Goal: Task Accomplishment & Management: Manage account settings

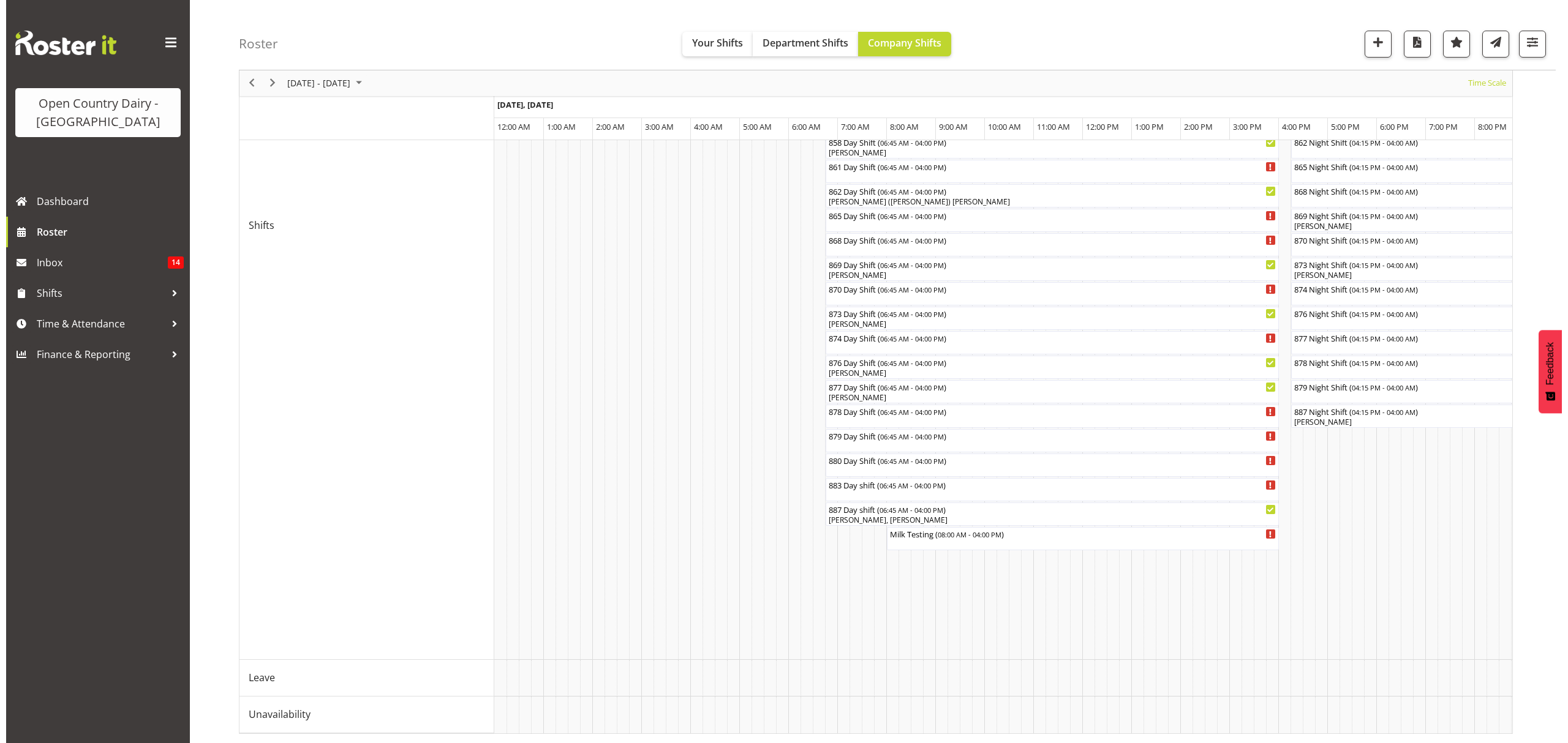
scroll to position [0, 7213]
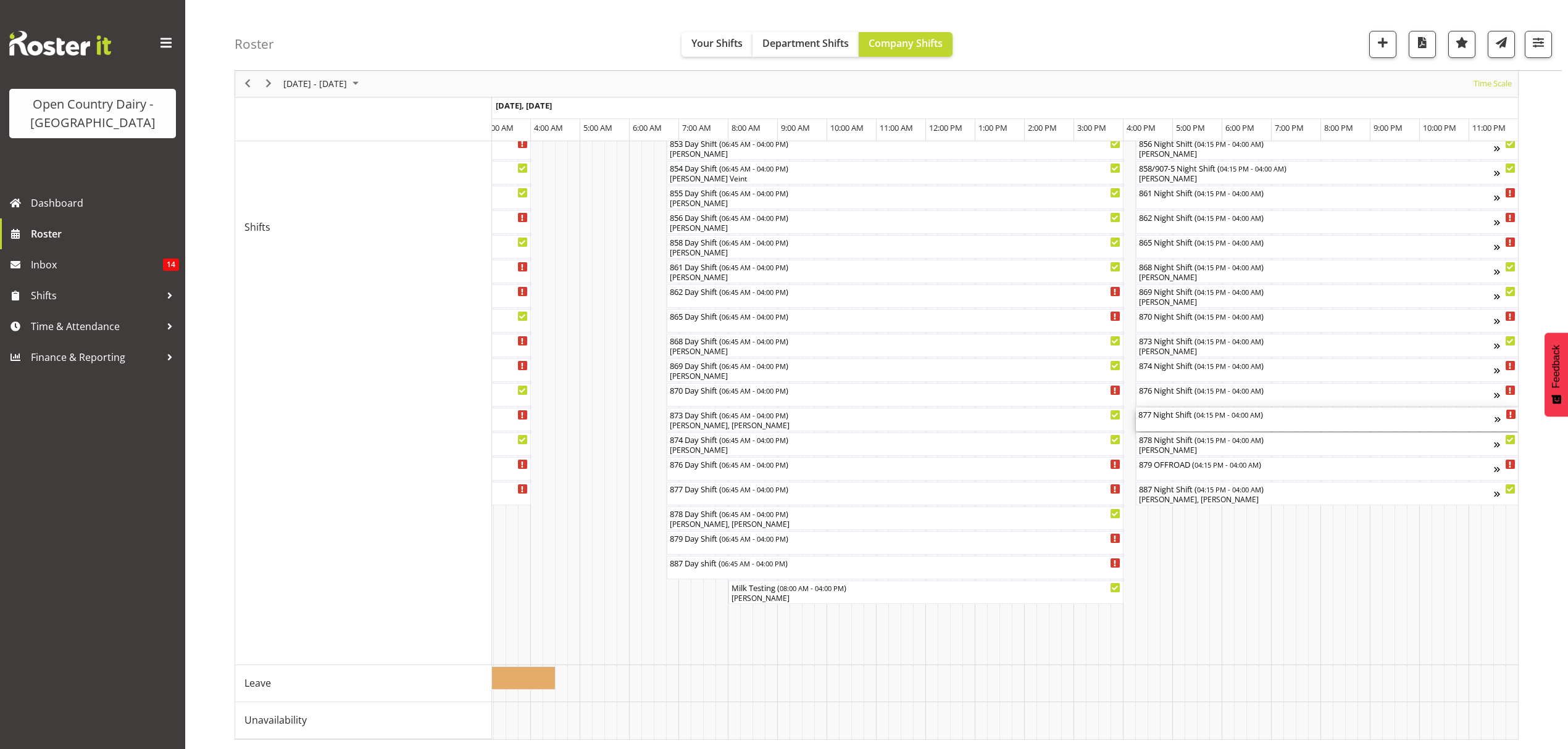
click at [1162, 408] on div "877 Night Shift ( 04:15 PM - 04:00 AM )" at bounding box center [1317, 419] width 356 height 24
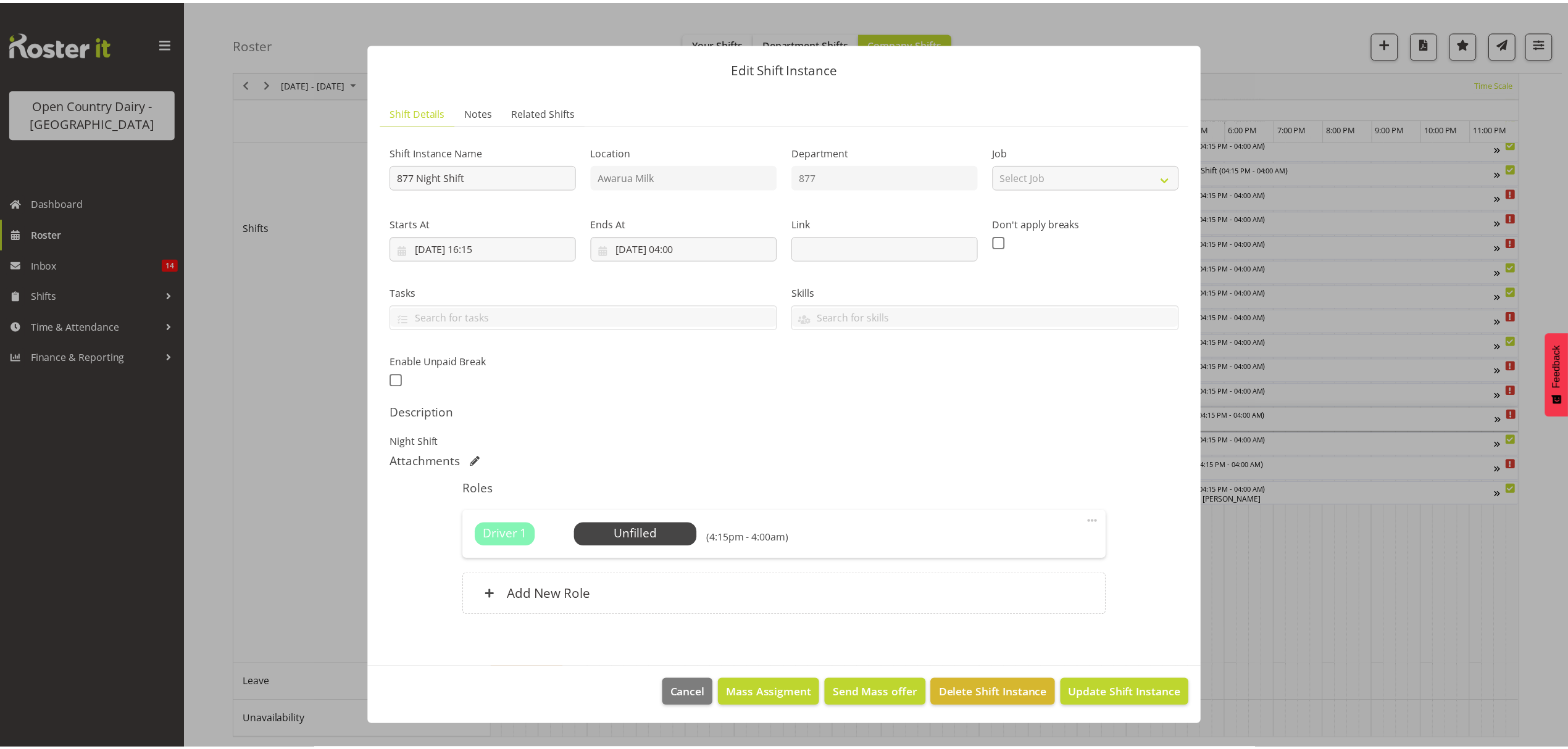
scroll to position [0, 7263]
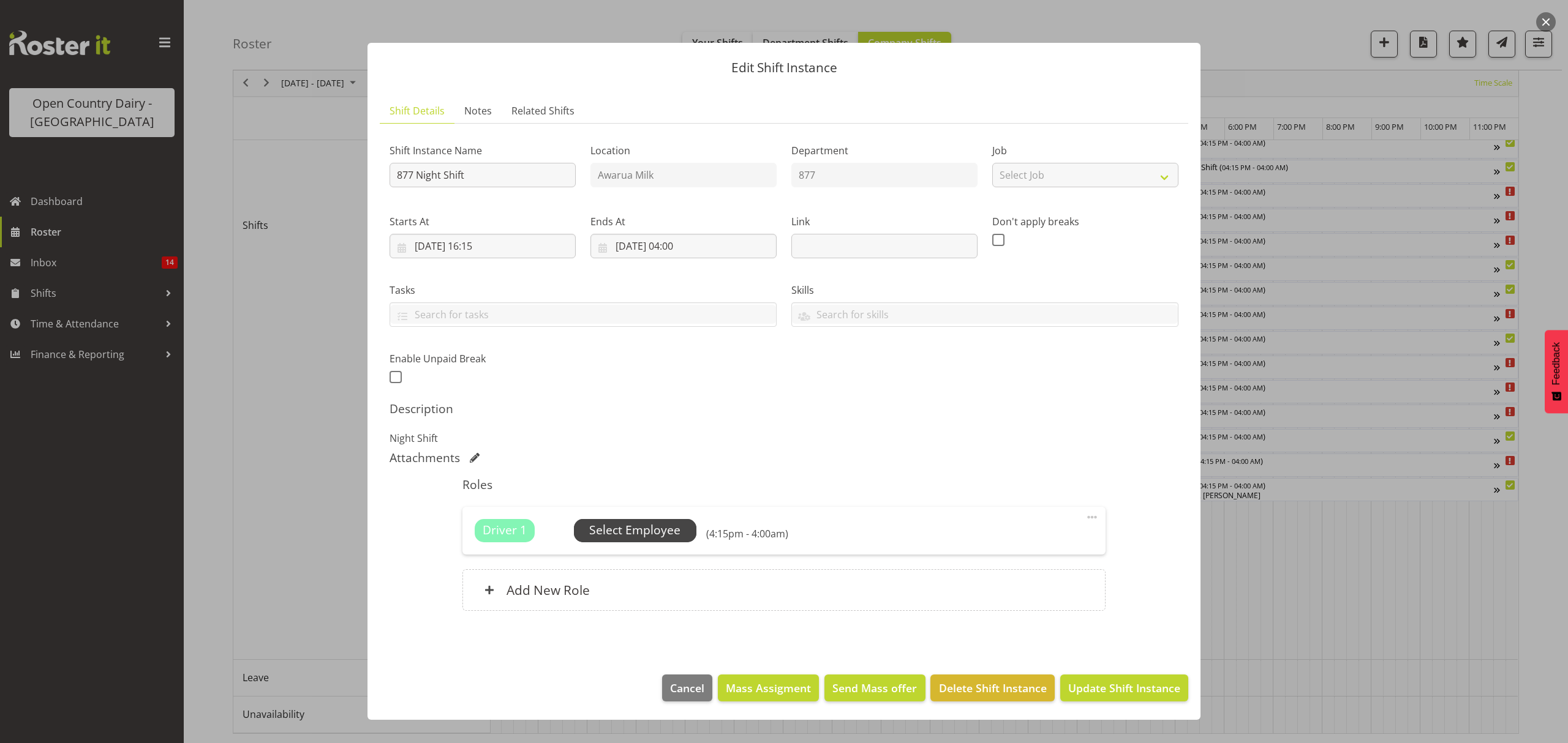
click at [652, 535] on span "Select Employee" at bounding box center [635, 530] width 91 height 17
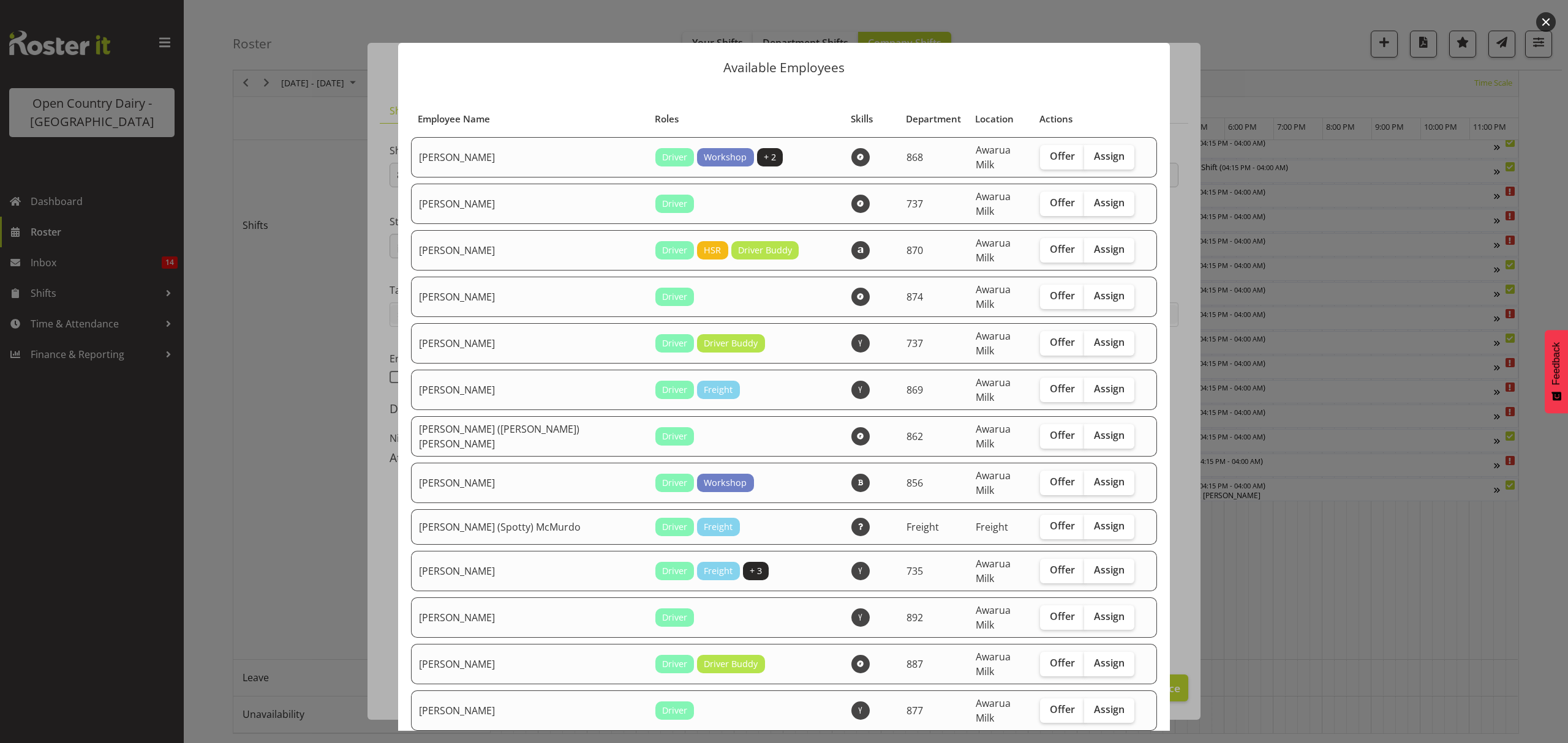
click at [1260, 69] on div at bounding box center [784, 371] width 1568 height 743
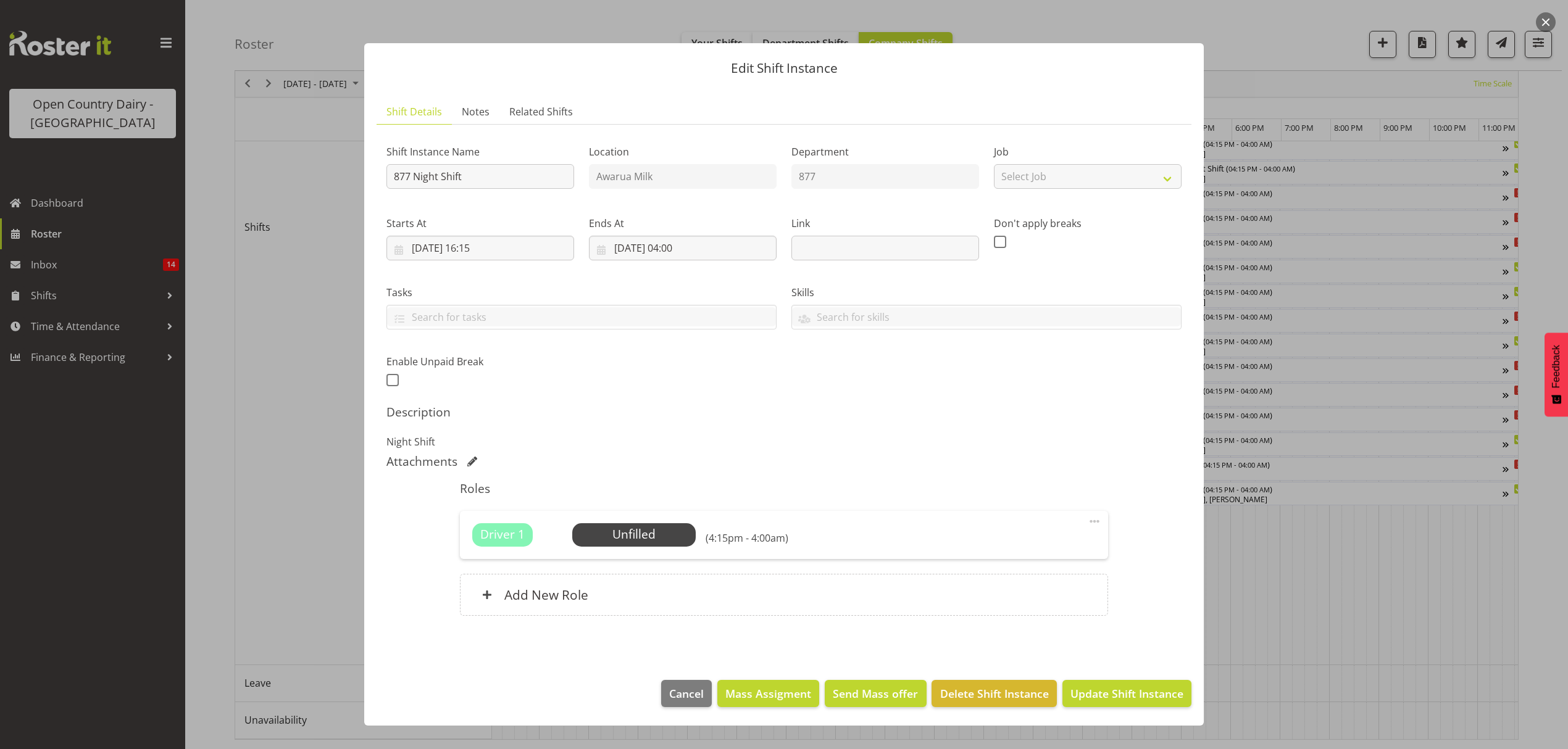
click at [1269, 86] on div at bounding box center [784, 374] width 1568 height 749
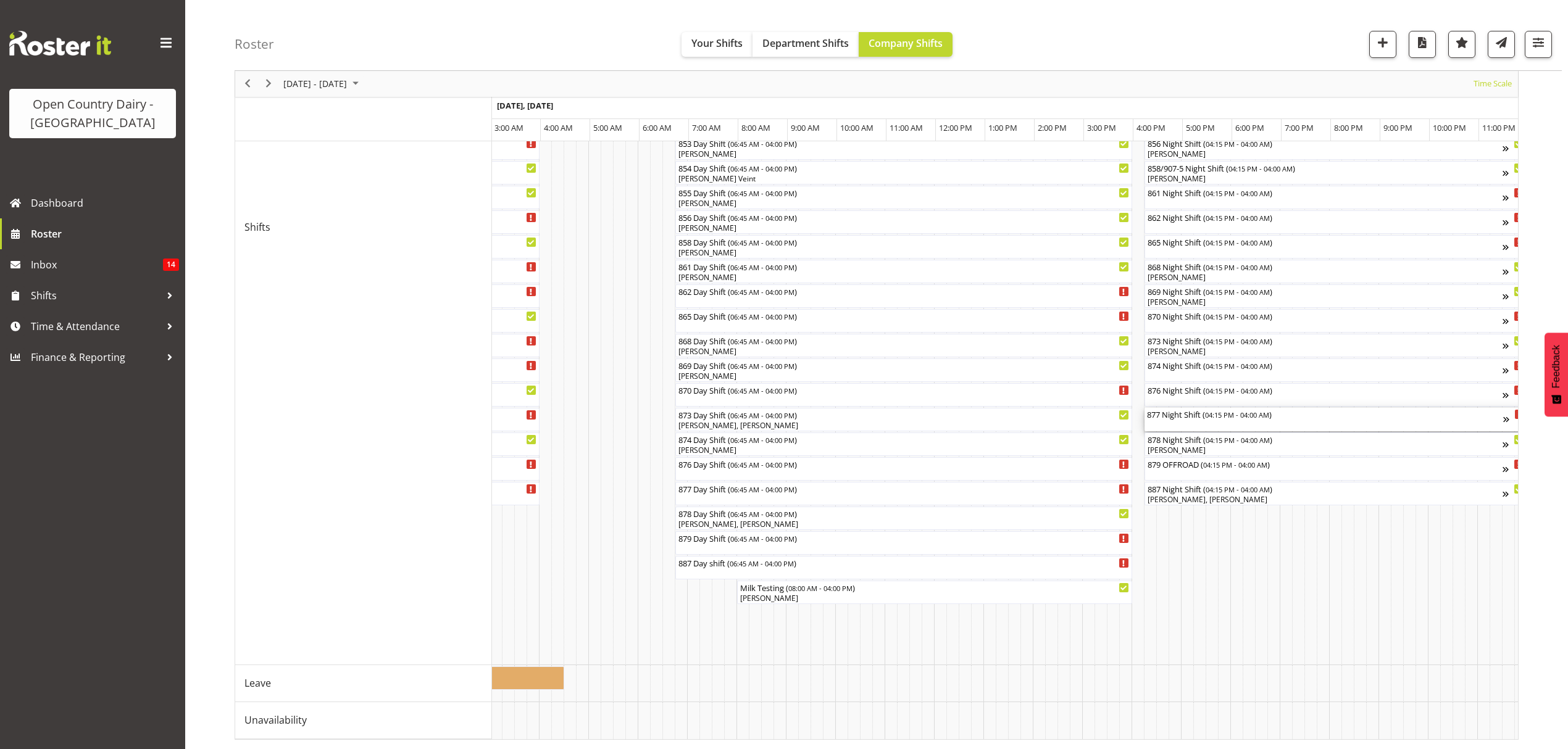
click at [1169, 411] on div "877 Night Shift ( 04:15 PM - 04:00 AM )" at bounding box center [1325, 419] width 356 height 24
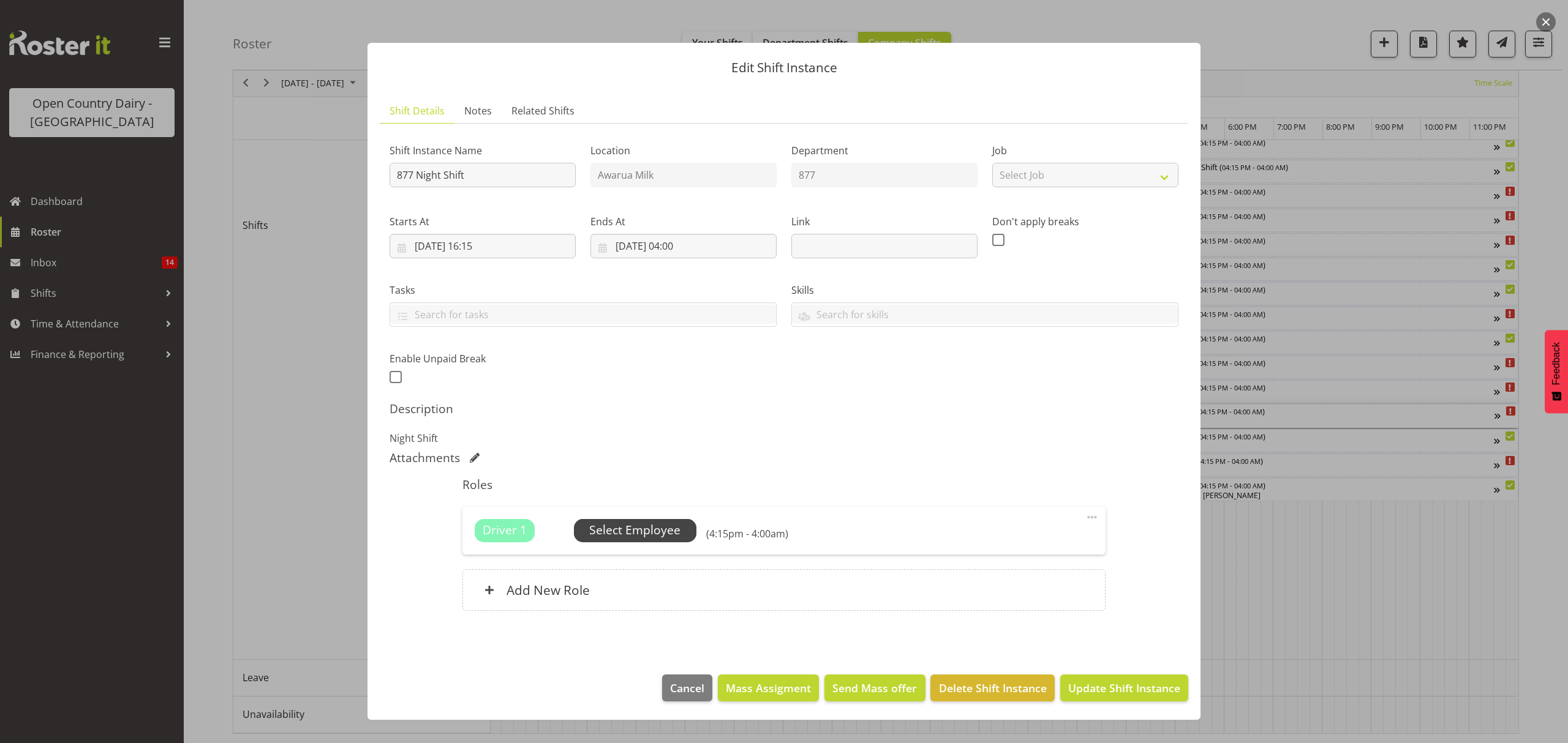
click at [612, 532] on span "Select Employee" at bounding box center [635, 530] width 91 height 17
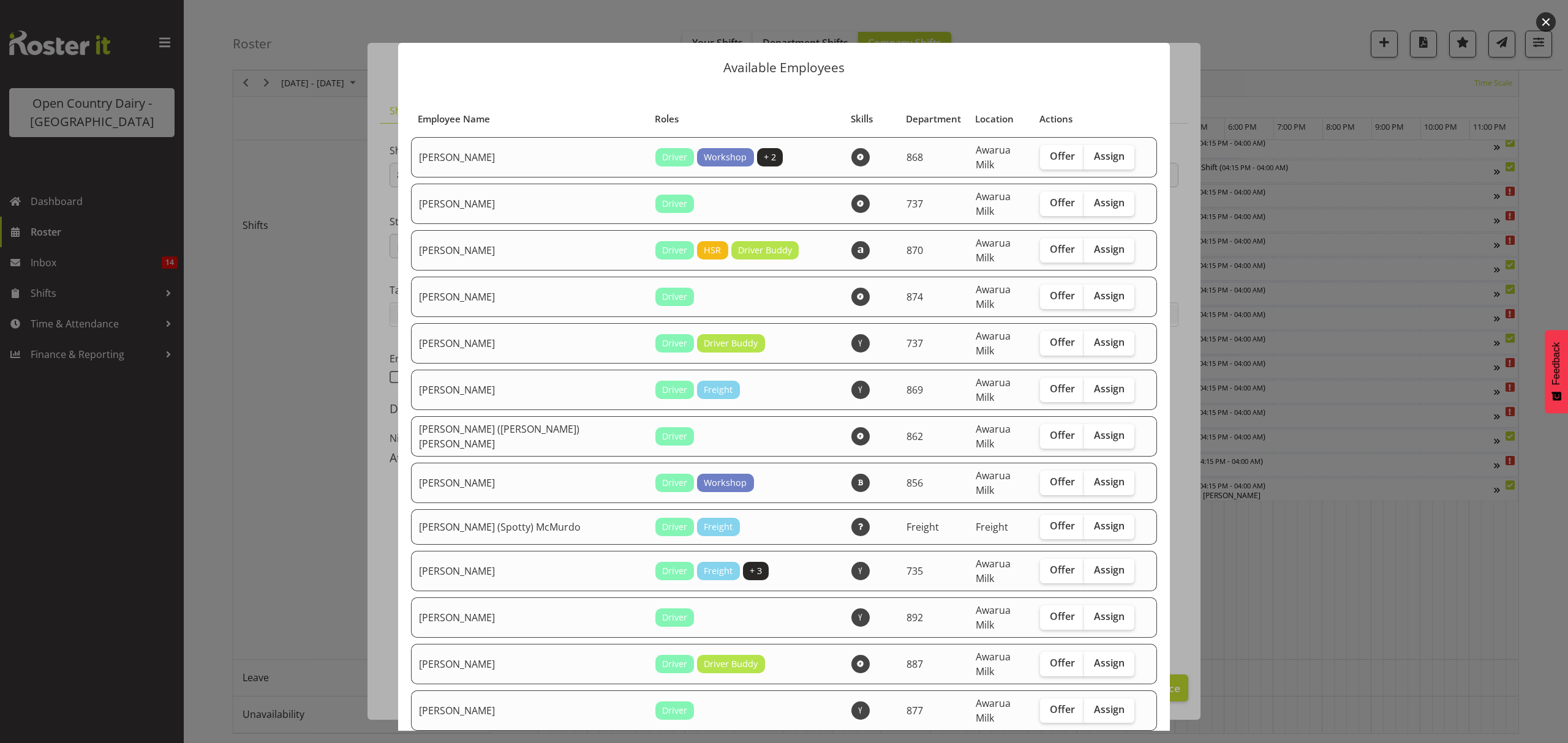
click at [1328, 305] on div at bounding box center [784, 371] width 1568 height 743
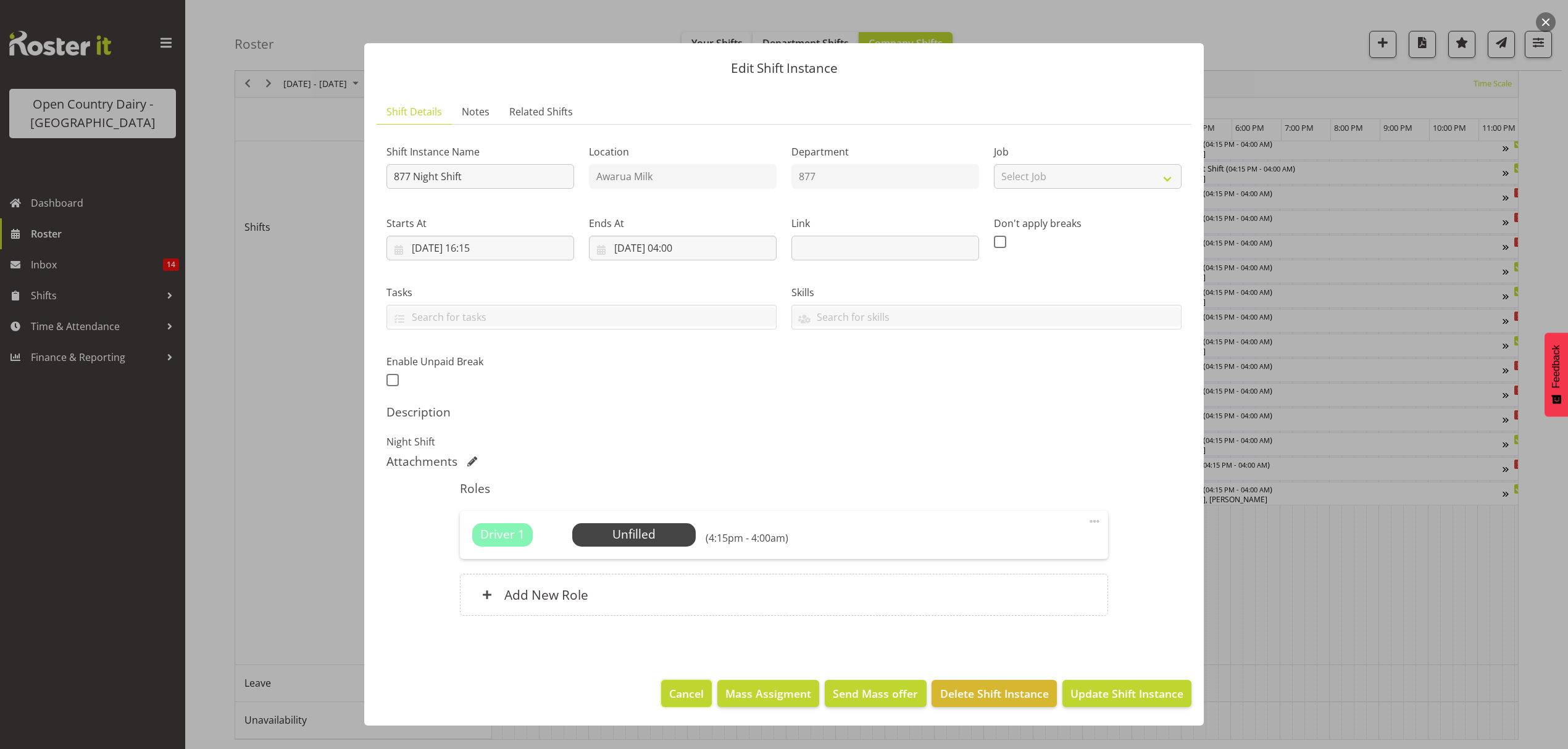
click at [690, 694] on span "Cancel" at bounding box center [686, 693] width 34 height 16
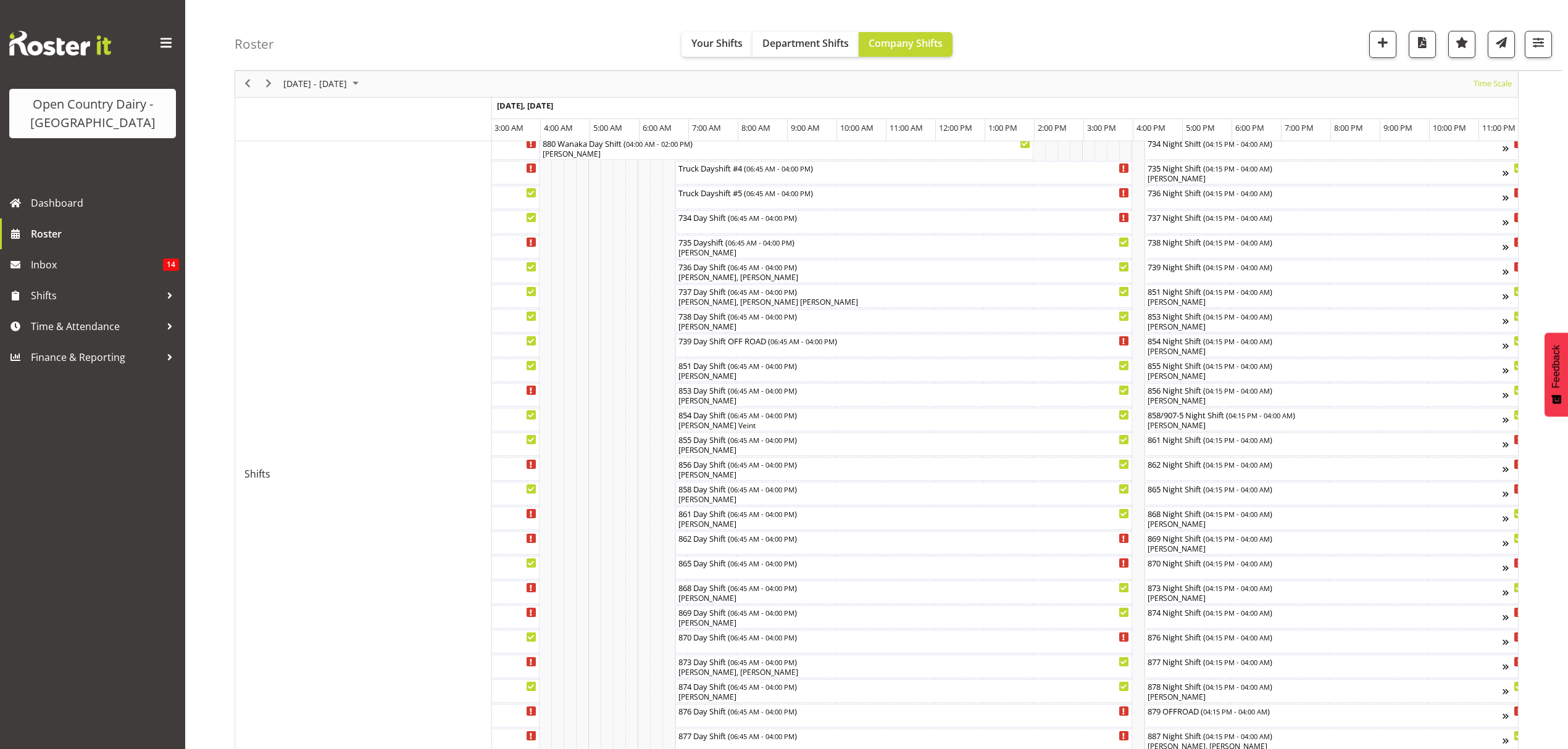
scroll to position [164, 0]
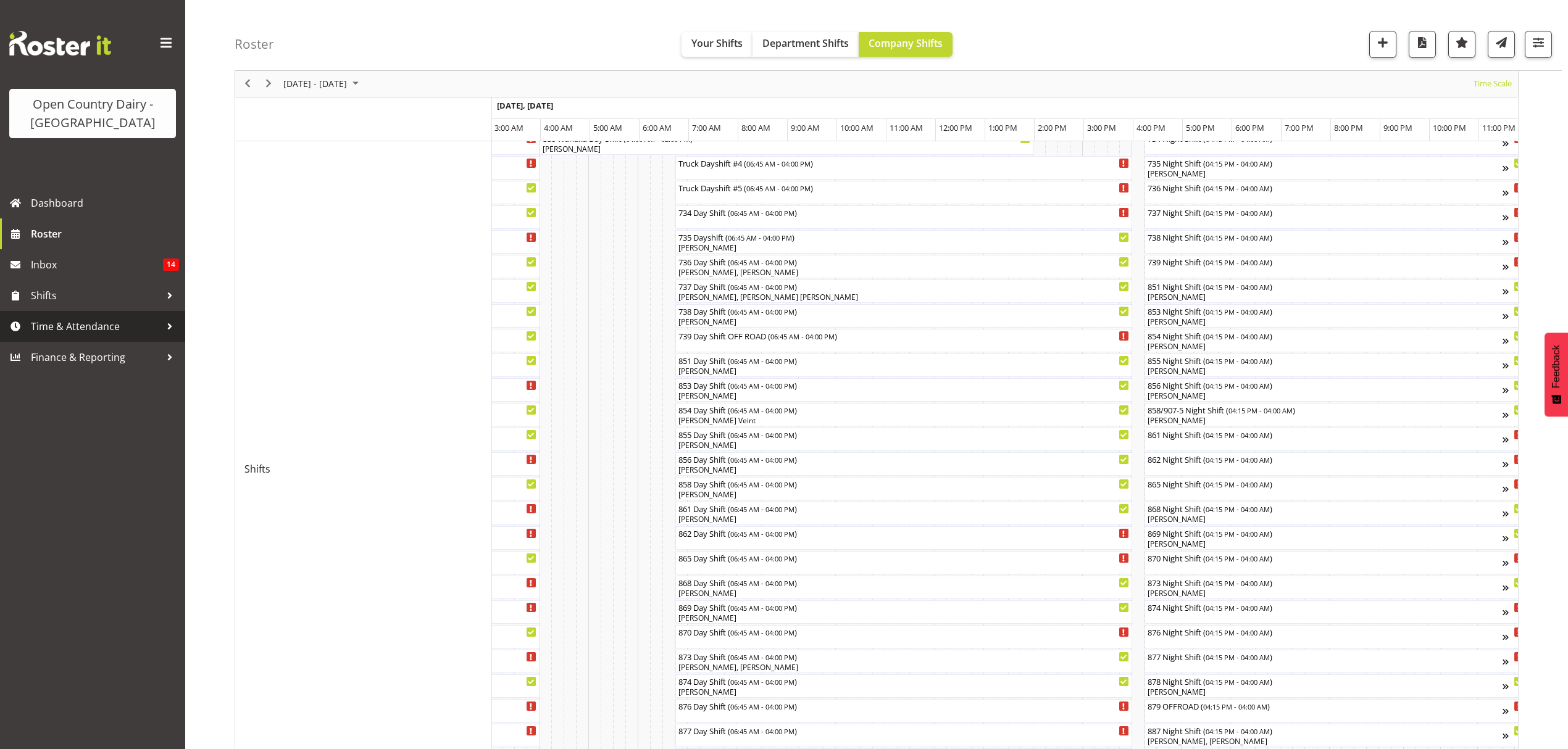
click at [99, 329] on span "Time & Attendance" at bounding box center [95, 327] width 130 height 18
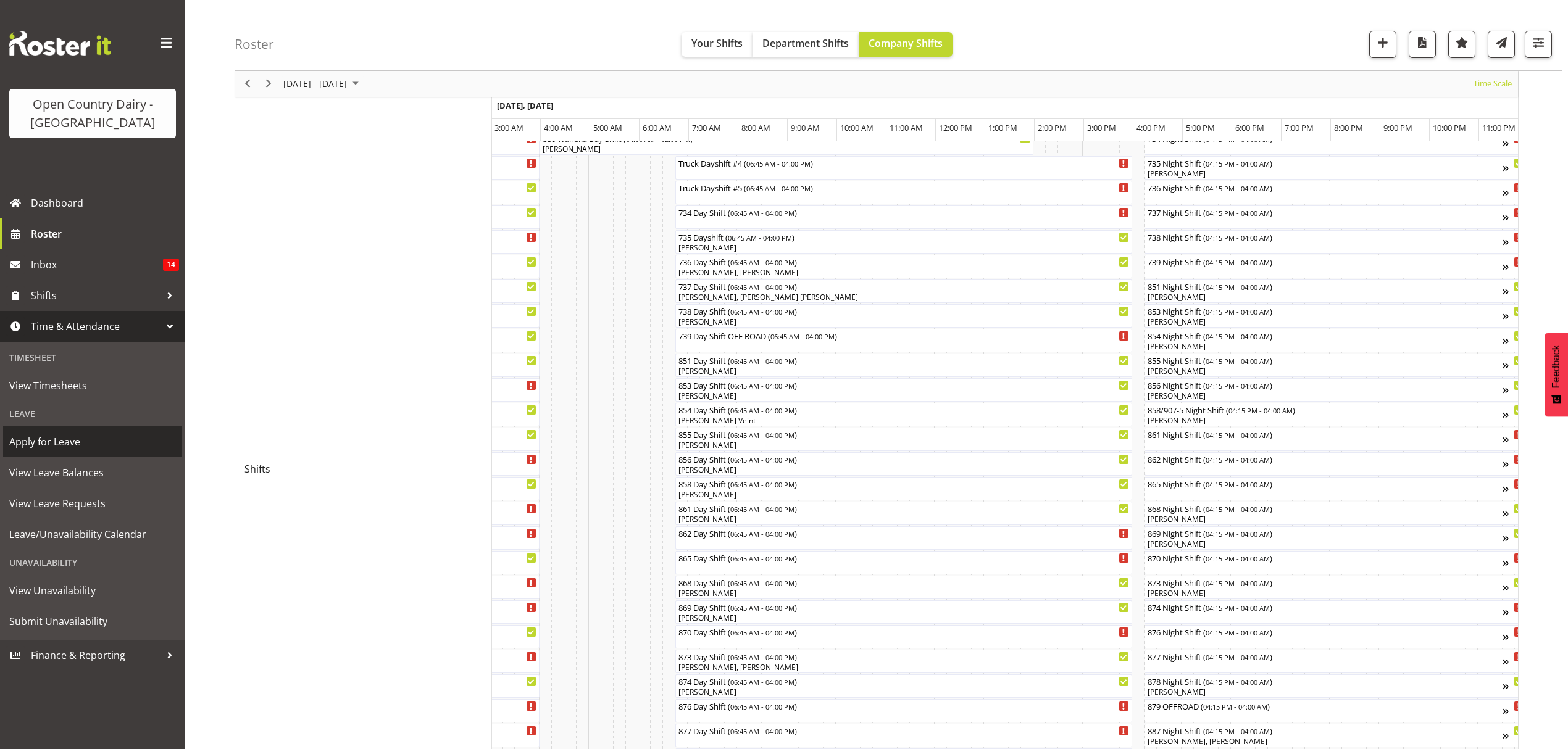
click at [47, 440] on span "Apply for Leave" at bounding box center [92, 442] width 166 height 18
click at [47, 506] on span "View Leave Requests" at bounding box center [92, 504] width 166 height 18
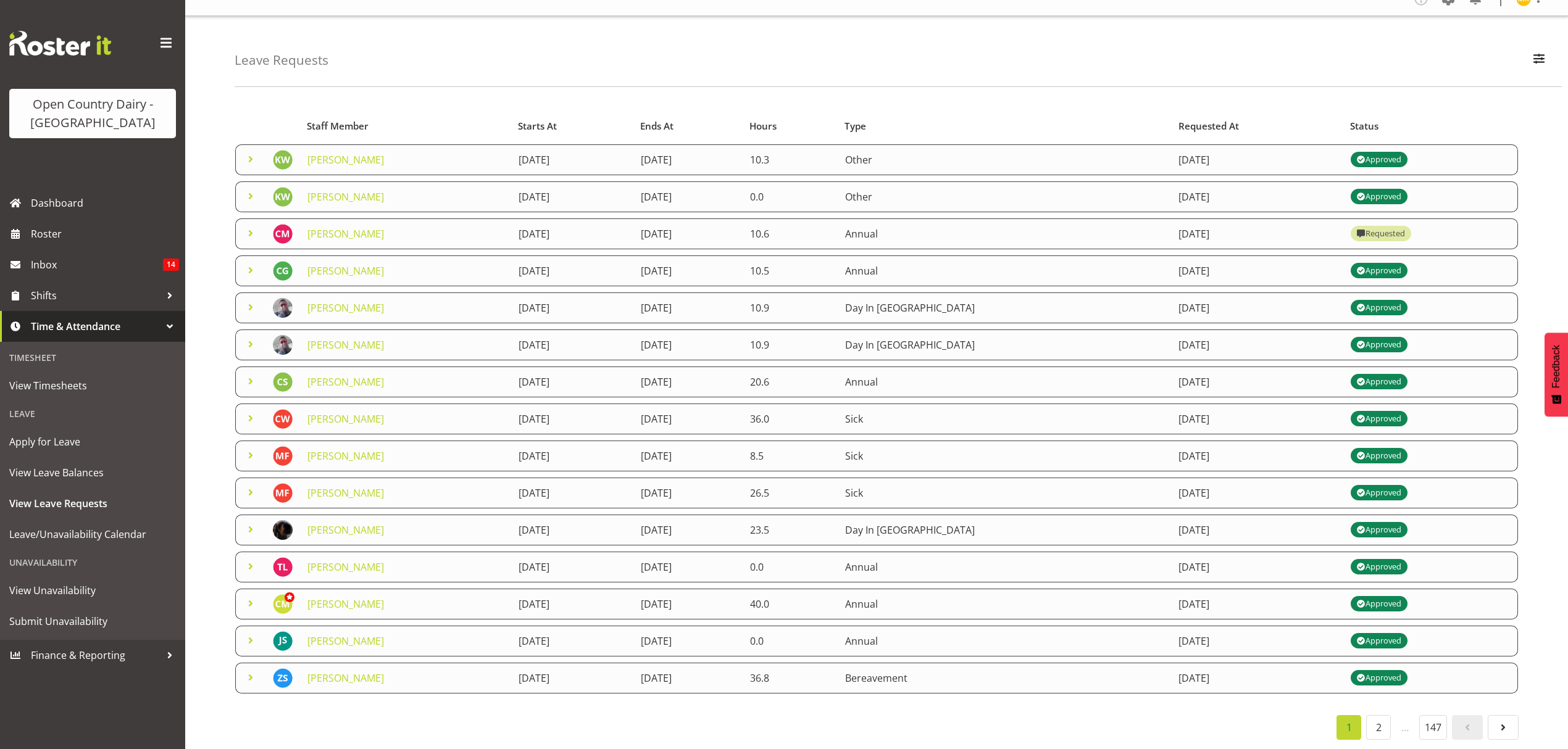
scroll to position [30, 0]
click at [1531, 50] on span "button" at bounding box center [1539, 58] width 16 height 16
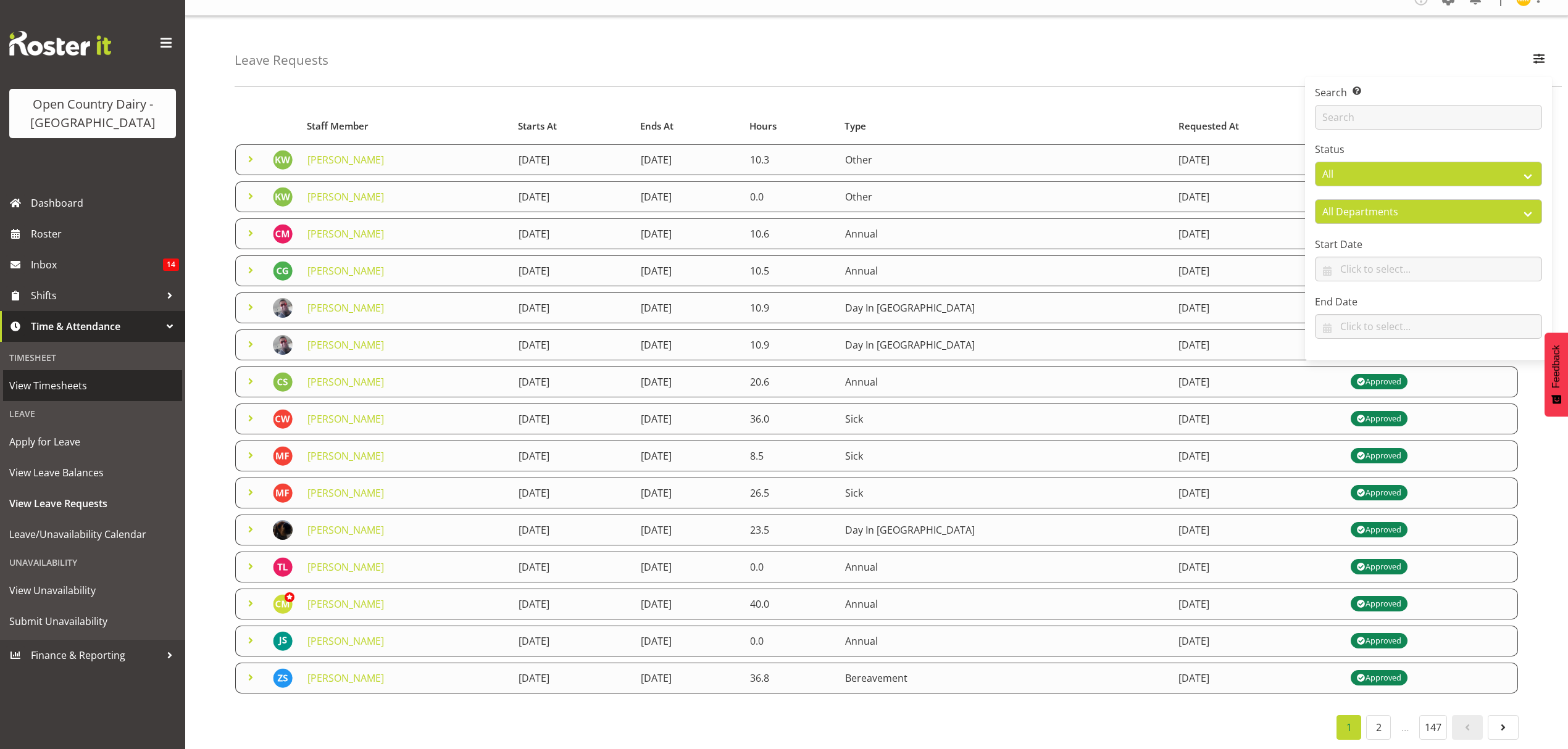
click at [53, 383] on span "View Timesheets" at bounding box center [92, 386] width 166 height 18
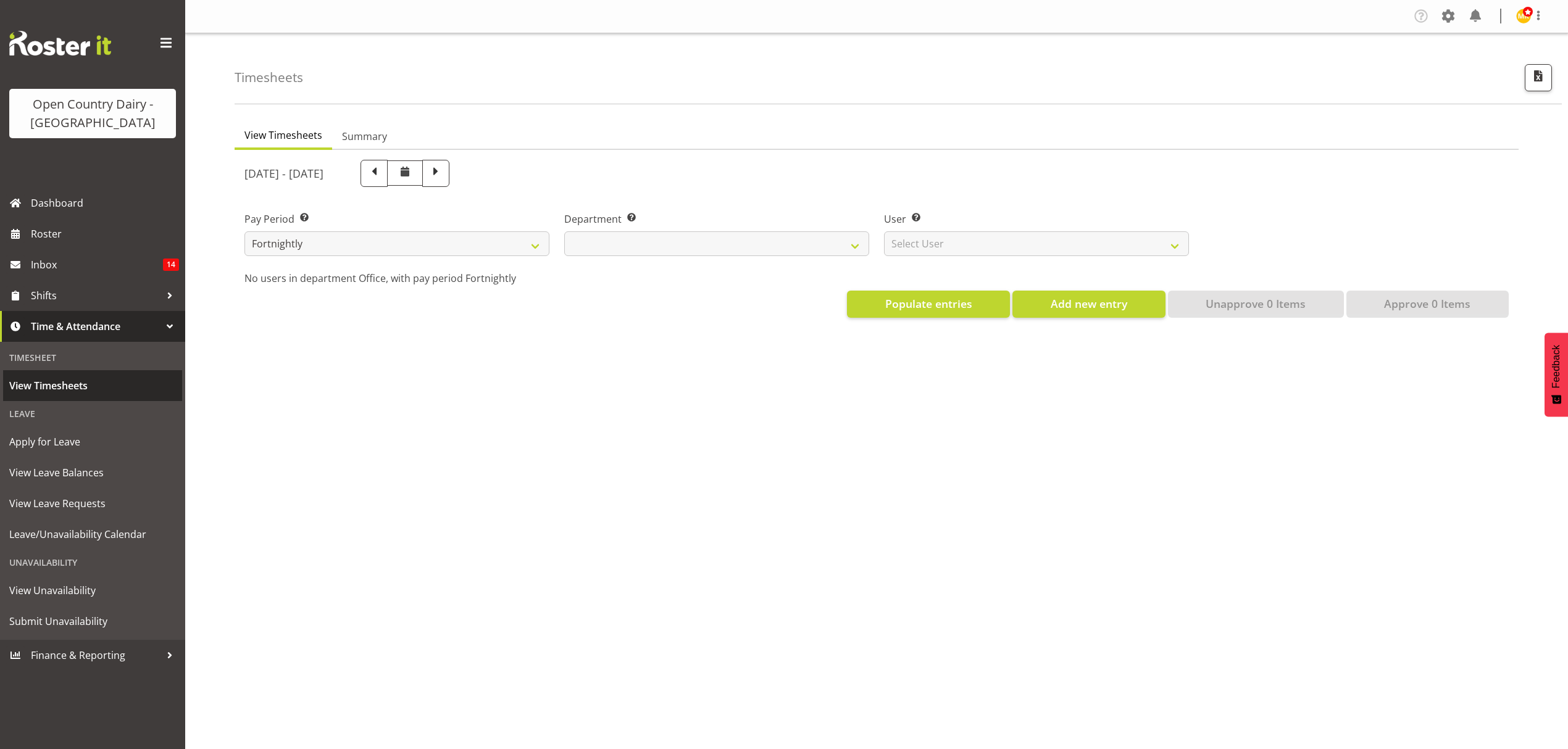
select select
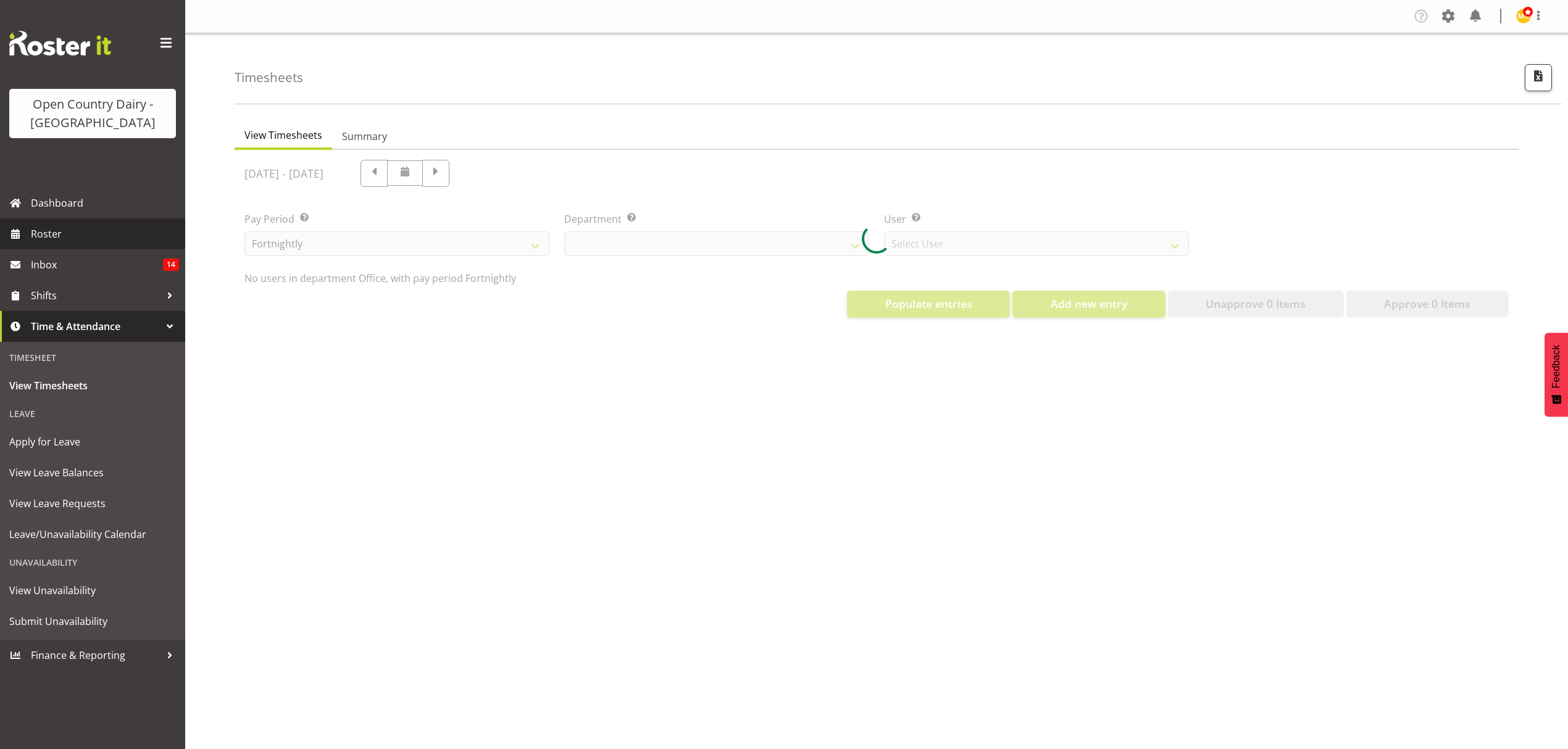
click at [52, 237] on span "Roster" at bounding box center [105, 234] width 148 height 18
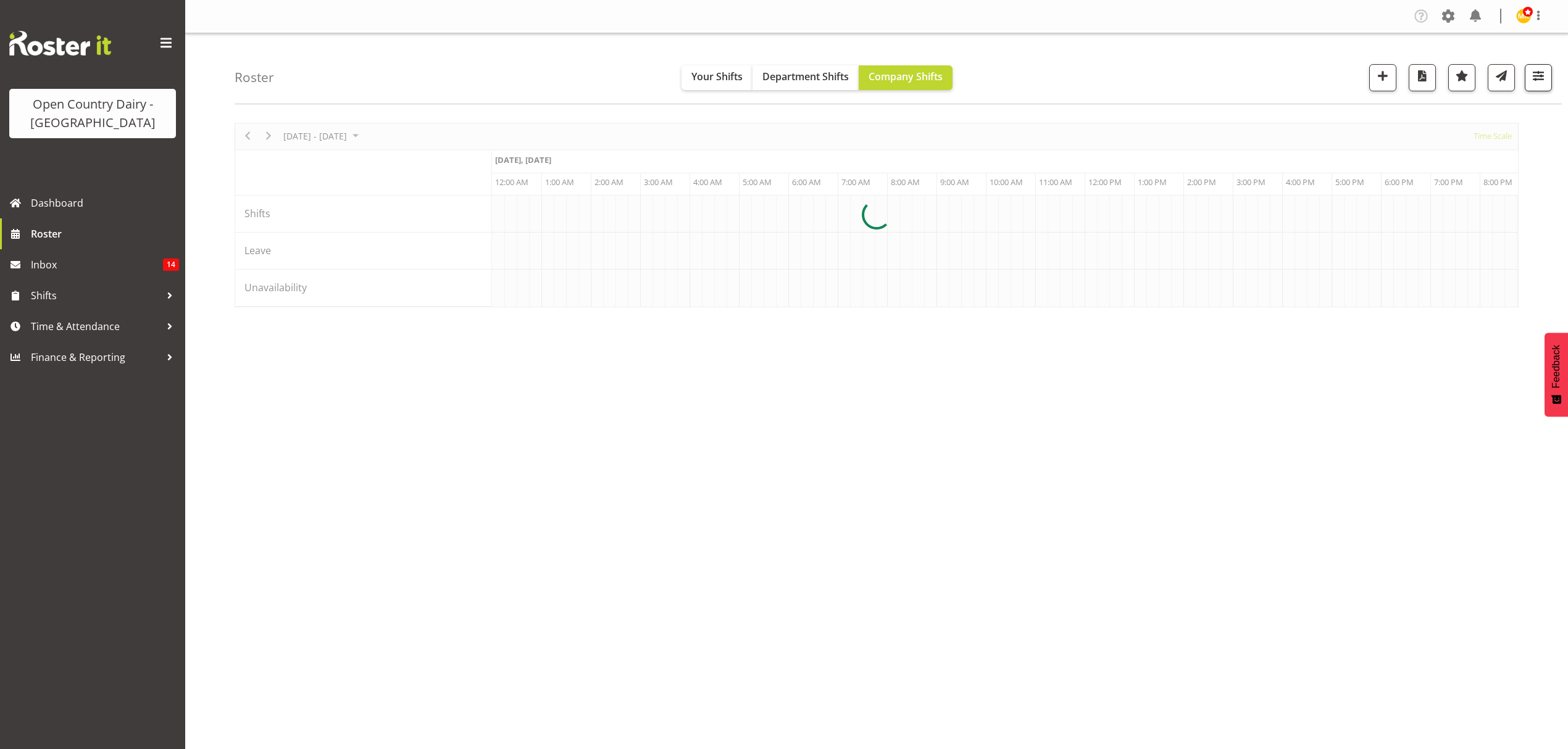
scroll to position [0, 7113]
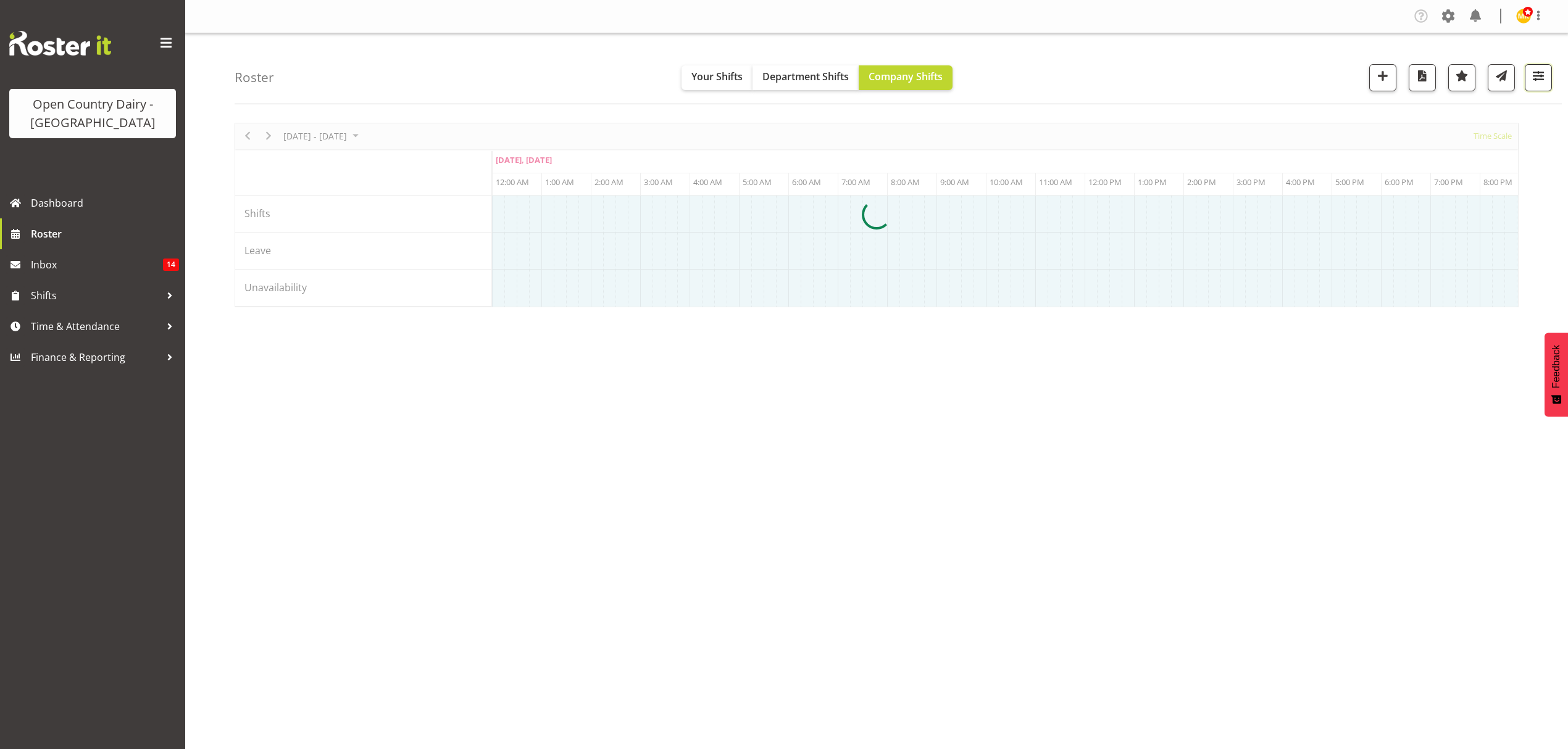
click at [1539, 76] on span "button" at bounding box center [1538, 76] width 16 height 16
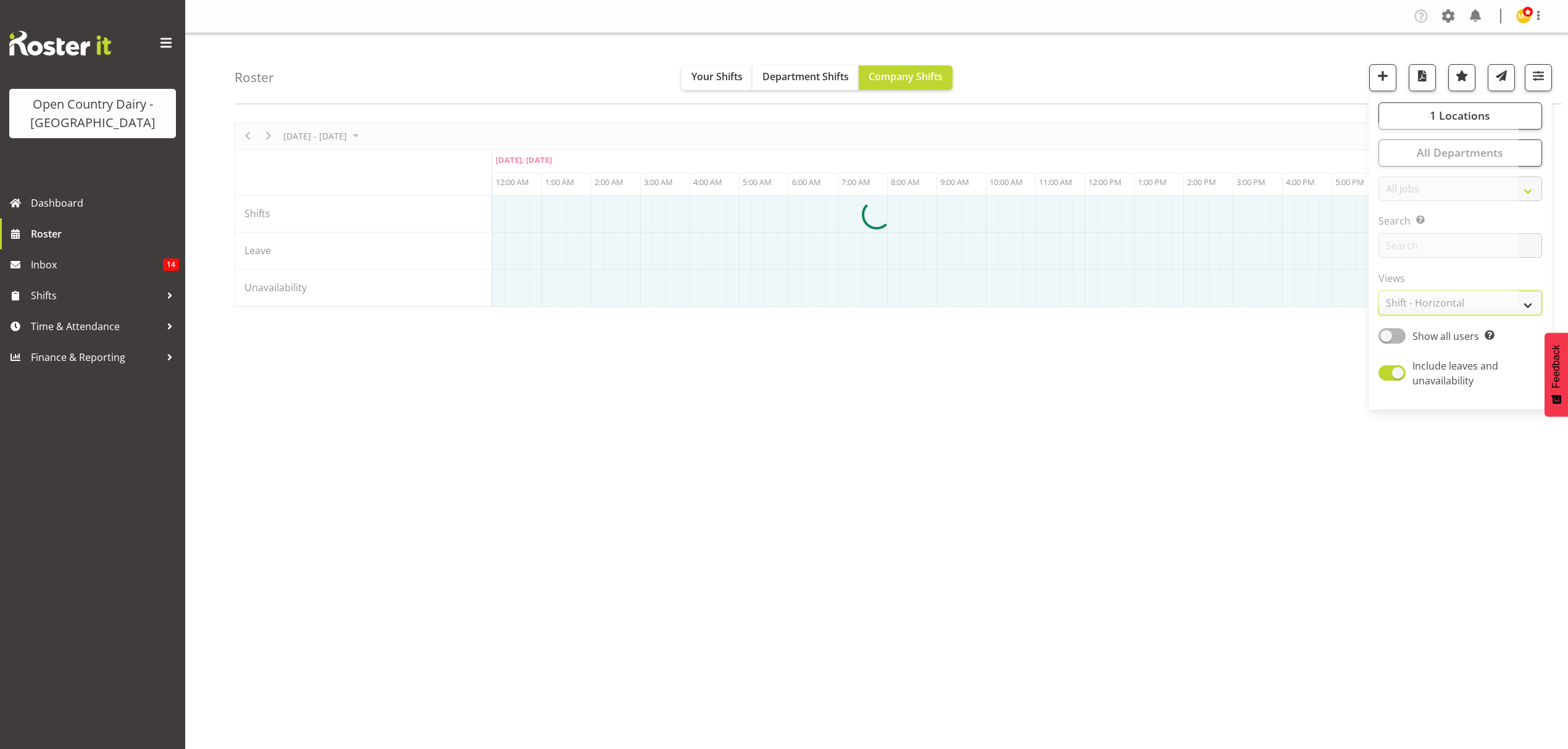
click at [1529, 304] on select "Staff Role Shift - Horizontal Shift - Vertical Staff - Location" at bounding box center [1460, 303] width 163 height 24
click at [1525, 305] on select "Staff Role Shift - Horizontal Shift - Vertical Staff - Location" at bounding box center [1460, 303] width 163 height 24
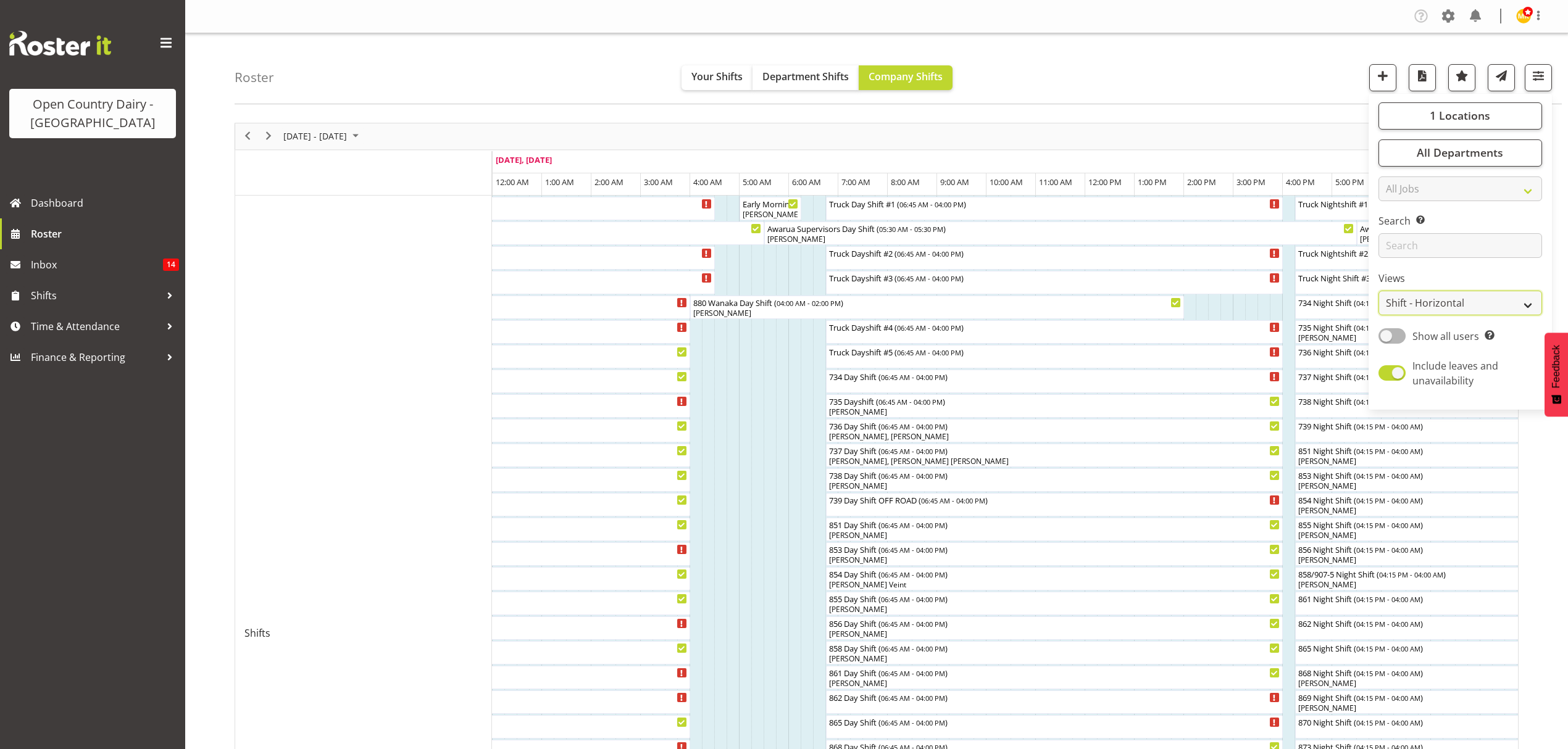
click at [1530, 302] on select "Staff Role Shift - Horizontal Shift - Vertical Staff - Location" at bounding box center [1460, 303] width 163 height 24
select select "staff"
click at [1379, 292] on select "Staff Role Shift - Horizontal Shift - Vertical Staff - Location" at bounding box center [1460, 303] width 163 height 24
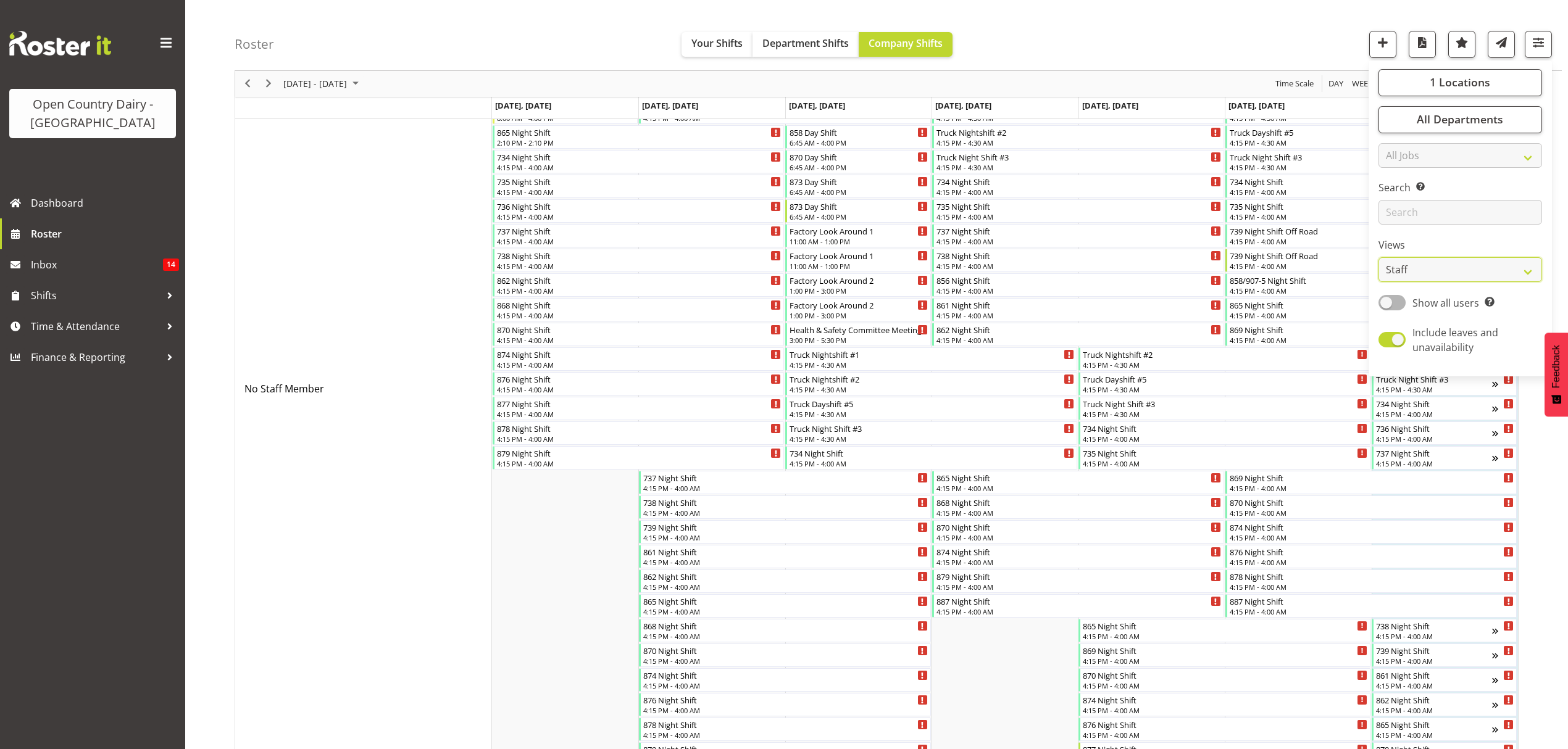
scroll to position [1923, 0]
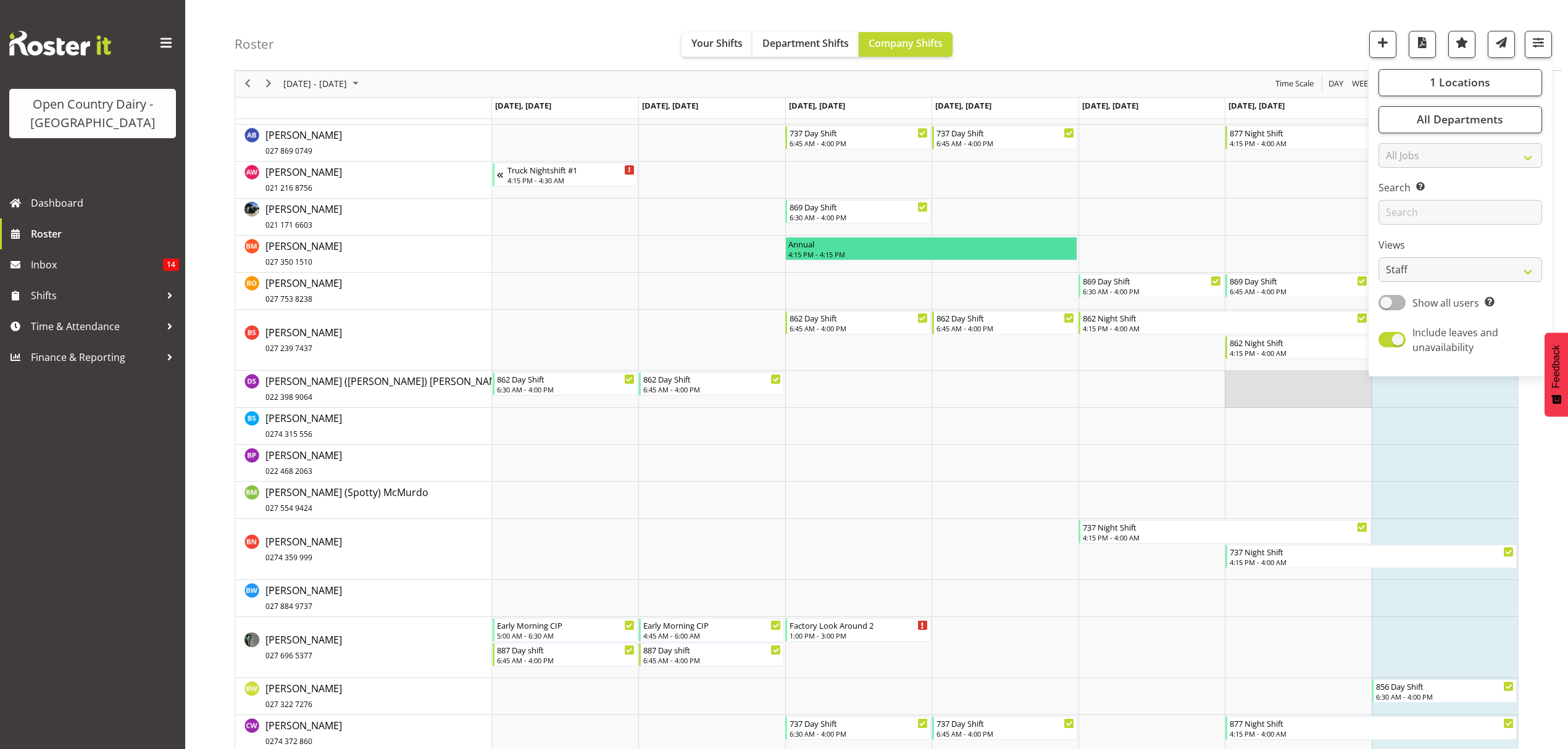
click at [1309, 408] on td "Timeline Week of August 24, 2025" at bounding box center [1298, 389] width 147 height 37
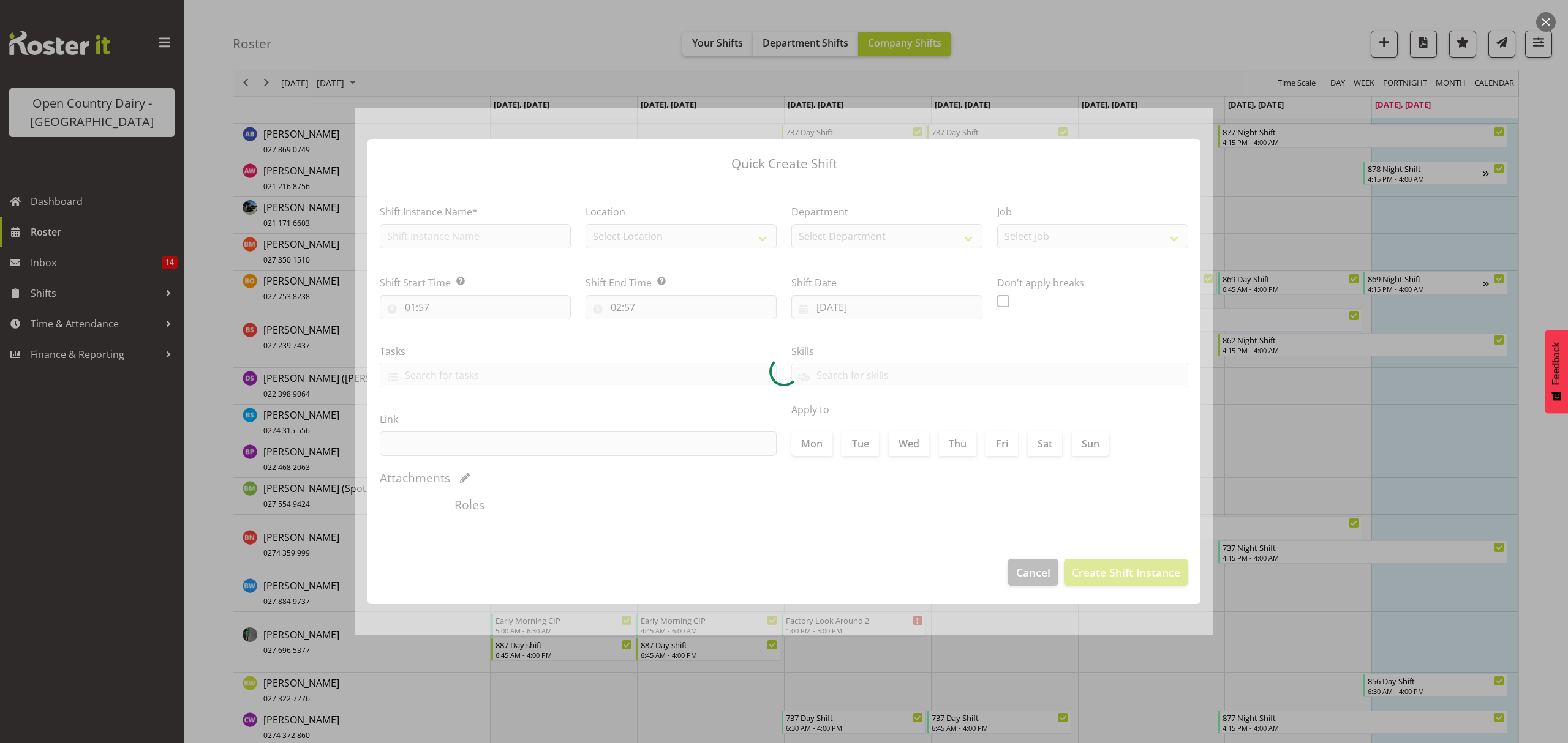
type input "23/08/2025"
checkbox input "true"
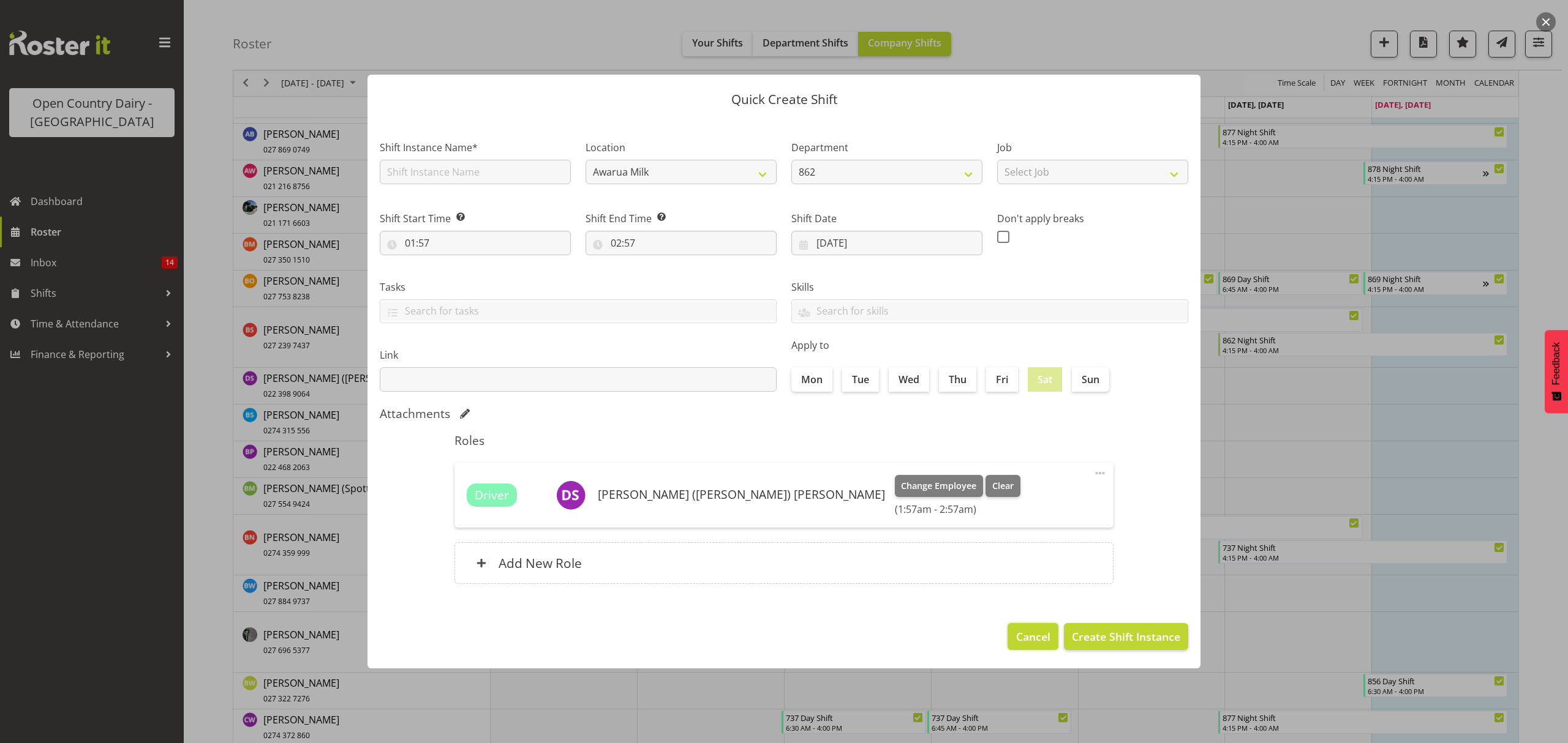
click at [1026, 632] on span "Cancel" at bounding box center [1032, 636] width 34 height 16
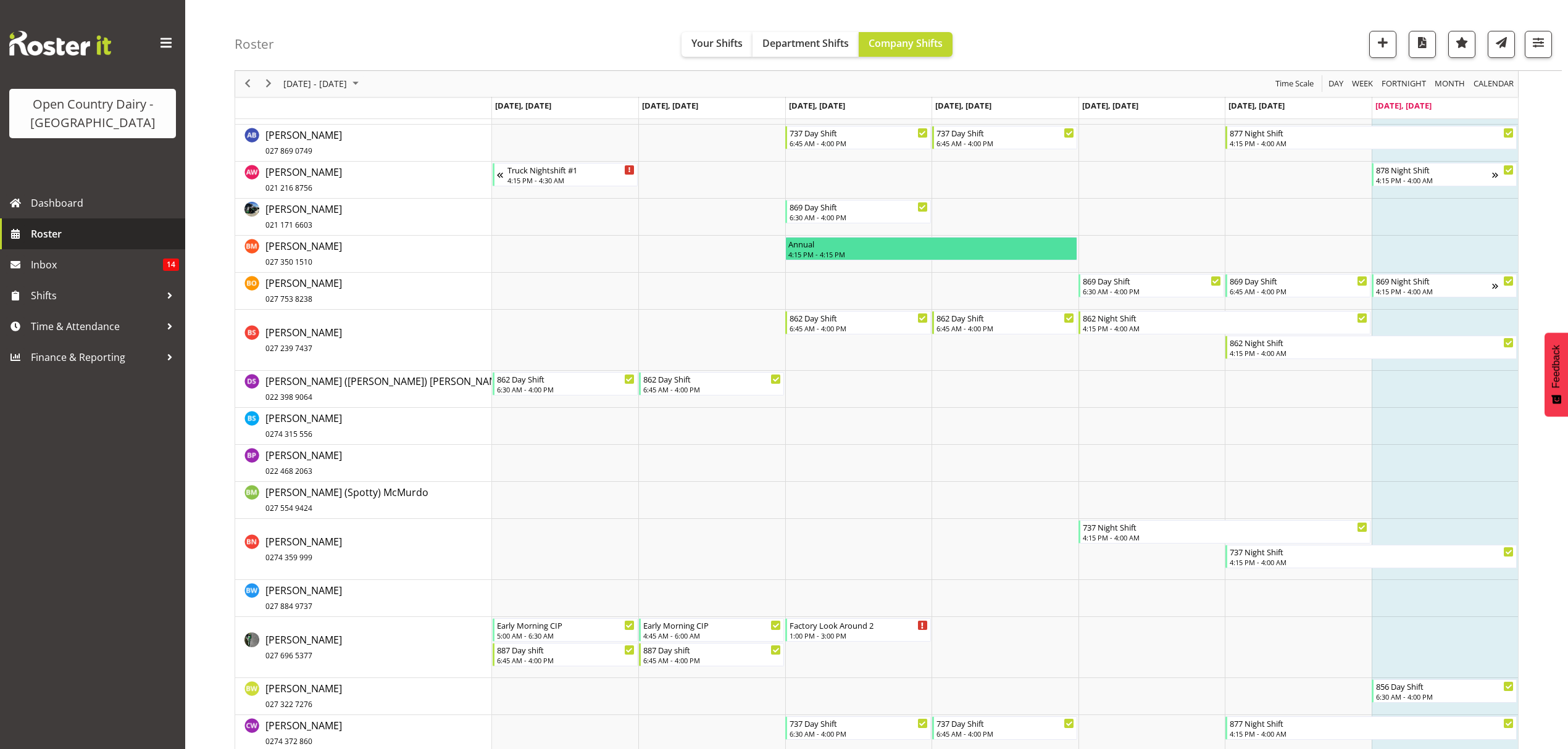
click at [44, 235] on span "Roster" at bounding box center [105, 234] width 148 height 18
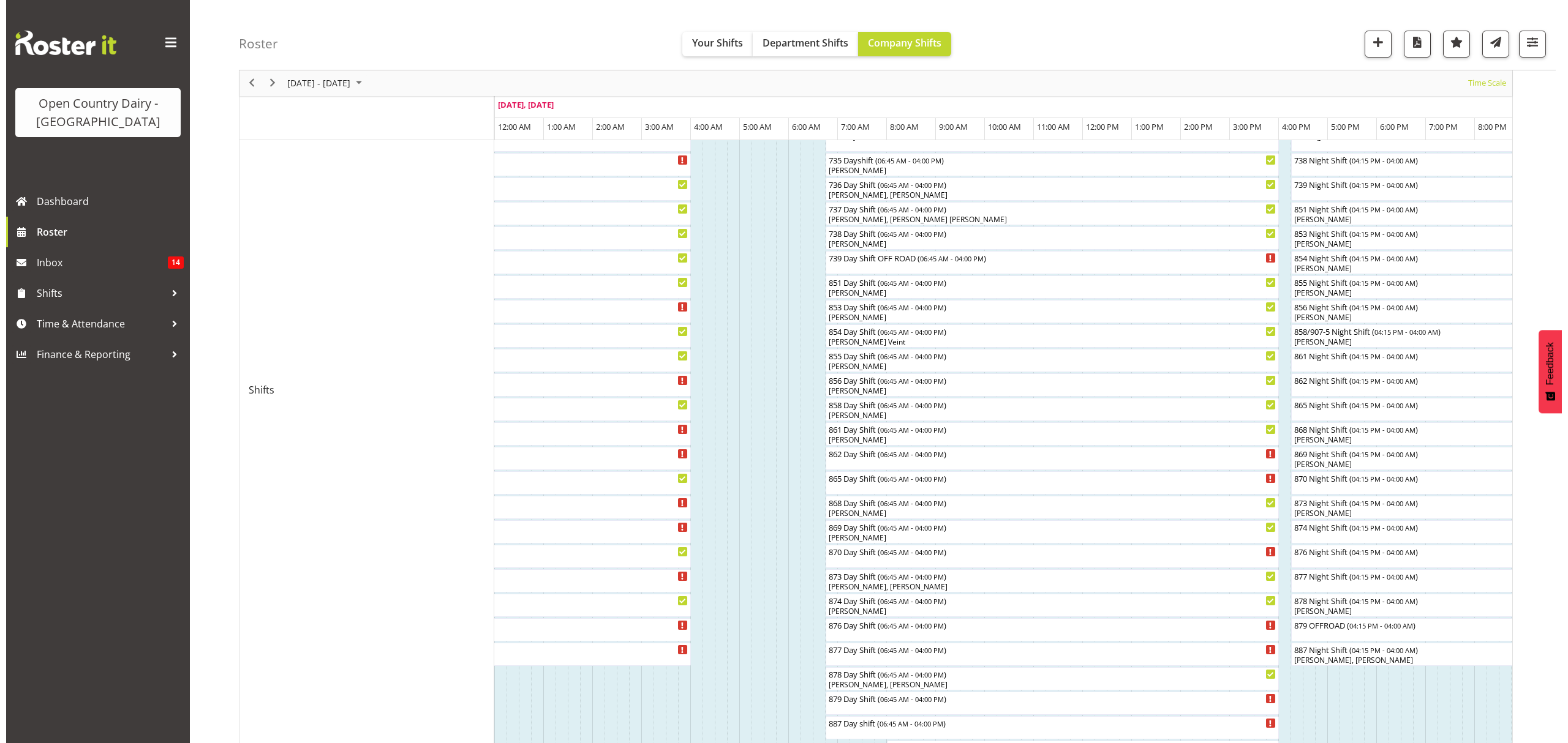
scroll to position [245, 0]
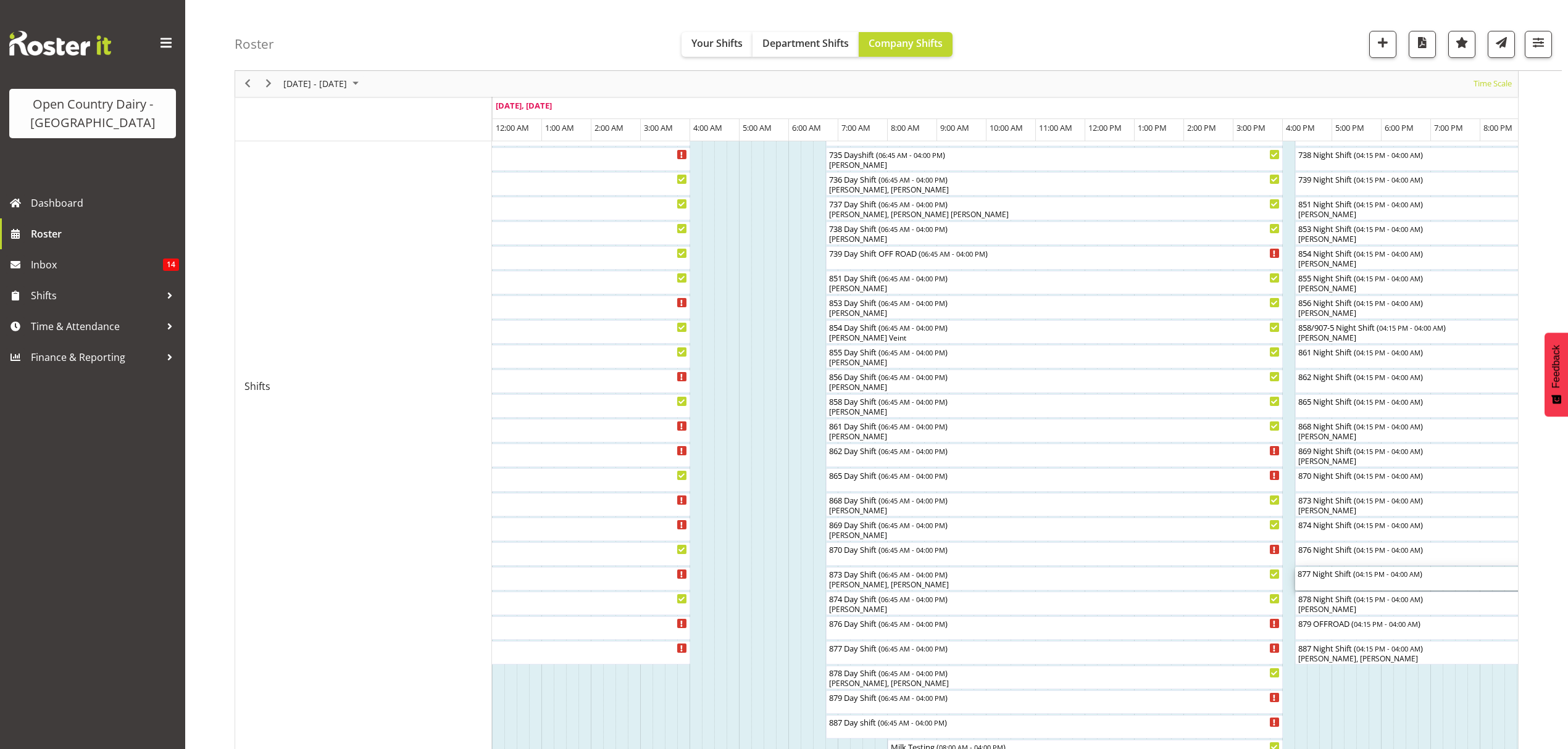
click at [1310, 586] on div "877 Night Shift ( 04:15 PM - 04:00 AM )" at bounding box center [1476, 579] width 356 height 24
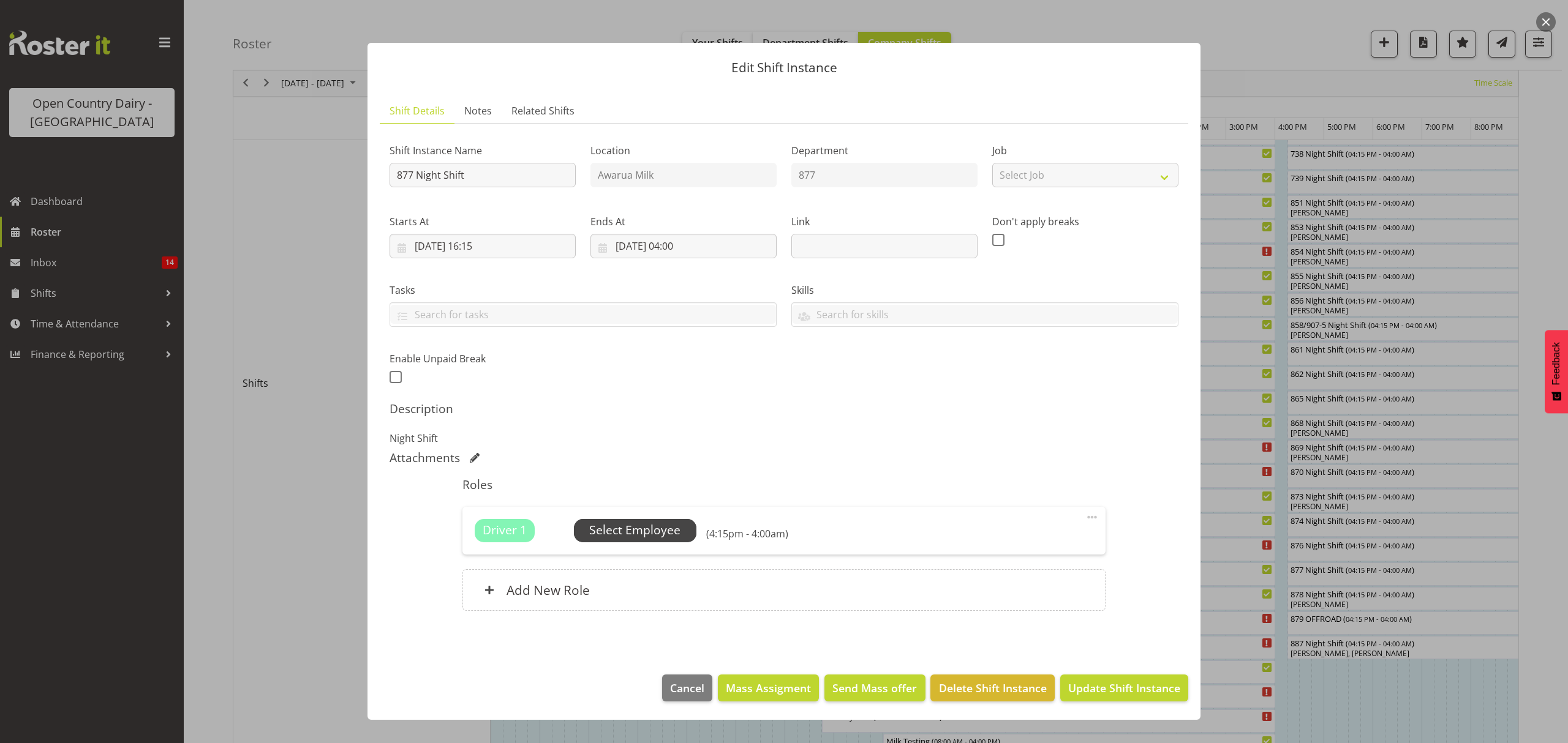
click at [660, 523] on span "Select Employee" at bounding box center [635, 530] width 91 height 17
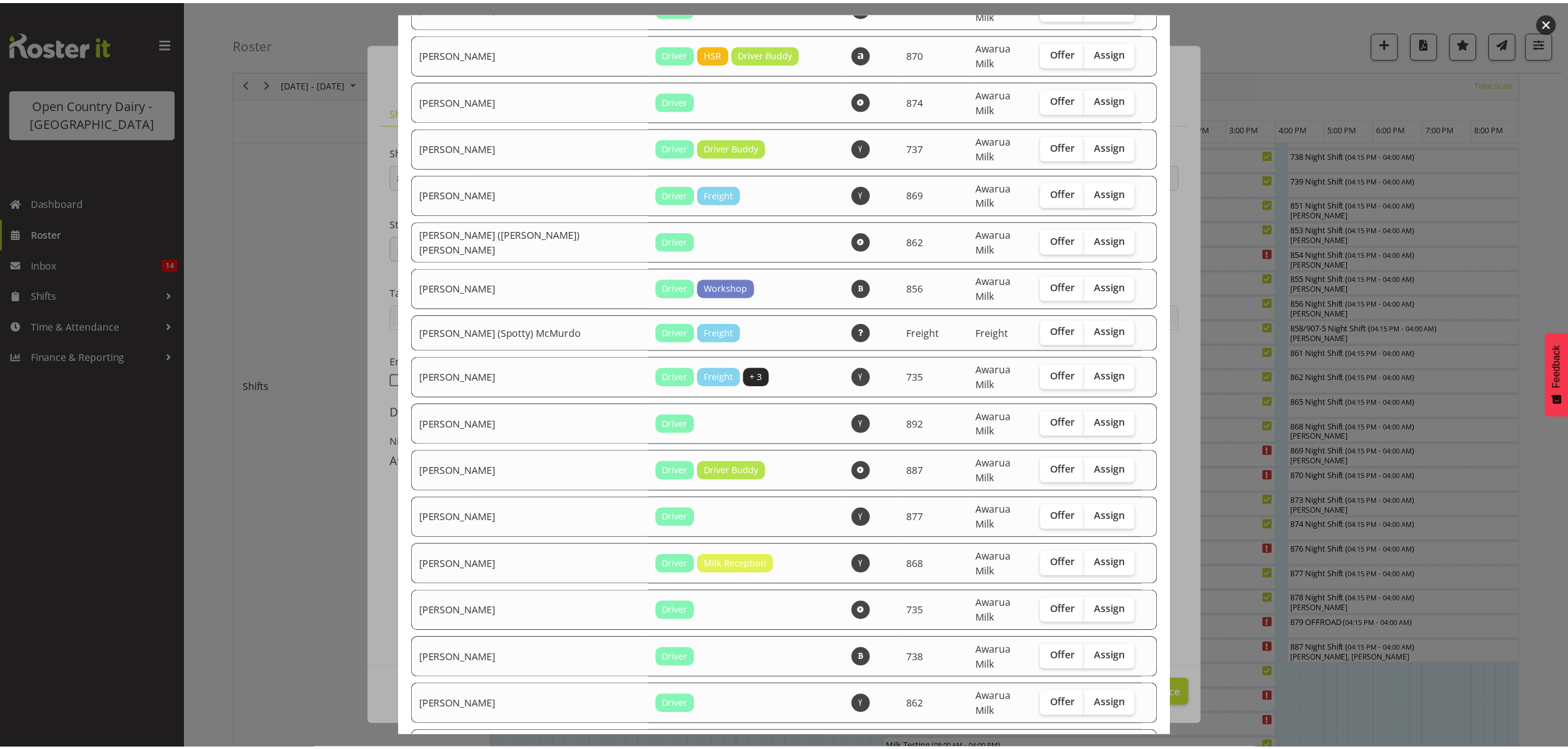
scroll to position [97, 0]
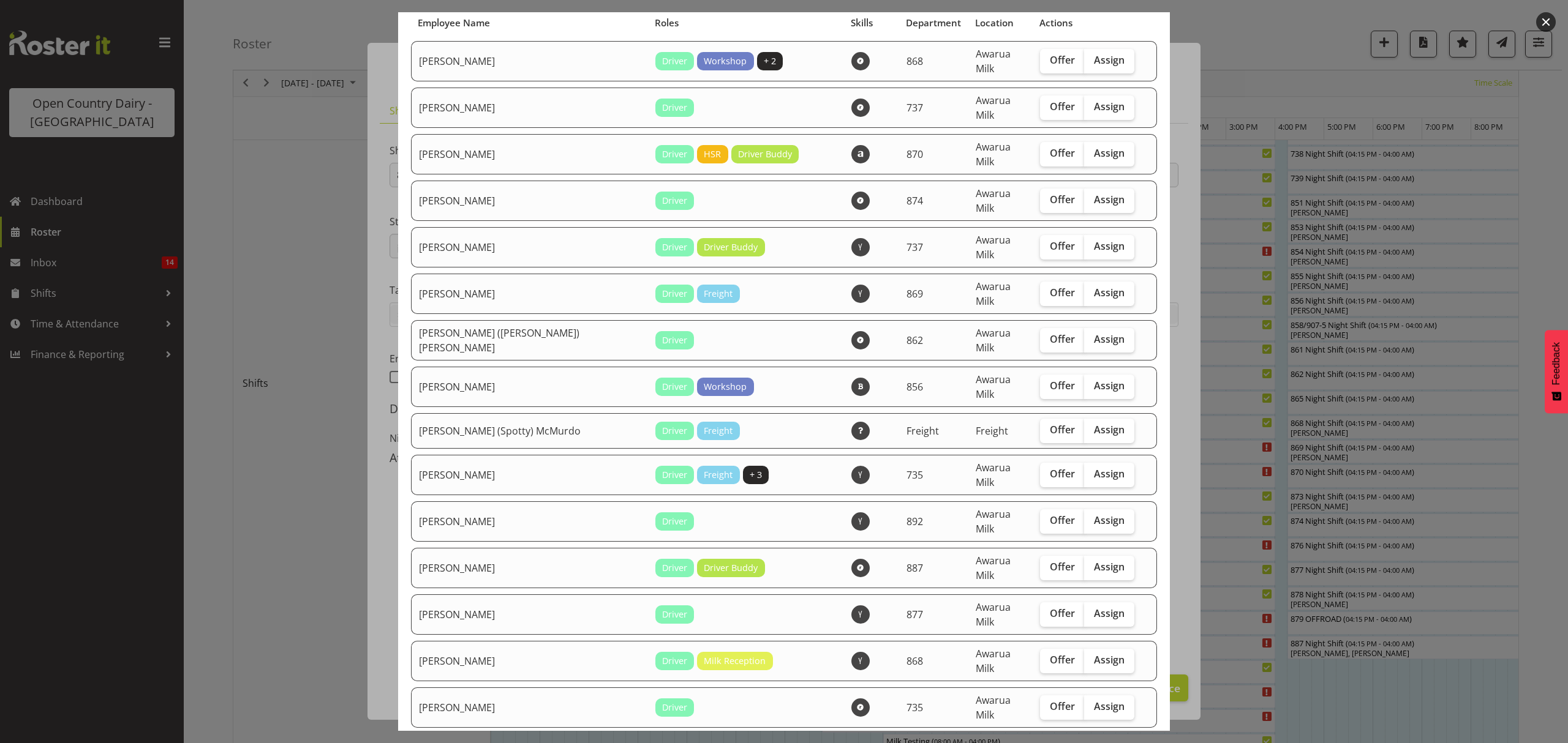
click at [1281, 27] on div at bounding box center [784, 371] width 1568 height 743
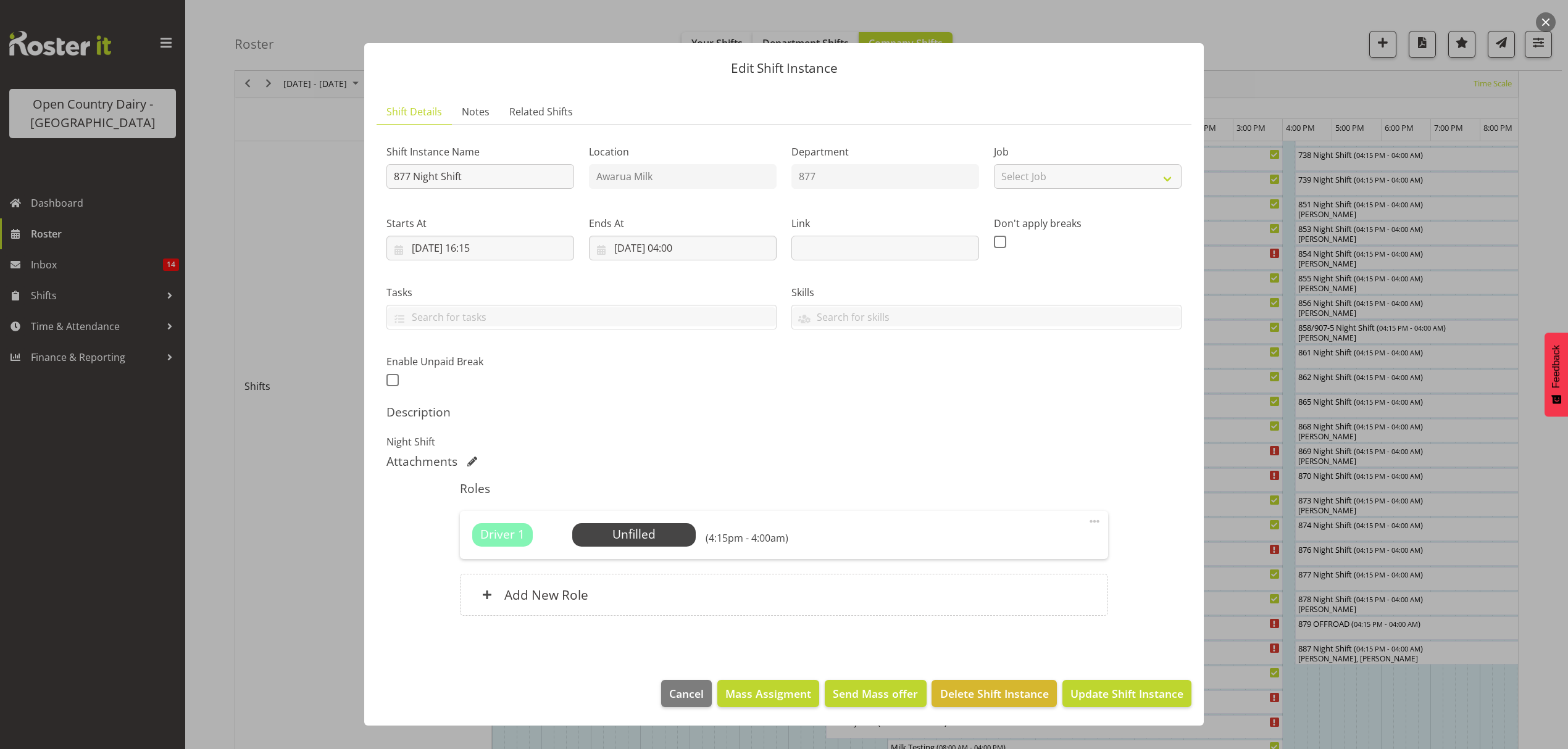
click at [1290, 36] on div at bounding box center [784, 374] width 1568 height 749
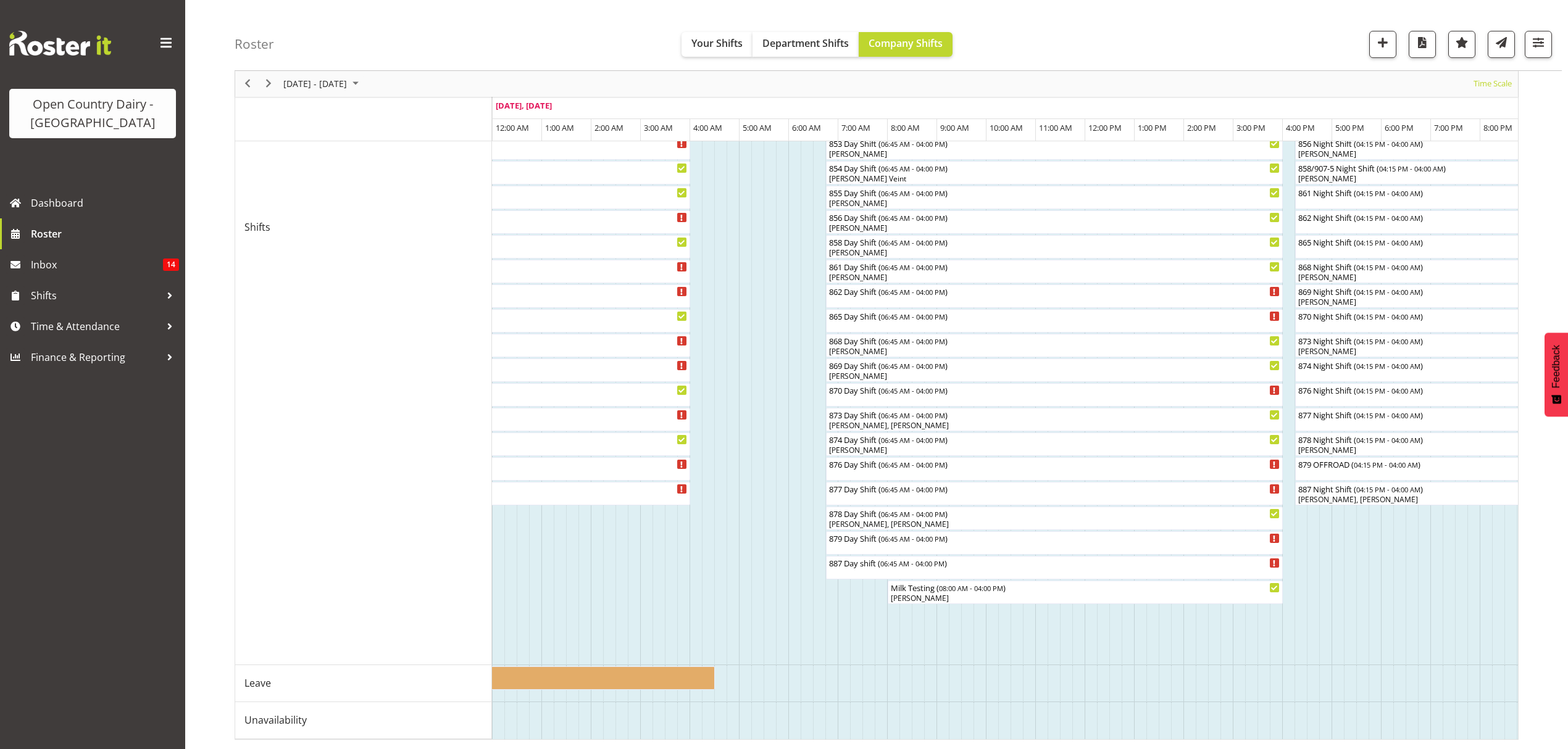
scroll to position [418, 0]
click at [265, 82] on span "Next" at bounding box center [268, 84] width 15 height 15
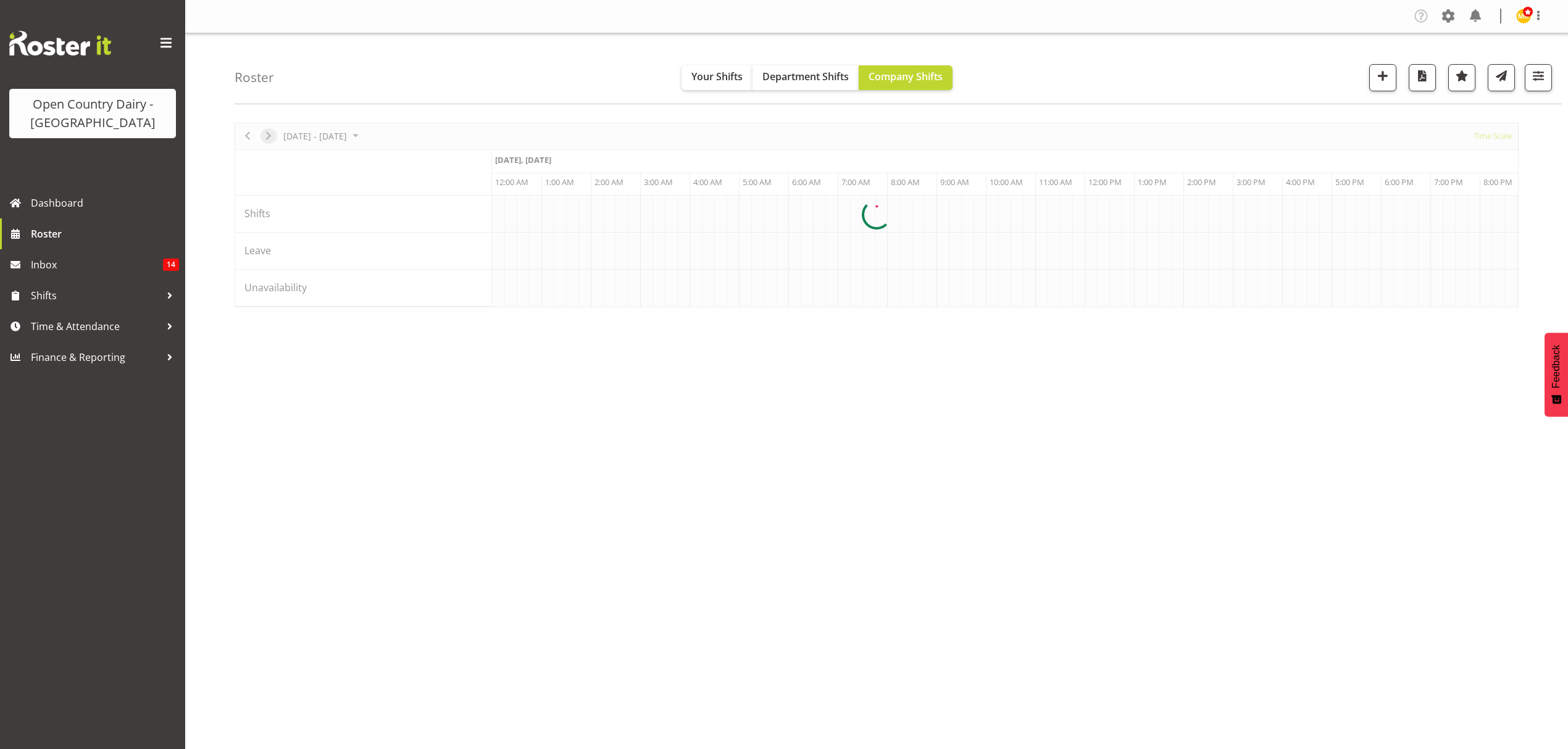
scroll to position [0, 0]
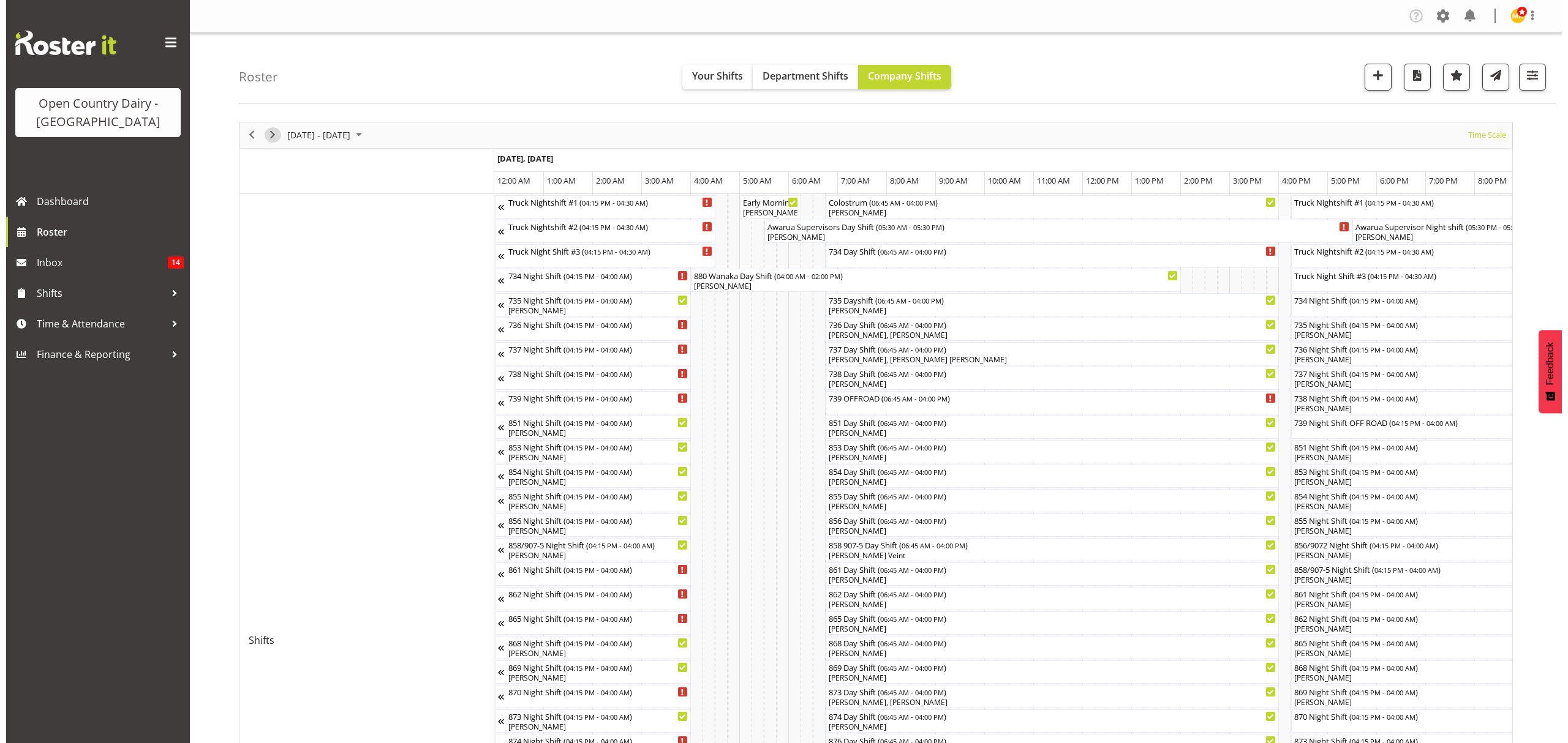
scroll to position [82, 0]
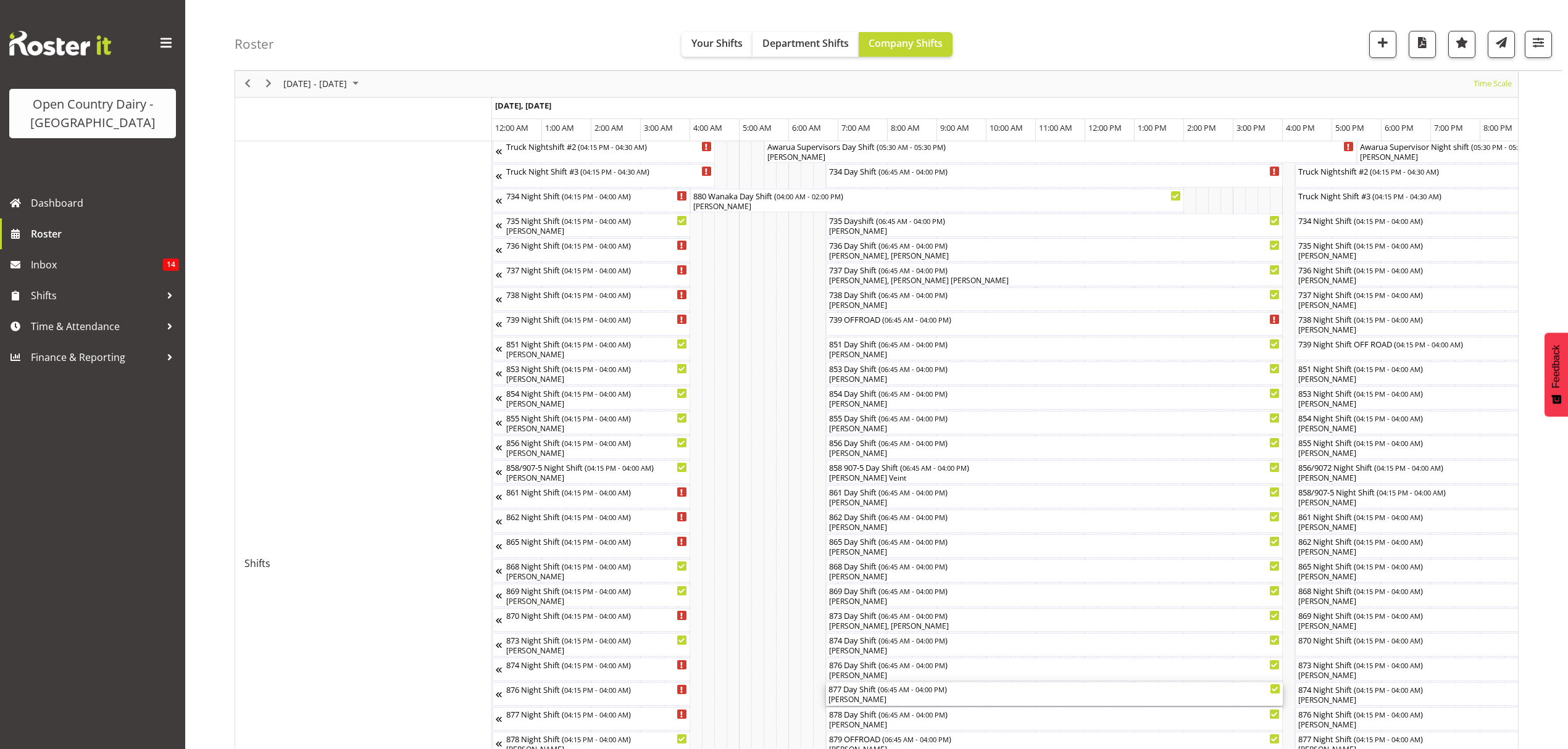
click at [851, 696] on div "[PERSON_NAME]" at bounding box center [1055, 699] width 452 height 11
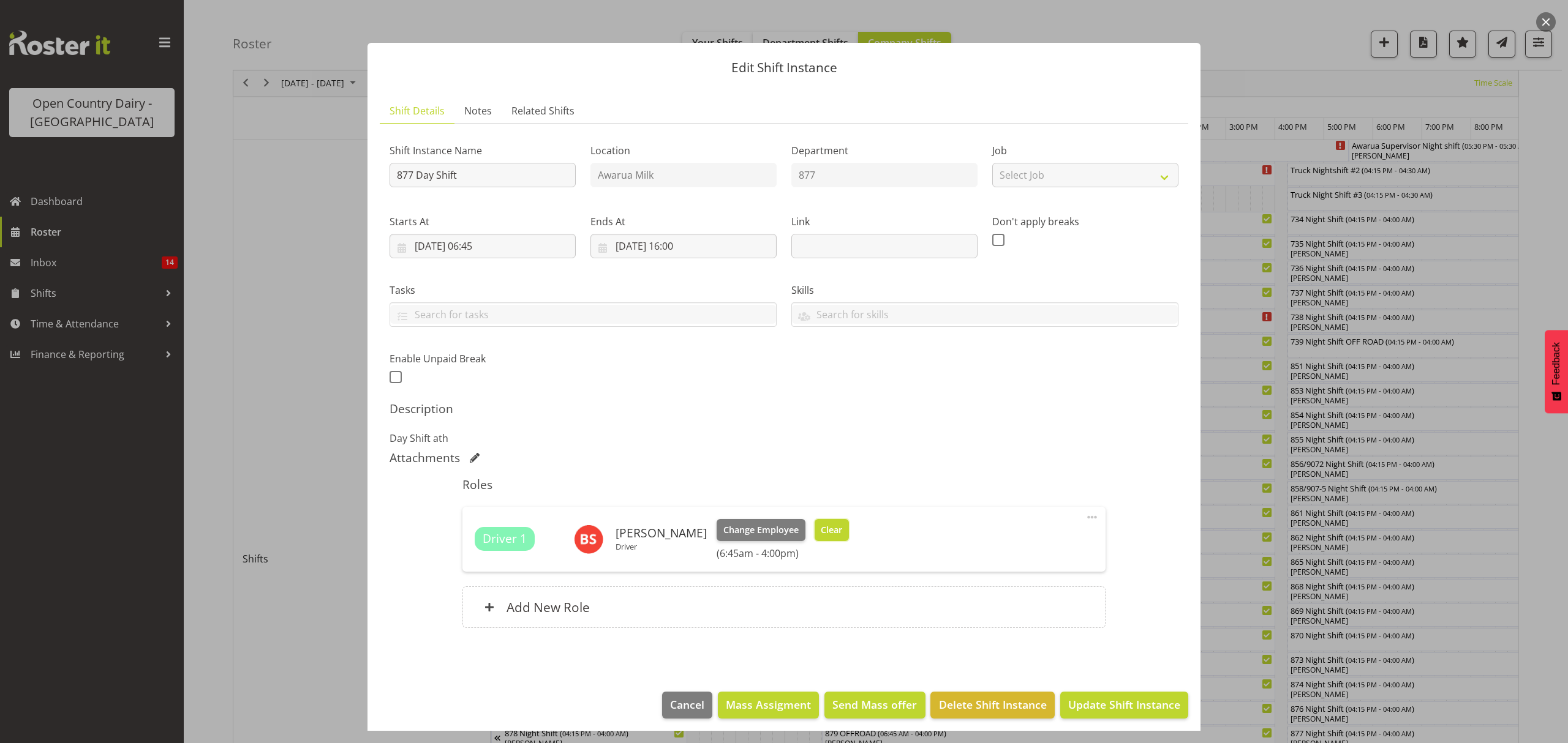
click at [816, 523] on button "Clear" at bounding box center [832, 530] width 35 height 22
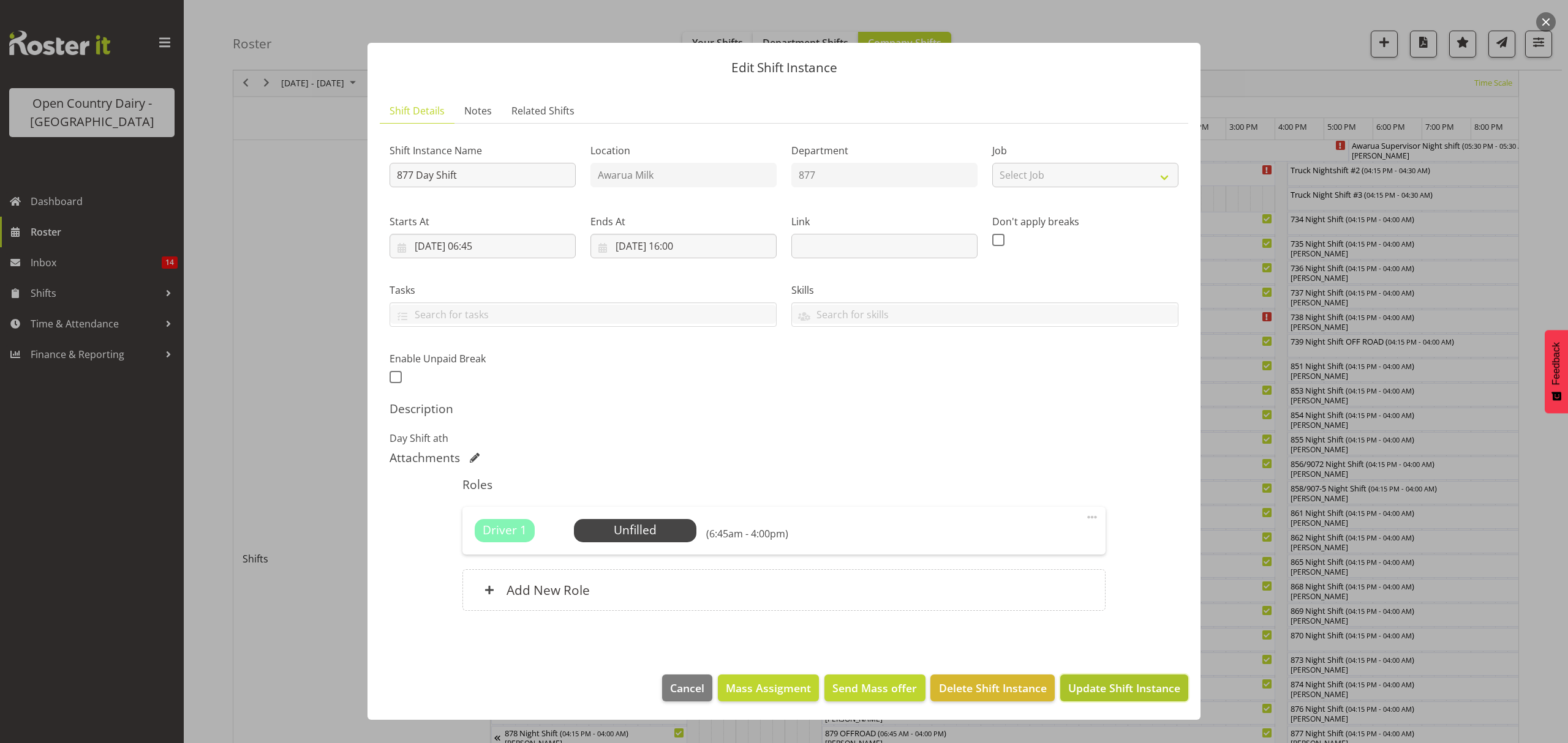
click at [1120, 687] on span "Update Shift Instance" at bounding box center [1124, 688] width 112 height 16
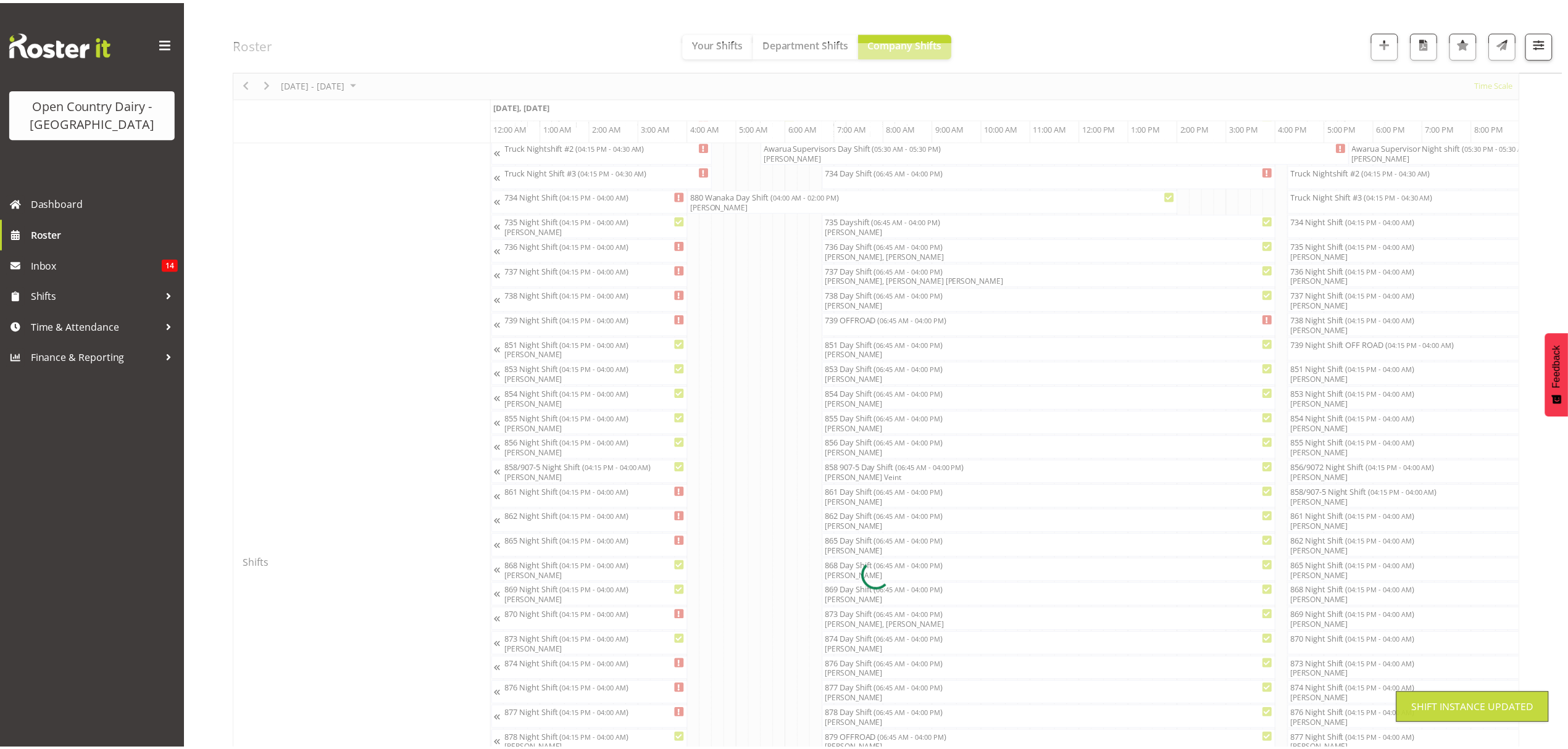
scroll to position [0, 0]
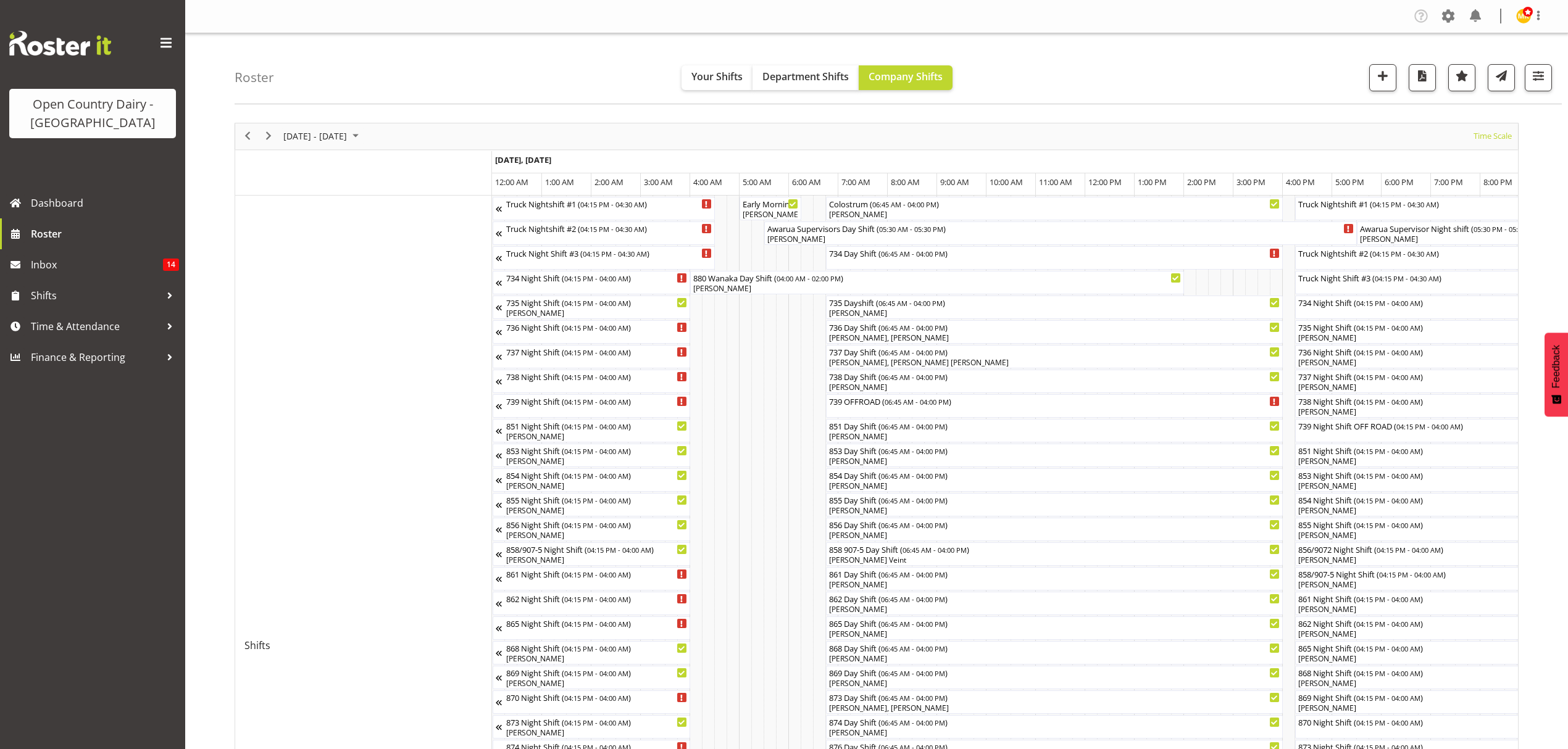
click at [247, 134] on div at bounding box center [877, 659] width 1285 height 1072
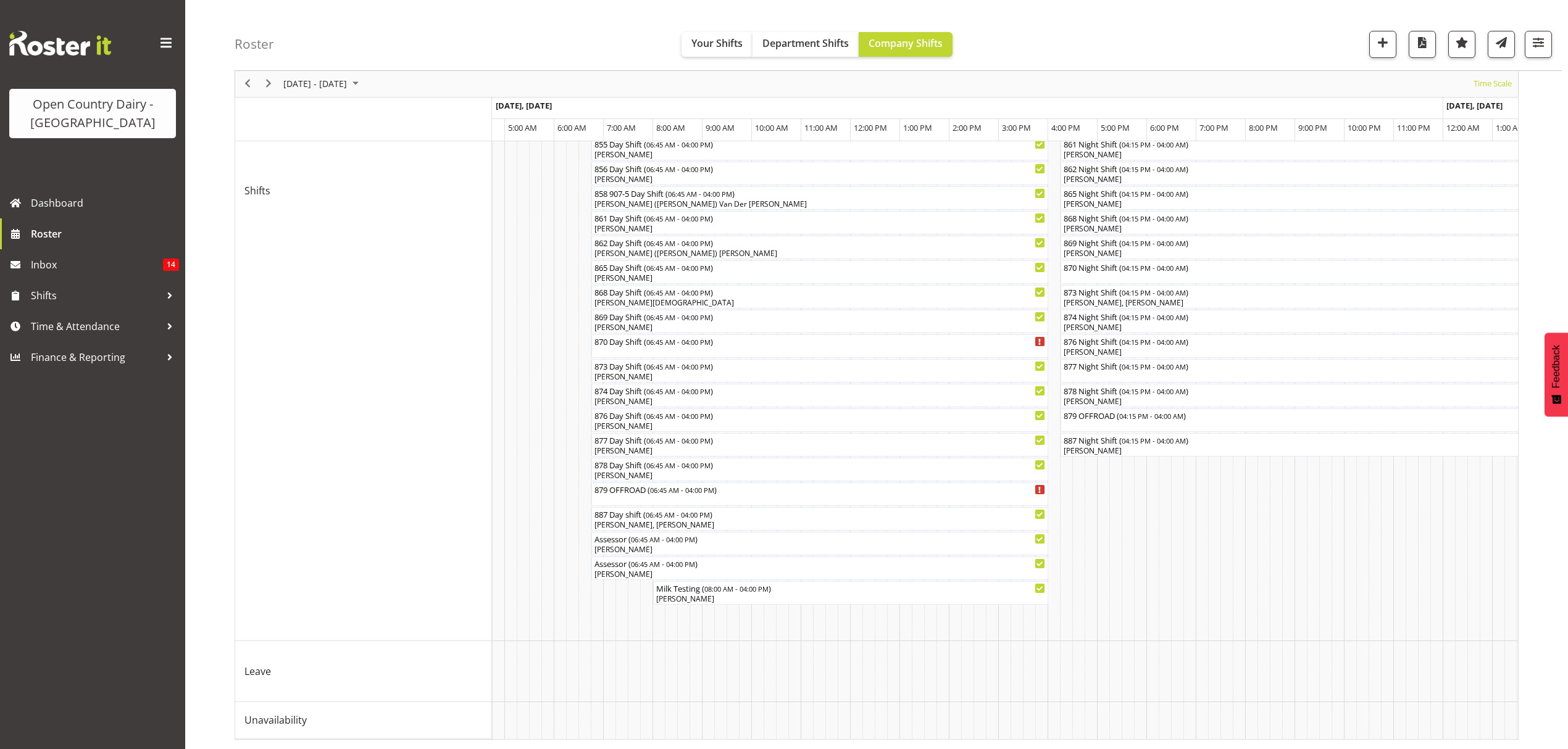
scroll to position [0, 1385]
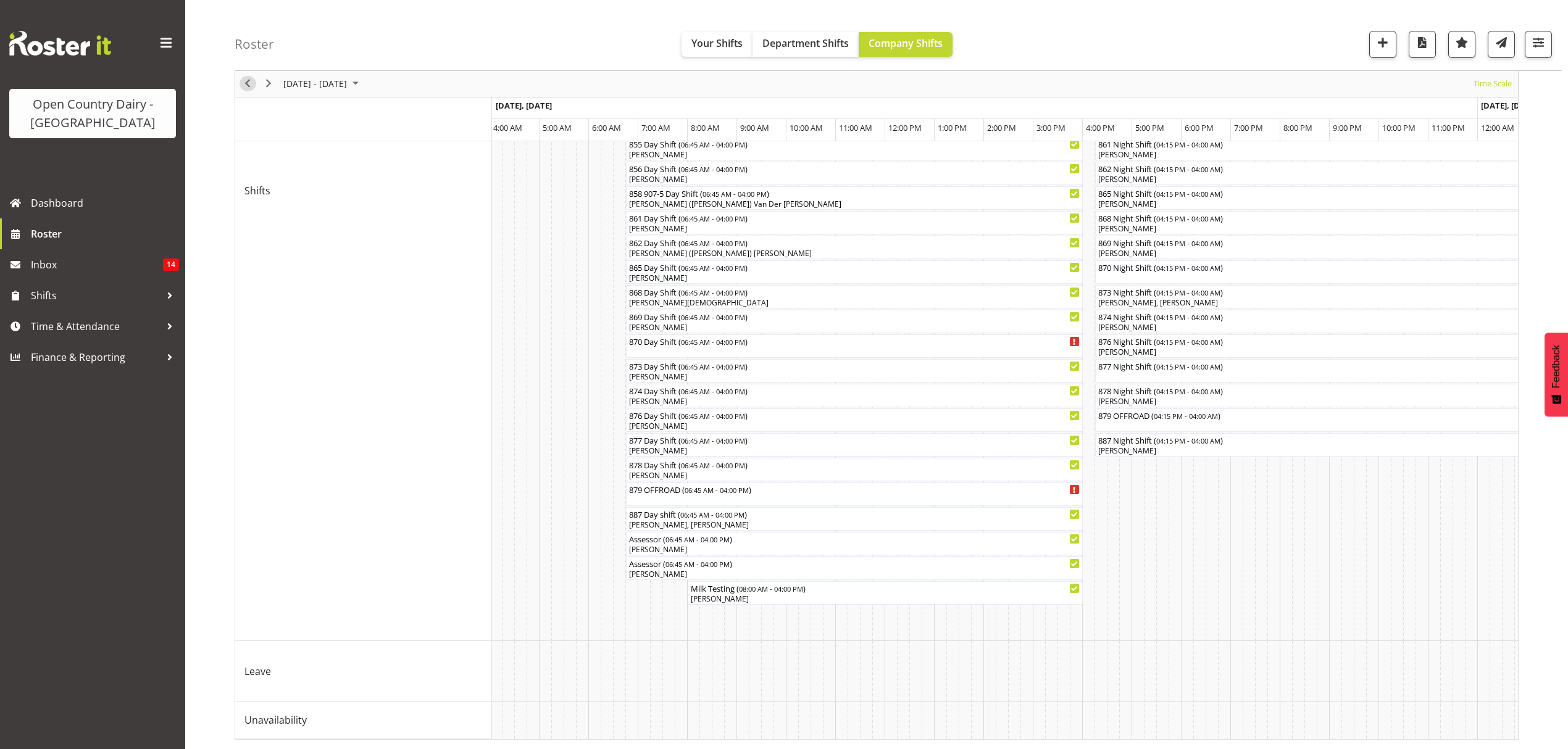
click at [253, 82] on span "Previous" at bounding box center [247, 84] width 15 height 15
click at [253, 51] on h4 "Roster" at bounding box center [254, 44] width 40 height 15
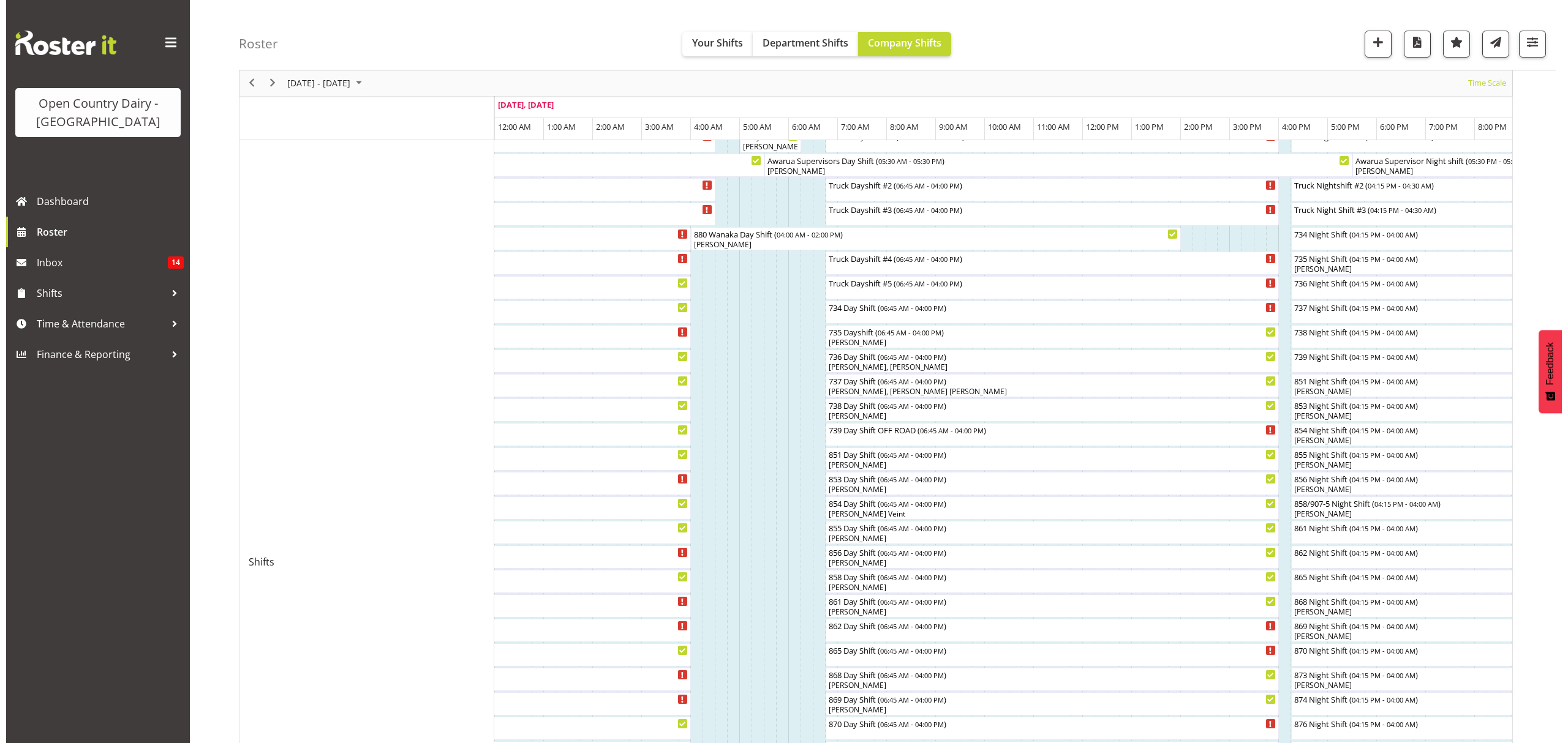
scroll to position [163, 0]
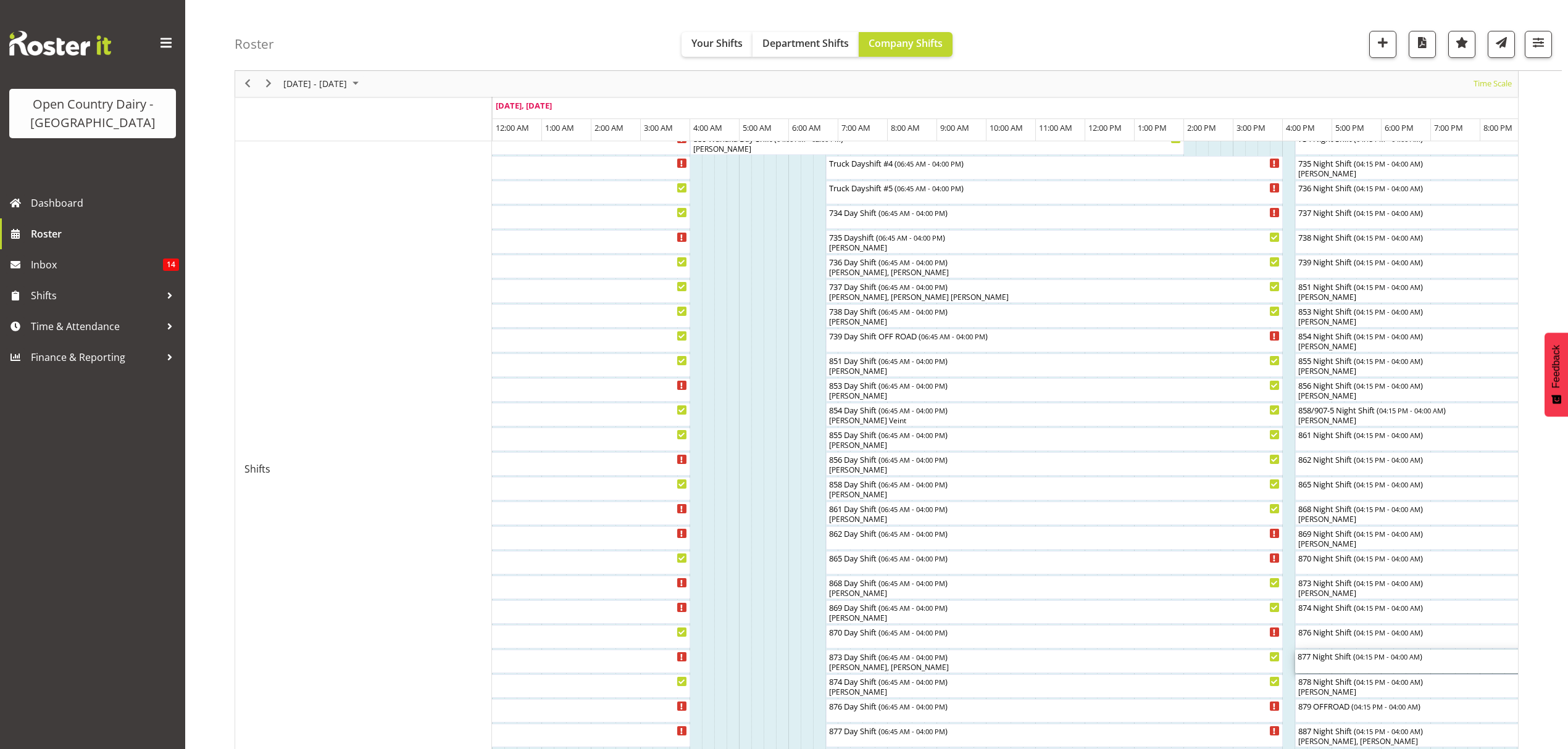
click at [1314, 660] on div "877 Night Shift ( 04:15 PM - 04:00 AM )" at bounding box center [1476, 656] width 356 height 12
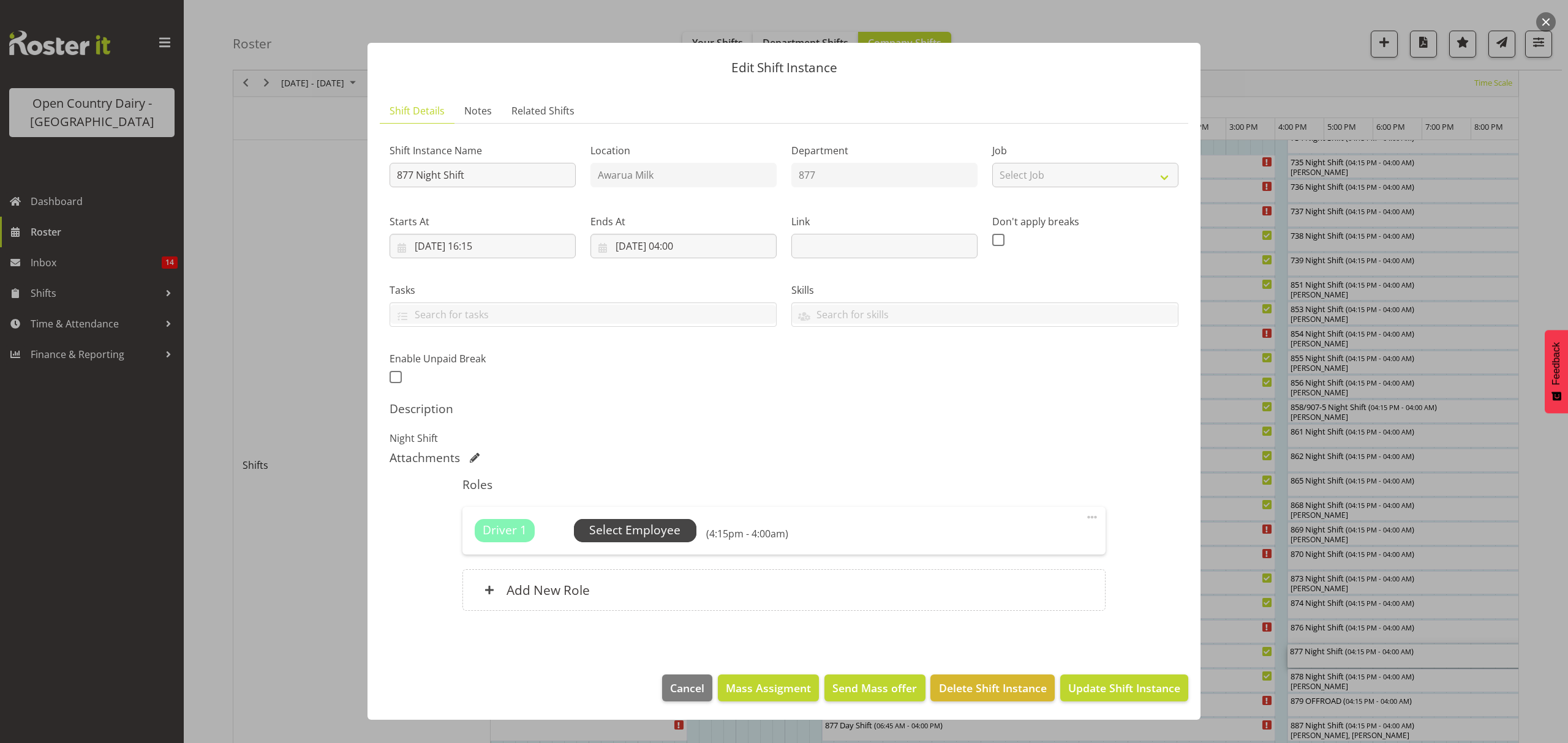
click at [660, 530] on span "Select Employee" at bounding box center [635, 530] width 91 height 17
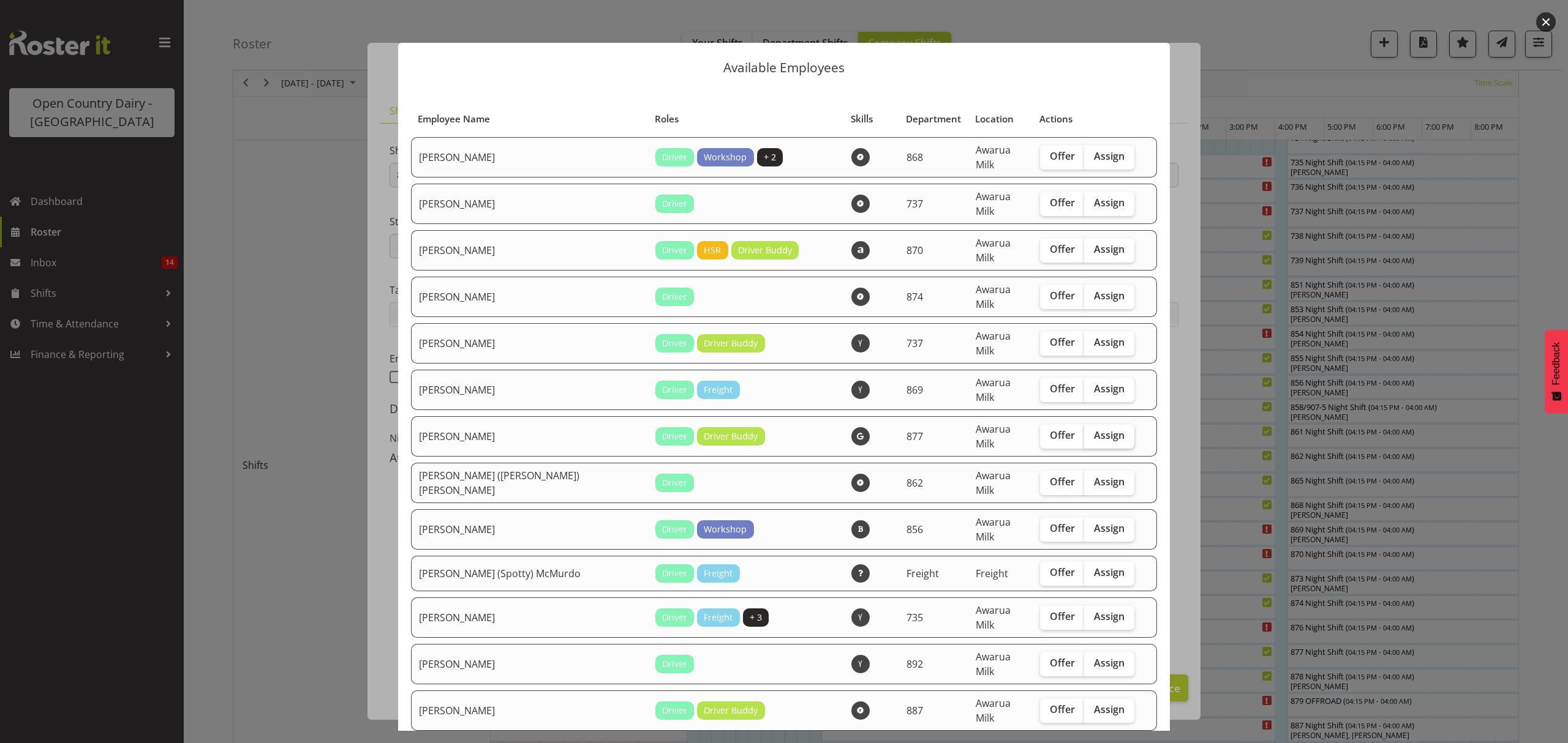
click at [1094, 429] on span "Assign" at bounding box center [1109, 435] width 30 height 12
click at [1084, 432] on input "Assign" at bounding box center [1088, 435] width 8 height 8
checkbox input "true"
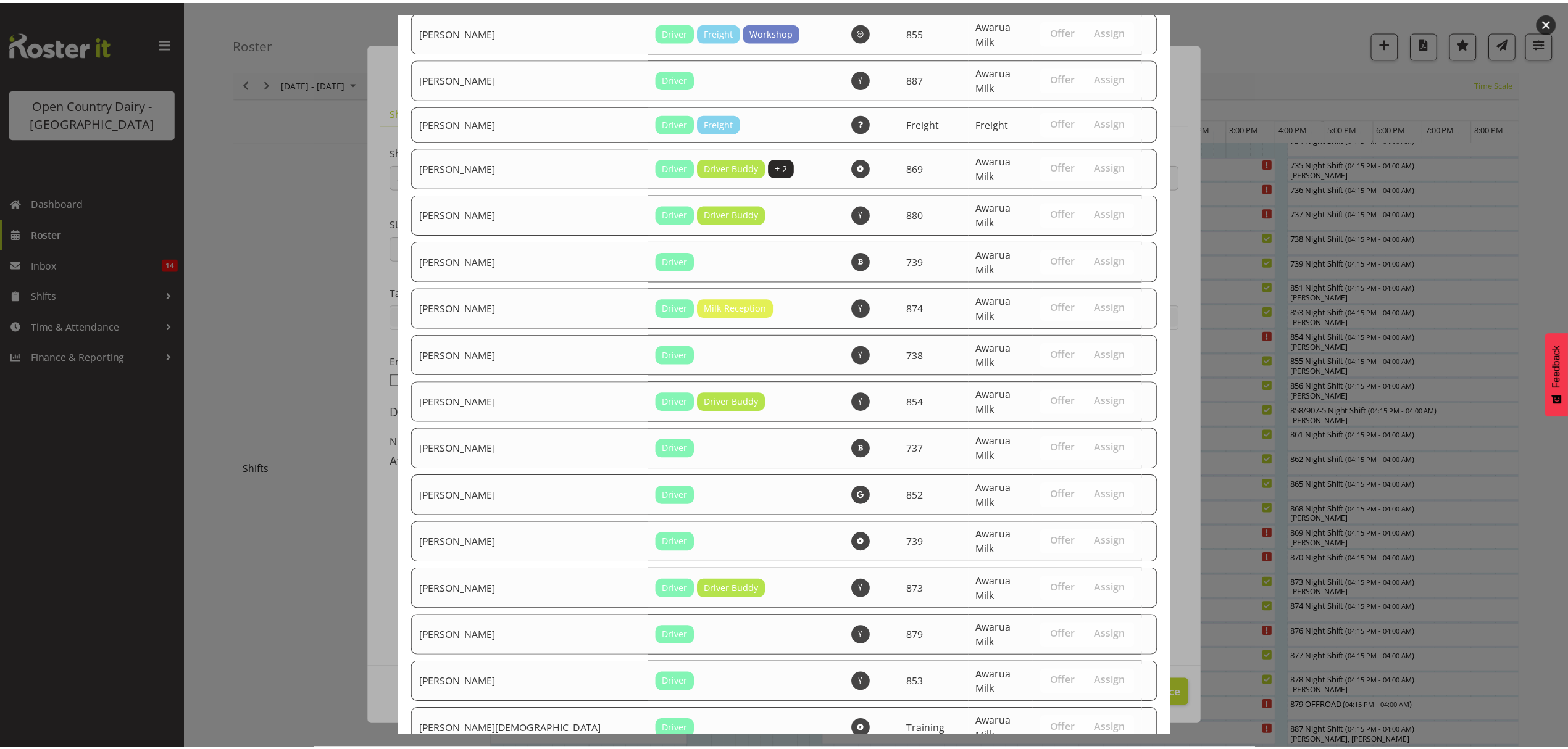
scroll to position [2032, 0]
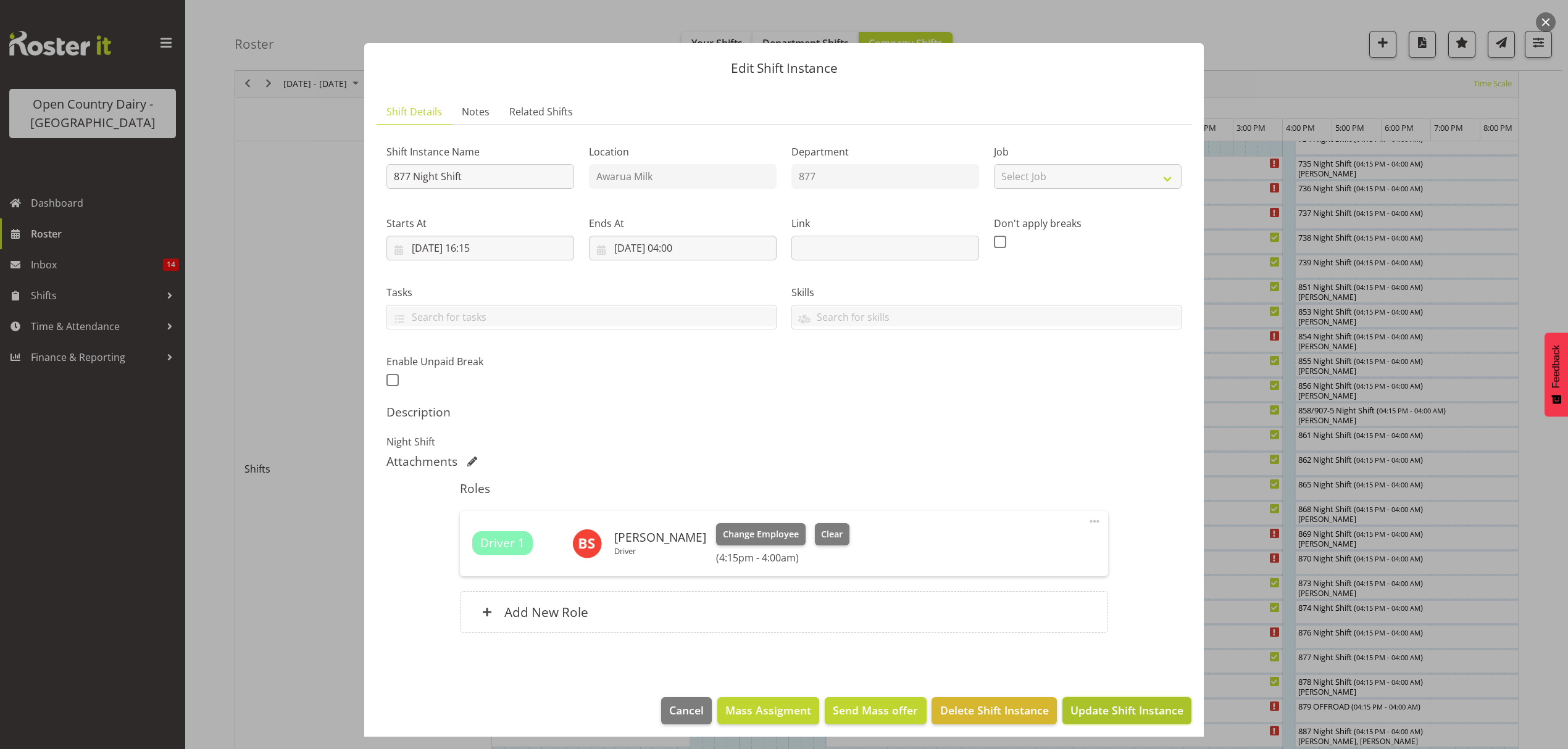
click at [1091, 705] on span "Update Shift Instance" at bounding box center [1127, 710] width 113 height 16
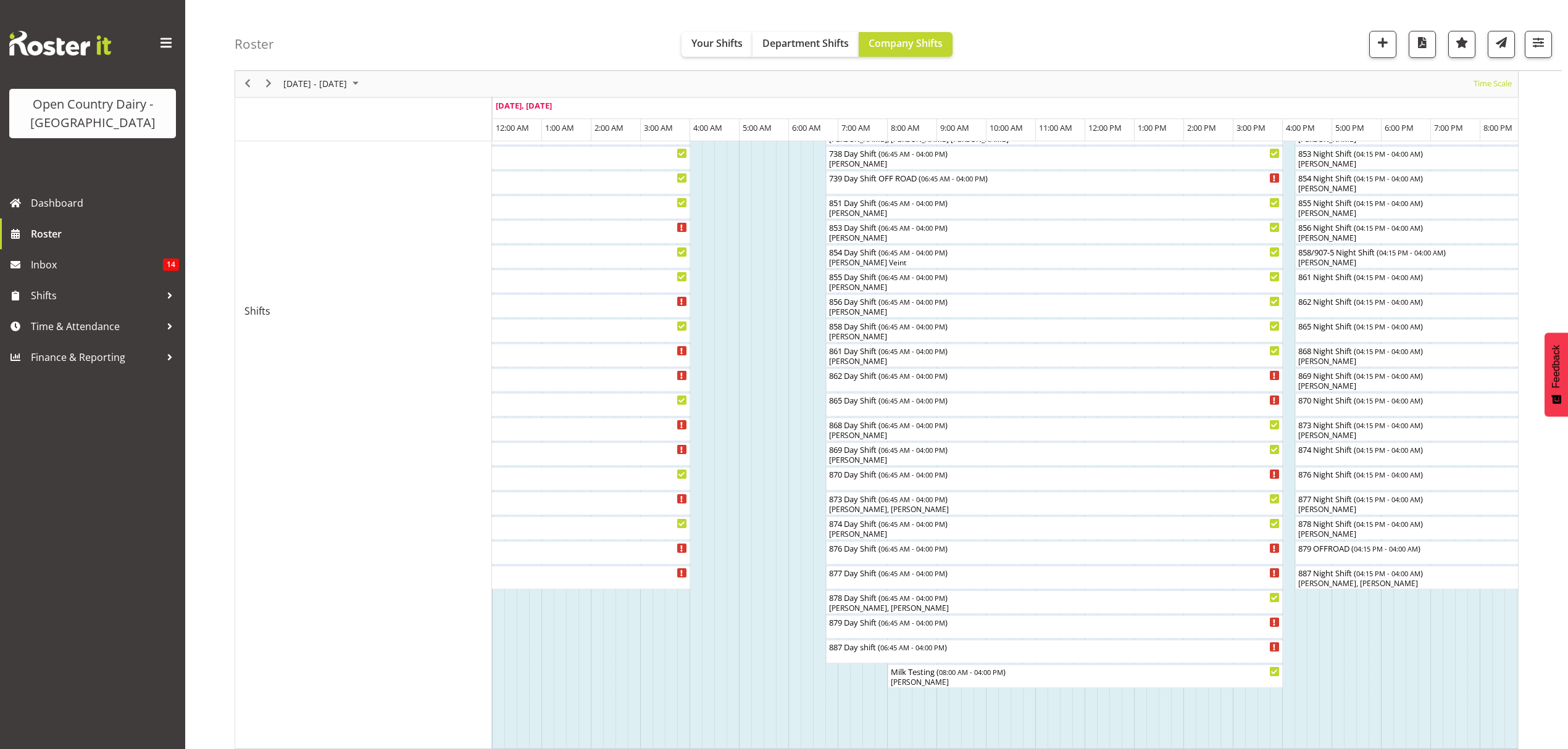
scroll to position [329, 0]
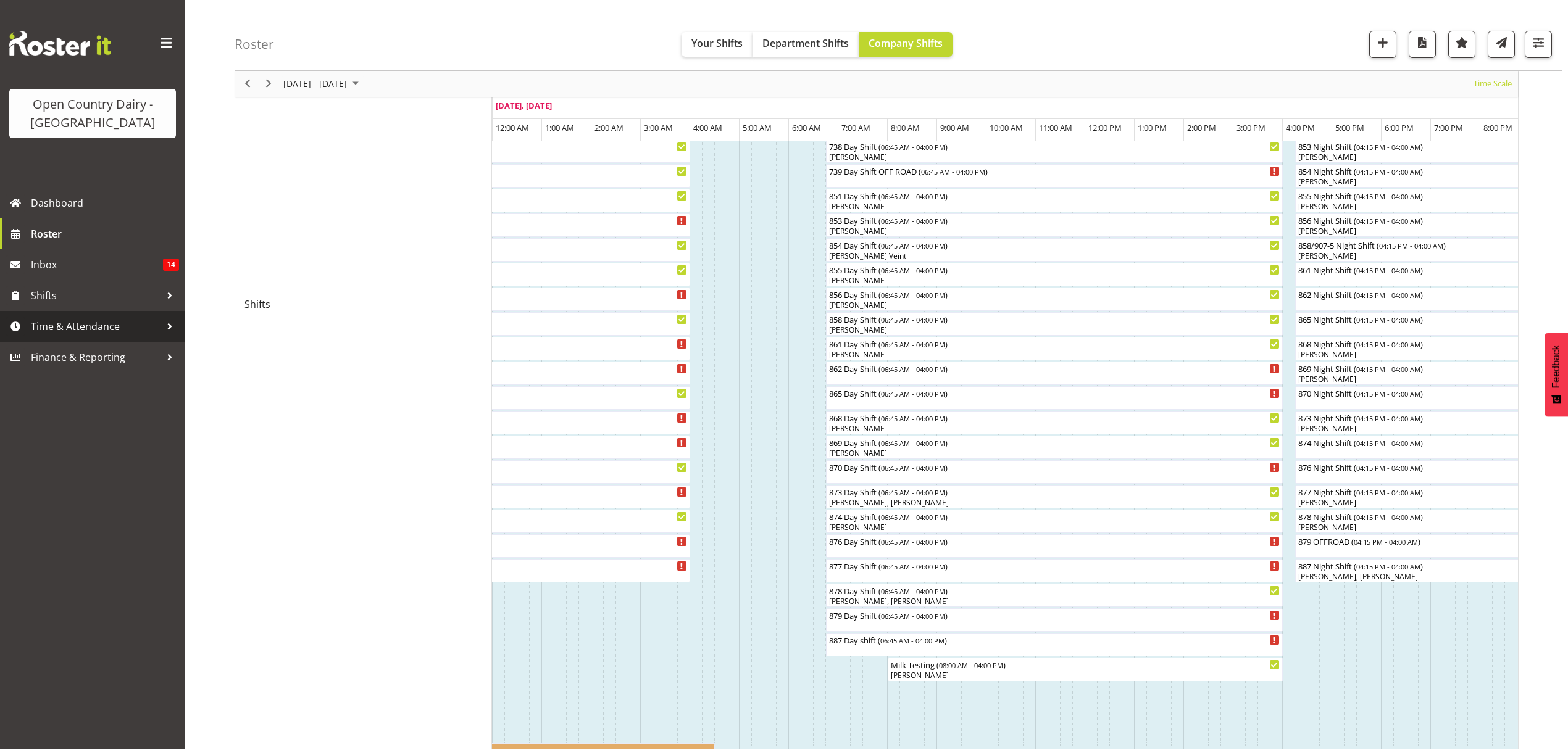
click at [76, 324] on span "Time & Attendance" at bounding box center [95, 327] width 130 height 18
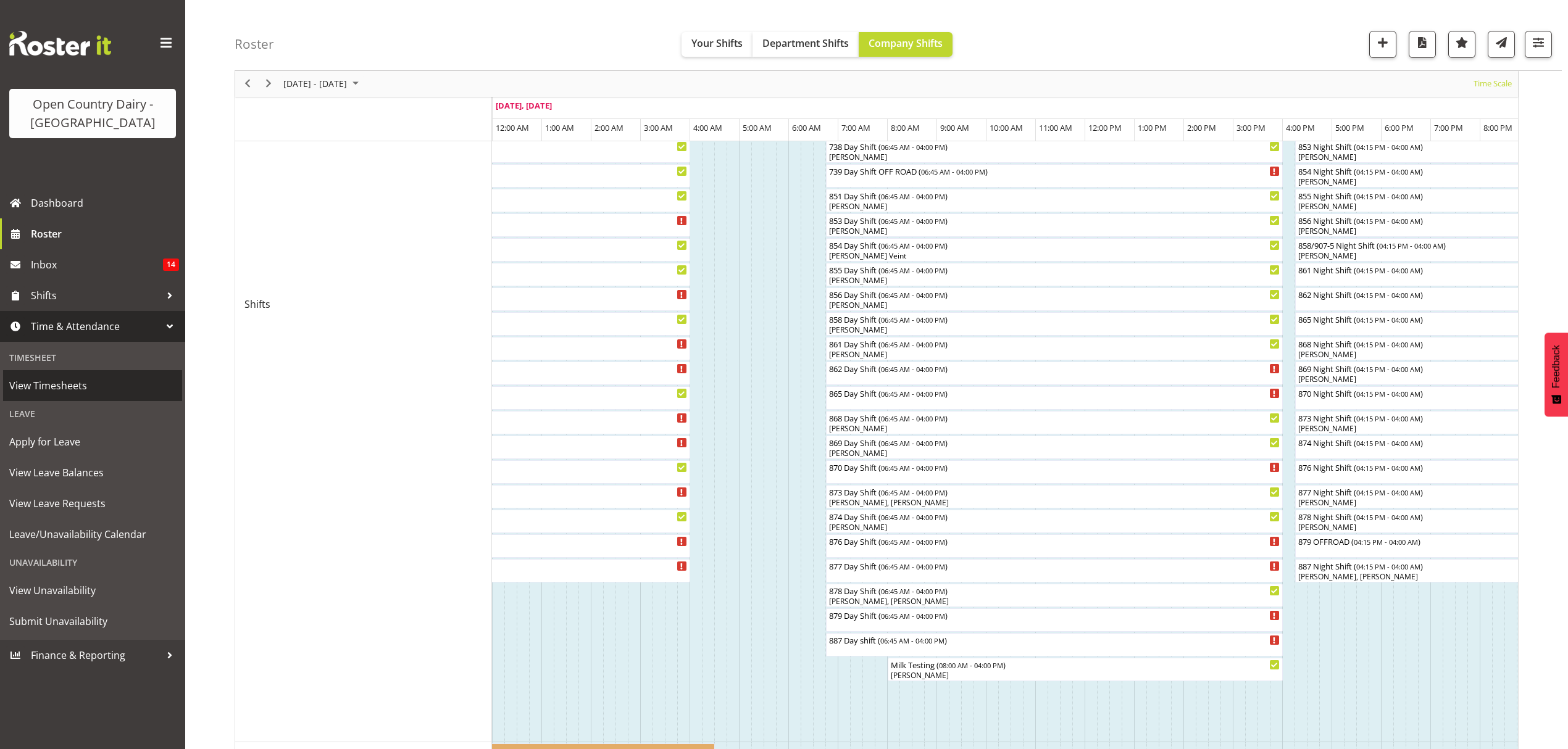
click at [66, 388] on span "View Timesheets" at bounding box center [92, 386] width 166 height 18
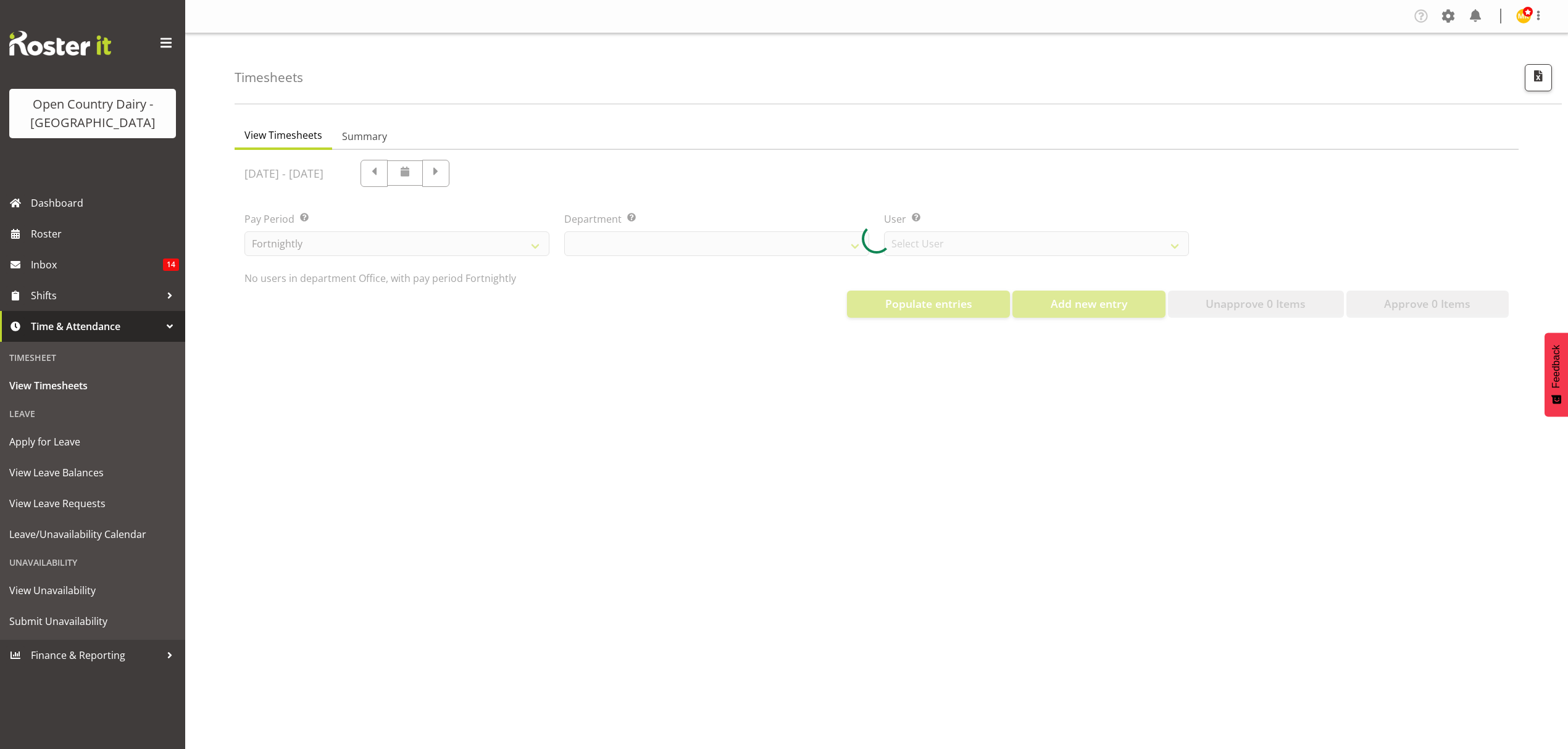
select select "699"
select select "8449"
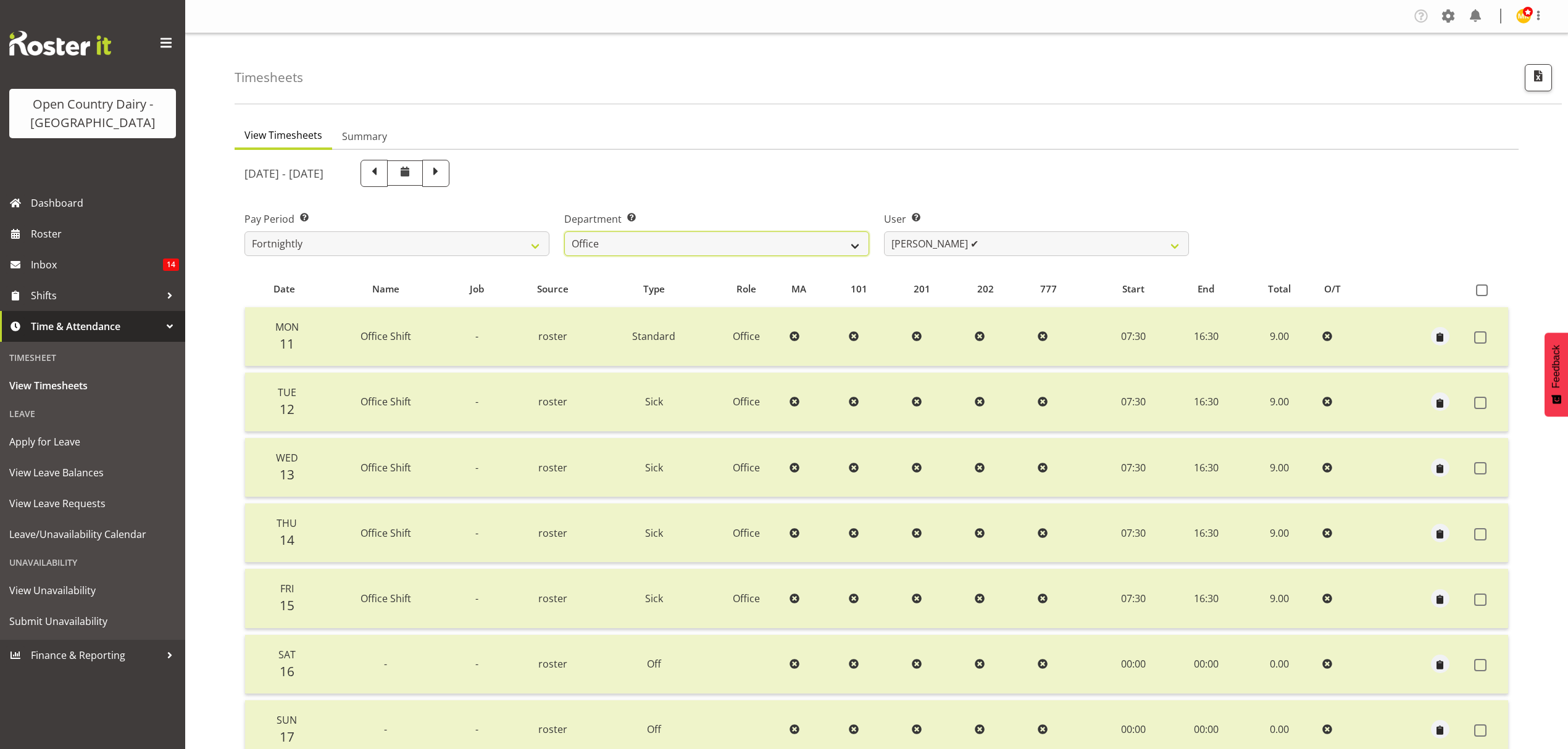
click at [852, 244] on select "734 735 736 737 738 739 851 852 853 854 855 856 858 861 862 865 868 869 870 873" at bounding box center [716, 244] width 305 height 24
click at [564, 231] on select "734 735 736 737 738 739 851 852 853 854 855 856 858 861 862 865 868 869 870 873" at bounding box center [716, 244] width 305 height 24
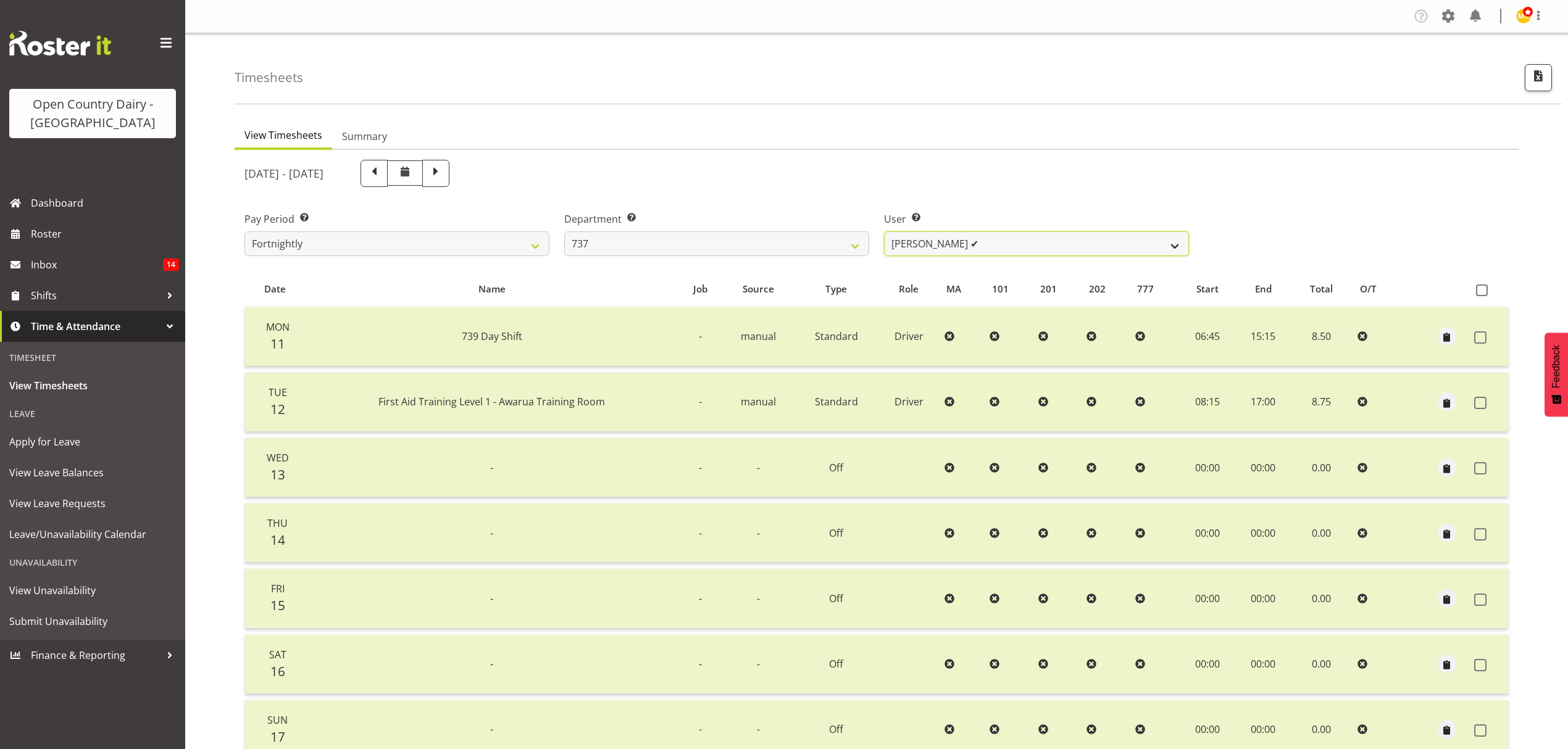
click at [1175, 243] on select "[PERSON_NAME] ✔ [PERSON_NAME] ✔ [PERSON_NAME] ✔ [PERSON_NAME] ✔" at bounding box center [1036, 244] width 305 height 24
click at [855, 250] on select "734 735 736 737 738 739 851 852 853 854 855 856 858 861 862 865 868 869 870 873" at bounding box center [716, 244] width 305 height 24
click at [564, 231] on select "734 735 736 737 738 739 851 852 853 854 855 856 858 861 862 865 868 869 870 873" at bounding box center [716, 244] width 305 height 24
click at [1179, 240] on select "[PERSON_NAME] ✔" at bounding box center [1036, 244] width 305 height 24
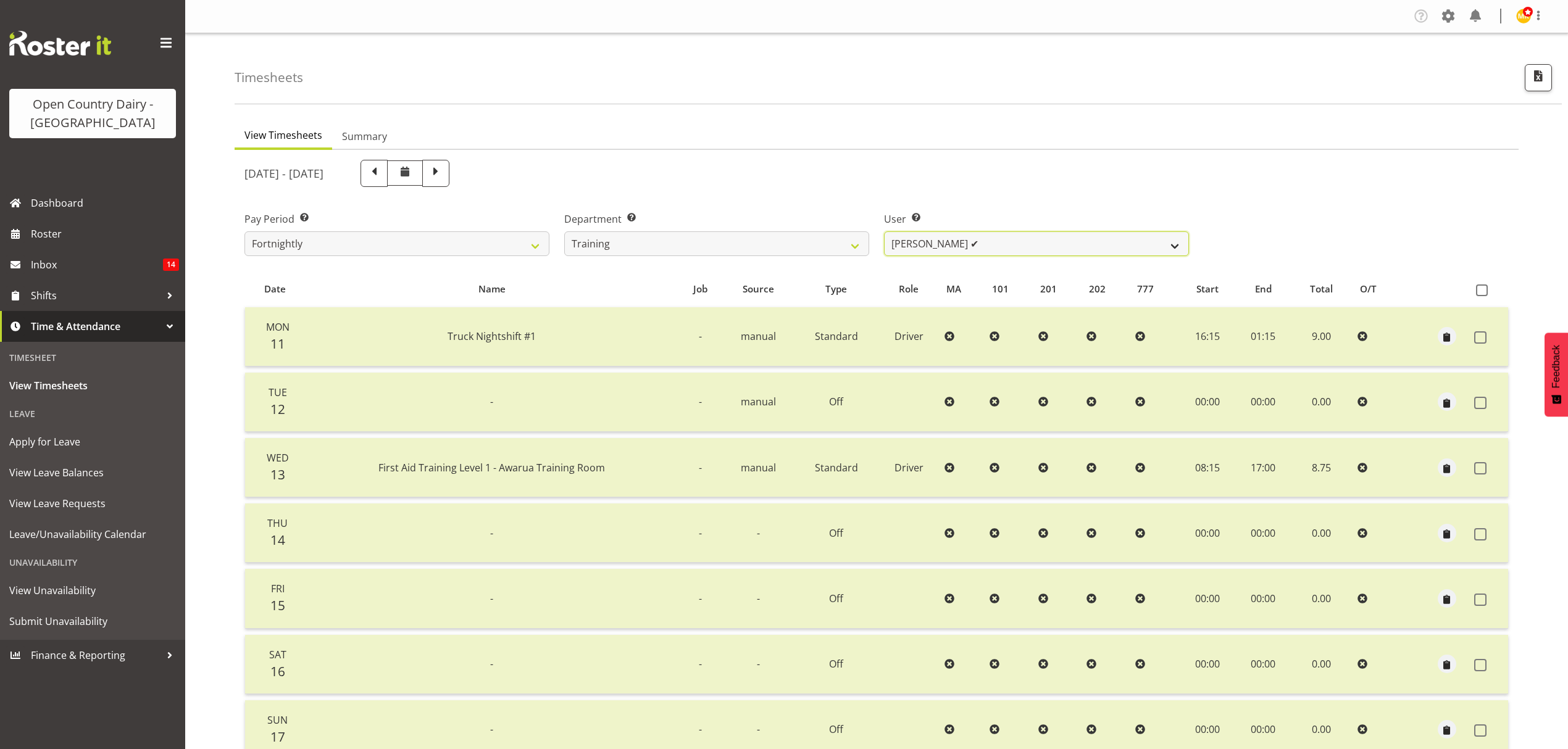
click at [1177, 247] on select "[PERSON_NAME] ✔" at bounding box center [1036, 244] width 305 height 24
click at [858, 242] on select "734 735 736 737 738 739 851 852 853 854 855 856 858 861 862 865 868 869 870 873" at bounding box center [716, 244] width 305 height 24
click at [564, 231] on select "734 735 736 737 738 739 851 852 853 854 855 856 858 861 862 865 868 869 870 873" at bounding box center [716, 244] width 305 height 24
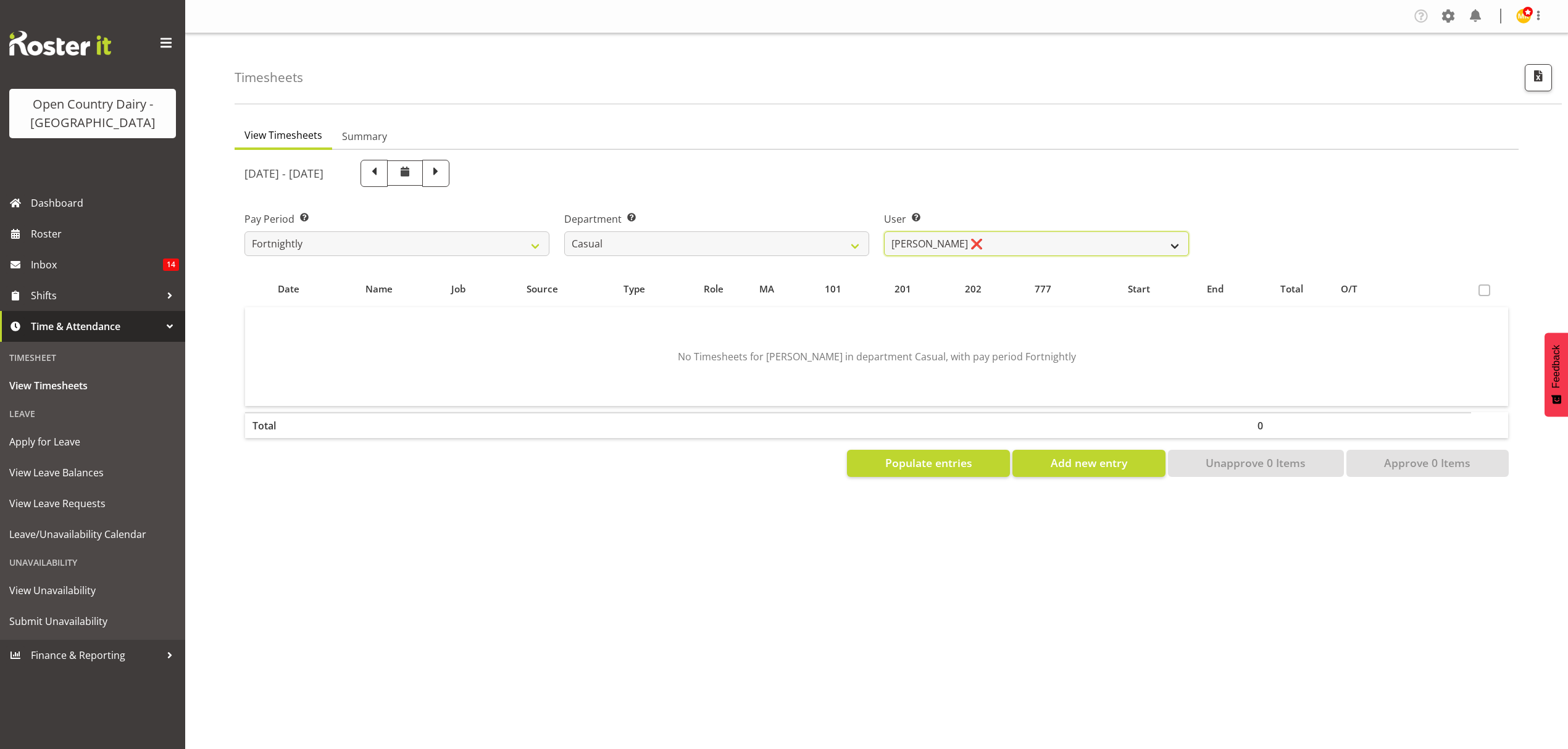
click at [1167, 240] on select "[PERSON_NAME] ❌" at bounding box center [1036, 244] width 305 height 24
click at [860, 243] on select "734 735 736 737 738 739 851 852 853 854 855 856 858 861 862 865 868 869 870 873" at bounding box center [716, 244] width 305 height 24
click at [564, 231] on select "734 735 736 737 738 739 851 852 853 854 855 856 858 861 862 865 868 869 870 873" at bounding box center [716, 244] width 305 height 24
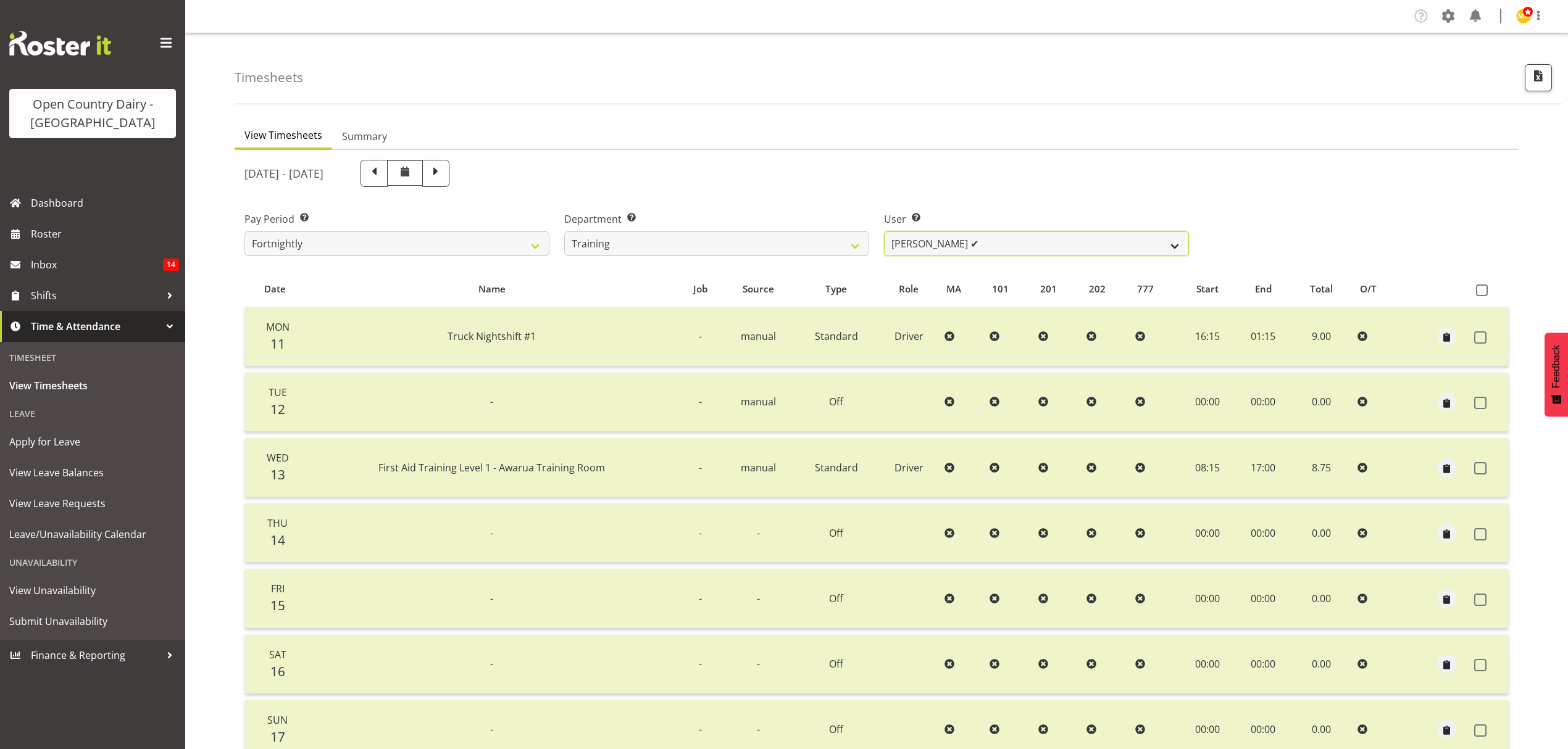
click at [1176, 246] on select "Shiva Kumaran ✔" at bounding box center [1036, 244] width 305 height 24
click at [849, 244] on select "734 735 736 737 738 739 851 852 853 854 855 856 858 861 862 865 868 869 870 873" at bounding box center [716, 244] width 305 height 24
click at [855, 240] on select "734 735 736 737 738 739 851 852 853 854 855 856 858 861 862 865 868 869 870 873" at bounding box center [716, 244] width 305 height 24
click at [853, 247] on select "734 735 736 737 738 739 851 852 853 854 855 856 858 861 862 865 868 869 870 873" at bounding box center [716, 244] width 305 height 24
select select "905"
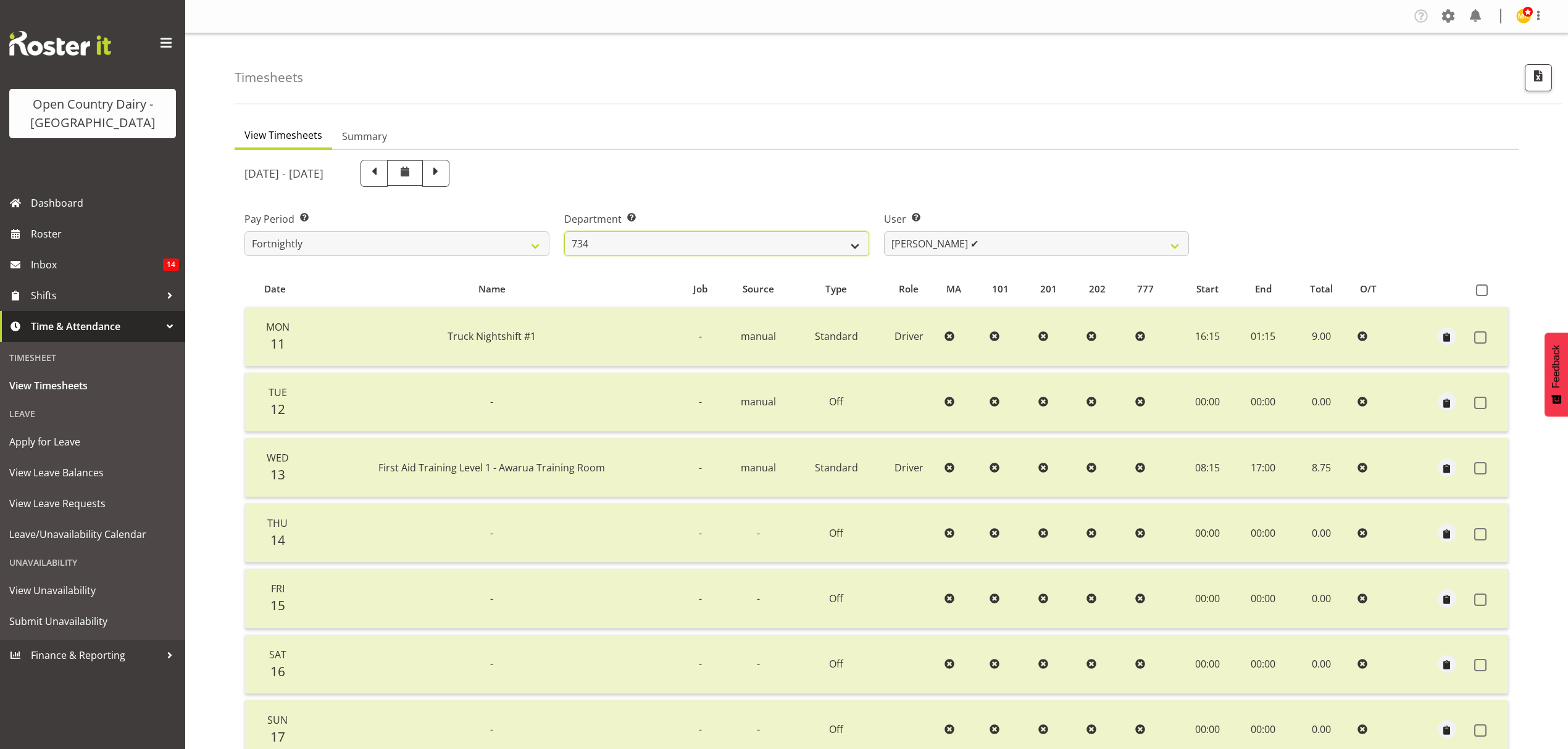
click at [564, 231] on select "734 735 736 737 738 739 851 852 853 854 855 856 858 861 862 865 868 869 870 873" at bounding box center [716, 244] width 305 height 24
click at [1171, 246] on select "Justin Spicer ✔ Ryan Thompson ✔ Tracey Chittock ✔ Zachary Shanks ✔" at bounding box center [1036, 244] width 305 height 24
select select "7493"
click at [884, 231] on select "Justin Spicer ✔ Ryan Thompson ✔ Tracey Chittock ✔ Zachary Shanks ✔" at bounding box center [1036, 244] width 305 height 24
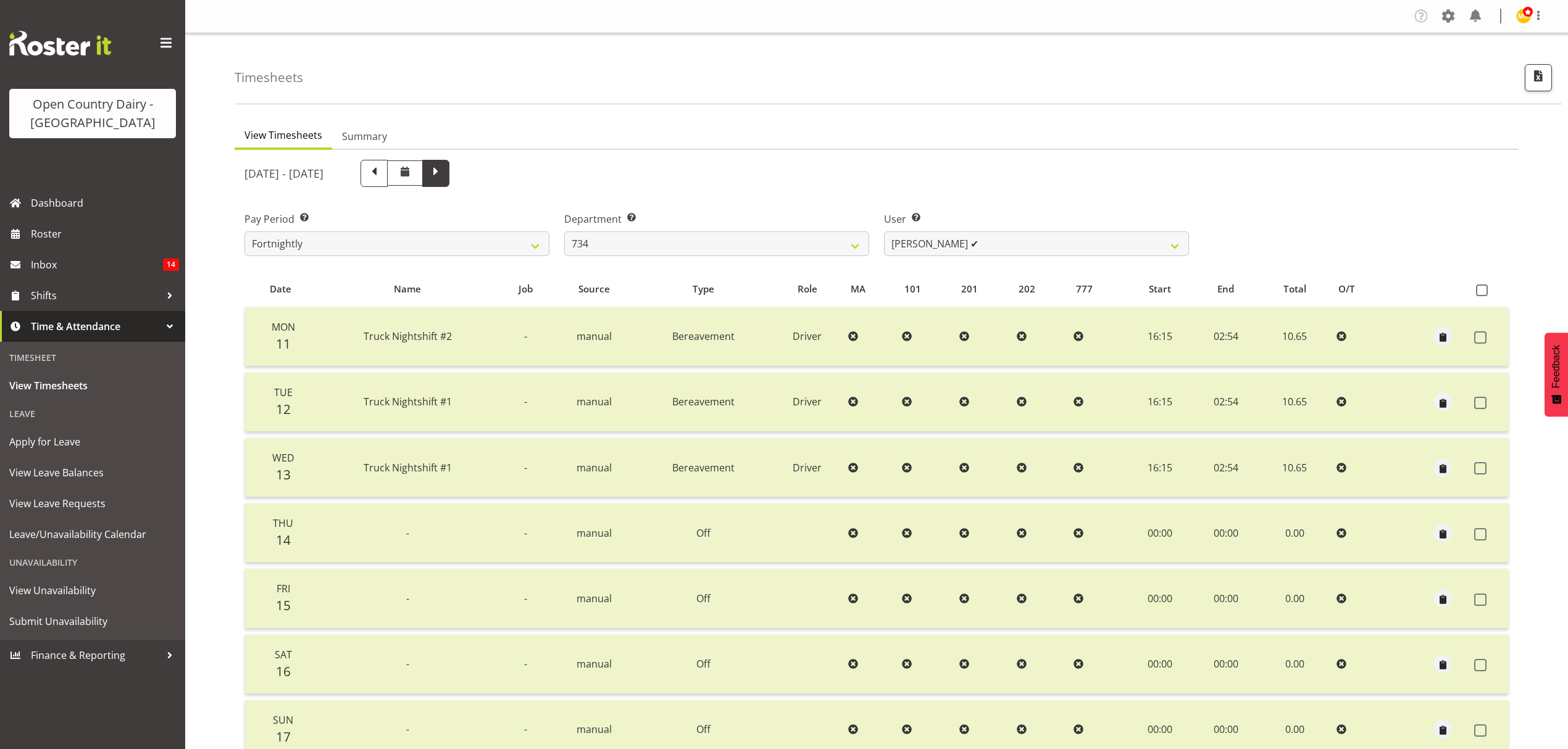
click at [444, 176] on span at bounding box center [435, 172] width 16 height 16
select select
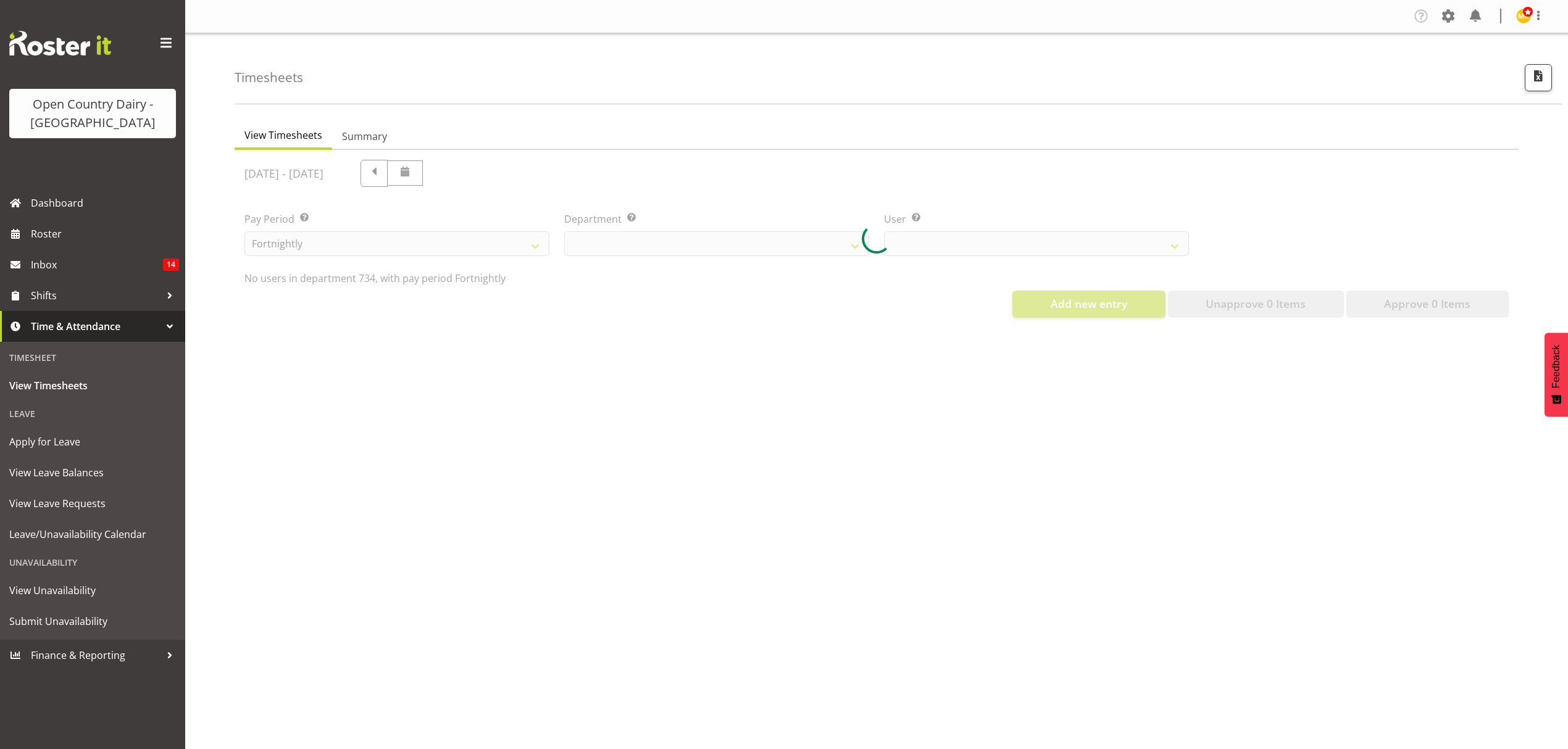
select select "7493"
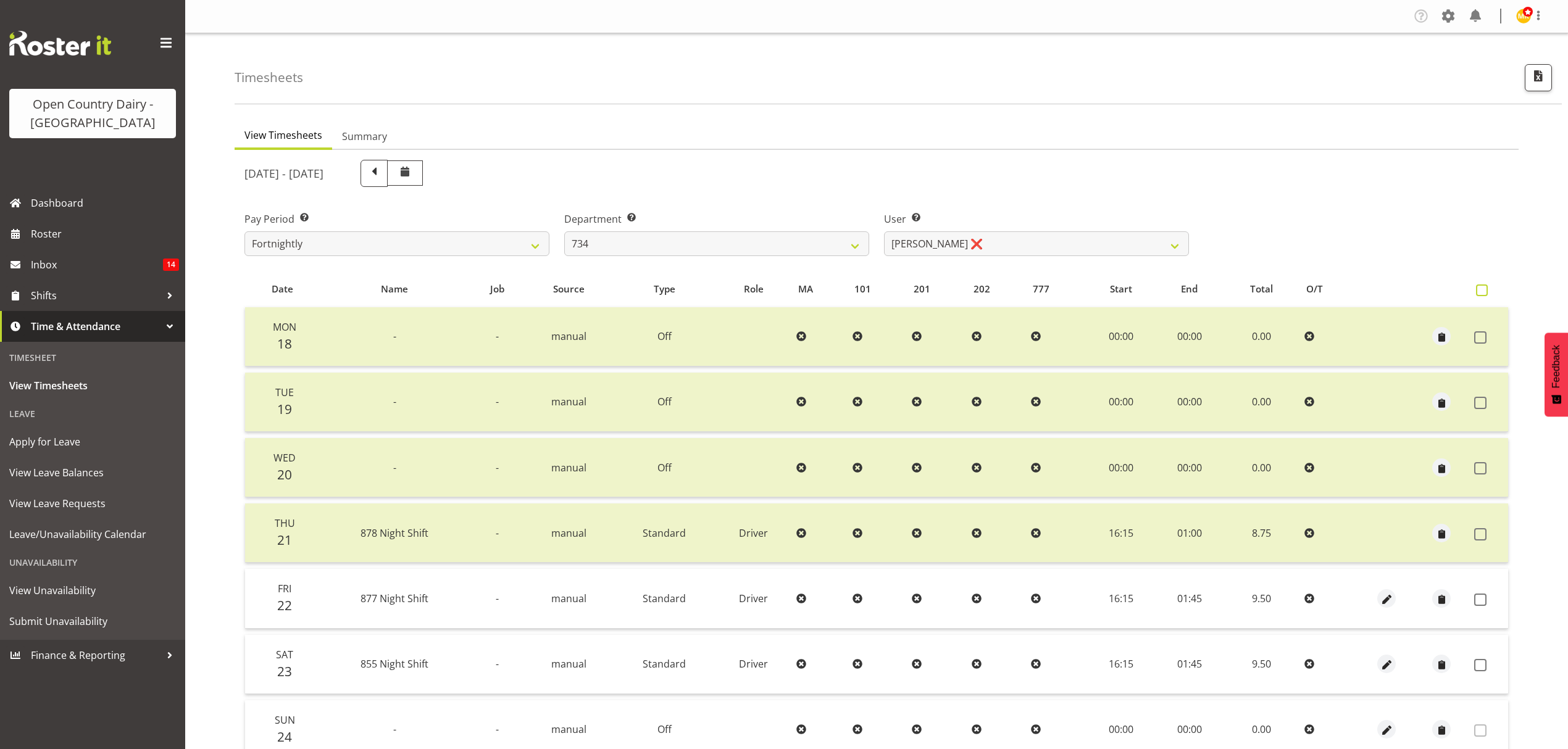
click at [1483, 285] on span at bounding box center [1482, 290] width 11 height 11
click at [1483, 286] on input "checkbox" at bounding box center [1480, 290] width 8 height 8
checkbox input "true"
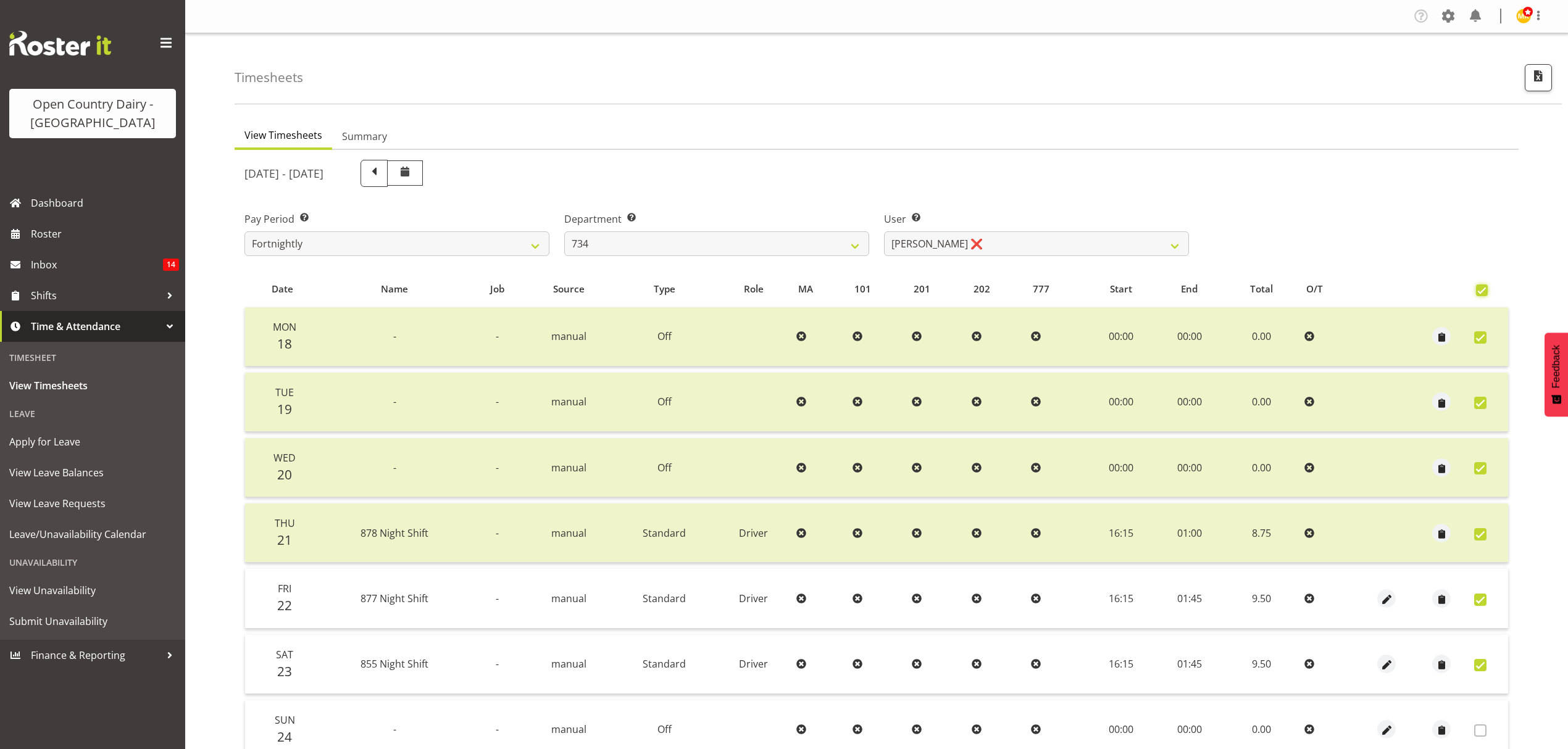
checkbox input "true"
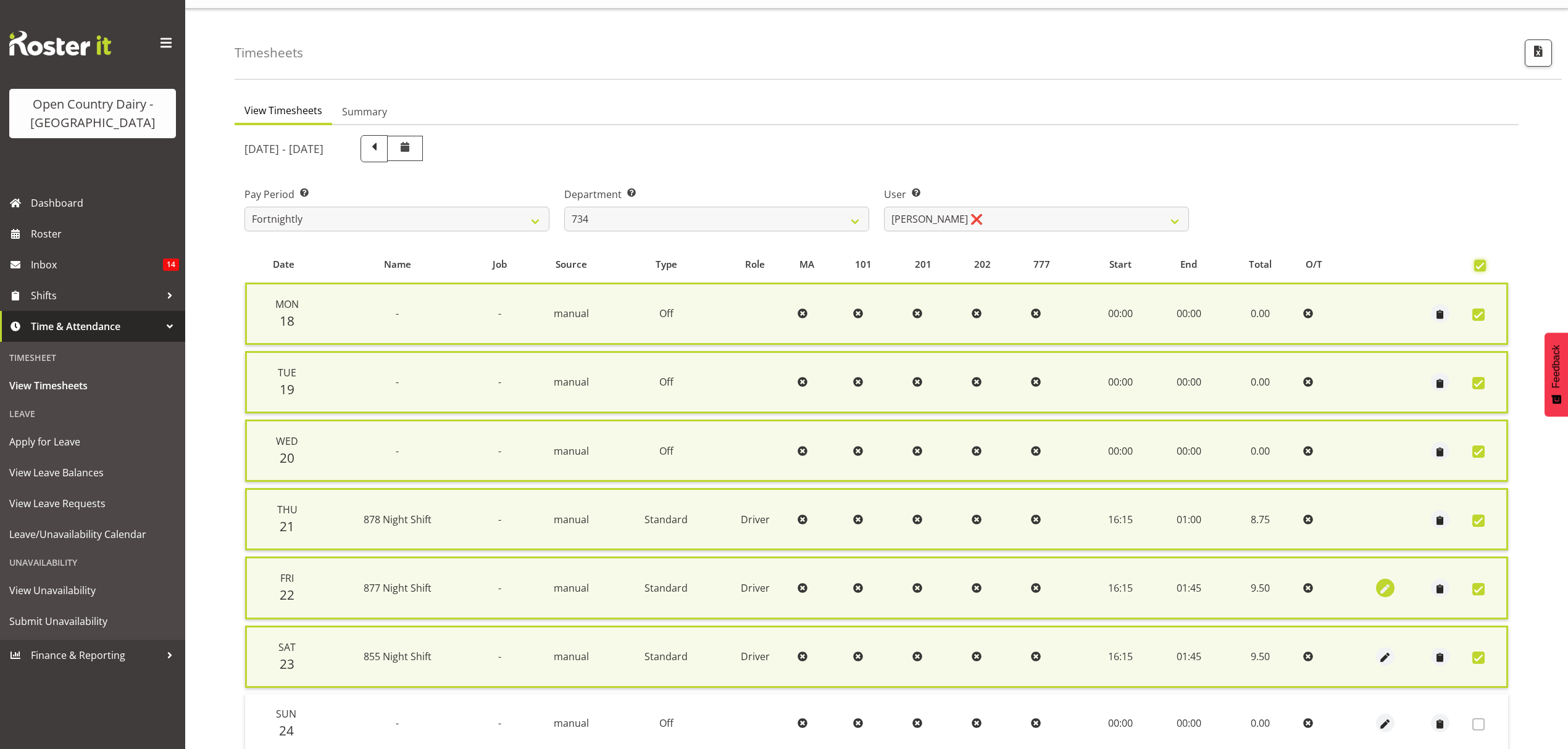
scroll to position [124, 0]
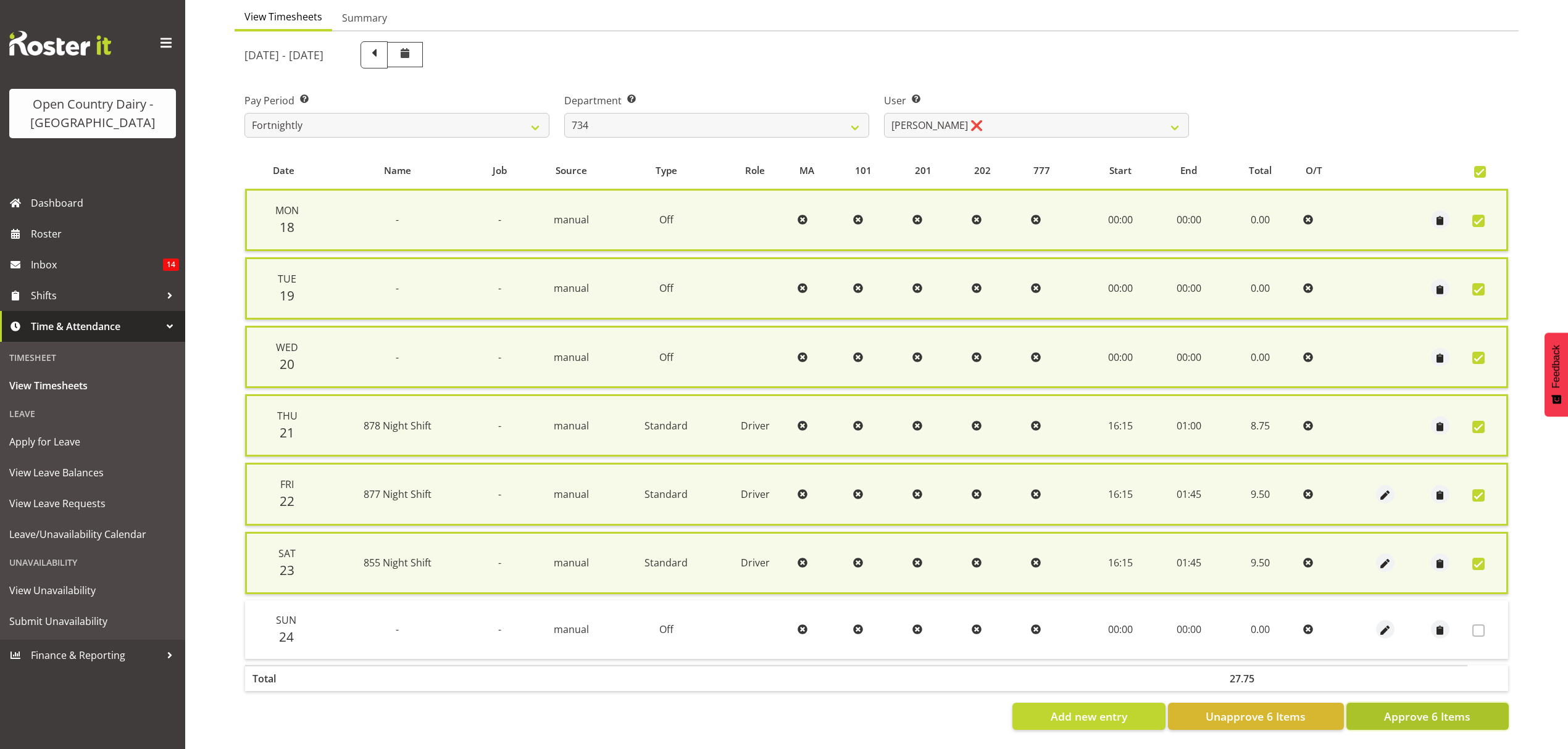
click at [1436, 709] on span "Approve 6 Items" at bounding box center [1427, 716] width 86 height 16
checkbox input "false"
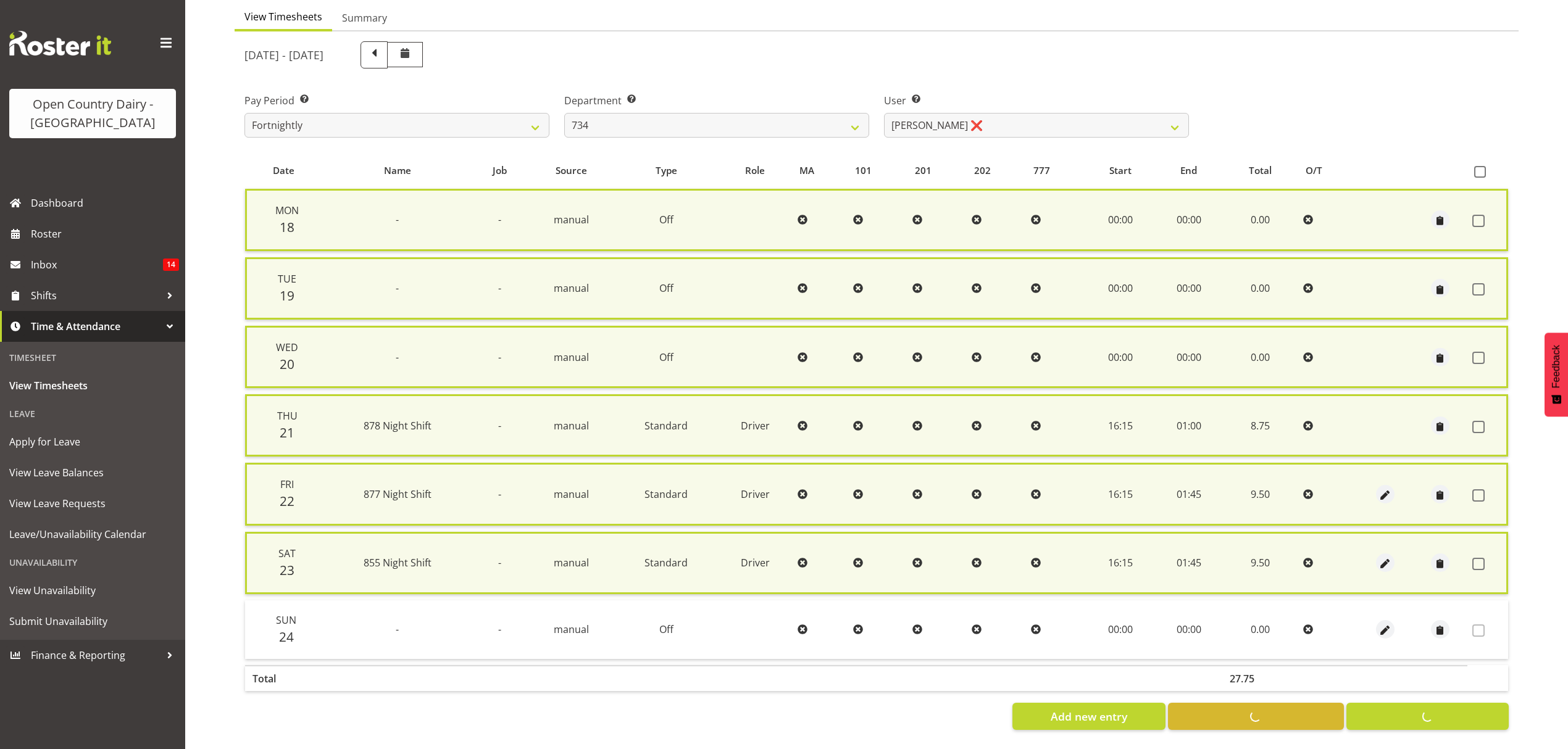
checkbox input "false"
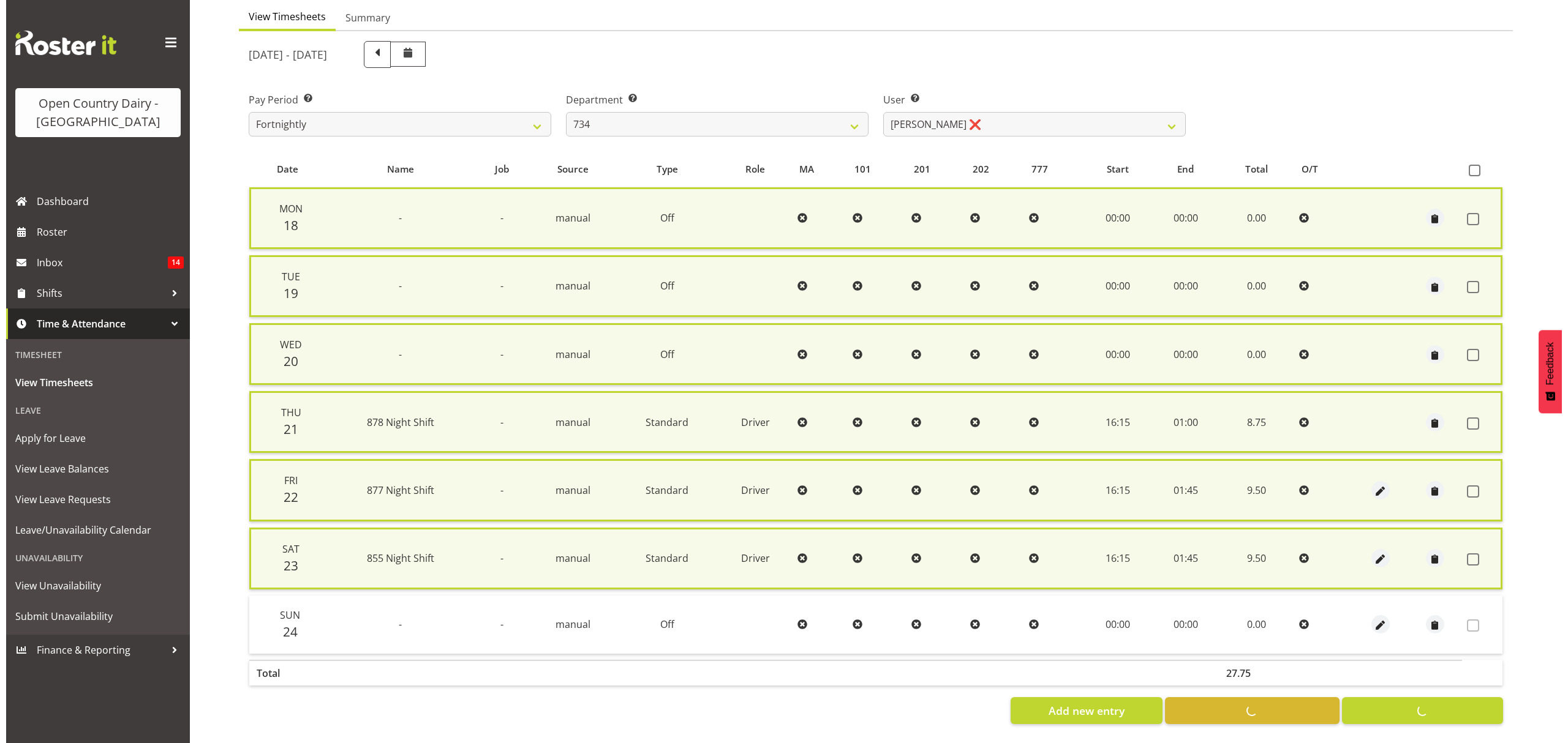
scroll to position [108, 0]
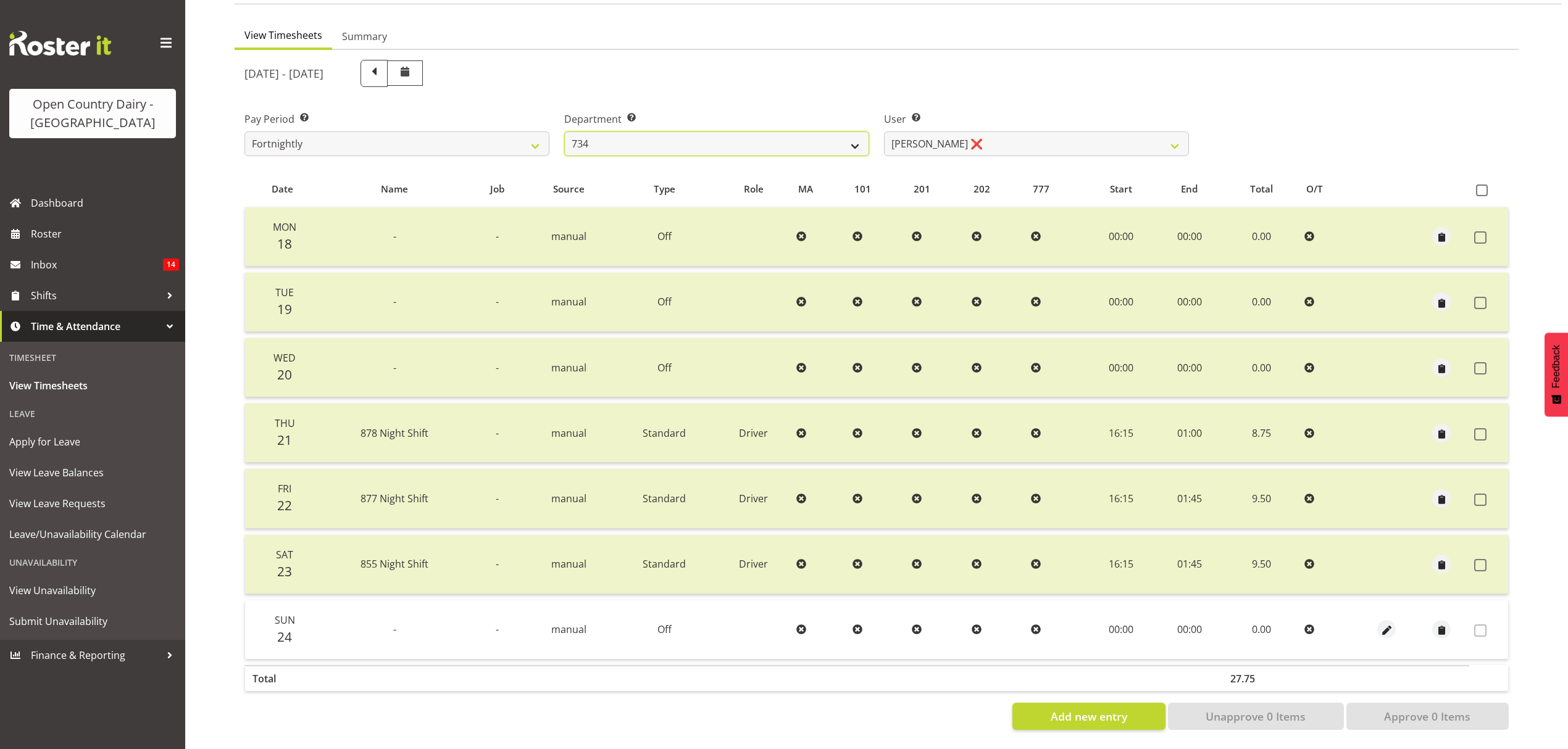
click at [868, 131] on select "734 735 736 737 738 739 851 852 853 854 855 856 858 861 862 865 868 869 870 873" at bounding box center [716, 144] width 305 height 24
select select "909"
click at [564, 131] on select "734 735 736 737 738 739 851 852 853 854 855 856 858 861 862 865 868 869 870 873" at bounding box center [716, 144] width 305 height 24
select select "7397"
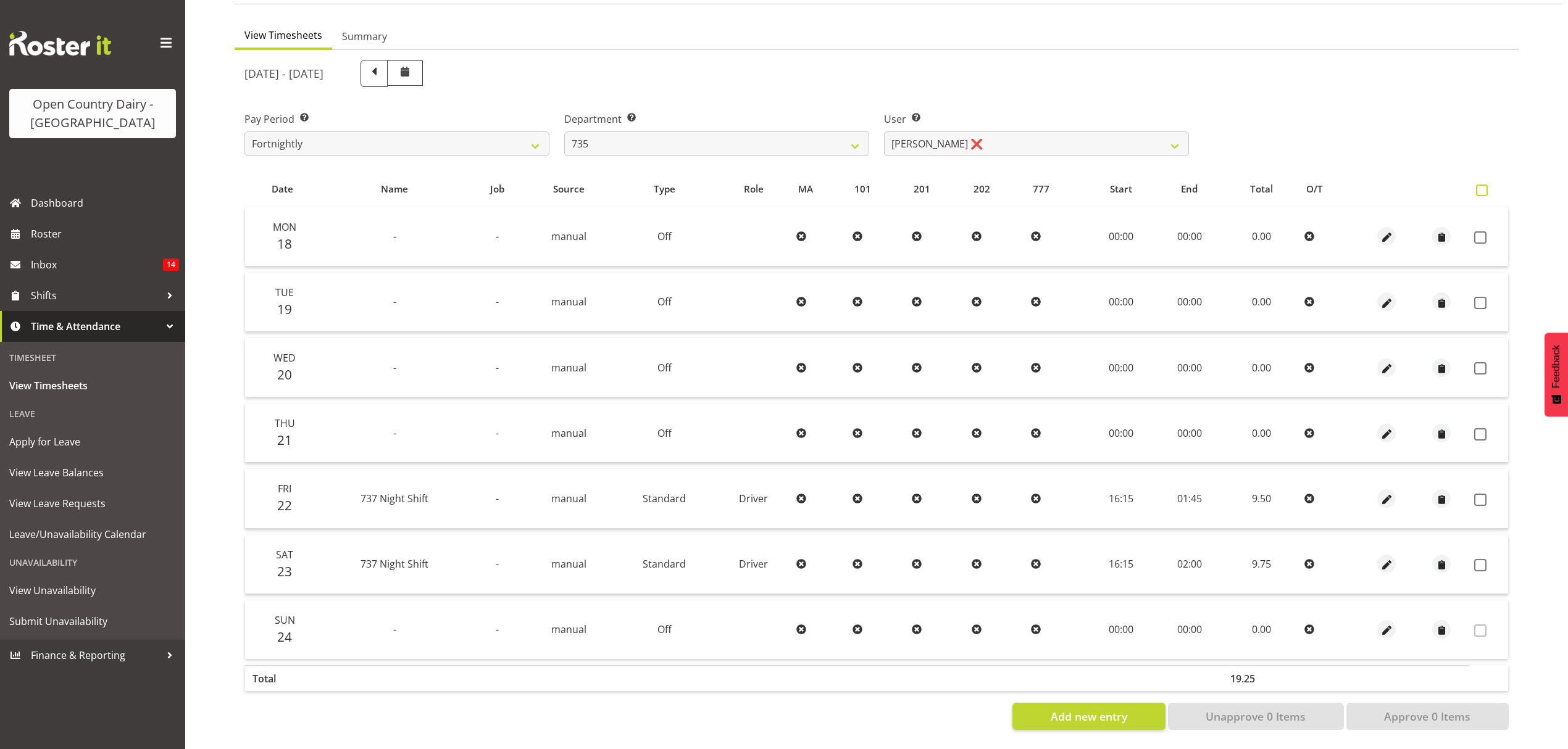
click at [1482, 185] on span at bounding box center [1482, 190] width 11 height 11
click at [1482, 186] on input "checkbox" at bounding box center [1480, 190] width 8 height 8
checkbox input "true"
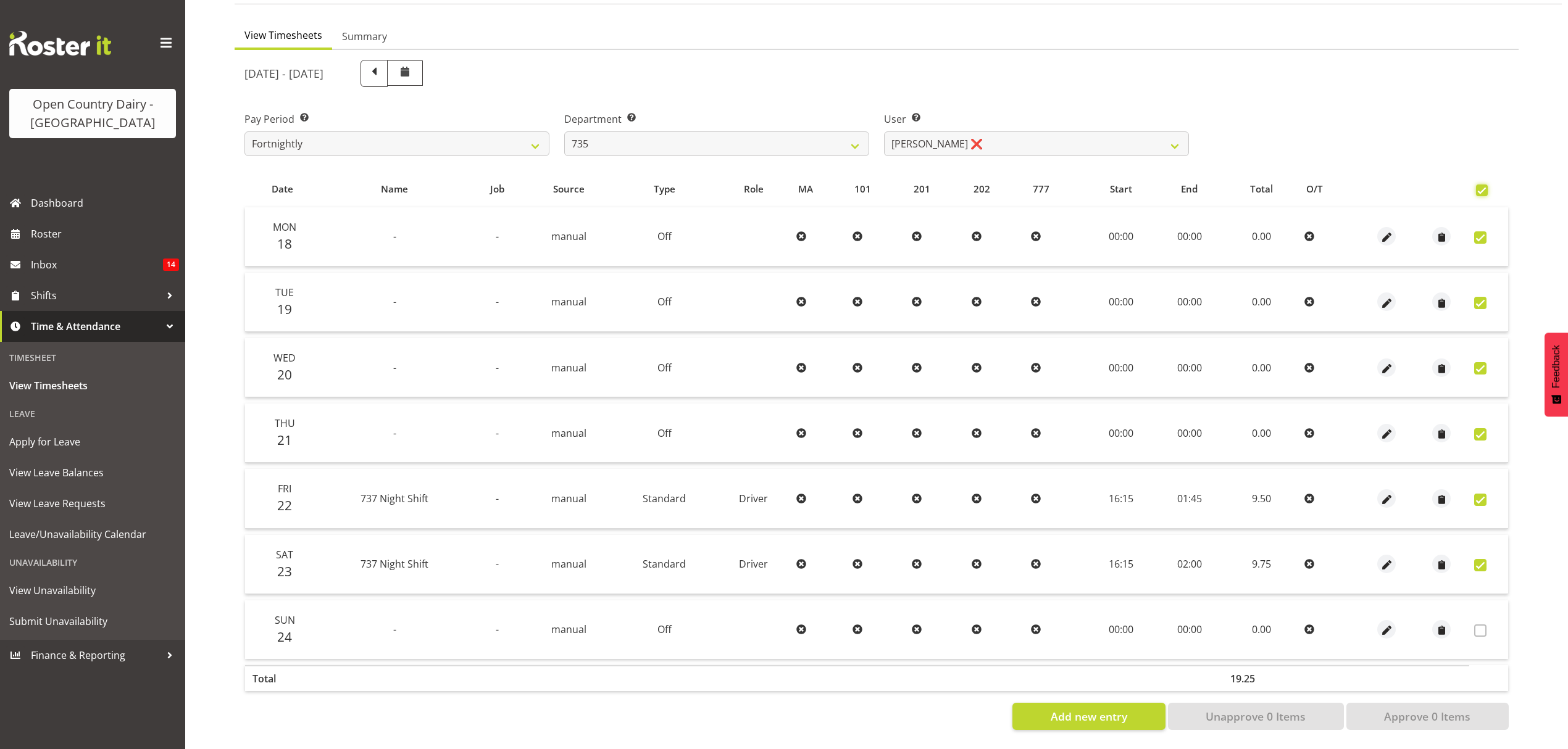
checkbox input "true"
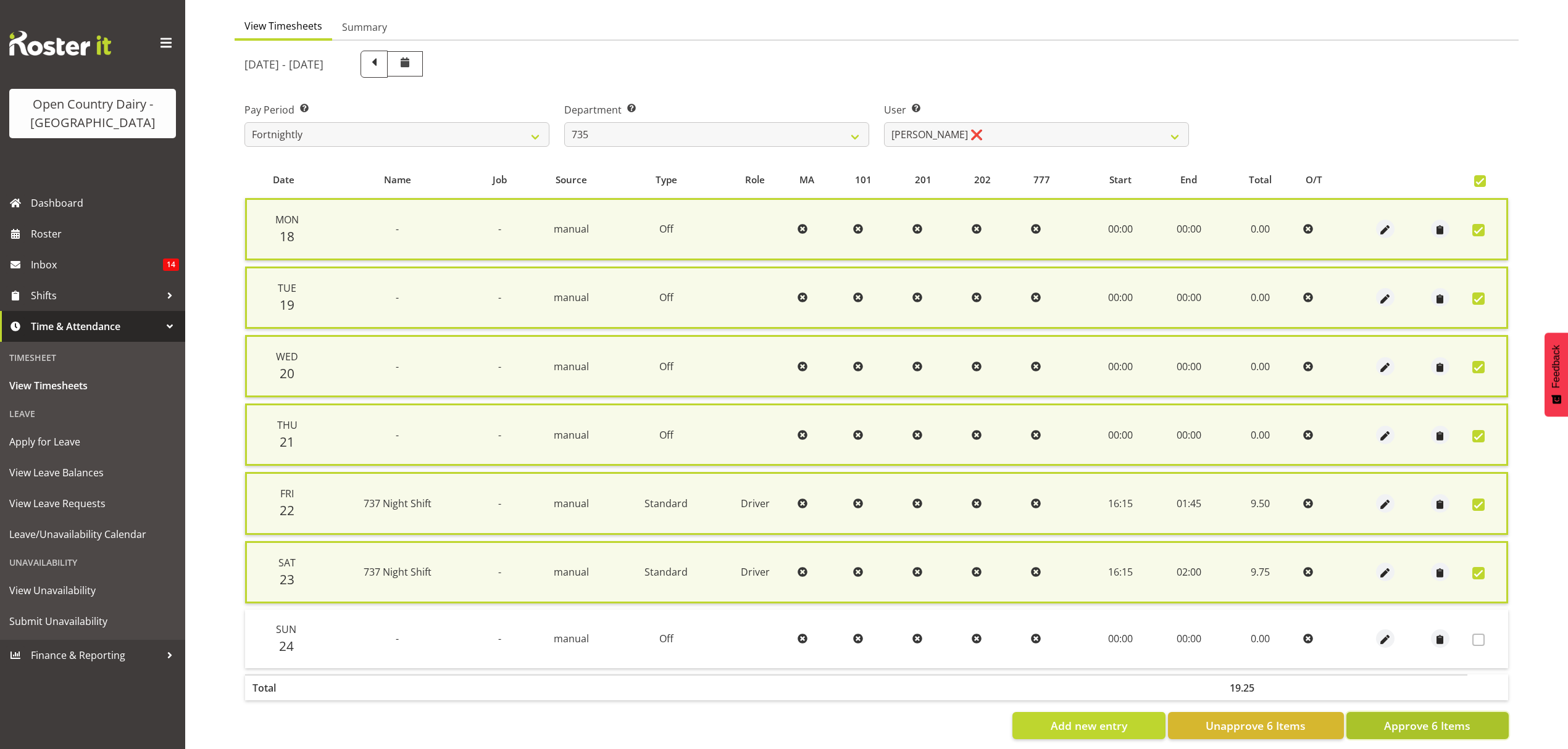
click at [1417, 718] on span "Approve 6 Items" at bounding box center [1427, 725] width 86 height 16
checkbox input "false"
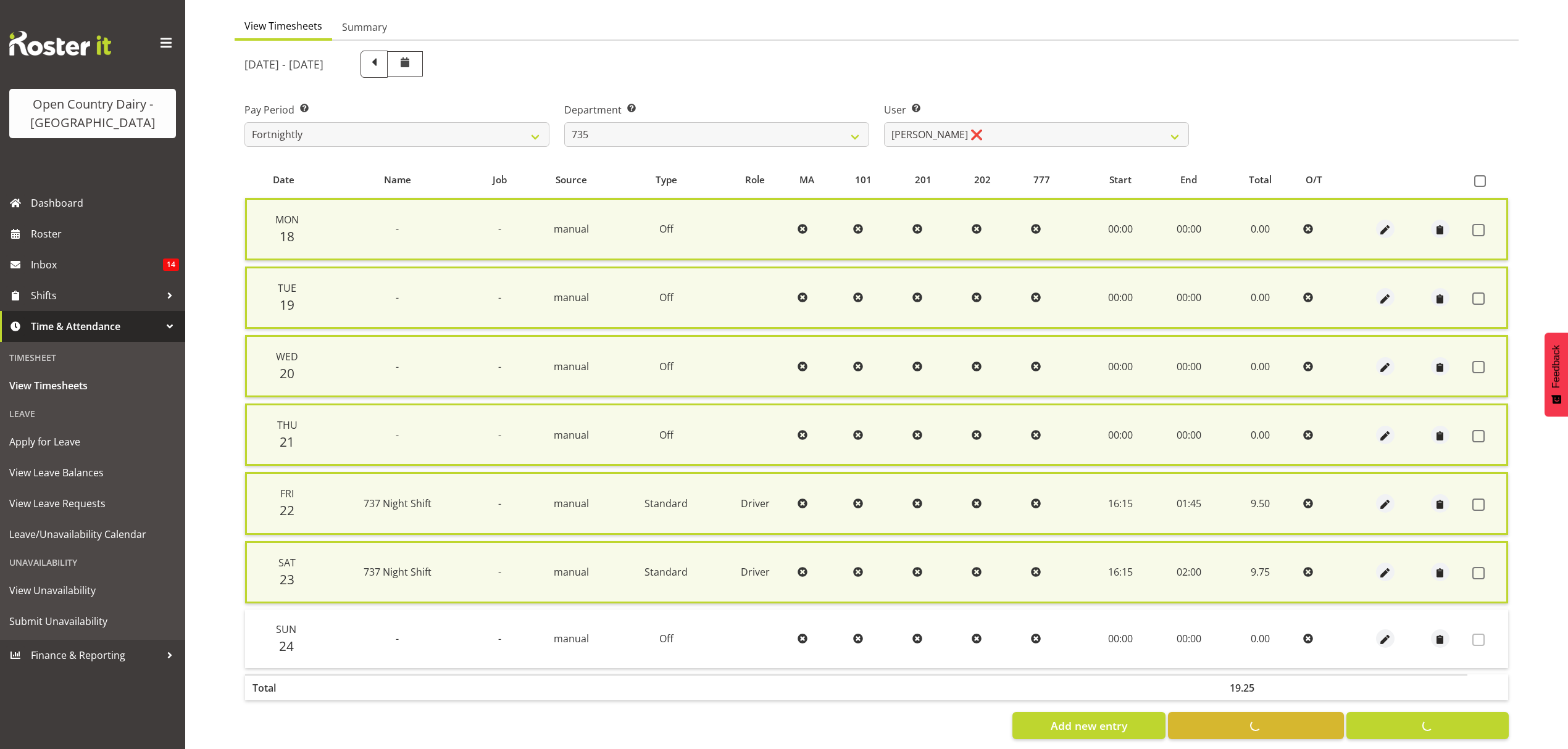
checkbox input "false"
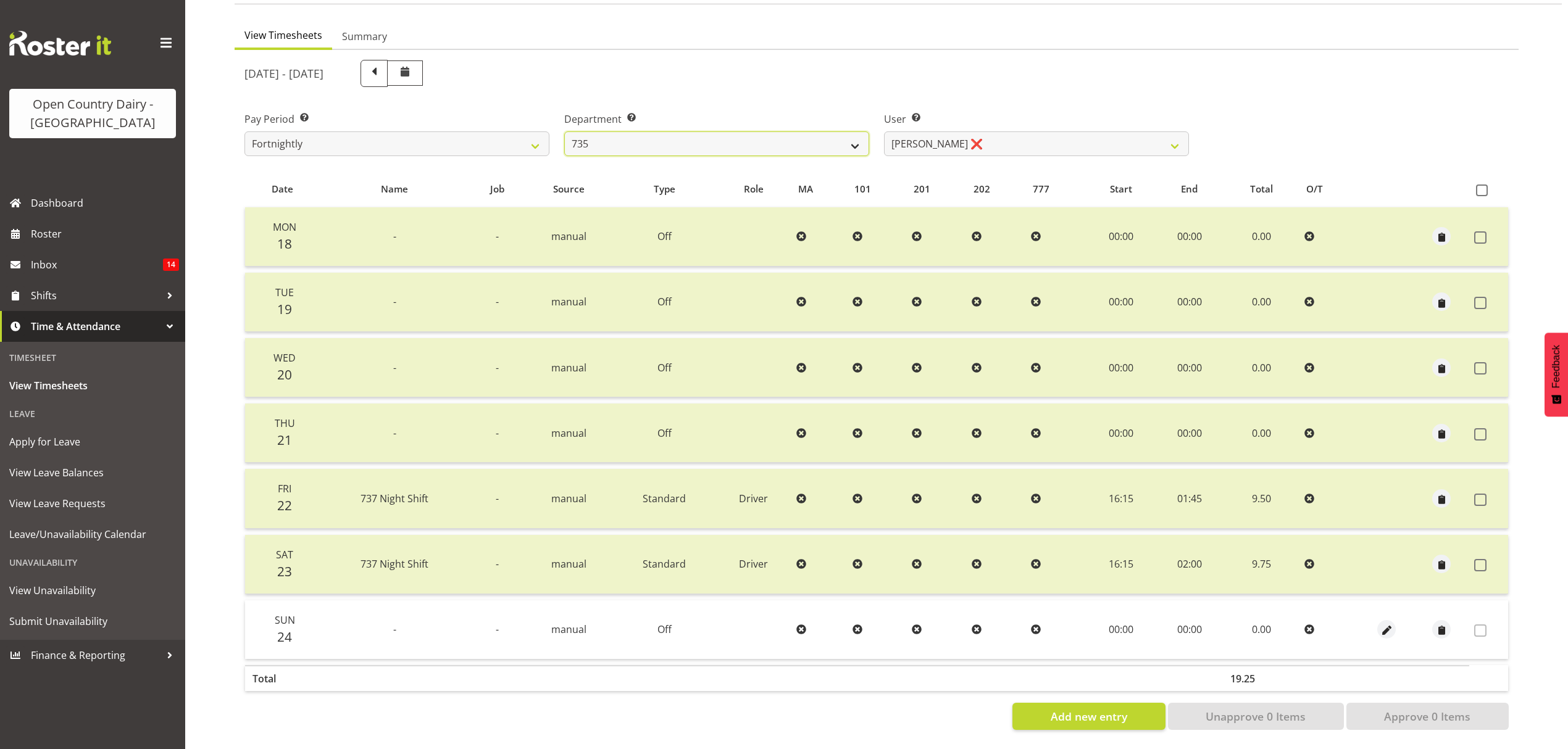
click at [853, 131] on select "734 735 736 737 738 739 851 852 853 854 855 856 858 861 862 865 868 869 870 873" at bounding box center [716, 144] width 305 height 24
select select "906"
click at [564, 131] on select "734 735 736 737 738 739 851 852 853 854 855 856 858 861 862 865 868 869 870 873" at bounding box center [716, 144] width 305 height 24
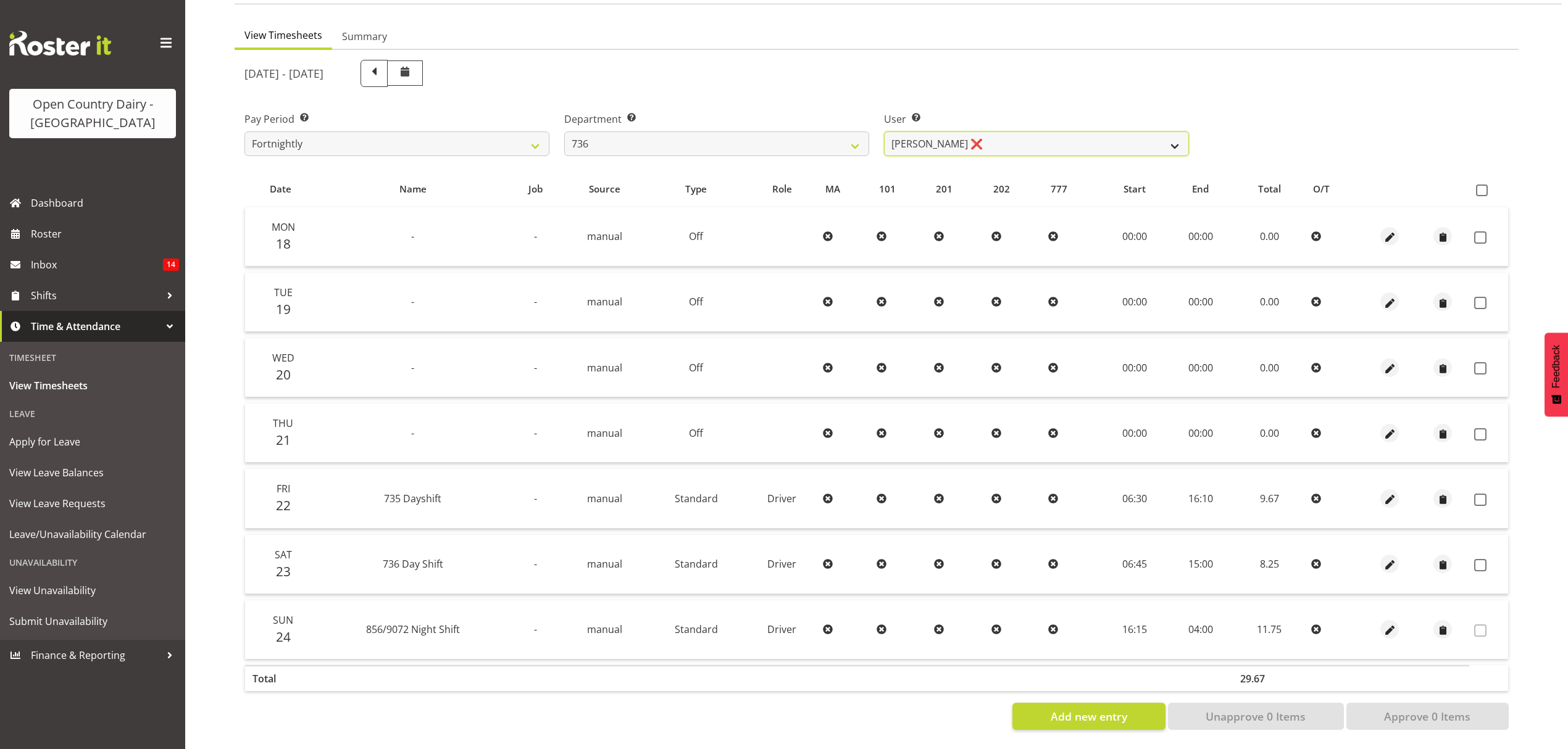
click at [1181, 137] on select "Andy Van Brecht ❌ Gavin Hamilton ❌ Jamie Seaton ❌ Kerrod Ward ❌" at bounding box center [1036, 144] width 305 height 24
select select "11647"
click at [884, 131] on select "Andy Van Brecht ❌ Gavin Hamilton ❌ Jamie Seaton ❌ Kerrod Ward ❌" at bounding box center [1036, 144] width 305 height 24
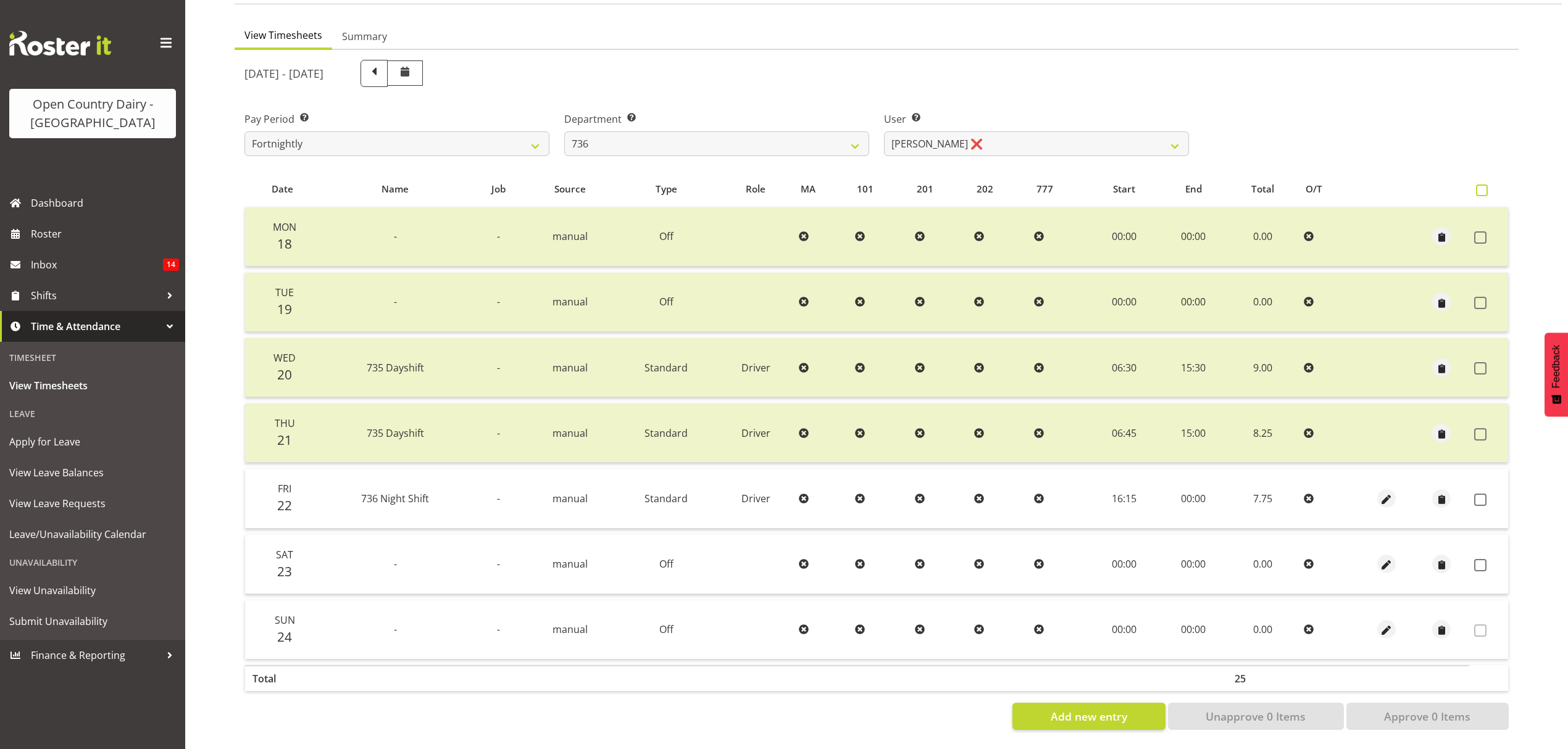
click at [1482, 185] on span at bounding box center [1482, 190] width 11 height 11
click at [1482, 186] on input "checkbox" at bounding box center [1480, 190] width 8 height 8
checkbox input "true"
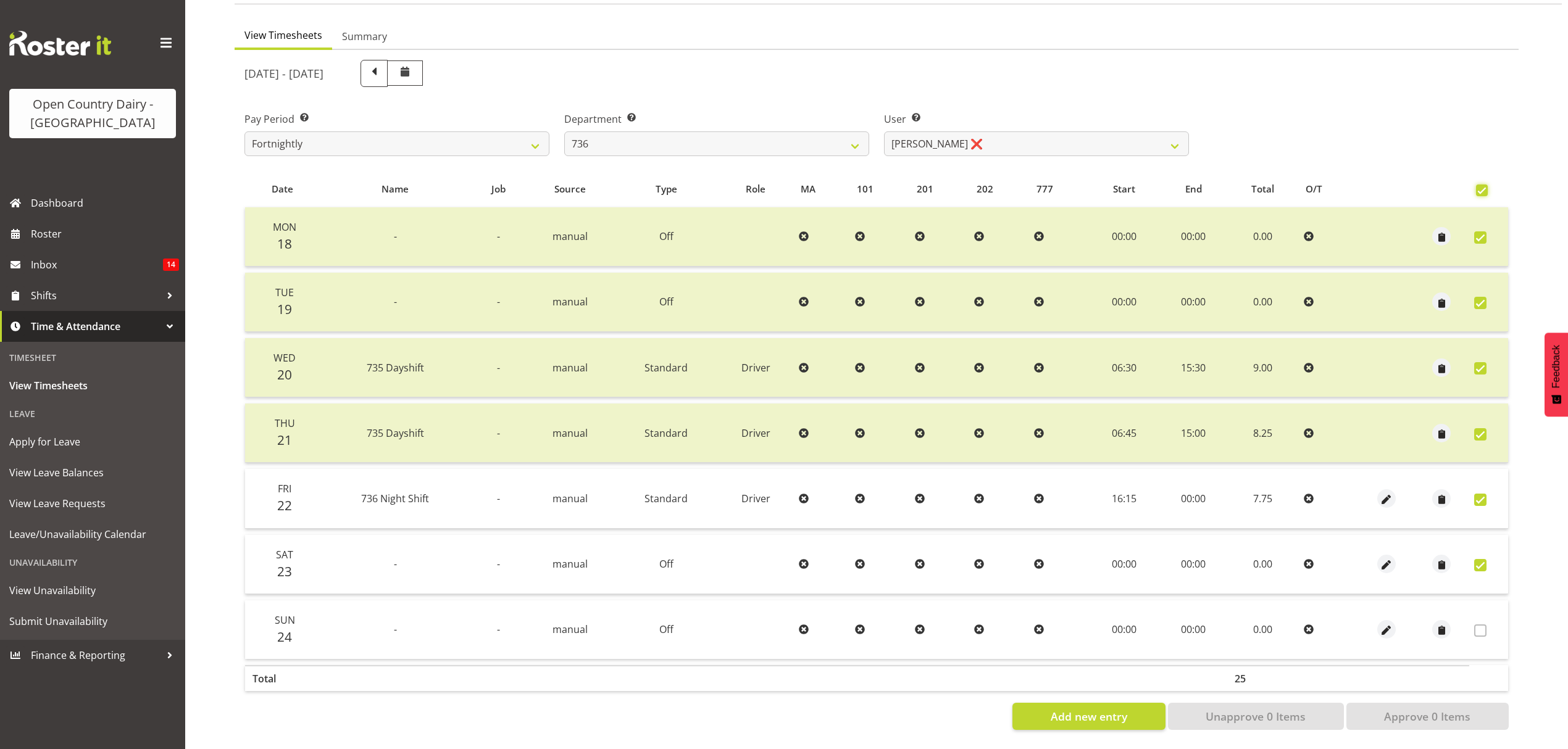
checkbox input "true"
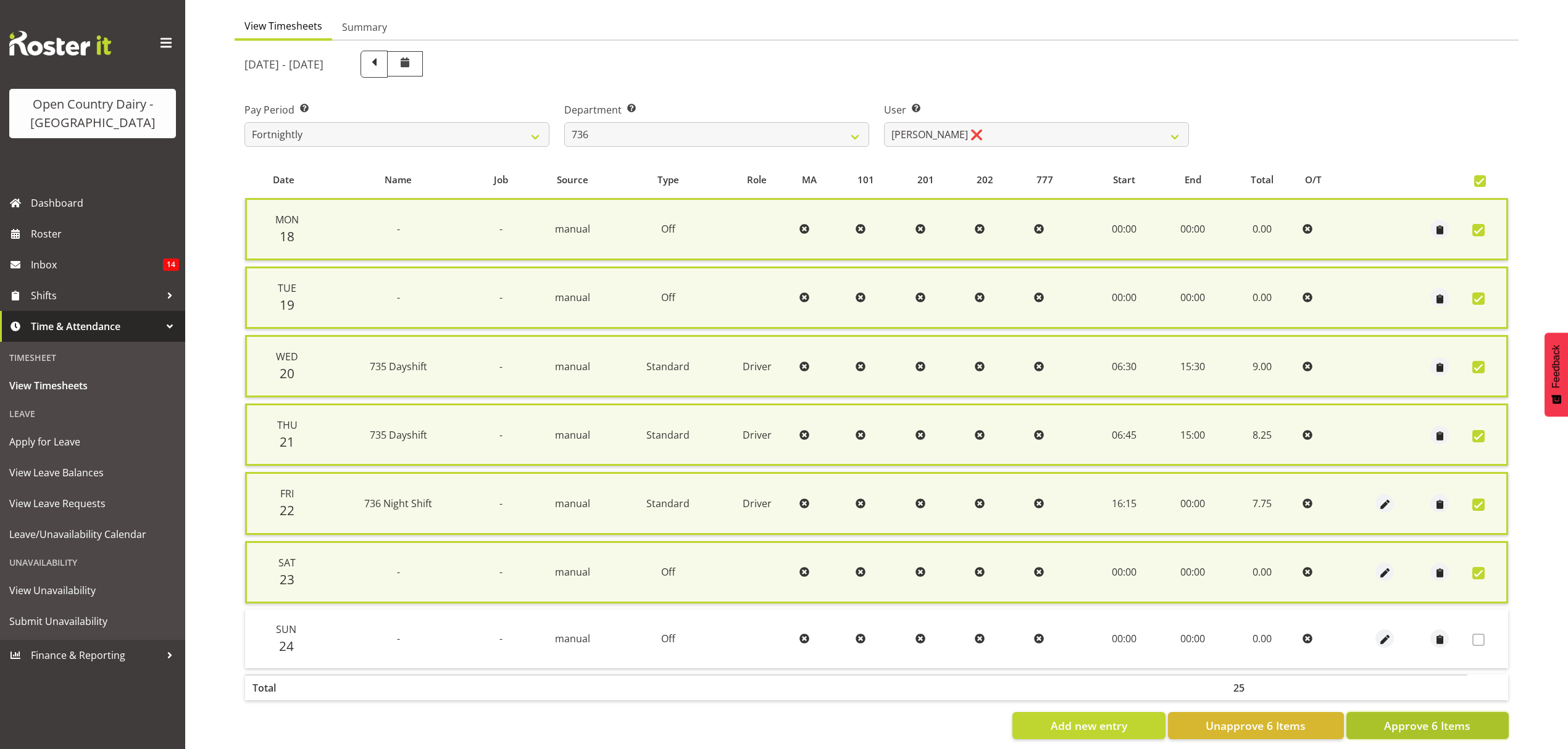
click at [1428, 718] on span "Approve 6 Items" at bounding box center [1427, 725] width 86 height 16
checkbox input "false"
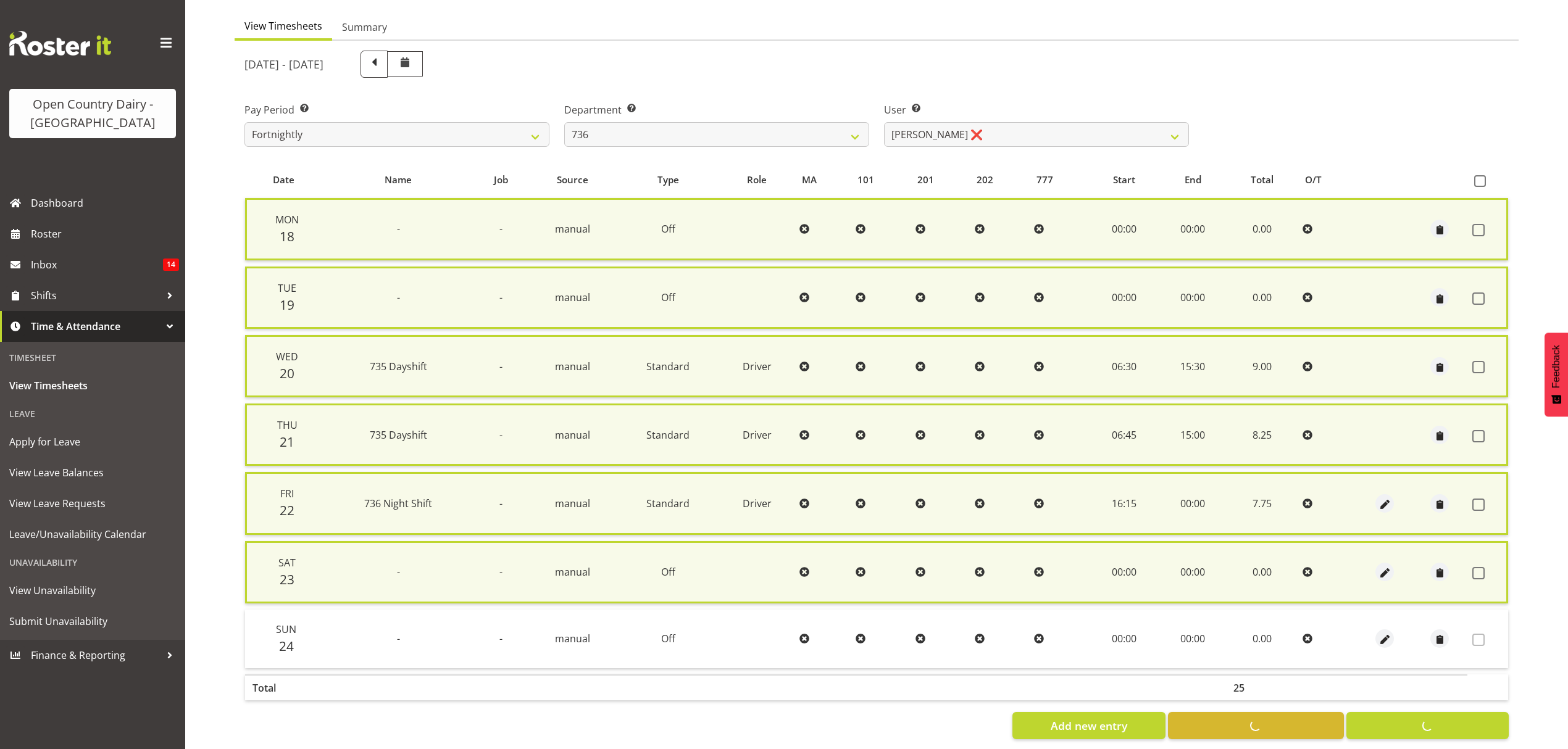
checkbox input "false"
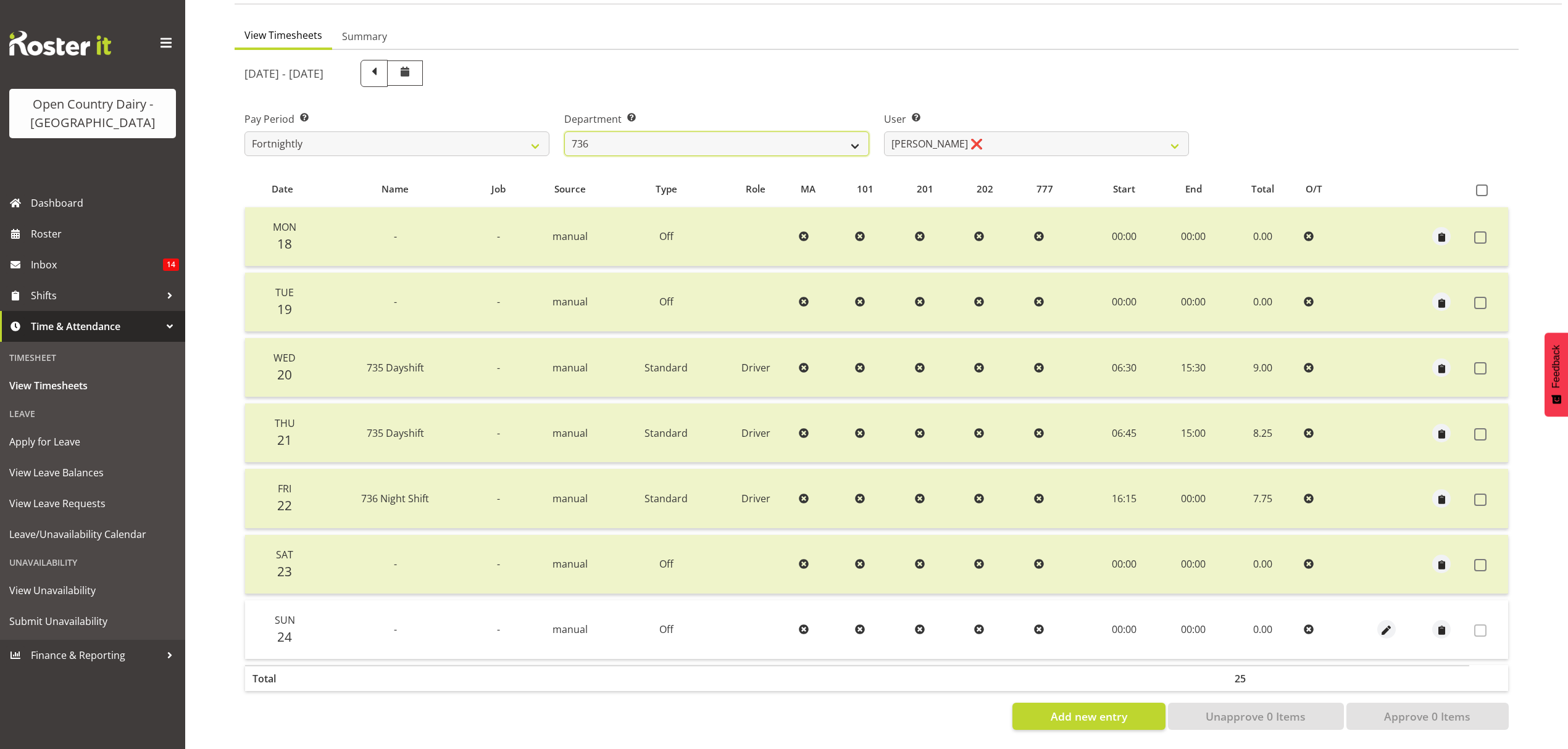
click at [855, 134] on select "734 735 736 737 738 739 851 852 853 854 855 856 858 861 862 865 868 869 870 873" at bounding box center [716, 144] width 305 height 24
select select "903"
click at [564, 131] on select "734 735 736 737 738 739 851 852 853 854 855 856 858 861 862 865 868 869 870 873" at bounding box center [716, 144] width 305 height 24
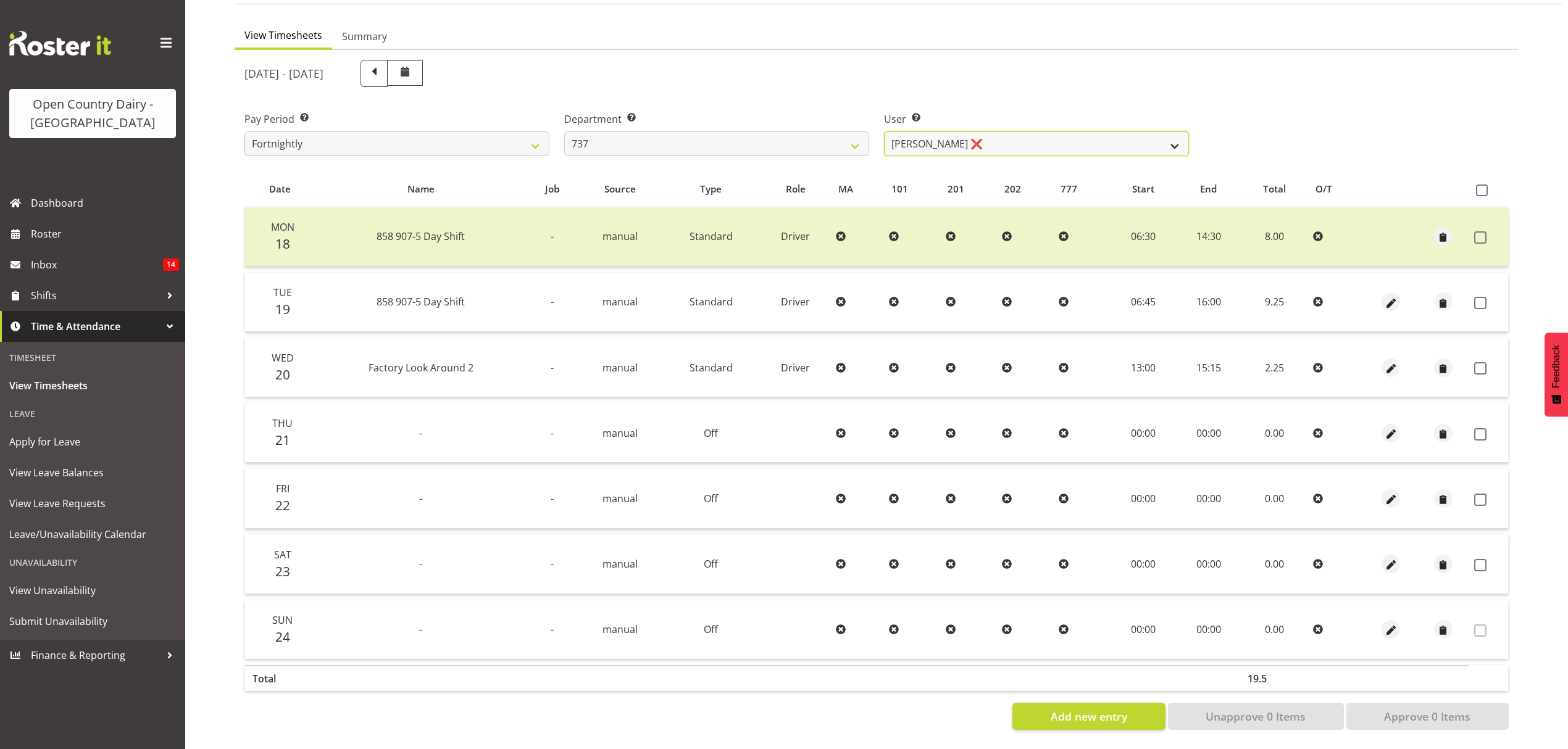
click at [1175, 137] on select "Andrew Crawford ❌ Ashley Bragg ❌ Jack Townley ❌ Richard Turnbull ❌" at bounding box center [1036, 144] width 305 height 24
select select "10317"
click at [884, 131] on select "Andrew Crawford ❌ Ashley Bragg ❌ Jack Townley ❌ Richard Turnbull ❌" at bounding box center [1036, 144] width 305 height 24
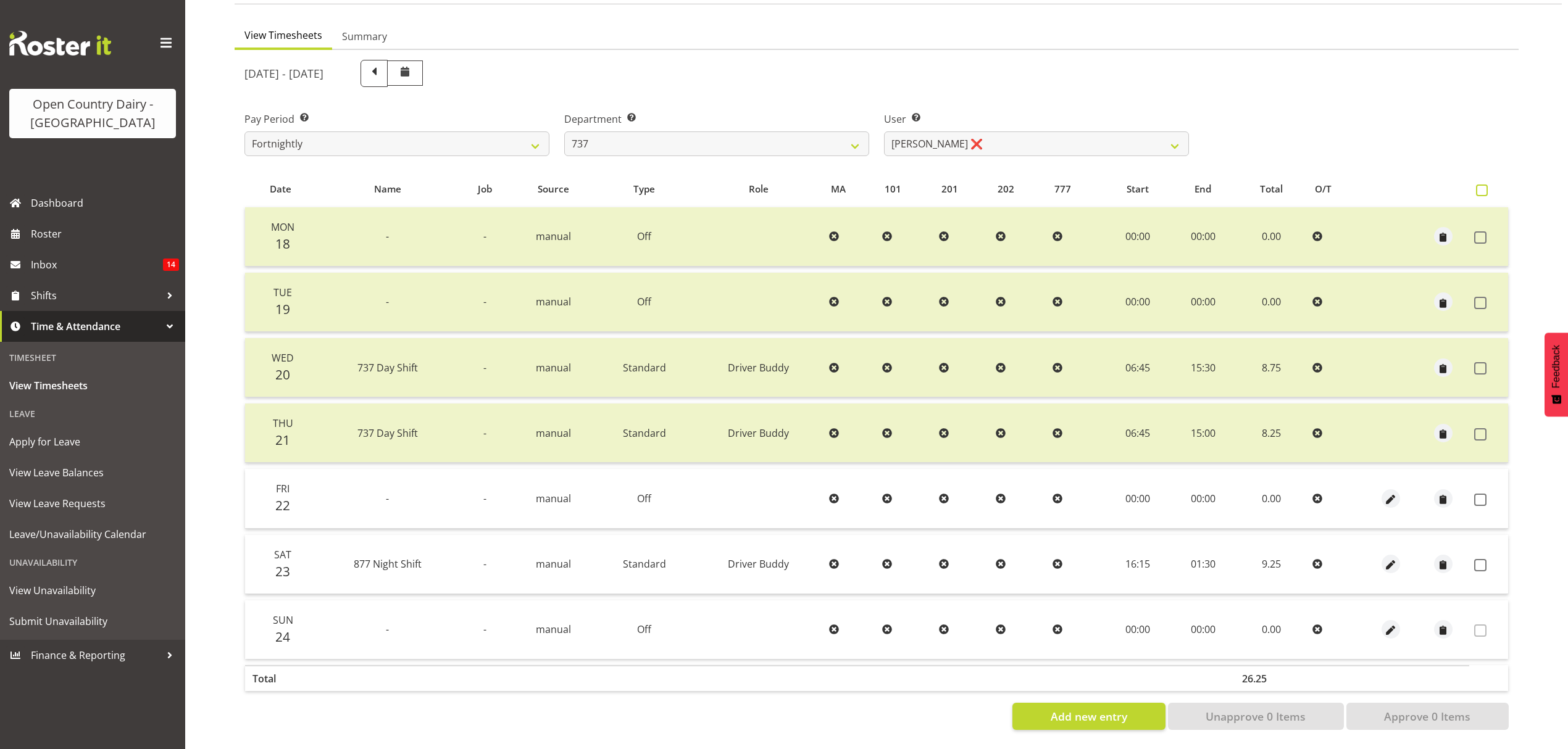
click at [1484, 185] on span at bounding box center [1482, 190] width 11 height 11
click at [1484, 186] on input "checkbox" at bounding box center [1480, 190] width 8 height 8
checkbox input "true"
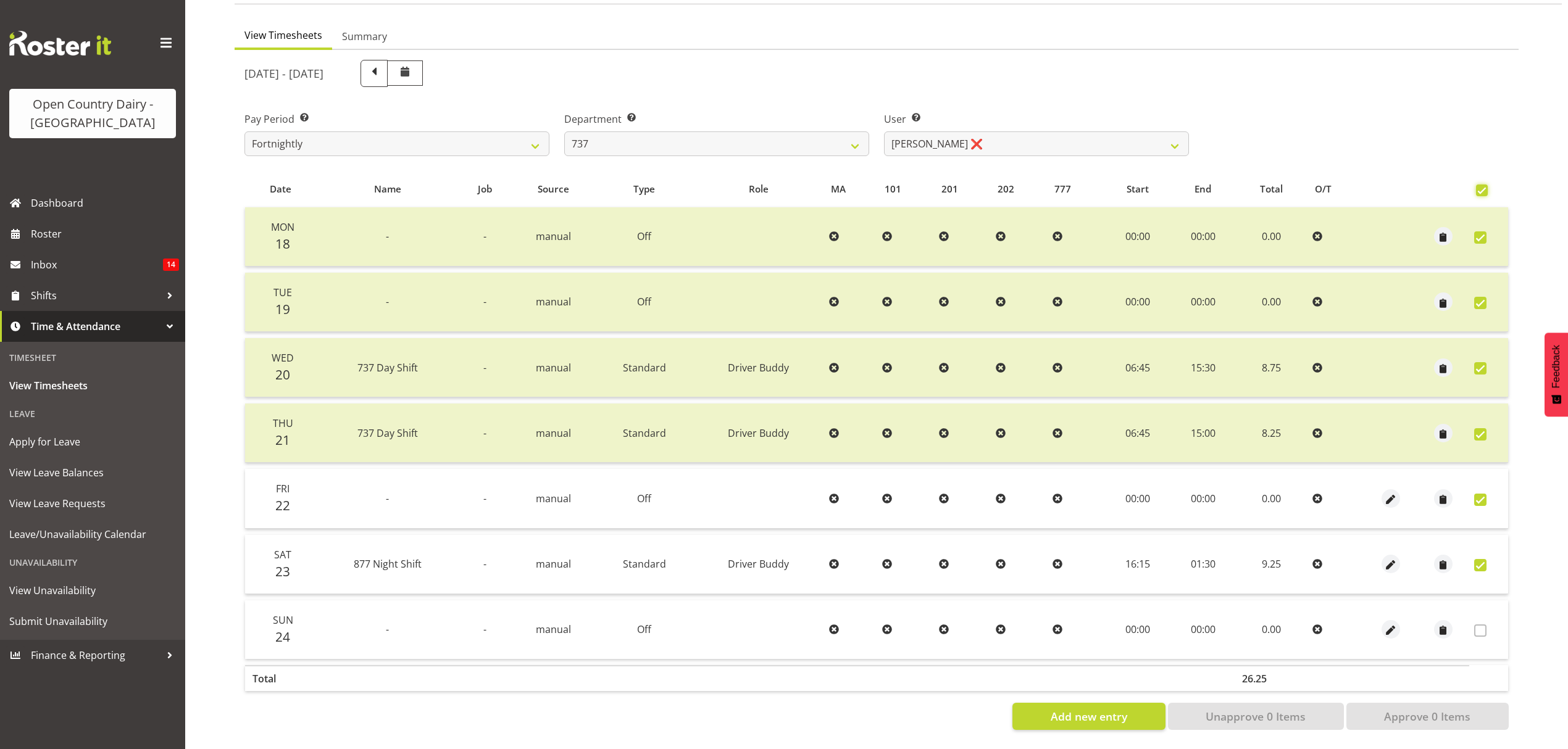
checkbox input "true"
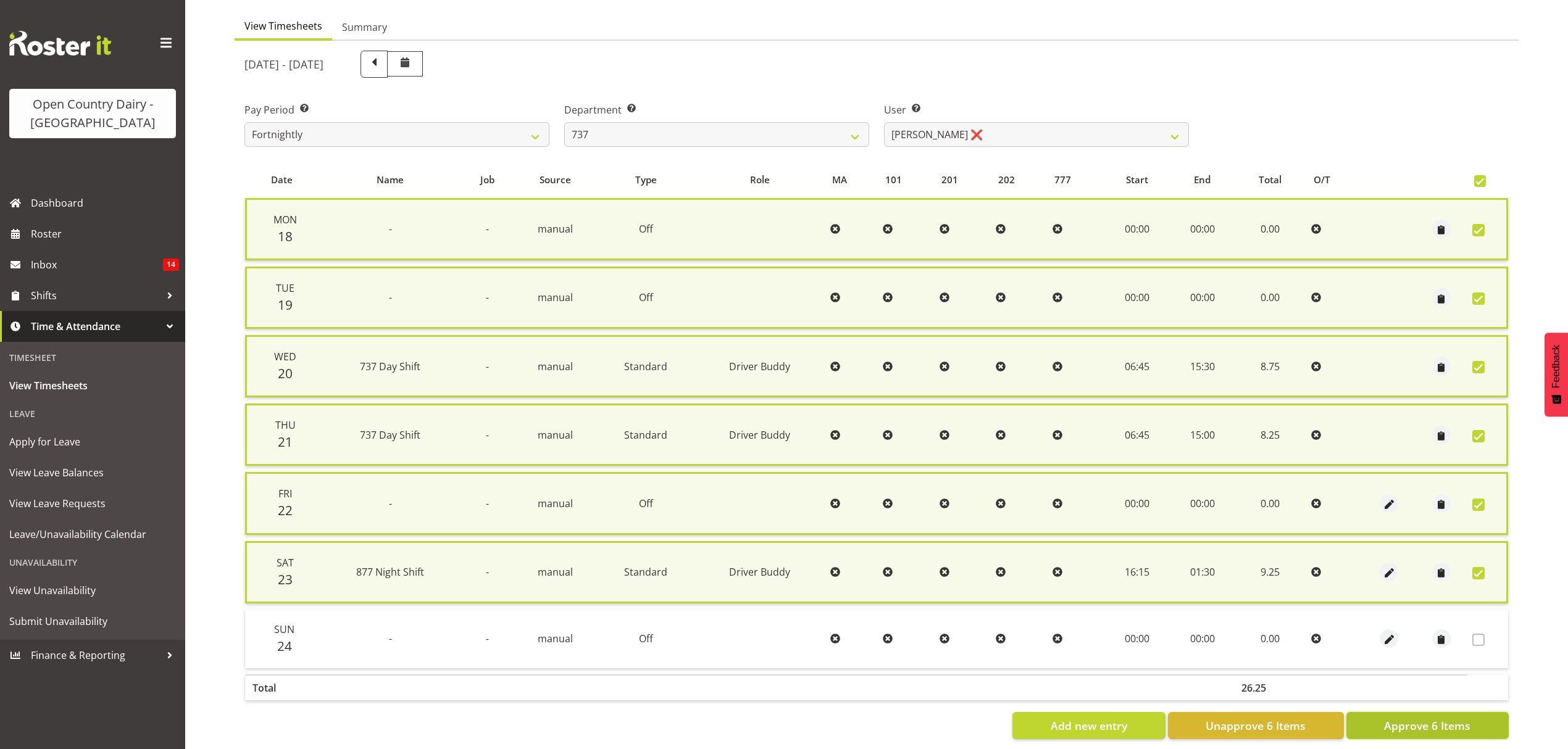
click at [1421, 718] on span "Approve 6 Items" at bounding box center [1427, 725] width 86 height 16
checkbox input "false"
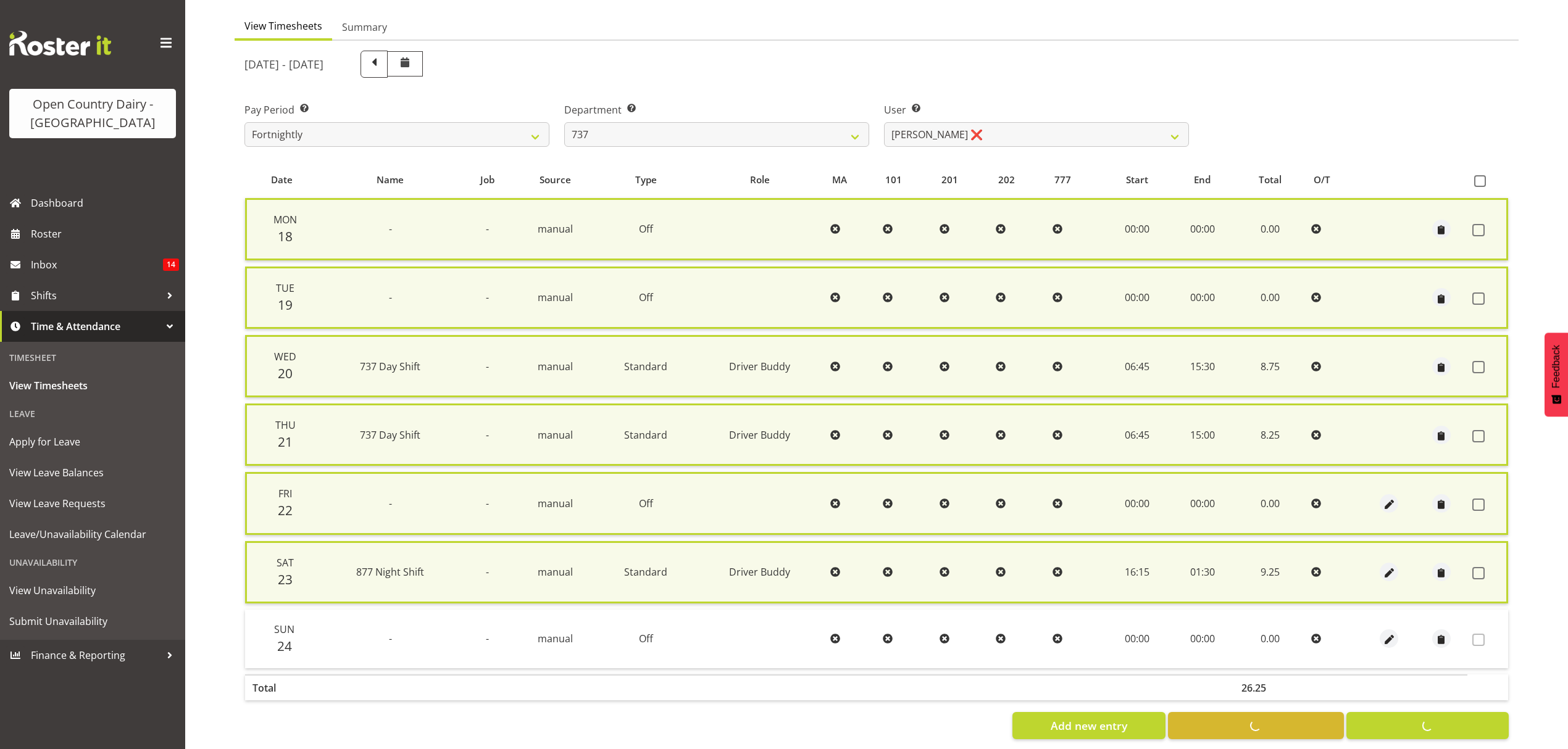
checkbox input "false"
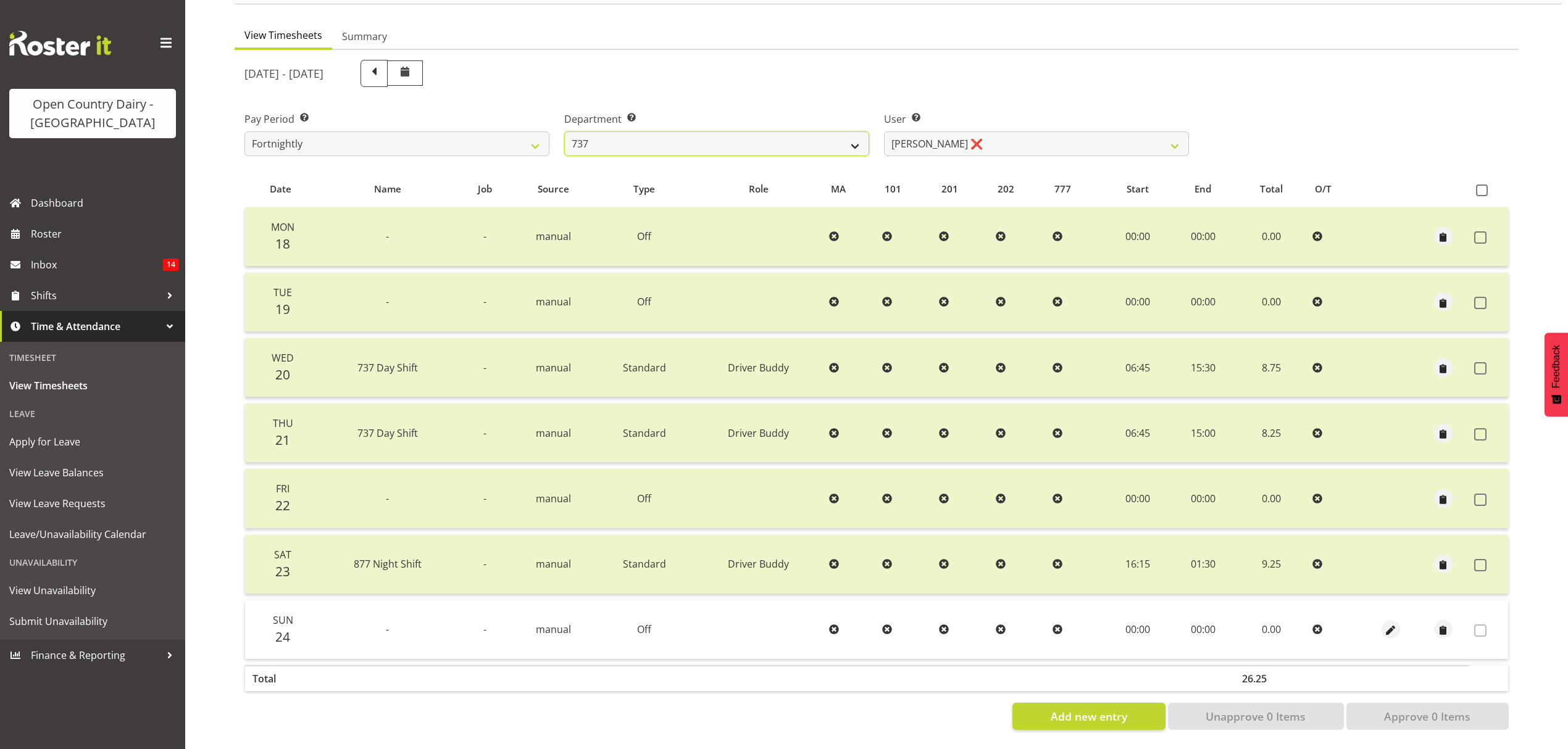
click at [860, 137] on select "734 735 736 737 738 739 851 852 853 854 855 856 858 861 862 865 868 869 870 873" at bounding box center [716, 144] width 305 height 24
select select "904"
click at [564, 131] on select "734 735 736 737 738 739 851 852 853 854 855 856 858 861 862 865 868 869 870 873" at bounding box center [716, 144] width 305 height 24
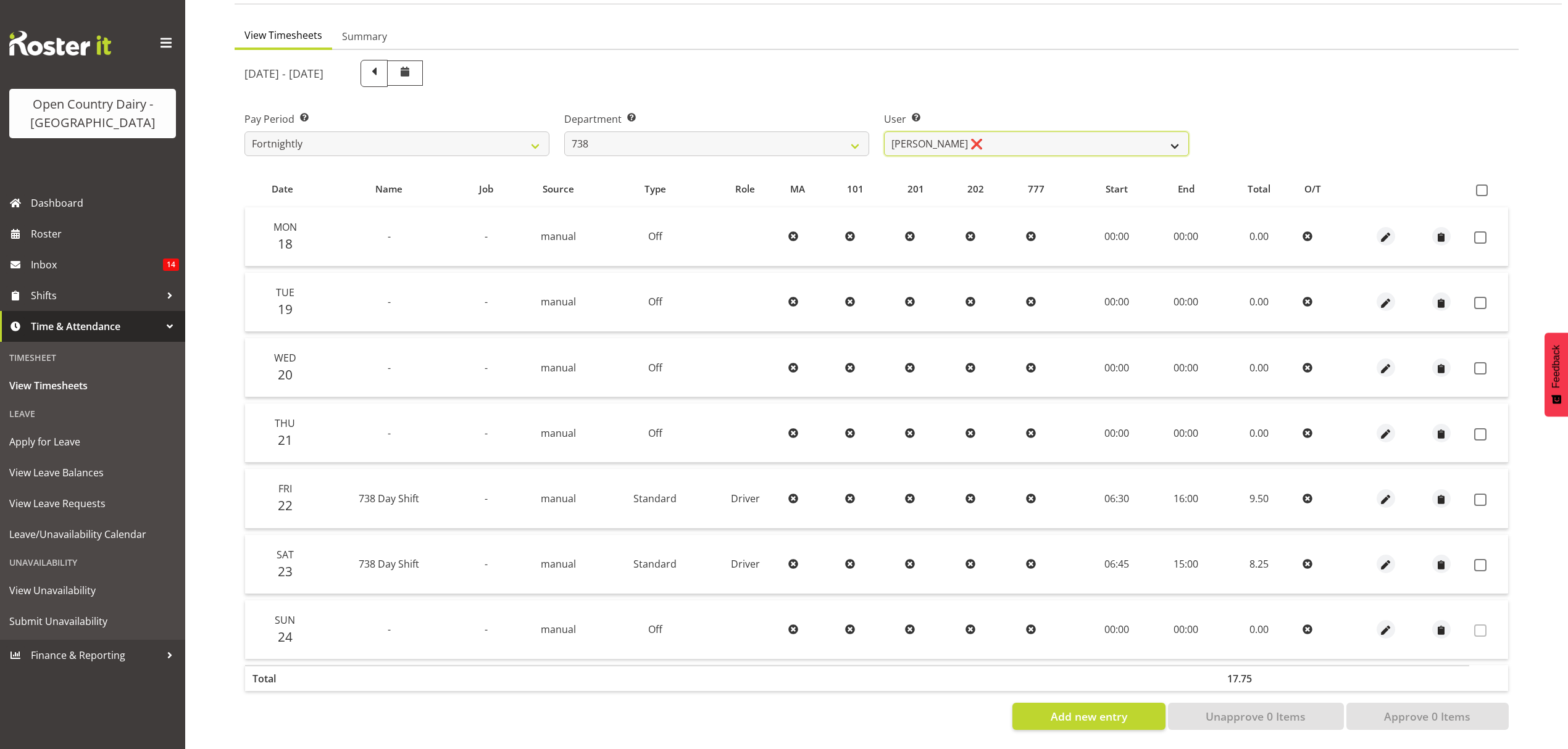
click at [1182, 136] on select "Christopher Gamble ❌ Marcy Tuuta ❌ Raymond Campbell ❌ Tama Irvine ❌" at bounding box center [1036, 144] width 305 height 24
select select "9020"
click at [884, 131] on select "Christopher Gamble ❌ Marcy Tuuta ❌ Raymond Campbell ❌ Tama Irvine ❌" at bounding box center [1036, 144] width 305 height 24
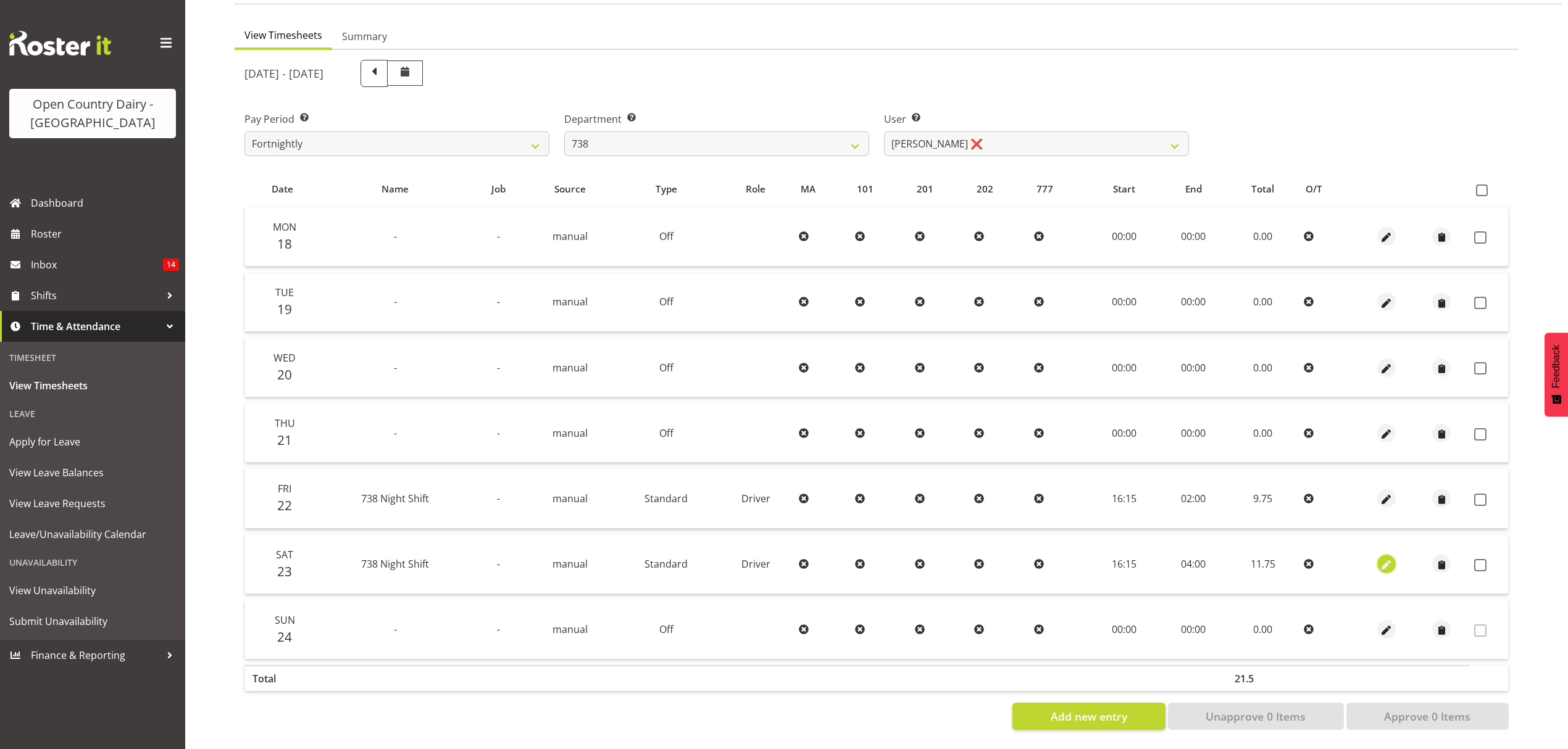
click at [1386, 559] on span "button" at bounding box center [1386, 566] width 15 height 15
select select "Standard"
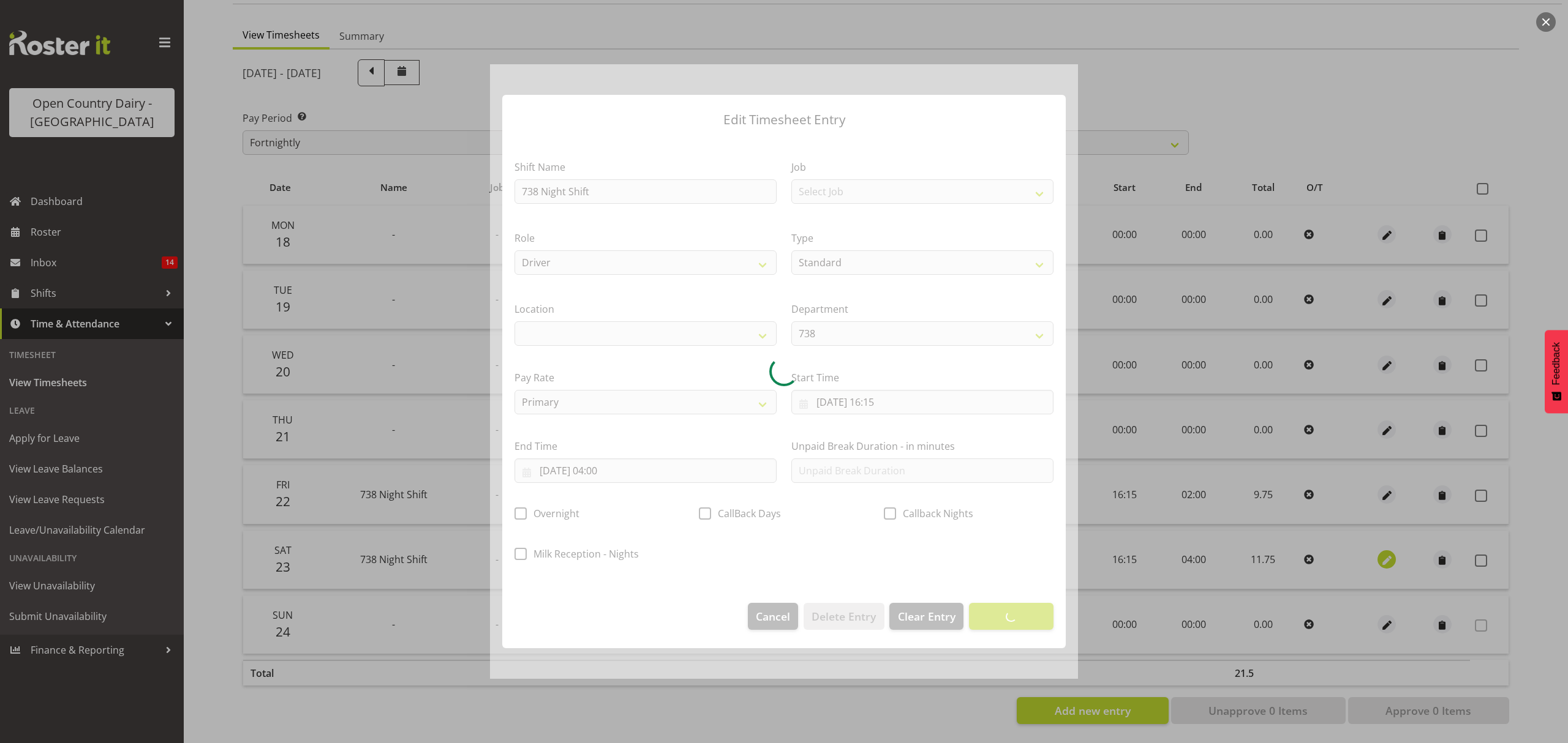
select select
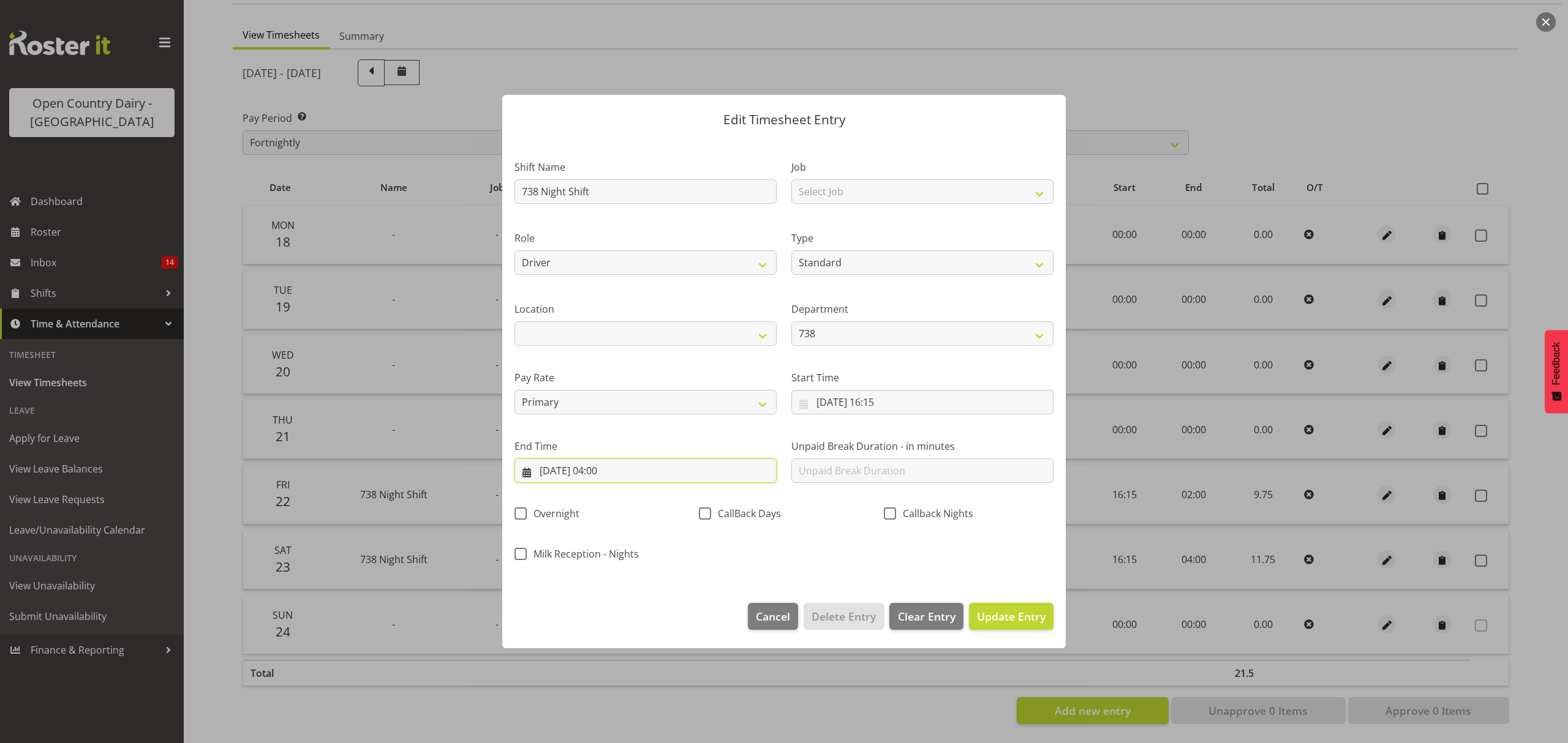
click at [595, 473] on input "24/08/2025, 04:00" at bounding box center [645, 471] width 262 height 24
click at [703, 637] on span "23" at bounding box center [700, 638] width 10 height 11
type input "23/08/2025, 04:00"
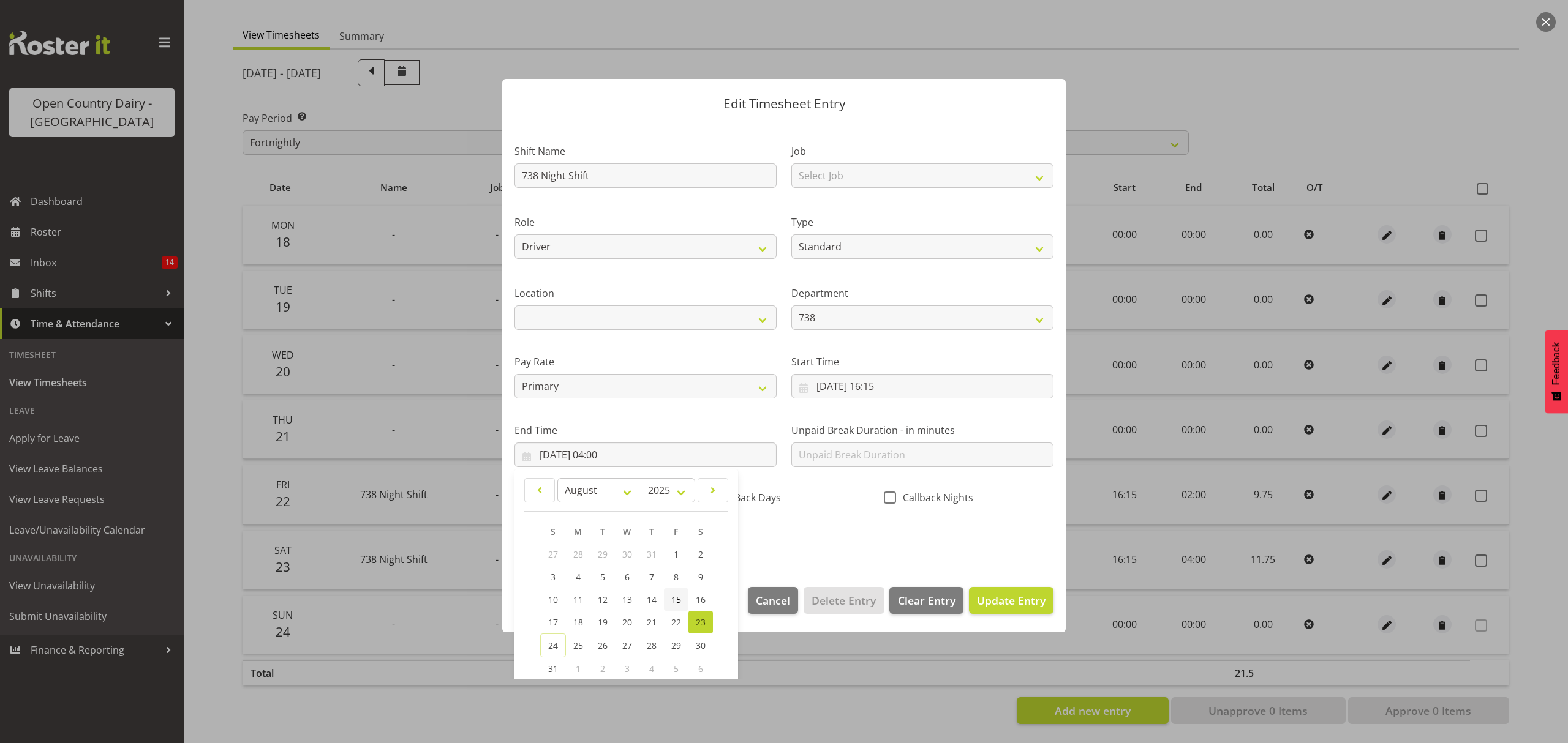
scroll to position [83, 0]
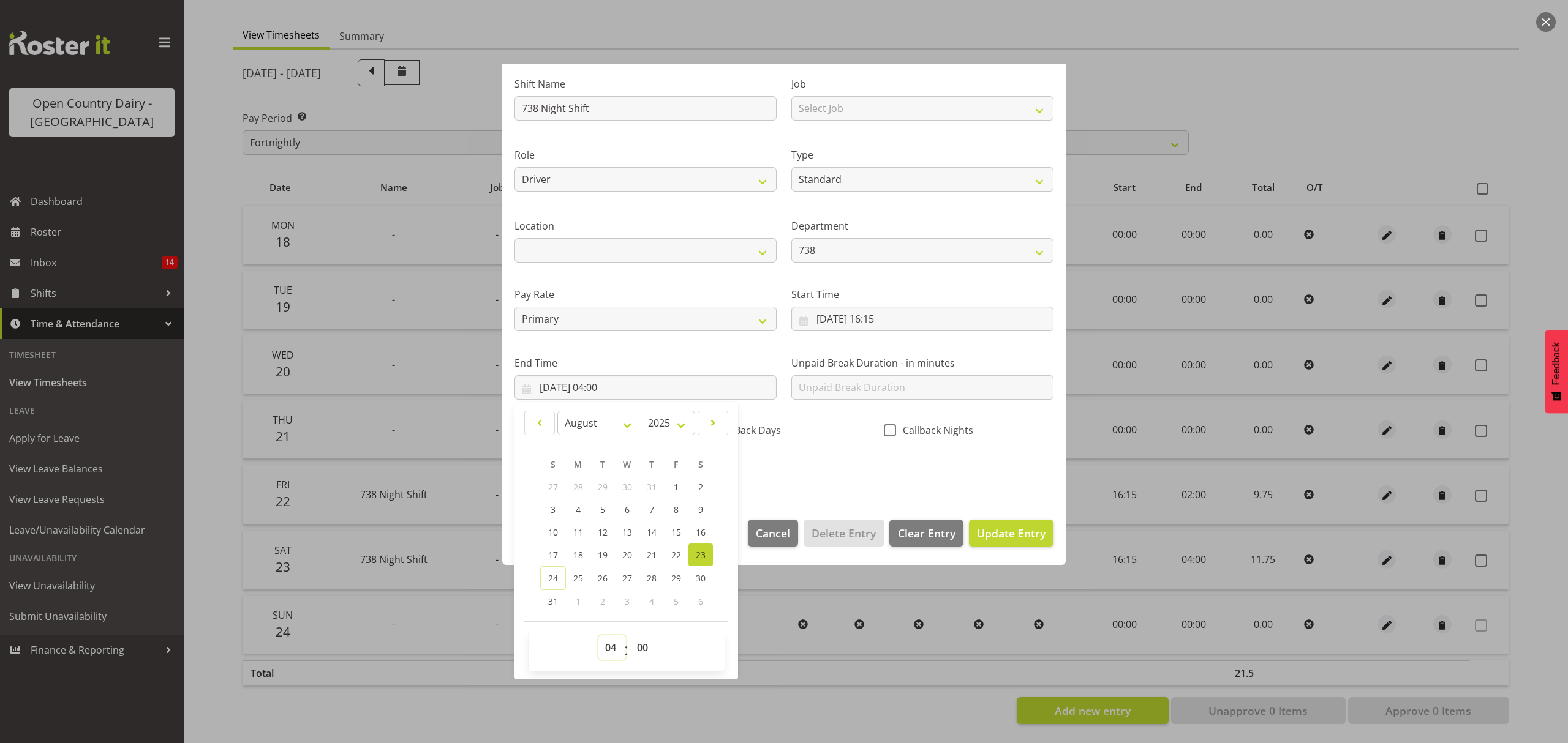
click at [614, 648] on select "00 01 02 03 04 05 06 07 08 09 10 11 12 13 14 15 16 17 18 19 20 21 22 23" at bounding box center [612, 648] width 27 height 24
select select "23"
click at [598, 636] on select "00 01 02 03 04 05 06 07 08 09 10 11 12 13 14 15 16 17 18 19 20 21 22 23" at bounding box center [612, 648] width 27 height 24
type input "23/08/2025, 23:00"
click at [645, 648] on select "00 01 02 03 04 05 06 07 08 09 10 11 12 13 14 15 16 17 18 19 20 21 22 23 24 25 2…" at bounding box center [644, 648] width 27 height 24
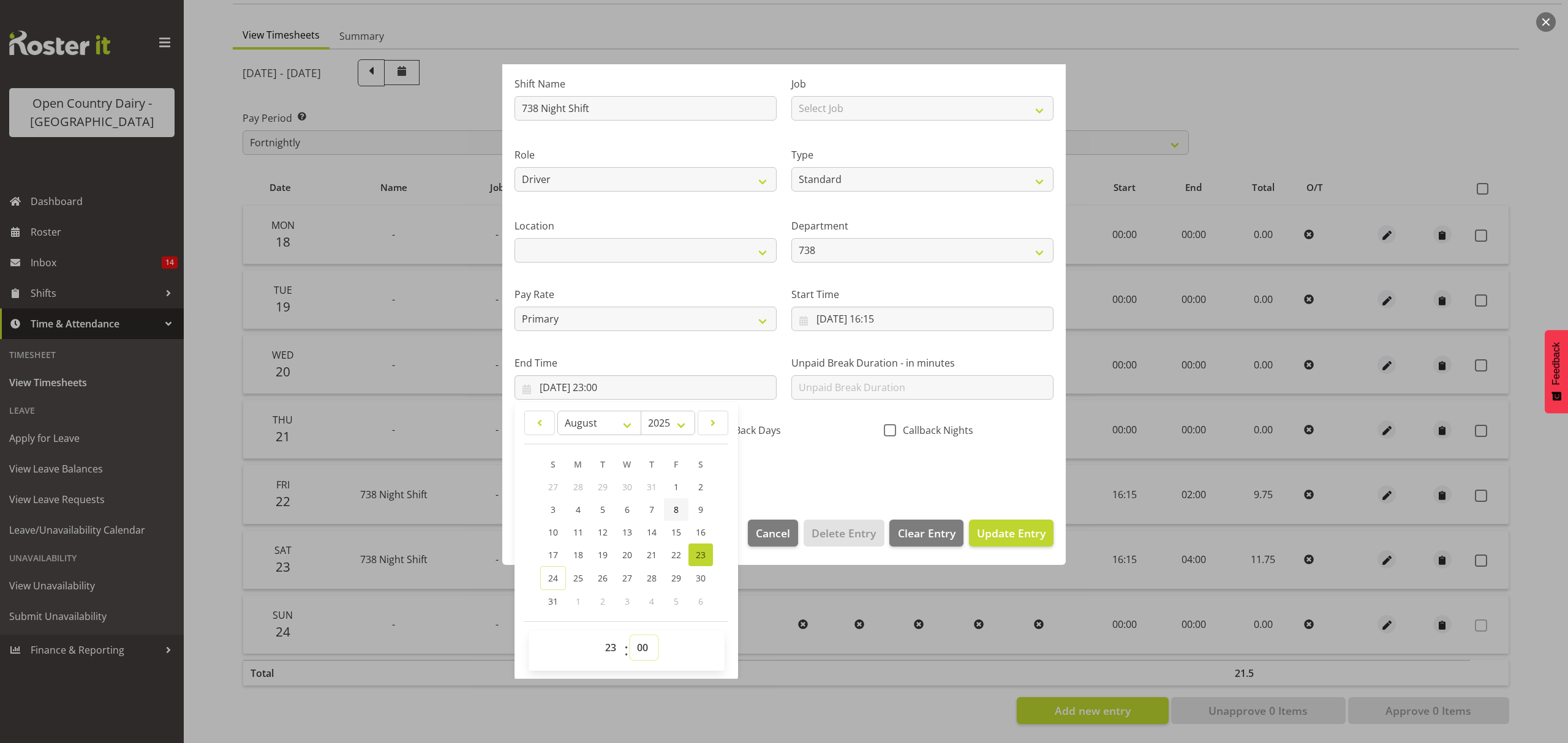
select select "30"
click at [630, 636] on select "00 01 02 03 04 05 06 07 08 09 10 11 12 13 14 15 16 17 18 19 20 21 22 23 24 25 2…" at bounding box center [644, 648] width 27 height 24
type input "23/08/2025, 23:30"
click at [992, 525] on button "Update Entry" at bounding box center [1011, 533] width 85 height 27
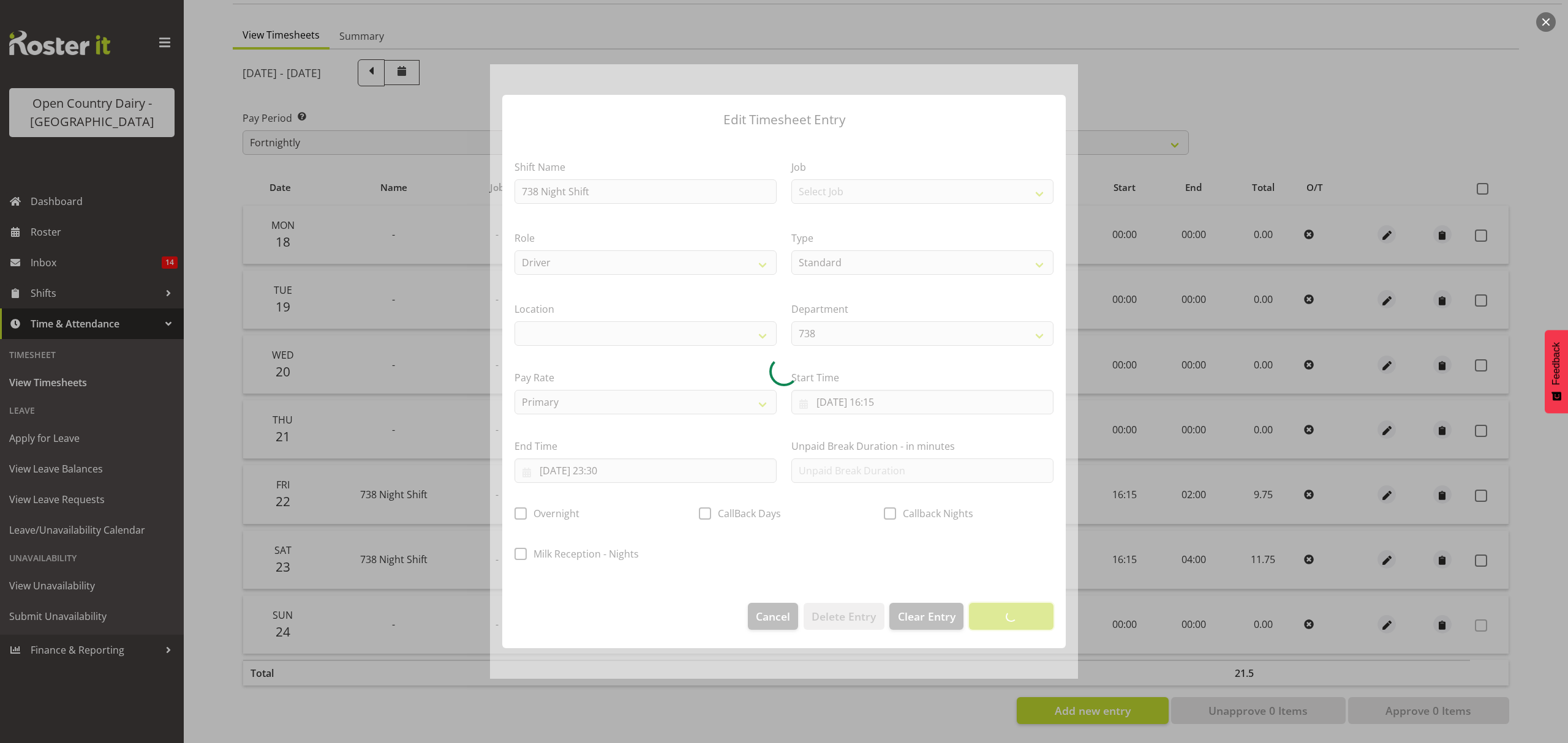
scroll to position [0, 0]
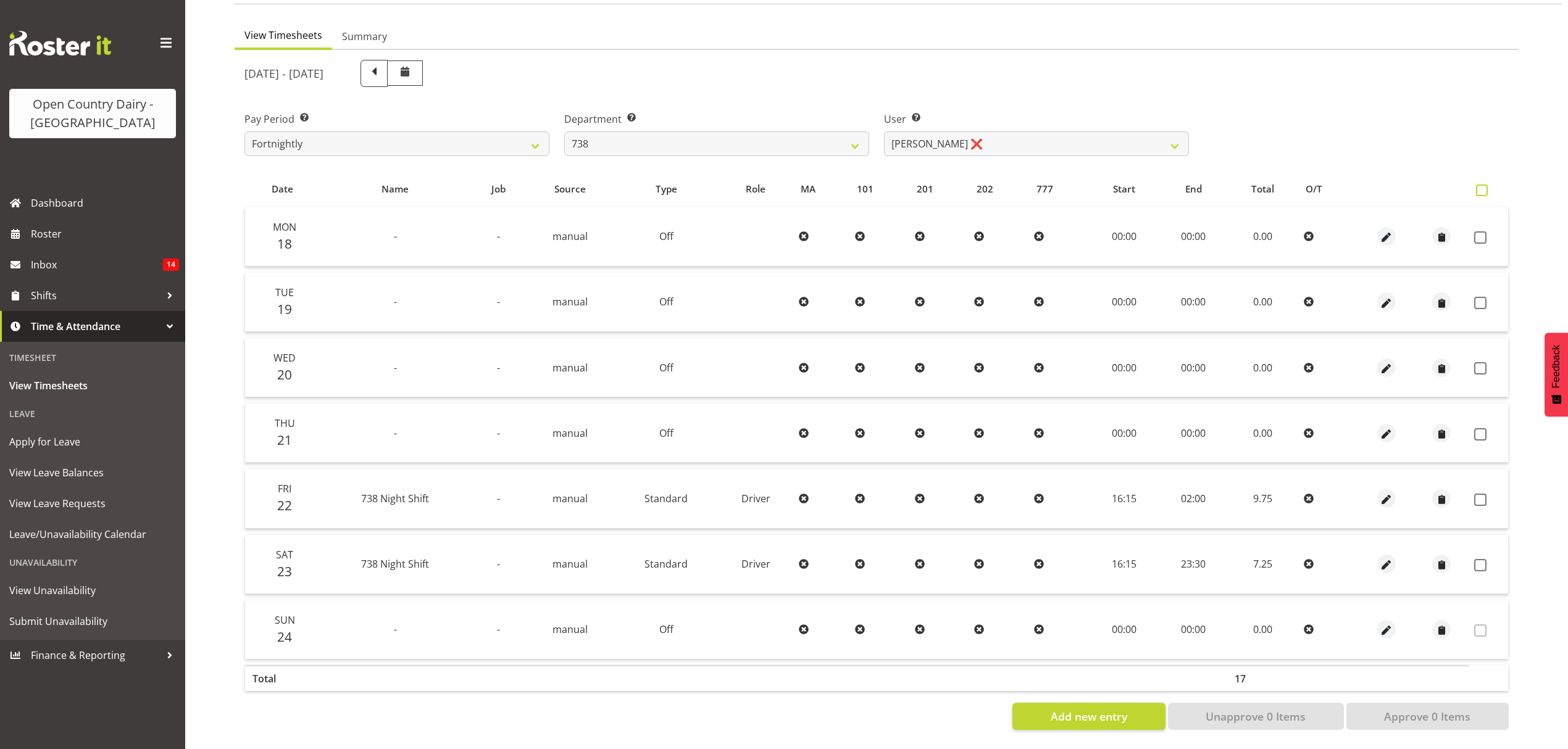
click at [1484, 185] on span at bounding box center [1482, 190] width 11 height 11
click at [1484, 186] on input "checkbox" at bounding box center [1480, 190] width 8 height 8
checkbox input "true"
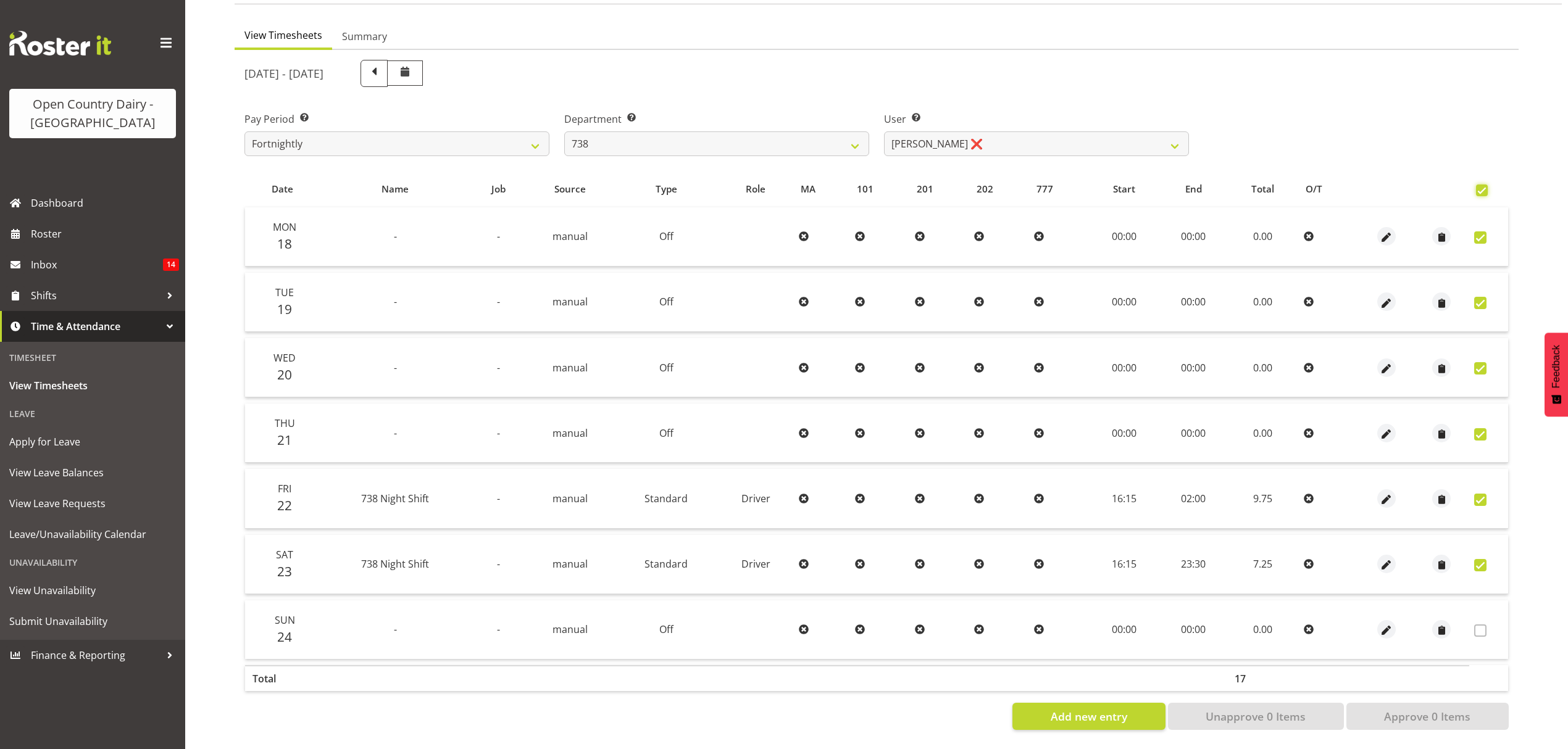
checkbox input "true"
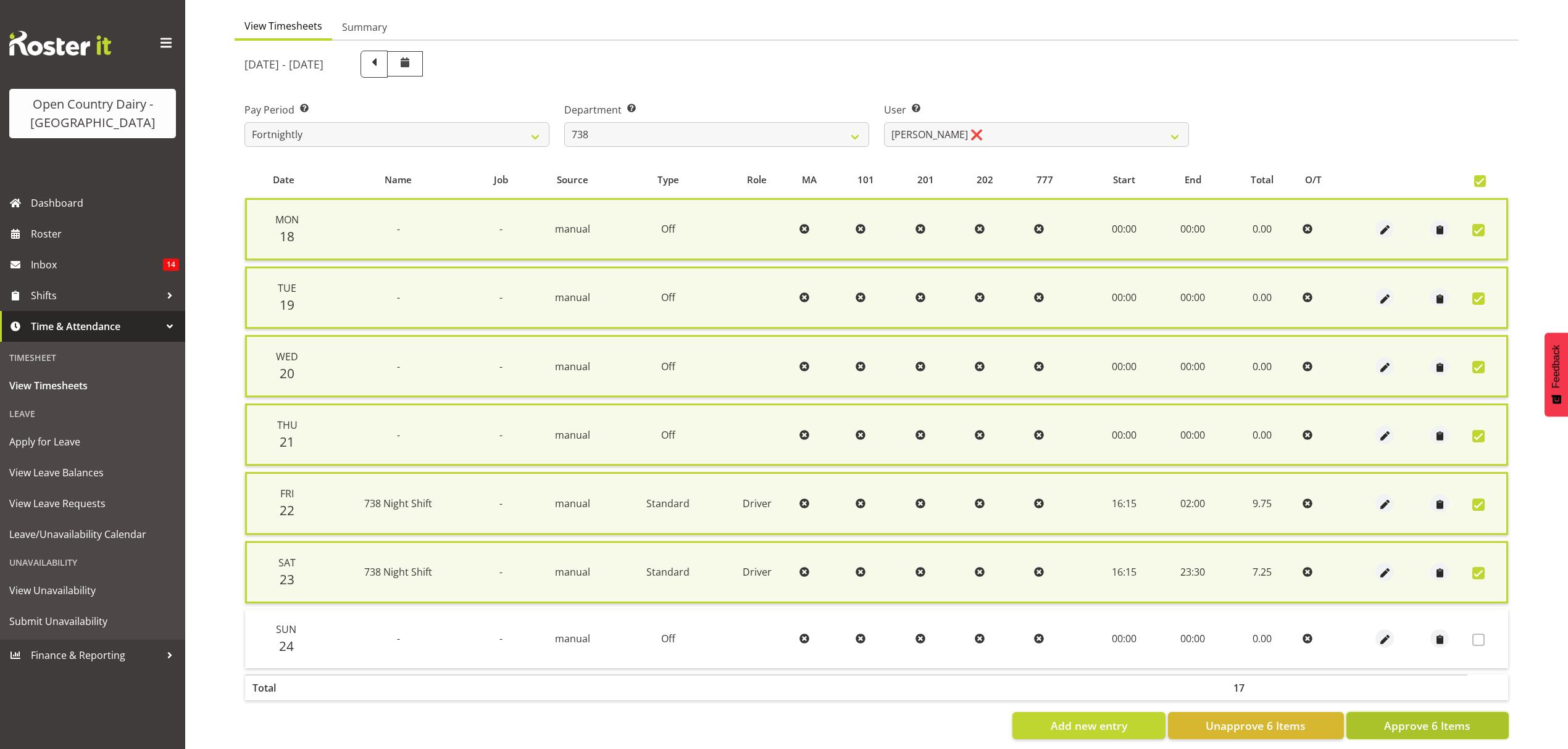
click at [1399, 721] on span "Approve 6 Items" at bounding box center [1427, 725] width 86 height 16
click at [1399, 721] on div "Add new entry Unapprove 6 Items Approve 6 Items" at bounding box center [877, 726] width 1265 height 27
checkbox input "false"
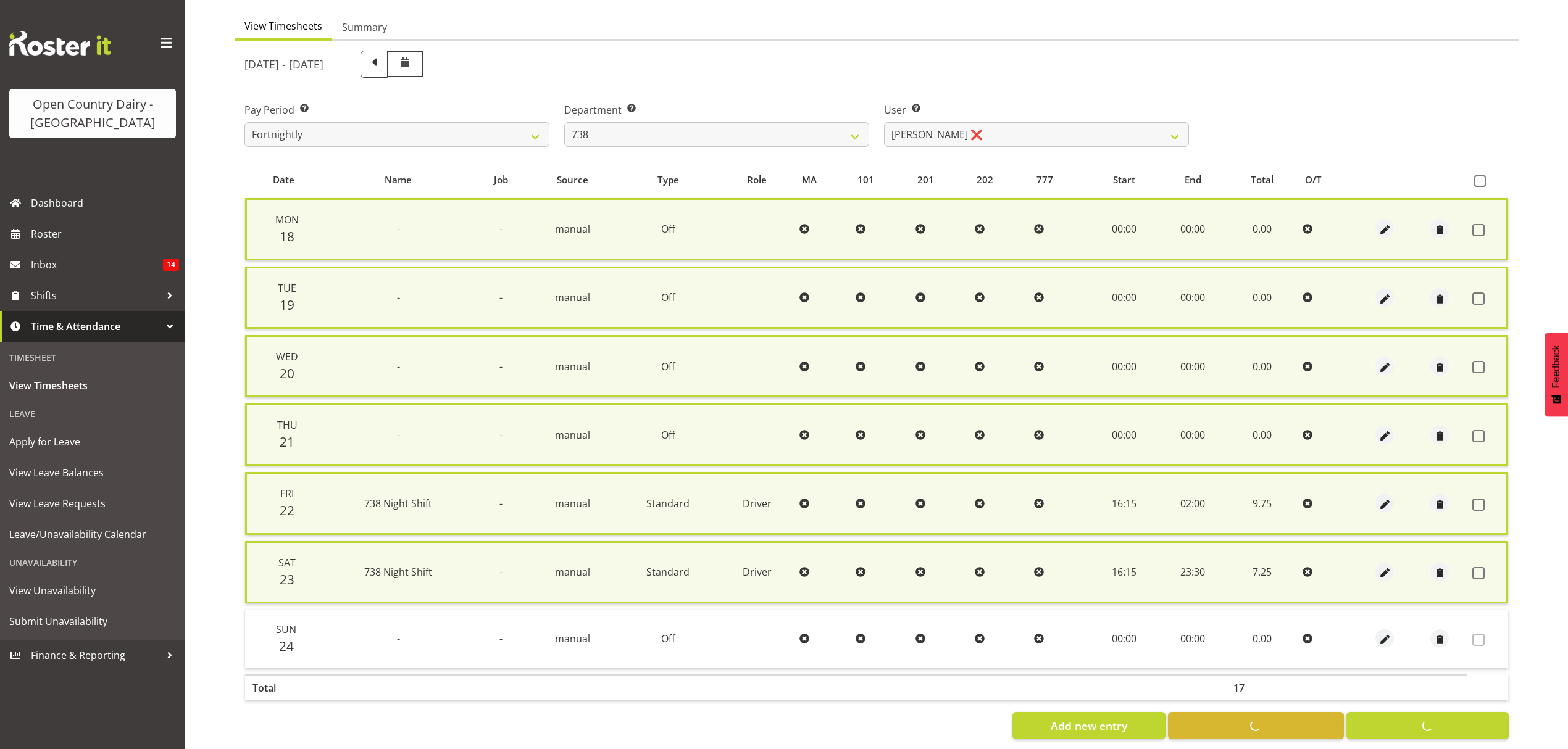
checkbox input "false"
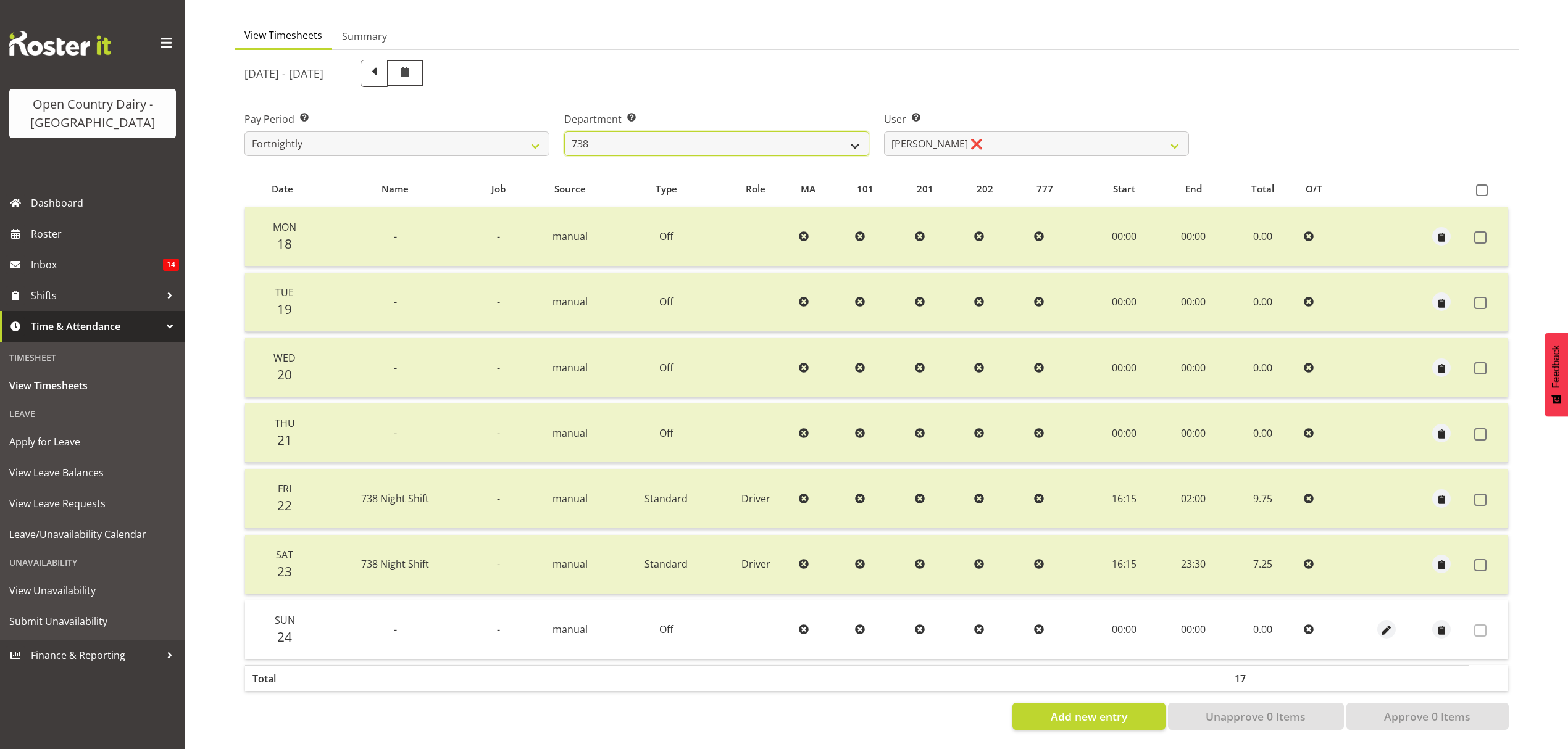
click at [855, 137] on select "734 735 736 737 738 739 851 852 853 854 855 856 858 861 862 865 868 869 870 873" at bounding box center [716, 144] width 305 height 24
select select "903"
click at [564, 131] on select "734 735 736 737 738 739 851 852 853 854 855 856 858 861 862 865 868 869 870 873" at bounding box center [716, 144] width 305 height 24
select select "10983"
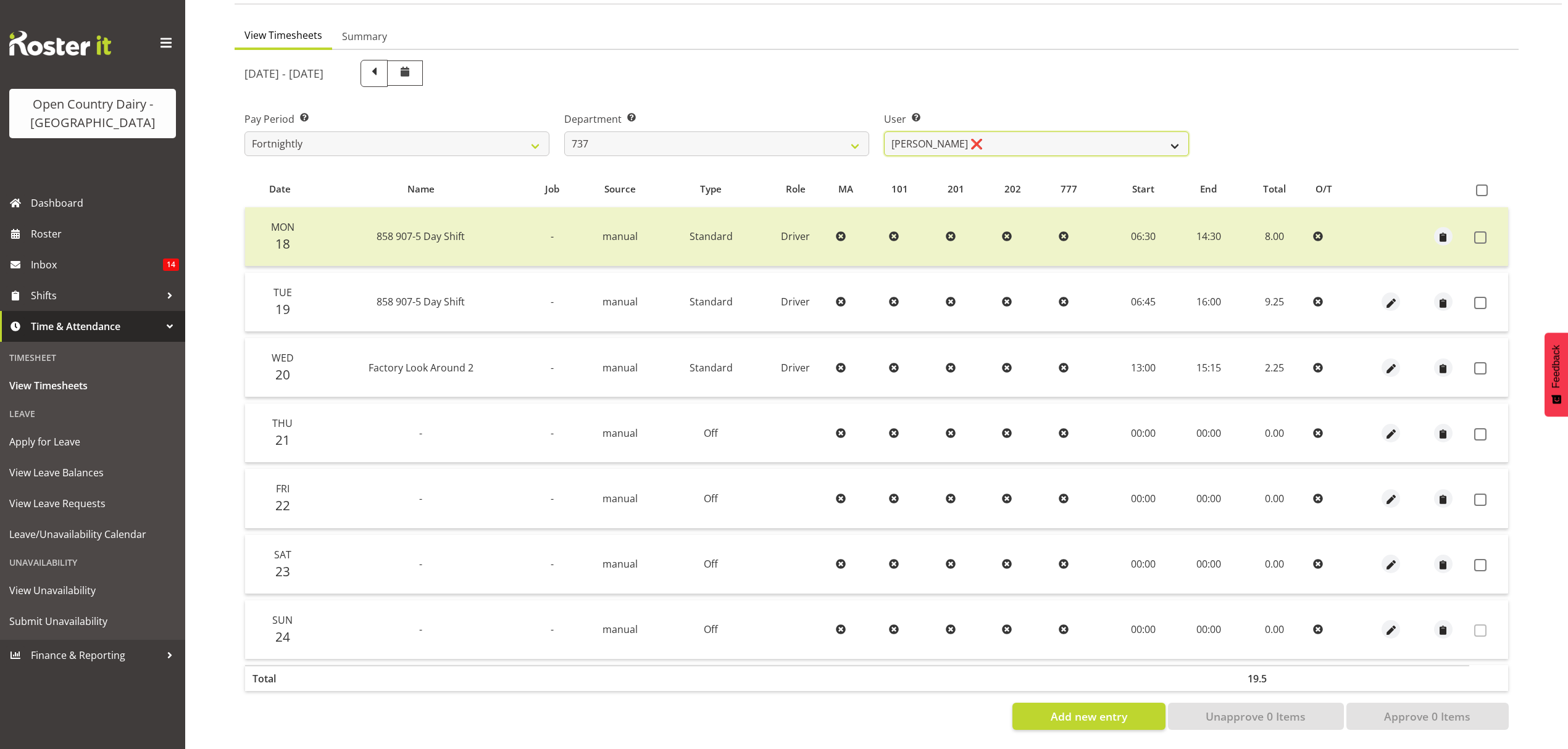
click at [1183, 139] on select "Andrew Crawford ❌ Ashley Bragg ❌ Jack Townley ❌ Richard Turnbull ❌" at bounding box center [1036, 144] width 305 height 24
click at [855, 137] on select "734 735 736 737 738 739 851 852 853 854 855 856 858 861 862 865 868 869 870 873" at bounding box center [716, 144] width 305 height 24
click at [564, 131] on select "734 735 736 737 738 739 851 852 853 854 855 856 858 861 862 865 868 869 870 873" at bounding box center [716, 144] width 305 height 24
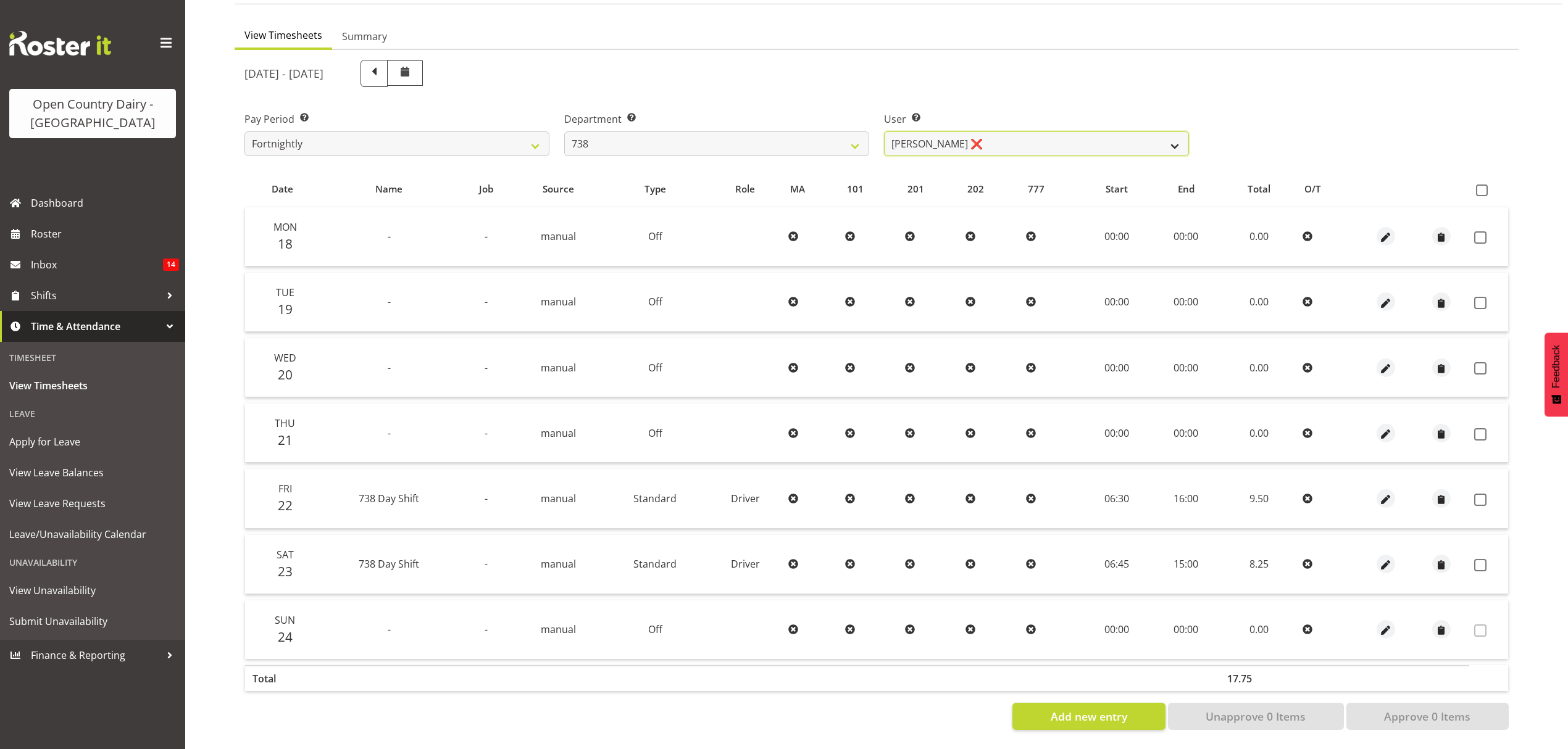
click at [1174, 131] on select "Christopher Gamble ❌ Marcy Tuuta ❌ Raymond Campbell ❌ Tama Irvine ❌" at bounding box center [1036, 144] width 305 height 24
click at [851, 137] on select "734 735 736 737 738 739 851 852 853 854 855 856 858 861 862 865 868 869 870 873" at bounding box center [716, 144] width 305 height 24
select select "902"
click at [564, 131] on select "734 735 736 737 738 739 851 852 853 854 855 856 858 861 862 865 868 869 870 873" at bounding box center [716, 144] width 305 height 24
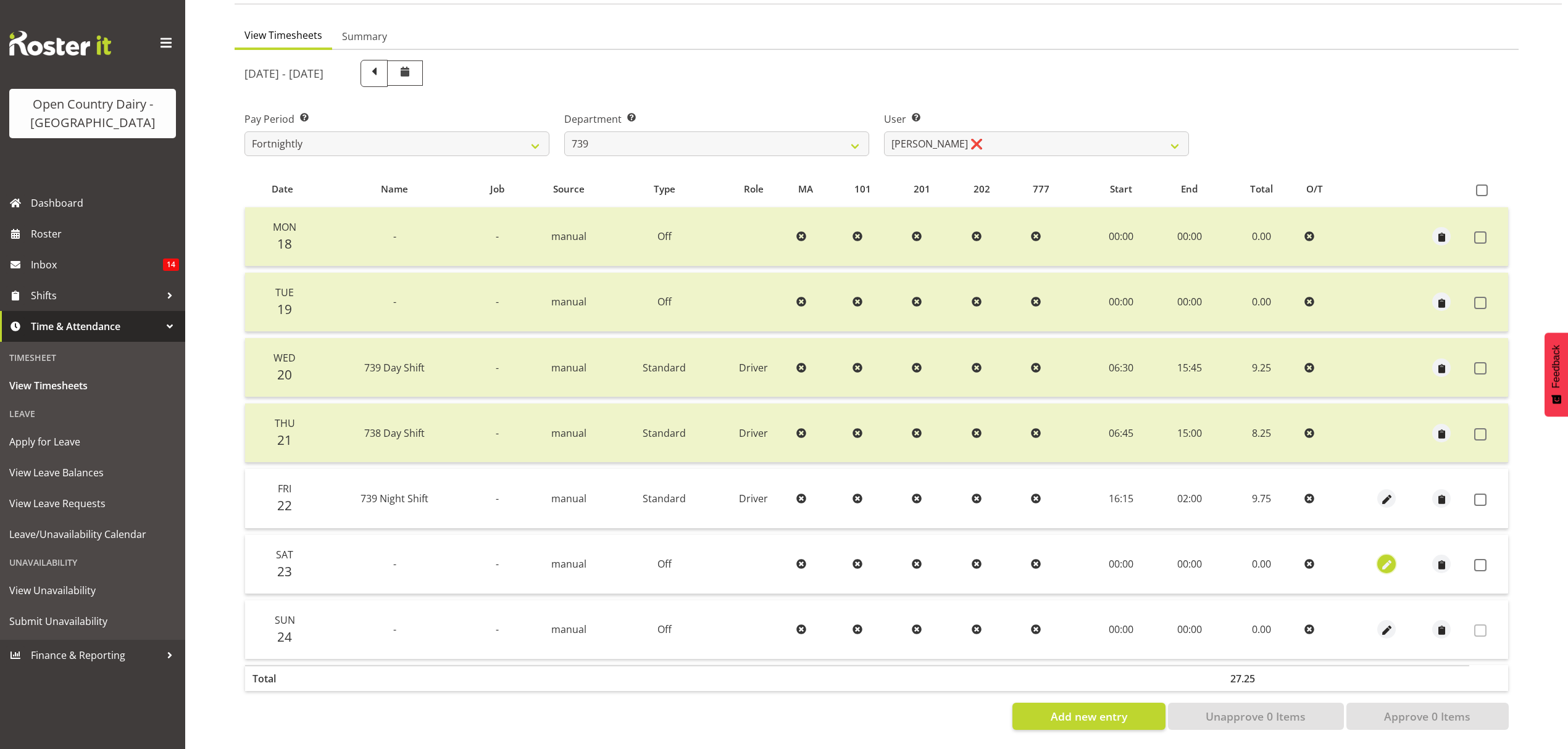
click at [1384, 559] on span "button" at bounding box center [1387, 566] width 15 height 15
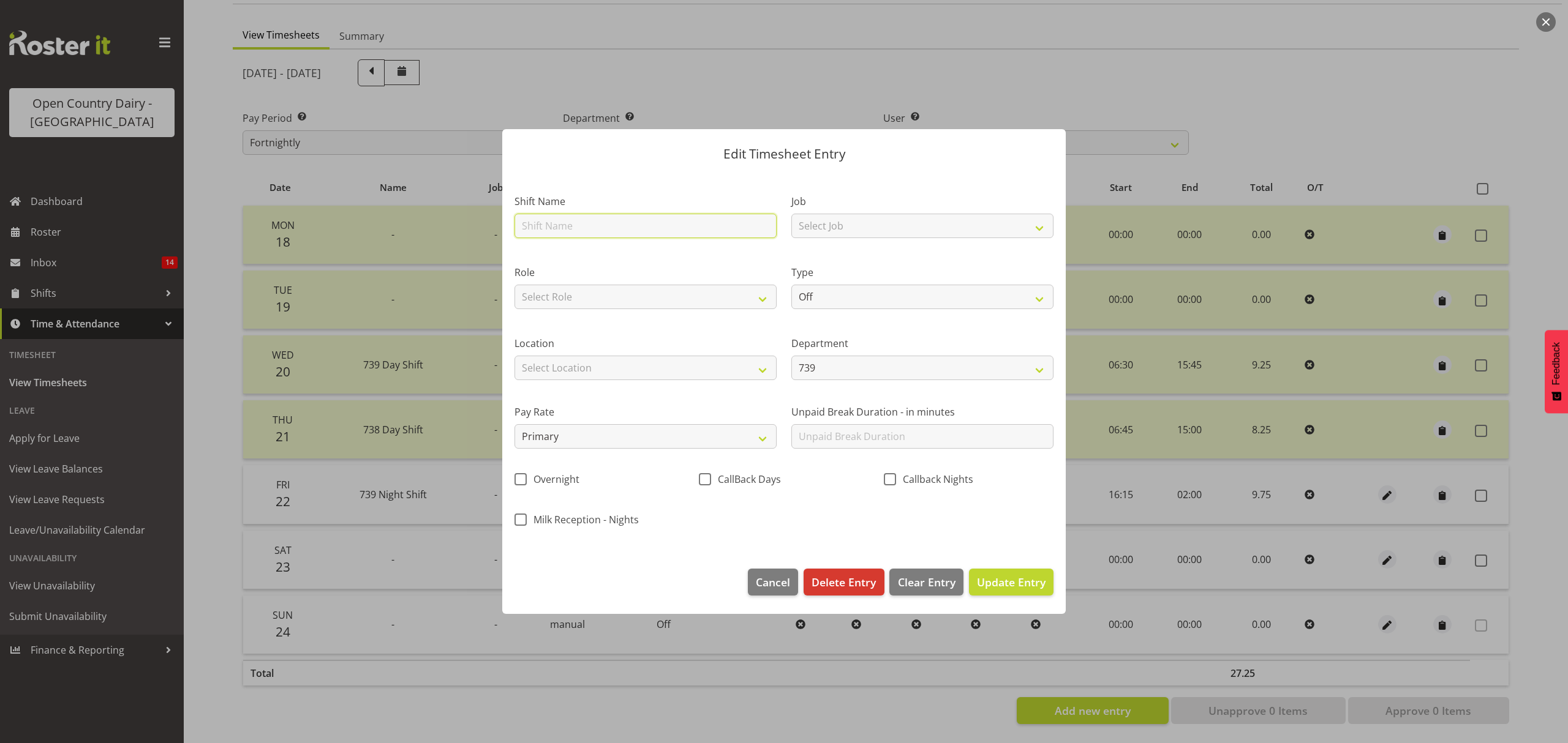
click at [704, 226] on input "text" at bounding box center [645, 226] width 262 height 24
type input "Nightshift"
click at [761, 296] on select "Select Role Driver" at bounding box center [645, 297] width 262 height 24
select select "1154"
click at [514, 285] on select "Select Role Driver" at bounding box center [645, 297] width 262 height 24
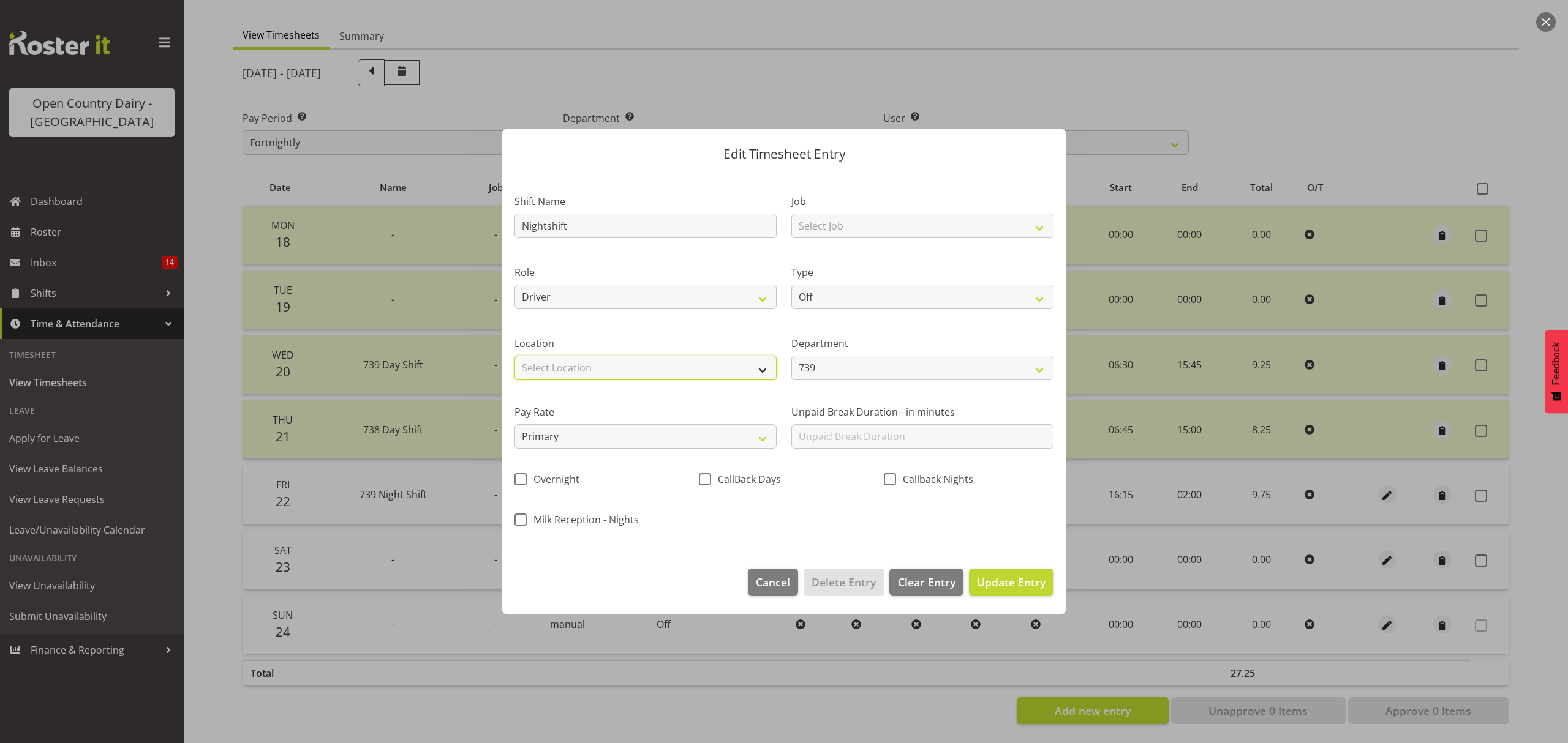
click at [757, 368] on select "Select Location Awarua Milk Awarua Office Freight Horotiu office Waharoa Office…" at bounding box center [645, 368] width 262 height 24
select select "988"
click at [514, 356] on select "Select Location Awarua Milk Awarua Office Freight Horotiu office Waharoa Office…" at bounding box center [645, 368] width 262 height 24
click at [1044, 299] on select "Off Standard Public Holiday Public Holiday (Worked) Day In Lieu Annual Leave Si…" at bounding box center [922, 297] width 262 height 24
select select "Sick"
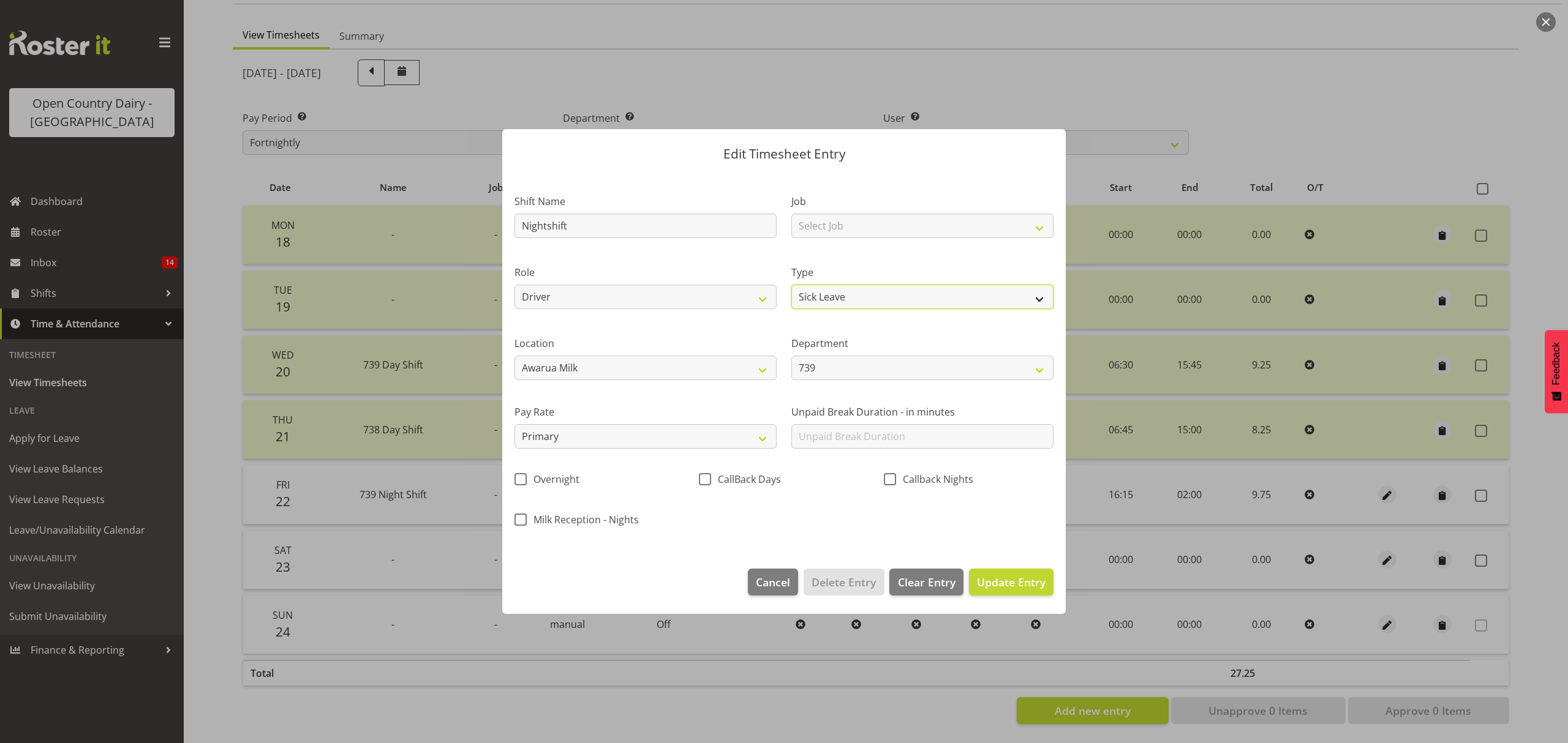
click at [791, 285] on select "Off Standard Public Holiday Public Holiday (Worked) Day In Lieu Annual Leave Si…" at bounding box center [922, 297] width 262 height 24
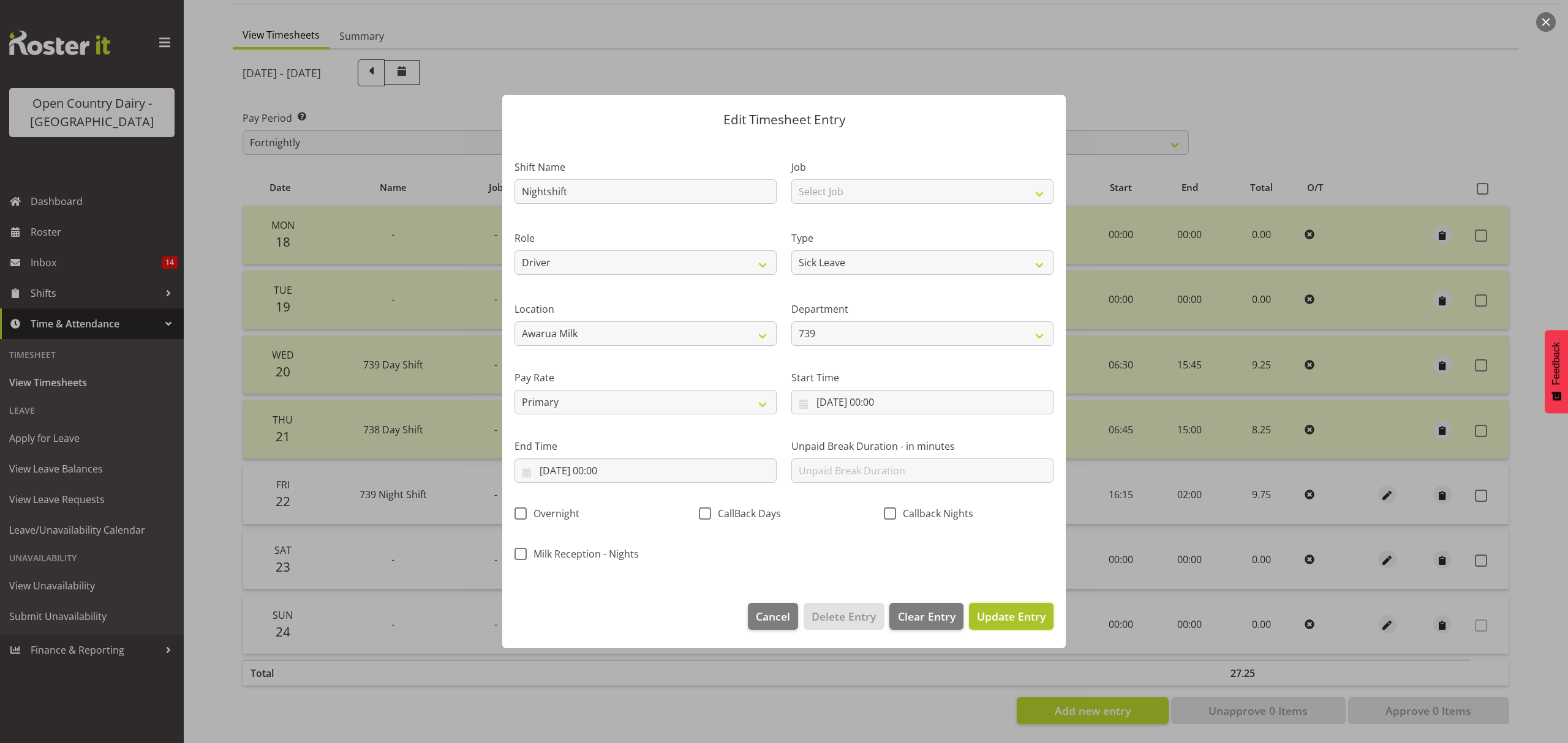
click at [1005, 613] on span "Update Entry" at bounding box center [1010, 616] width 69 height 14
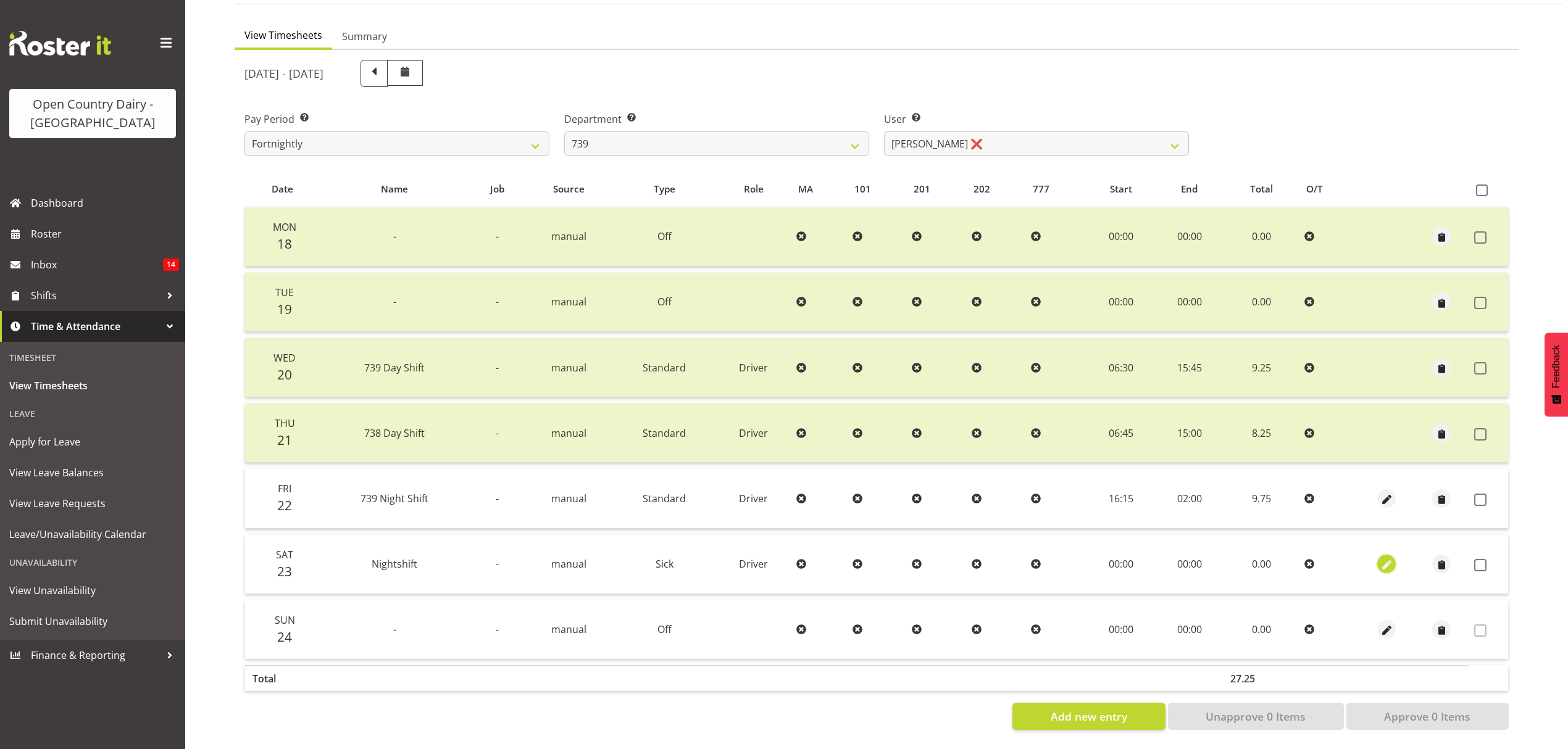
click at [1382, 559] on span "button" at bounding box center [1387, 566] width 15 height 15
select select "Sick"
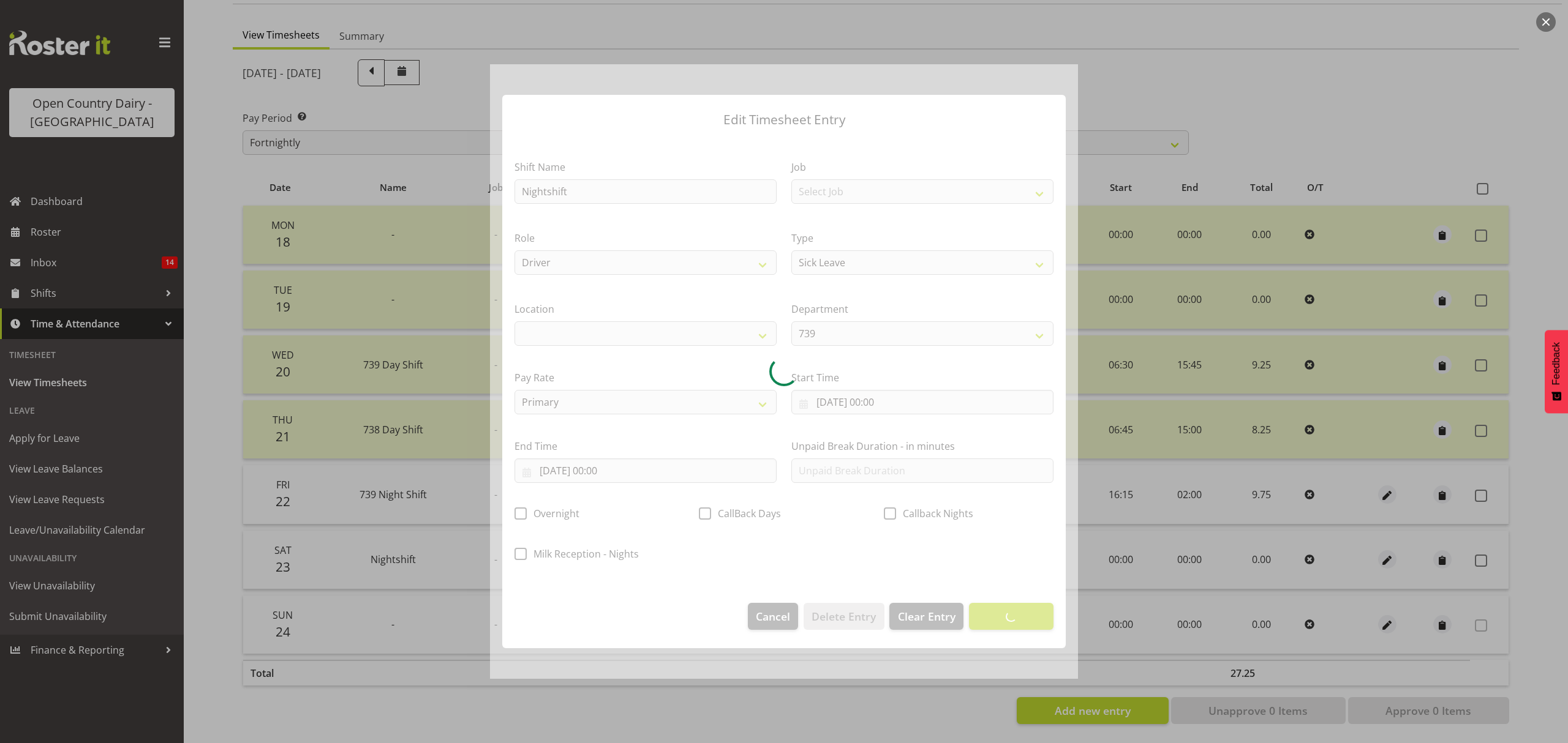
select select
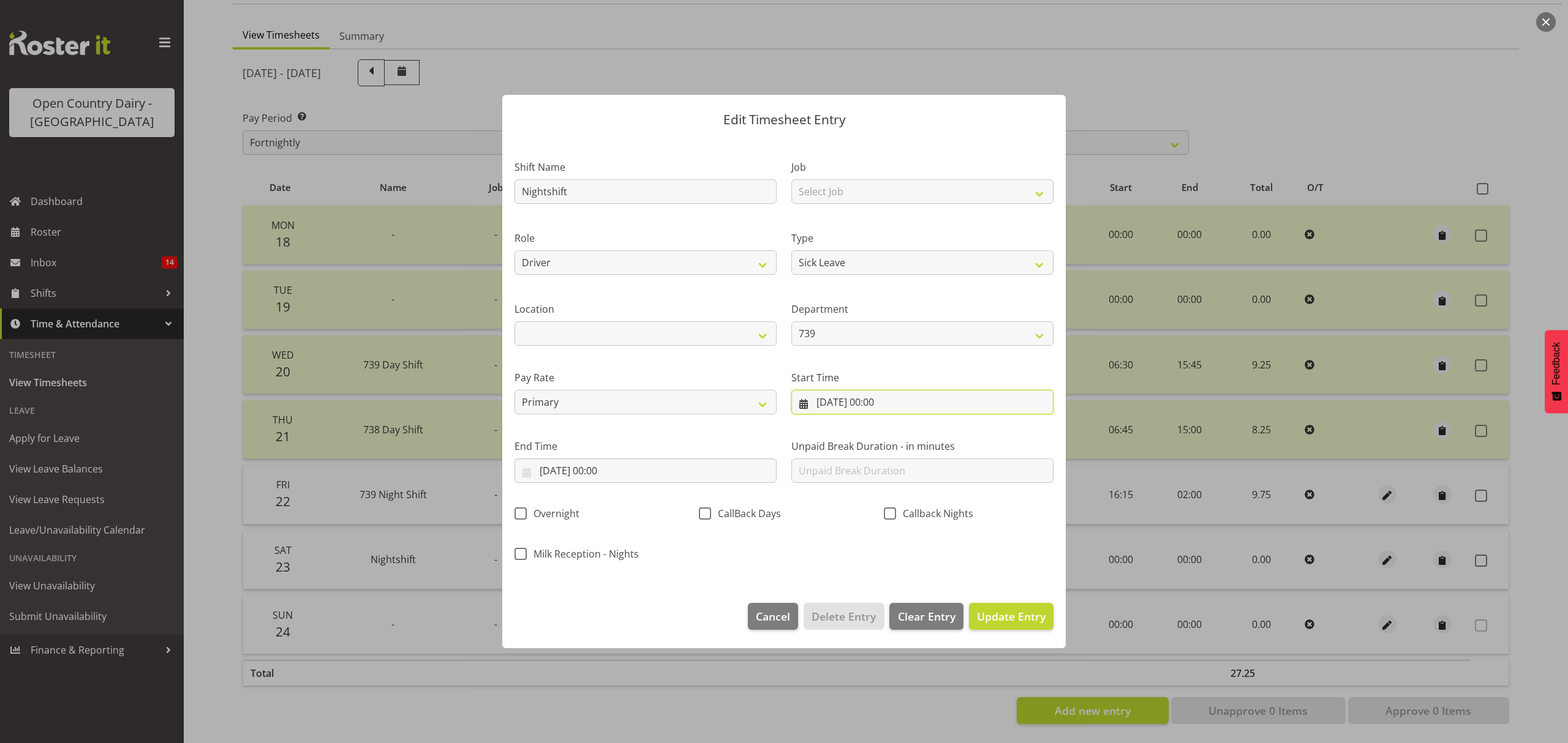
click at [839, 404] on input "23/08/2025, 00:00" at bounding box center [922, 402] width 262 height 24
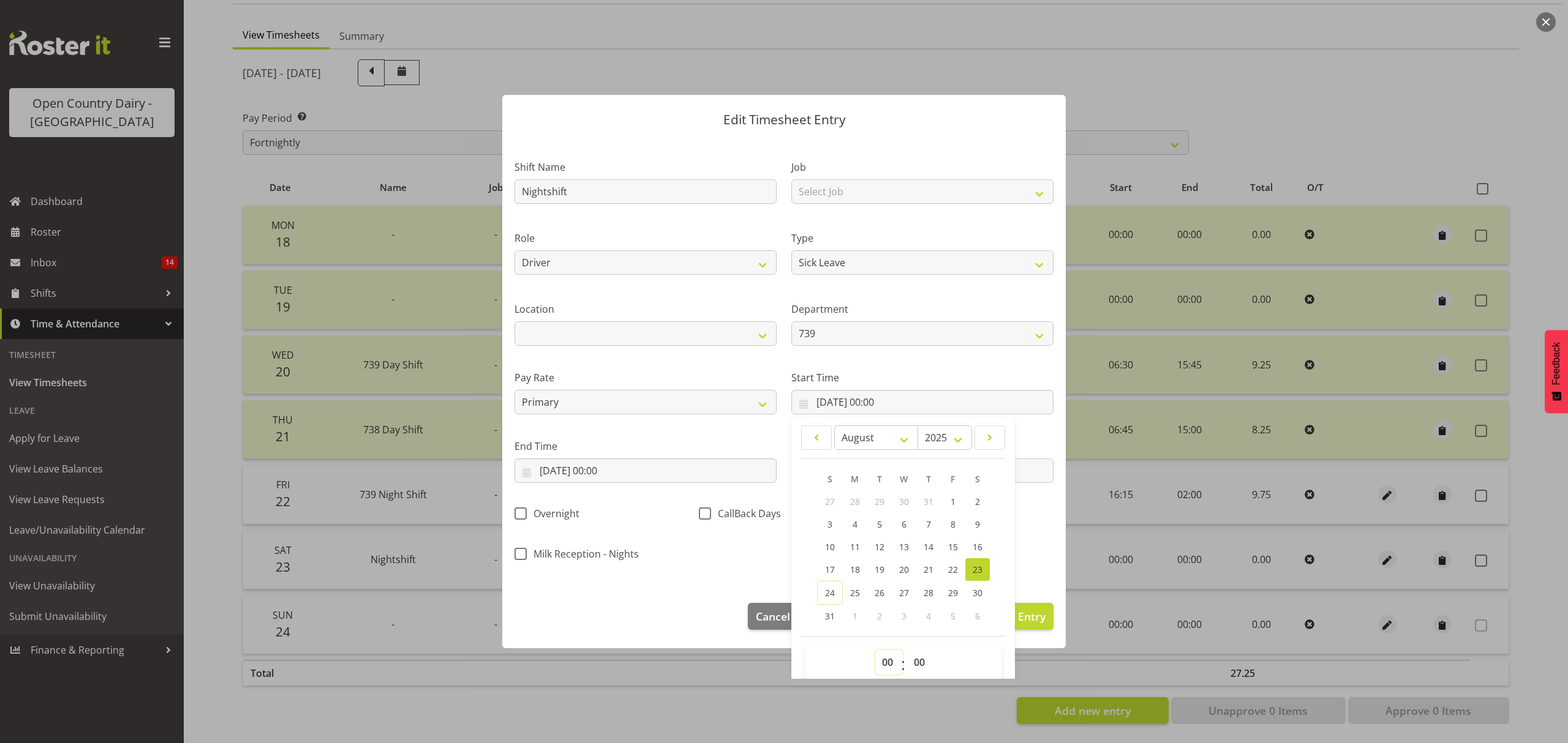
click at [881, 662] on select "00 01 02 03 04 05 06 07 08 09 10 11 12 13 14 15 16 17 18 19 20 21 22 23" at bounding box center [889, 663] width 27 height 24
select select "12"
click at [875, 651] on select "00 01 02 03 04 05 06 07 08 09 10 11 12 13 14 15 16 17 18 19 20 21 22 23" at bounding box center [889, 663] width 27 height 24
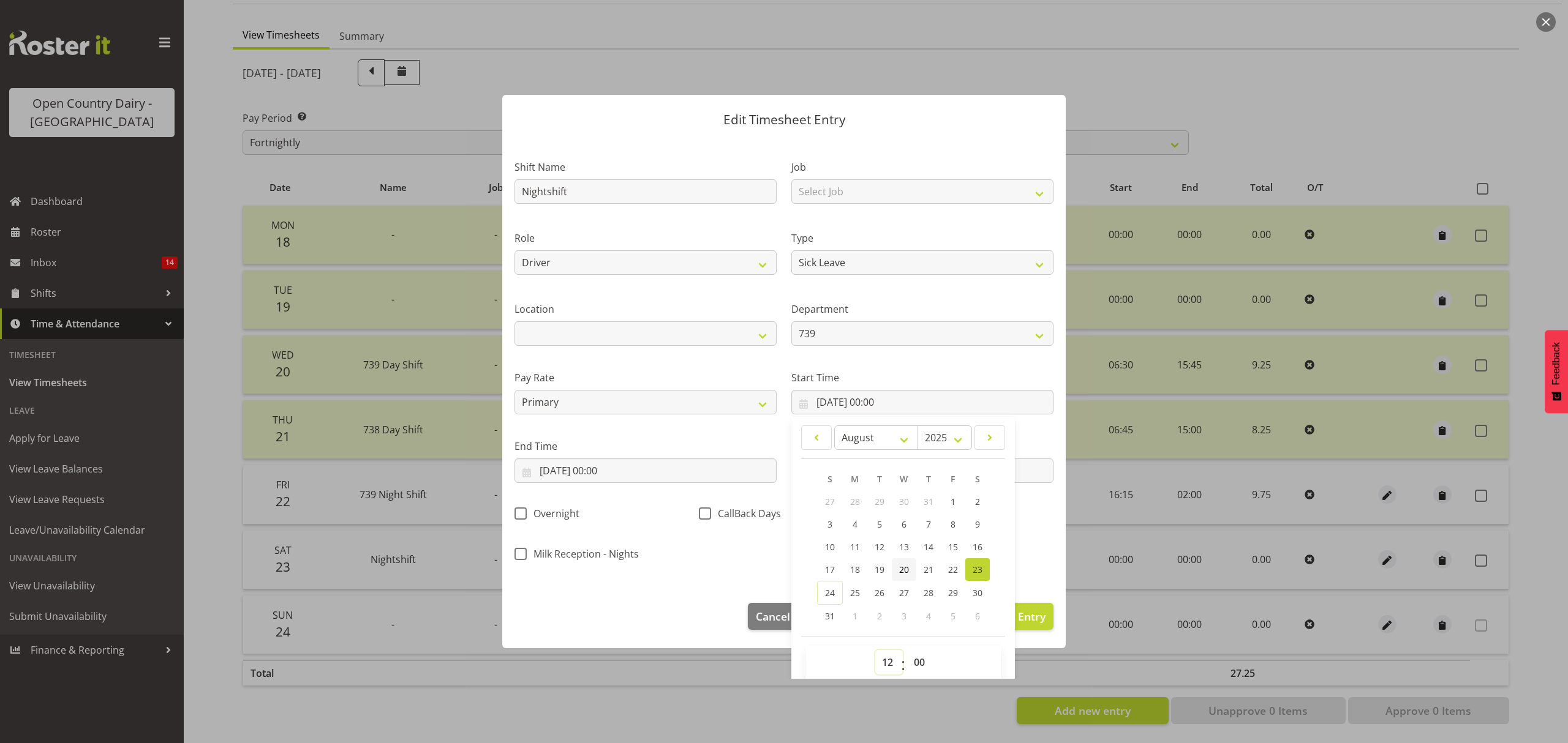
type input "23/08/2025, 12:00"
click at [641, 476] on input "23/08/2025, 00:00" at bounding box center [645, 471] width 262 height 24
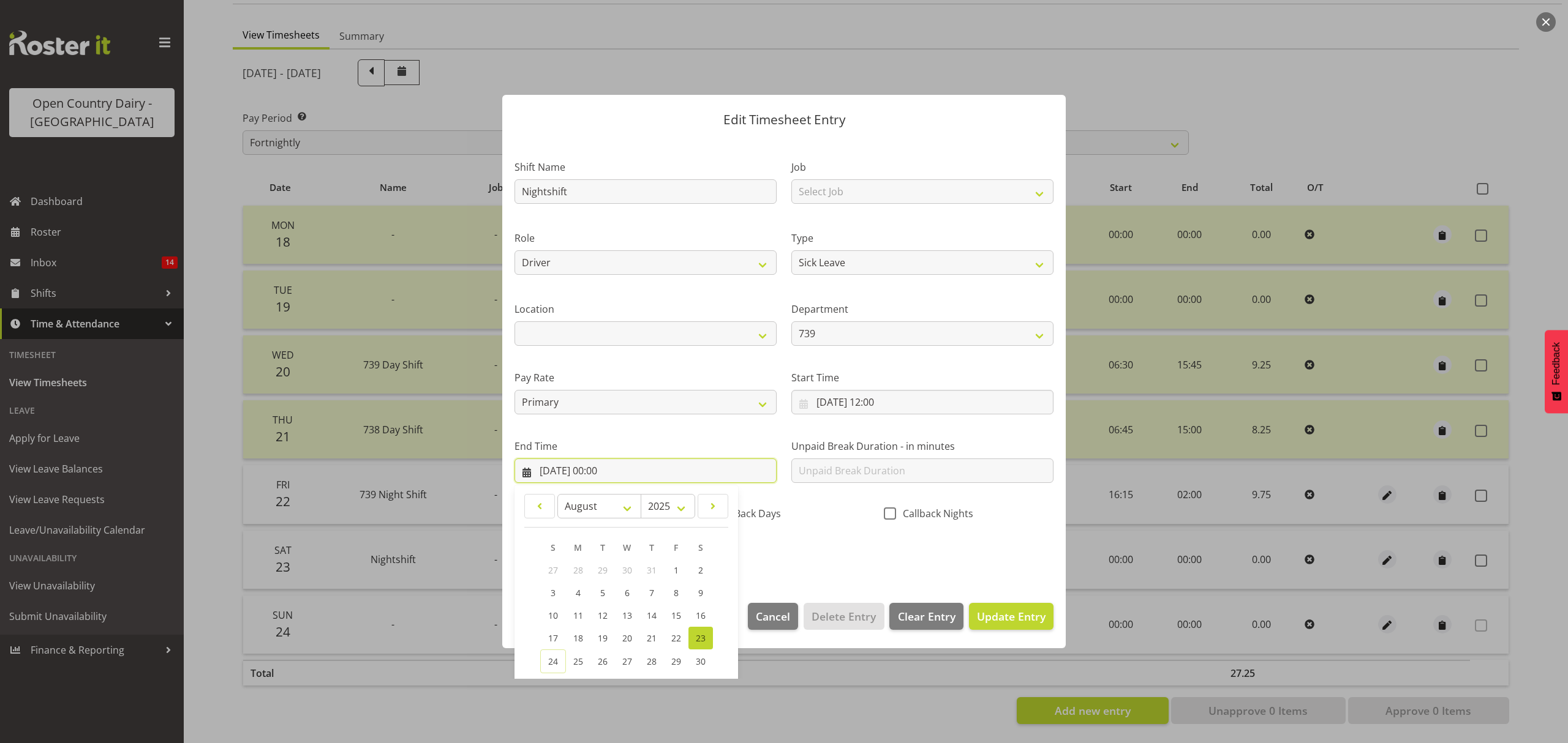
click at [601, 471] on input "23/08/2025, 00:00" at bounding box center [645, 471] width 262 height 24
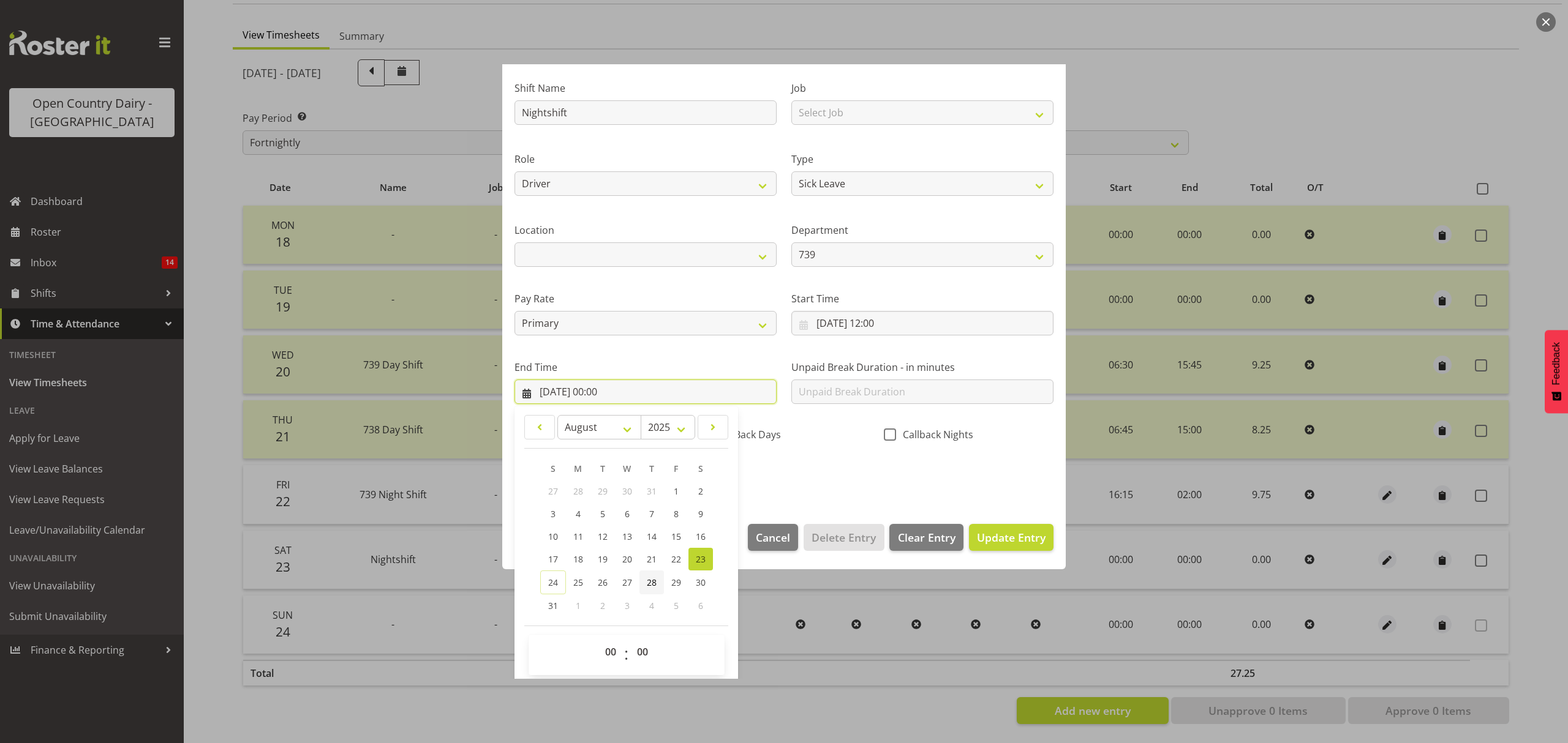
scroll to position [83, 0]
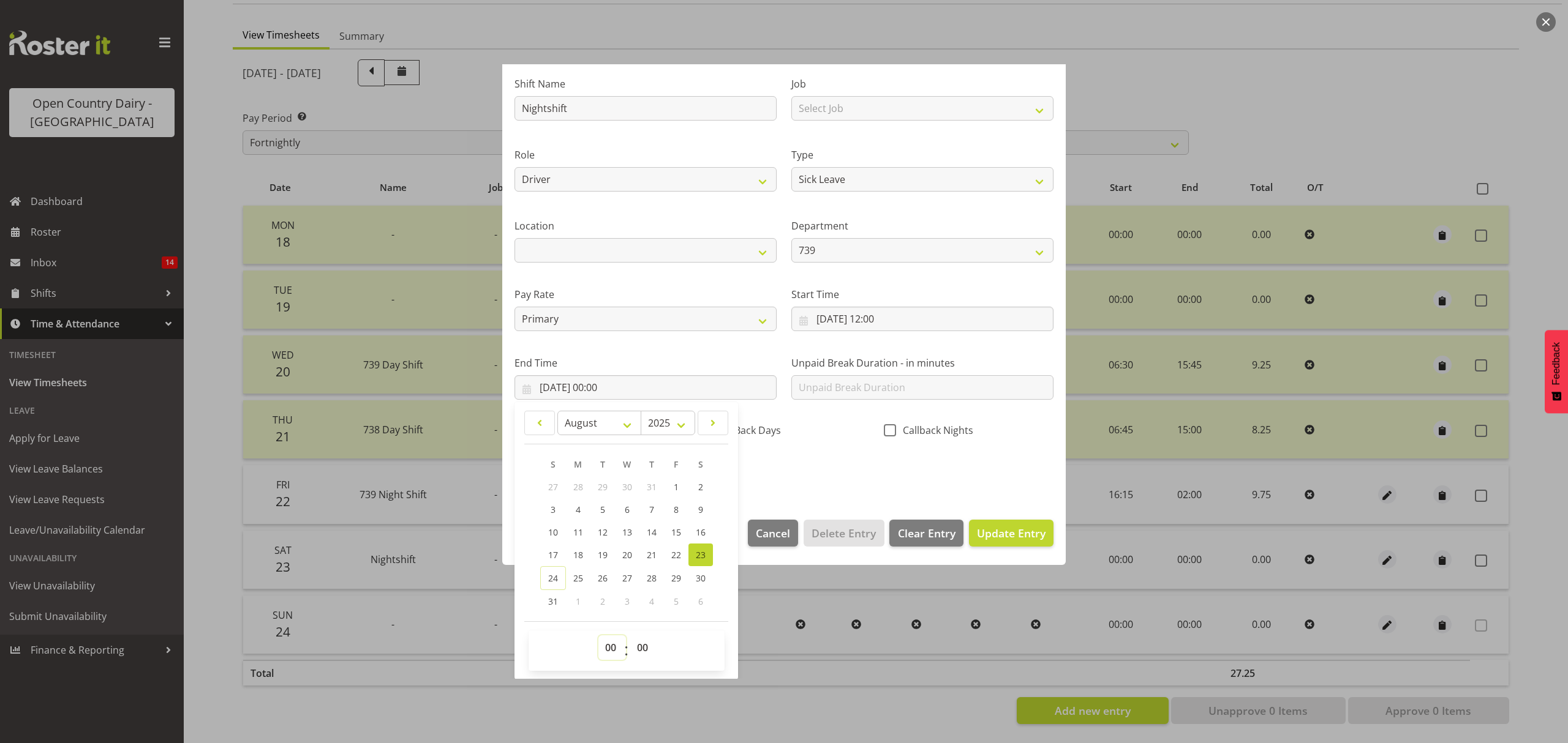
click at [614, 651] on select "00 01 02 03 04 05 06 07 08 09 10 11 12 13 14 15 16 17 18 19 20 21 22 23" at bounding box center [612, 648] width 27 height 24
select select "10"
click at [598, 636] on select "00 01 02 03 04 05 06 07 08 09 10 11 12 13 14 15 16 17 18 19 20 21 22 23" at bounding box center [612, 648] width 27 height 24
type input "23/08/2025, 10:00"
click at [640, 648] on select "00 01 02 03 04 05 06 07 08 09 10 11 12 13 14 15 16 17 18 19 20 21 22 23 24 25 2…" at bounding box center [644, 648] width 27 height 24
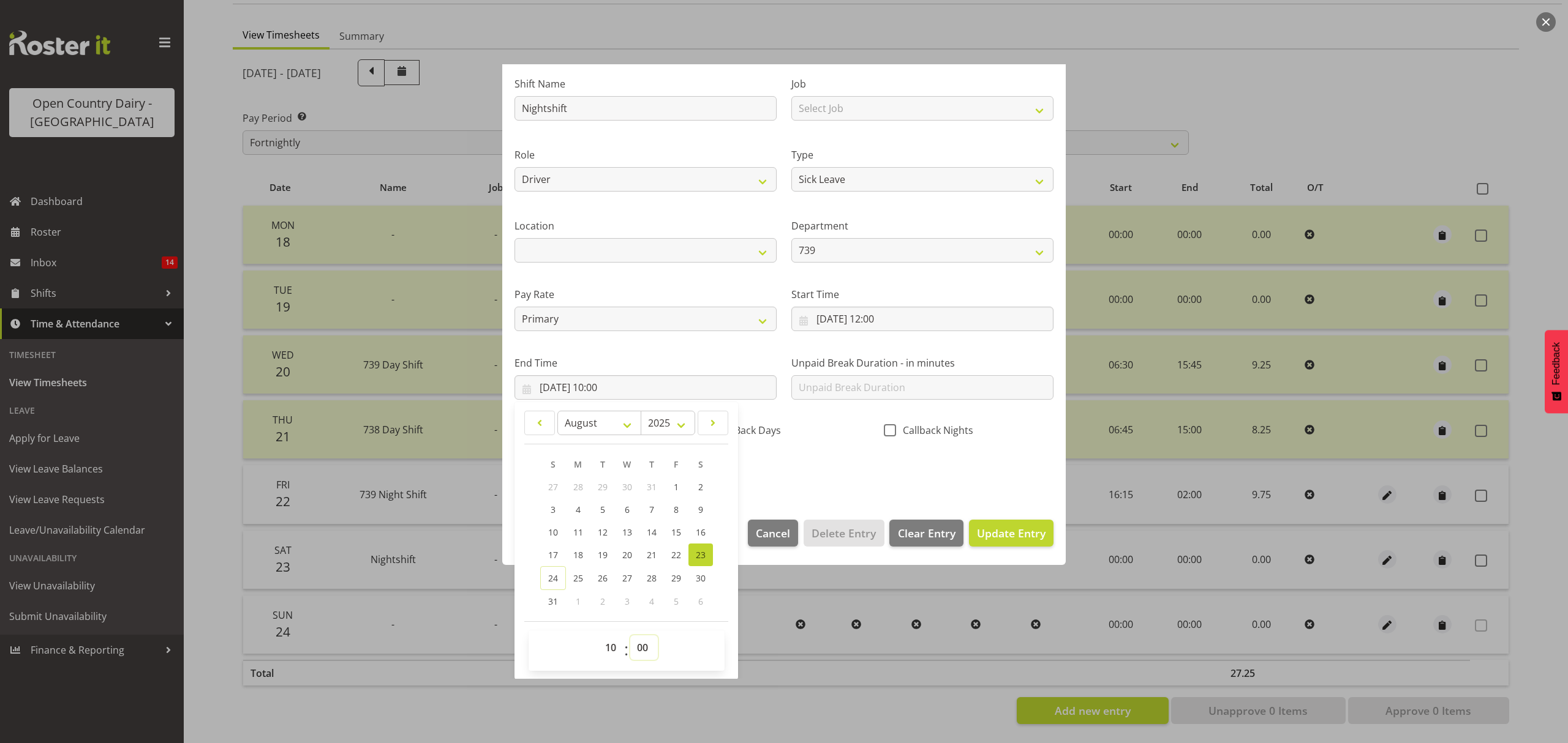
select select "59"
click at [630, 636] on select "00 01 02 03 04 05 06 07 08 09 10 11 12 13 14 15 16 17 18 19 20 21 22 23 24 25 2…" at bounding box center [644, 648] width 27 height 24
type input "23/08/2025, 10:59"
click at [976, 539] on span "Update Entry" at bounding box center [1010, 532] width 69 height 14
click at [0, 0] on div at bounding box center [0, 0] width 0 height 0
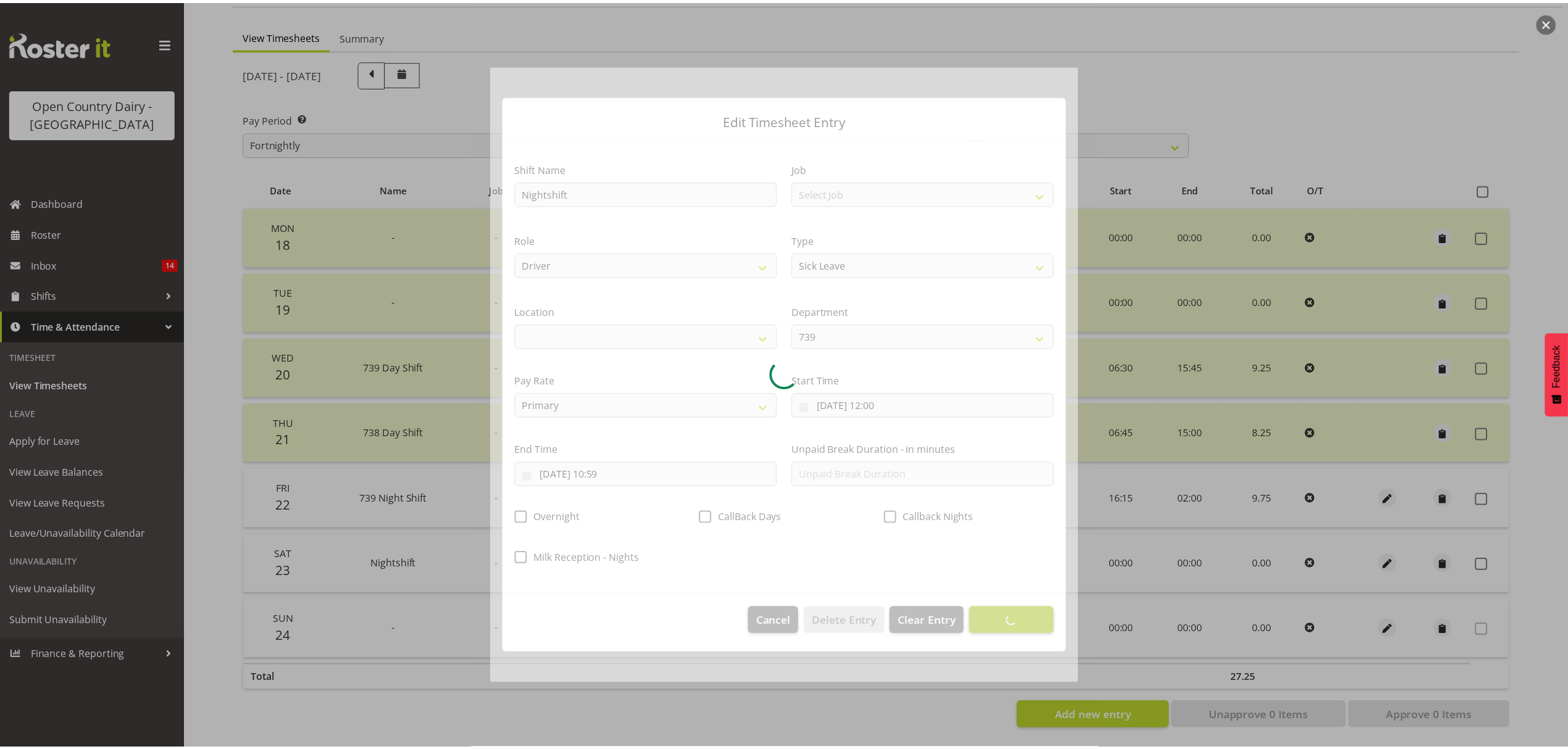
scroll to position [0, 0]
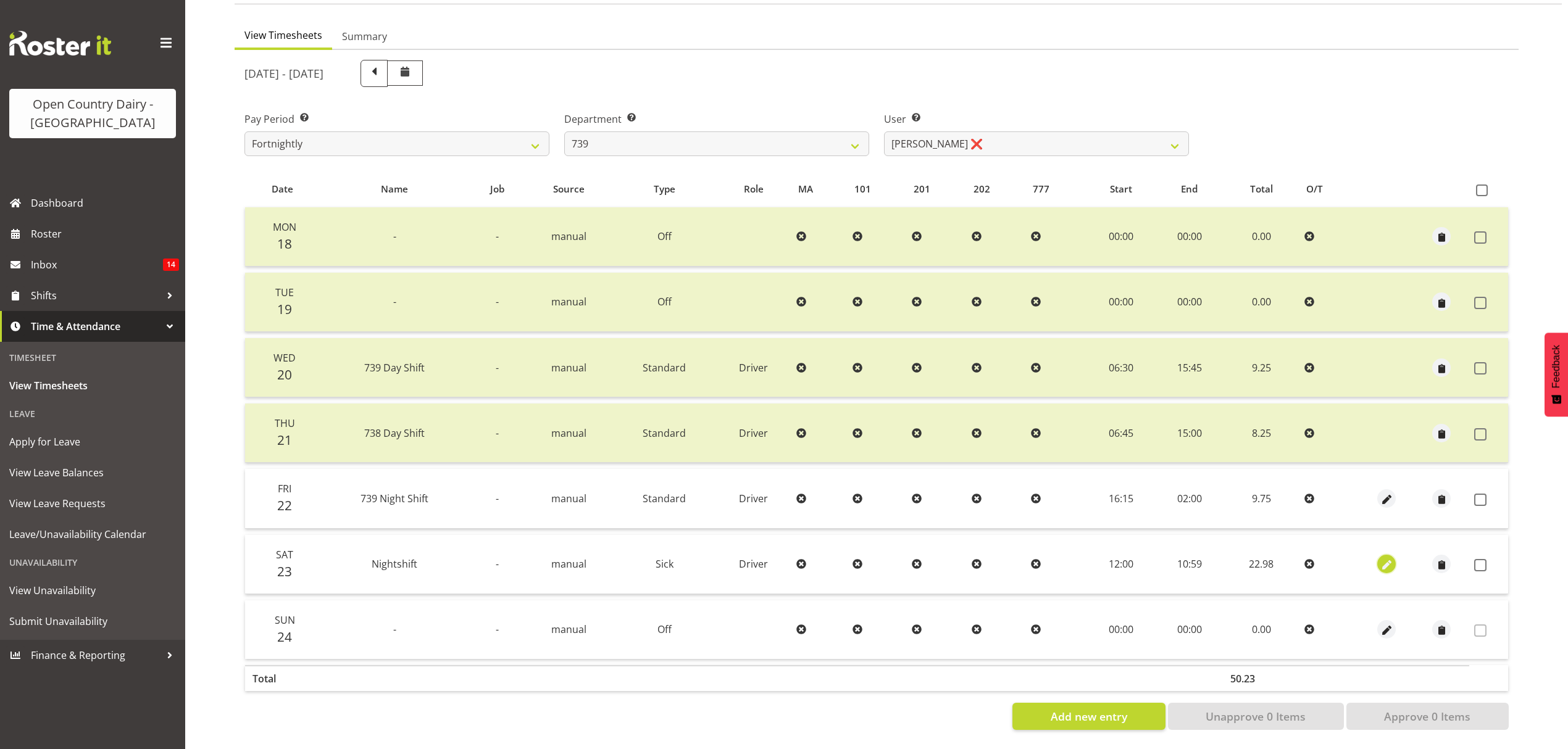
click at [1387, 559] on span "button" at bounding box center [1387, 566] width 15 height 15
select select "Sick"
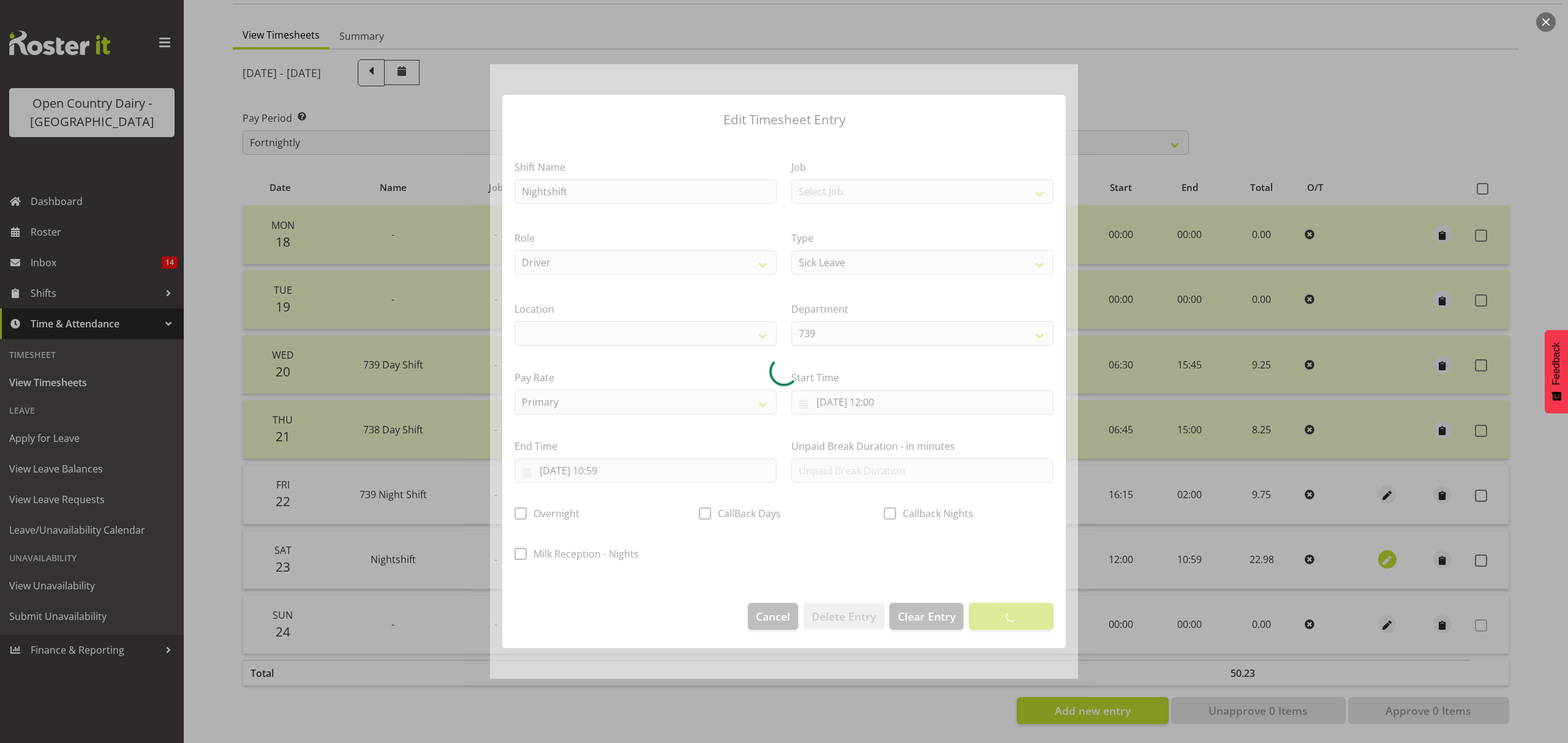
select select
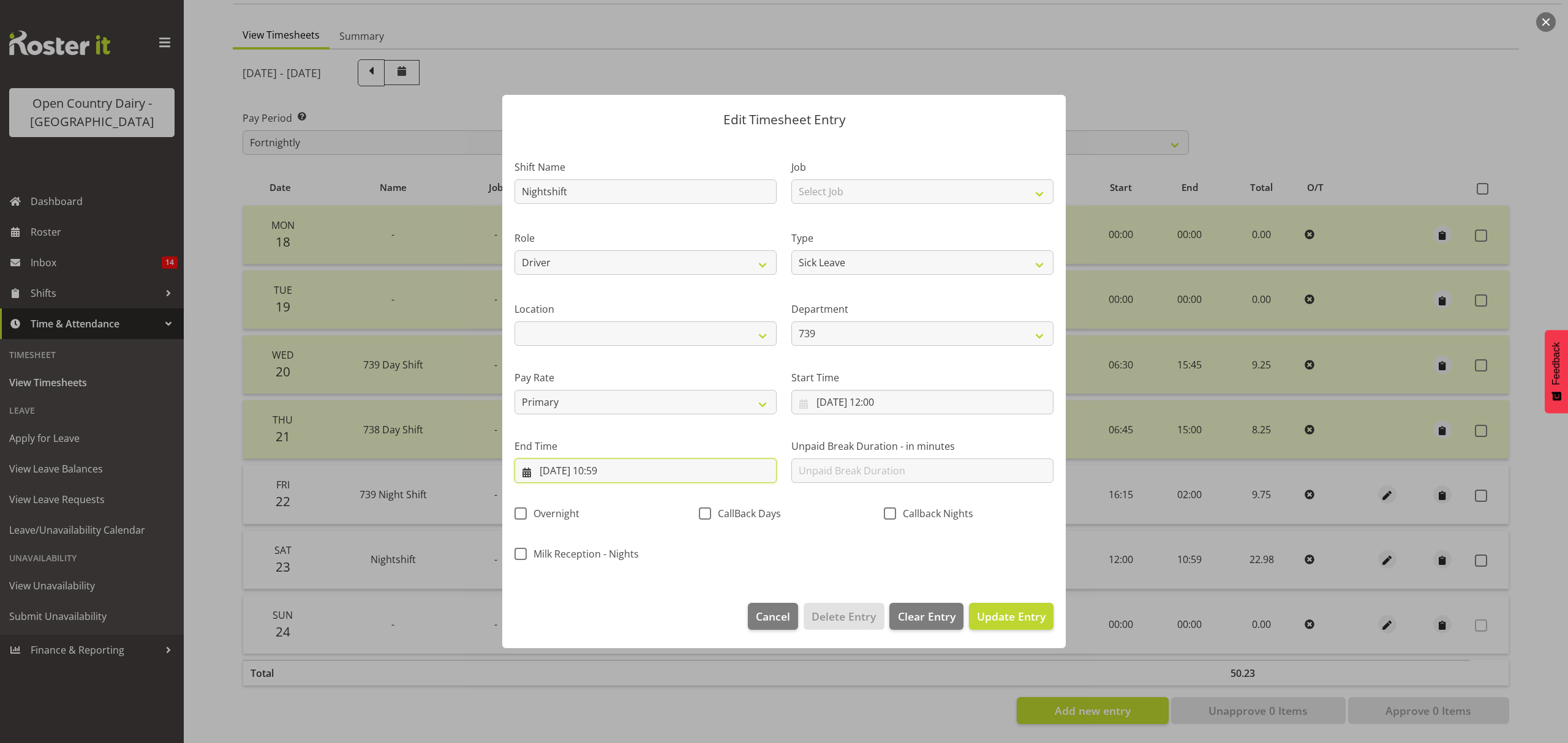
click at [579, 473] on input "24/08/2025, 10:59" at bounding box center [645, 471] width 262 height 24
click at [704, 632] on span "23" at bounding box center [700, 638] width 10 height 11
type input "23/08/2025, 10:59"
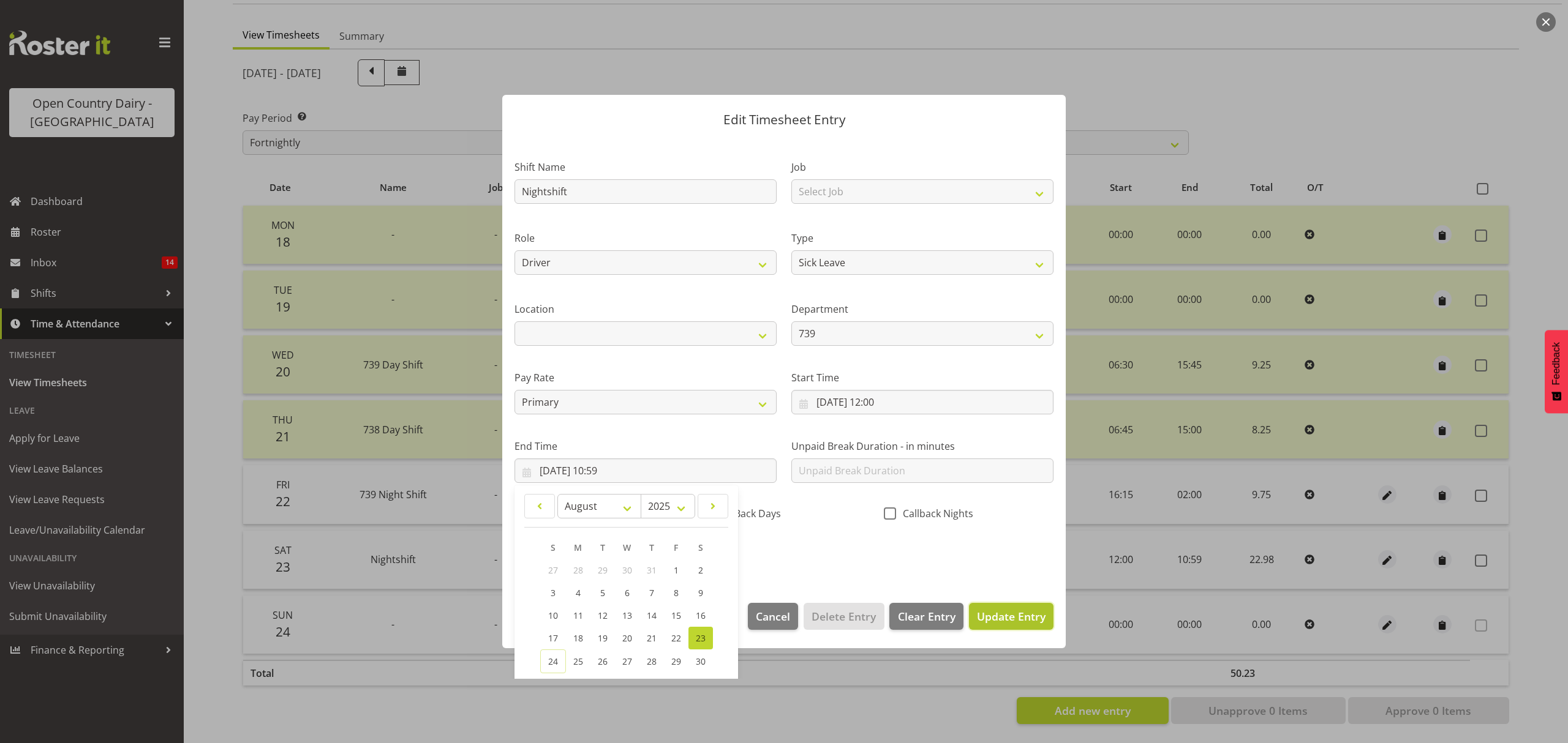
click at [998, 612] on span "Update Entry" at bounding box center [1010, 616] width 69 height 14
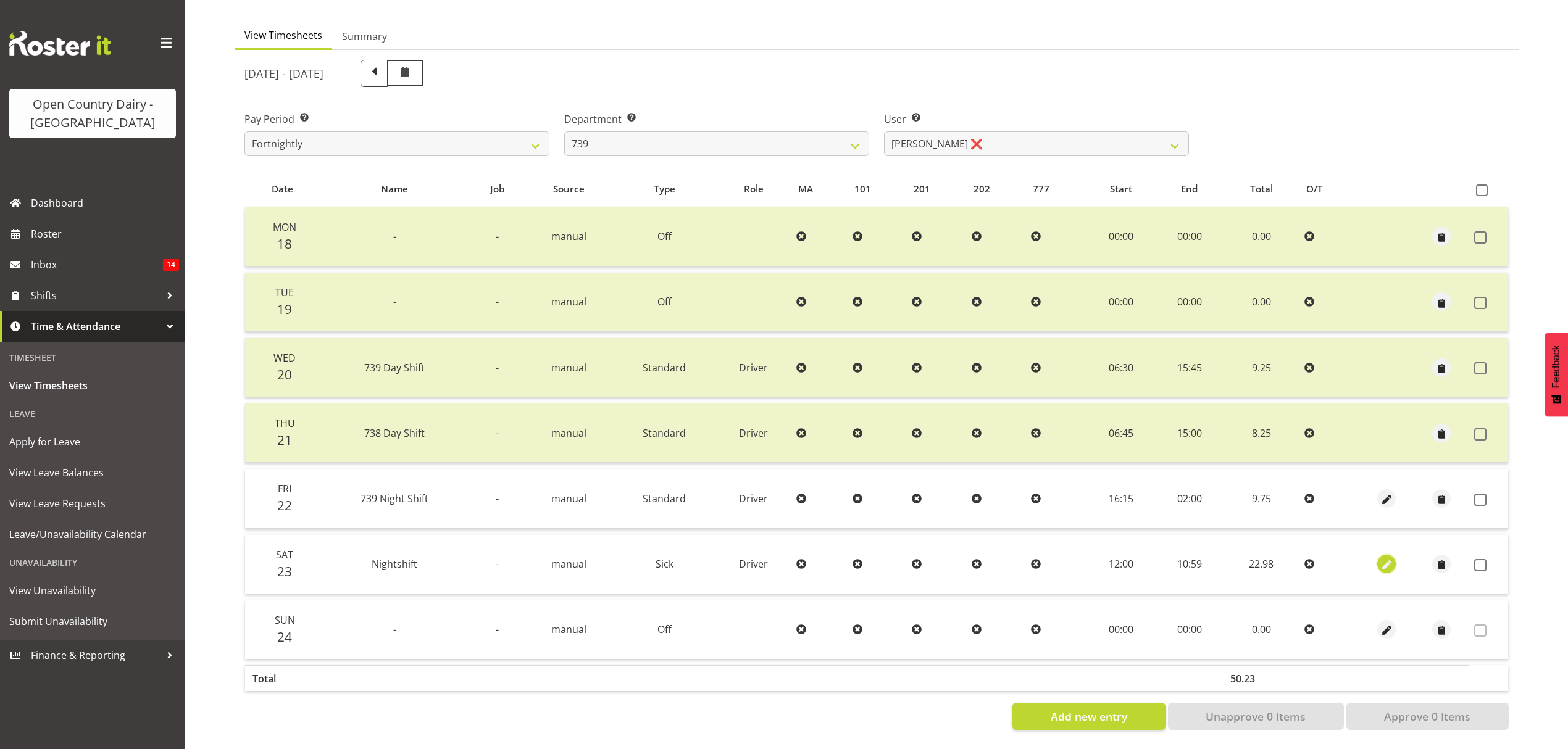
click at [1384, 559] on span "button" at bounding box center [1387, 566] width 15 height 15
select select "Sick"
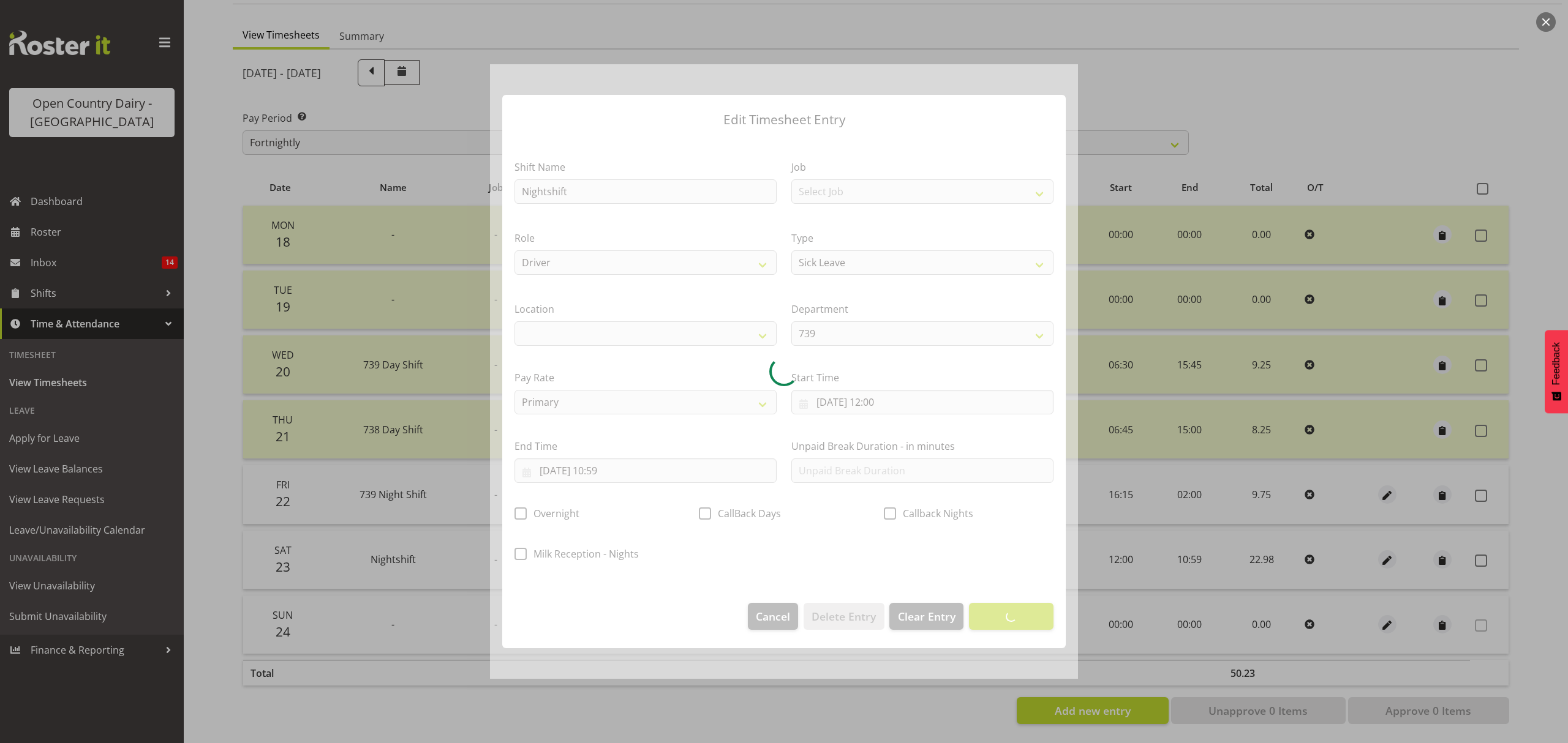
select select
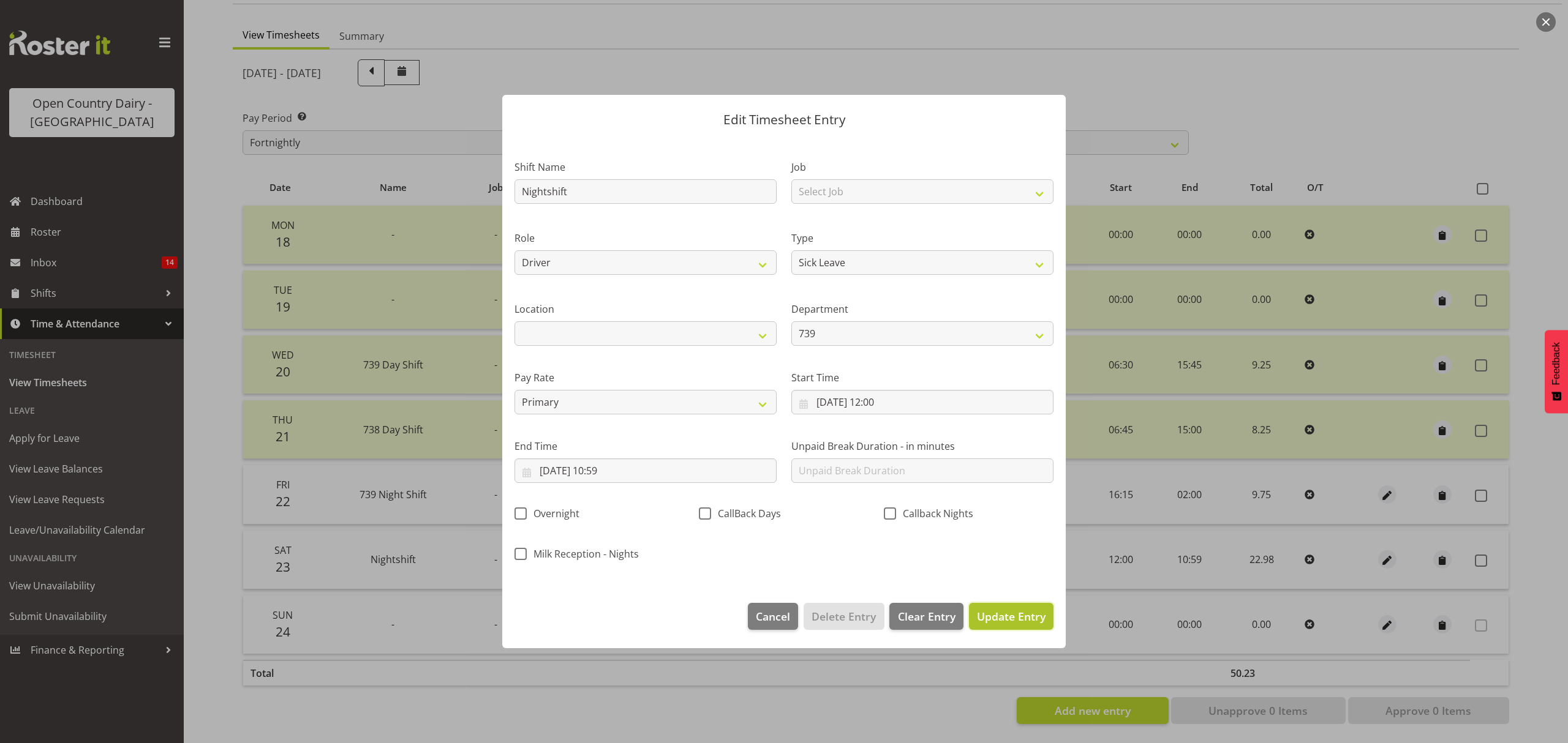
click at [1001, 612] on span "Update Entry" at bounding box center [1010, 616] width 69 height 14
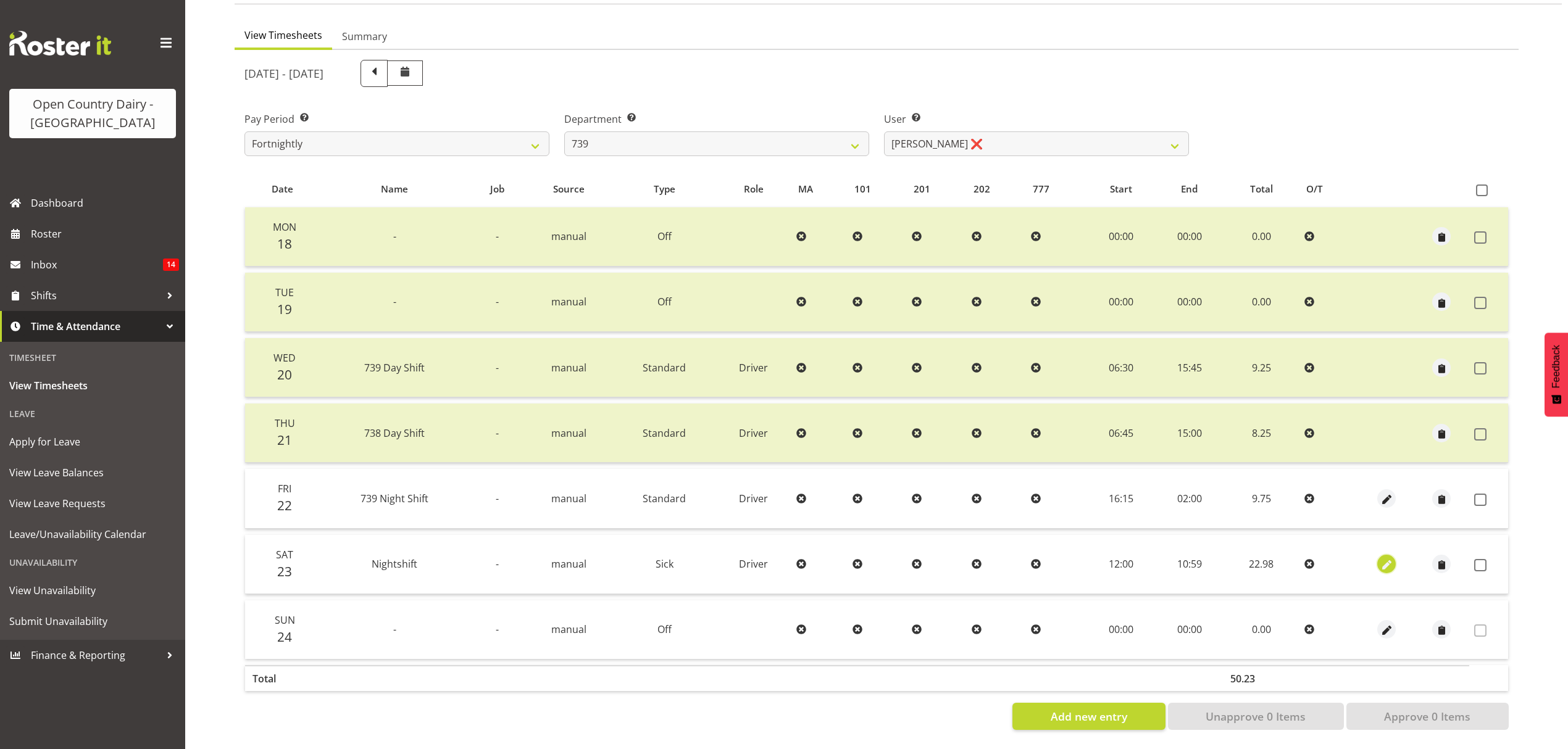
click at [1384, 559] on span "button" at bounding box center [1387, 566] width 15 height 15
select select "Sick"
click at [1389, 559] on span "button" at bounding box center [1387, 566] width 15 height 15
select select "Sick"
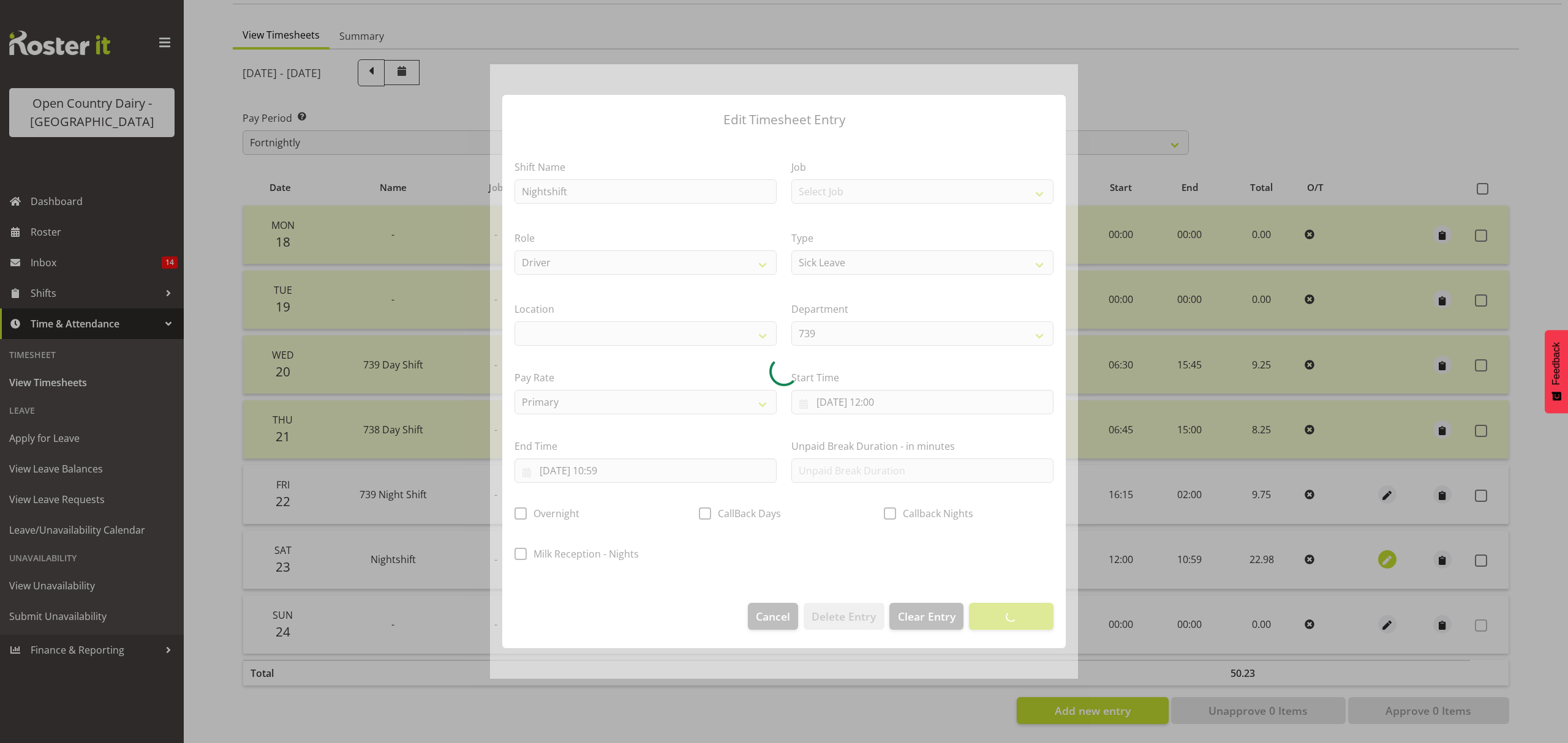
select select
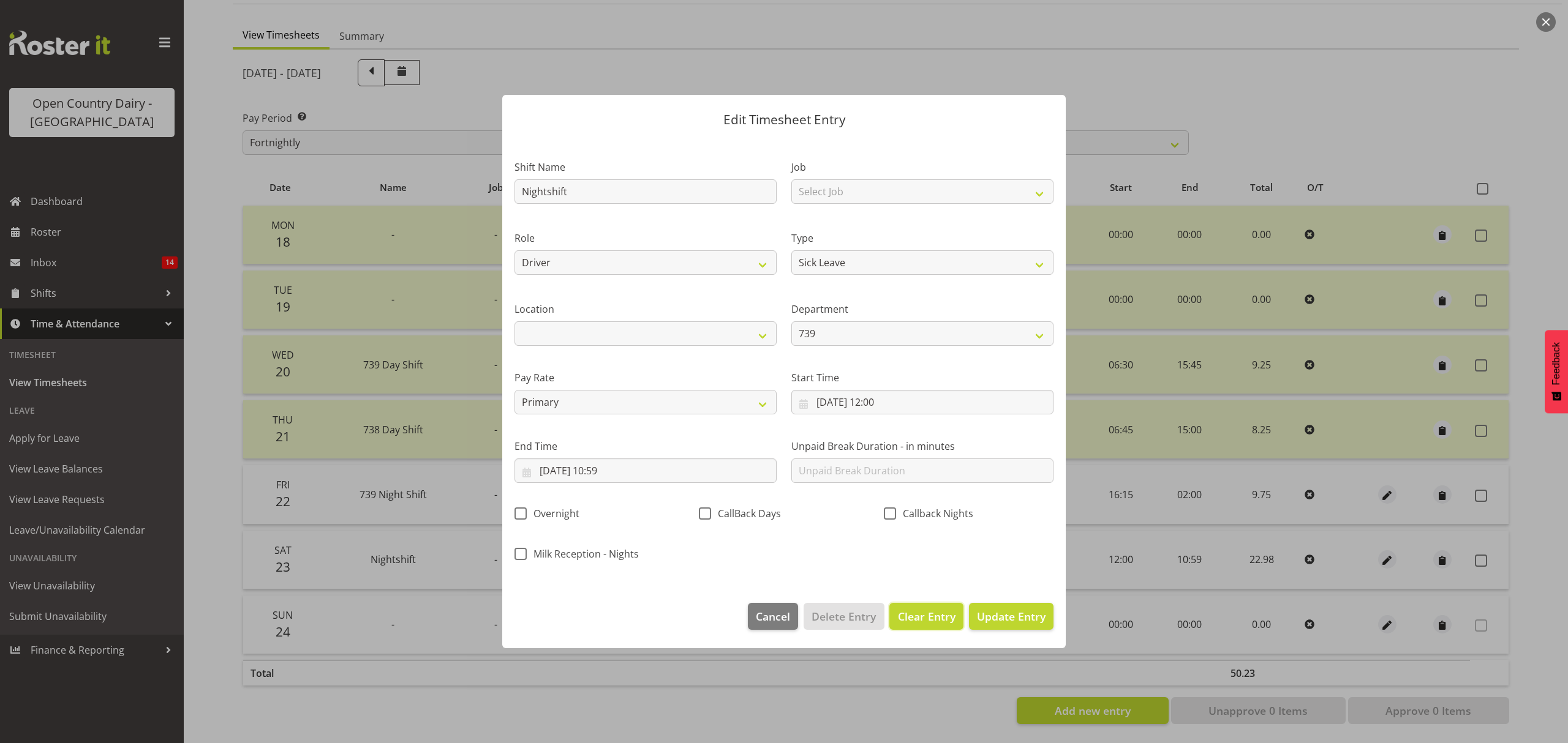
click at [945, 615] on span "Clear Entry" at bounding box center [926, 617] width 58 height 16
select select "Off"
type input "0"
select select
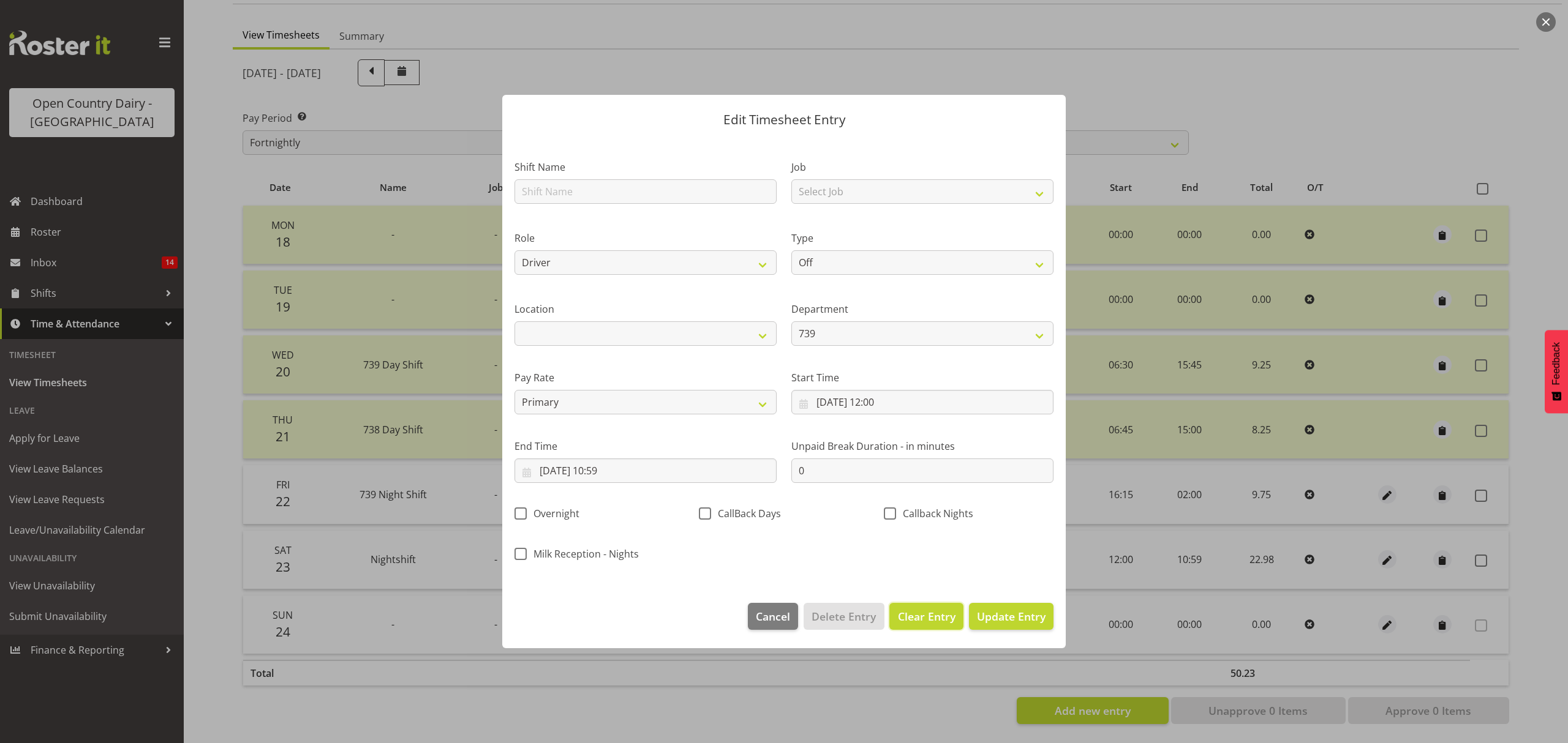
select select
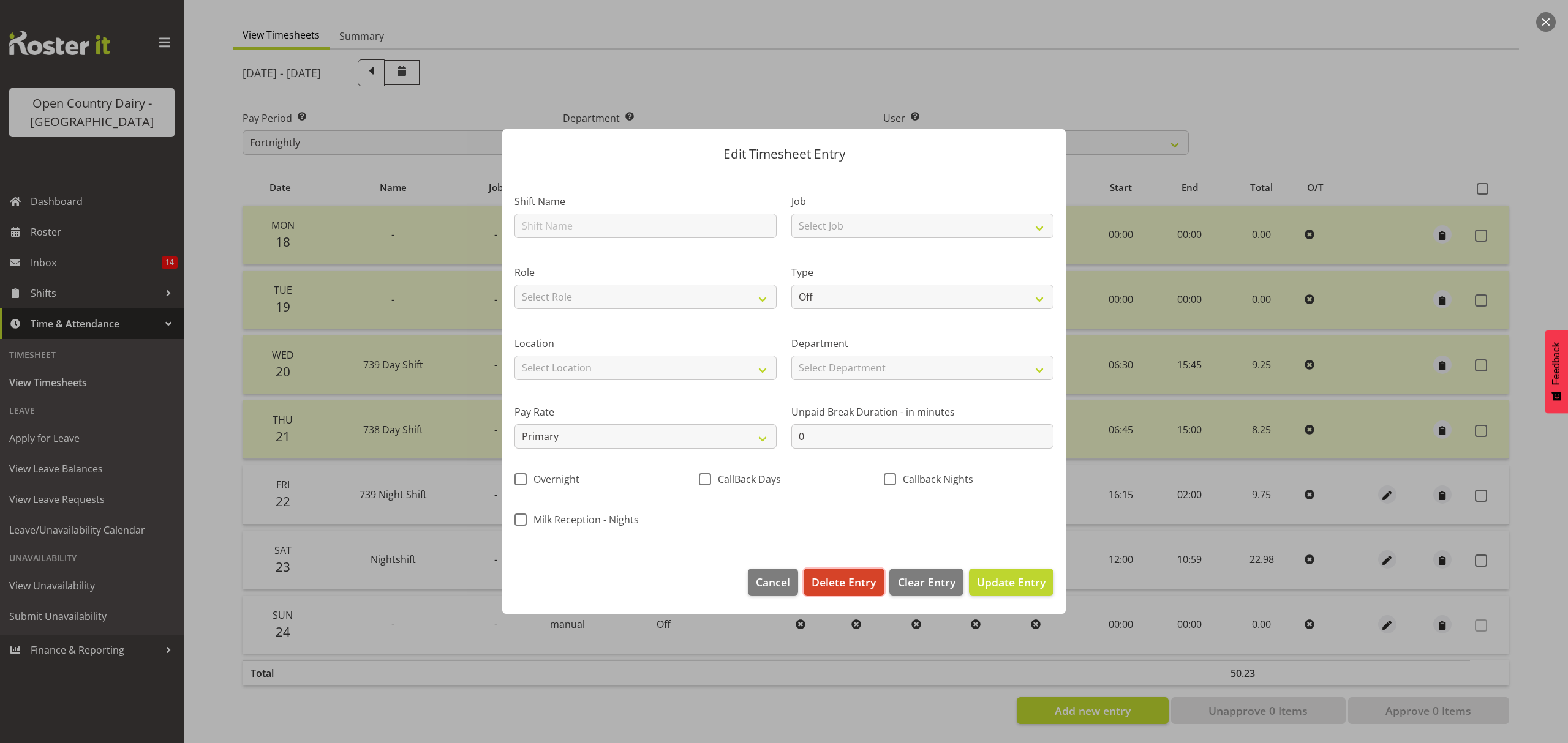
click at [842, 589] on span "Delete Entry" at bounding box center [843, 582] width 64 height 16
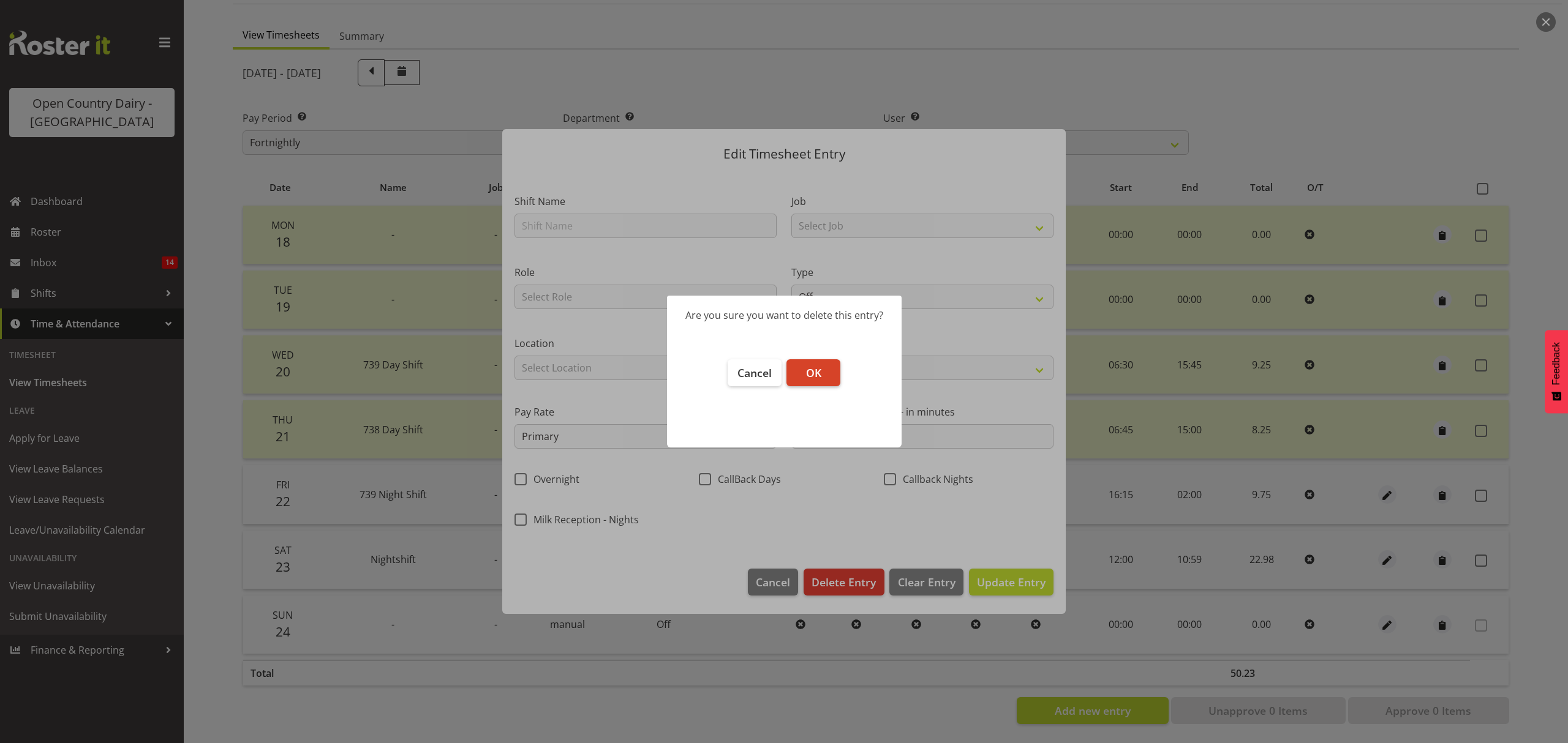
click at [820, 373] on span "OK" at bounding box center [814, 373] width 15 height 14
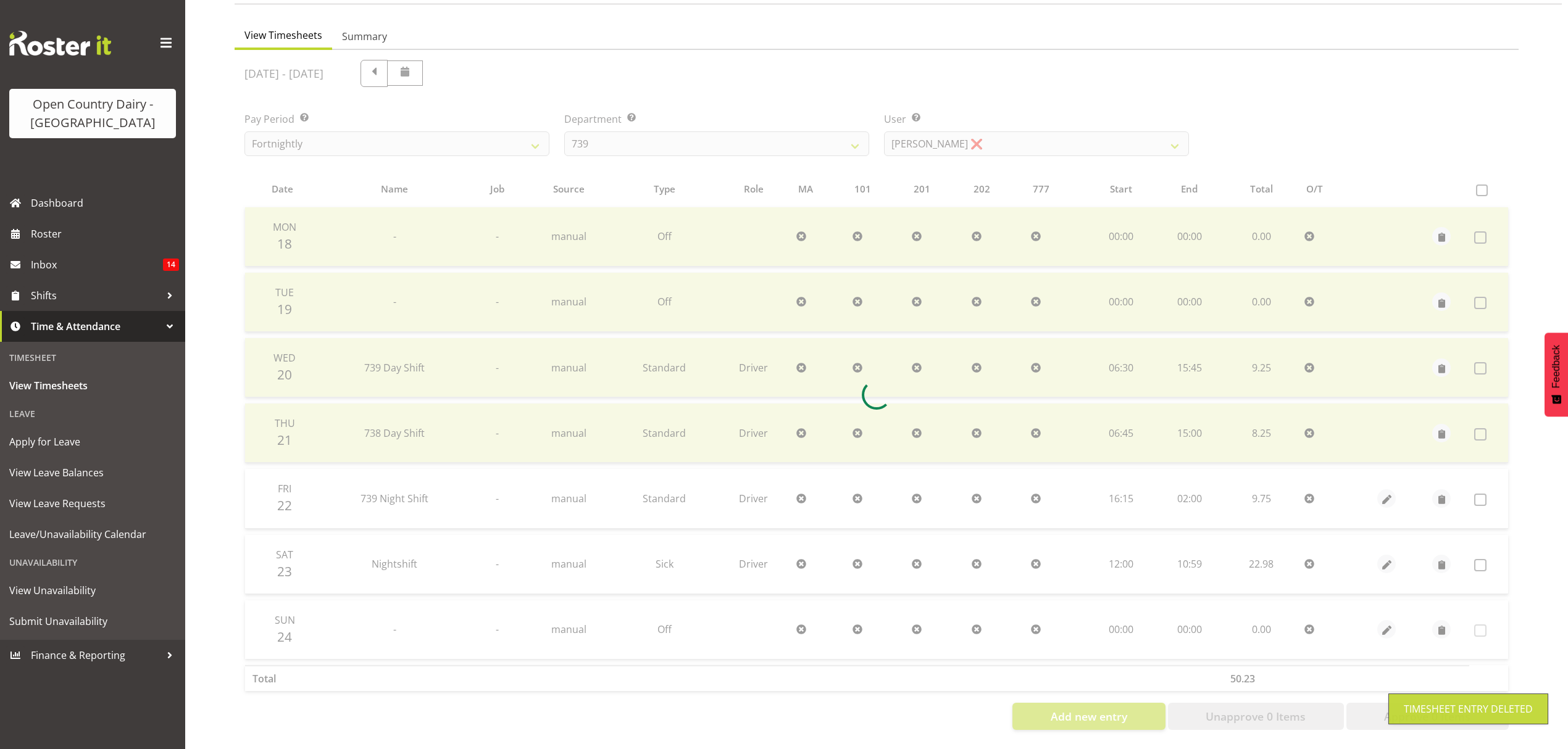
scroll to position [44, 0]
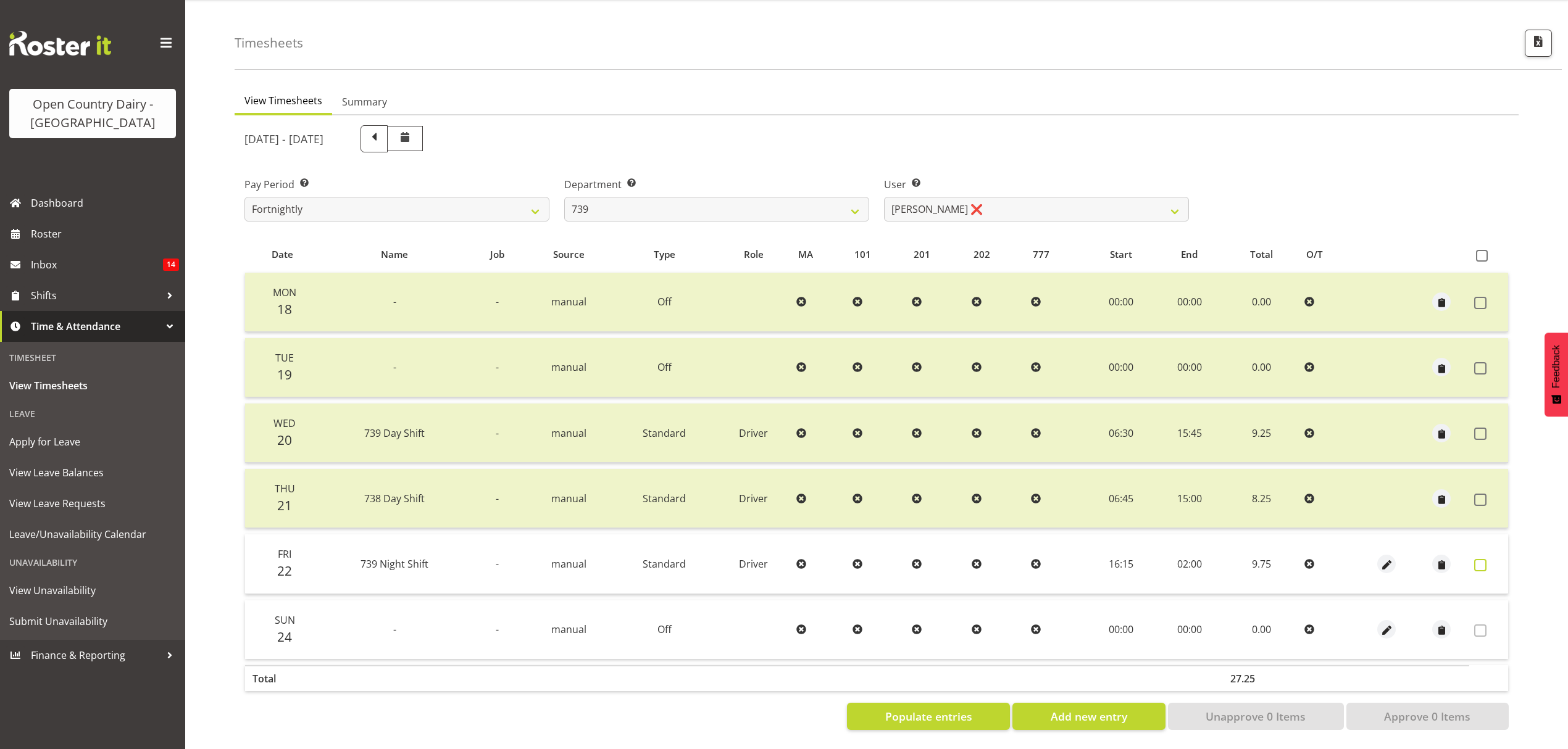
click at [1484, 559] on span at bounding box center [1481, 565] width 12 height 12
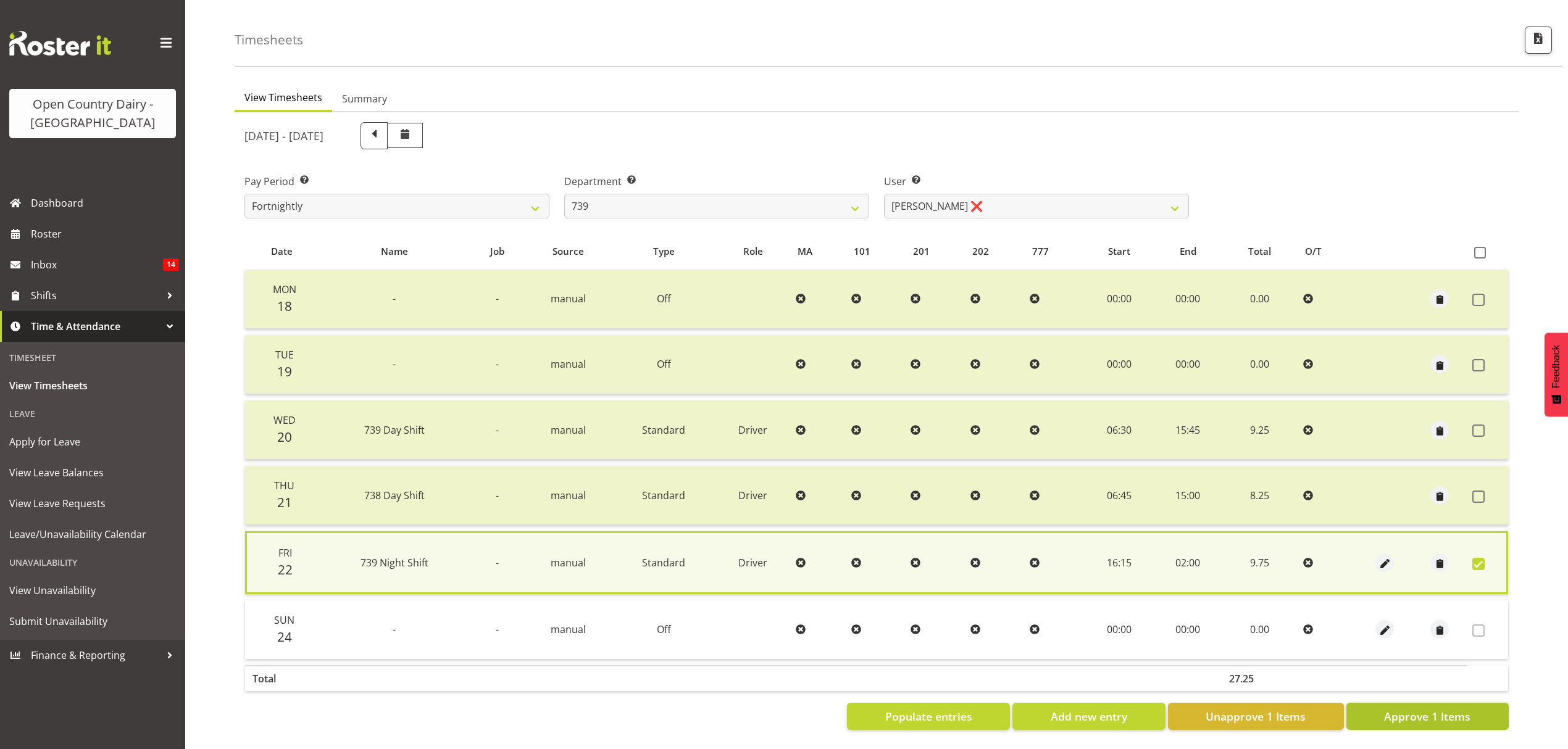
click at [1411, 709] on span "Approve 1 Items" at bounding box center [1427, 716] width 86 height 16
checkbox input "false"
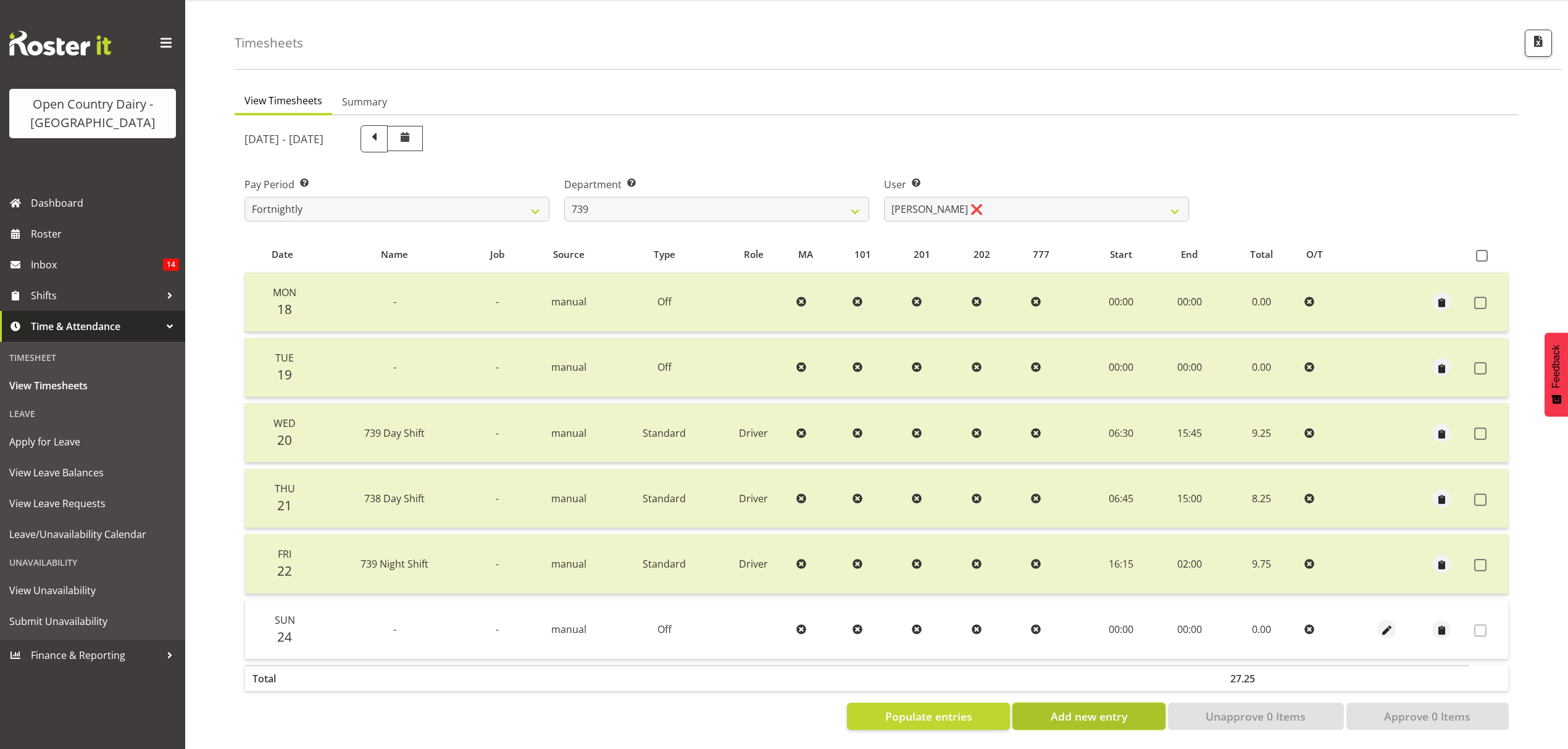
click at [1072, 709] on span "Add new entry" at bounding box center [1089, 716] width 76 height 16
select select
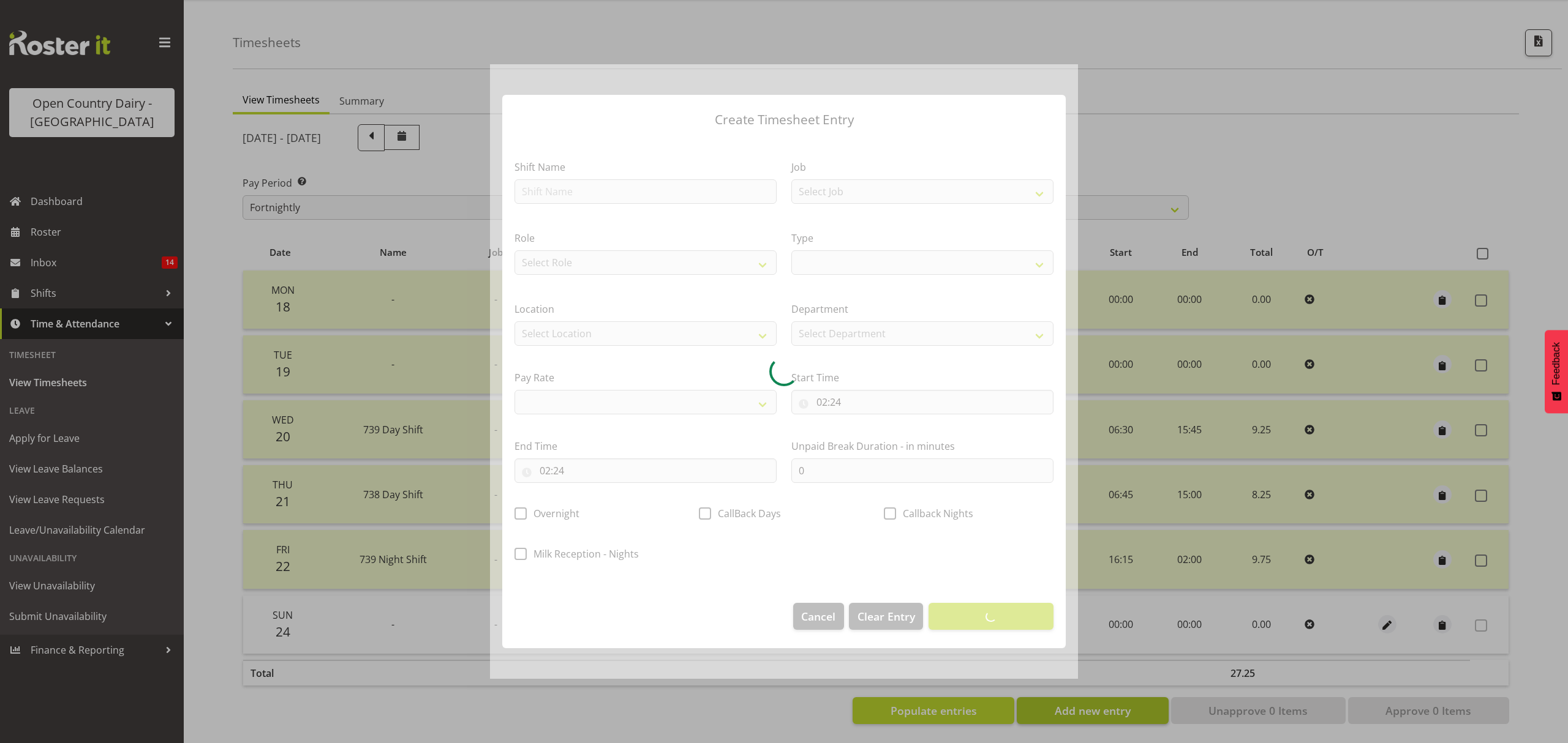
select select
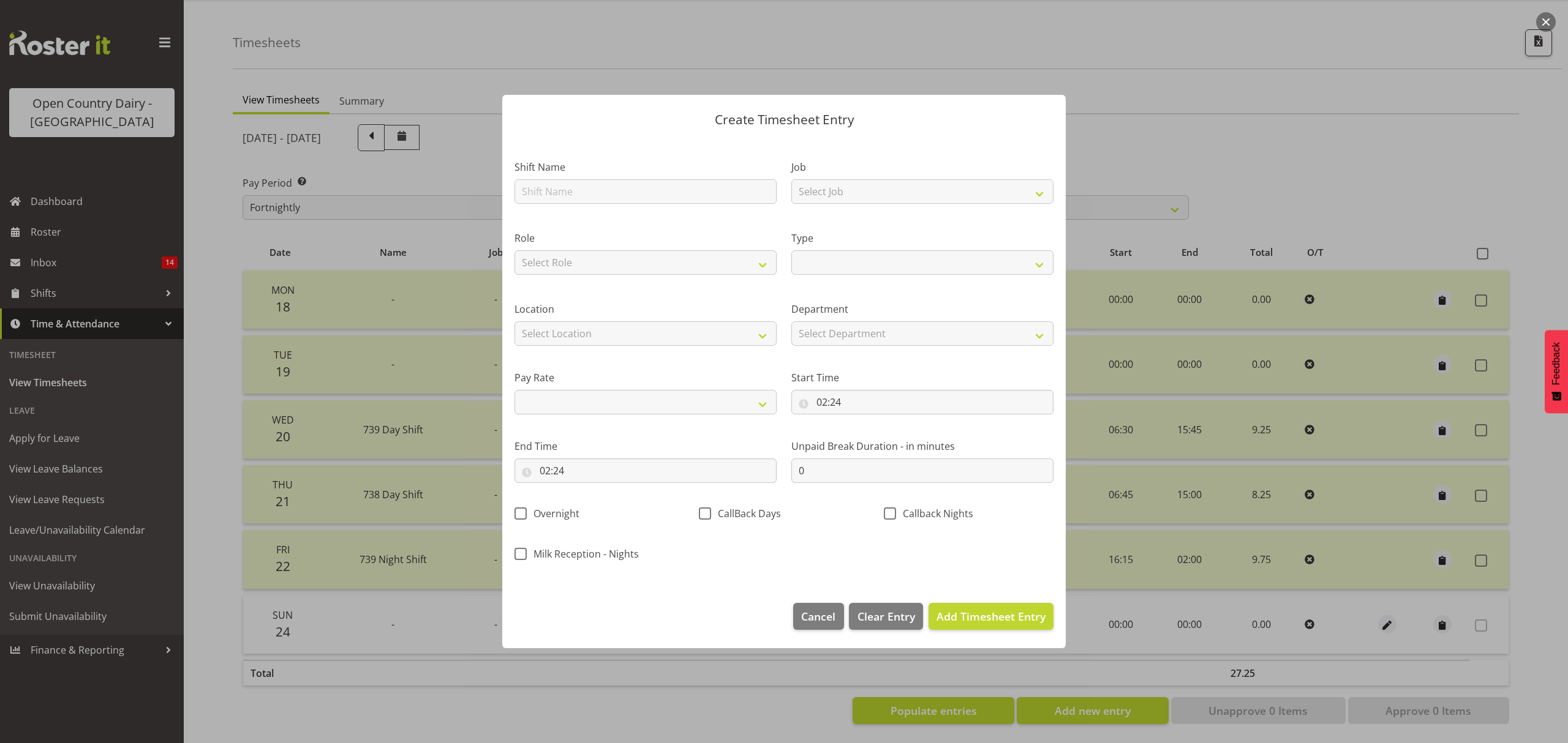
click at [1287, 142] on div at bounding box center [784, 371] width 1568 height 743
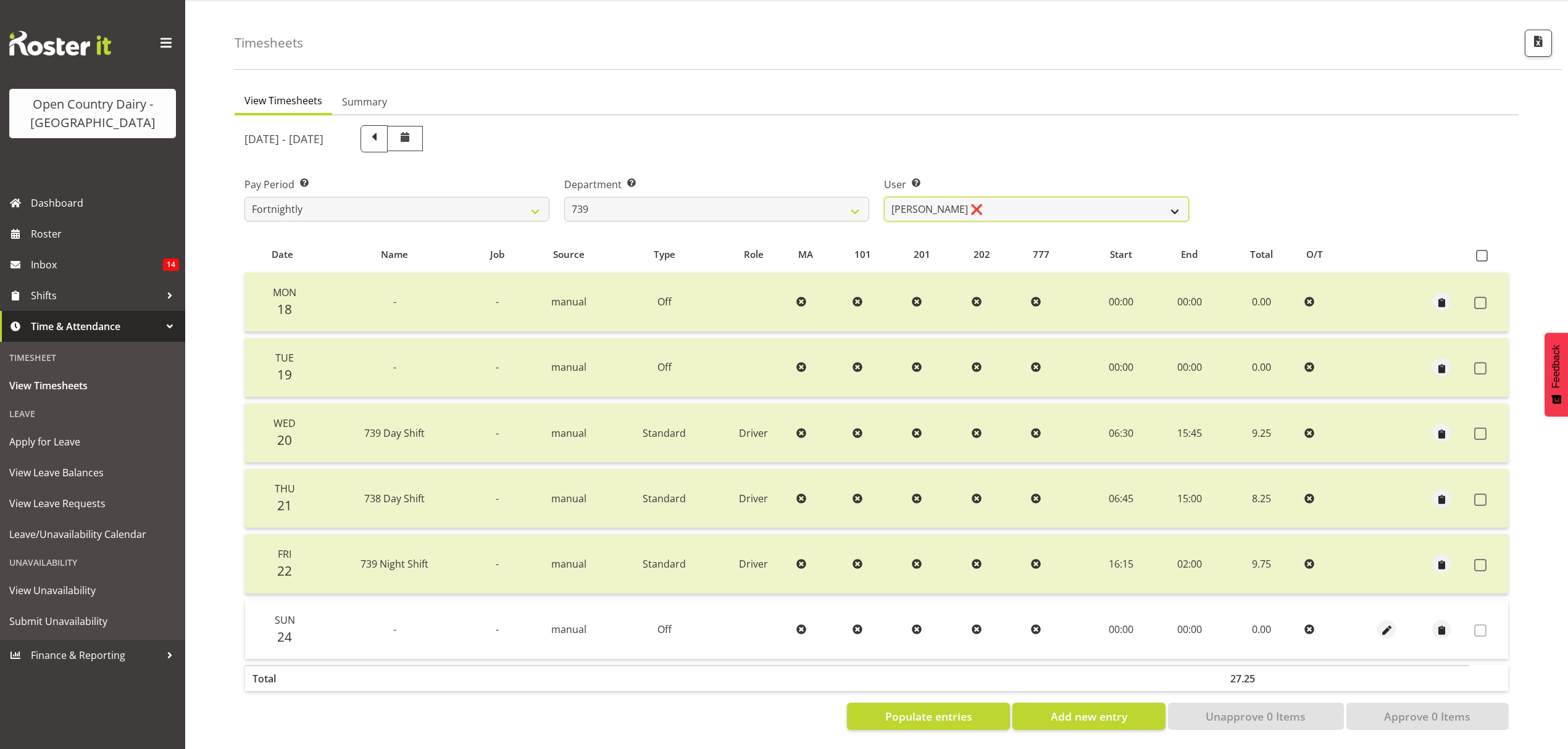
click at [1175, 197] on select "Erika McNaught ❌ Rick Murphy ❌ Tish Veint ❌" at bounding box center [1036, 209] width 305 height 24
click at [858, 202] on select "734 735 736 737 738 739 851 852 853 854 855 856 858 861 862 865 868 869 870 873" at bounding box center [716, 209] width 305 height 24
click at [564, 197] on select "734 735 736 737 738 739 851 852 853 854 855 856 858 861 862 865 868 869 870 873" at bounding box center [716, 209] width 305 height 24
click at [853, 197] on select "734 735 736 737 738 739 851 852 853 854 855 856 858 861 862 865 868 869 870 873" at bounding box center [716, 209] width 305 height 24
select select "667"
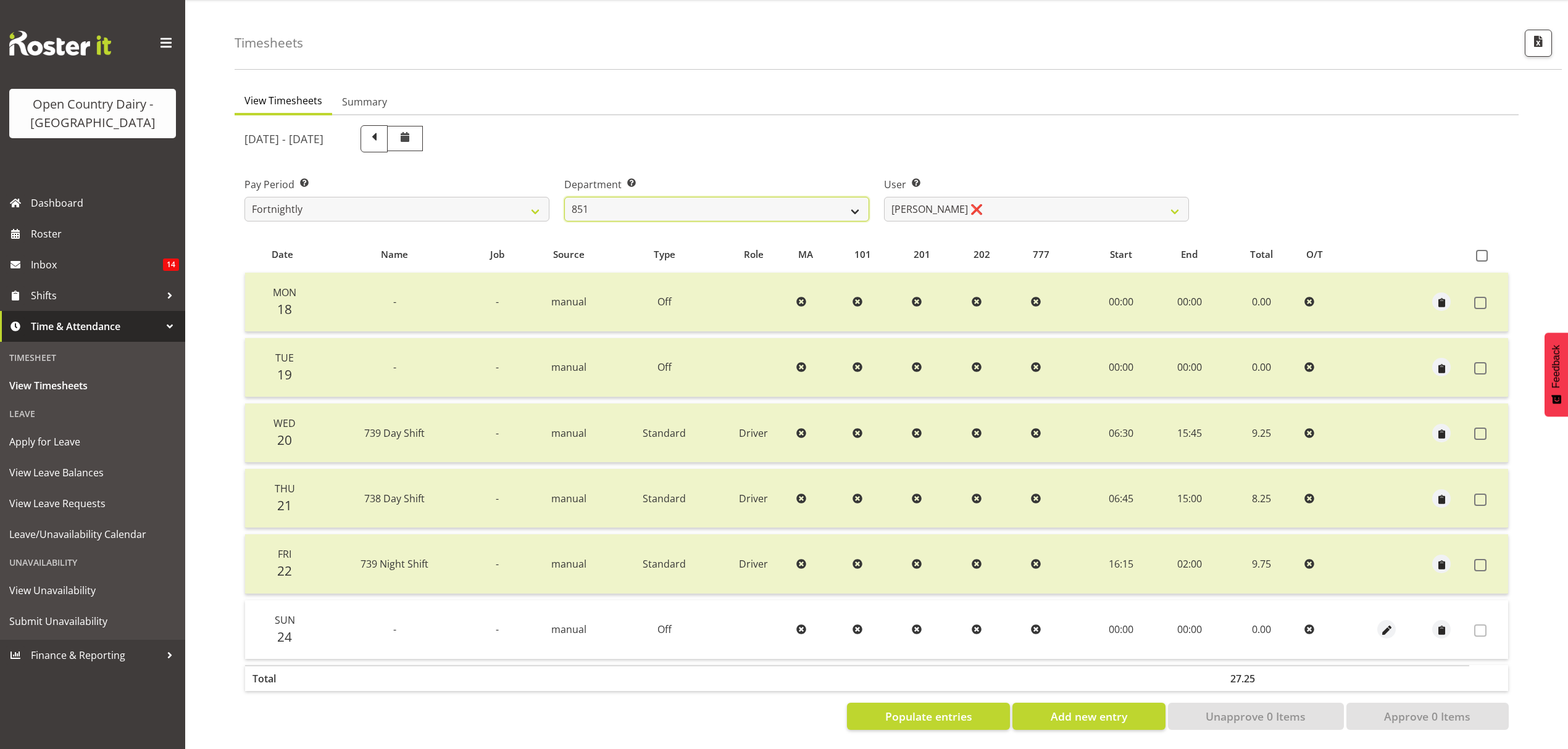
click at [564, 197] on select "734 735 736 737 738 739 851 852 853 854 855 856 858 861 862 865 868 869 870 873" at bounding box center [716, 209] width 305 height 24
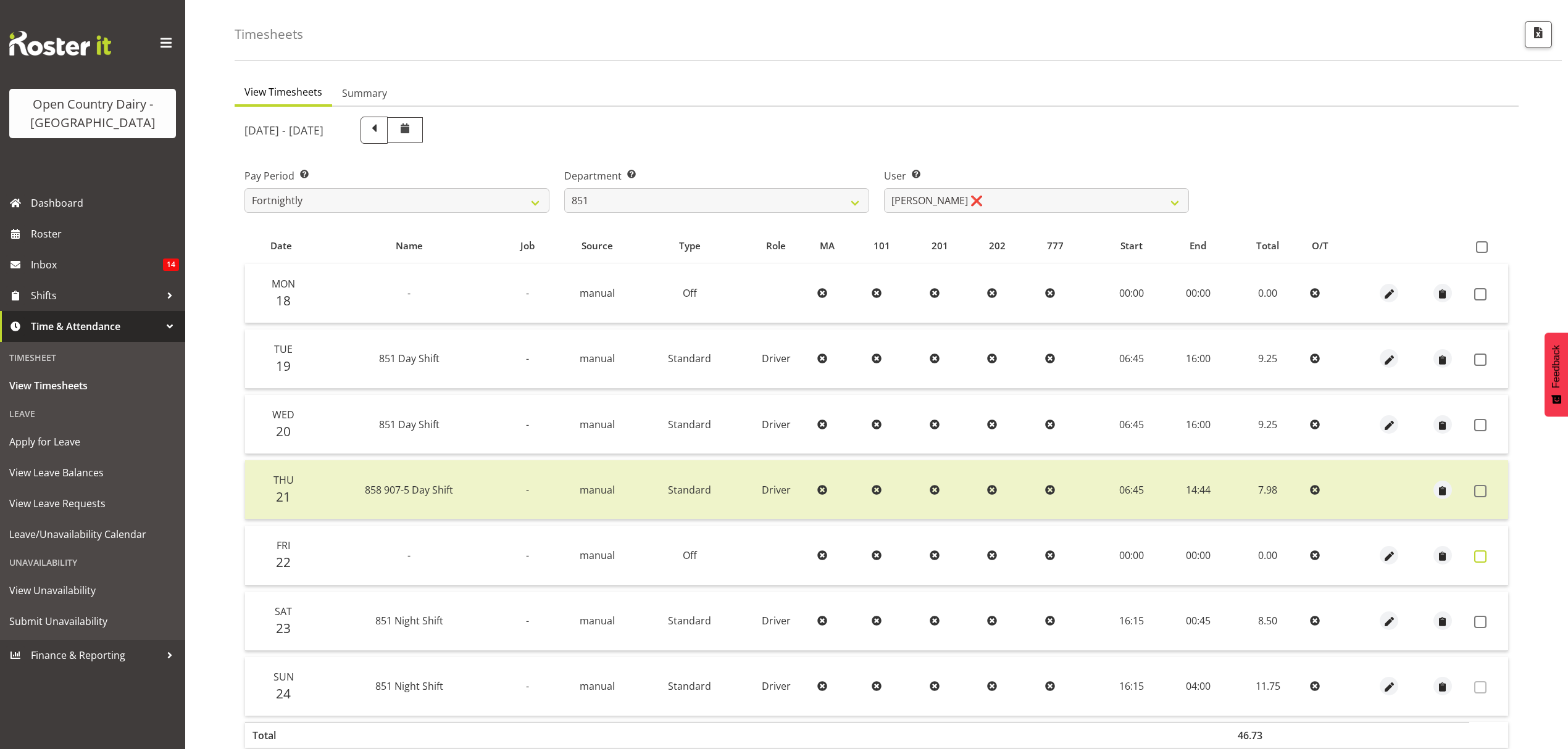
click at [1484, 551] on span at bounding box center [1481, 557] width 12 height 12
checkbox input "true"
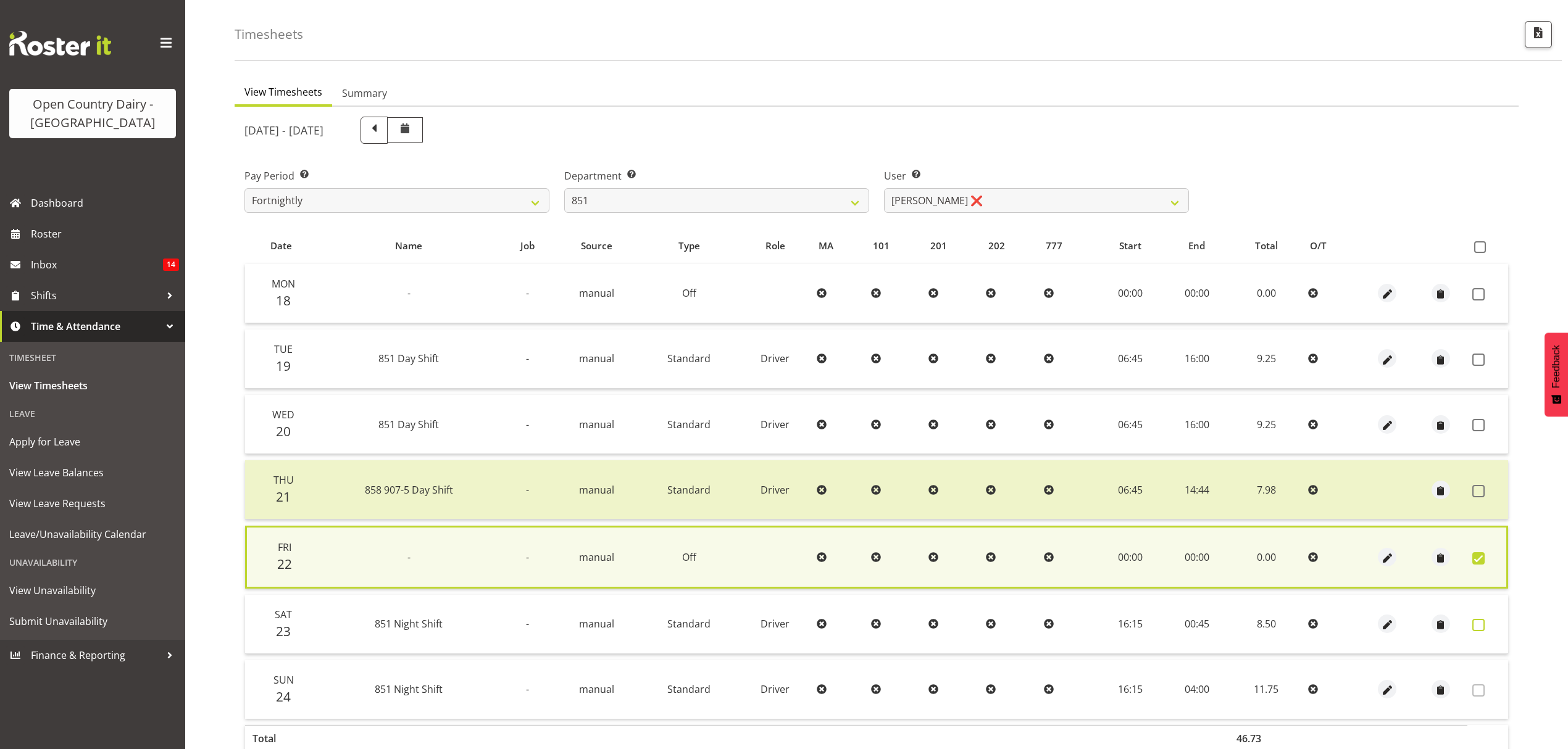
click at [1480, 624] on span at bounding box center [1479, 625] width 12 height 12
checkbox input "true"
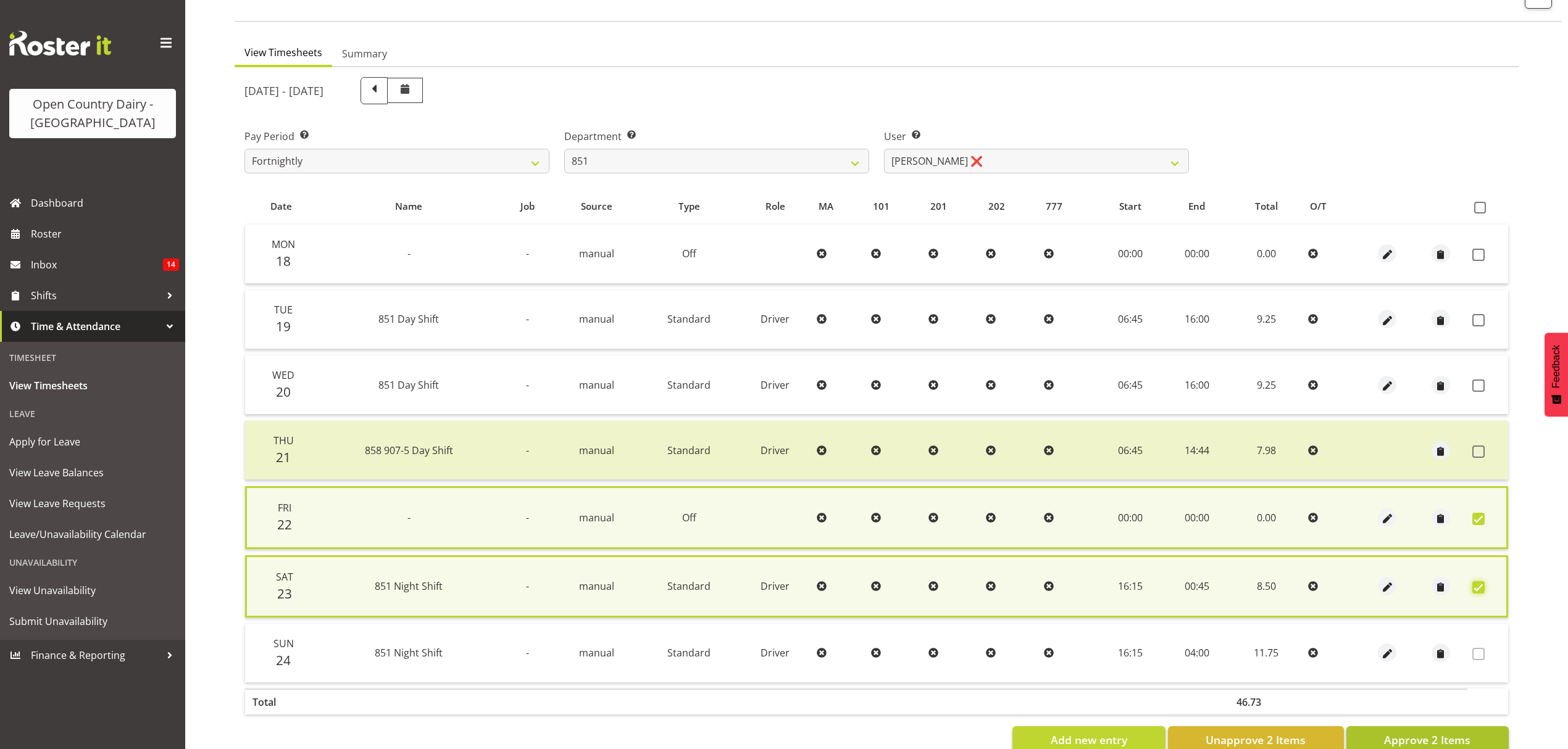
scroll to position [115, 0]
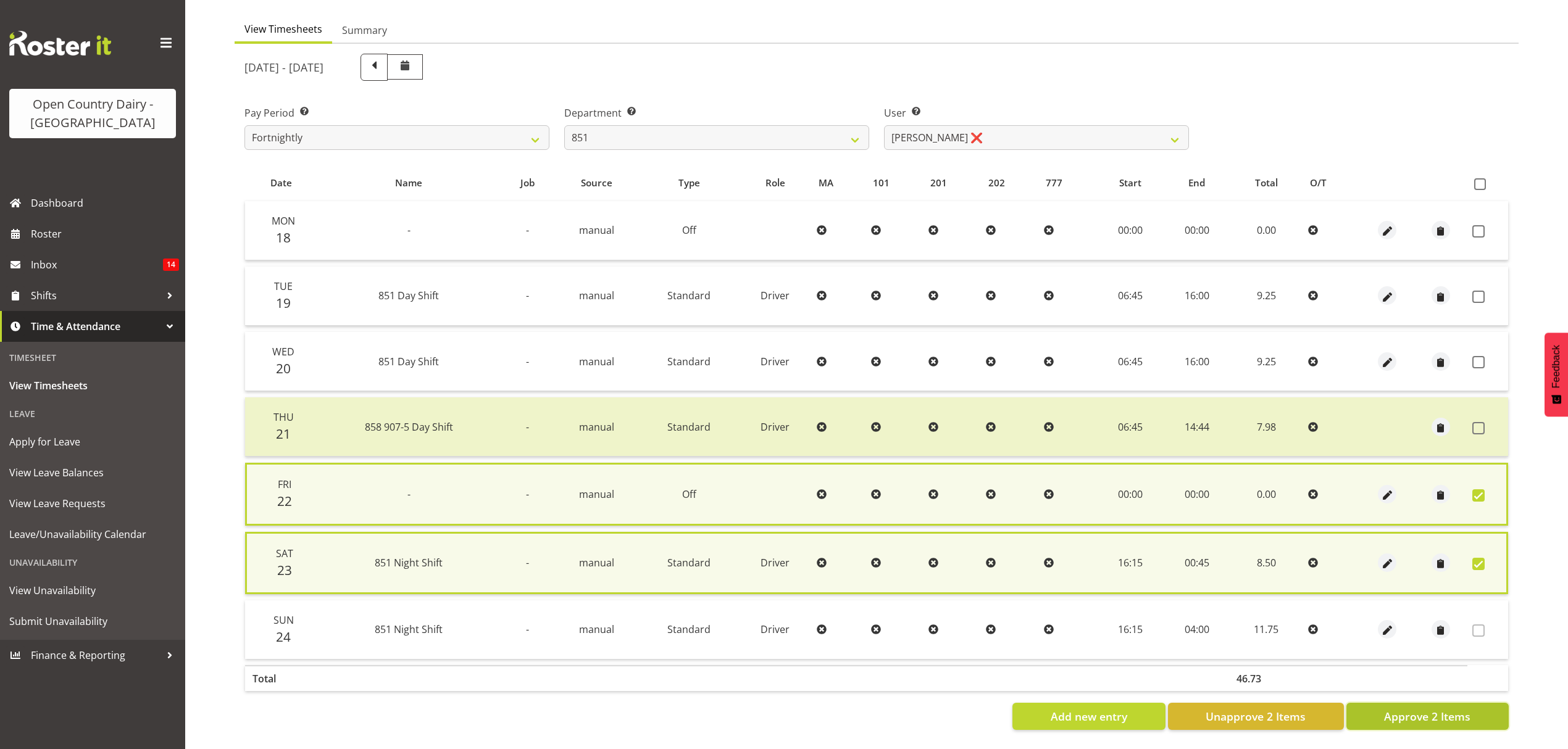
click at [1415, 709] on span "Approve 2 Items" at bounding box center [1427, 716] width 86 height 16
checkbox input "false"
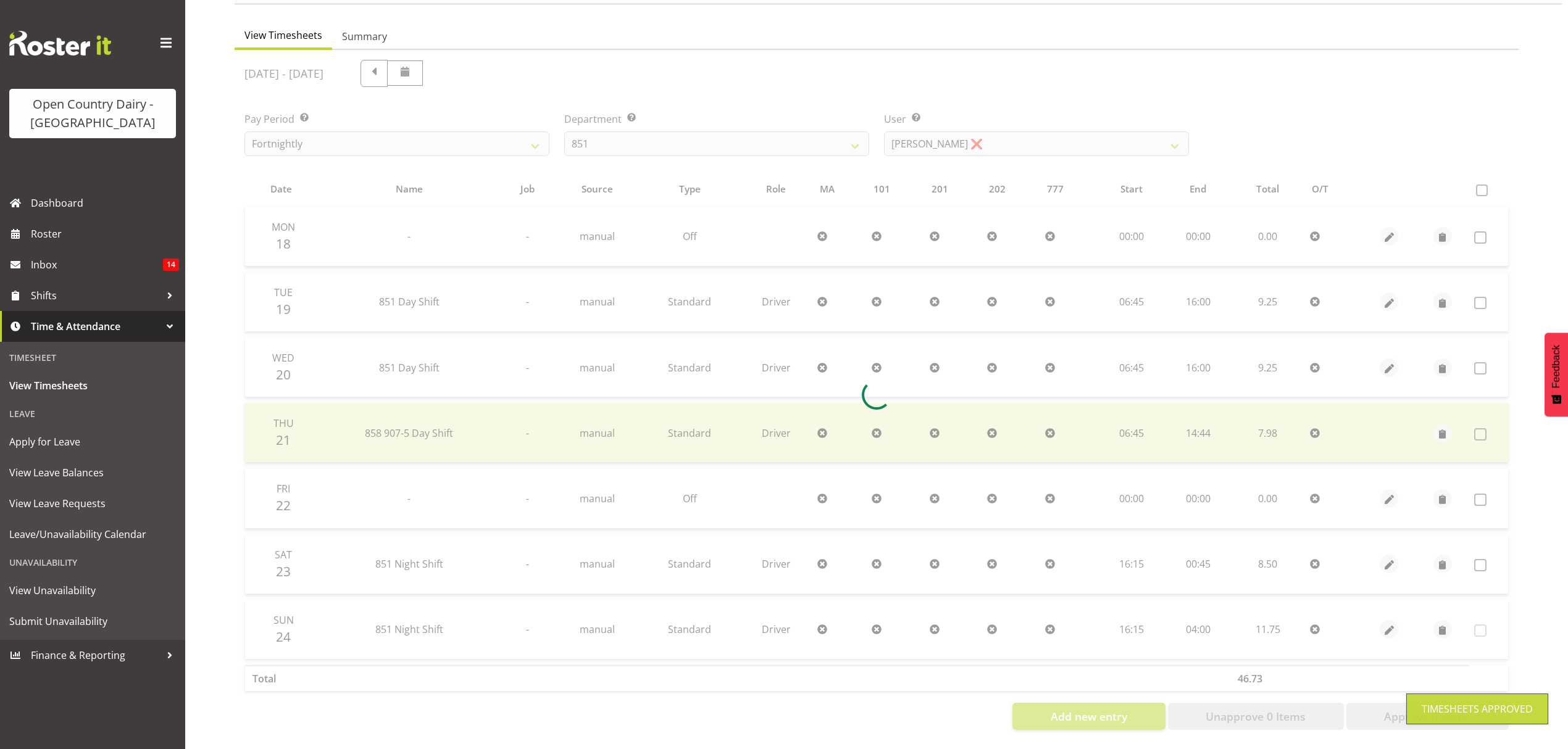
scroll to position [109, 0]
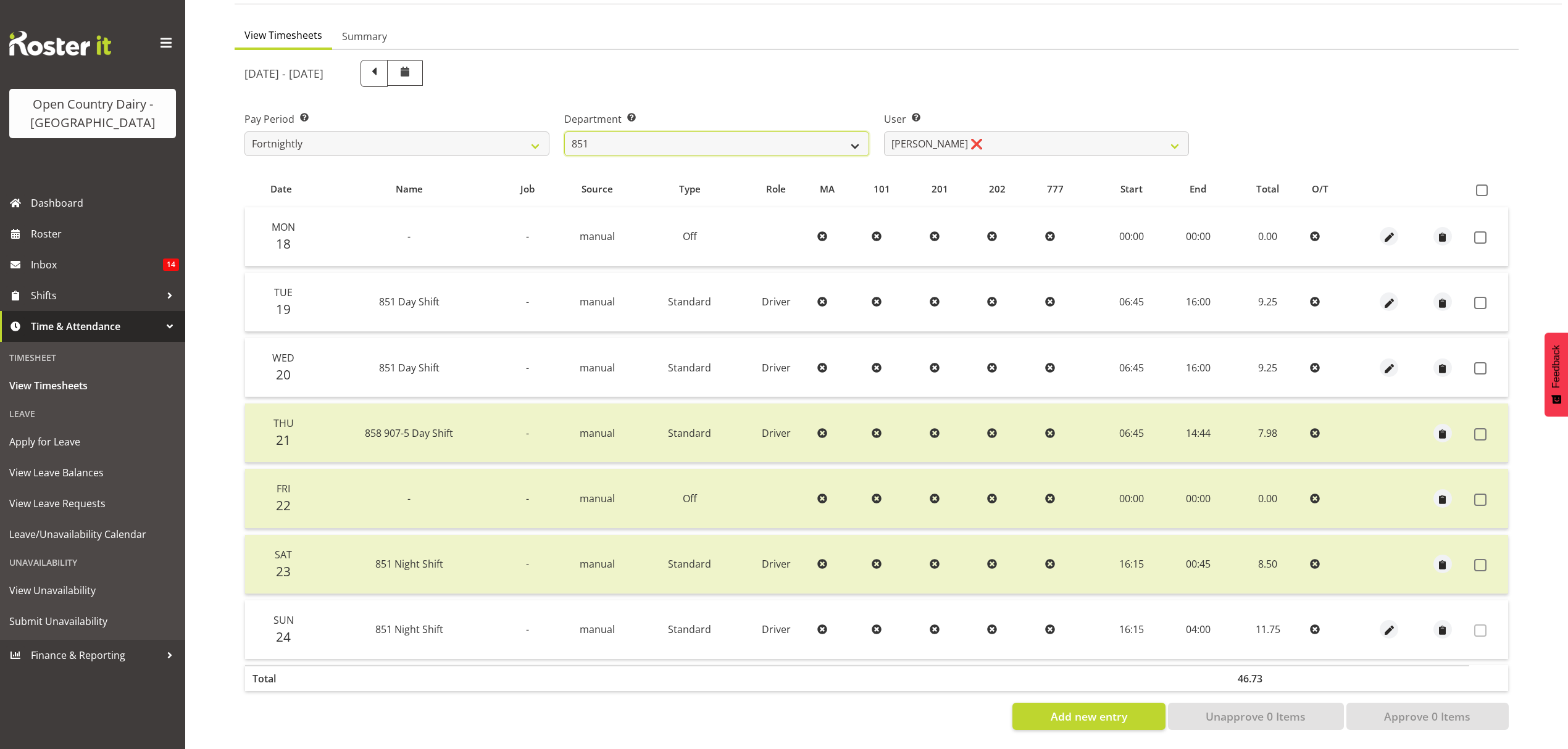
click at [852, 131] on select "734 735 736 737 738 739 851 852 853 854 855 856 858 861 862 865 868 869 870 873" at bounding box center [716, 144] width 305 height 24
select select "816"
click at [564, 131] on select "734 735 736 737 738 739 851 852 853 854 855 856 858 861 862 865 868 869 870 873" at bounding box center [716, 144] width 305 height 24
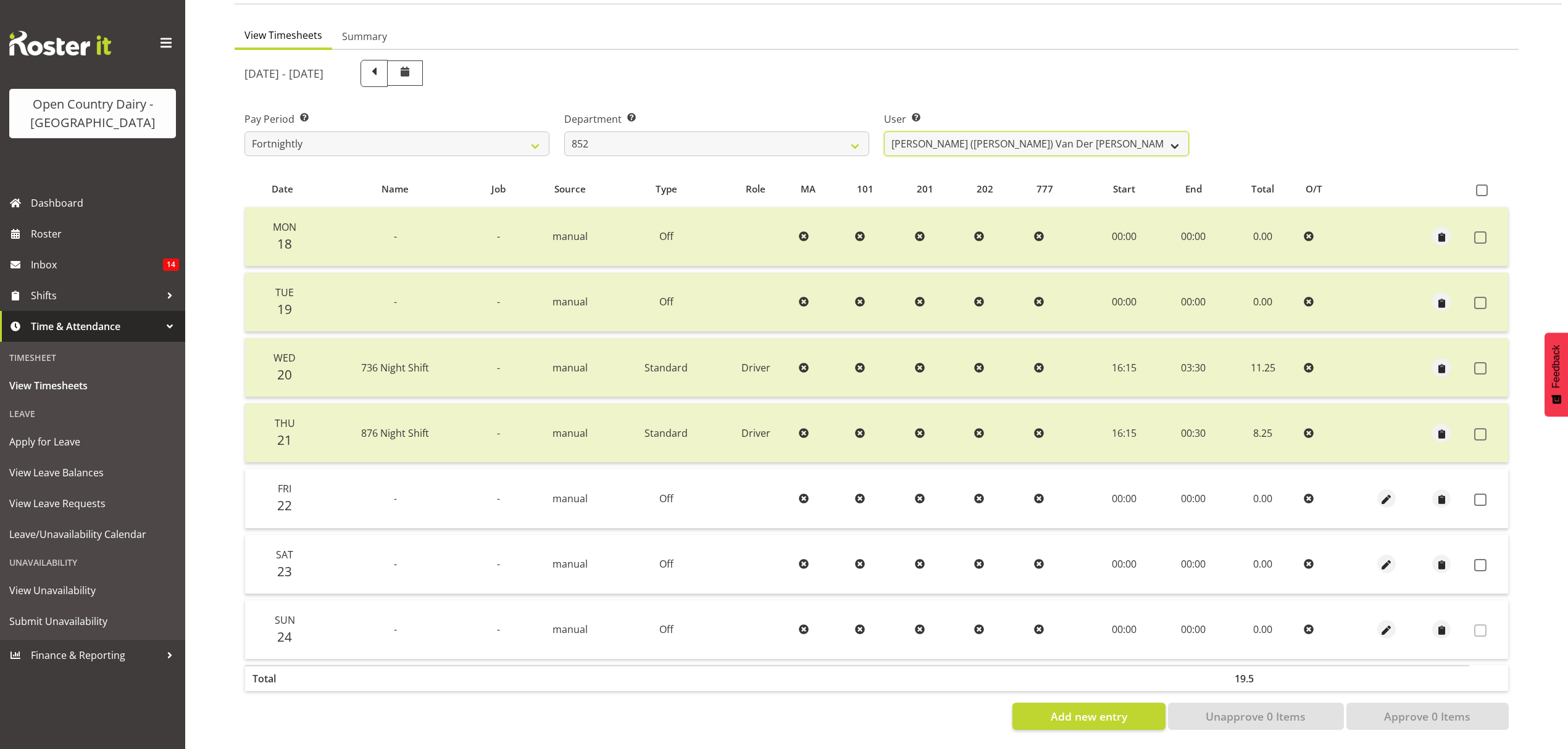
click at [1178, 134] on select "Gert (Gerry) Van Der Berg ❌ Glenn Tither ❌ Jason Gough ✔ Richard Aitken ❌" at bounding box center [1036, 144] width 305 height 24
select select "7418"
click at [884, 131] on select "Gert (Gerry) Van Der Berg ❌ Glenn Tither ❌ Jason Gough ✔ Richard Aitken ❌" at bounding box center [1036, 144] width 305 height 24
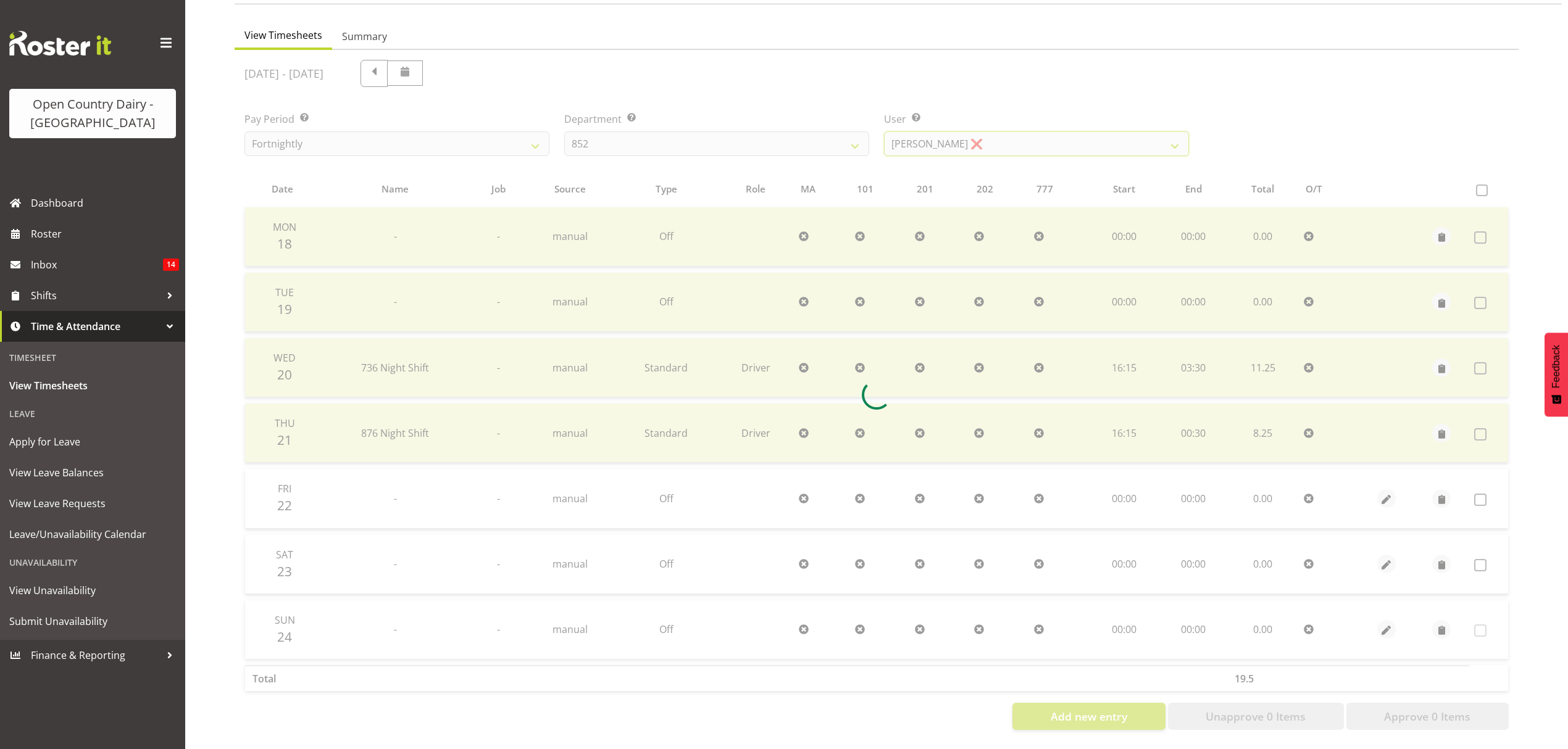
scroll to position [0, 0]
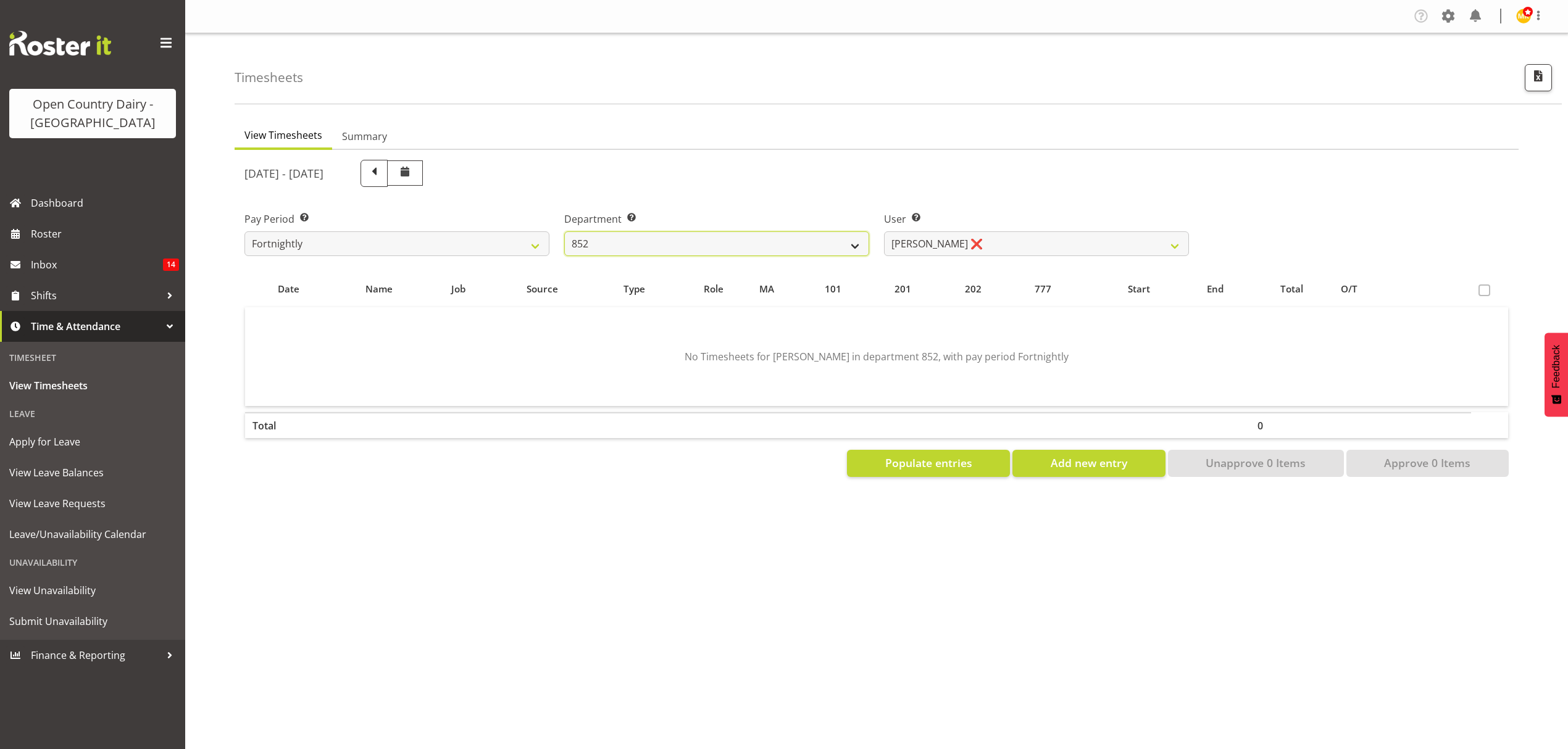
click at [852, 244] on select "734 735 736 737 738 739 851 852 853 854 855 856 858 861 862 865 868 869 870 873" at bounding box center [716, 244] width 305 height 24
select select "669"
click at [564, 231] on select "734 735 736 737 738 739 851 852 853 854 855 856 858 861 862 865 868 869 870 873" at bounding box center [716, 244] width 305 height 24
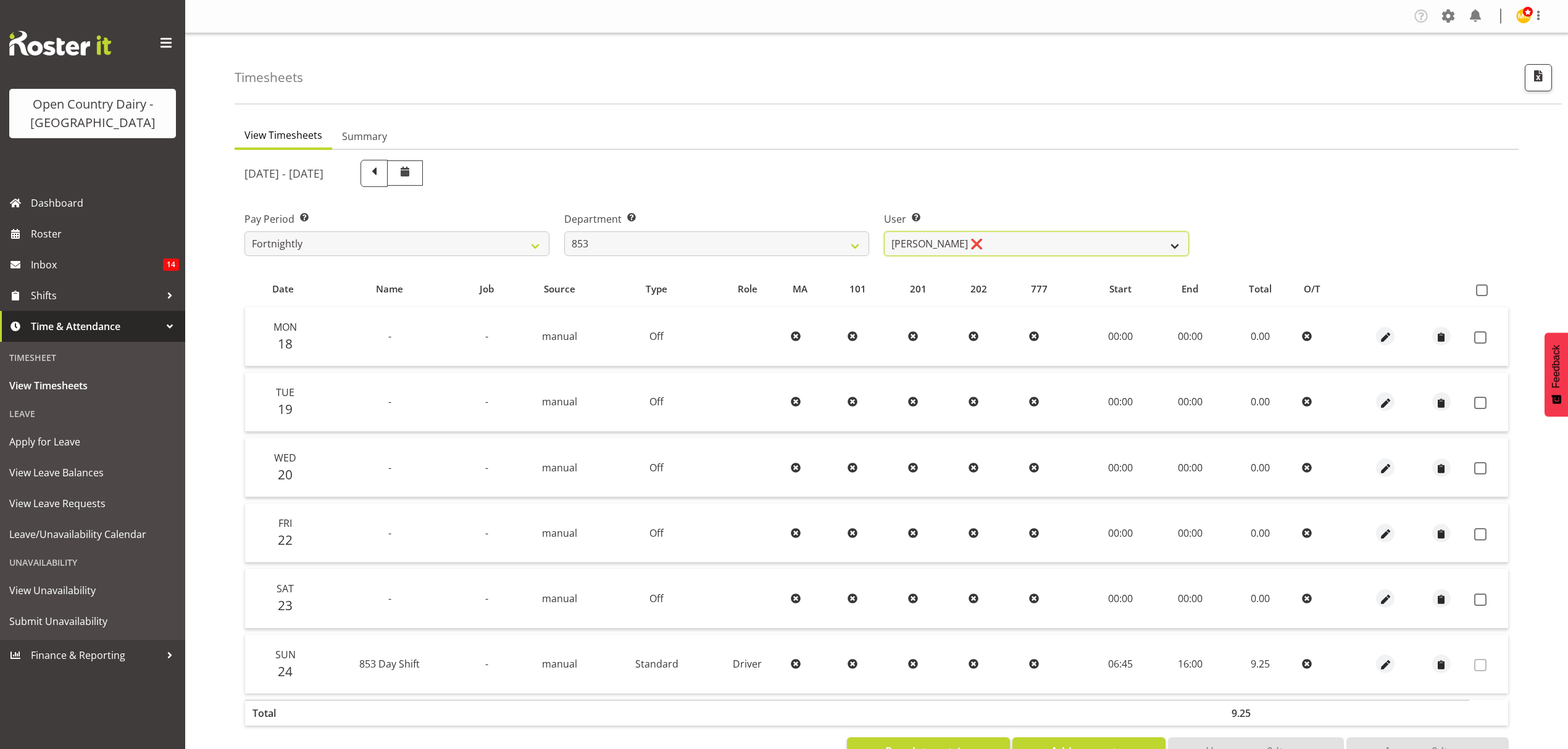
click at [1173, 250] on select "Christiaan Botha ❌ Kevin Stuck ❌ Marty Powell ❌ Sean O'Neill ❌" at bounding box center [1036, 244] width 305 height 24
select select "10131"
click at [884, 231] on select "Christiaan Botha ❌ Kevin Stuck ❌ Marty Powell ❌ Sean O'Neill ❌" at bounding box center [1036, 244] width 305 height 24
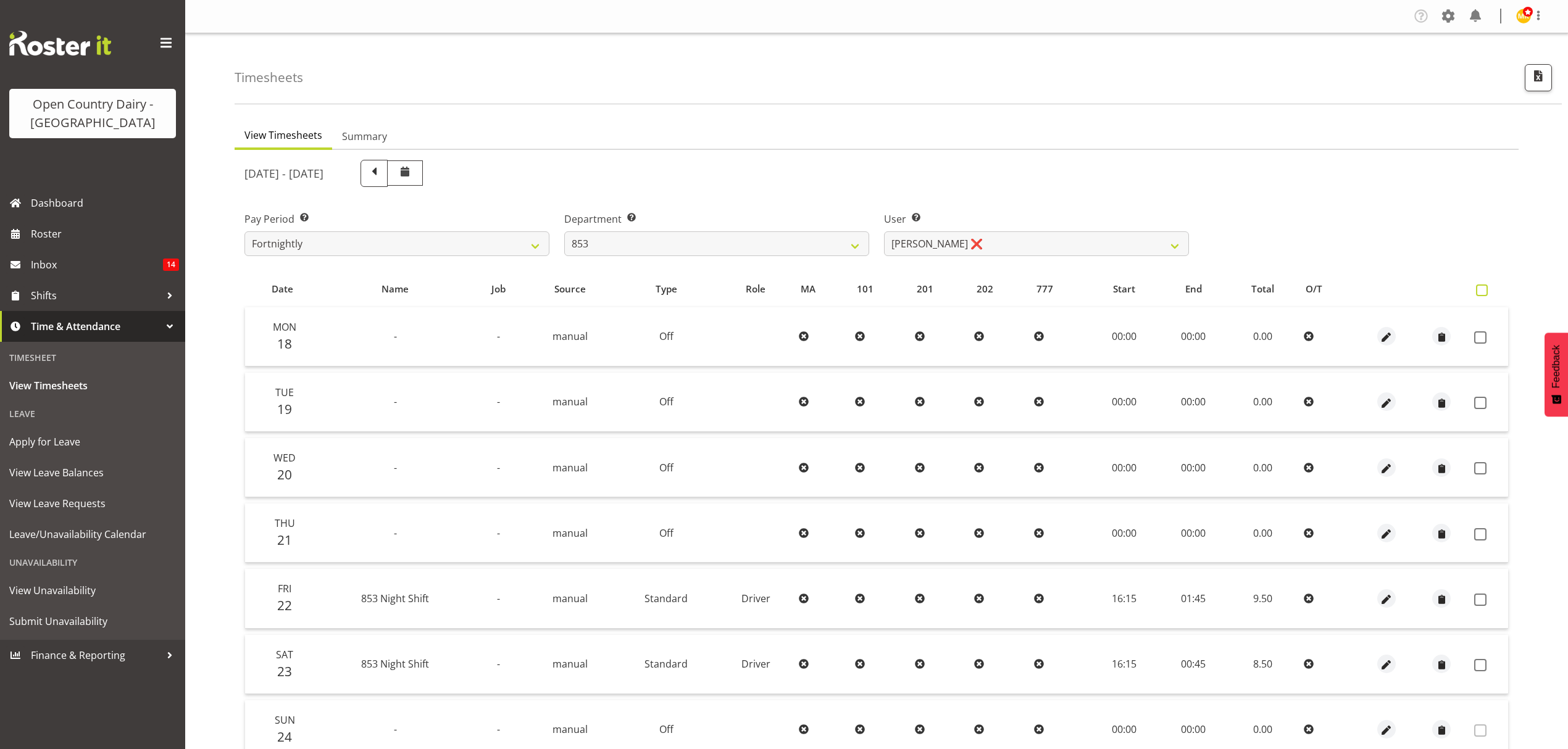
click at [1478, 288] on span at bounding box center [1482, 290] width 11 height 11
click at [1478, 288] on input "checkbox" at bounding box center [1480, 290] width 8 height 8
checkbox input "true"
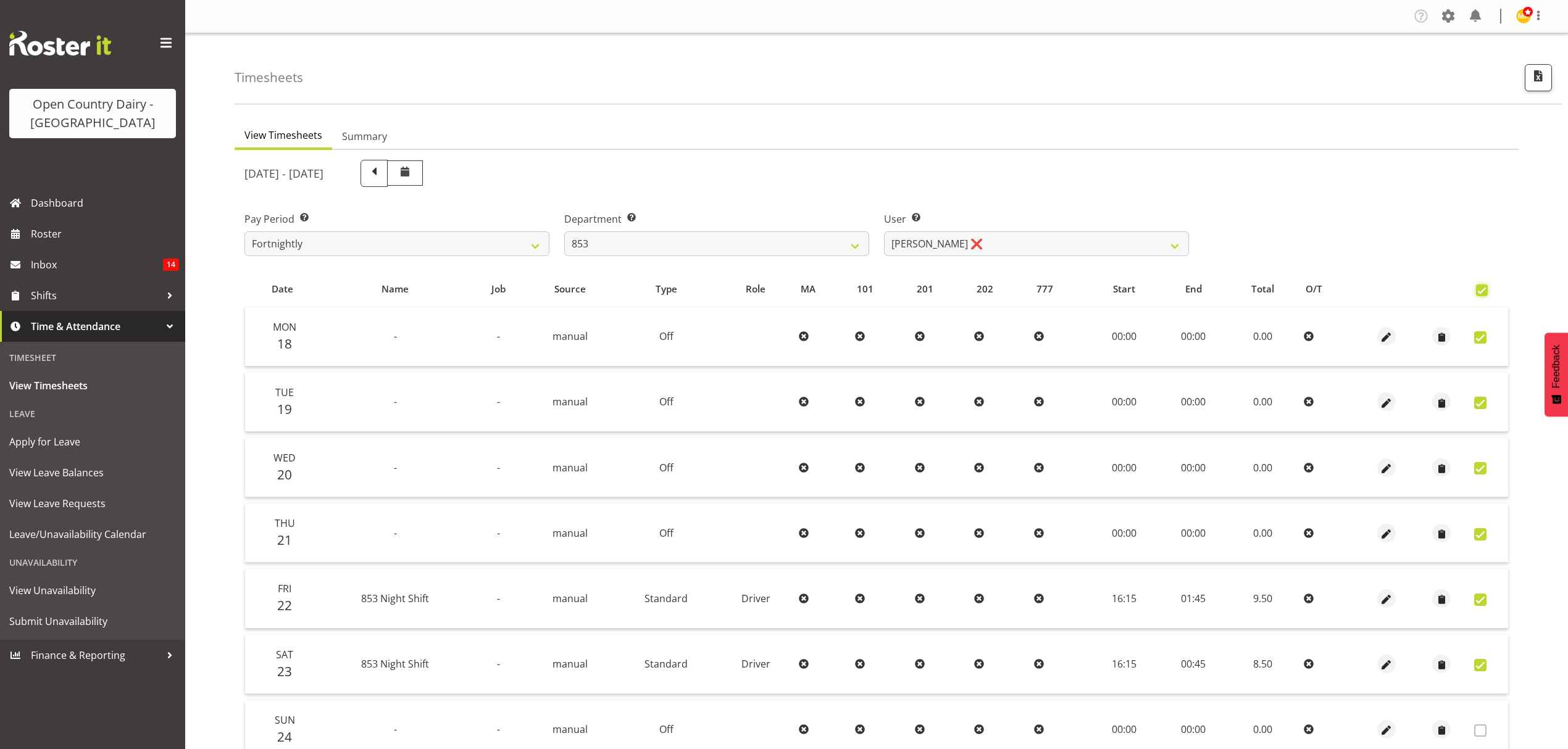
checkbox input "true"
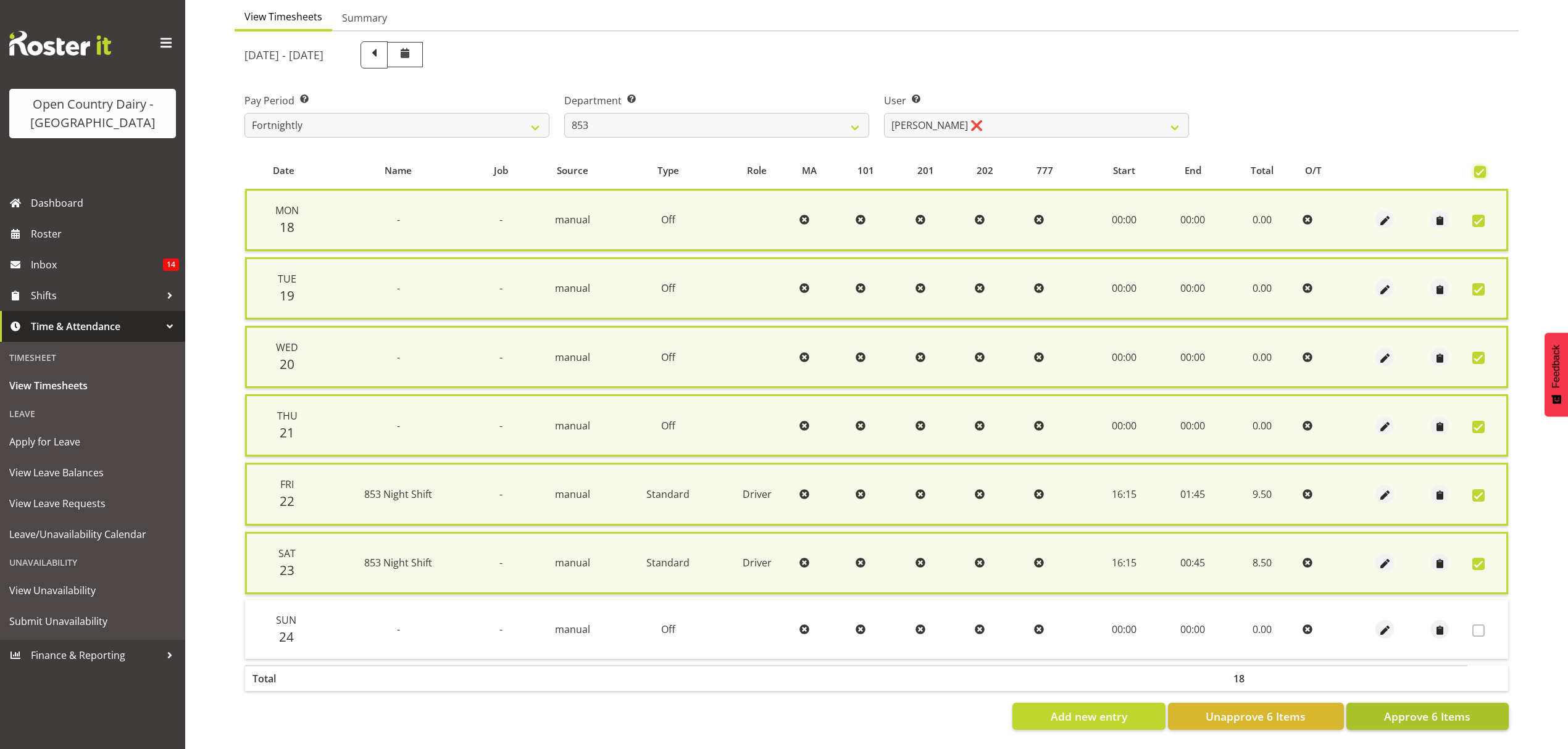
scroll to position [124, 0]
click at [1411, 709] on span "Approve 6 Items" at bounding box center [1427, 716] width 86 height 16
checkbox input "false"
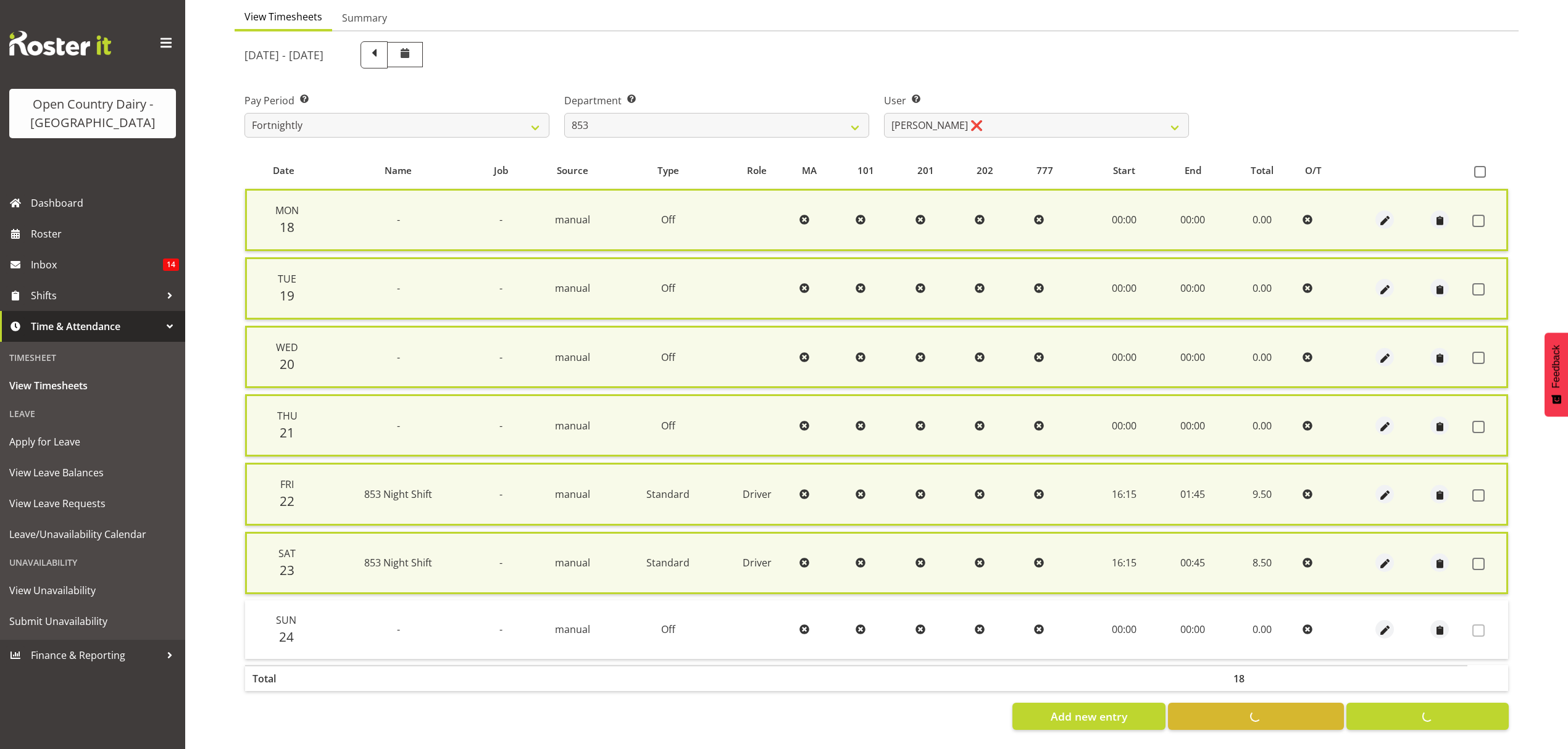
checkbox input "false"
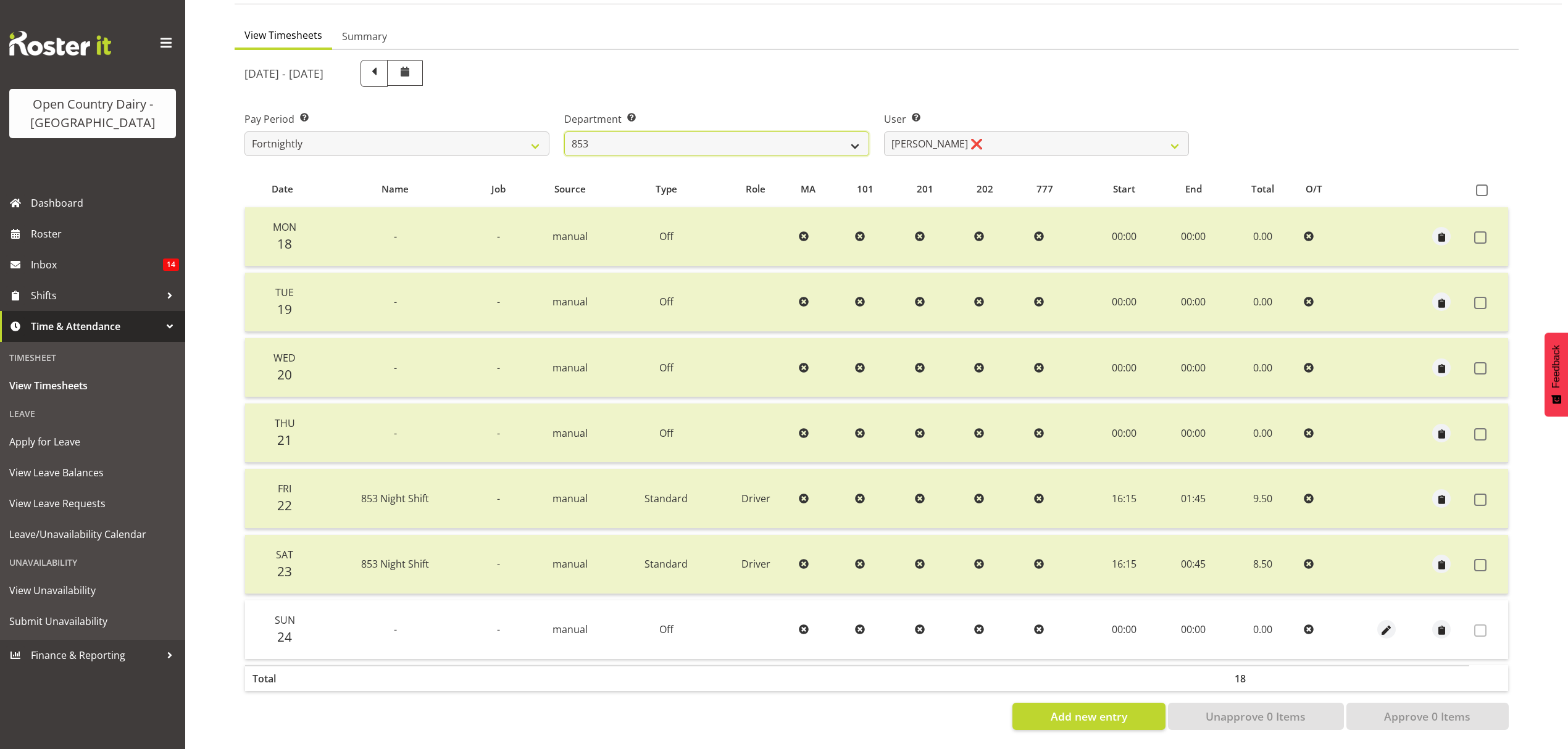
click at [858, 141] on select "734 735 736 737 738 739 851 852 853 854 855 856 858 861 862 865 868 869 870 873" at bounding box center [716, 144] width 305 height 24
select select "755"
click at [564, 131] on select "734 735 736 737 738 739 851 852 853 854 855 856 858 861 862 865 868 869 870 873" at bounding box center [716, 144] width 305 height 24
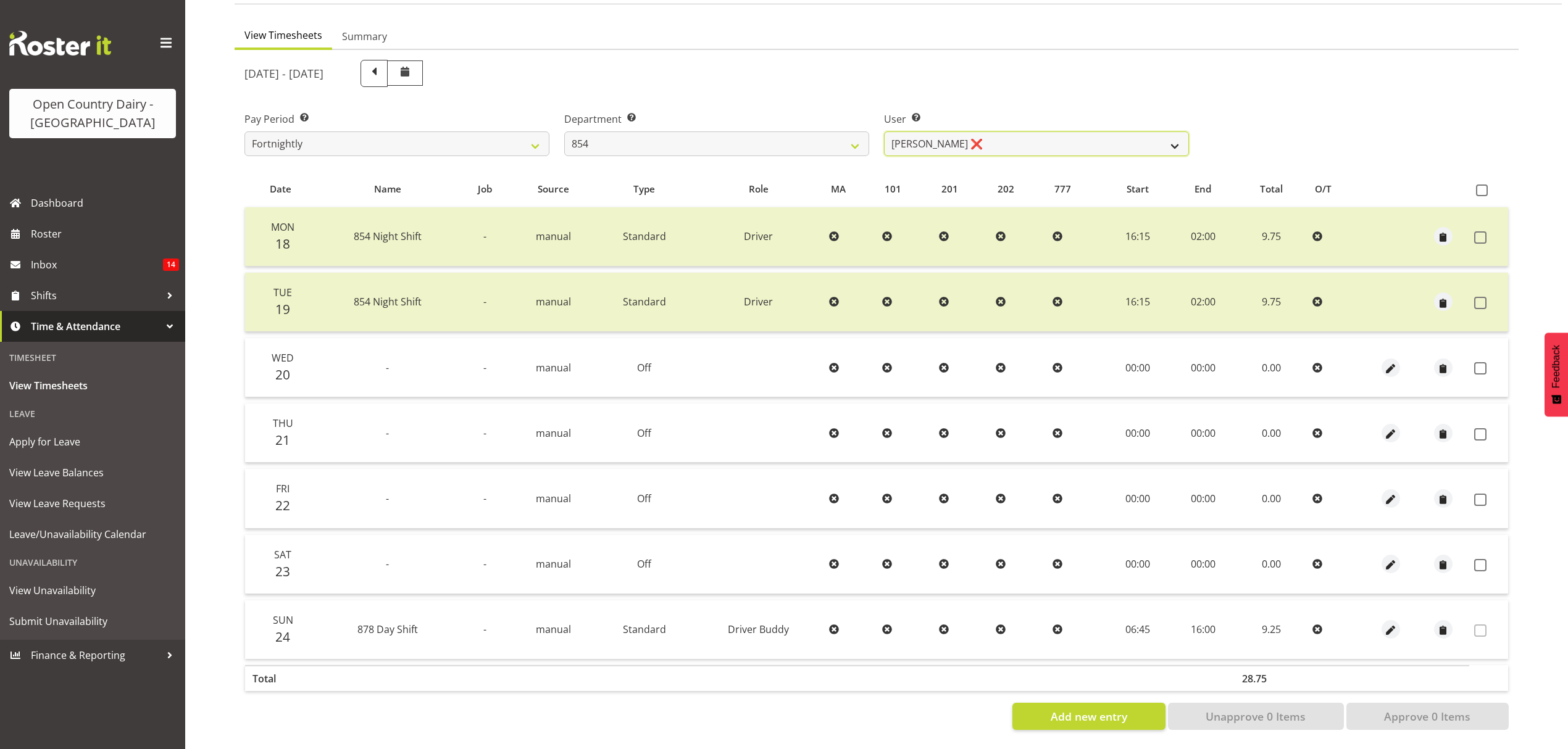
click at [1172, 136] on select "Carl Johnstone ❌ John Rook ❌ Karl Nicol ❌ Raymond George ❌" at bounding box center [1036, 144] width 305 height 24
click at [1173, 137] on select "Carl Johnstone ❌ John Rook ❌ Karl Nicol ❌ Raymond George ❌" at bounding box center [1036, 144] width 305 height 24
select select "10054"
click at [884, 131] on select "Carl Johnstone ❌ John Rook ❌ Karl Nicol ❌ Raymond George ❌" at bounding box center [1036, 144] width 305 height 24
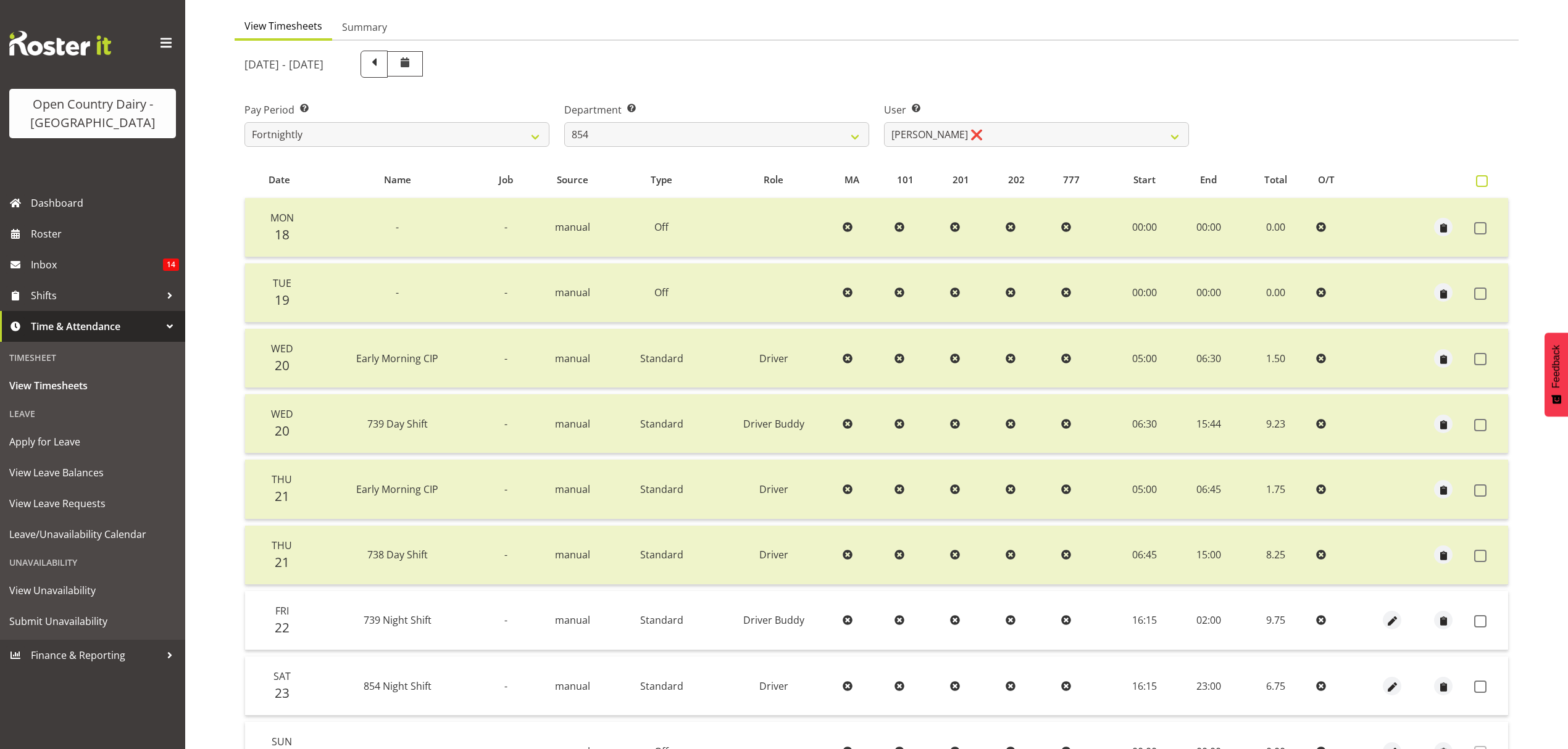
click at [1482, 178] on span at bounding box center [1482, 181] width 11 height 11
click at [1482, 178] on input "checkbox" at bounding box center [1480, 181] width 8 height 8
checkbox input "true"
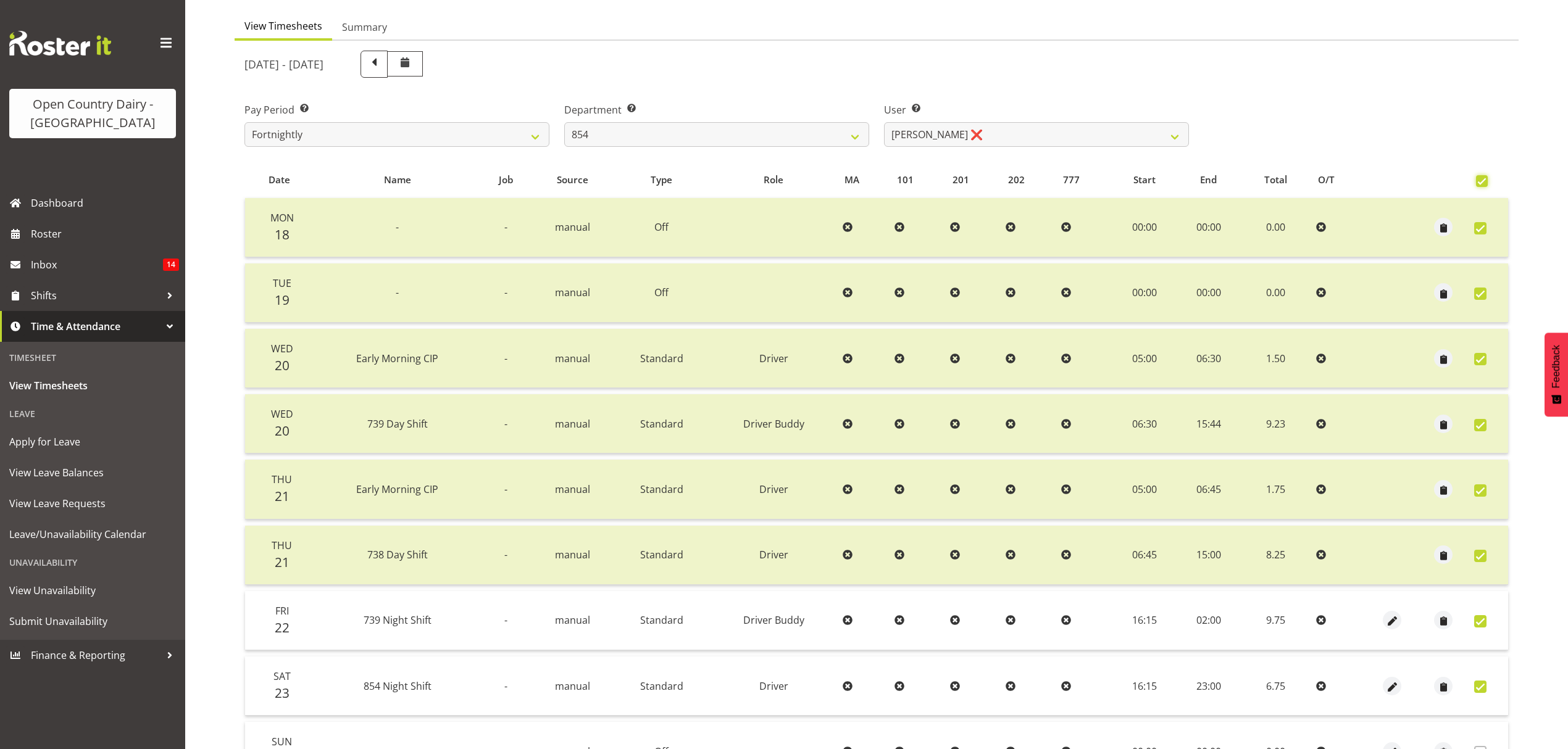
checkbox input "true"
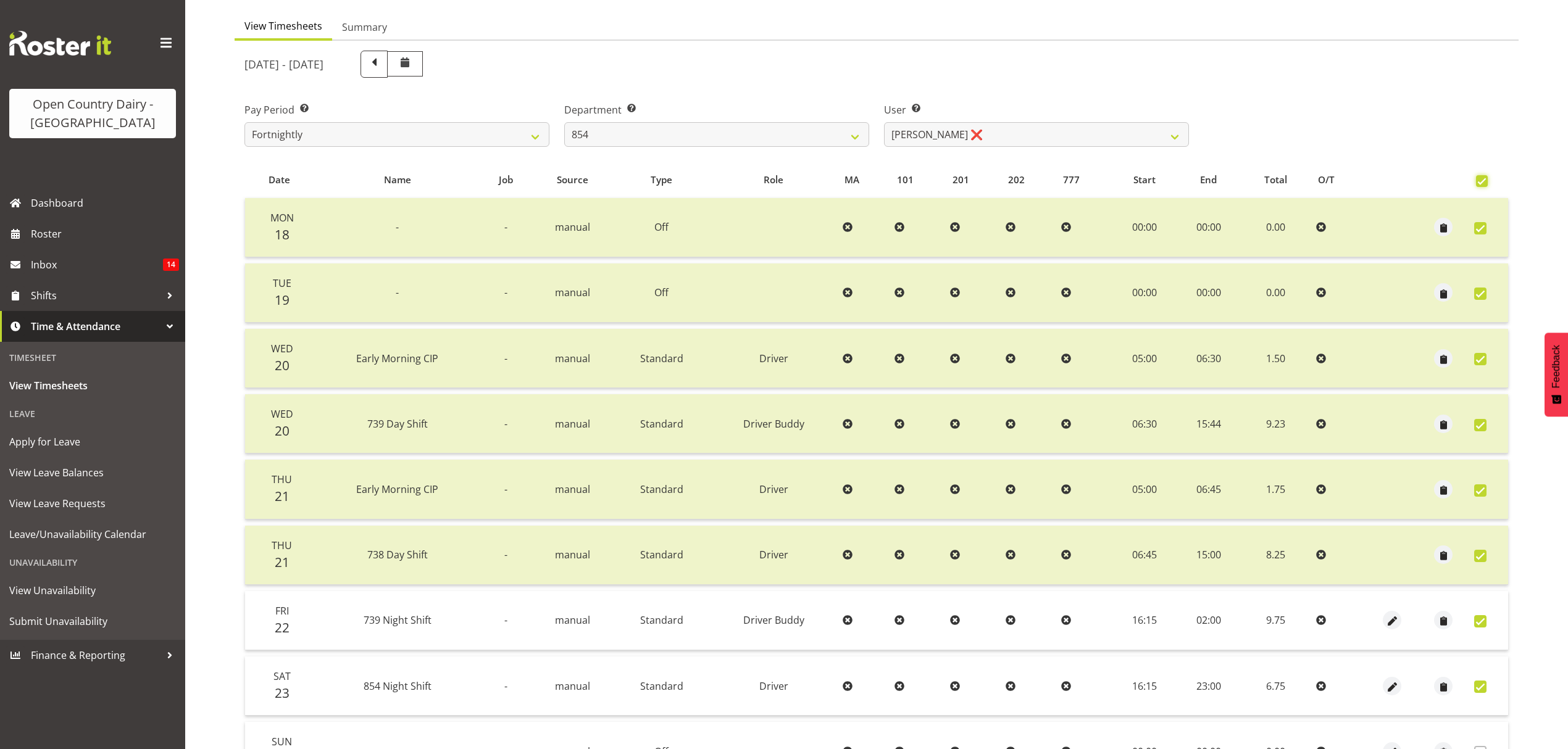
checkbox input "true"
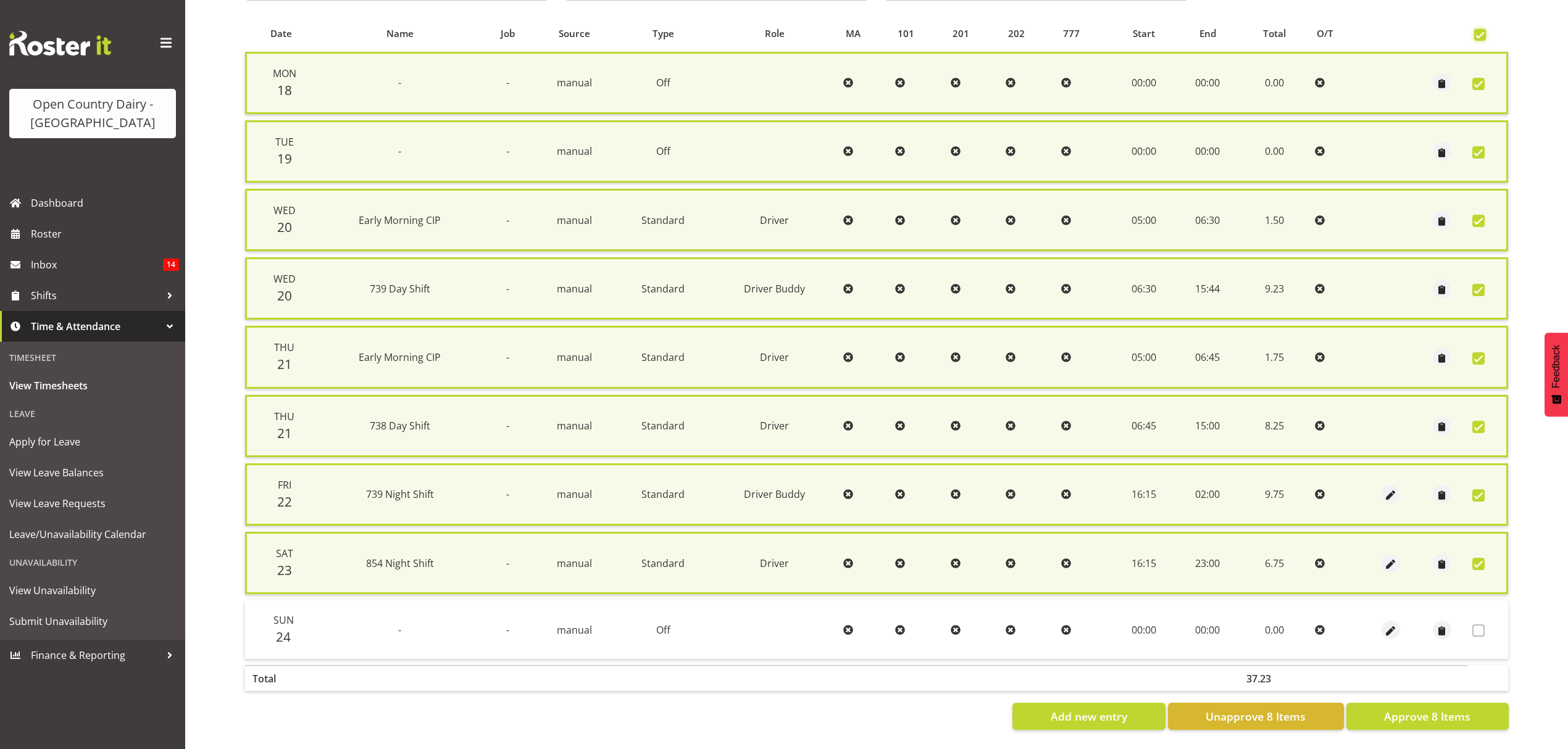
scroll to position [260, 0]
click at [1405, 709] on span "Approve 8 Items" at bounding box center [1427, 716] width 86 height 16
checkbox input "false"
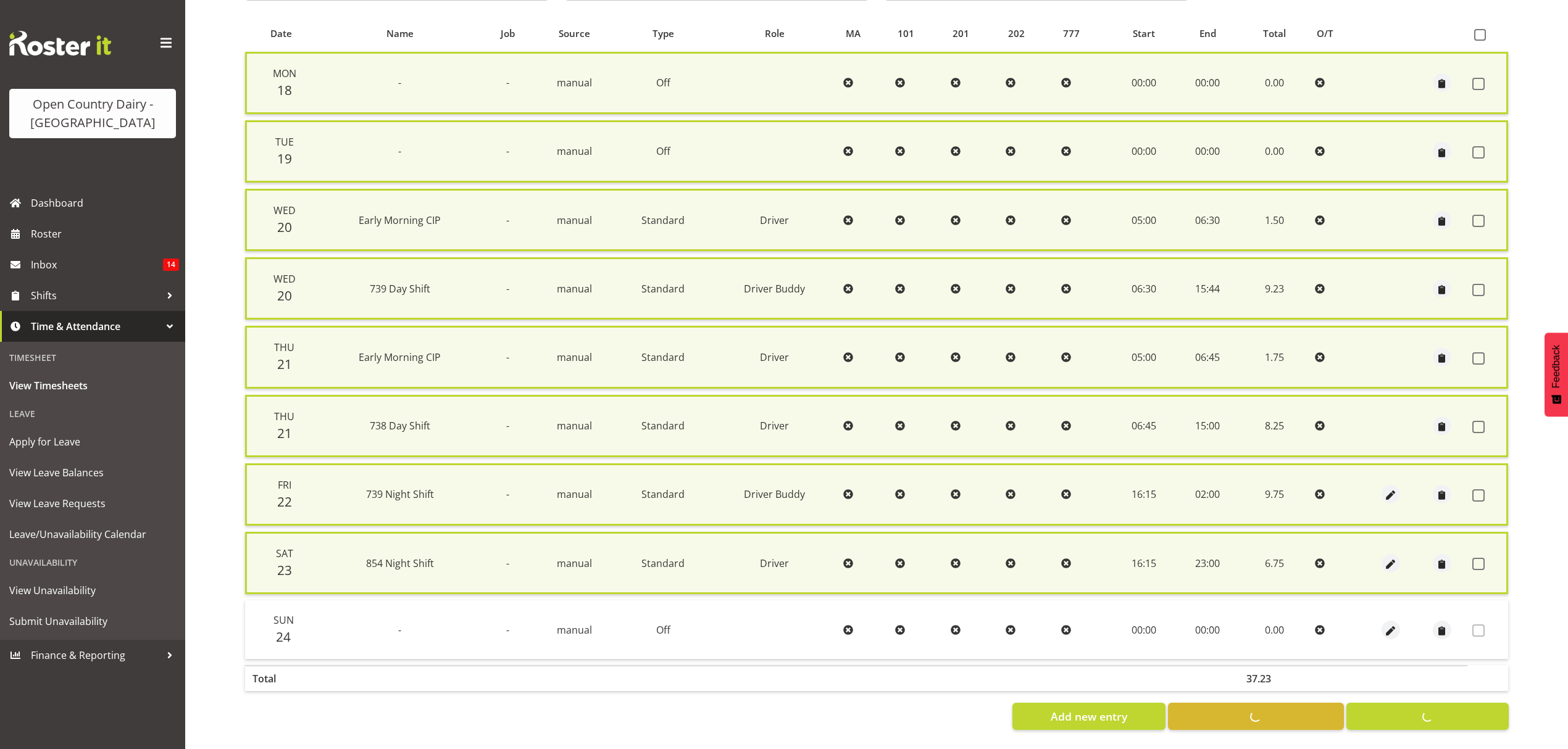
checkbox input "false"
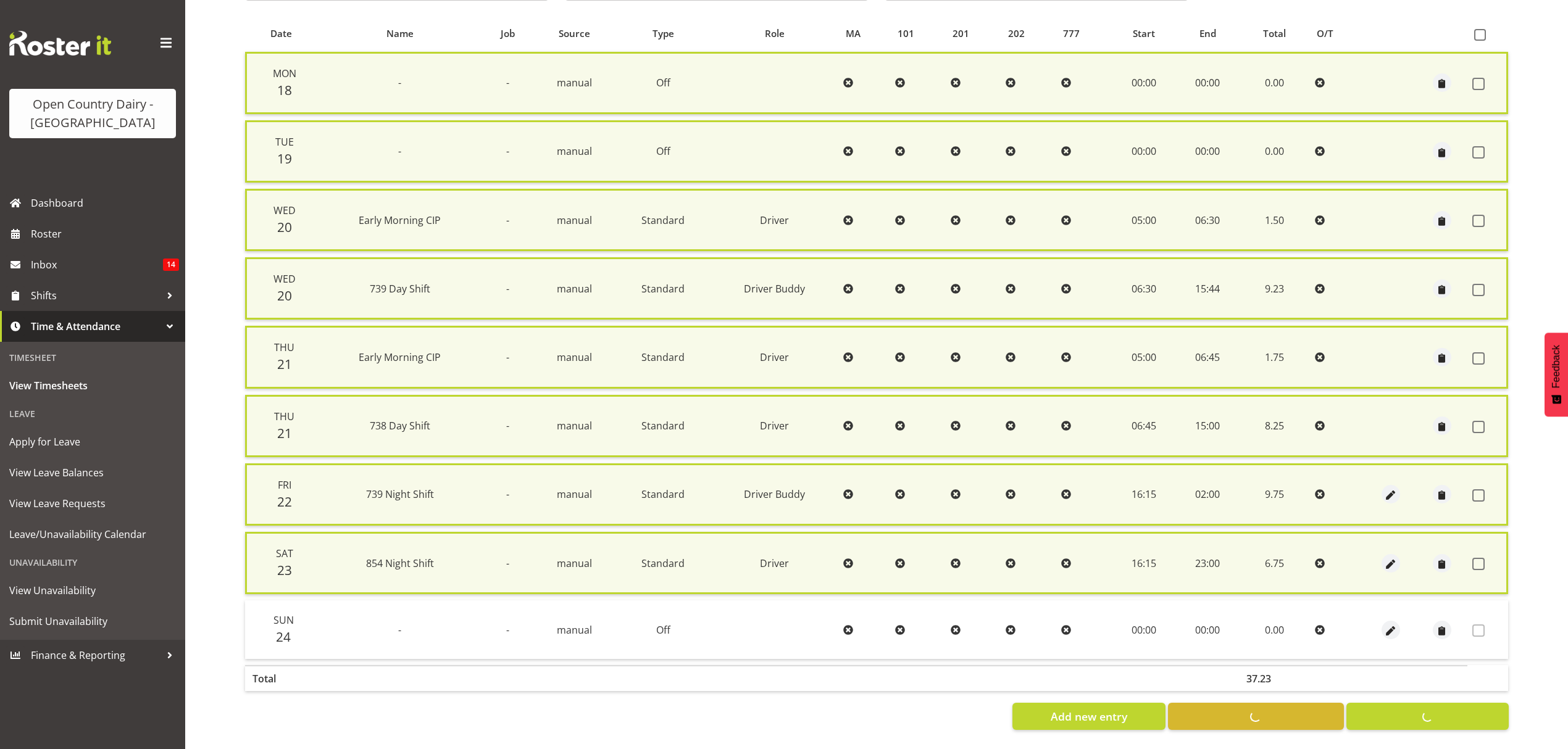
checkbox input "false"
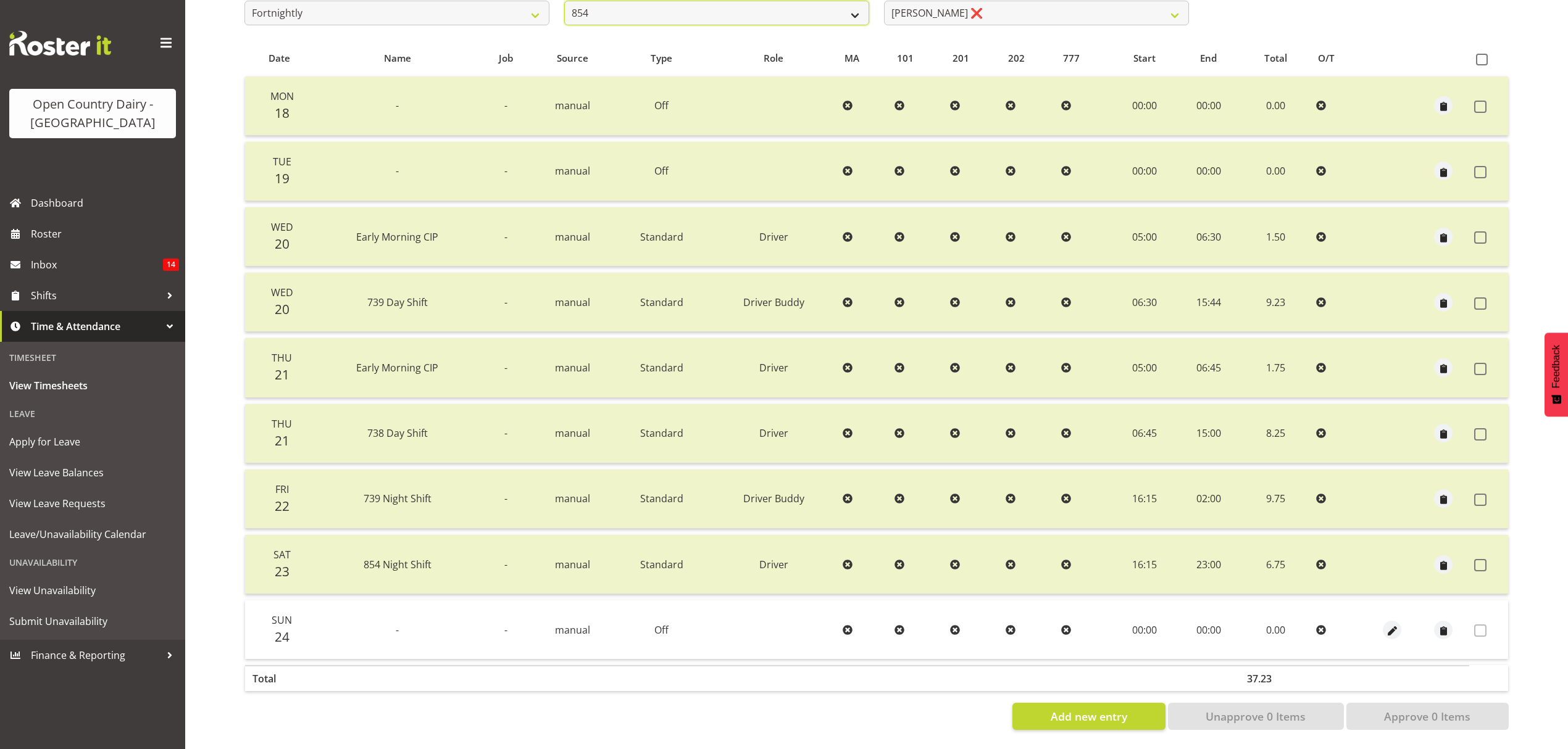
scroll to position [231, 0]
click at [858, 3] on select "734 735 736 737 738 739 851 852 853 854 855 856 858 861 862 865 868 869 870 873" at bounding box center [716, 13] width 305 height 24
click at [564, 1] on select "734 735 736 737 738 739 851 852 853 854 855 856 858 861 862 865 868 869 870 873" at bounding box center [716, 13] width 305 height 24
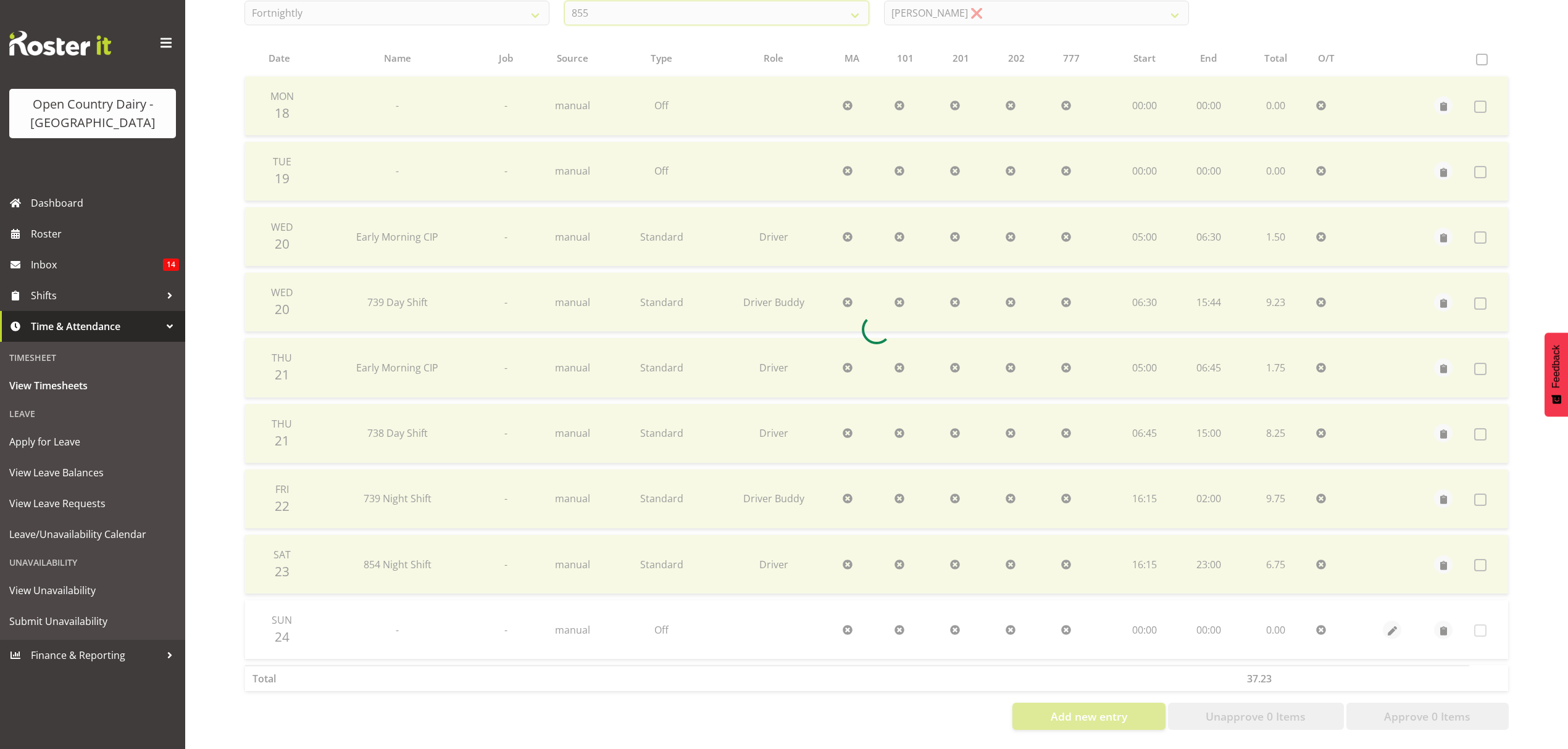
scroll to position [109, 0]
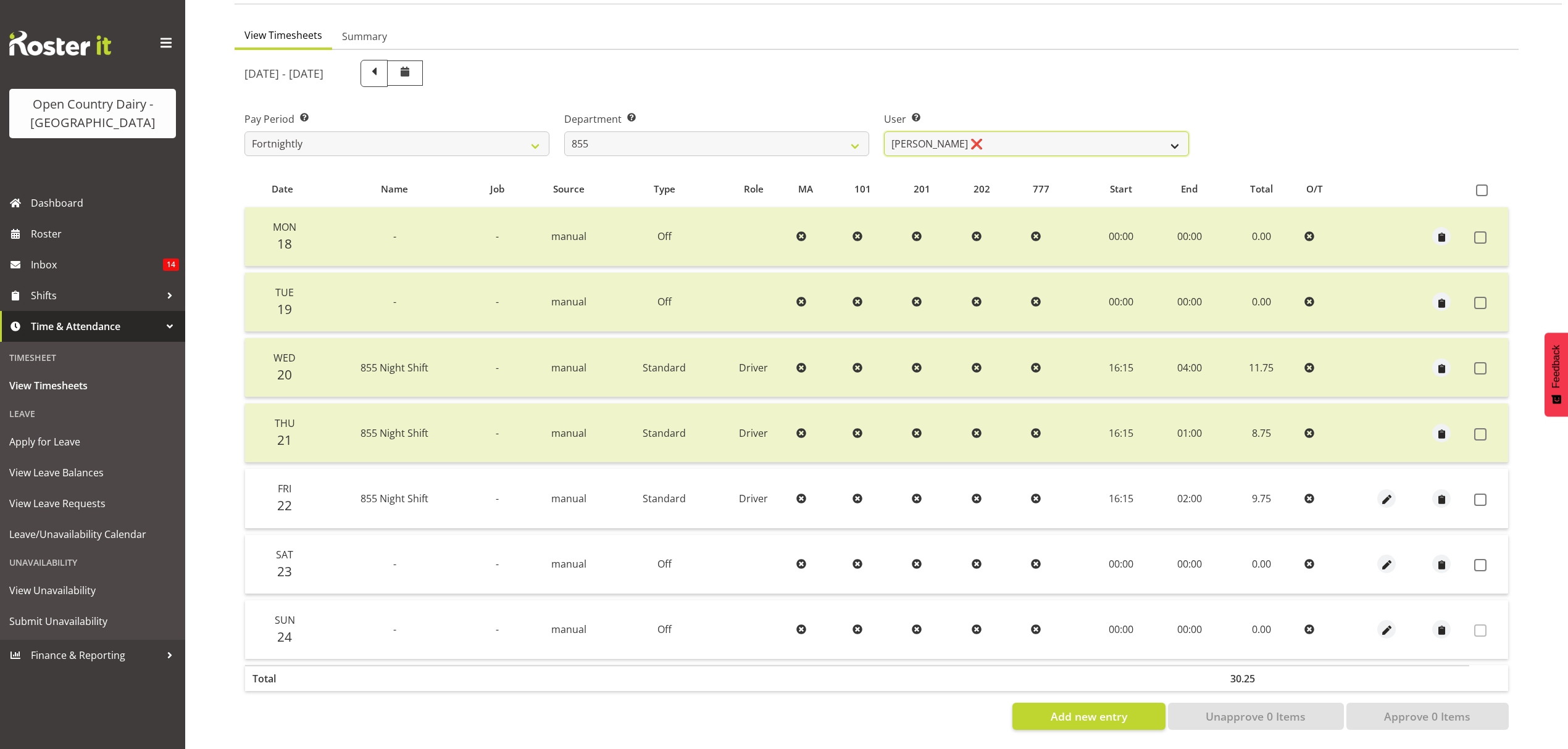
click at [1177, 137] on select "Leon Harrison ❌ Nathan Vincent ❌ Wayne Jukes ❌" at bounding box center [1036, 144] width 305 height 24
click at [852, 137] on select "734 735 736 737 738 739 851 852 853 854 855 856 858 861 862 865 868 869 870 873" at bounding box center [716, 144] width 305 height 24
select select "671"
click at [564, 131] on select "734 735 736 737 738 739 851 852 853 854 855 856 858 861 862 865 868 869 870 873" at bounding box center [716, 144] width 305 height 24
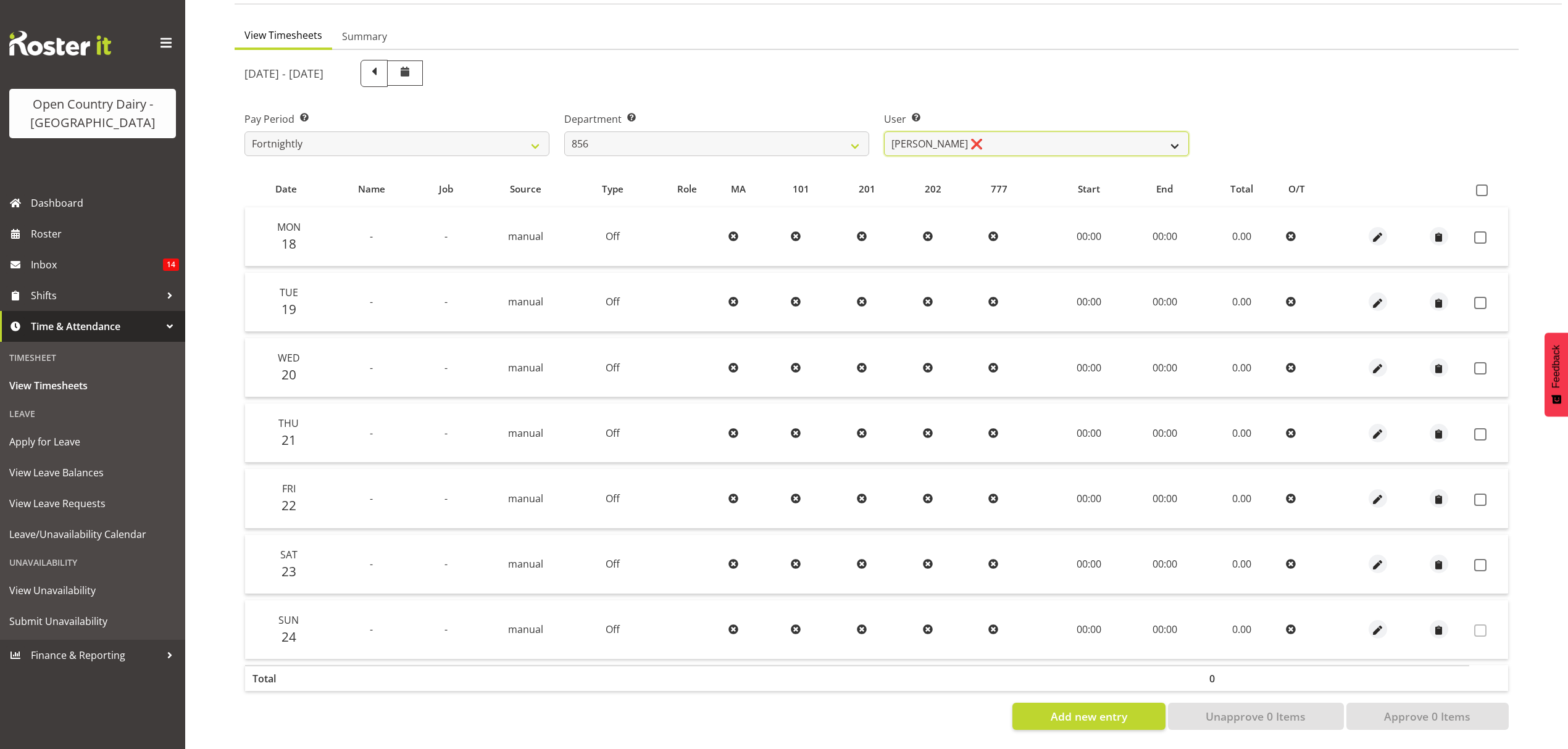
click at [1169, 134] on select "Bradley Parkhill ❌ James Matheson ❌ Jason Vercoe ❌ Tony Lee ❌" at bounding box center [1036, 144] width 305 height 24
select select "10196"
click at [884, 131] on select "Bradley Parkhill ❌ James Matheson ❌ Jason Vercoe ❌ Tony Lee ❌" at bounding box center [1036, 144] width 305 height 24
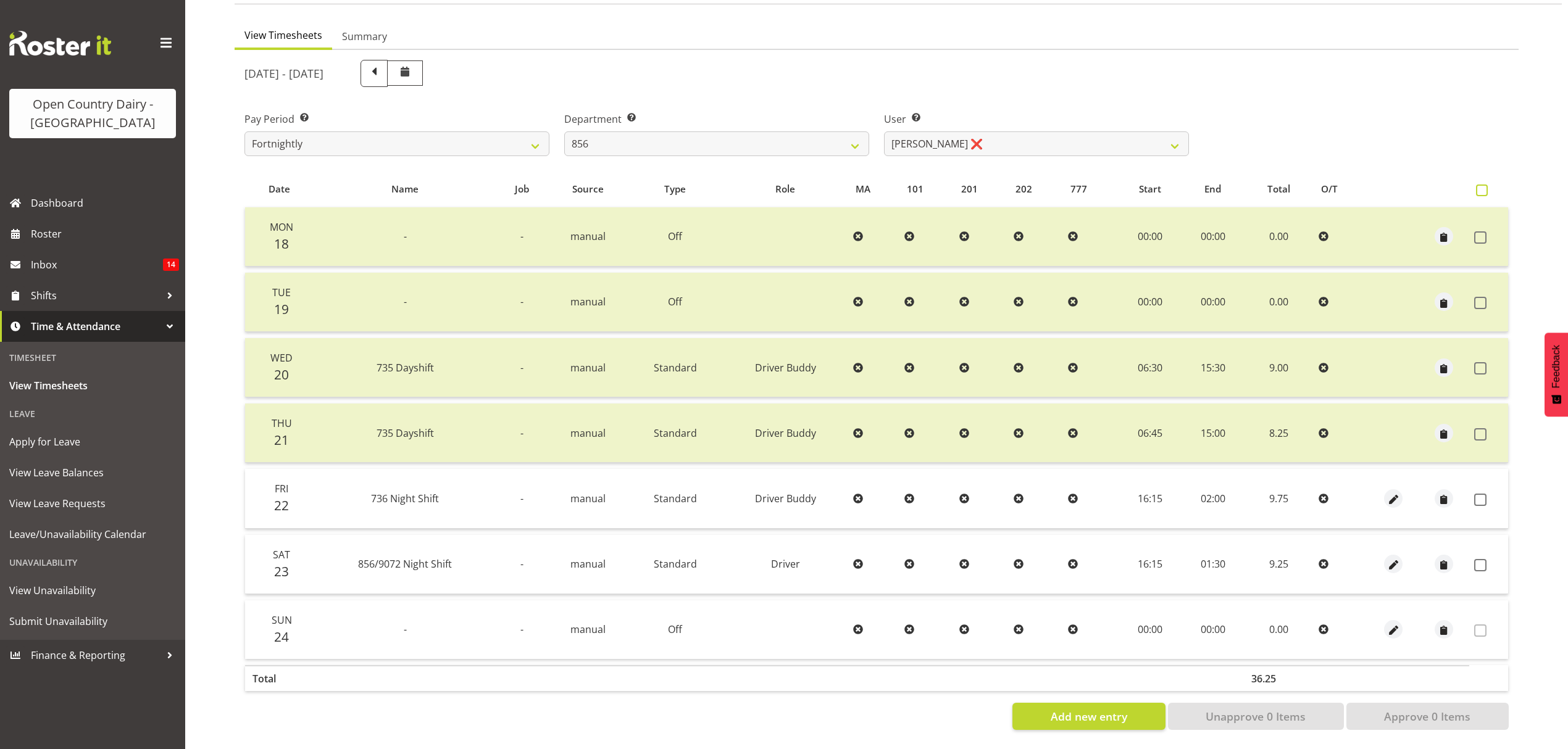
click at [1481, 185] on span at bounding box center [1482, 190] width 11 height 11
click at [1481, 186] on input "checkbox" at bounding box center [1480, 190] width 8 height 8
checkbox input "true"
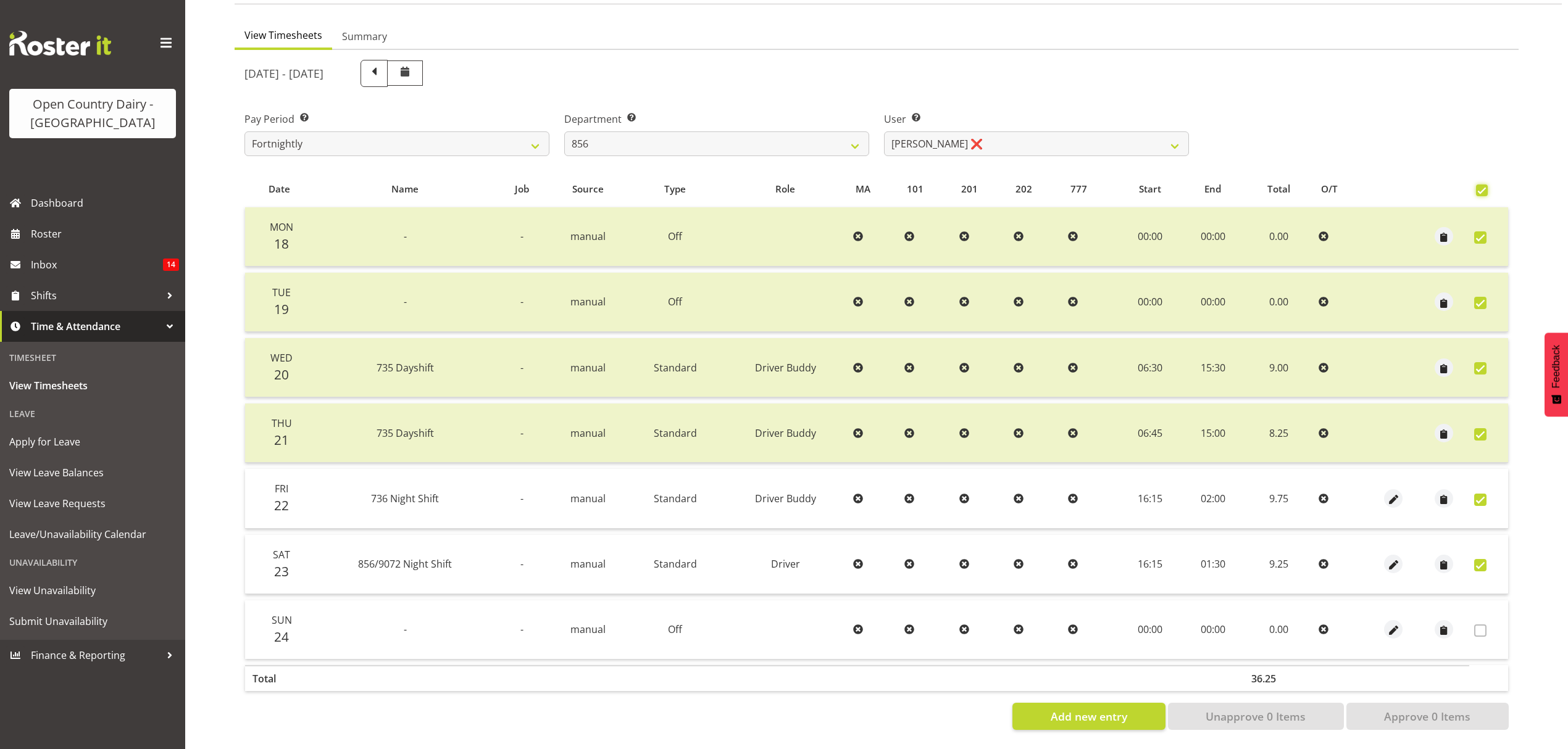
checkbox input "true"
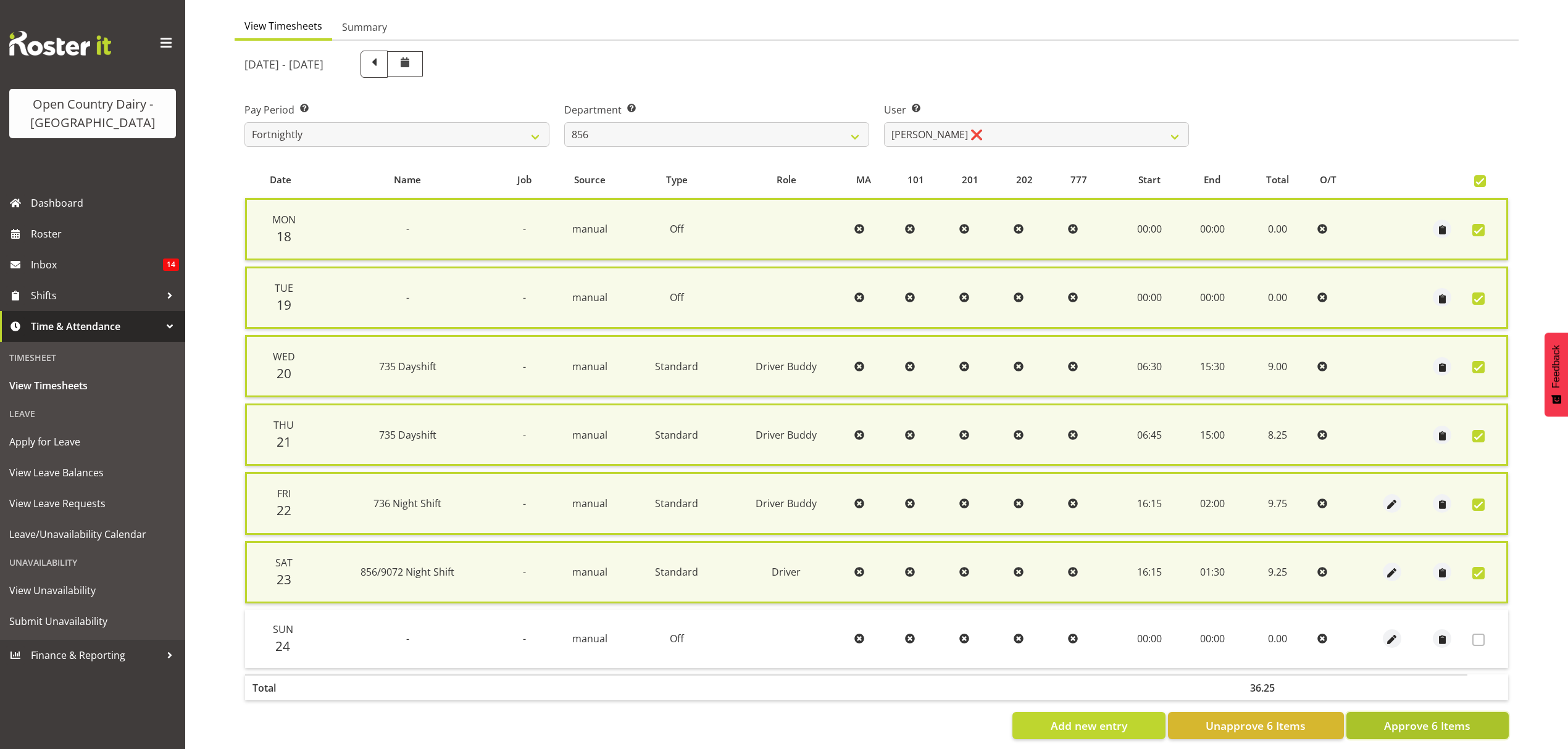
click at [1399, 718] on span "Approve 6 Items" at bounding box center [1427, 725] width 86 height 16
checkbox input "false"
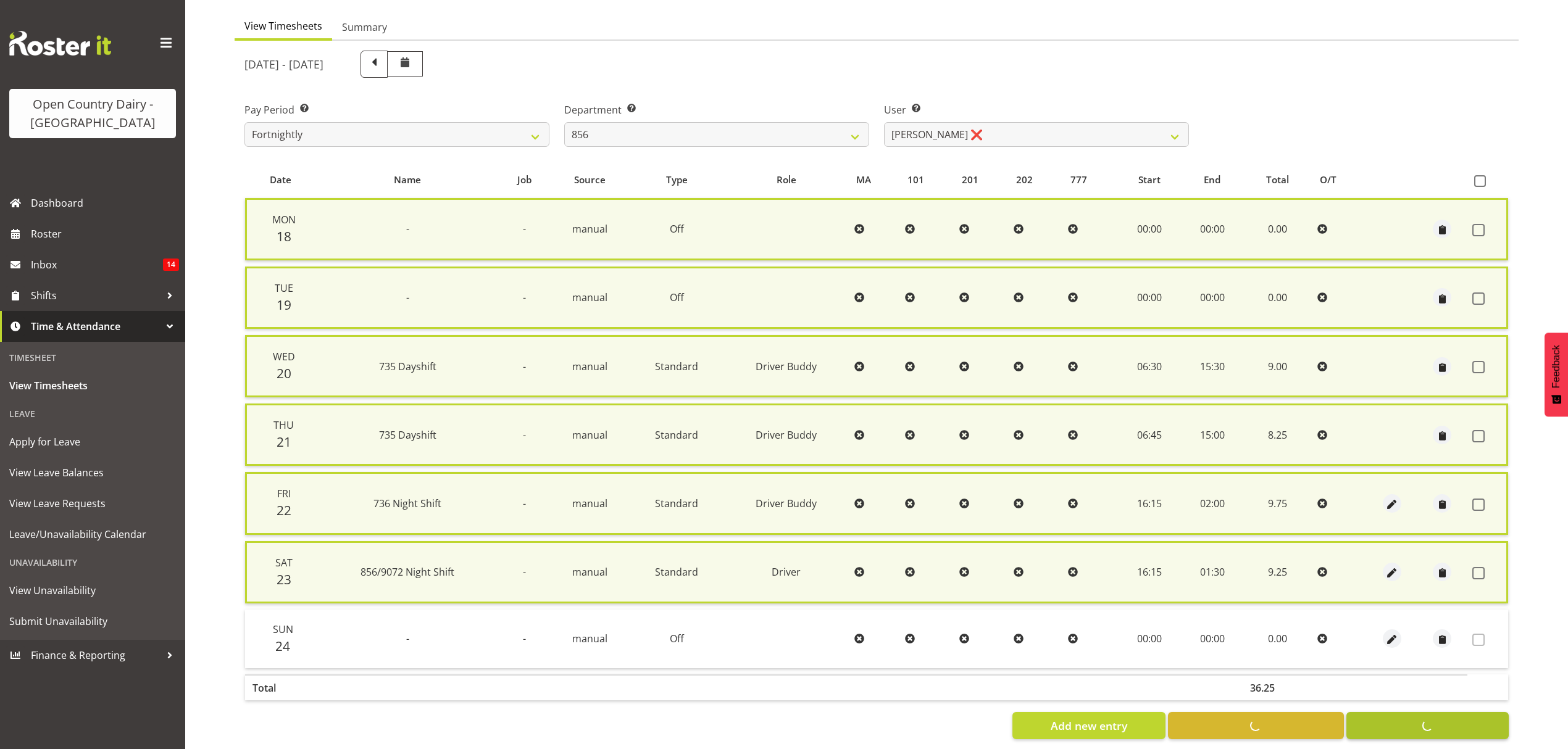
checkbox input "false"
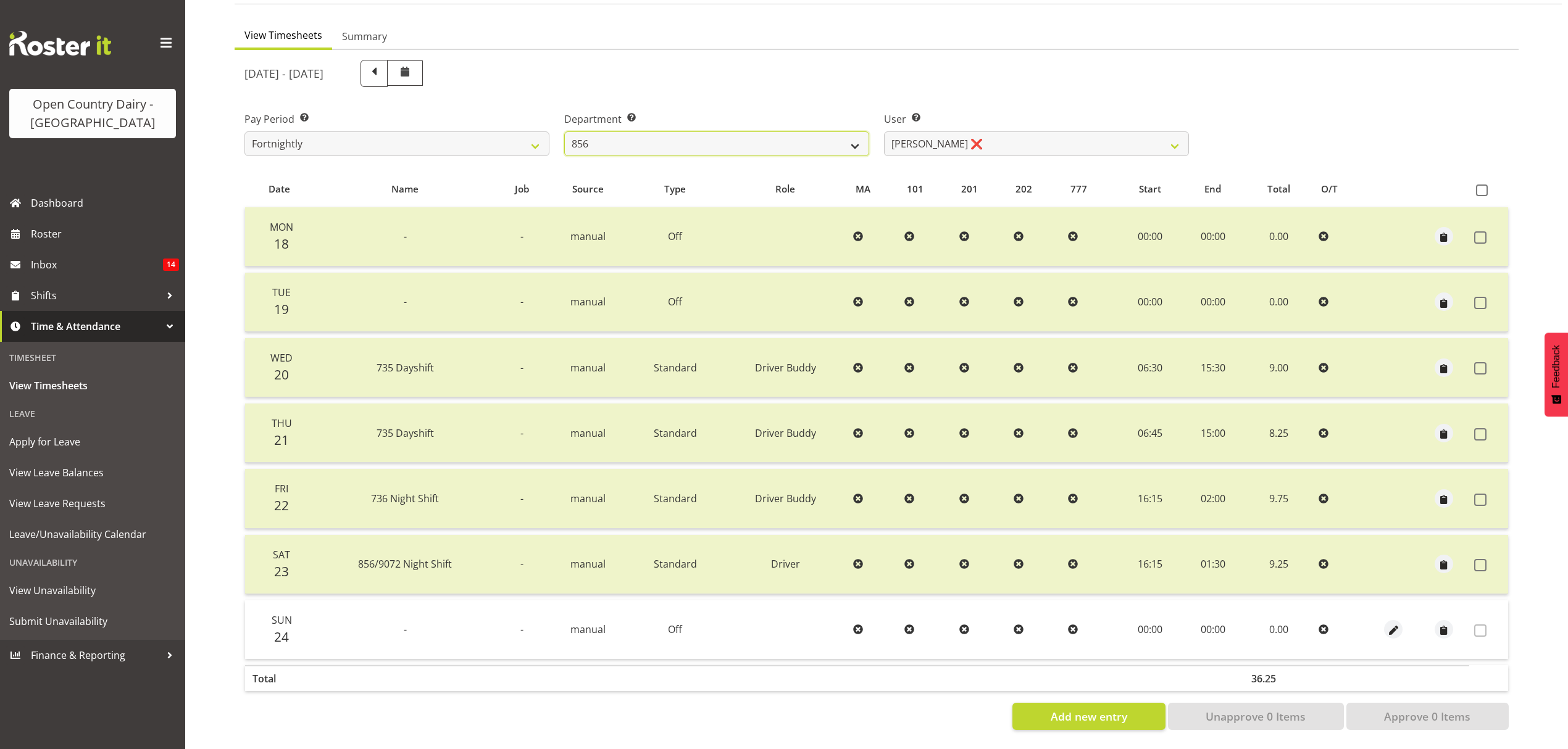
click at [855, 131] on select "734 735 736 737 738 739 851 852 853 854 855 856 858 861 862 865 868 869 870 873" at bounding box center [716, 144] width 305 height 24
select select "783"
click at [564, 131] on select "734 735 736 737 738 739 851 852 853 854 855 856 858 861 862 865 868 869 870 873" at bounding box center [716, 144] width 305 height 24
select select "10225"
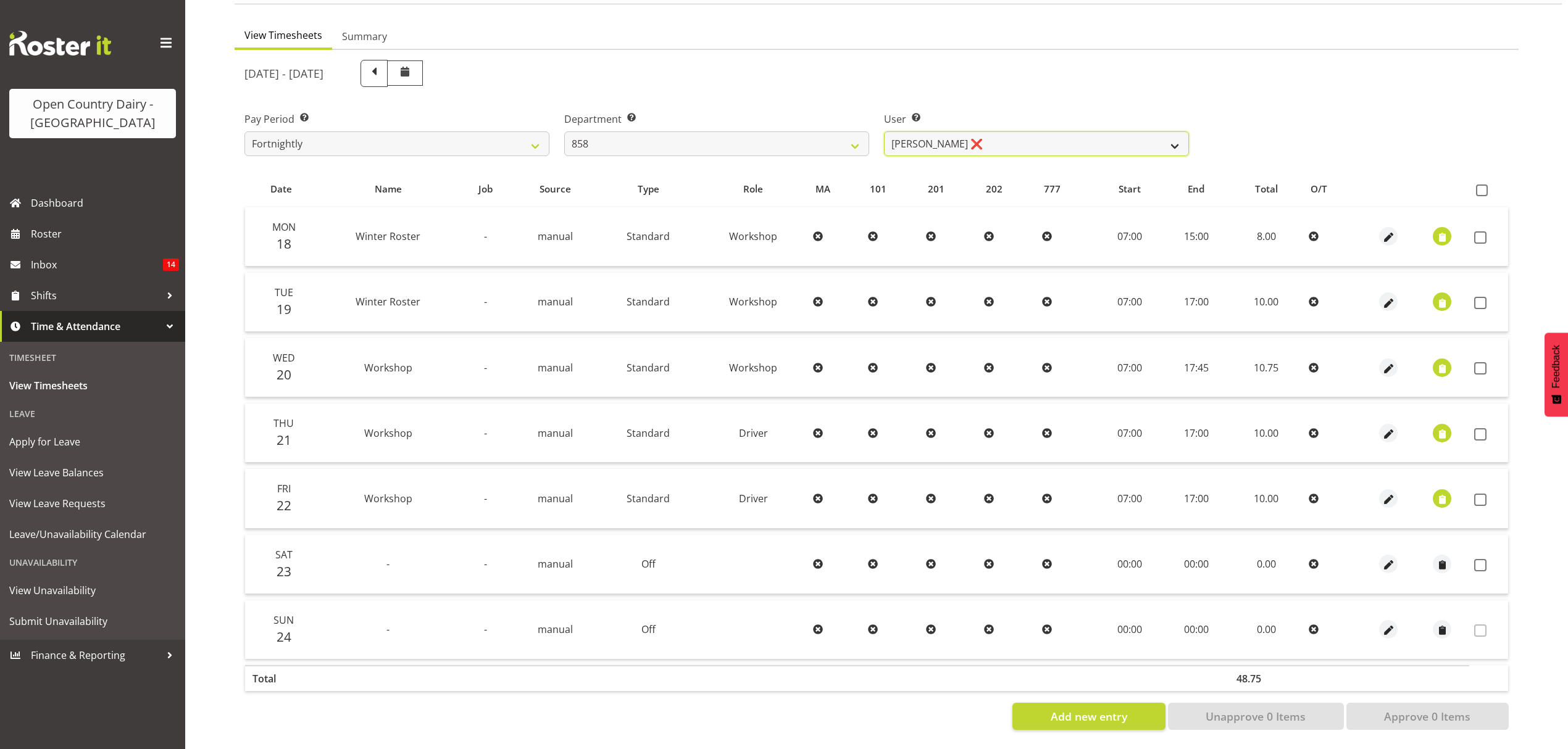
click at [1169, 138] on select "Anthony Shaw ❌ Liam Bellman ❌ Neil Peters ❌" at bounding box center [1036, 144] width 305 height 24
click at [855, 132] on select "734 735 736 737 738 739 851 852 853 854 855 856 858 861 862 865 868 869 870 873" at bounding box center [716, 144] width 305 height 24
select select "675"
click at [564, 131] on select "734 735 736 737 738 739 851 852 853 854 855 856 858 861 862 865 868 869 870 873" at bounding box center [716, 144] width 305 height 24
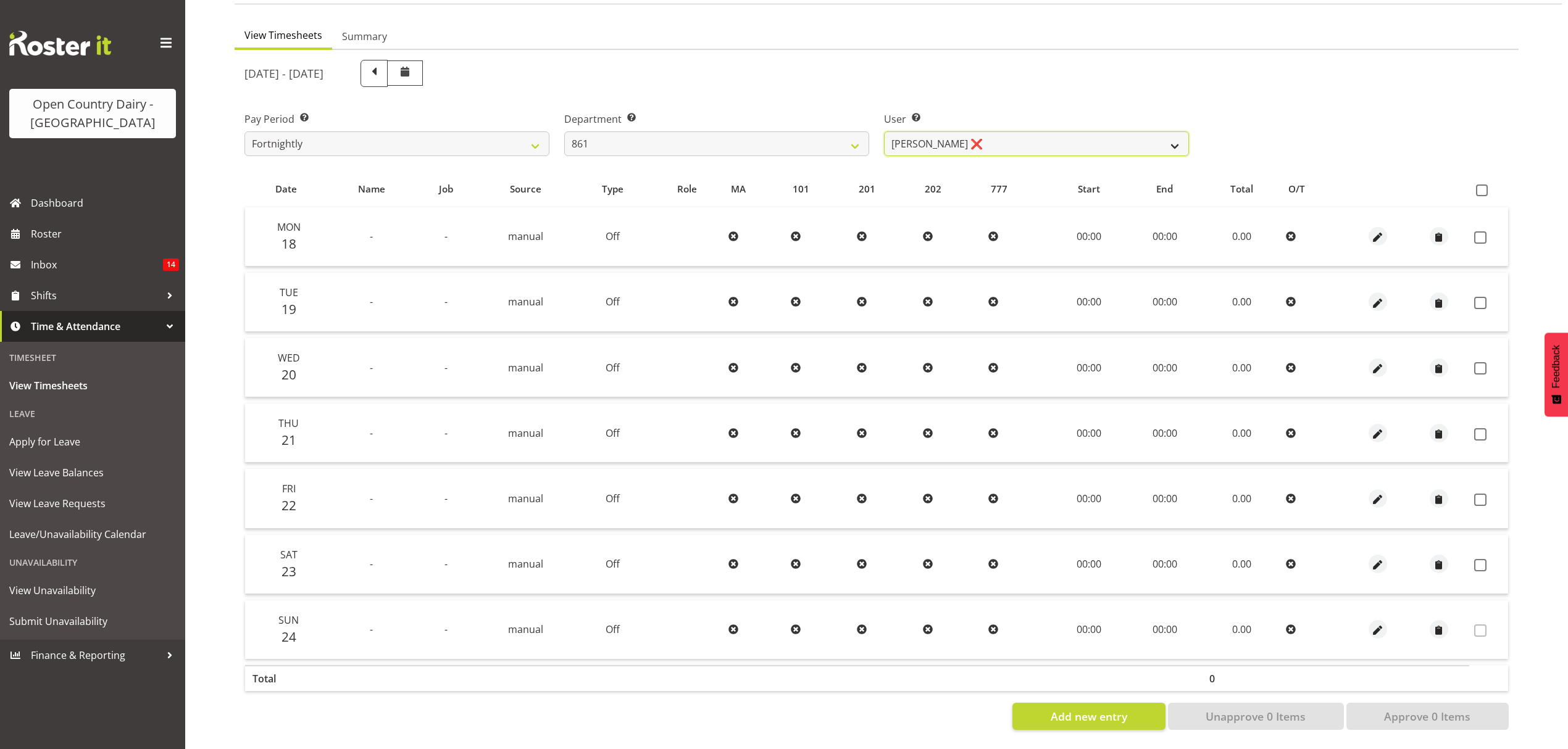
click at [1169, 131] on select "Barry McIntosh ❌ Matthew Welland ❌ Philip Peek ❌" at bounding box center [1036, 144] width 305 height 24
select select "7460"
click at [884, 131] on select "Barry McIntosh ❌ Matthew Welland ❌ Philip Peek ❌" at bounding box center [1036, 144] width 305 height 24
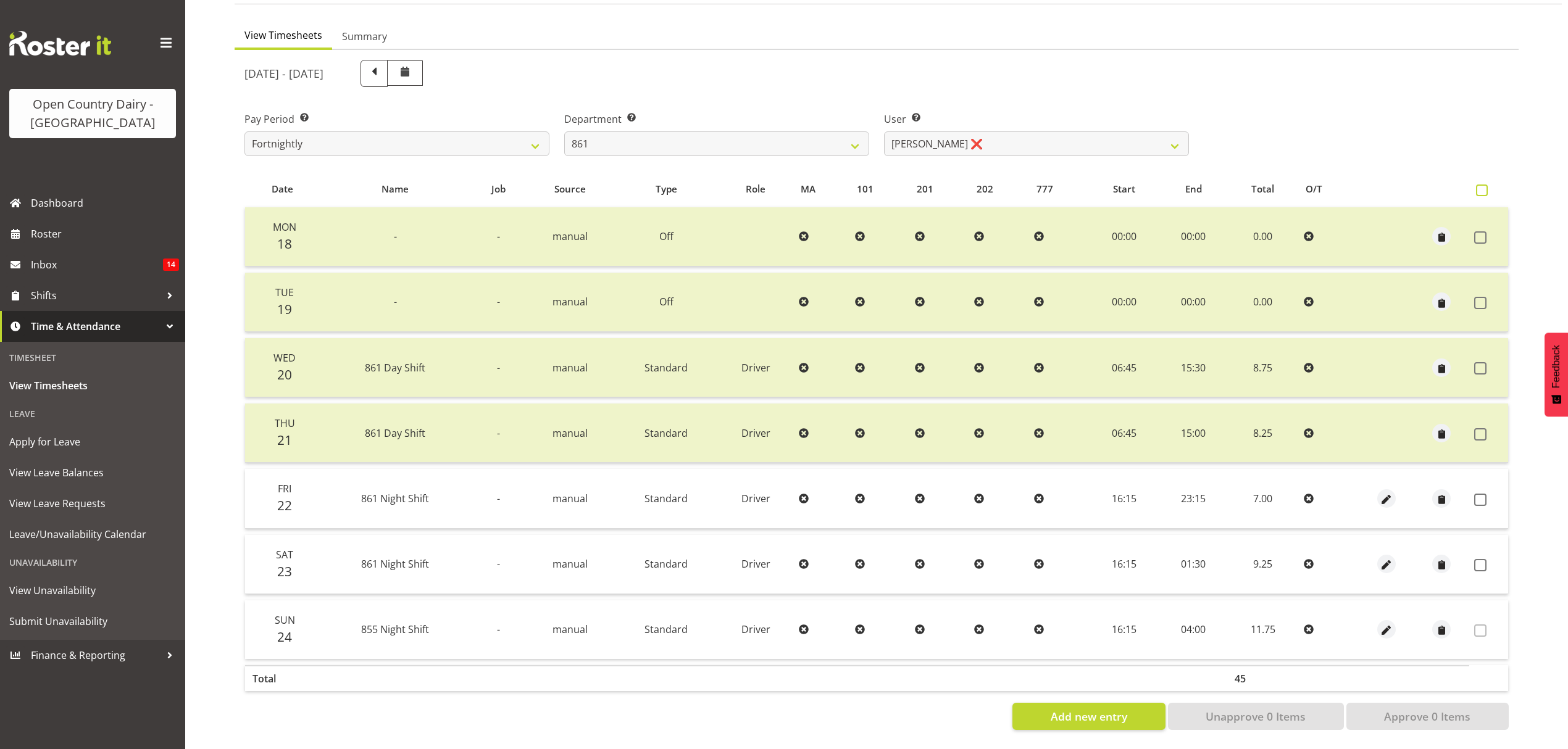
click at [1478, 185] on span at bounding box center [1482, 190] width 11 height 11
click at [1478, 186] on input "checkbox" at bounding box center [1480, 190] width 8 height 8
checkbox input "true"
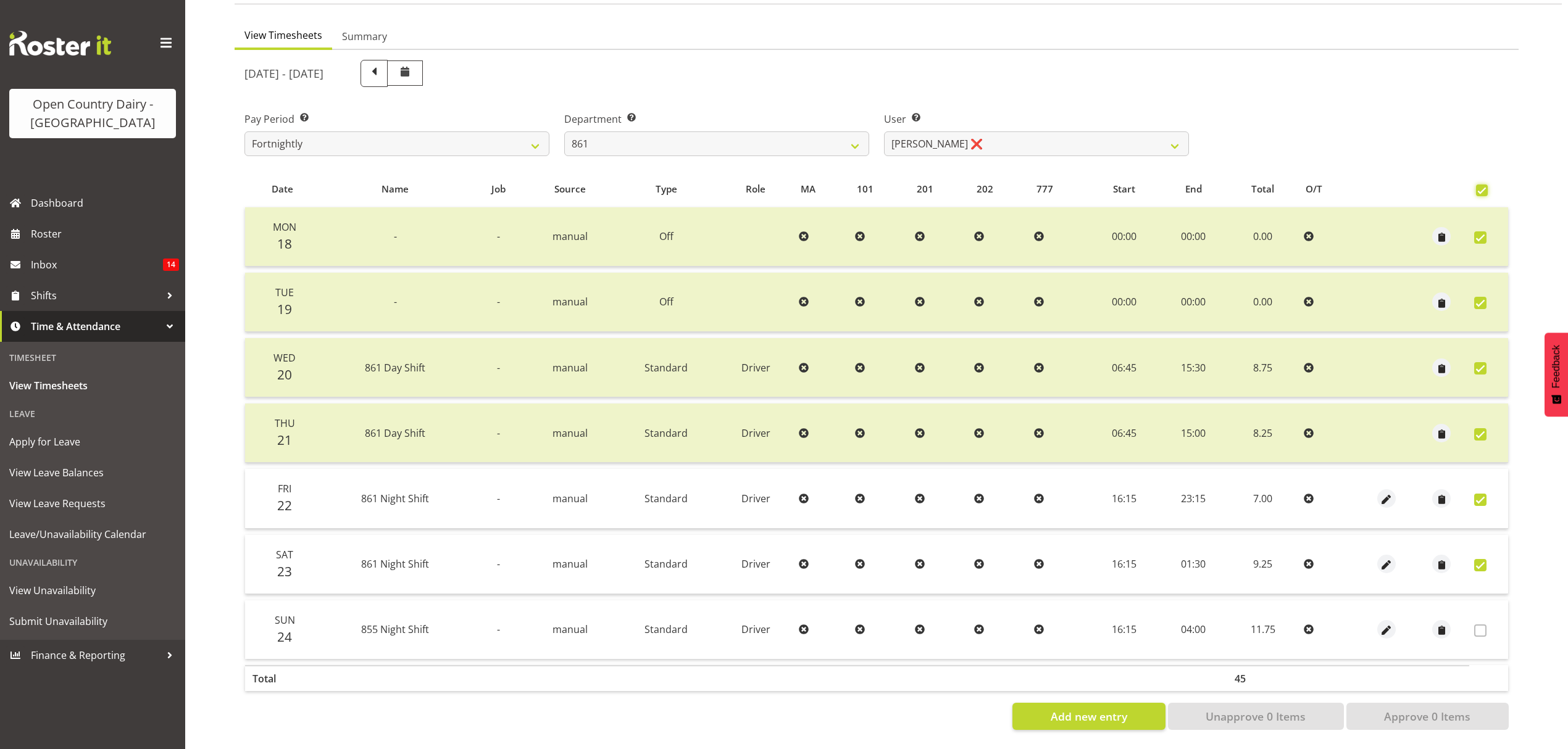
checkbox input "true"
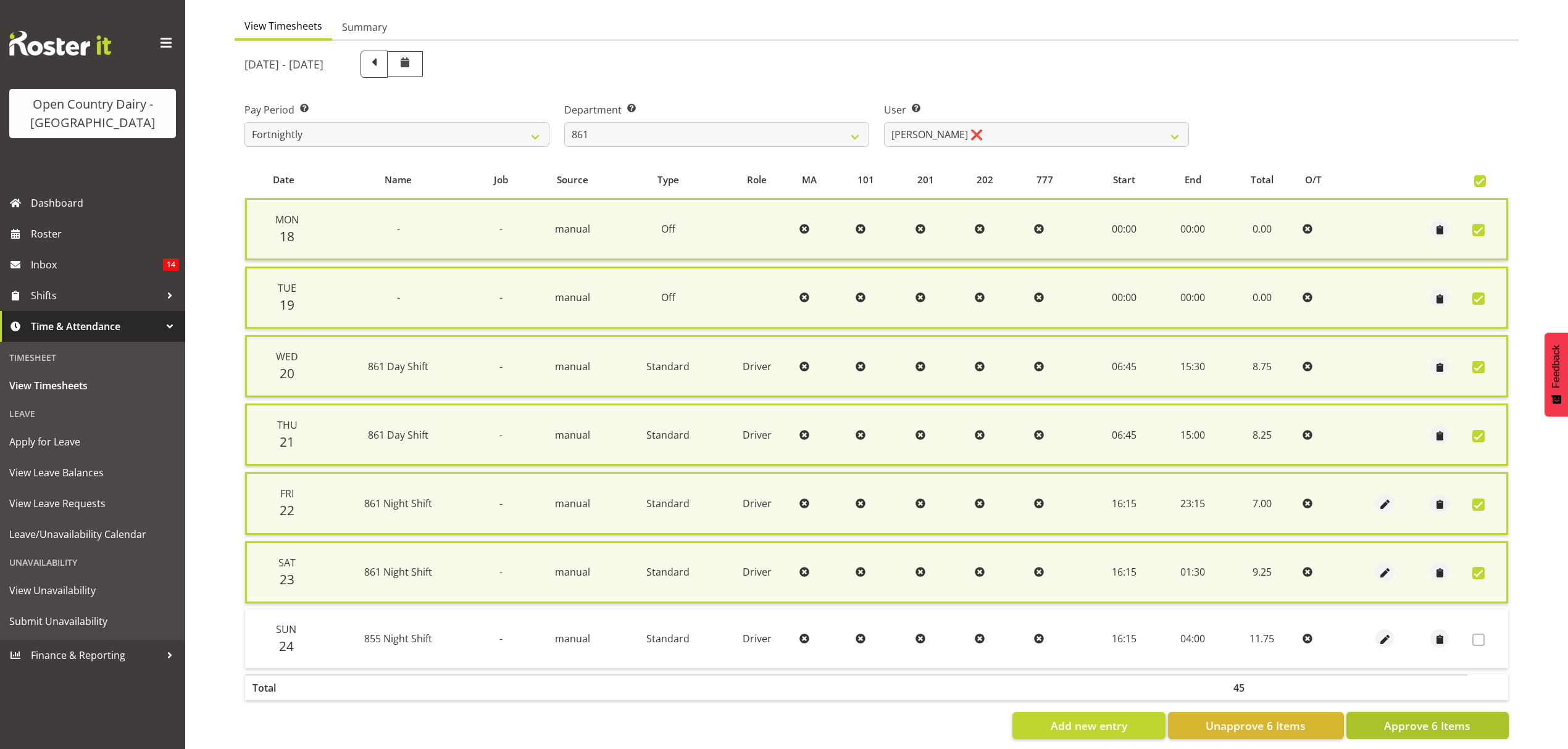
click at [1436, 718] on span "Approve 6 Items" at bounding box center [1427, 725] width 86 height 16
checkbox input "false"
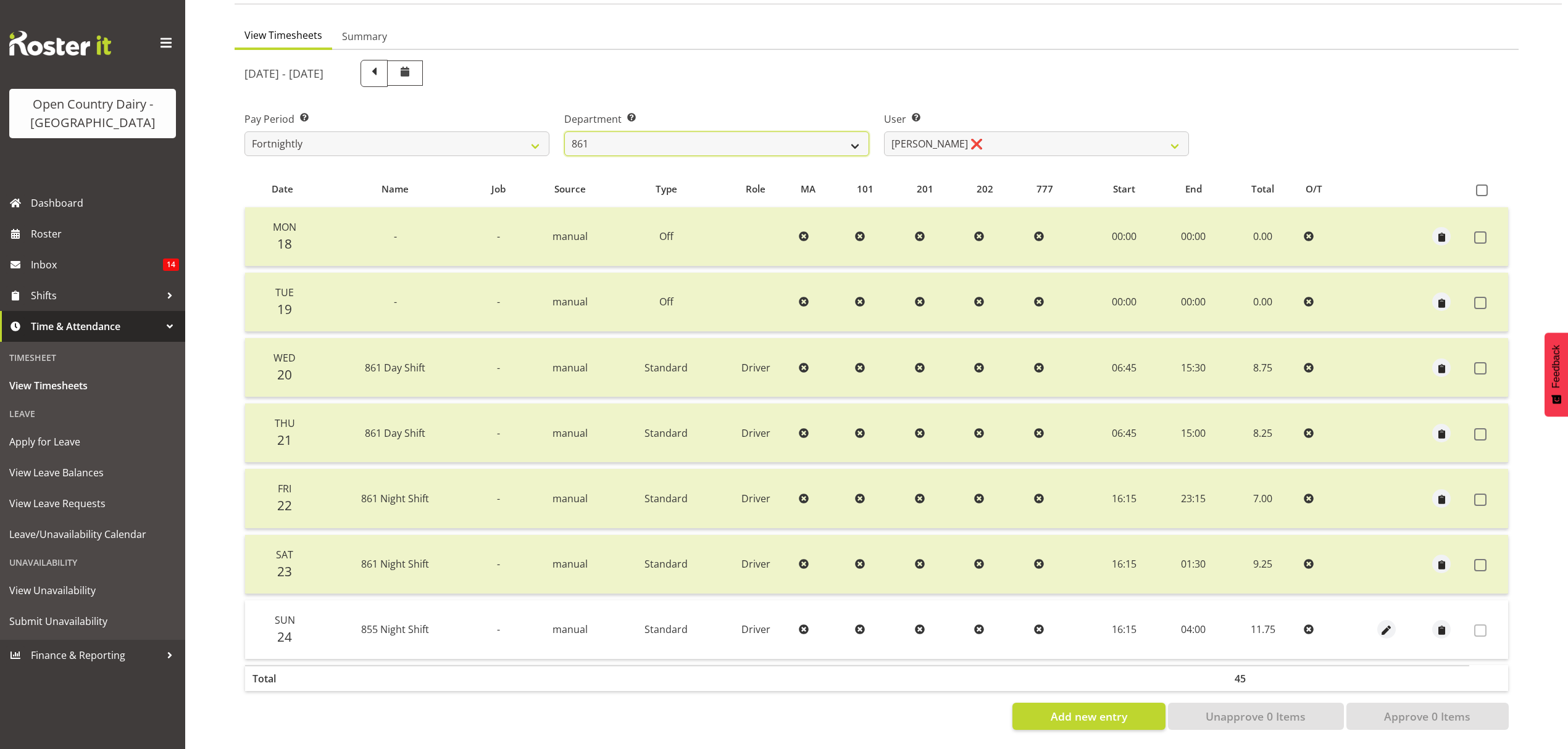
click at [853, 134] on select "734 735 736 737 738 739 851 852 853 854 855 856 858 861 862 865 868 869 870 873" at bounding box center [716, 144] width 305 height 24
click at [564, 131] on select "734 735 736 737 738 739 851 852 853 854 855 856 858 861 862 865 868 869 870 873" at bounding box center [716, 144] width 305 height 24
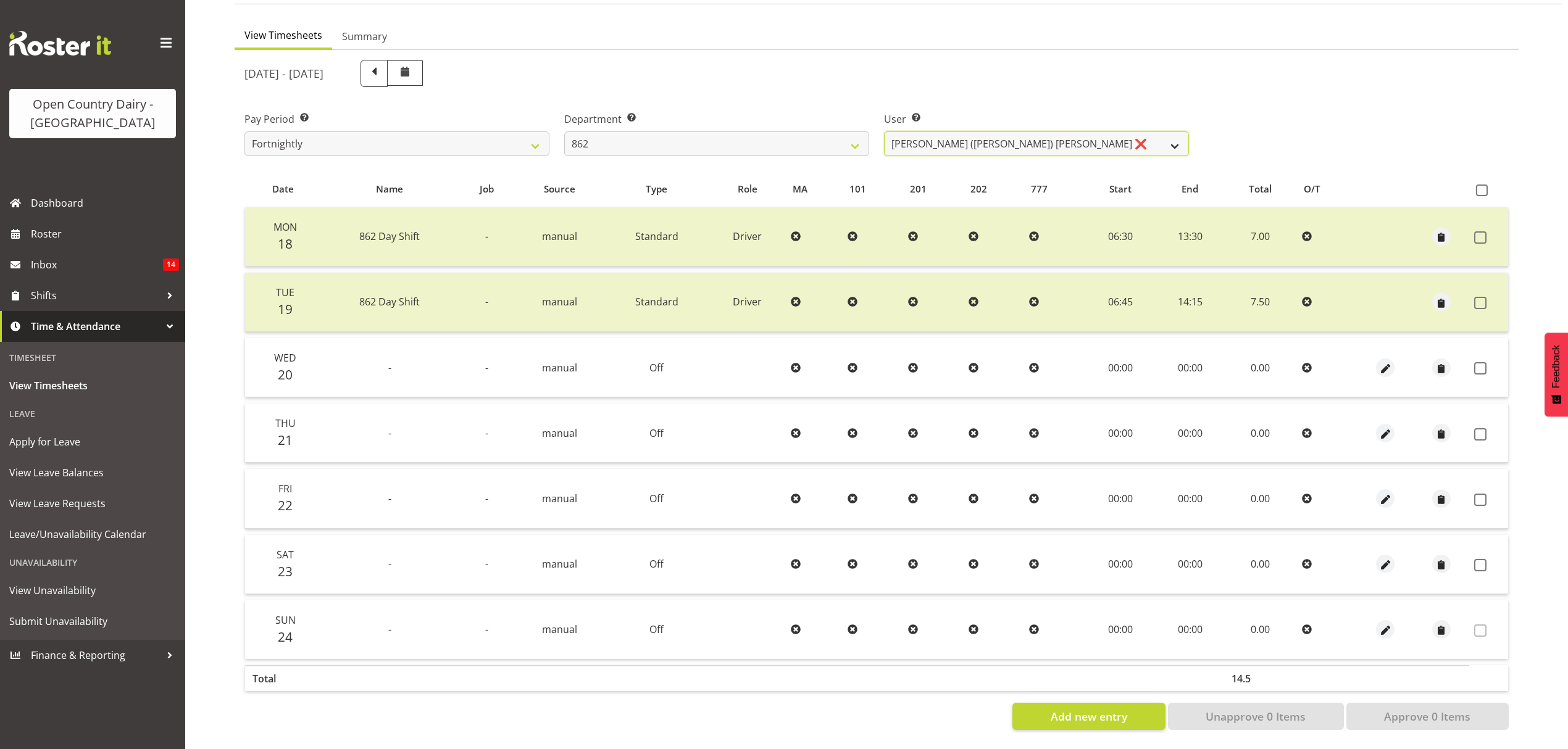
click at [1175, 134] on select "Bennie (David) Smith ❌ Colin Schwarz ❌ Forbes O'Reilly ❌ Tracy Inder ❌" at bounding box center [1036, 144] width 305 height 24
click at [852, 131] on select "734 735 736 737 738 739 851 852 853 854 855 856 858 861 862 865 868 869 870 873" at bounding box center [716, 144] width 305 height 24
click at [564, 131] on select "734 735 736 737 738 739 851 852 853 854 855 856 858 861 862 865 868 869 870 873" at bounding box center [716, 144] width 305 height 24
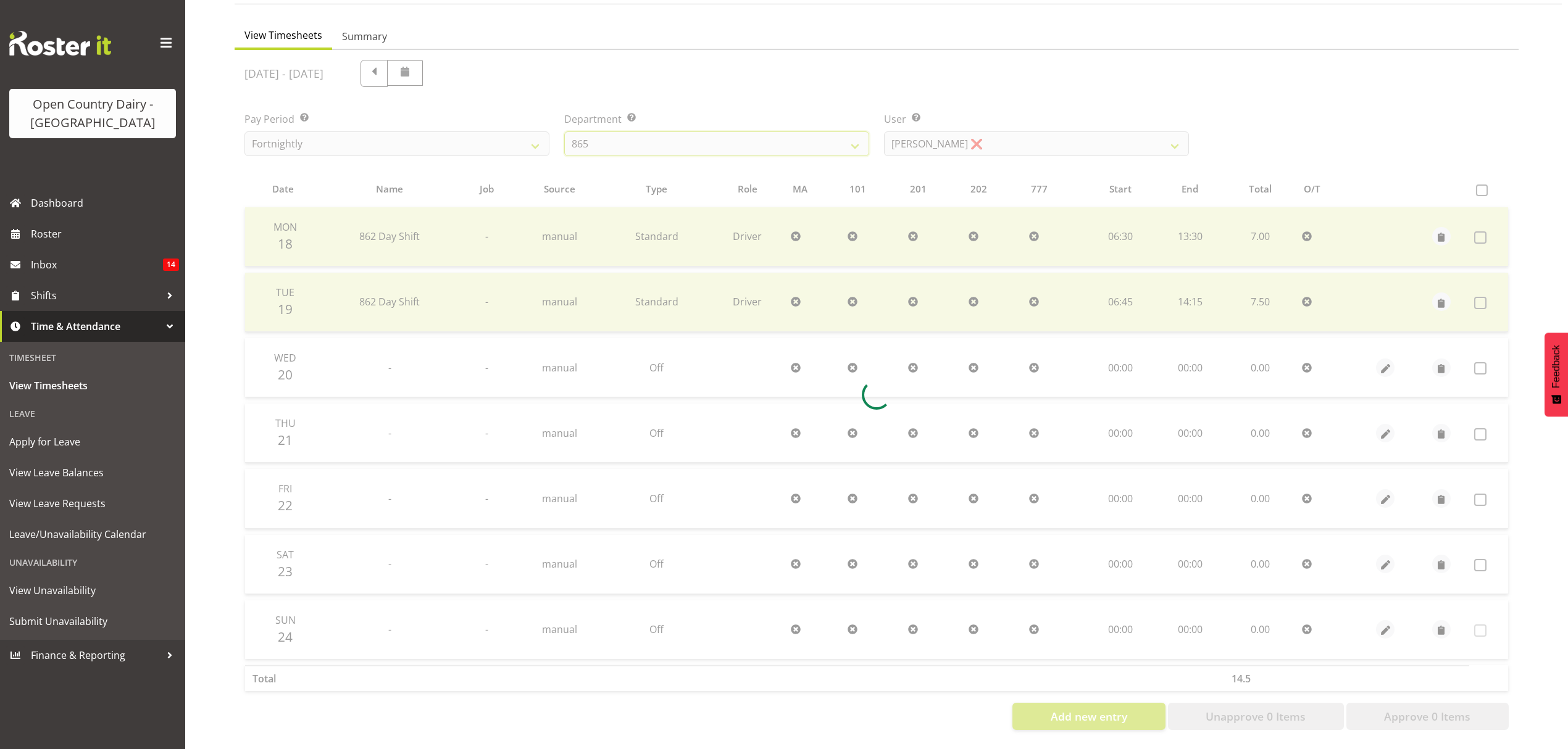
scroll to position [44, 0]
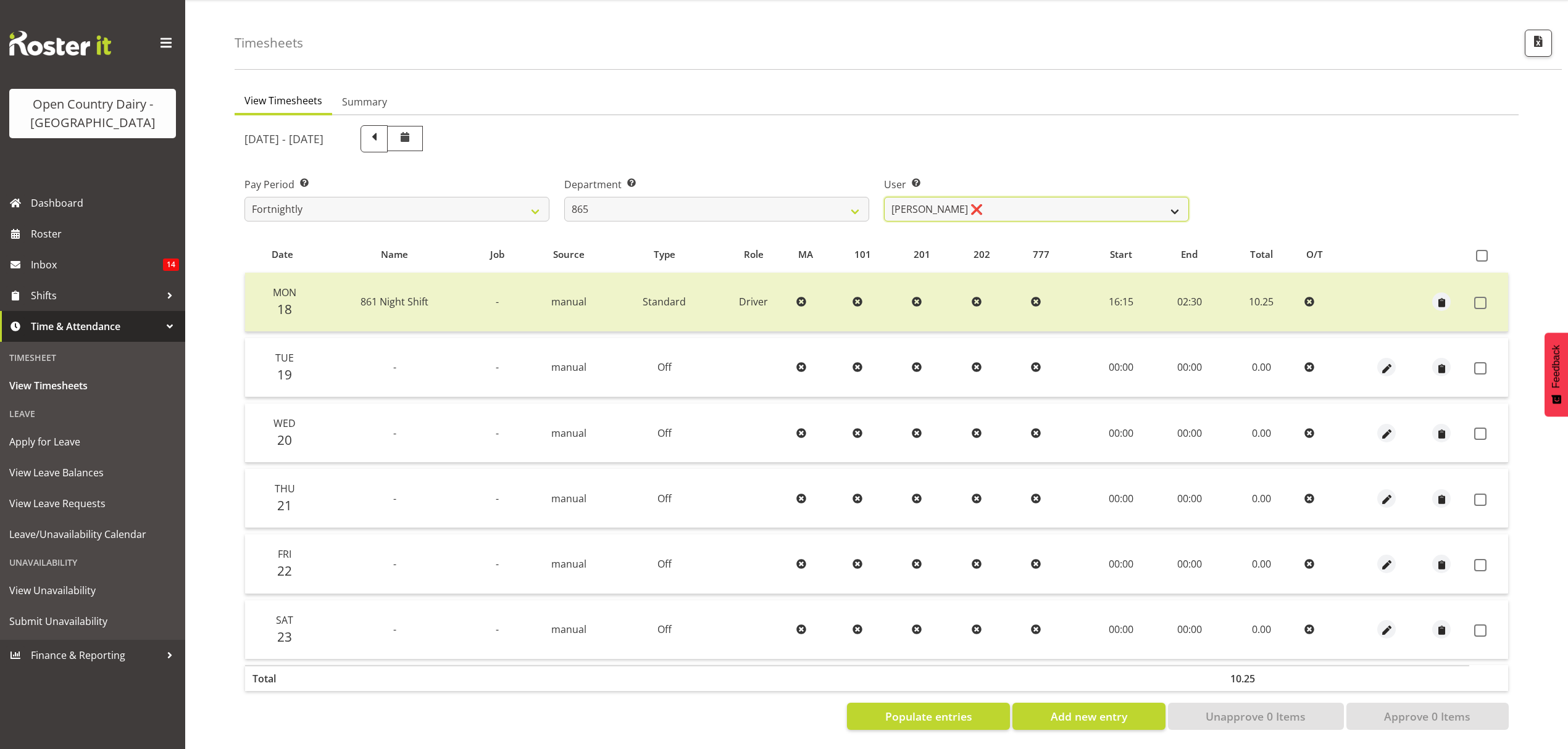
click at [1178, 197] on select "Flavio Ferraz ❌ George Courtney ❌ Steffan Kennard ❌" at bounding box center [1036, 209] width 305 height 24
click at [852, 200] on select "734 735 736 737 738 739 851 852 853 854 855 856 858 861 862 865 868 869 870 873" at bounding box center [716, 209] width 305 height 24
click at [564, 197] on select "734 735 736 737 738 739 851 852 853 854 855 856 858 861 862 865 868 869 870 873" at bounding box center [716, 209] width 305 height 24
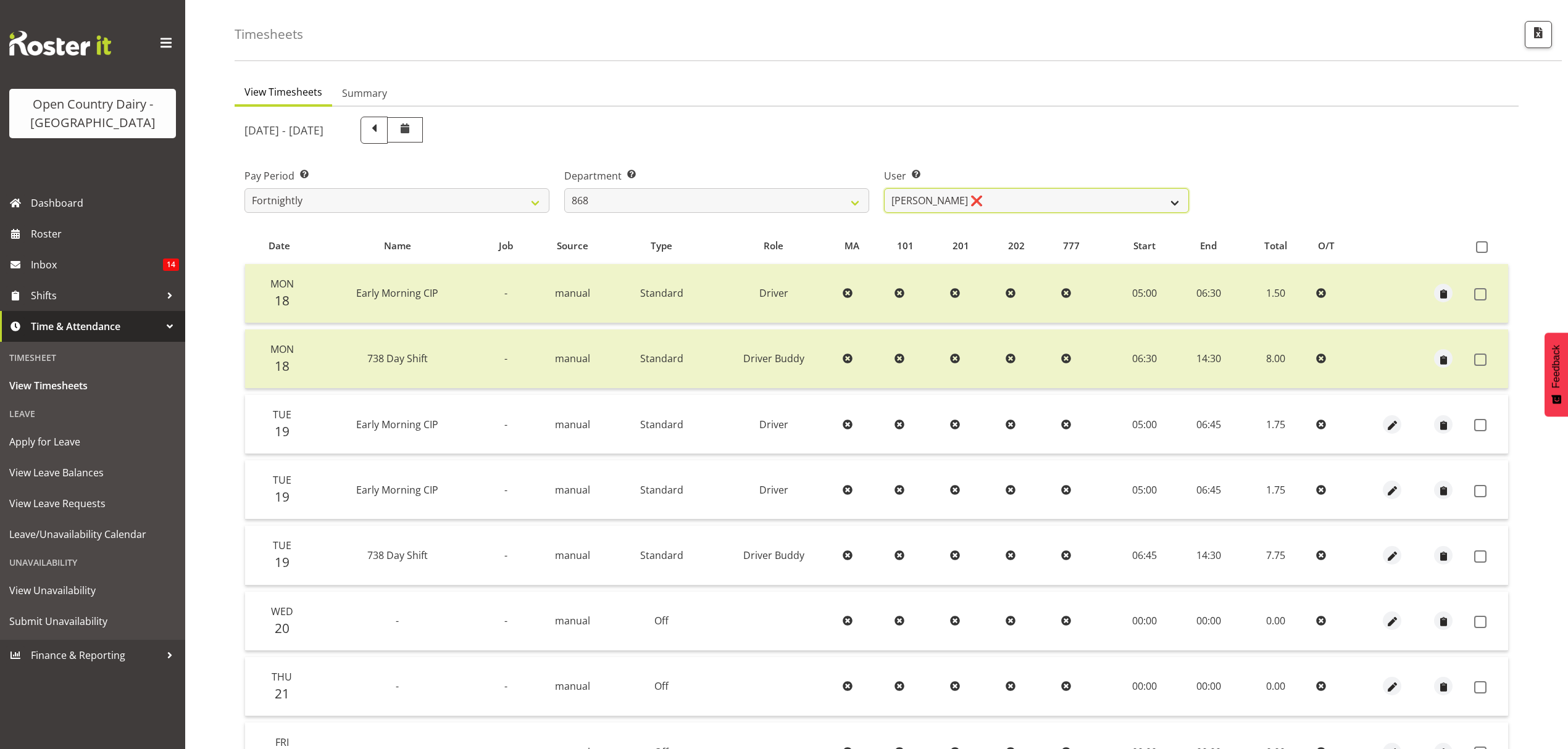
click at [1172, 199] on select "Alan Rolton ❌ Cassidy Williams ❌ Christopher McIver ❌ Darin Ayling ❌" at bounding box center [1036, 201] width 305 height 24
click at [884, 189] on select "Alan Rolton ❌ Cassidy Williams ❌ Christopher McIver ❌ Darin Ayling ❌" at bounding box center [1036, 201] width 305 height 24
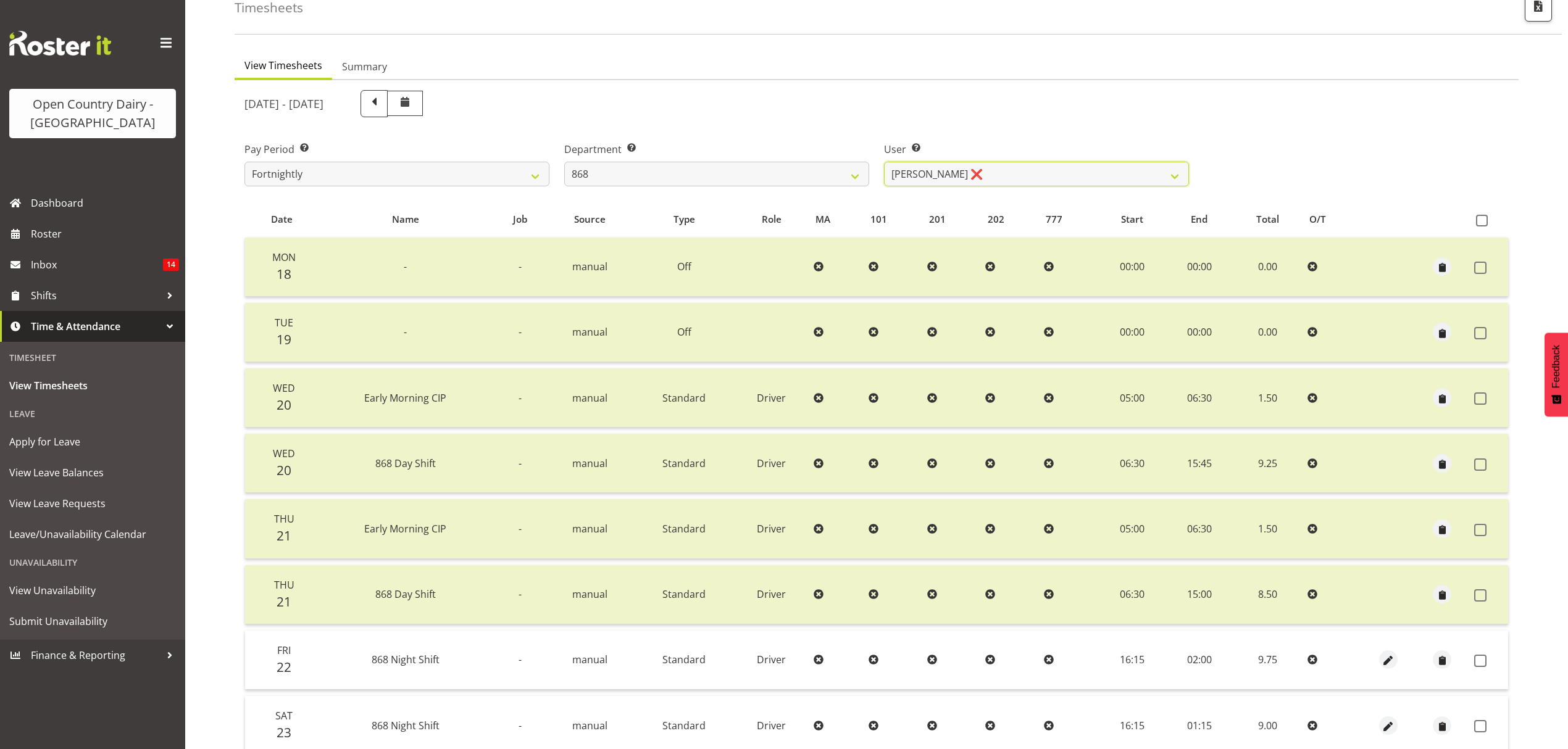
scroll to position [240, 0]
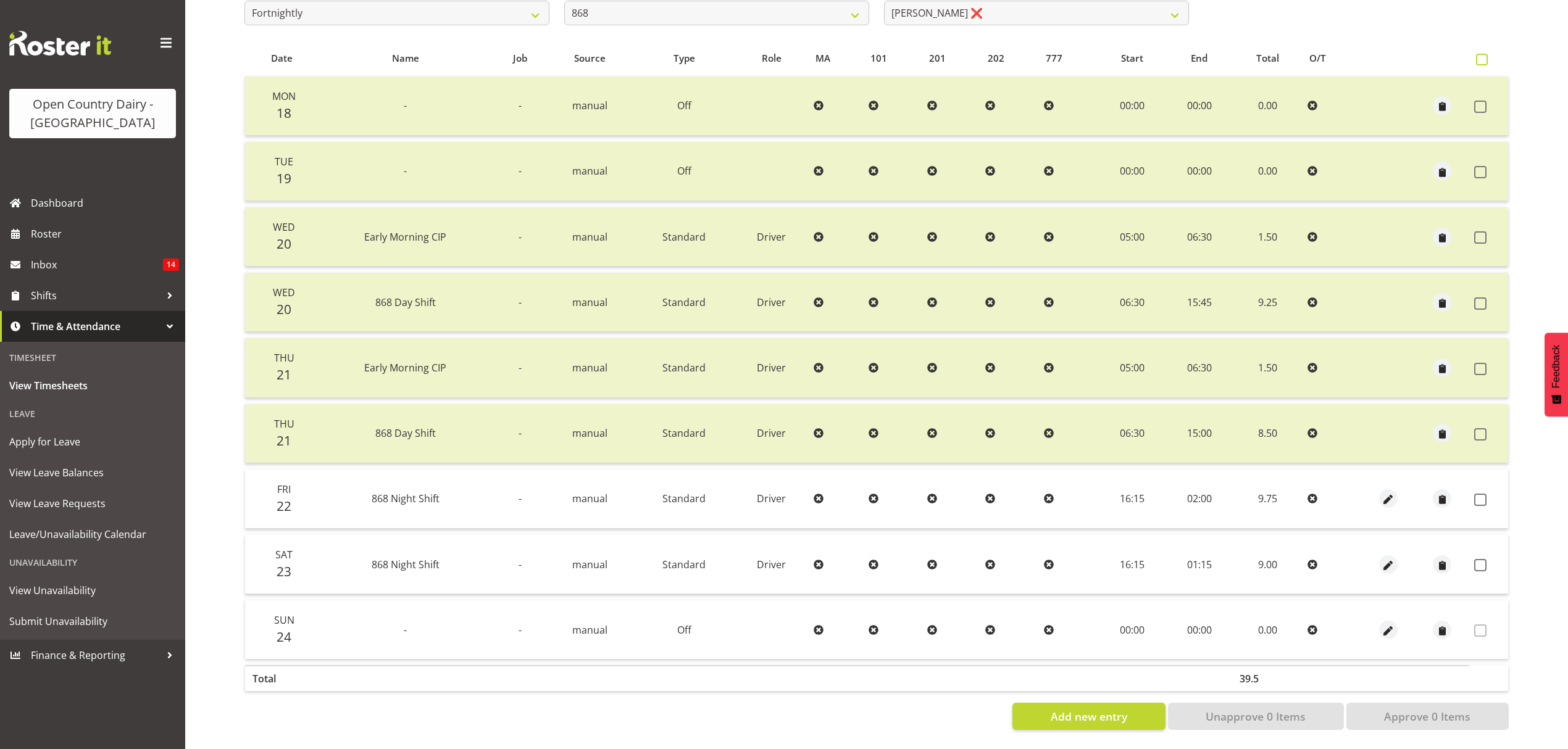
click at [1479, 53] on span at bounding box center [1482, 59] width 11 height 11
click at [1479, 56] on input "checkbox" at bounding box center [1480, 60] width 8 height 8
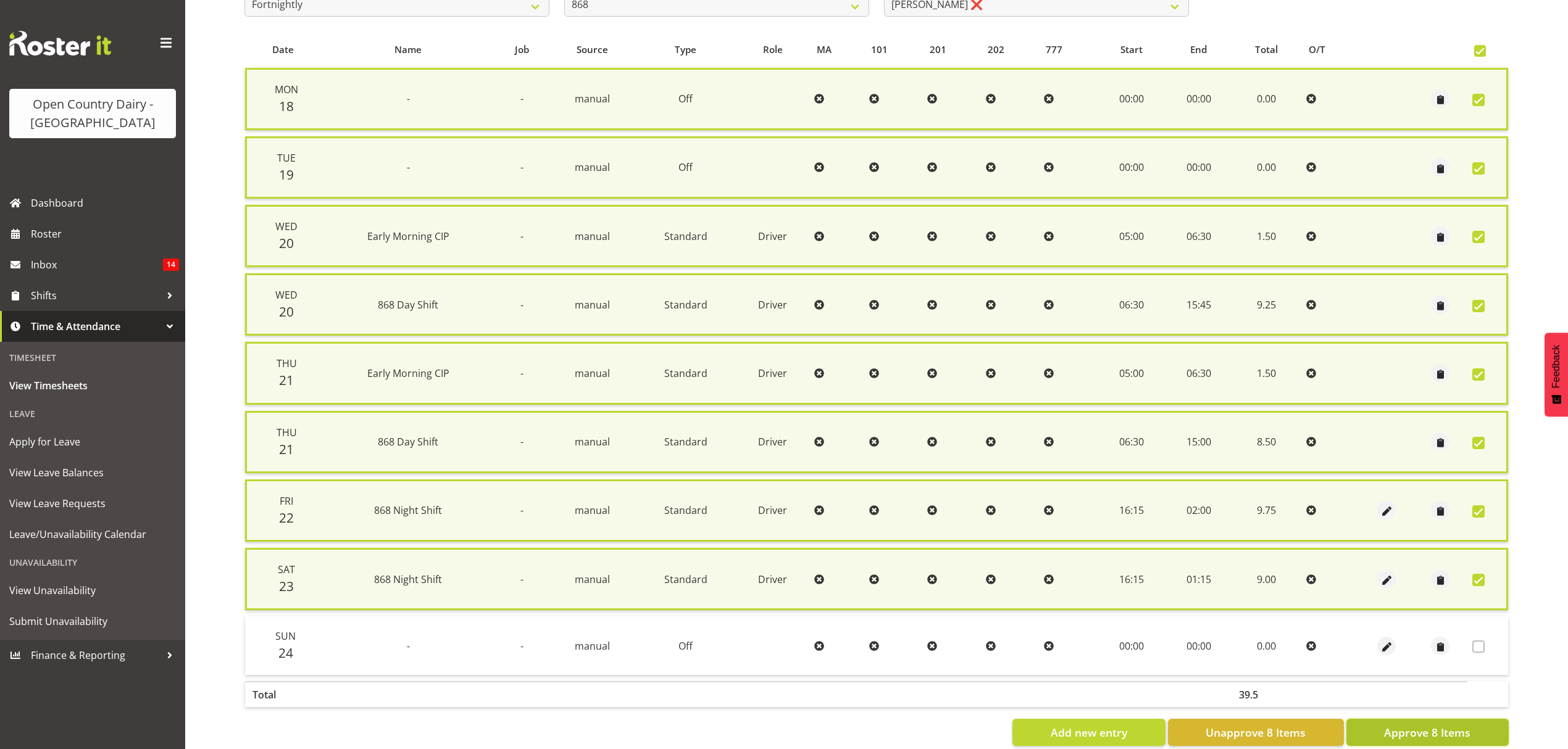
click at [1417, 725] on span "Approve 8 Items" at bounding box center [1427, 732] width 86 height 16
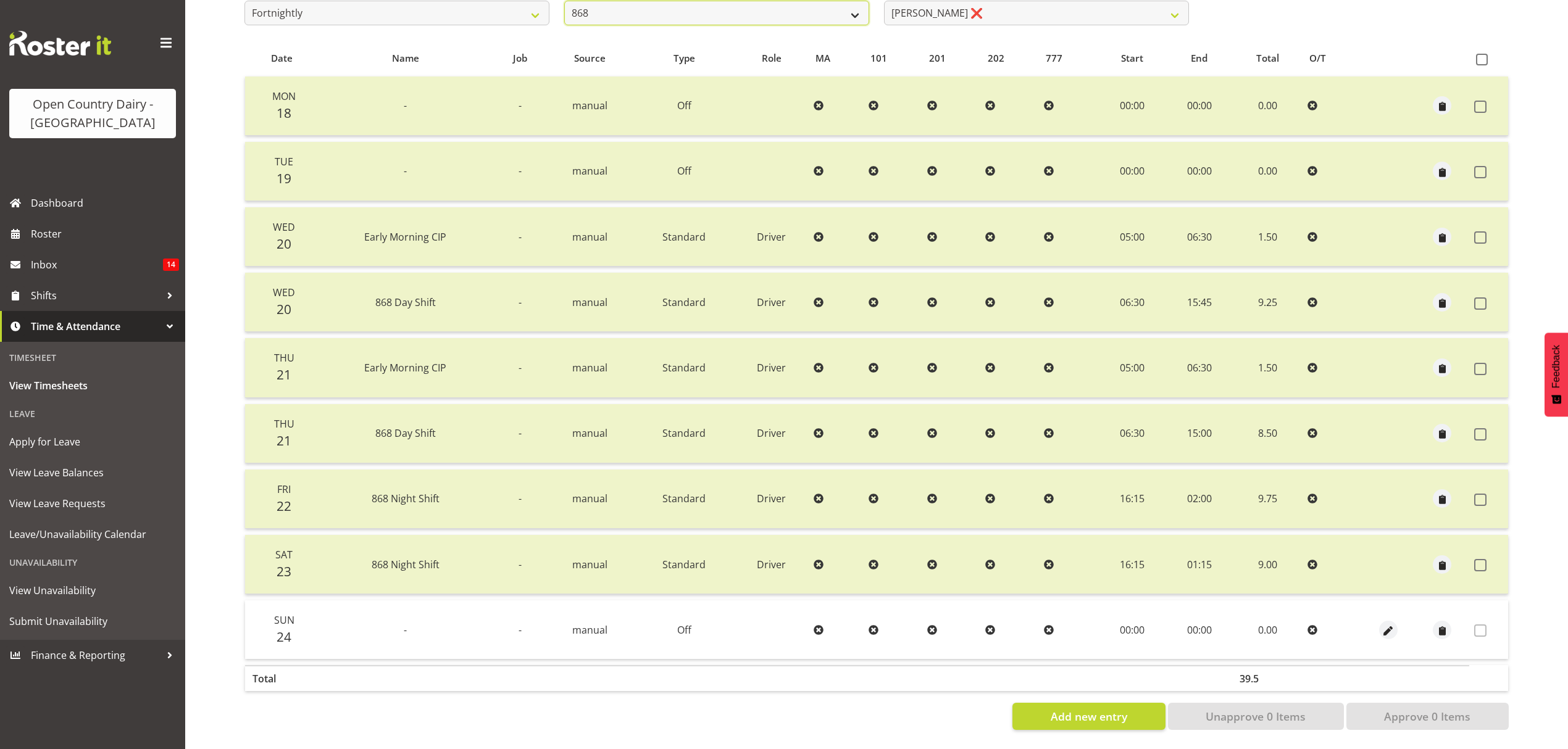
scroll to position [231, 0]
click at [855, 6] on select "734 735 736 737 738 739 851 852 853 854 855 856 858 861 862 865 868 869 870 873" at bounding box center [716, 13] width 305 height 24
click at [564, 1] on select "734 735 736 737 738 739 851 852 853 854 855 856 858 861 862 865 868 869 870 873" at bounding box center [716, 13] width 305 height 24
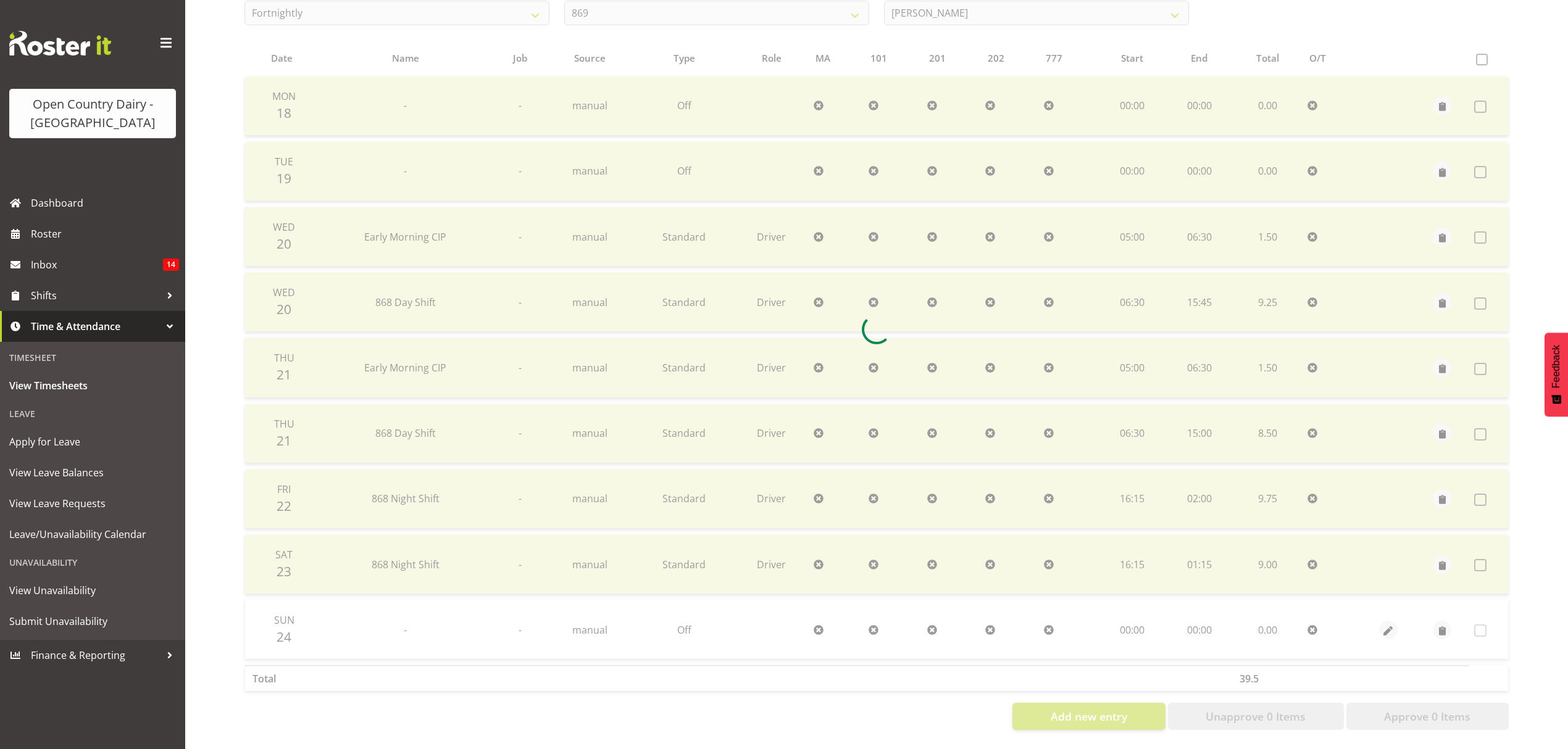
click at [1322, 26] on div at bounding box center [877, 330] width 1285 height 822
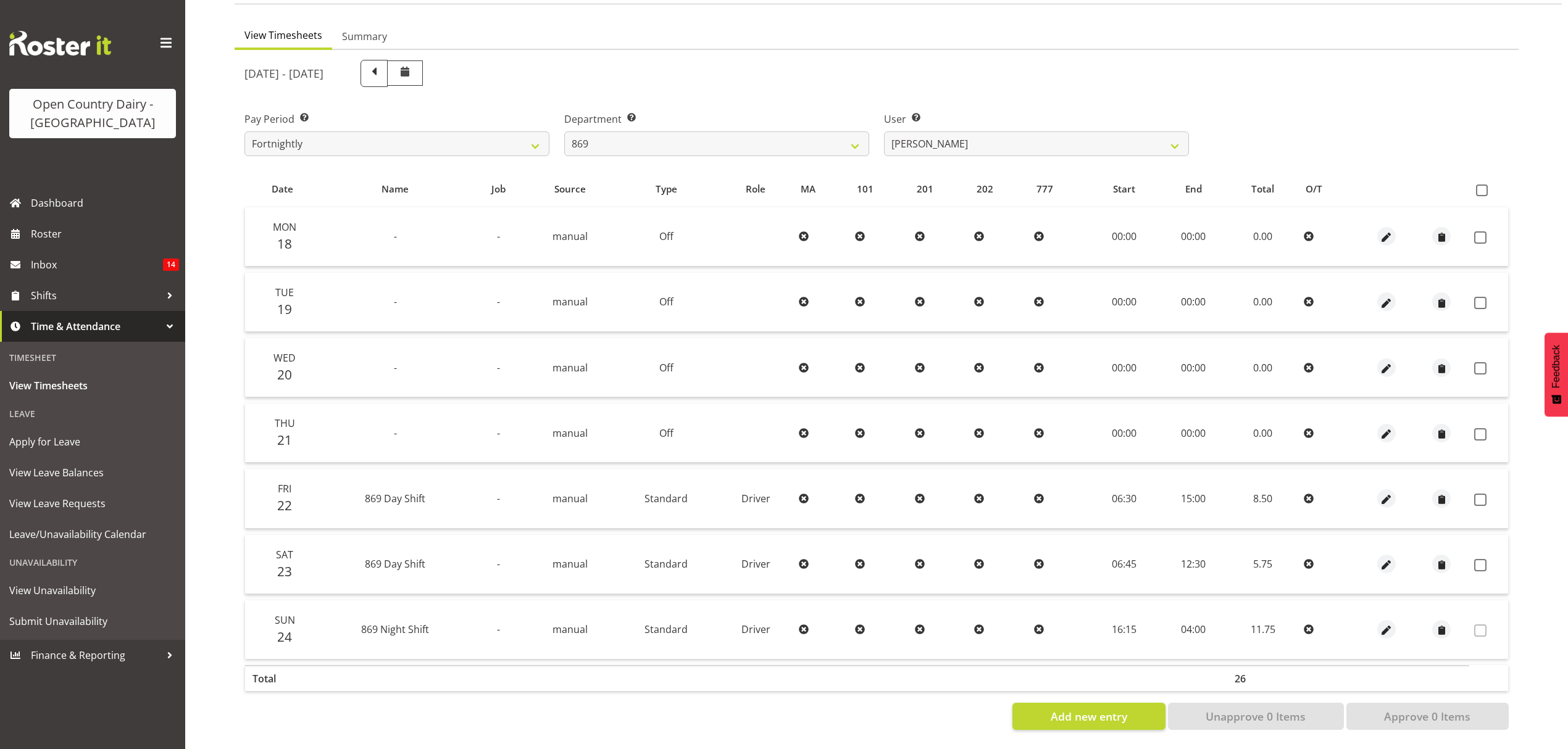
scroll to position [109, 0]
click at [1178, 139] on select "Barry O'Donnell ❌ Barry Johnston ✔ Jason Soper ❌ Peter Wieczorek ❌" at bounding box center [1036, 144] width 305 height 24
click at [884, 131] on select "Barry O'Donnell ❌ Barry Johnston ✔ Jason Soper ❌ Peter Wieczorek ❌" at bounding box center [1036, 144] width 305 height 24
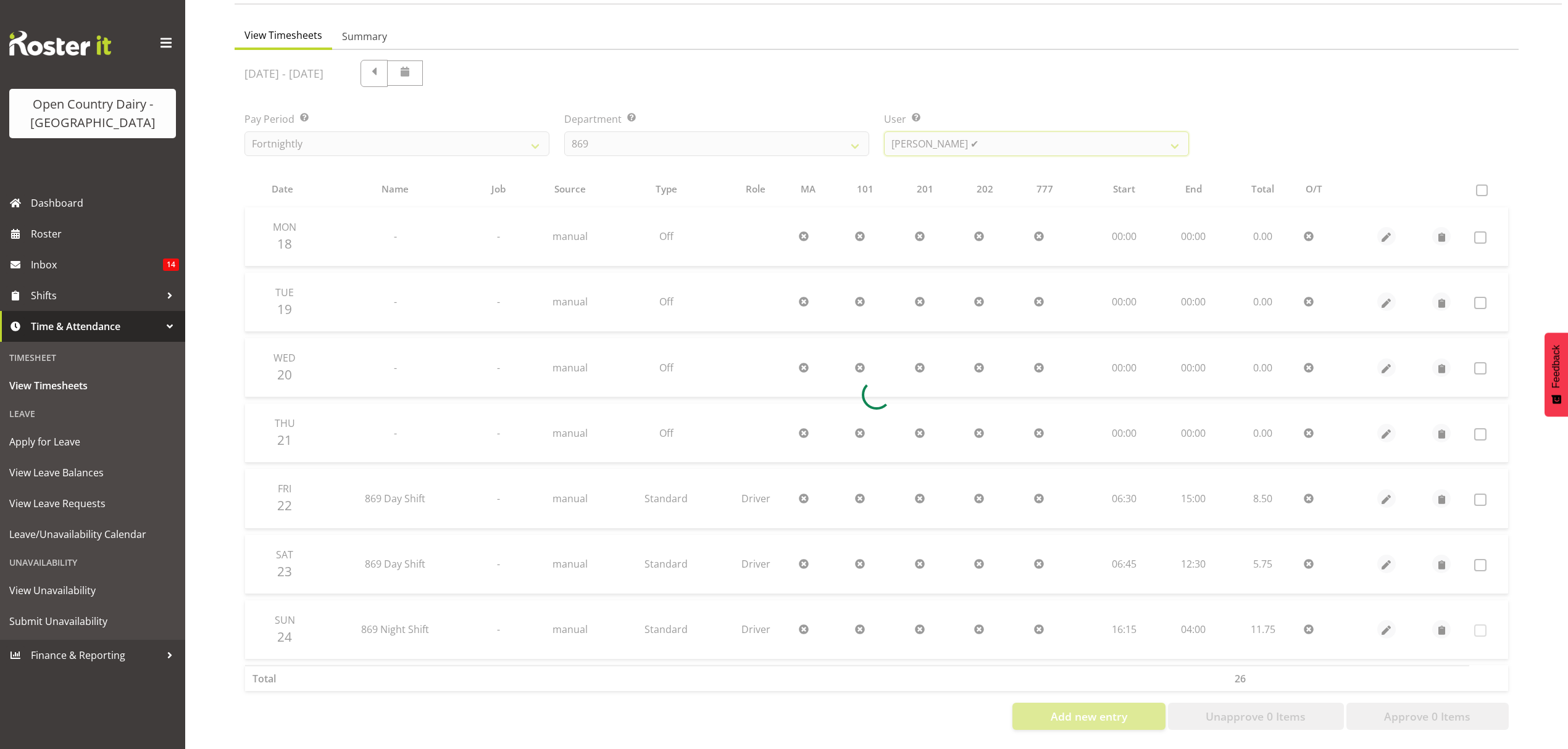
scroll to position [0, 0]
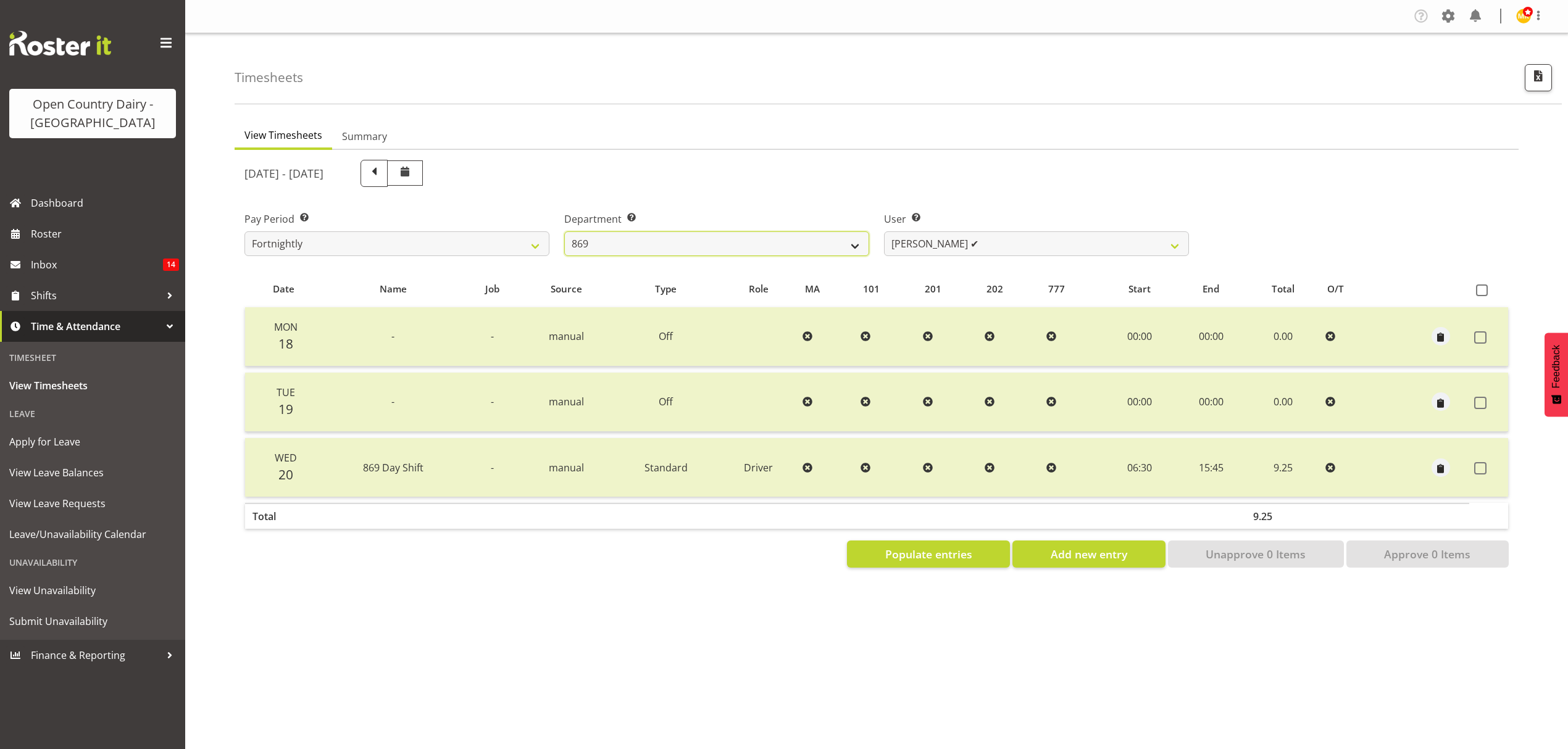
click at [855, 240] on select "734 735 736 737 738 739 851 852 853 854 855 856 858 861 862 865 868 869 870 873" at bounding box center [716, 244] width 305 height 24
click at [564, 231] on select "734 735 736 737 738 739 851 852 853 854 855 856 858 861 862 865 868 869 870 873" at bounding box center [716, 244] width 305 height 24
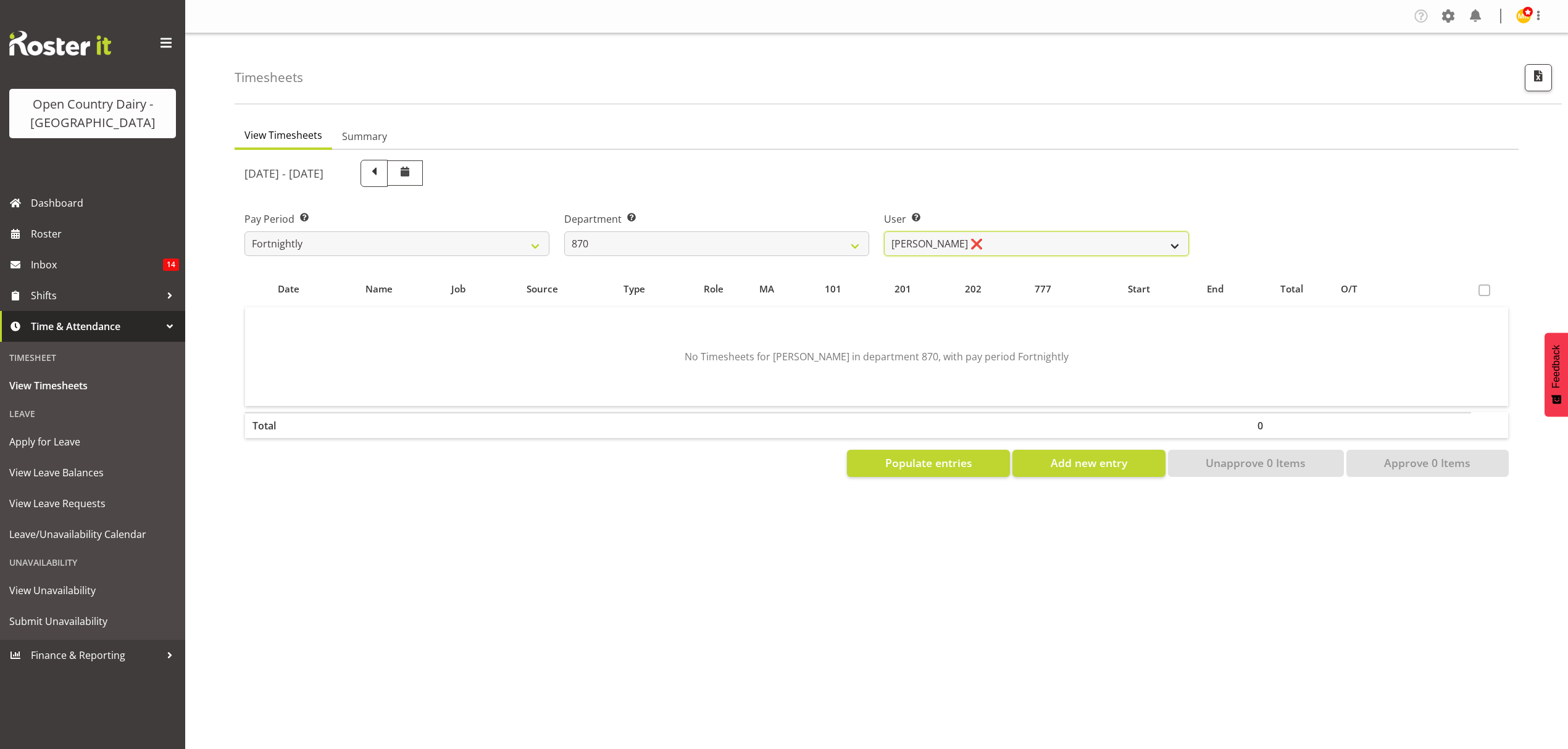
click at [1175, 243] on select "Andy Haywood ❌ David Young ❌ Stewart Matheson ❌" at bounding box center [1036, 244] width 305 height 24
click at [852, 247] on select "734 735 736 737 738 739 851 852 853 854 855 856 858 861 862 865 868 869 870 873" at bounding box center [716, 244] width 305 height 24
click at [564, 231] on select "734 735 736 737 738 739 851 852 853 854 855 856 858 861 862 865 868 869 870 873" at bounding box center [716, 244] width 305 height 24
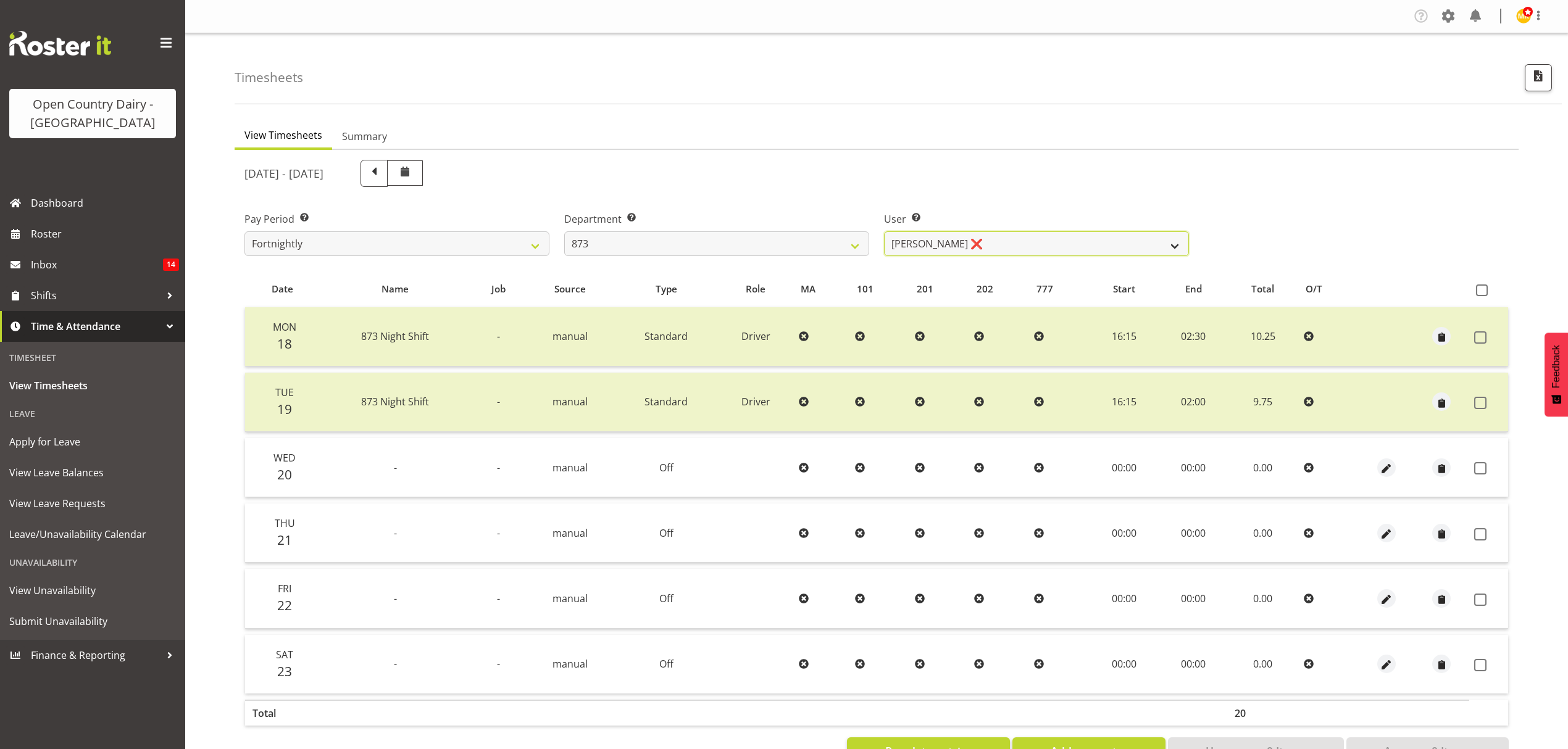
click at [1172, 242] on select "Andrew Henderson ❌ Ricky Popham ❌ Stacy MacAskill ❌ Trish Nicol ❌" at bounding box center [1036, 244] width 305 height 24
click at [884, 231] on select "Andrew Henderson ❌ Ricky Popham ❌ Stacy MacAskill ❌ Trish Nicol ❌" at bounding box center [1036, 244] width 305 height 24
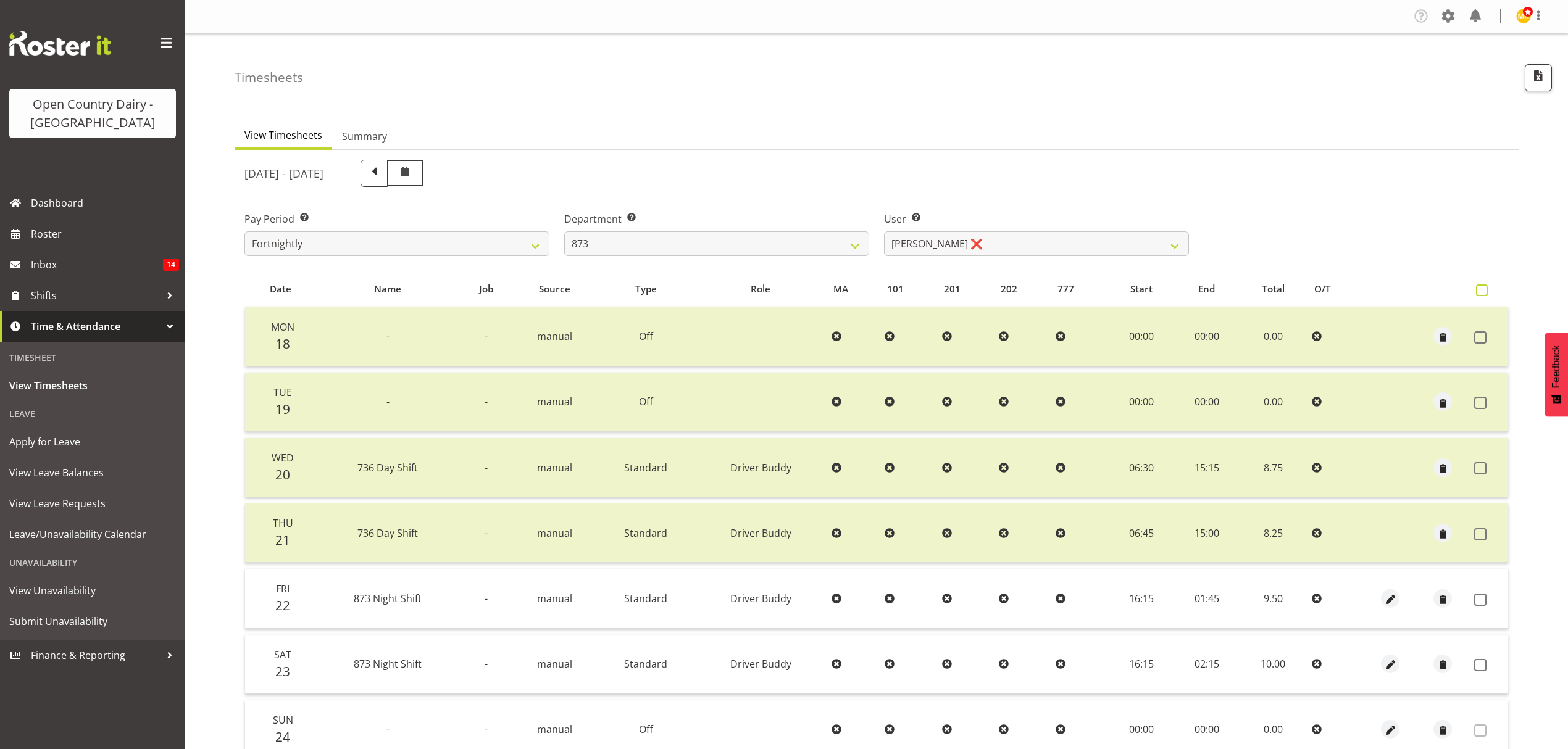
click at [1483, 289] on span at bounding box center [1482, 290] width 11 height 11
click at [1483, 289] on input "checkbox" at bounding box center [1480, 290] width 8 height 8
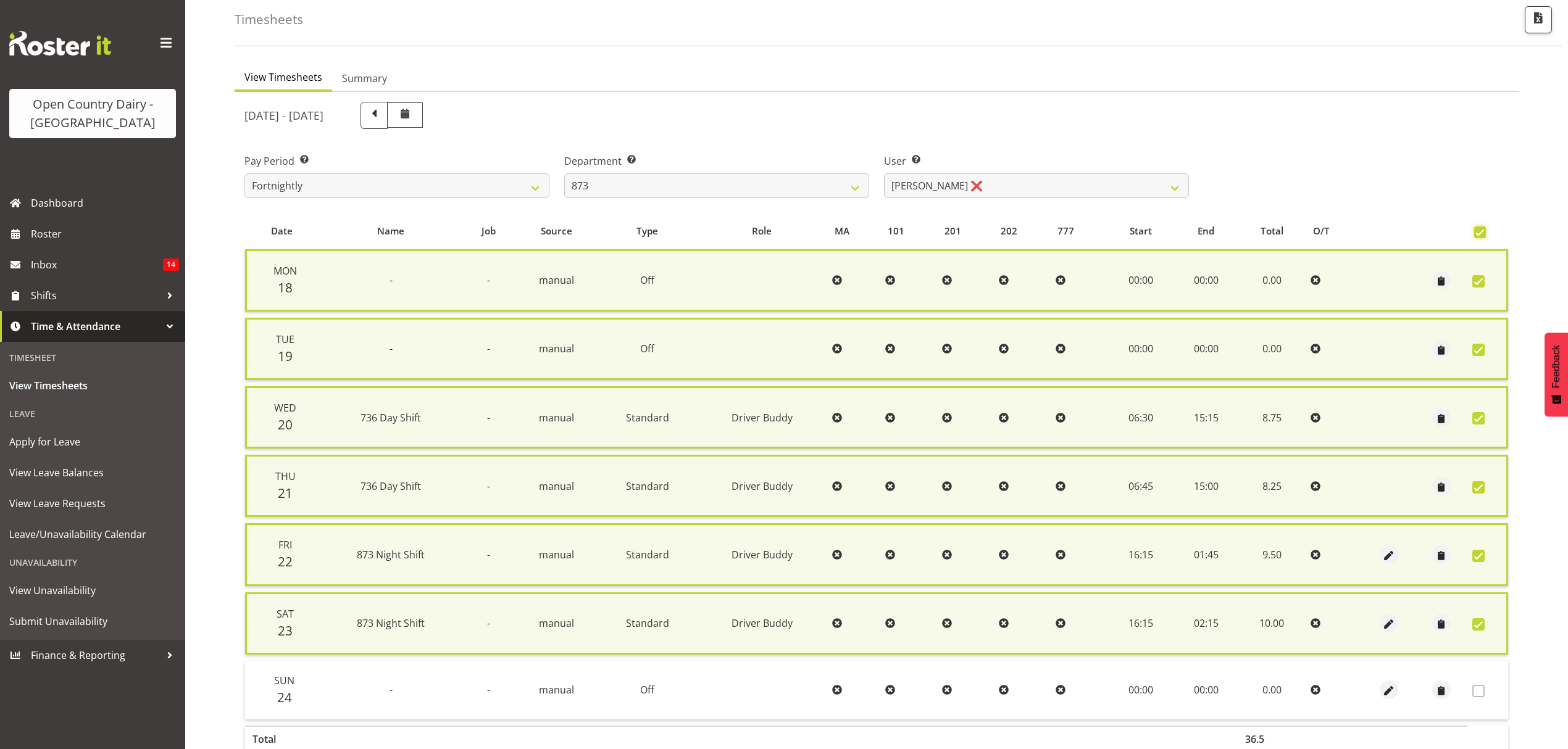
scroll to position [124, 0]
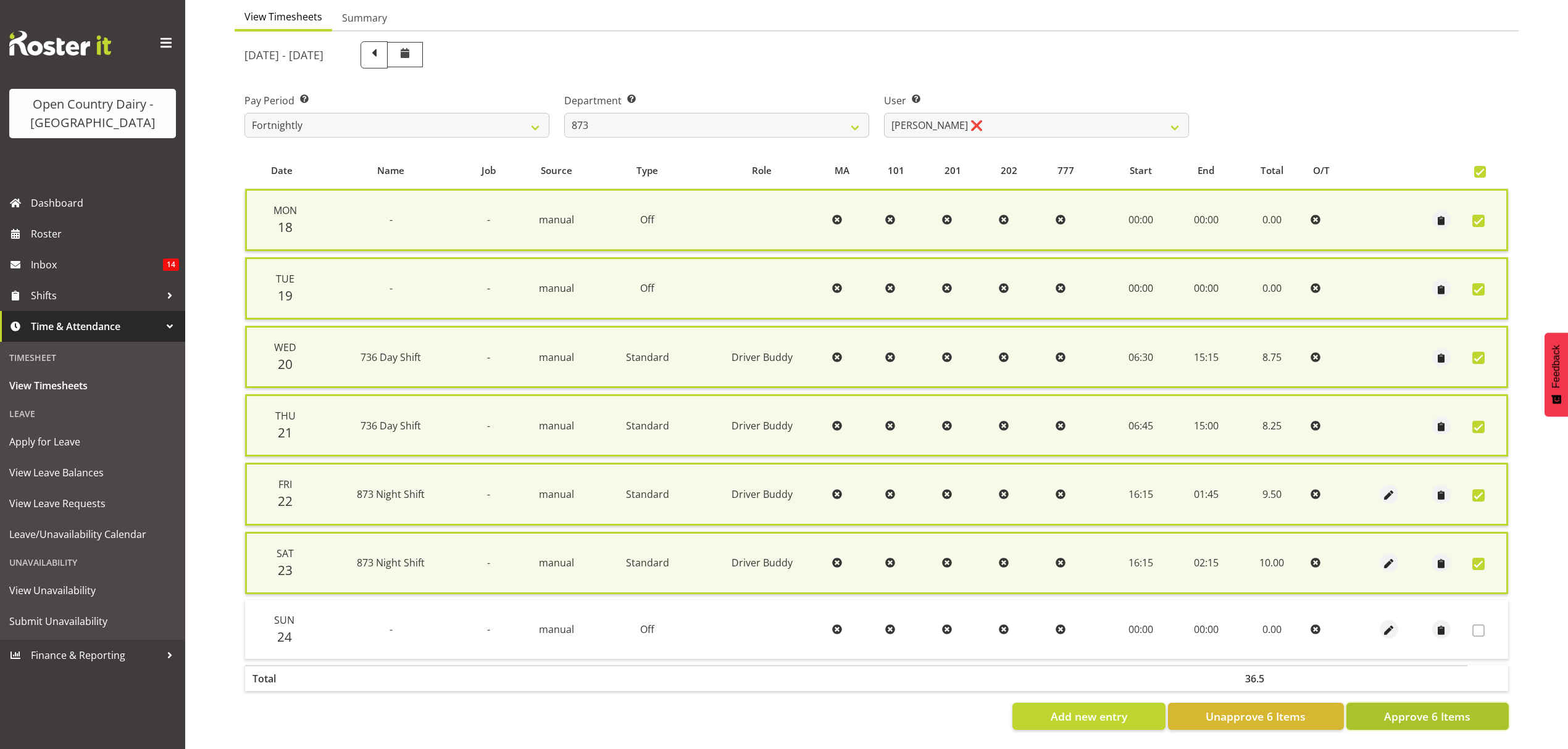
click at [1450, 709] on span "Approve 6 Items" at bounding box center [1427, 716] width 86 height 16
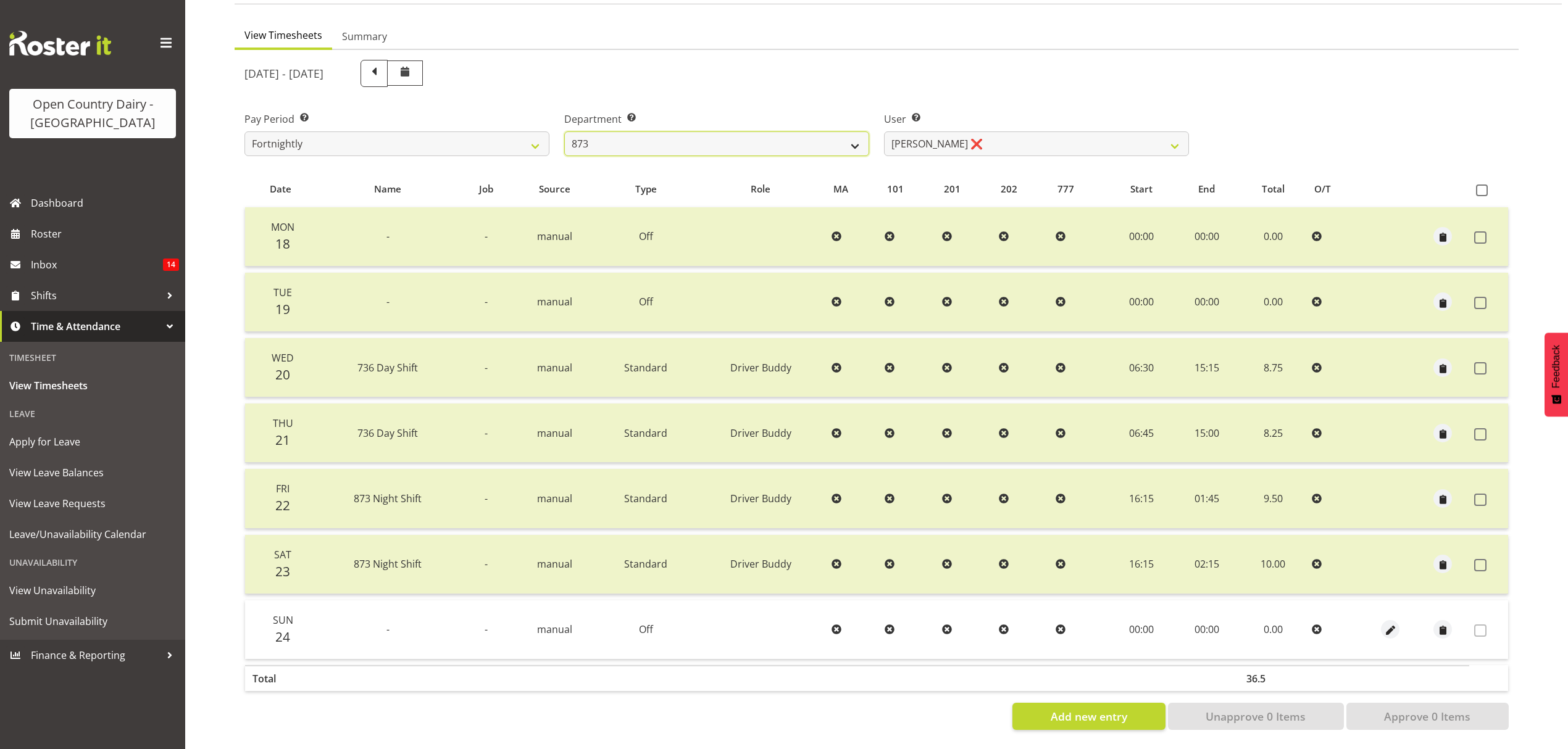
click at [852, 131] on select "734 735 736 737 738 739 851 852 853 854 855 856 858 861 862 865 868 869 870 873" at bounding box center [716, 144] width 305 height 24
click at [564, 131] on select "734 735 736 737 738 739 851 852 853 854 855 856 858 861 862 865 868 869 870 873" at bounding box center [716, 144] width 305 height 24
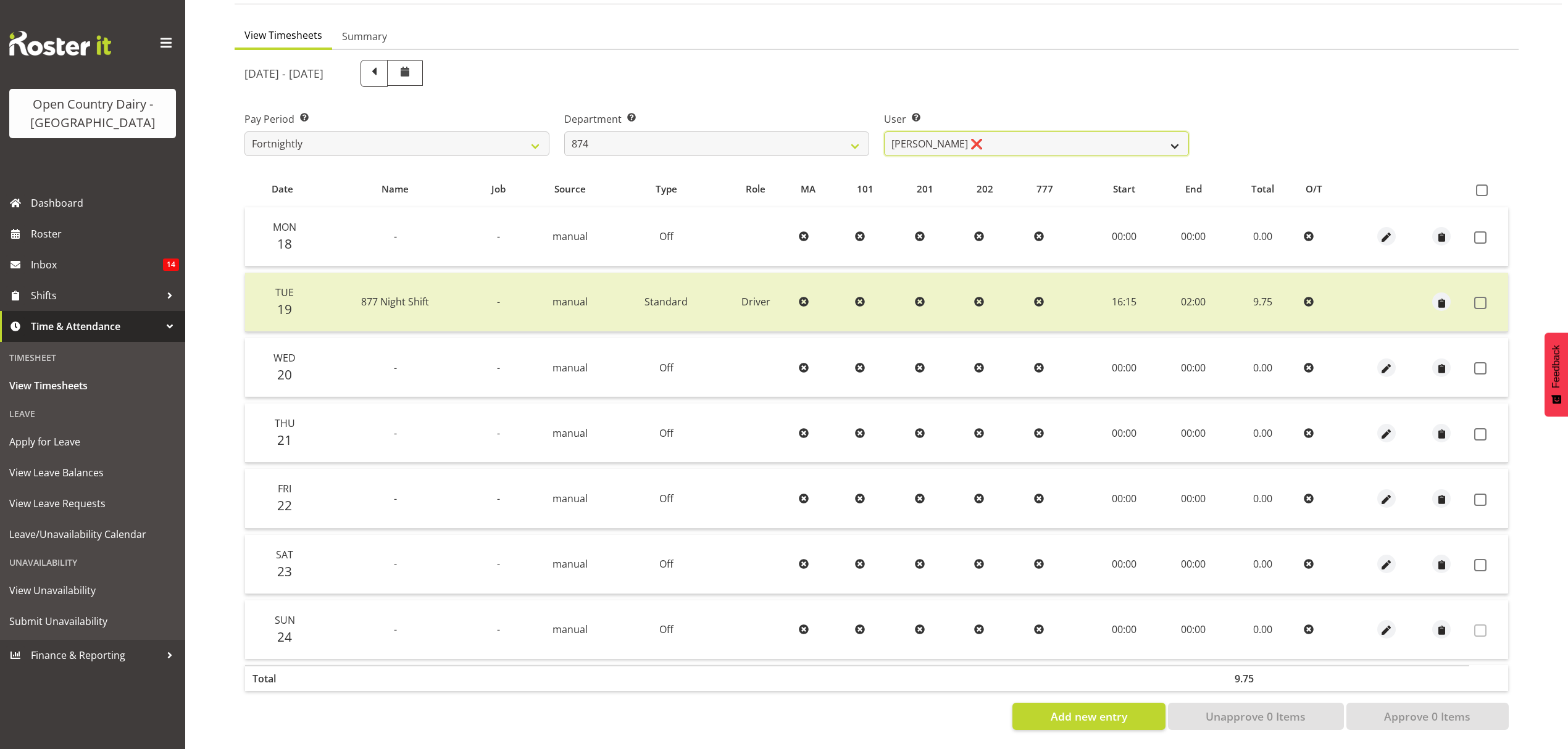
click at [1178, 132] on select "Annette Parker ❌ Christopher McRae ❌ Patrick Stenton ❌ Rachel Carpenter ❌" at bounding box center [1036, 144] width 305 height 24
click at [884, 131] on select "Annette Parker ❌ Christopher McRae ❌ Patrick Stenton ❌ Rachel Carpenter ❌" at bounding box center [1036, 144] width 305 height 24
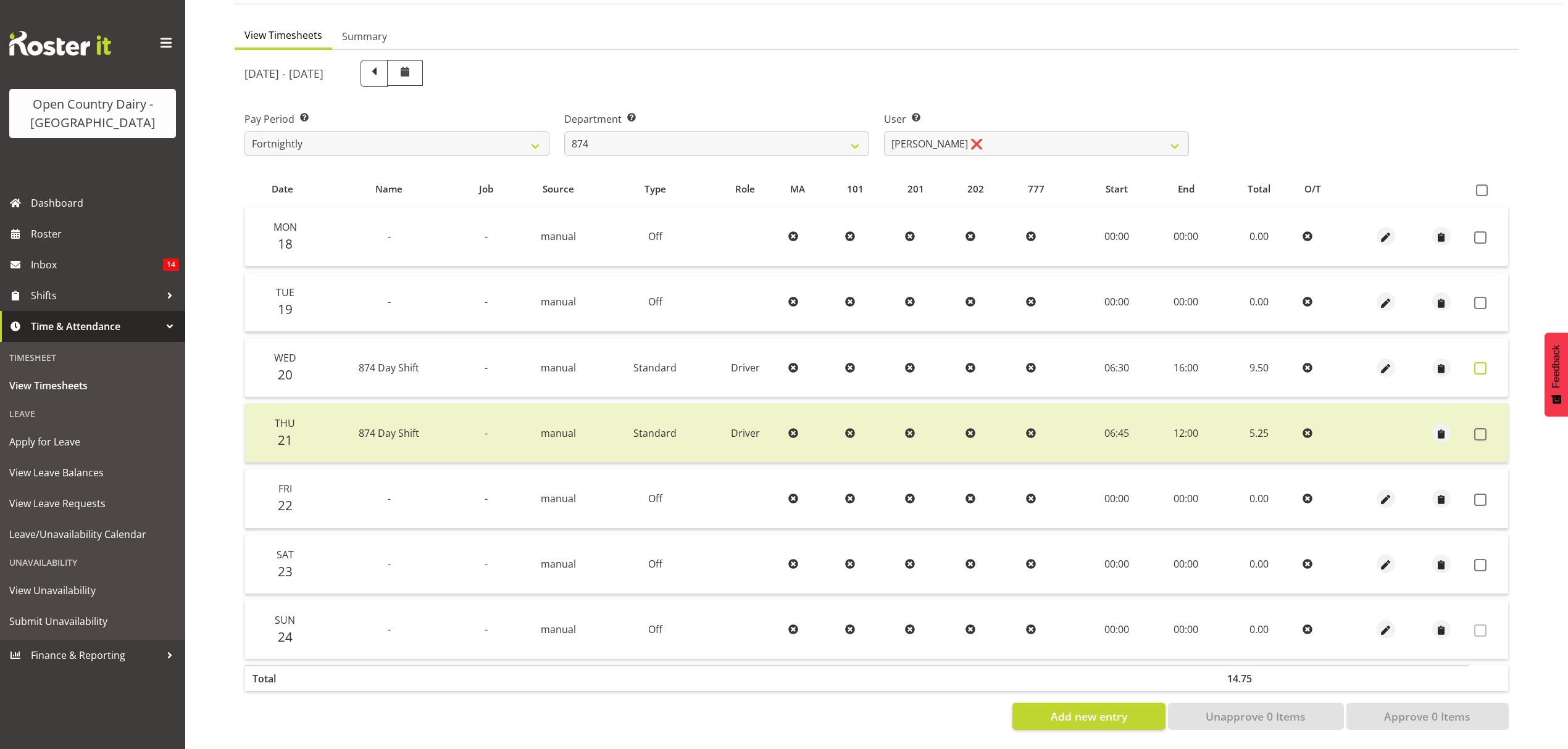
click at [1479, 363] on span at bounding box center [1481, 369] width 12 height 12
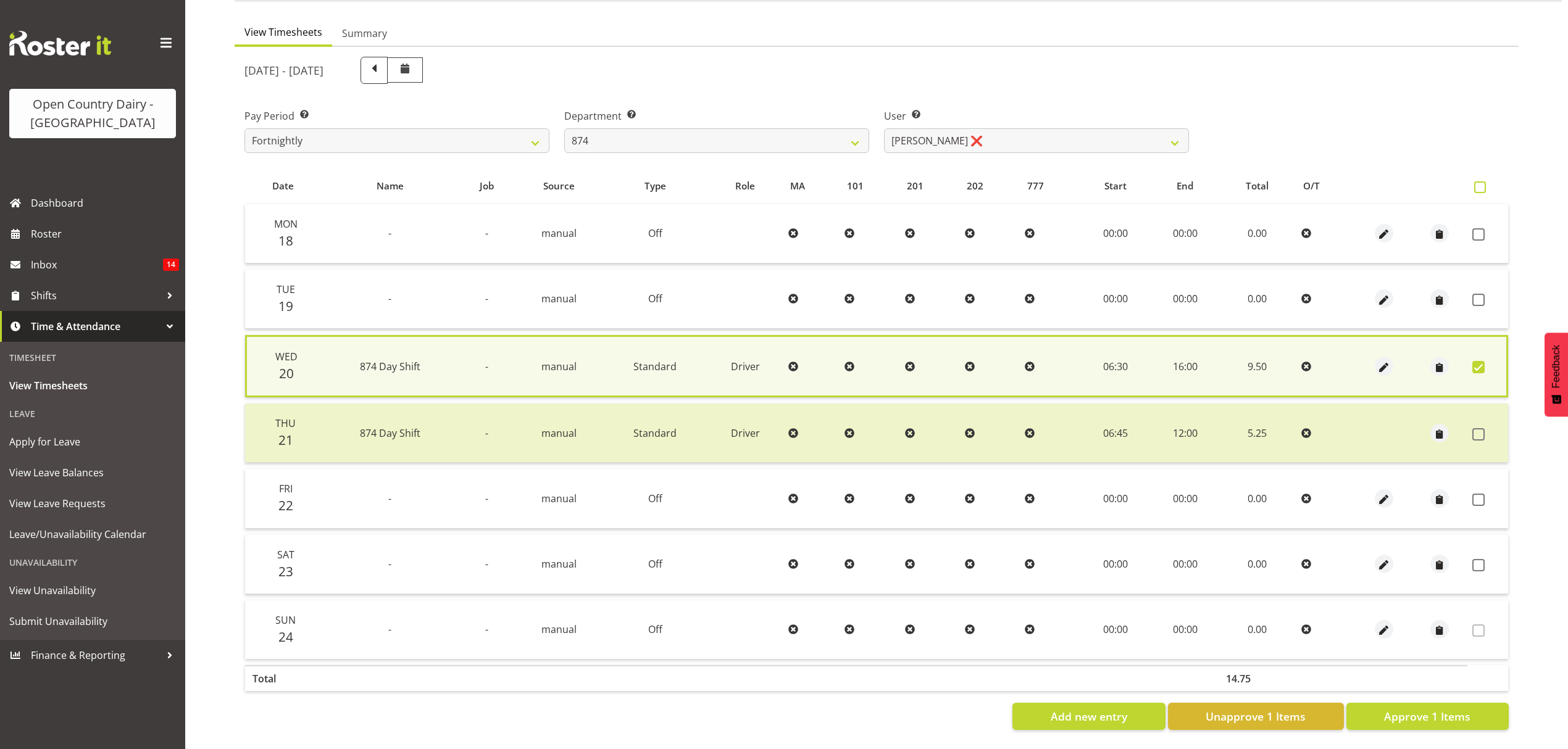
click at [1481, 182] on span at bounding box center [1480, 187] width 11 height 11
click at [1481, 183] on input "checkbox" at bounding box center [1479, 187] width 8 height 8
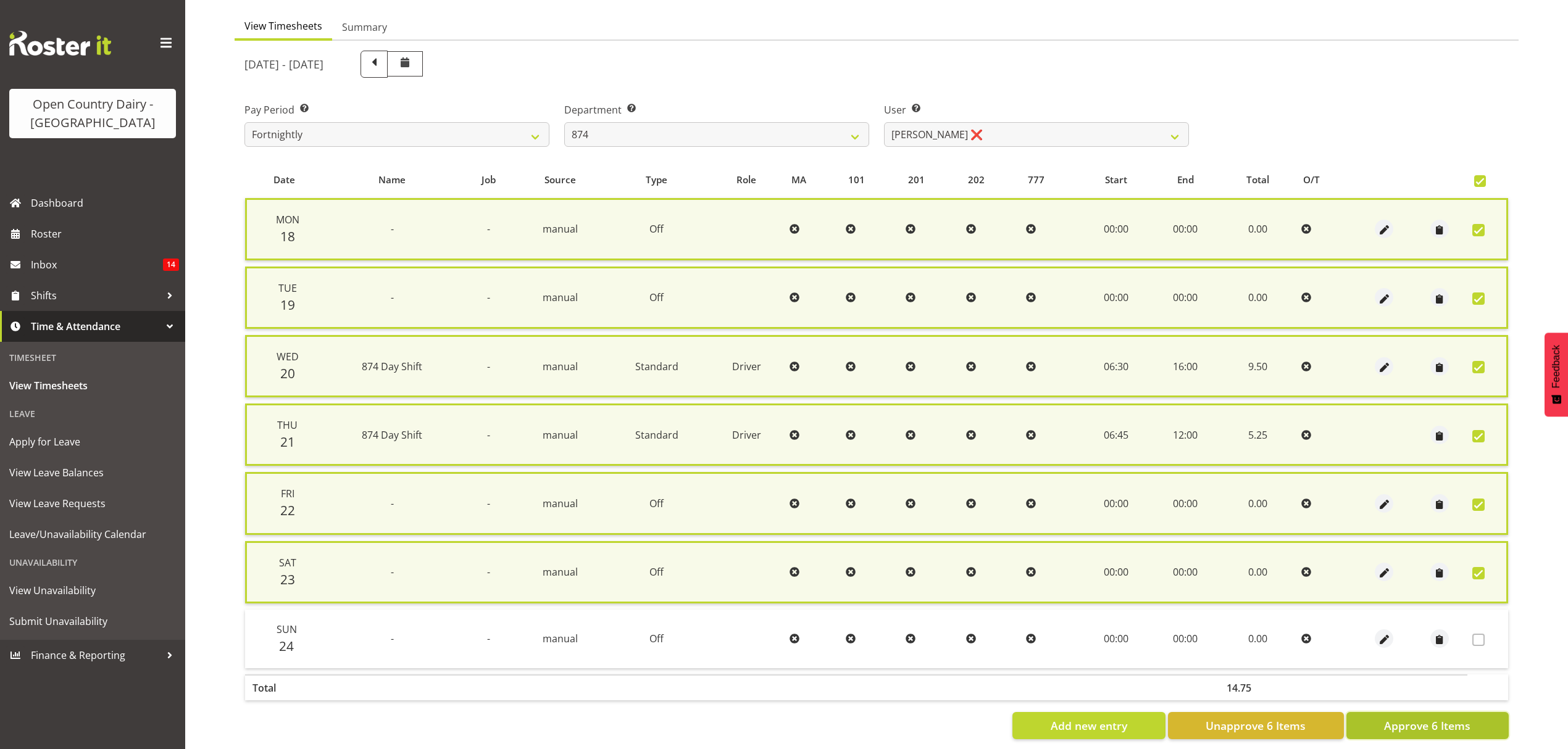
click at [1421, 719] on span "Approve 6 Items" at bounding box center [1427, 725] width 86 height 16
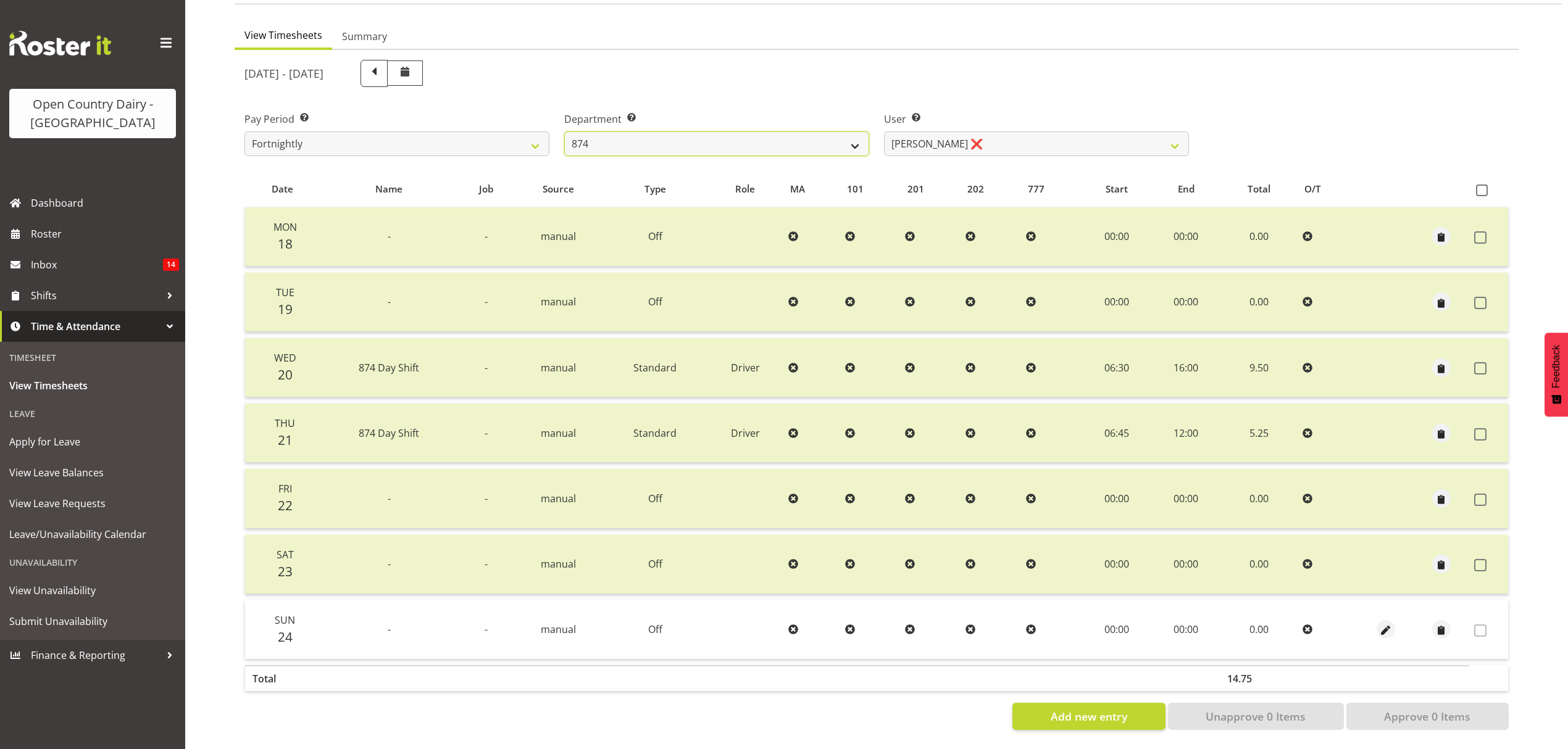
click at [855, 136] on select "734 735 736 737 738 739 851 852 853 854 855 856 858 861 862 865 868 869 870 873" at bounding box center [716, 144] width 305 height 24
click at [564, 131] on select "734 735 736 737 738 739 851 852 853 854 855 856 858 861 862 865 868 869 870 873" at bounding box center [716, 144] width 305 height 24
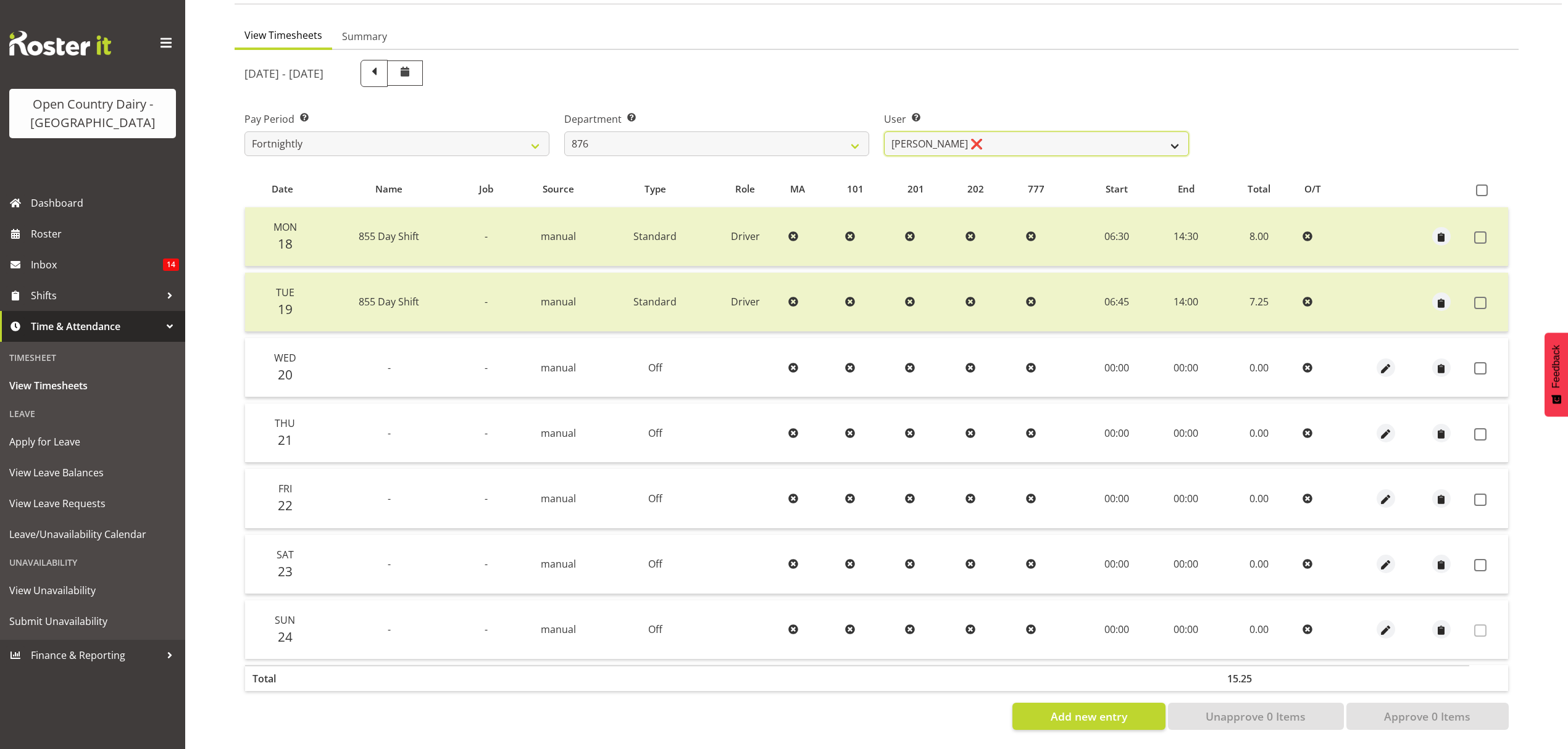
click at [1173, 134] on select "Dean Henderson ❌ Ian Barbour ❌ John Graham ❌ Tom Rahl ❌" at bounding box center [1036, 144] width 305 height 24
click at [884, 131] on select "Dean Henderson ❌ Ian Barbour ❌ John Graham ❌ Tom Rahl ❌" at bounding box center [1036, 144] width 305 height 24
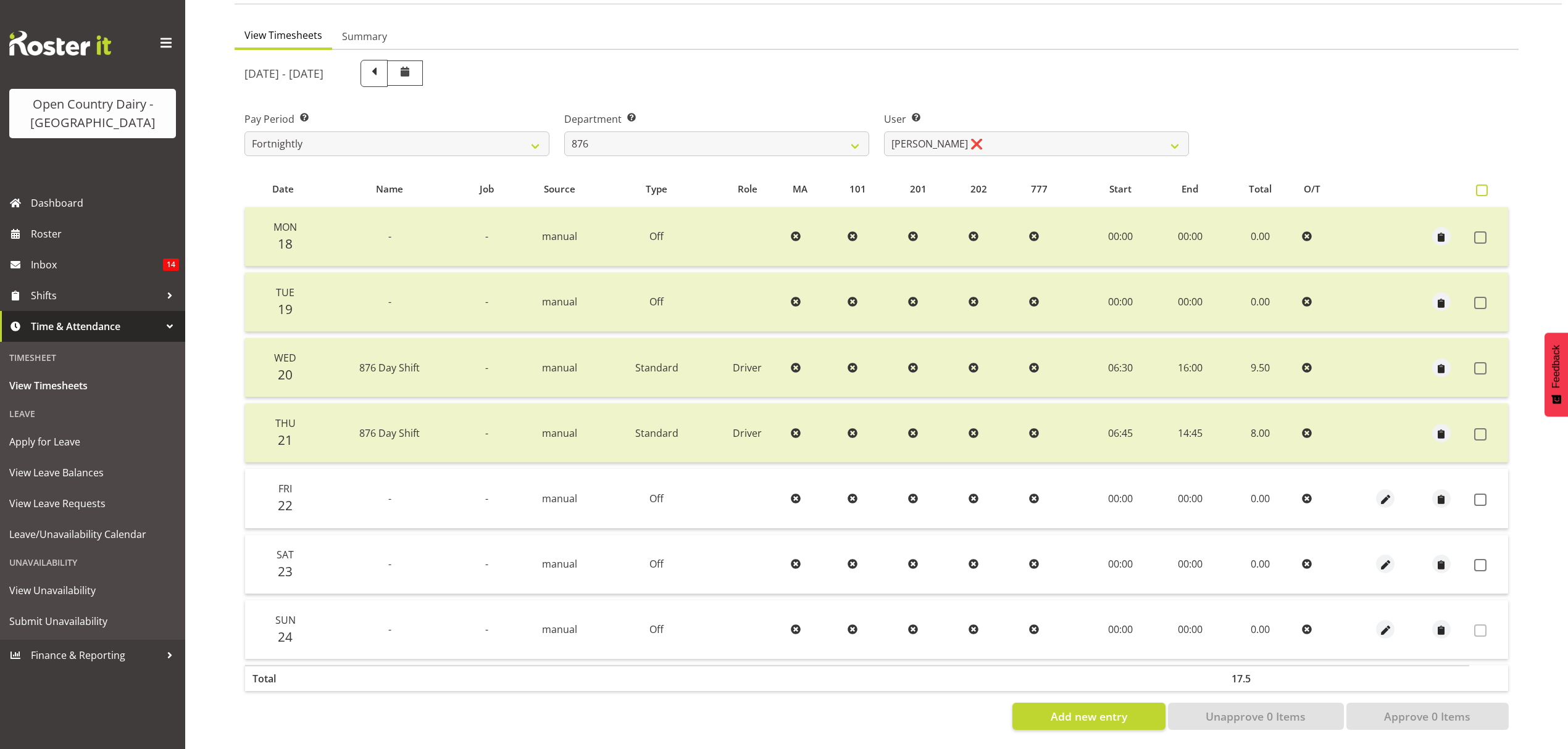
click at [1483, 185] on span at bounding box center [1482, 190] width 11 height 11
click at [1483, 186] on input "checkbox" at bounding box center [1480, 190] width 8 height 8
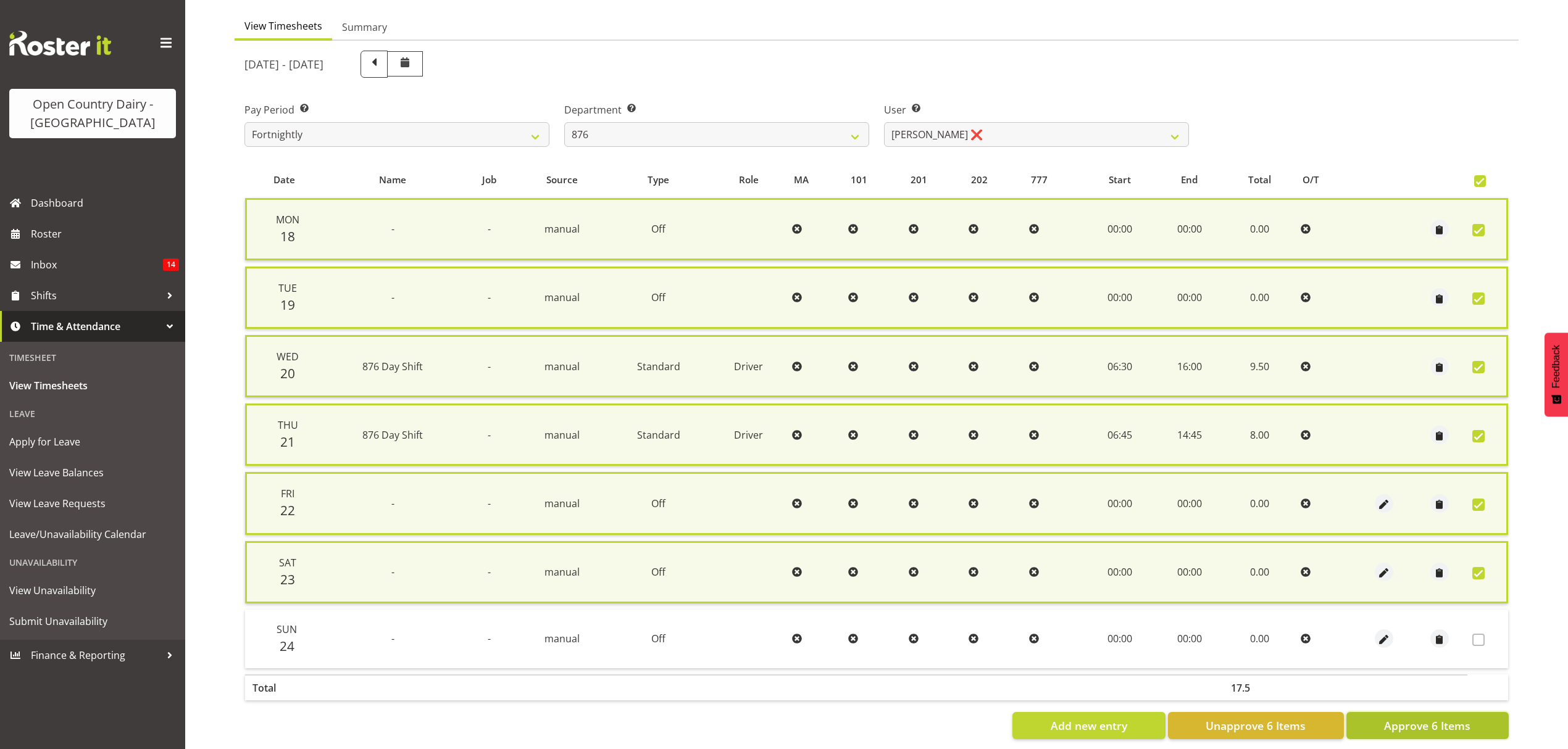
click at [1398, 718] on span "Approve 6 Items" at bounding box center [1427, 725] width 86 height 16
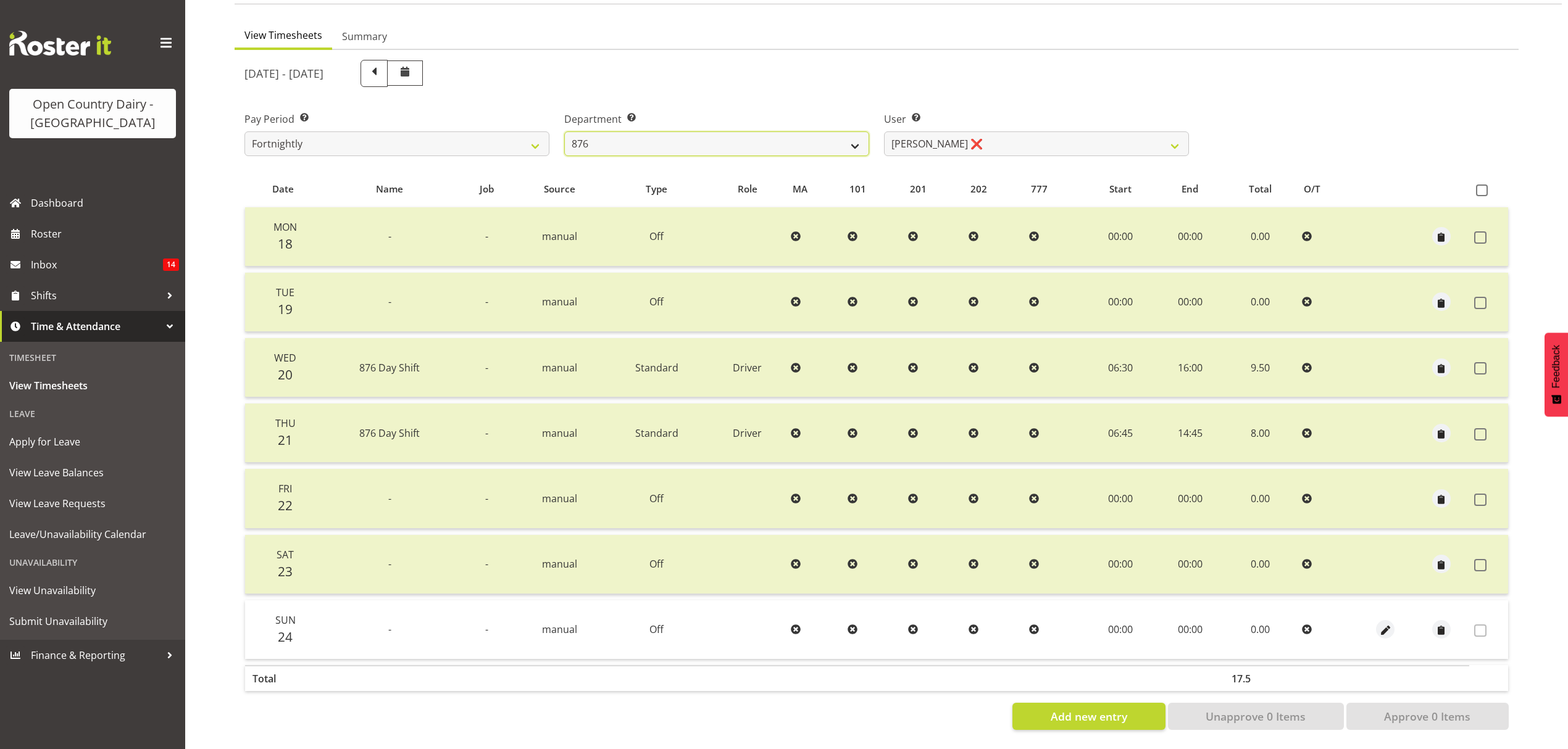
click at [853, 137] on select "734 735 736 737 738 739 851 852 853 854 855 856 858 861 862 865 868 869 870 873" at bounding box center [716, 144] width 305 height 24
click at [564, 131] on select "734 735 736 737 738 739 851 852 853 854 855 856 858 861 862 865 868 869 870 873" at bounding box center [716, 144] width 305 height 24
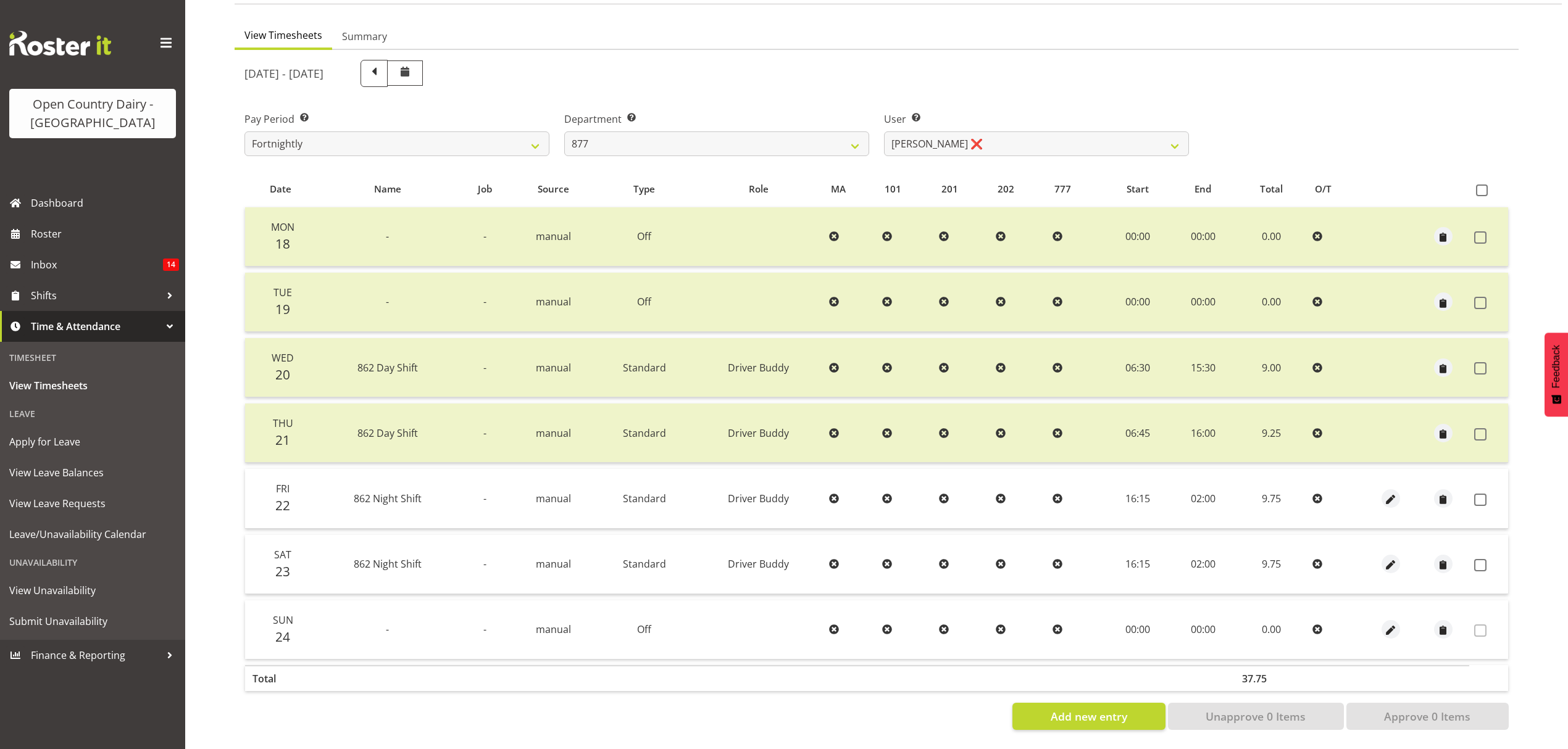
drag, startPoint x: 1482, startPoint y: 181, endPoint x: 1476, endPoint y: 196, distance: 16.2
click at [1481, 185] on span at bounding box center [1482, 190] width 11 height 11
click at [1481, 186] on input "checkbox" at bounding box center [1480, 190] width 8 height 8
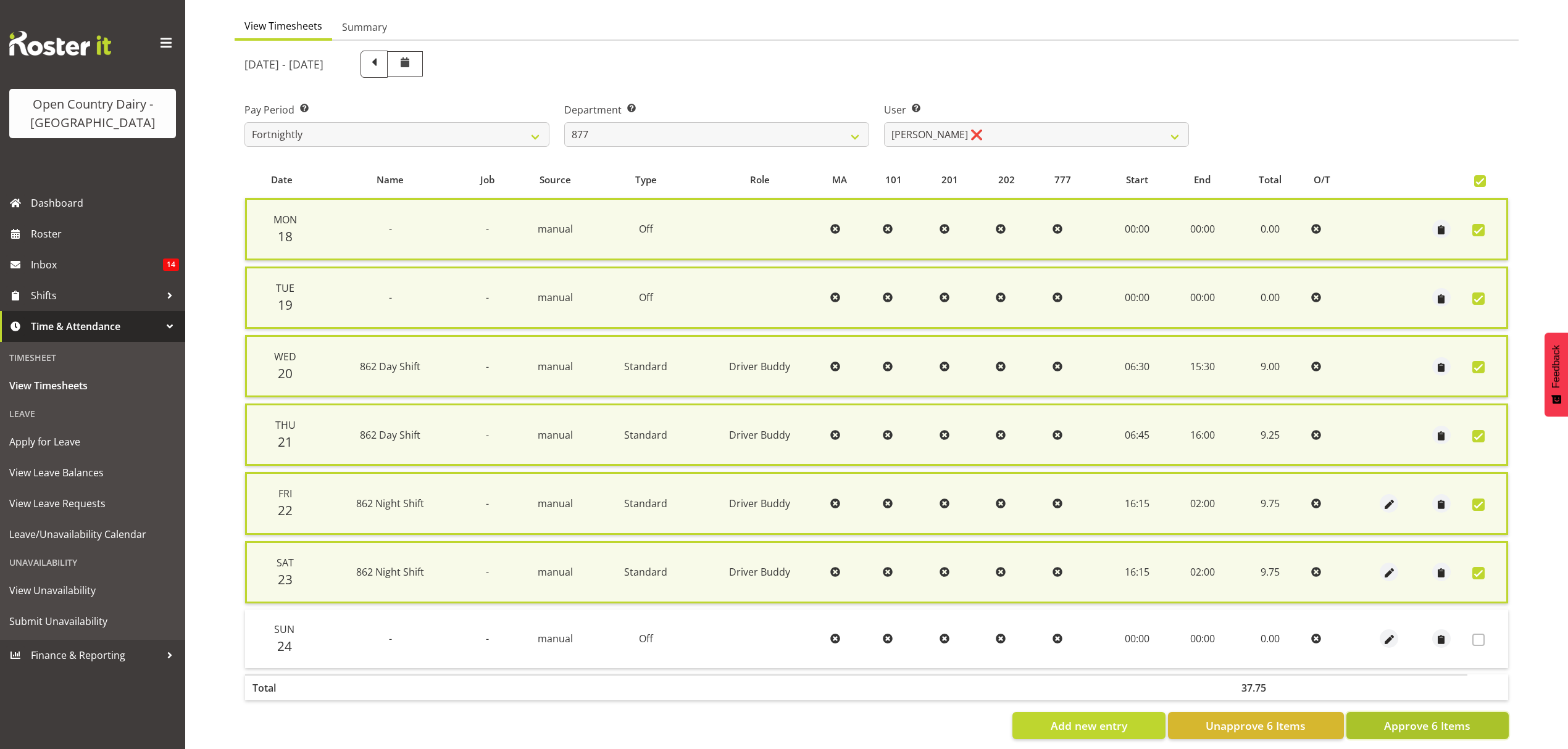
click at [1441, 720] on span "Approve 6 Items" at bounding box center [1427, 725] width 86 height 16
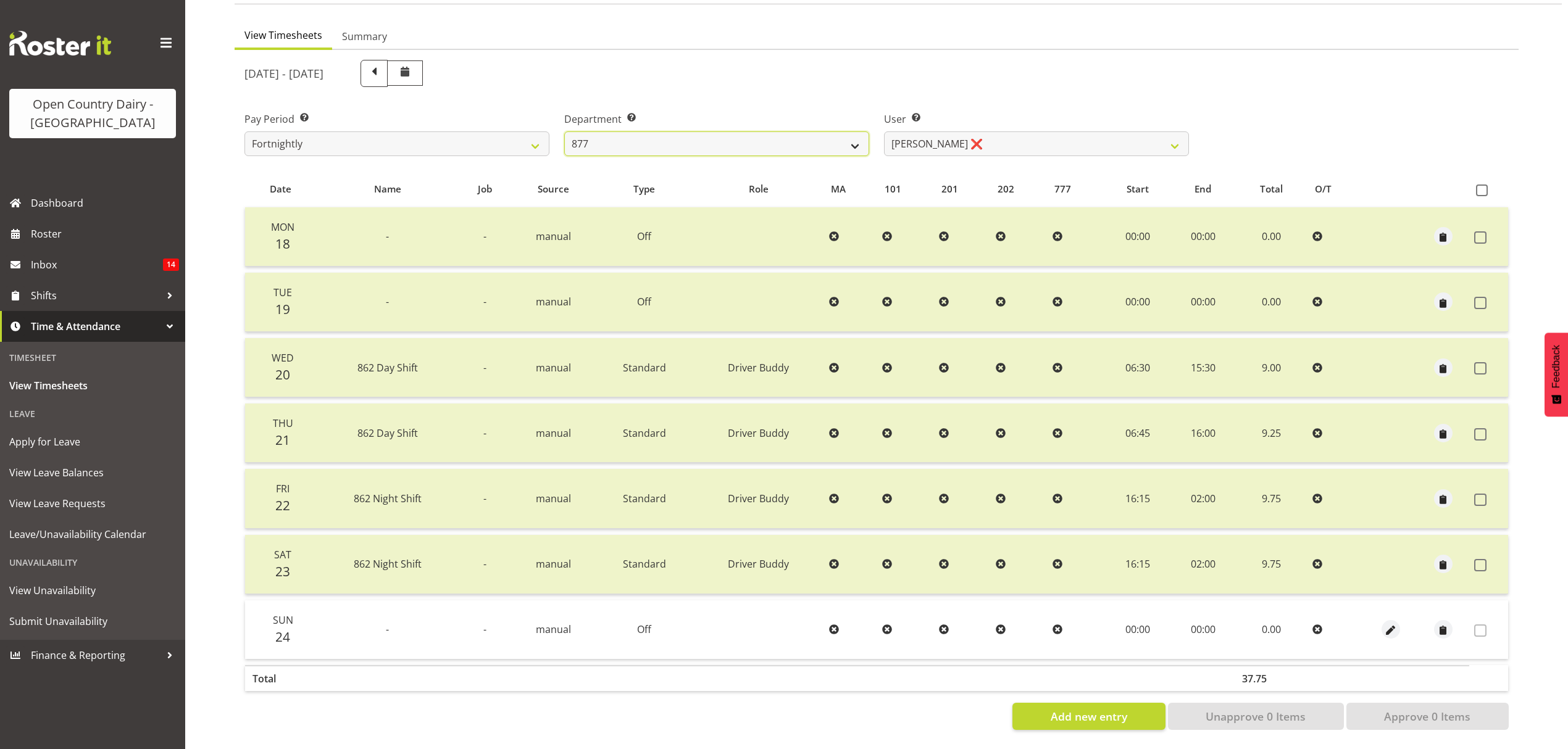
click at [861, 134] on select "734 735 736 737 738 739 851 852 853 854 855 856 858 861 862 865 868 869 870 873" at bounding box center [716, 144] width 305 height 24
click at [564, 131] on select "734 735 736 737 738 739 851 852 853 854 855 856 858 861 862 865 868 869 870 873" at bounding box center [716, 144] width 305 height 24
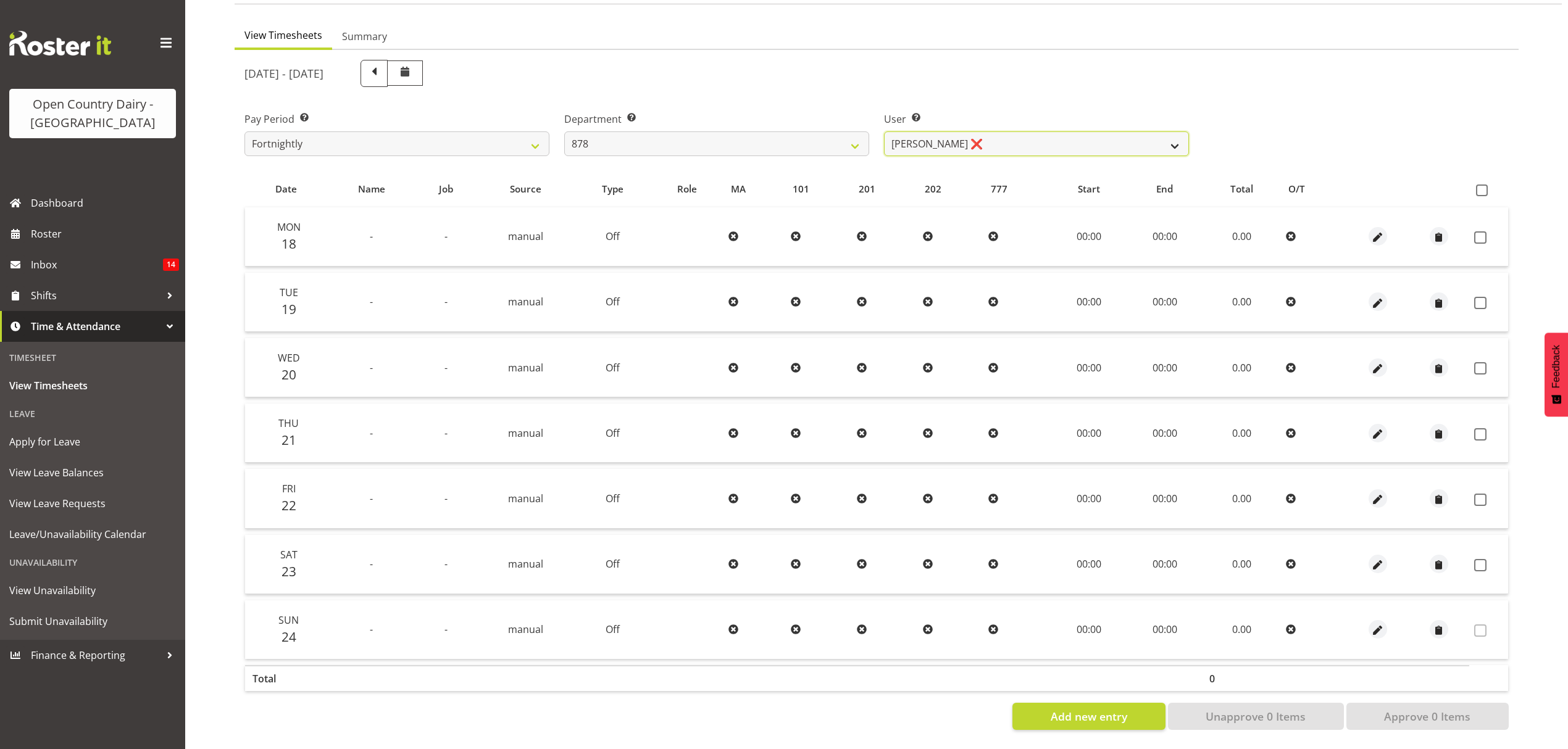
click at [1174, 131] on select "Athol Warnock ❌ Dean Tither ❌ Joshua Treymane ❌ Vinkie Botha ❌" at bounding box center [1036, 144] width 305 height 24
click at [884, 131] on select "Athol Warnock ❌ Dean Tither ❌ Joshua Treymane ❌ Vinkie Botha ❌" at bounding box center [1036, 144] width 305 height 24
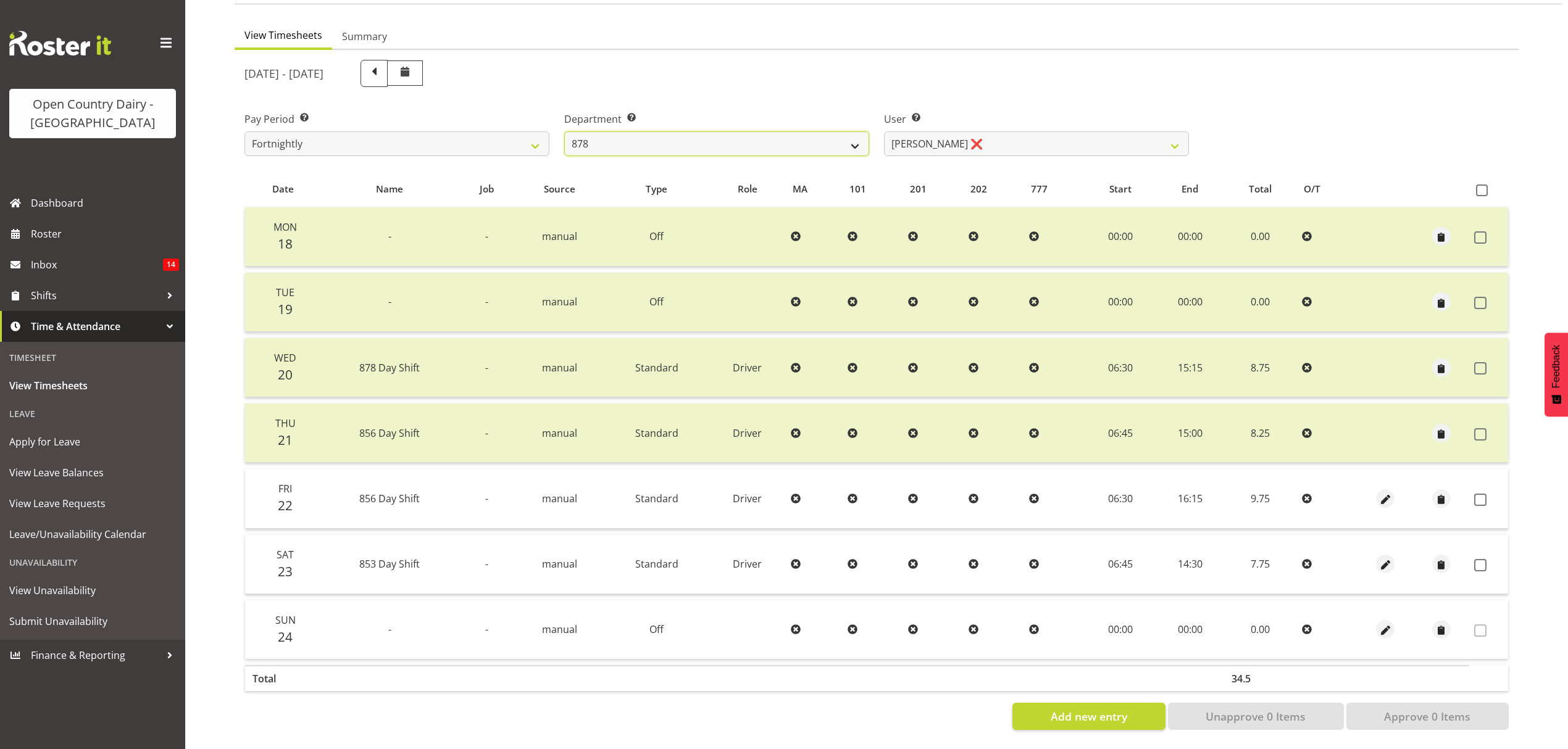
click at [852, 131] on select "734 735 736 737 738 739 851 852 853 854 855 856 858 861 862 865 868 869 870 873" at bounding box center [716, 144] width 305 height 24
click at [564, 131] on select "734 735 736 737 738 739 851 852 853 854 855 856 858 861 862 865 868 869 870 873" at bounding box center [716, 144] width 305 height 24
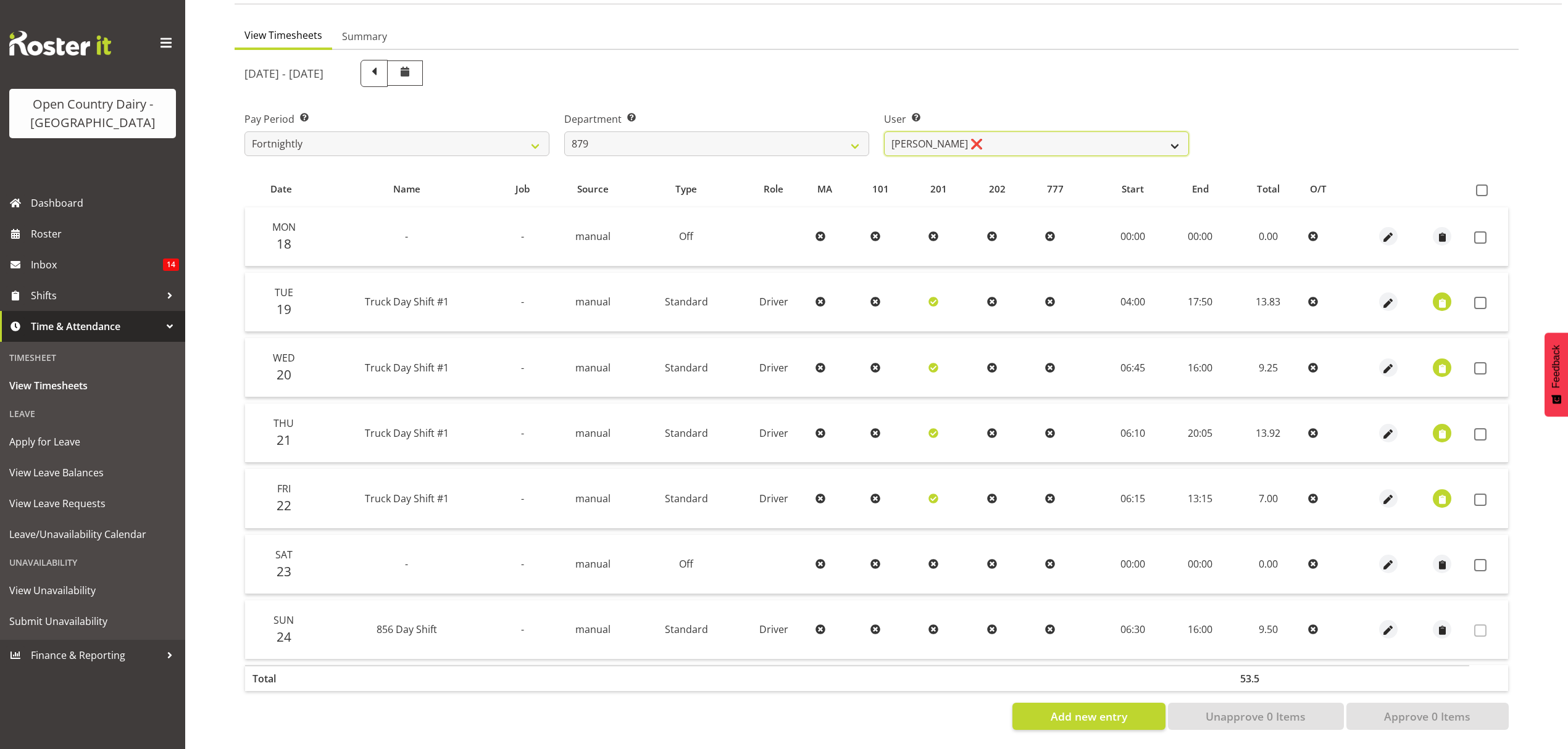
click at [1175, 131] on select "Bryan Windle ❌ John Dalton ❌ Rodney Hamilton ❌ Tony Corr ❌" at bounding box center [1036, 144] width 305 height 24
click at [884, 131] on select "Bryan Windle ❌ John Dalton ❌ Rodney Hamilton ❌ Tony Corr ❌" at bounding box center [1036, 144] width 305 height 24
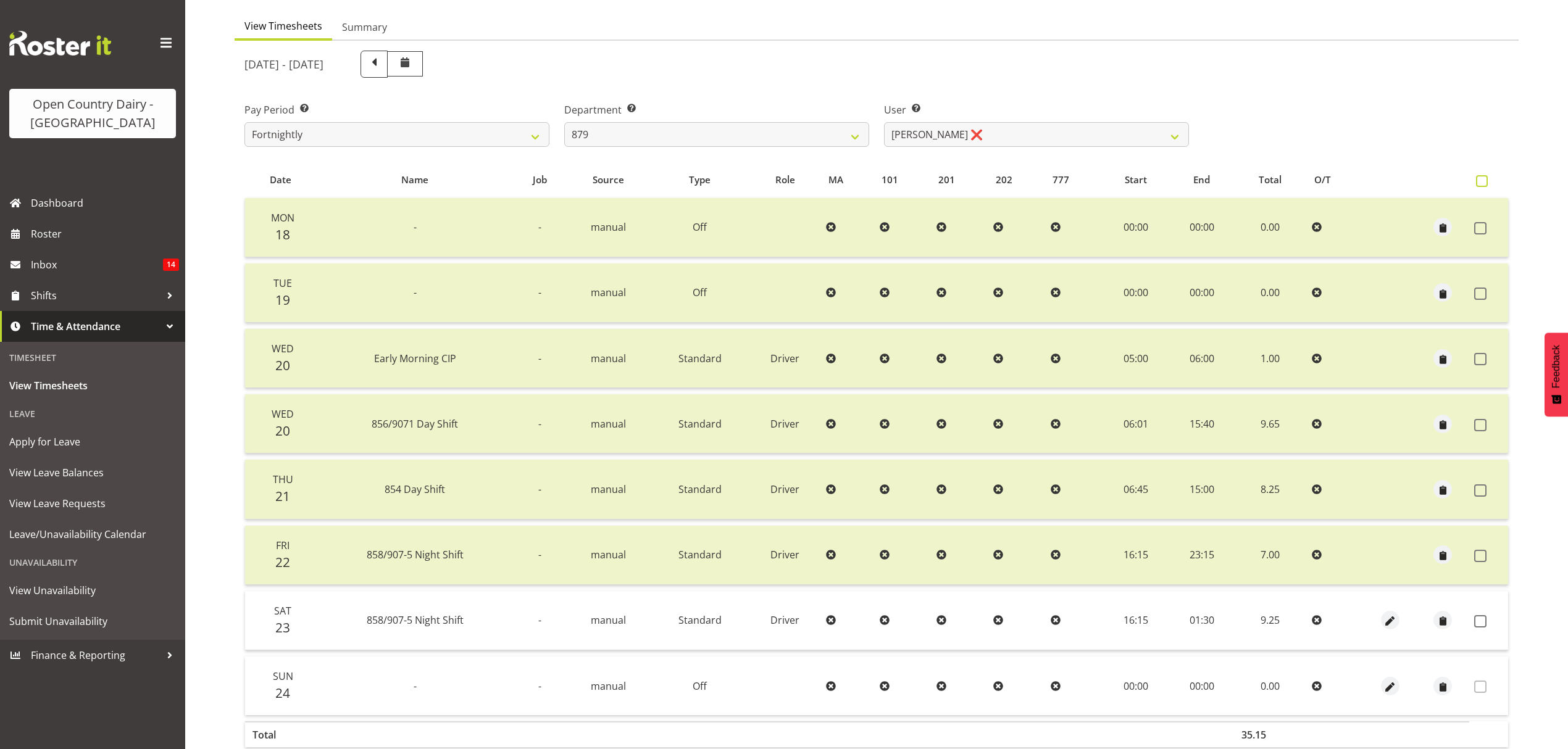
click at [1479, 179] on span at bounding box center [1482, 181] width 11 height 11
click at [1479, 179] on input "checkbox" at bounding box center [1480, 181] width 8 height 8
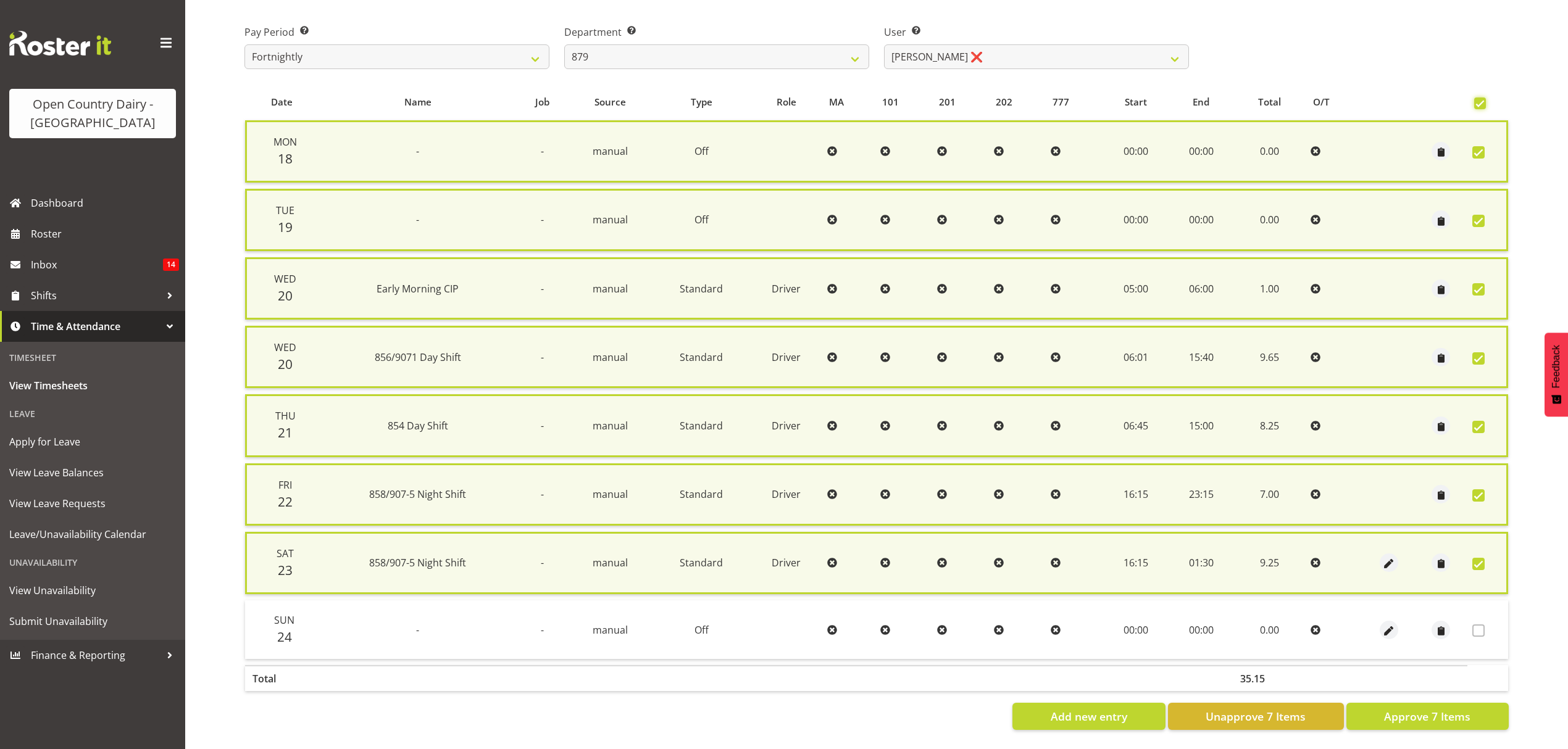
scroll to position [192, 0]
click at [1438, 709] on span "Approve 7 Items" at bounding box center [1427, 716] width 86 height 16
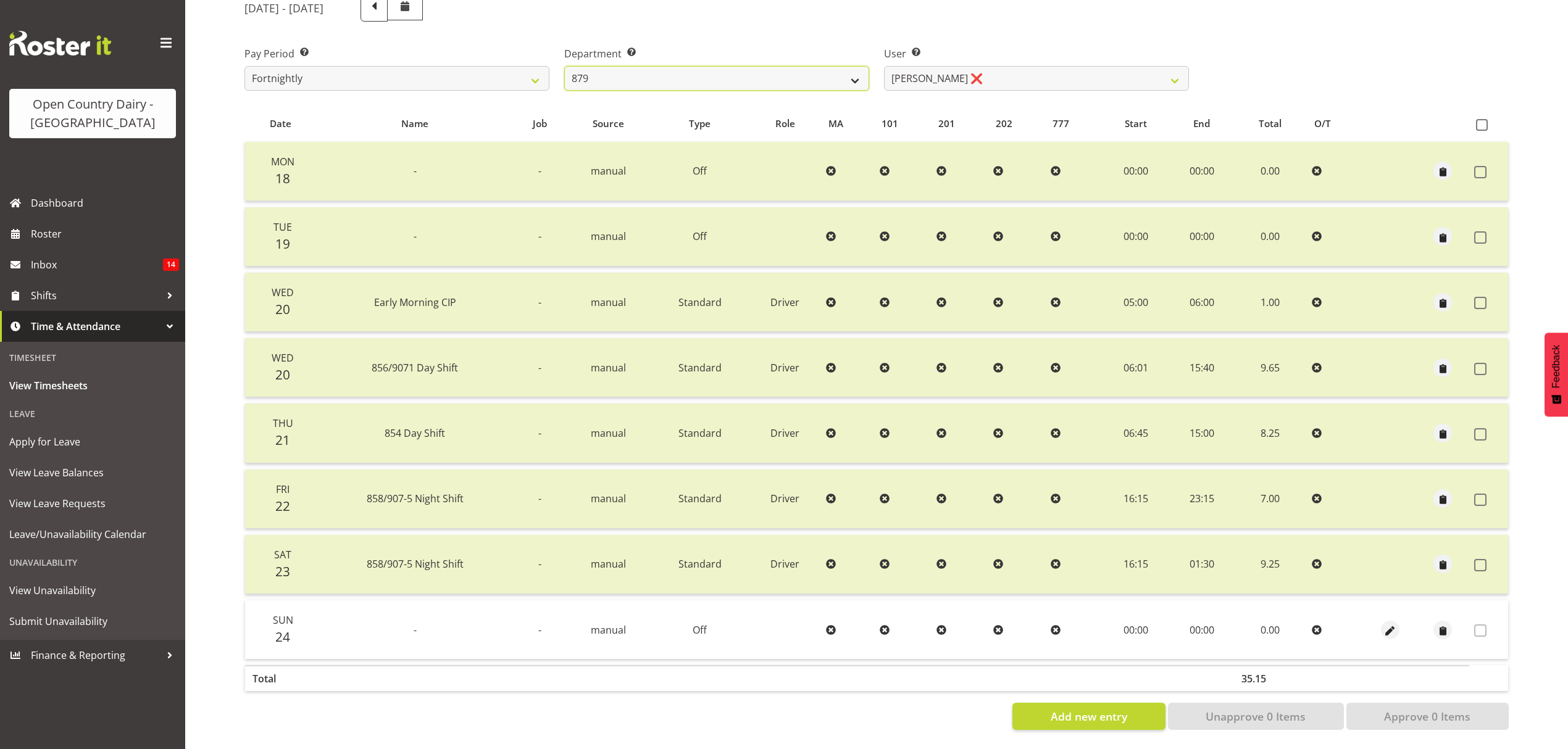
click at [852, 73] on select "734 735 736 737 738 739 851 852 853 854 855 856 858 861 862 865 868 869 870 873" at bounding box center [716, 79] width 305 height 24
click at [564, 66] on select "734 735 736 737 738 739 851 852 853 854 855 856 858 861 862 865 868 869 870 873" at bounding box center [716, 79] width 305 height 24
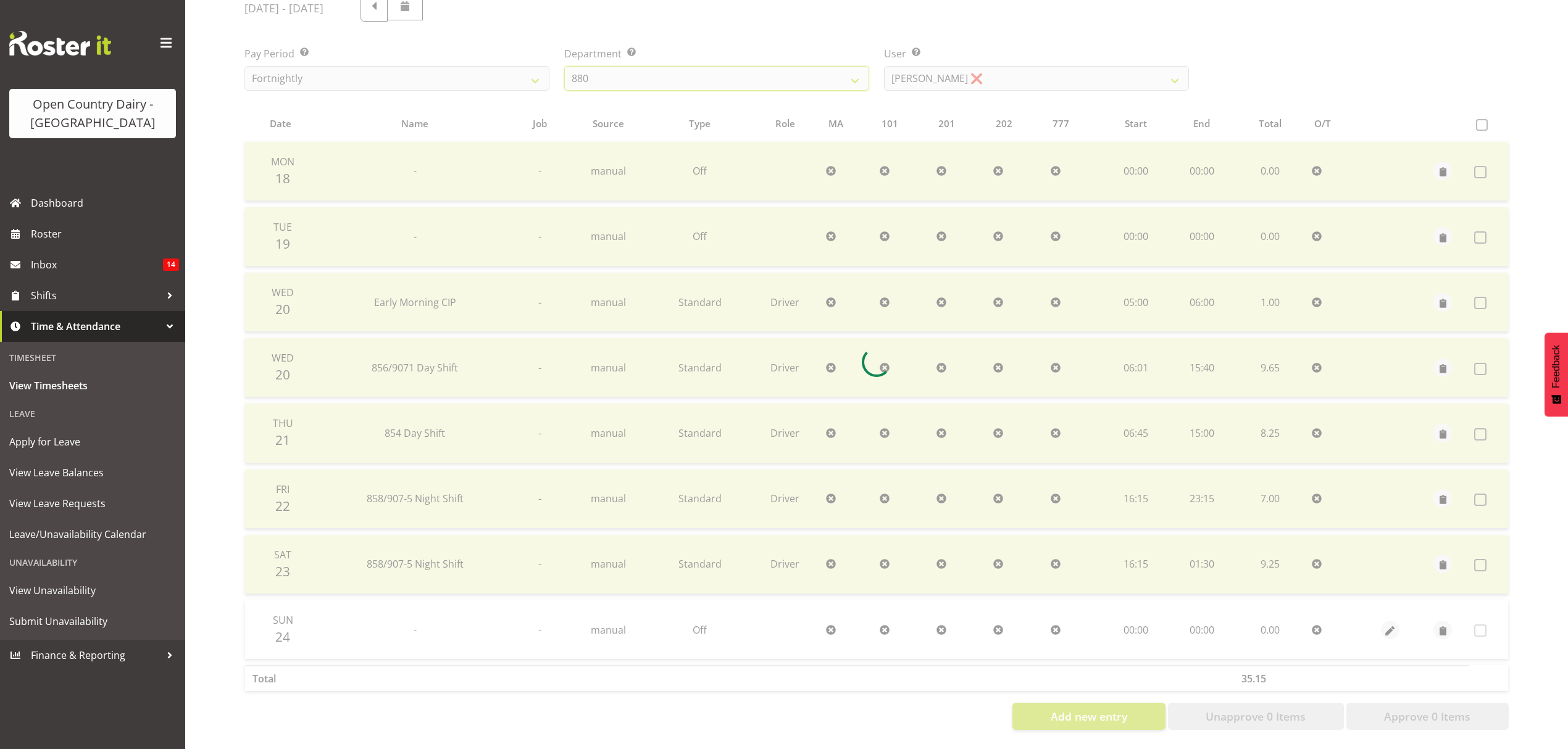
scroll to position [109, 0]
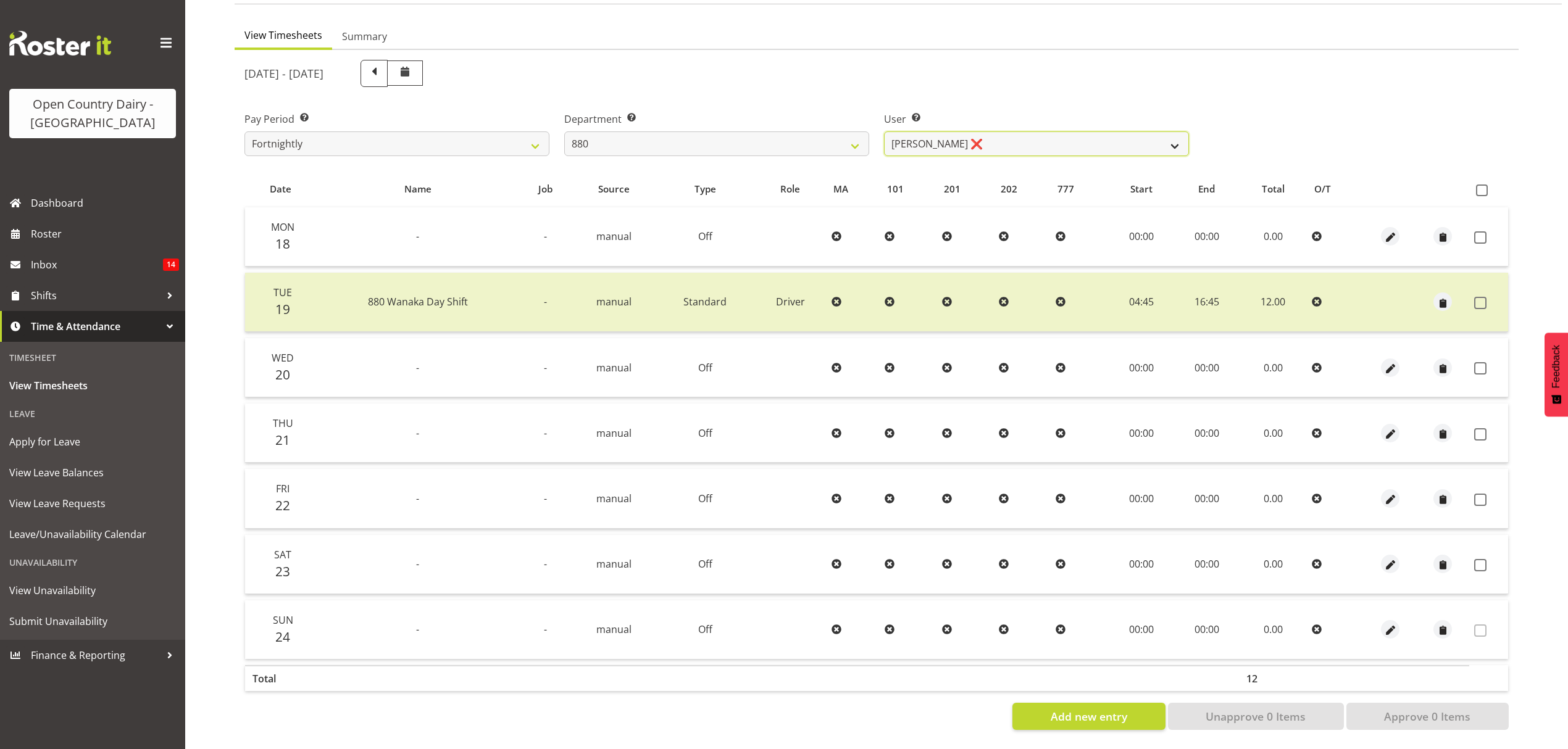
click at [1174, 138] on select "Andrew Poole ❌ Philip Shanks ❌ Shaun McNaught ❌ Tania Unahi ❌" at bounding box center [1036, 144] width 305 height 24
click at [884, 131] on select "Andrew Poole ❌ Philip Shanks ❌ Shaun McNaught ❌ Tania Unahi ❌" at bounding box center [1036, 144] width 305 height 24
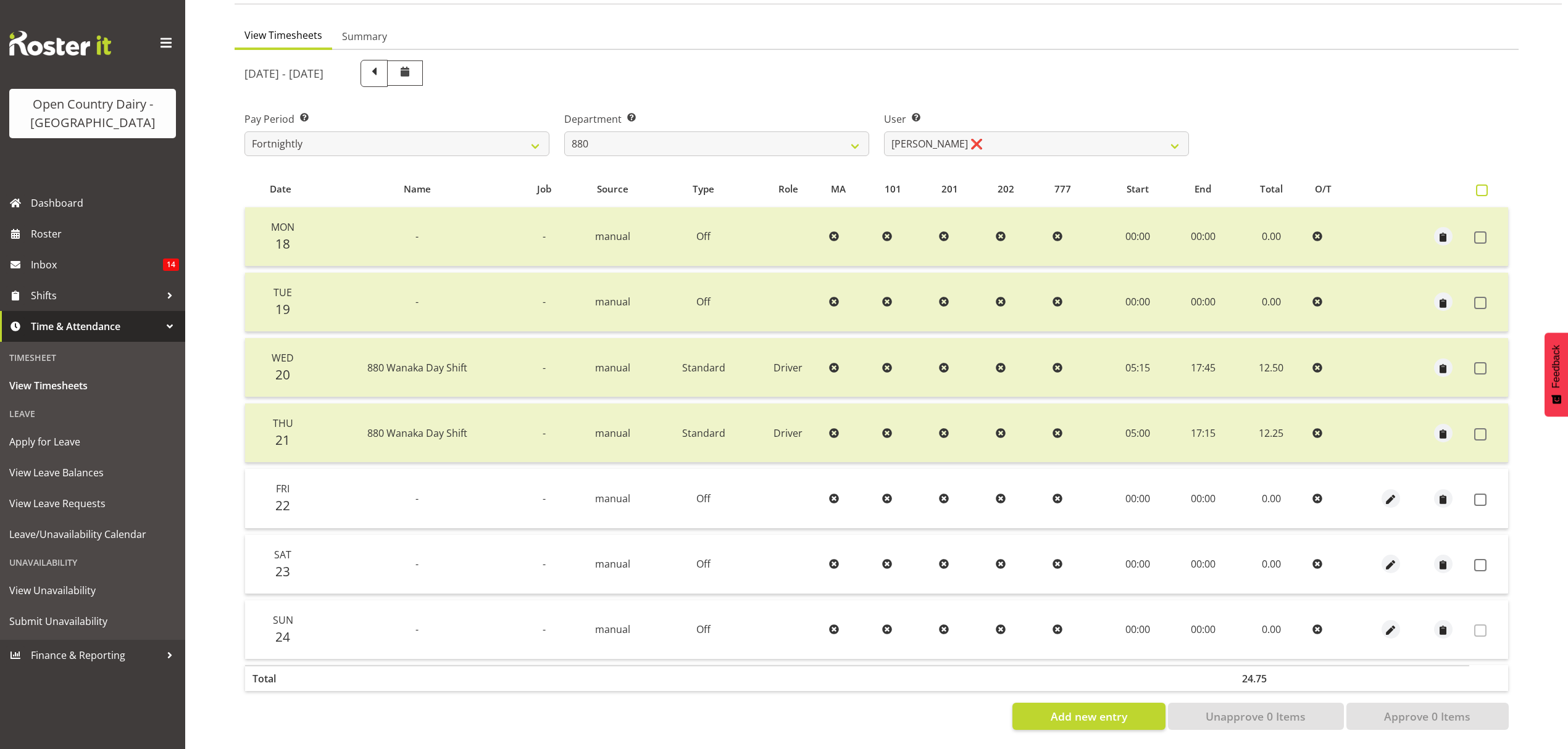
click at [1484, 186] on span at bounding box center [1482, 190] width 11 height 11
click at [1484, 186] on input "checkbox" at bounding box center [1480, 190] width 8 height 8
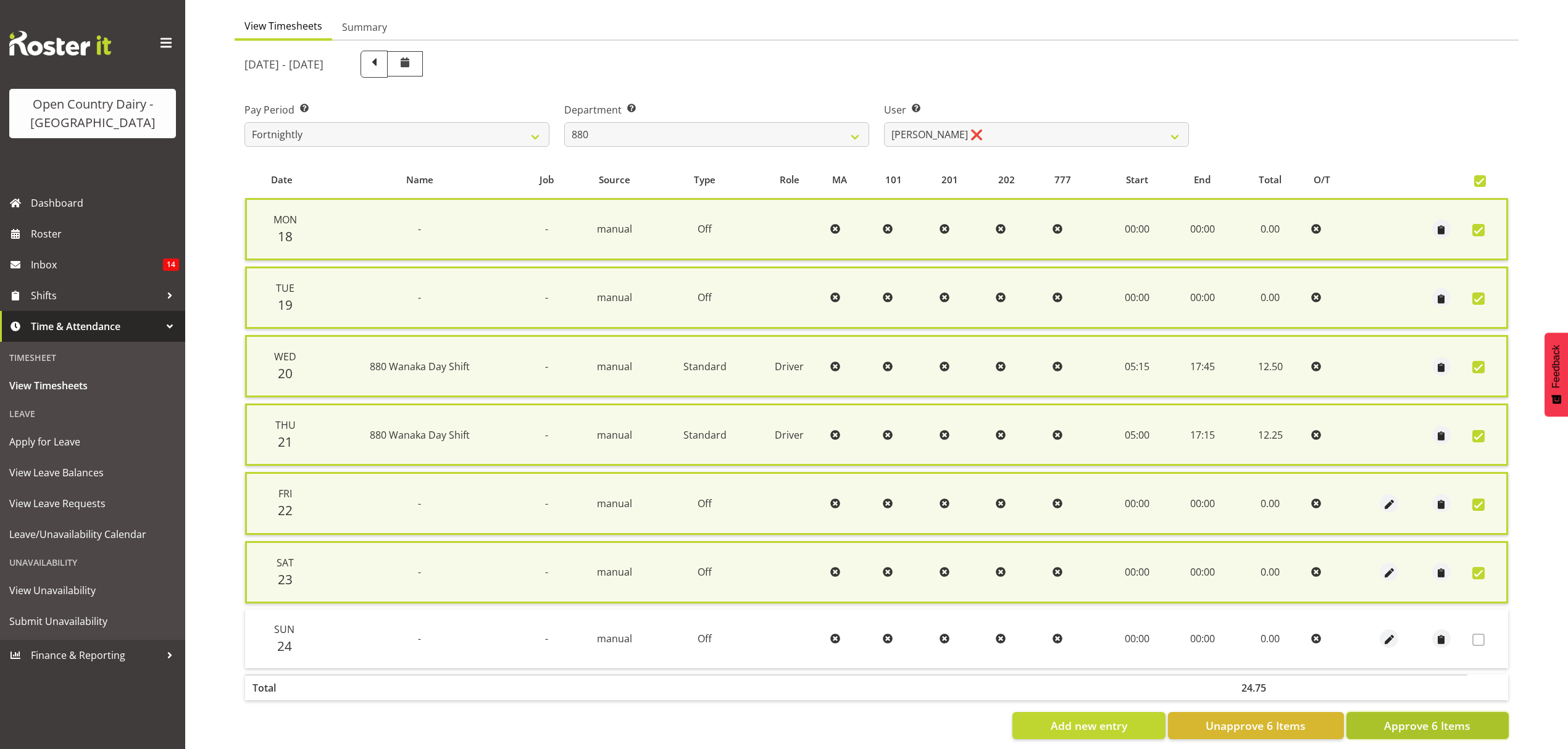
click at [1444, 718] on span "Approve 6 Items" at bounding box center [1427, 725] width 86 height 16
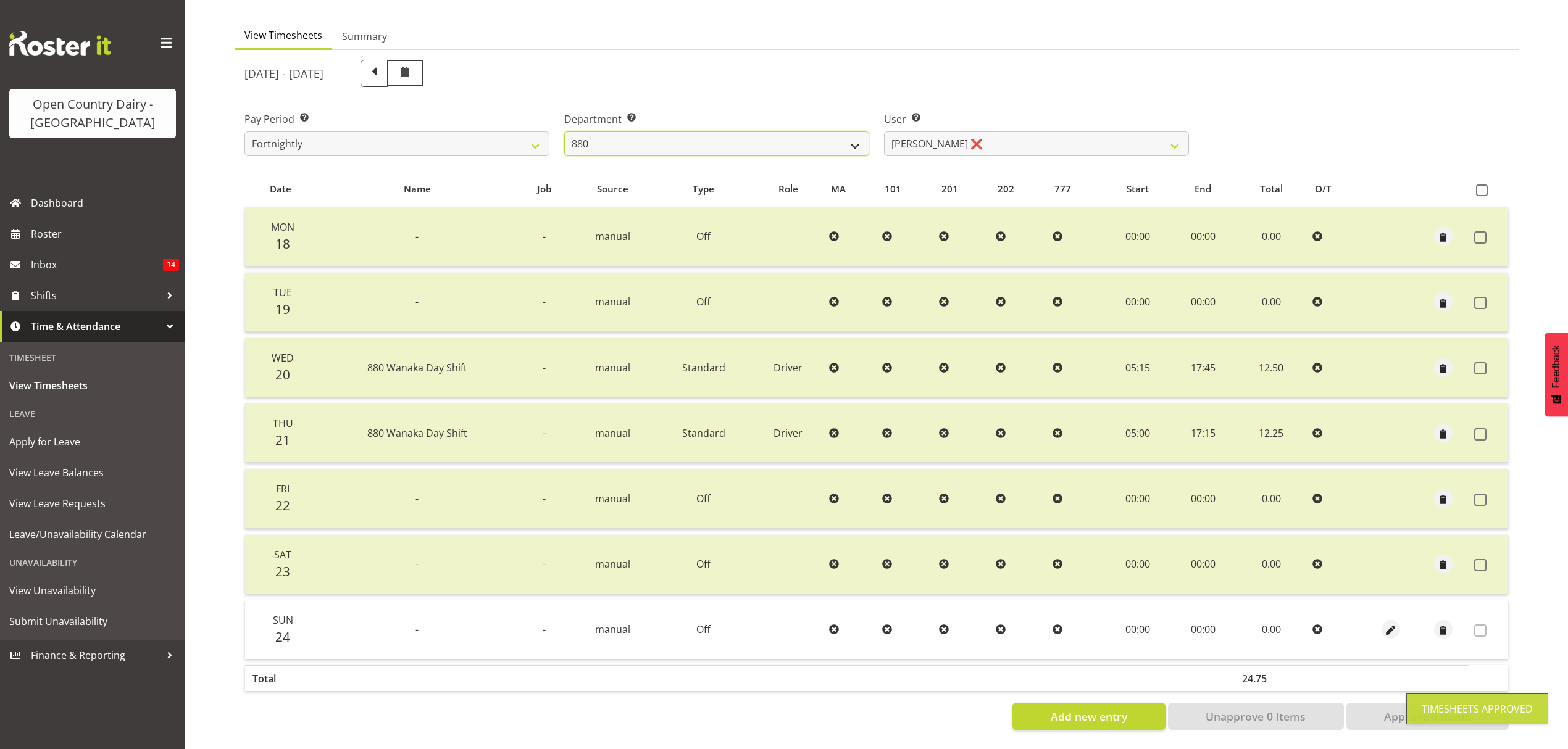
click at [859, 138] on select "734 735 736 737 738 739 851 852 853 854 855 856 858 861 862 865 868 869 870 873" at bounding box center [716, 144] width 305 height 24
click at [564, 131] on select "734 735 736 737 738 739 851 852 853 854 855 856 858 861 862 865 868 869 870 873" at bounding box center [716, 144] width 305 height 24
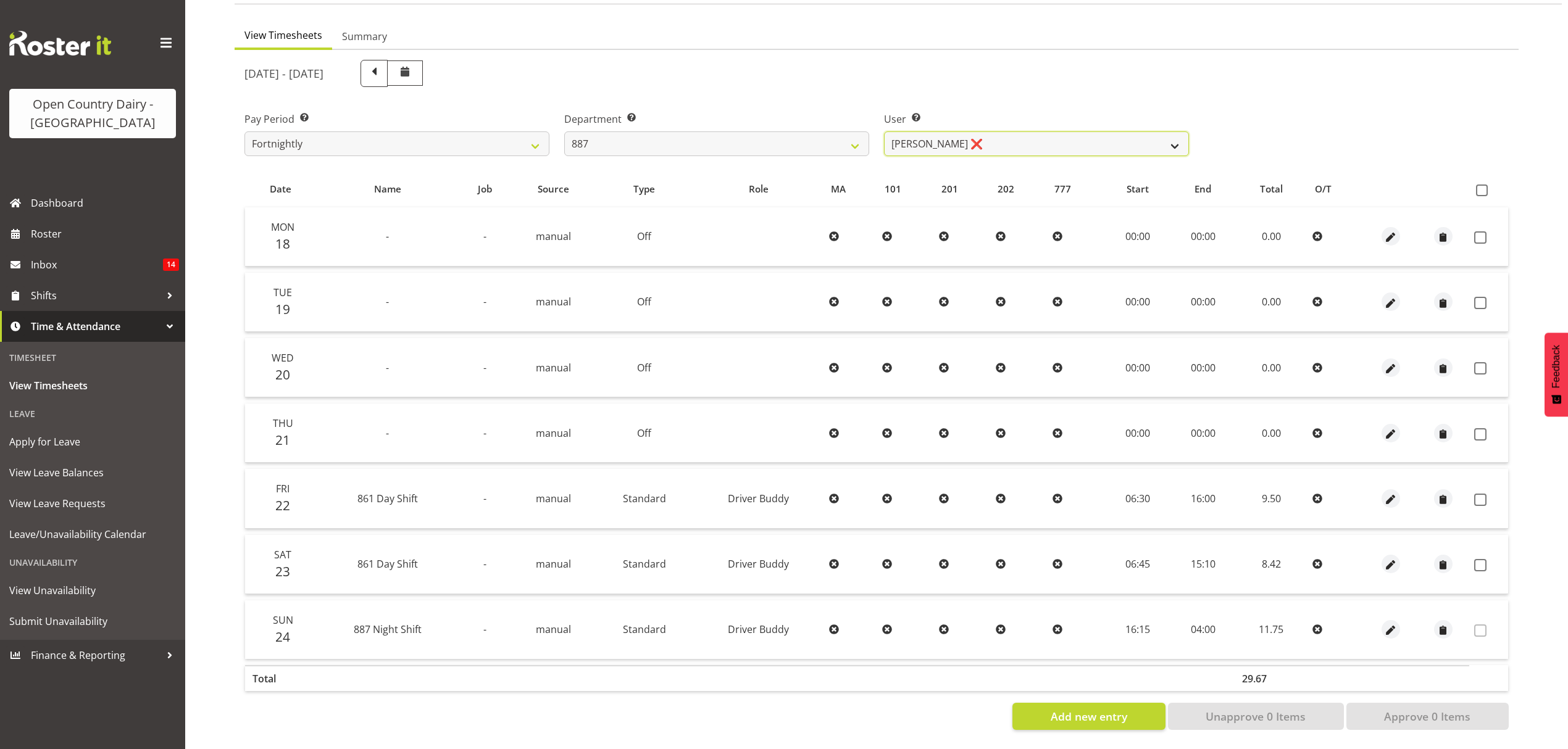
click at [1169, 134] on select "Andrew Muir ❌ Bruce Spencer ❌ Neville Hoatten ❌ Warren Tempelman ❌" at bounding box center [1036, 144] width 305 height 24
click at [884, 131] on select "Andrew Muir ❌ Bruce Spencer ❌ Neville Hoatten ❌ Warren Tempelman ❌" at bounding box center [1036, 144] width 305 height 24
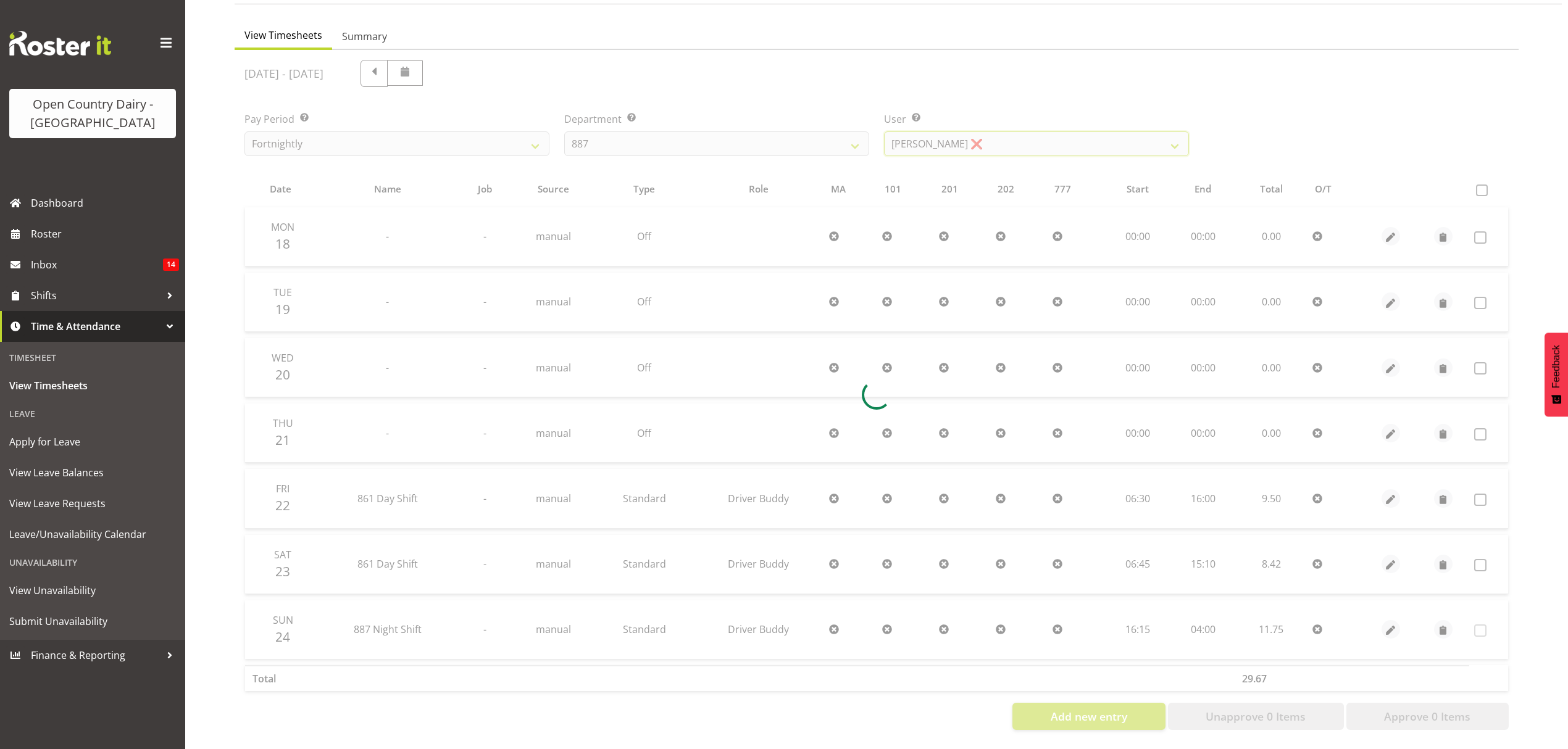
scroll to position [0, 0]
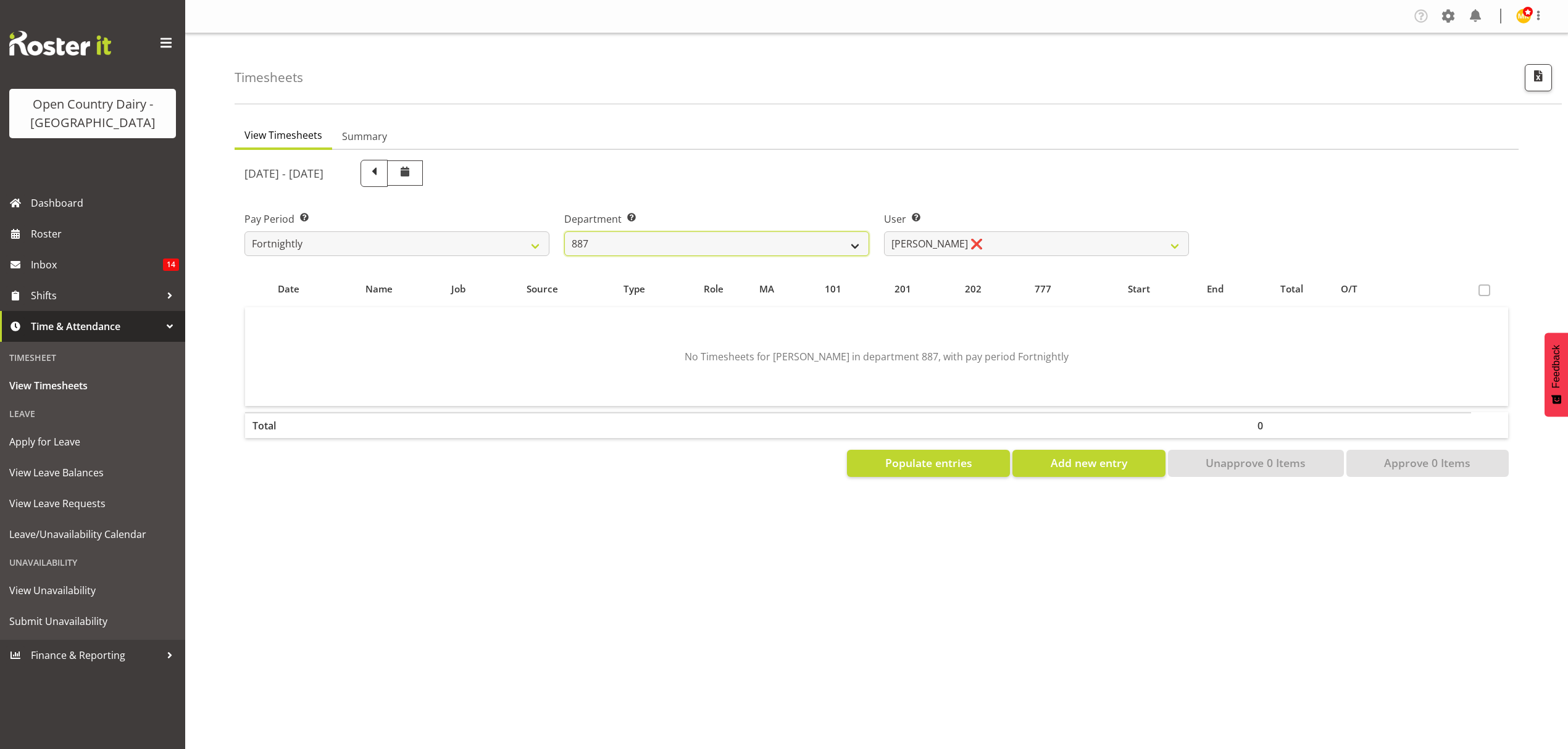
click at [845, 247] on select "734 735 736 737 738 739 851 852 853 854 855 856 858 861 862 865 868 869 870 873" at bounding box center [716, 244] width 305 height 24
click at [564, 231] on select "734 735 736 737 738 739 851 852 853 854 855 856 858 861 862 865 868 869 870 873" at bounding box center [716, 244] width 305 height 24
click at [586, 494] on div "View Timesheets Summary August 18th - August 24th 2025 Pay Period Select which …" at bounding box center [901, 360] width 1334 height 494
click at [1172, 244] on select "Brittany Willis ❌ Danny Davies ❌ David McKenzie ❌ Josh Winship ❌ Reece Calvert ❌" at bounding box center [1036, 244] width 305 height 24
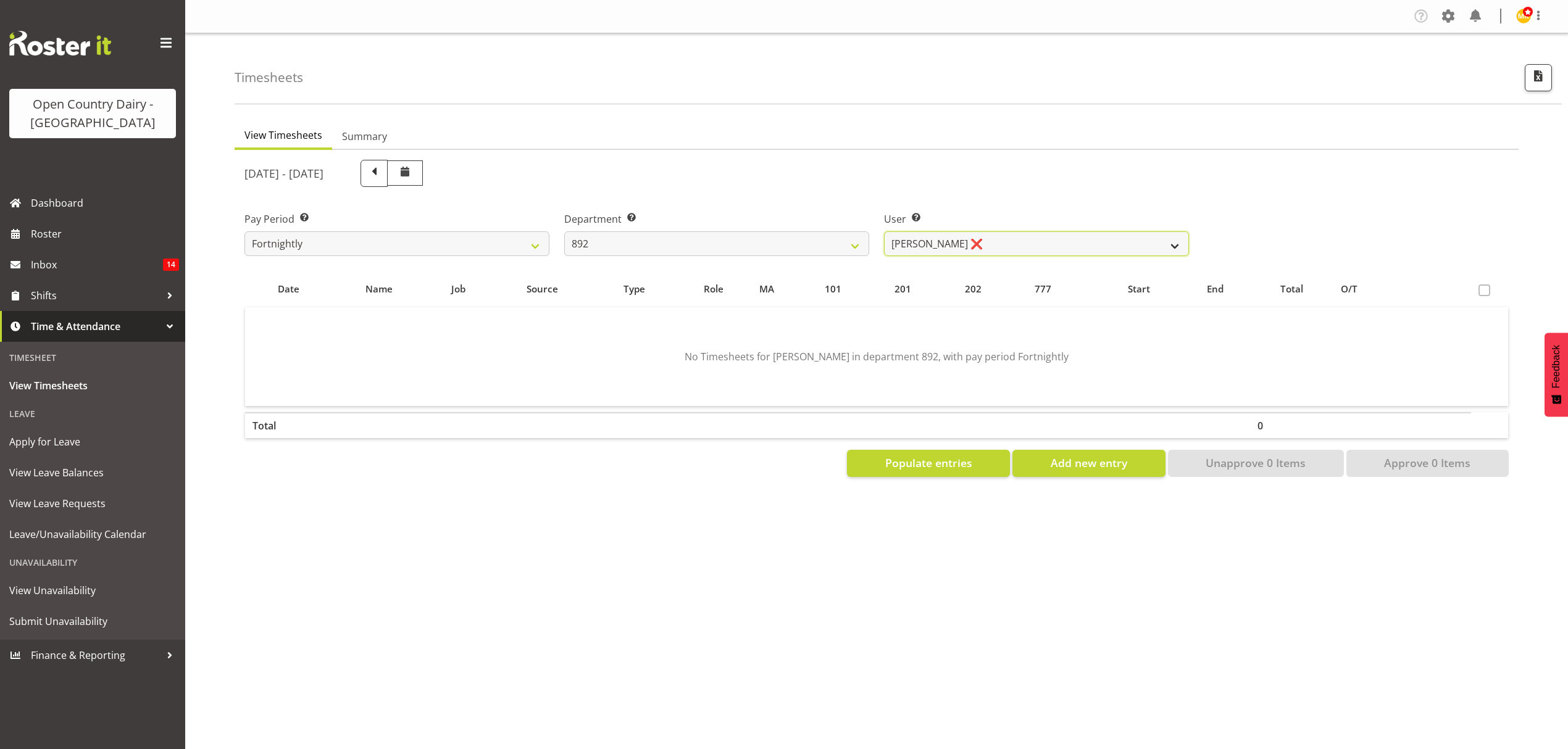
click at [1172, 244] on select "Brittany Willis ❌ Danny Davies ❌ David McKenzie ❌ Josh Winship ❌ Reece Calvert ❌" at bounding box center [1036, 244] width 305 height 24
click at [884, 231] on select "Brittany Willis ❌ Danny Davies ❌ David McKenzie ❌ Josh Winship ❌ Reece Calvert ❌" at bounding box center [1036, 244] width 305 height 24
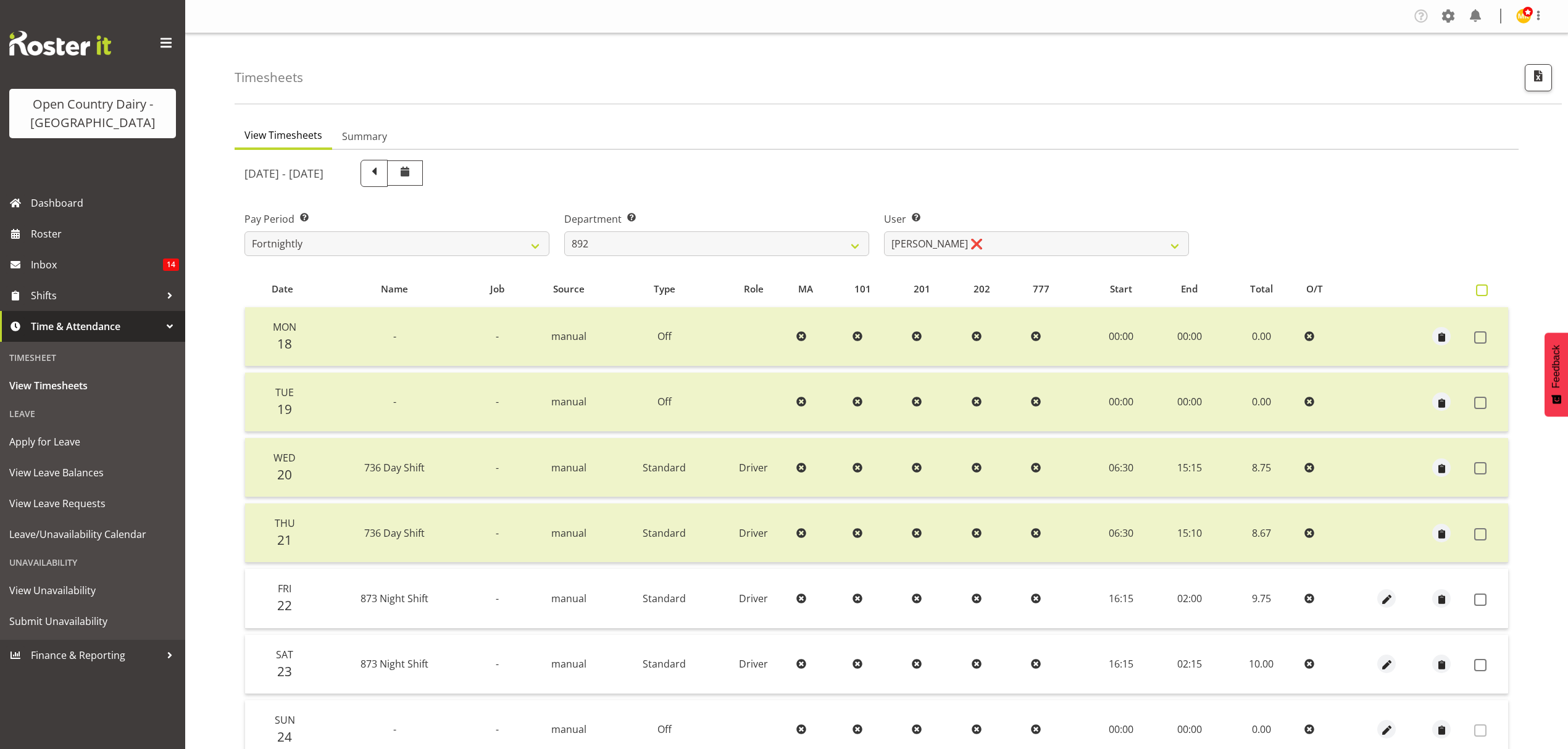
click at [1485, 290] on span at bounding box center [1482, 290] width 11 height 11
click at [1484, 290] on input "checkbox" at bounding box center [1480, 290] width 8 height 8
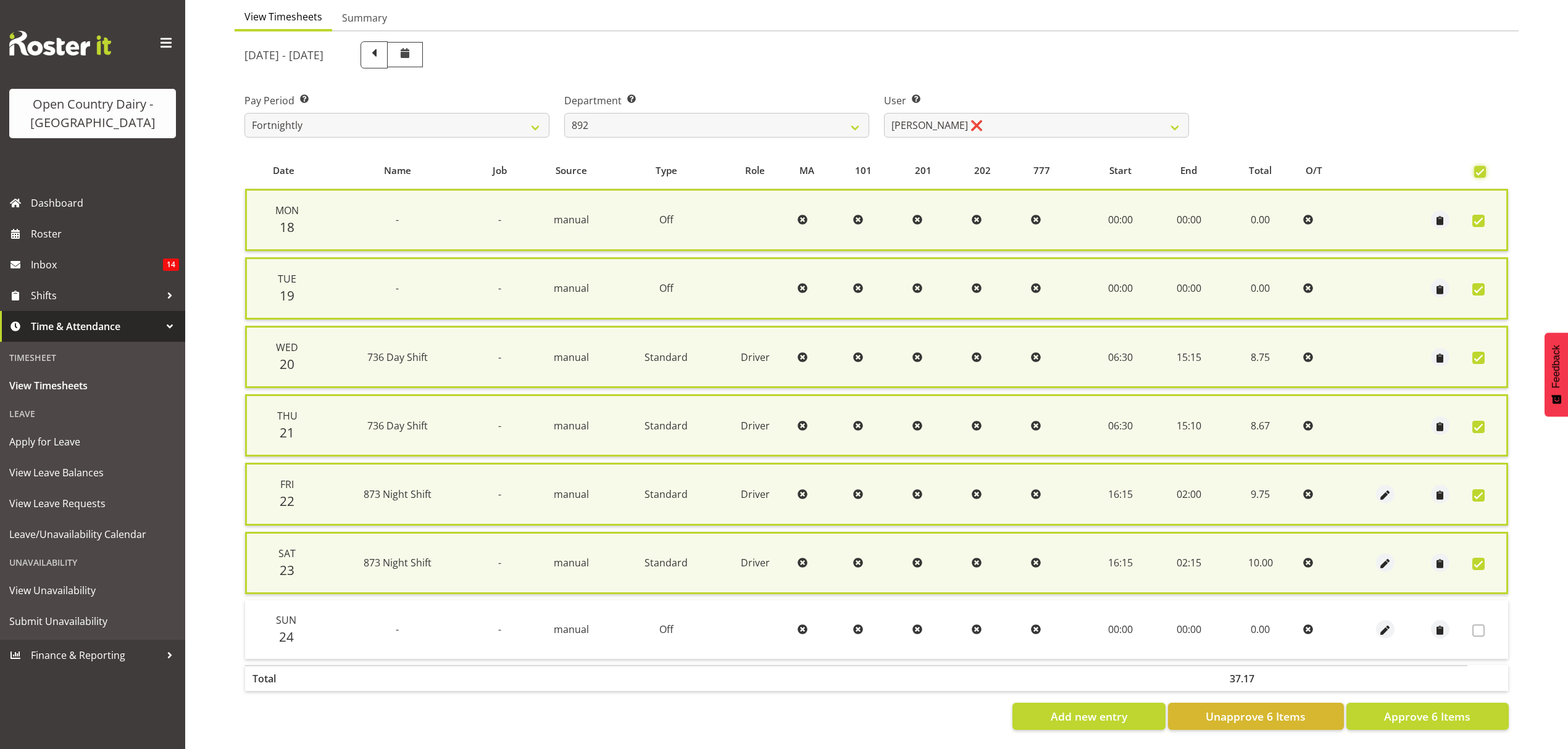
scroll to position [124, 0]
click at [1427, 709] on span "Approve 6 Items" at bounding box center [1427, 716] width 86 height 16
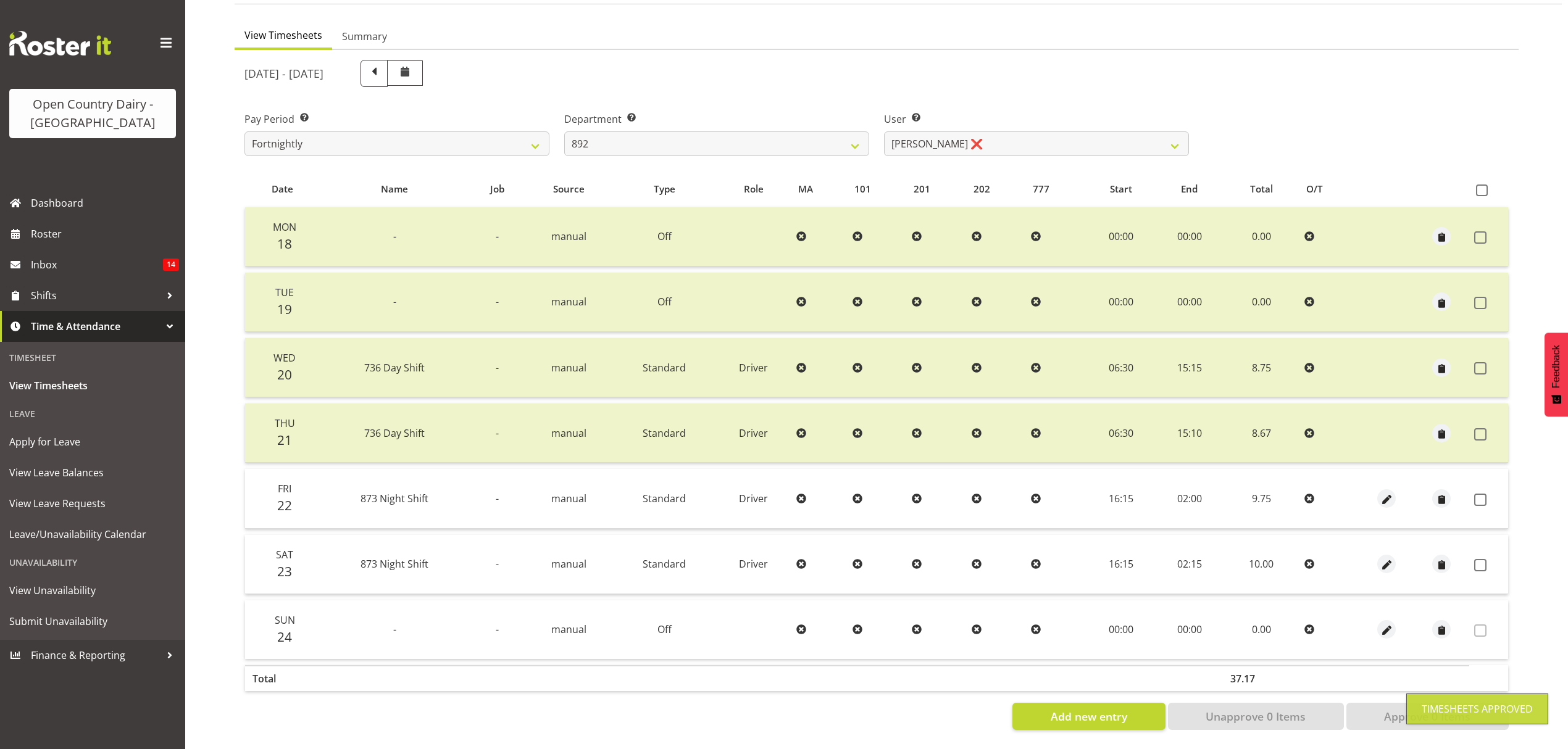
scroll to position [109, 0]
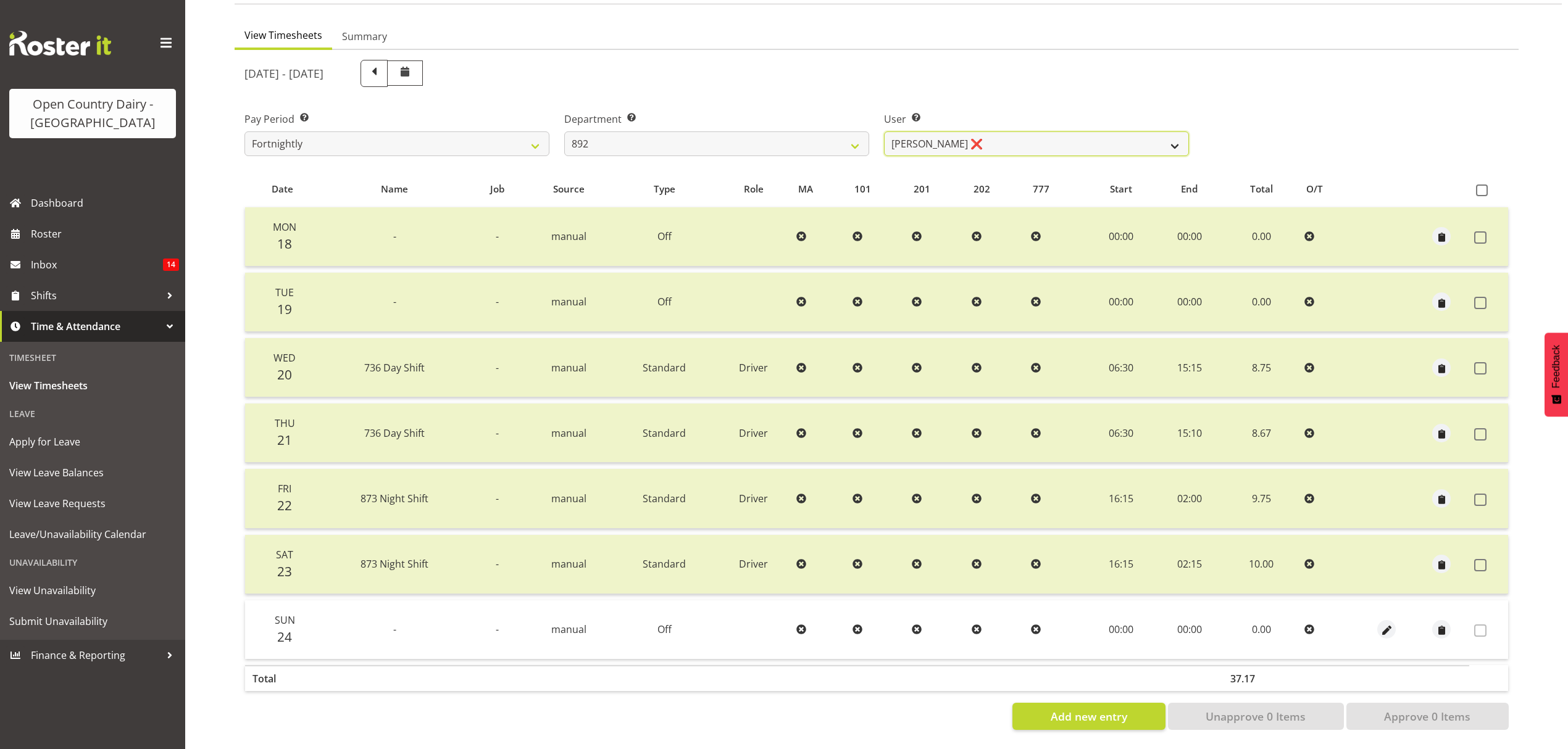
click at [1166, 134] on select "Brittany Willis ❌ Danny Davies ❌ David McKenzie ❌ Josh Winship ❌ Reece Calvert ❌" at bounding box center [1036, 144] width 305 height 24
click at [855, 134] on select "734 735 736 737 738 739 851 852 853 854 855 856 858 861 862 865 868 869 870 873" at bounding box center [716, 144] width 305 height 24
click at [564, 131] on select "734 735 736 737 738 739 851 852 853 854 855 856 858 861 862 865 868 869 870 873" at bounding box center [716, 144] width 305 height 24
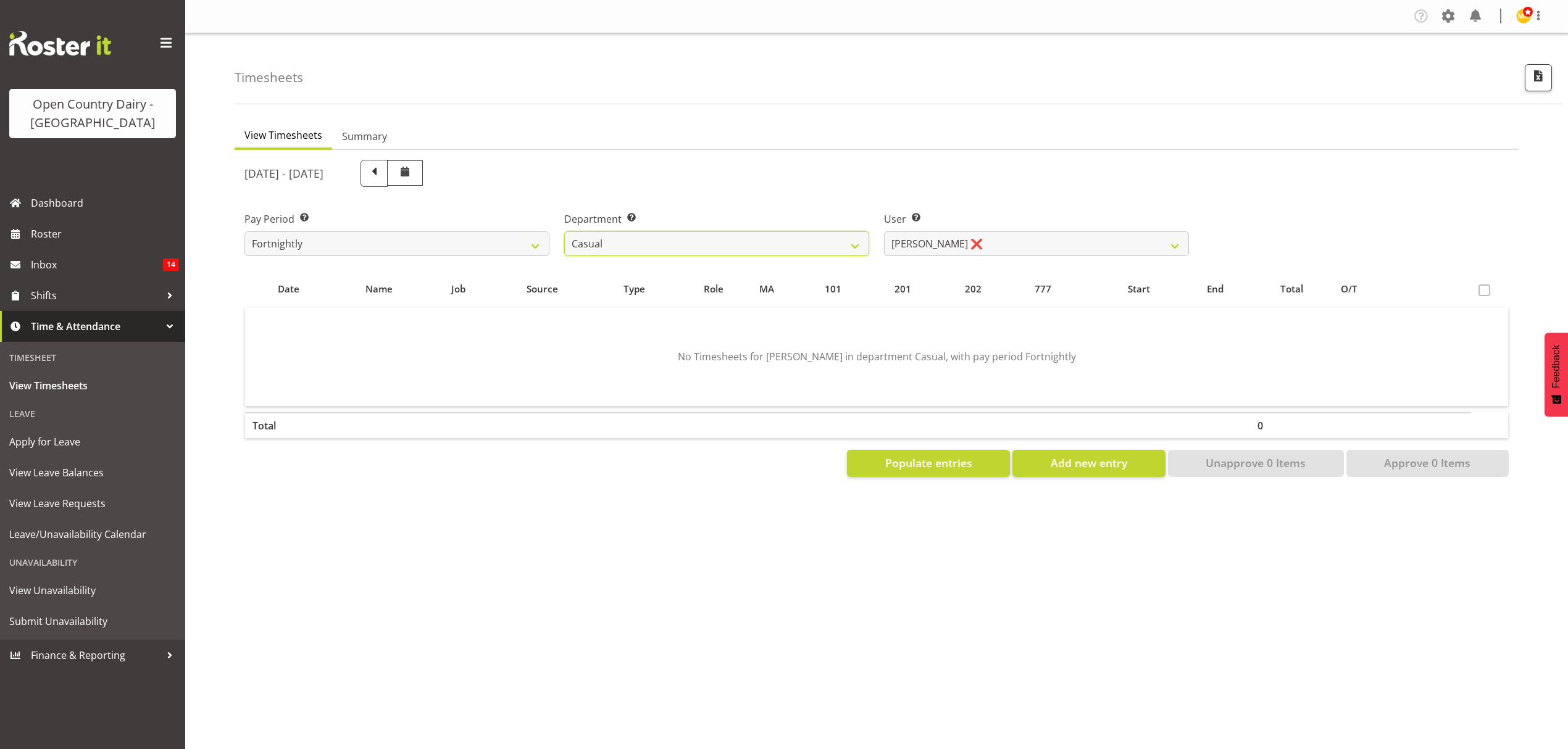
scroll to position [0, 0]
click at [1186, 237] on select "Sheryl Hughan ❌" at bounding box center [1036, 244] width 305 height 24
click at [855, 250] on select "734 735 736 737 738 739 851 852 853 854 855 856 858 861 862 865 868 869 870 873" at bounding box center [716, 244] width 305 height 24
click at [564, 231] on select "734 735 736 737 738 739 851 852 853 854 855 856 858 861 862 865 868 869 870 873" at bounding box center [716, 244] width 305 height 24
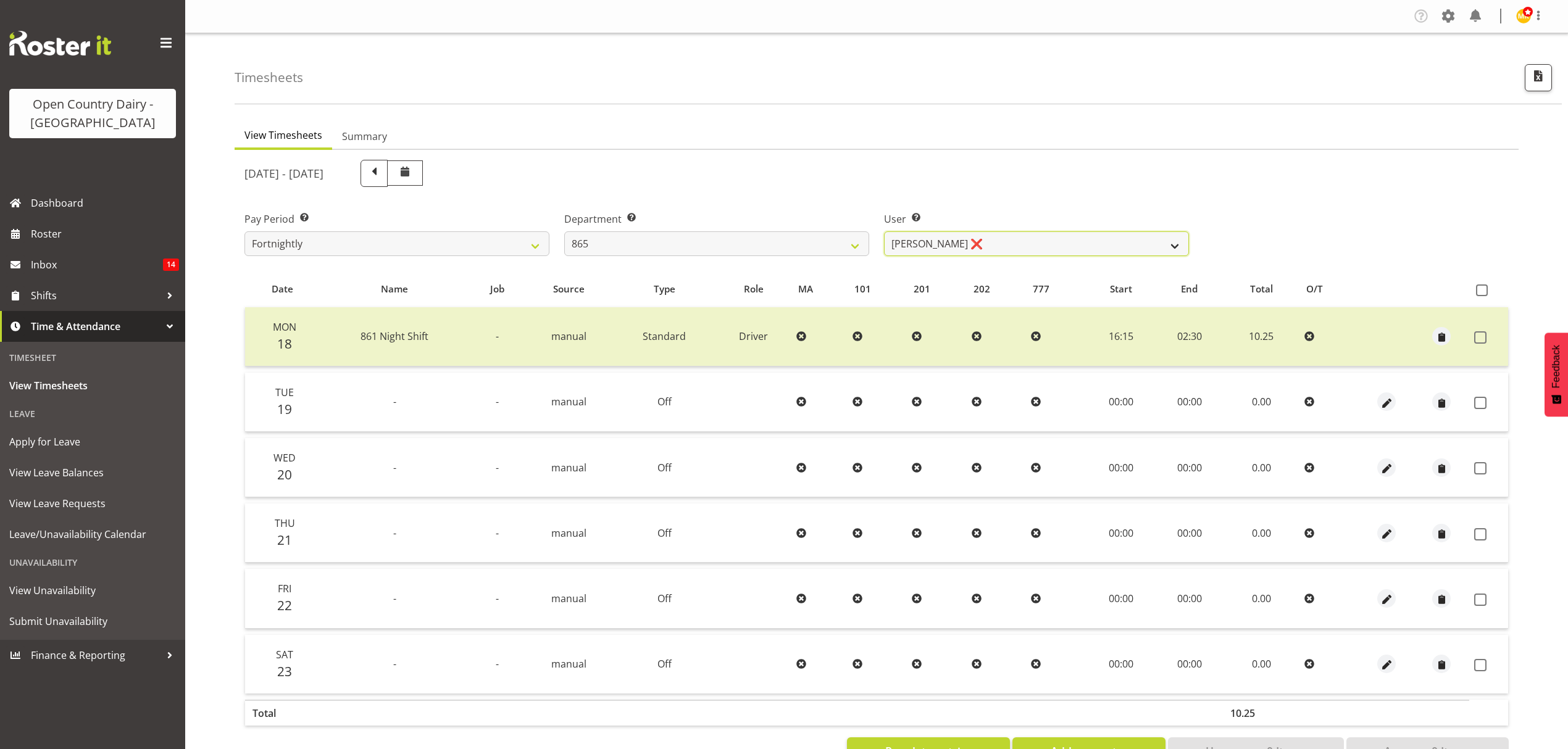
click at [1171, 244] on select "Flavio Ferraz ❌ George Courtney ❌ Steffan Kennard ❌" at bounding box center [1036, 244] width 305 height 24
click at [884, 231] on select "Flavio Ferraz ❌ George Courtney ❌ Steffan Kennard ❌" at bounding box center [1036, 244] width 305 height 24
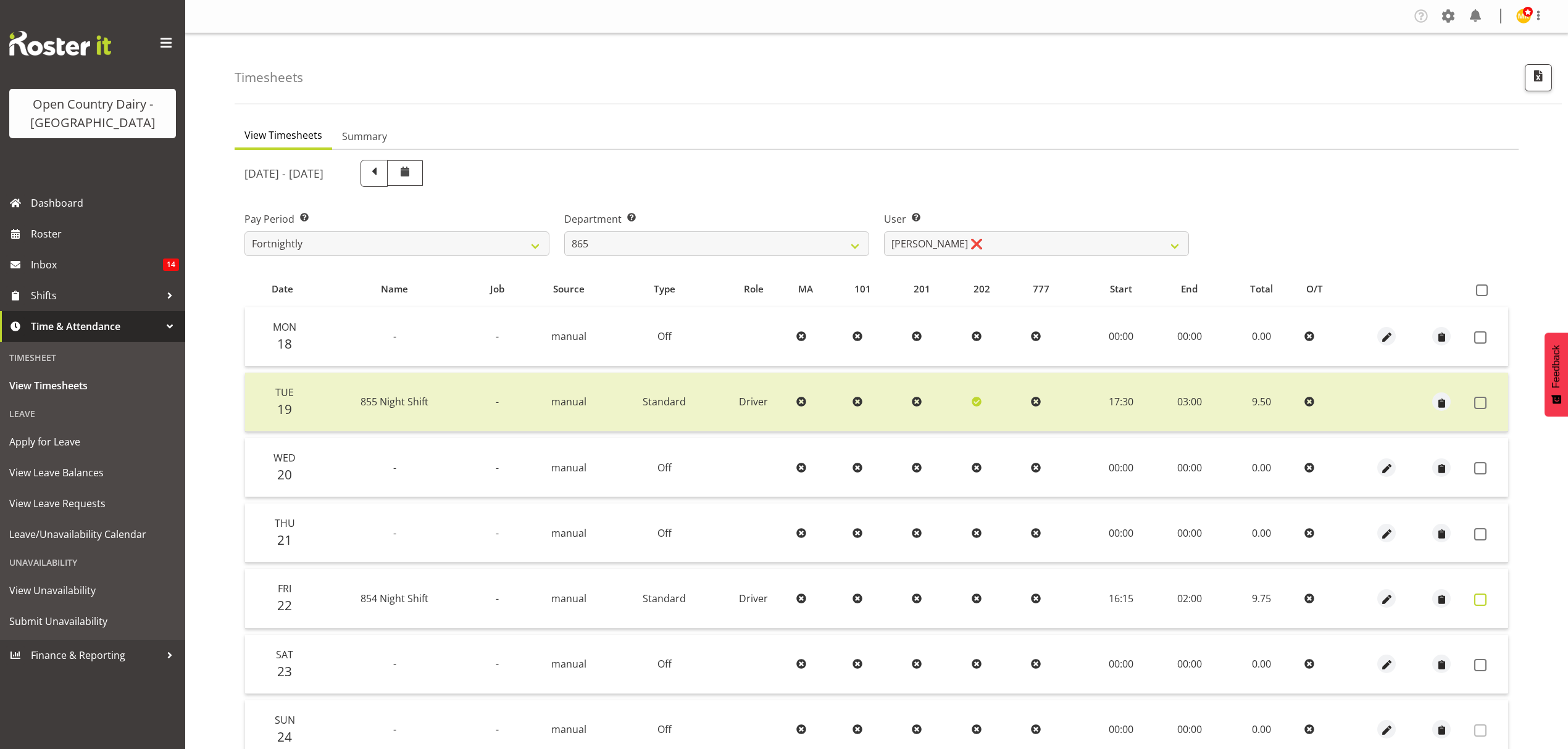
click at [1477, 598] on span at bounding box center [1481, 600] width 12 height 12
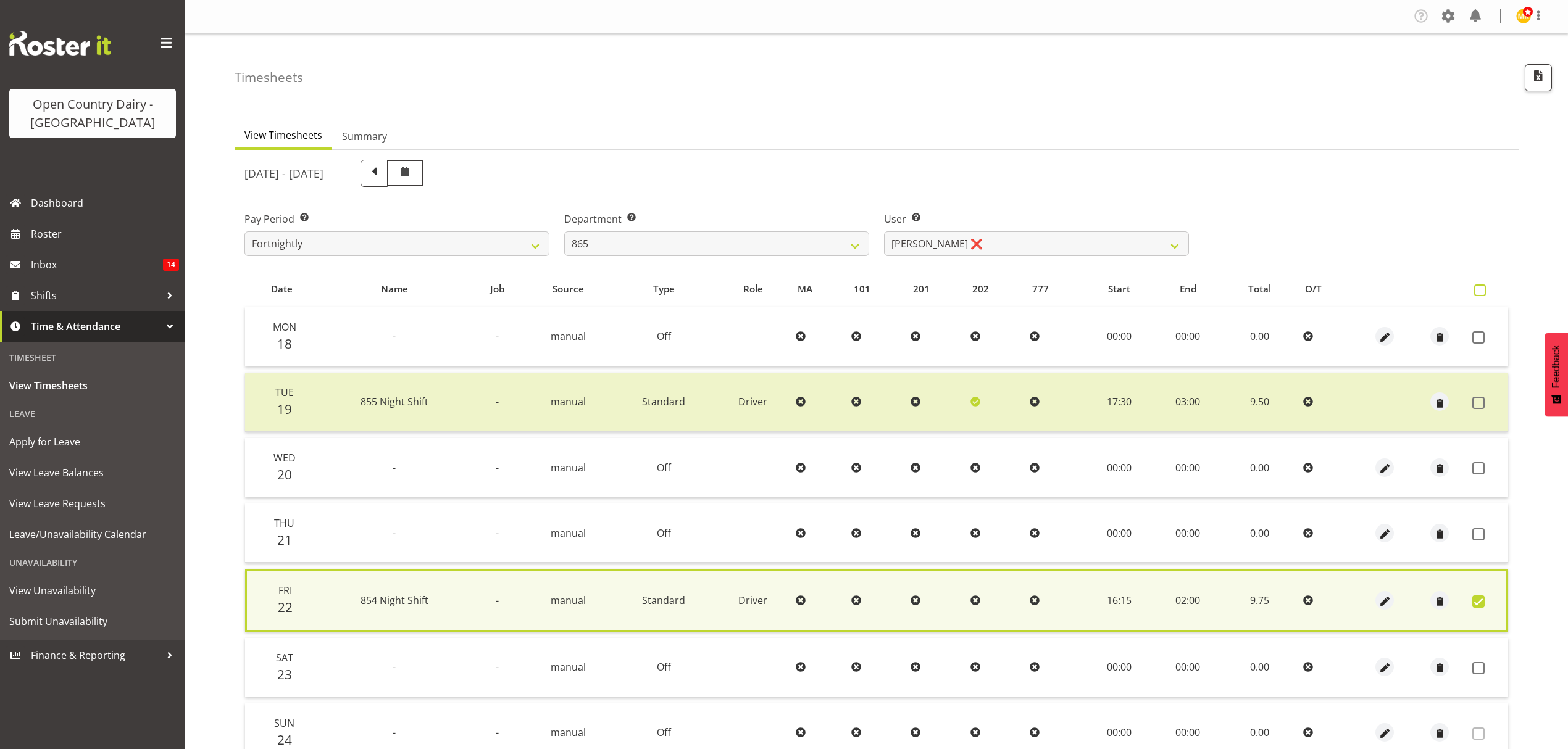
click at [1478, 294] on span at bounding box center [1480, 290] width 11 height 11
click at [1478, 294] on input "checkbox" at bounding box center [1479, 290] width 8 height 8
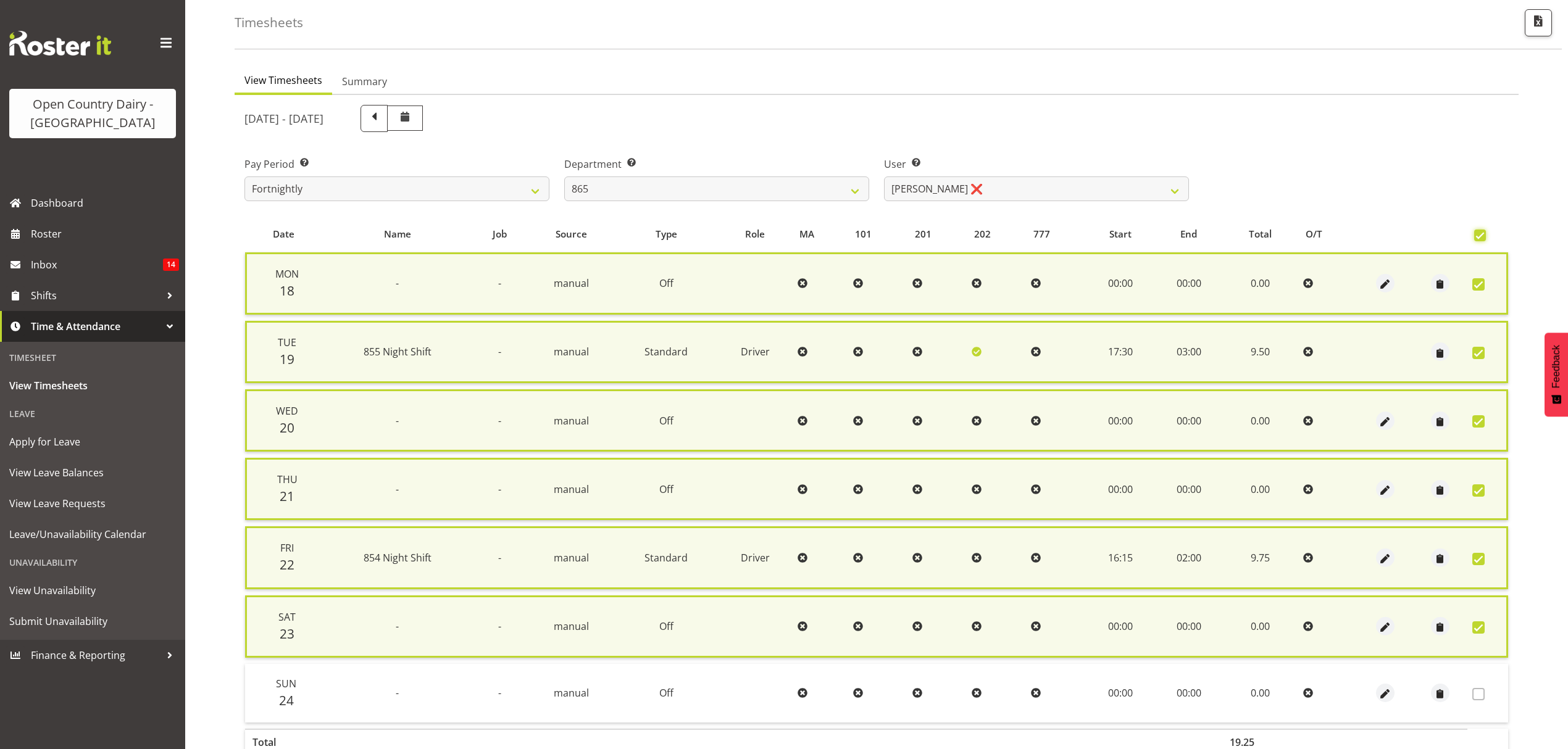
scroll to position [124, 0]
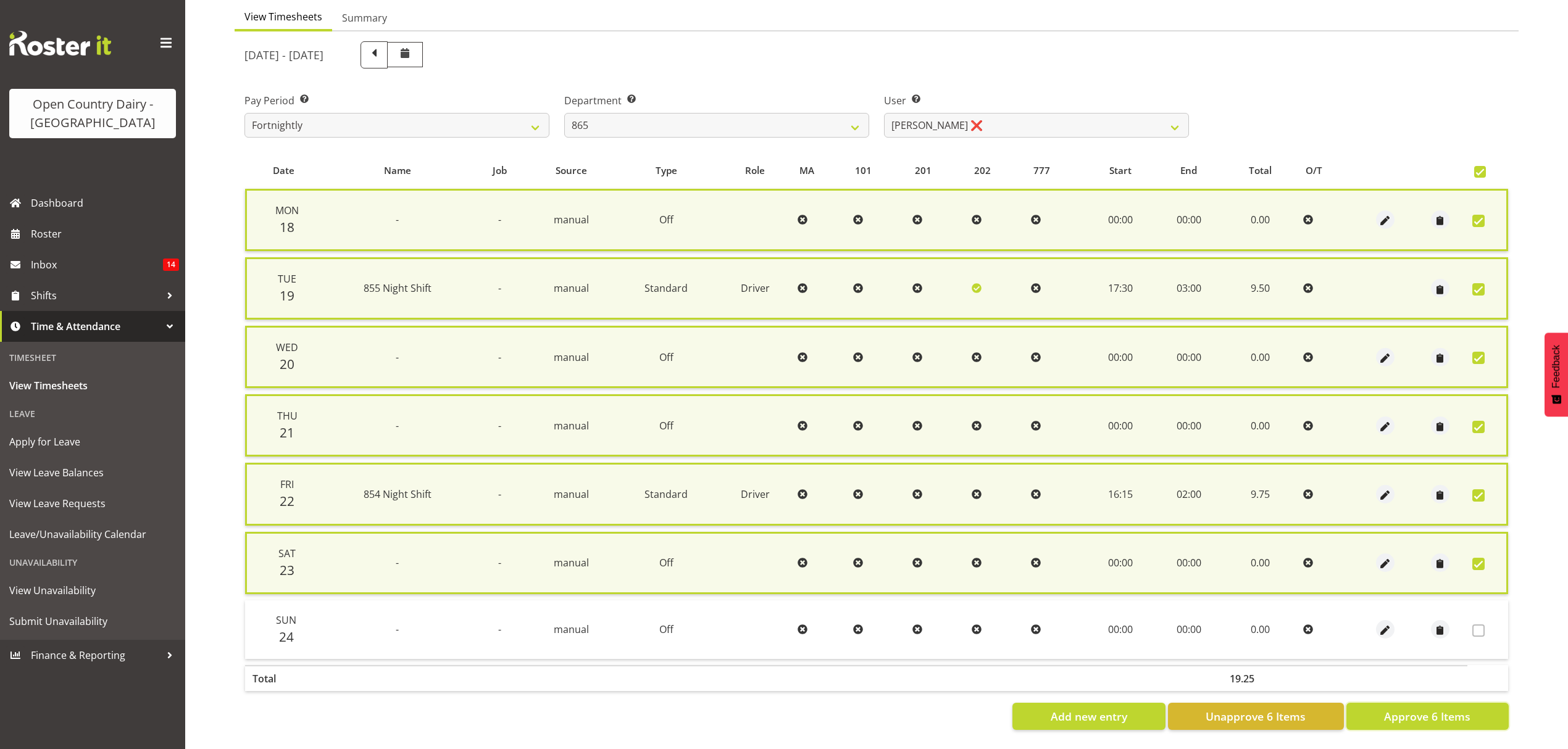
click at [1437, 709] on span "Approve 6 Items" at bounding box center [1427, 716] width 86 height 16
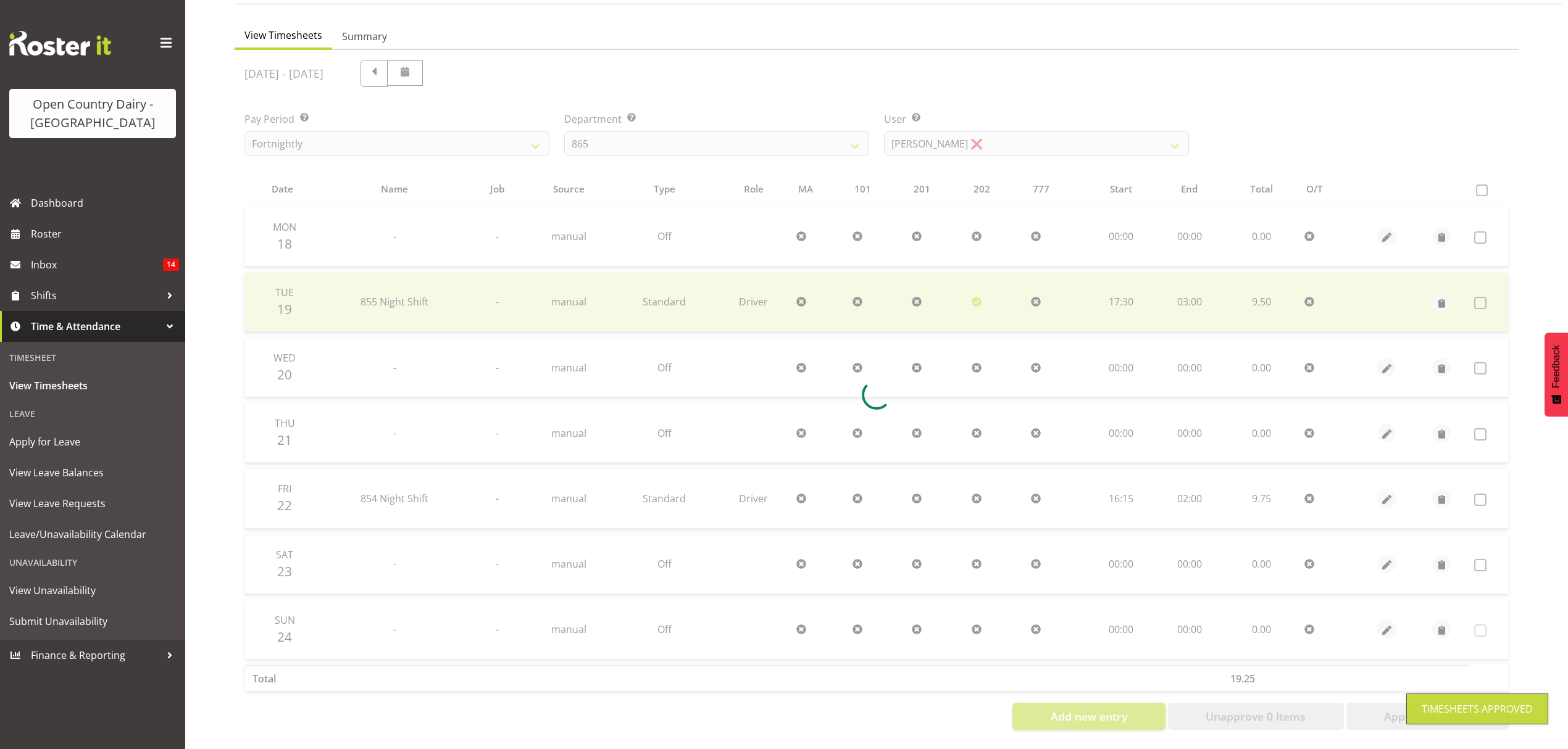
scroll to position [109, 0]
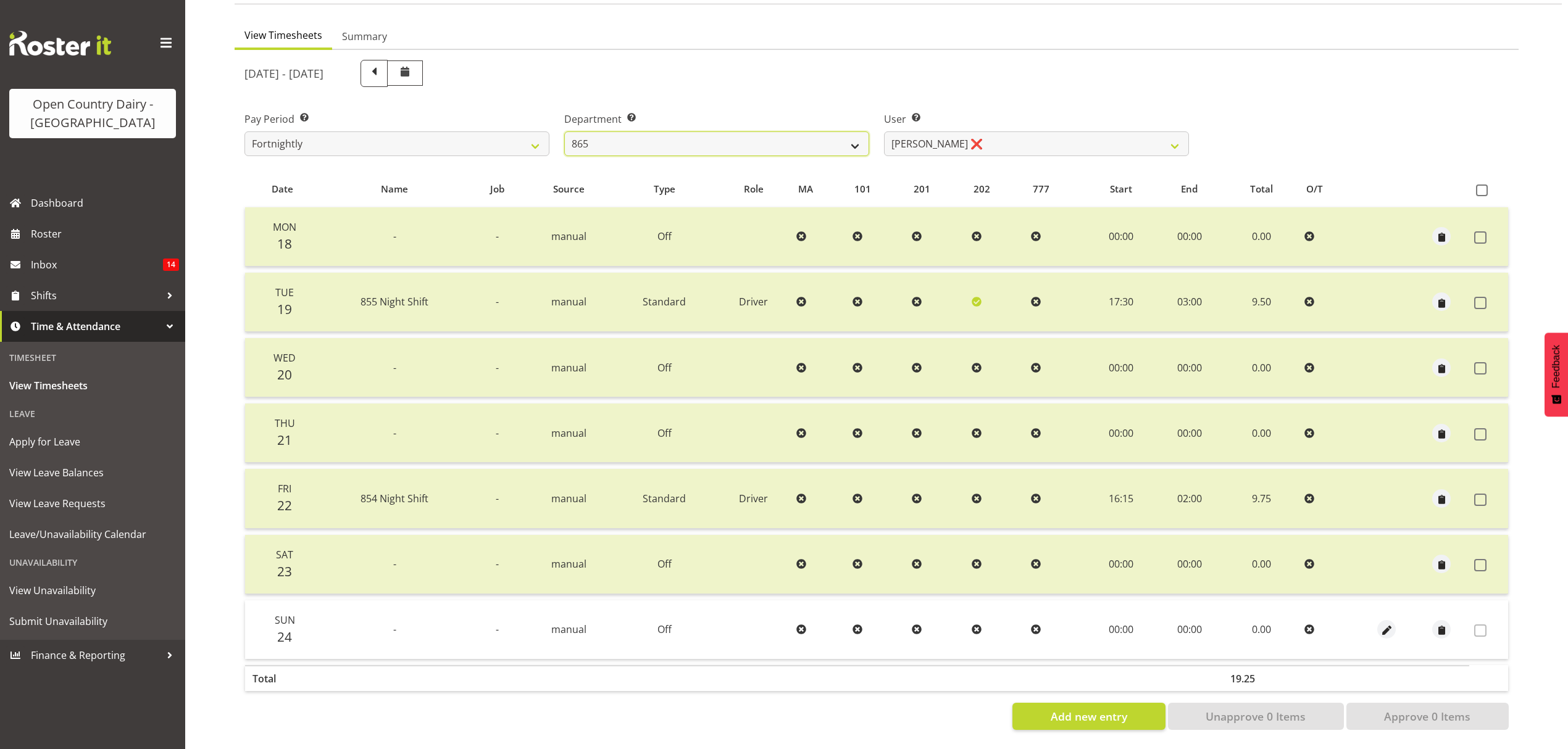
click at [849, 141] on select "734 735 736 737 738 739 851 852 853 854 855 856 858 861 862 865 868 869 870 873" at bounding box center [716, 144] width 305 height 24
click at [564, 131] on select "734 735 736 737 738 739 851 852 853 854 855 856 858 861 862 865 868 869 870 873" at bounding box center [716, 144] width 305 height 24
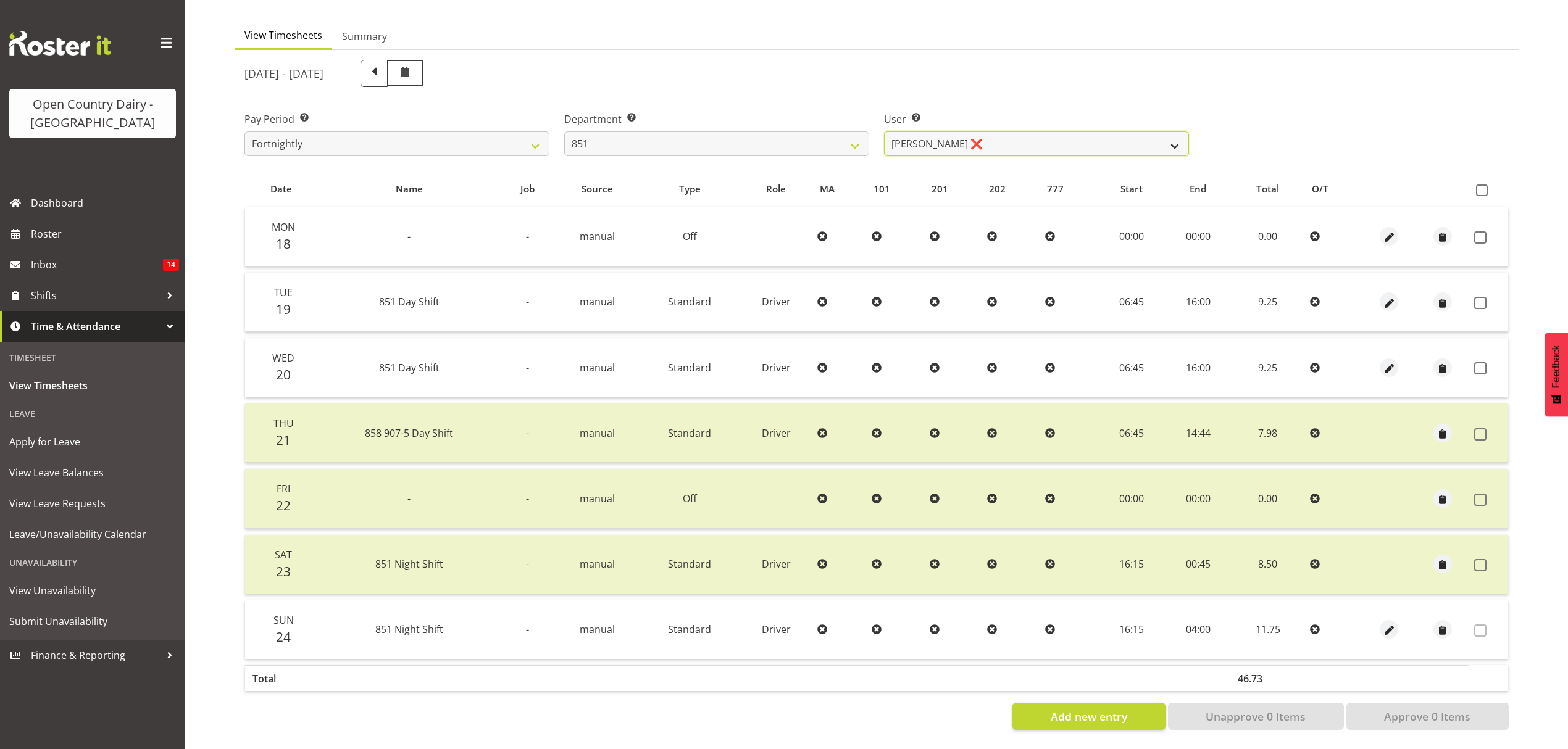
click at [1176, 134] on select "Hayden Batt ❌ Martin Black ❌ Stacey Wilson ❌" at bounding box center [1036, 144] width 305 height 24
click at [884, 131] on select "Hayden Batt ❌ Martin Black ❌ Stacey Wilson ❌" at bounding box center [1036, 144] width 305 height 24
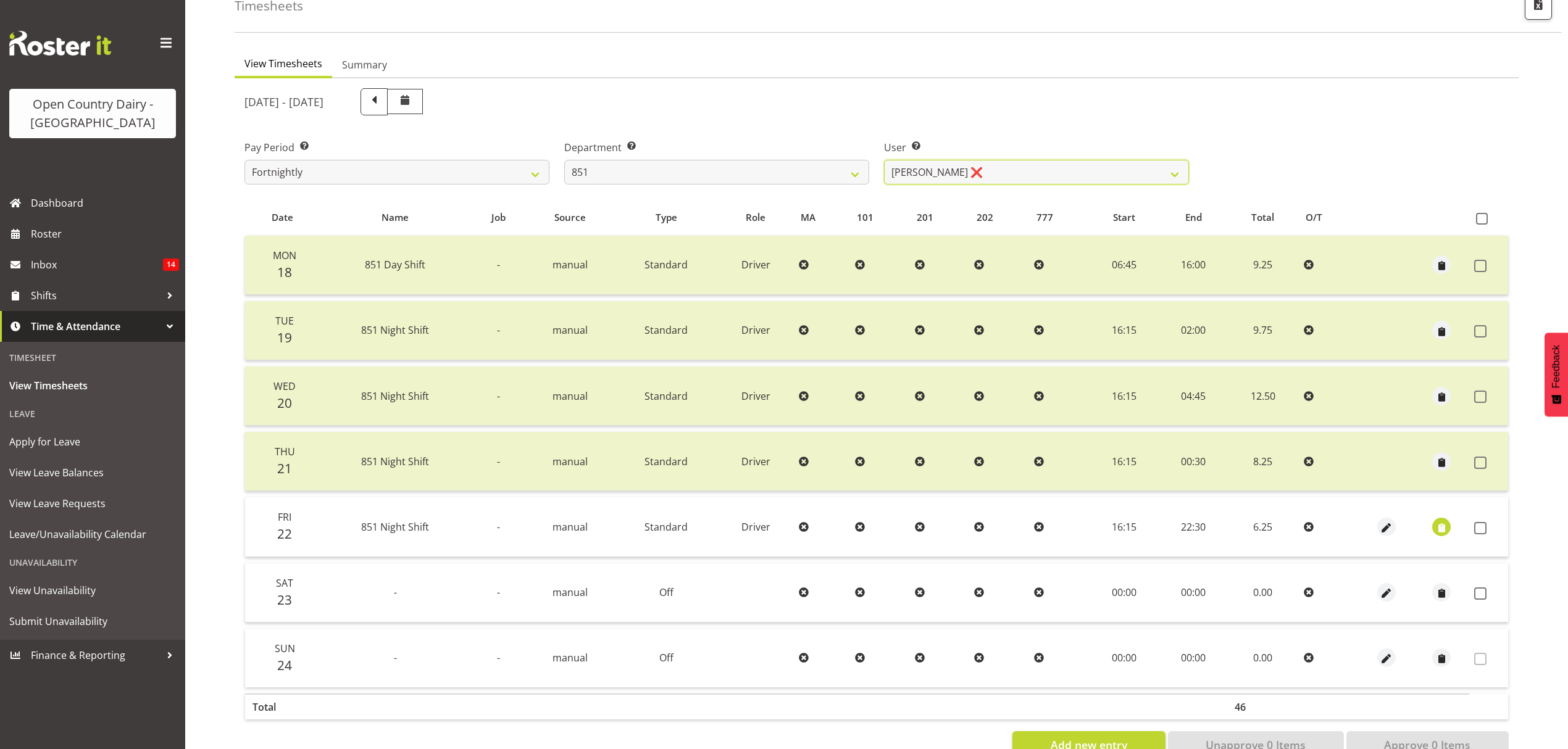
scroll to position [0, 0]
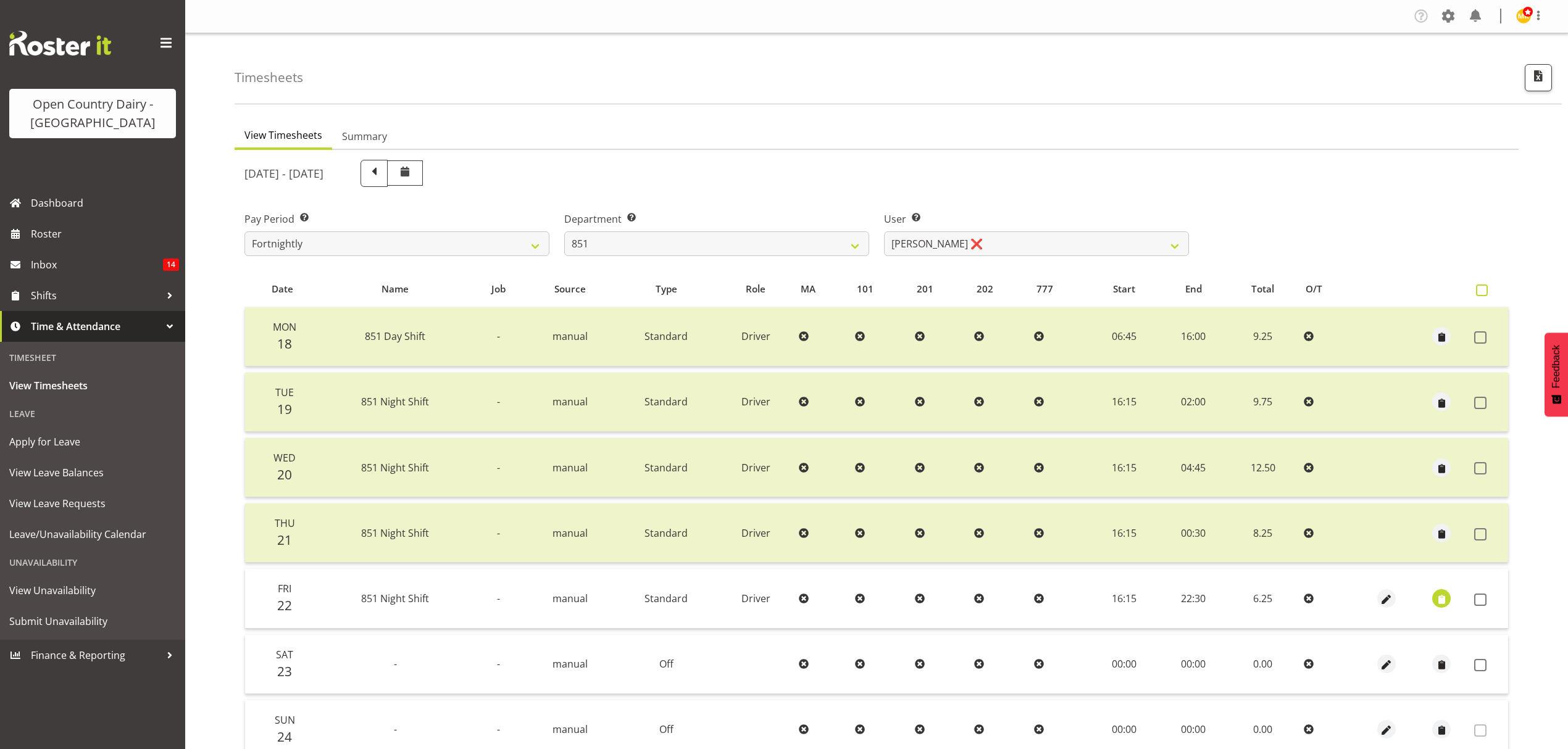
click at [1482, 287] on span at bounding box center [1482, 290] width 11 height 11
click at [1482, 287] on input "checkbox" at bounding box center [1480, 290] width 8 height 8
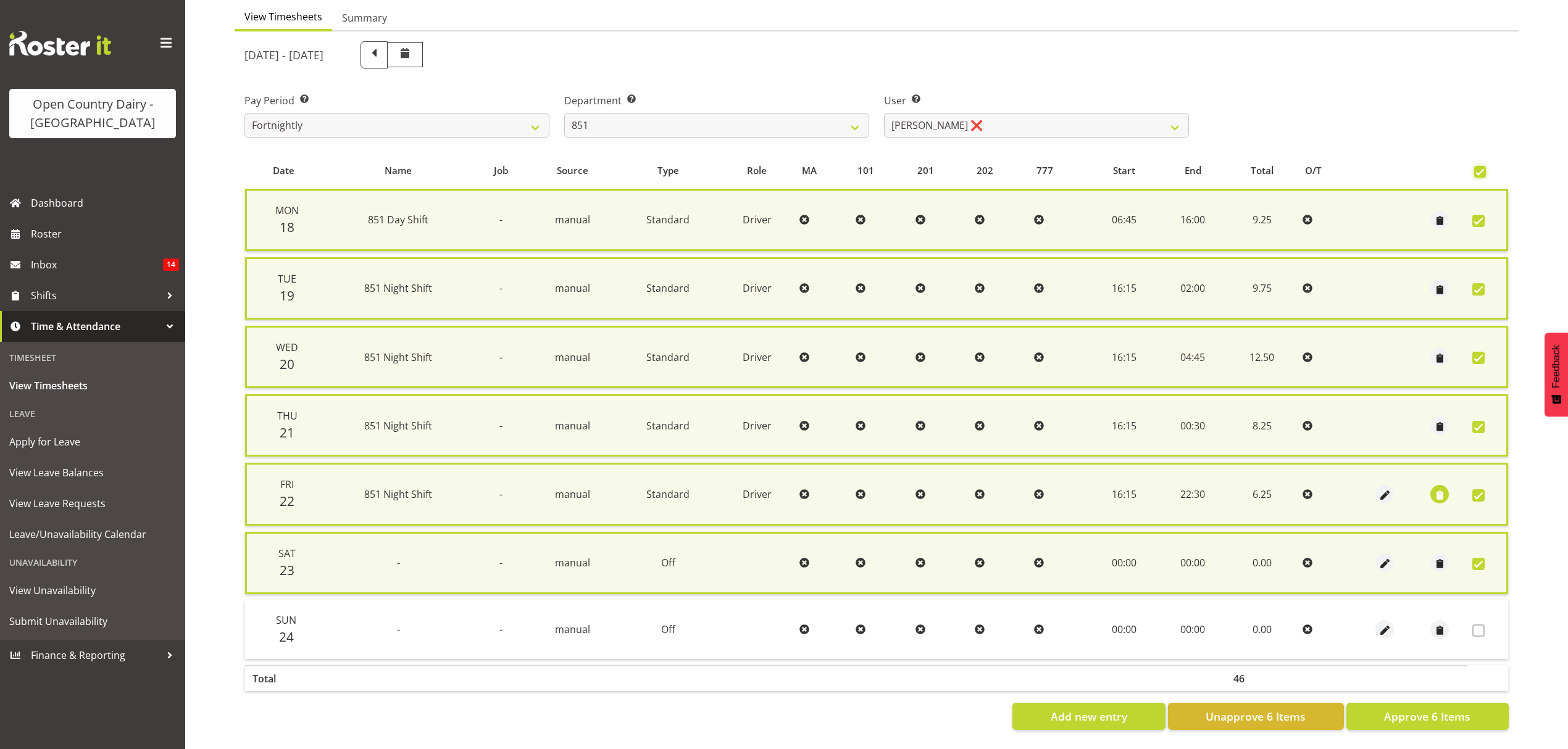
scroll to position [124, 0]
click at [1391, 709] on span "Approve 6 Items" at bounding box center [1427, 716] width 86 height 16
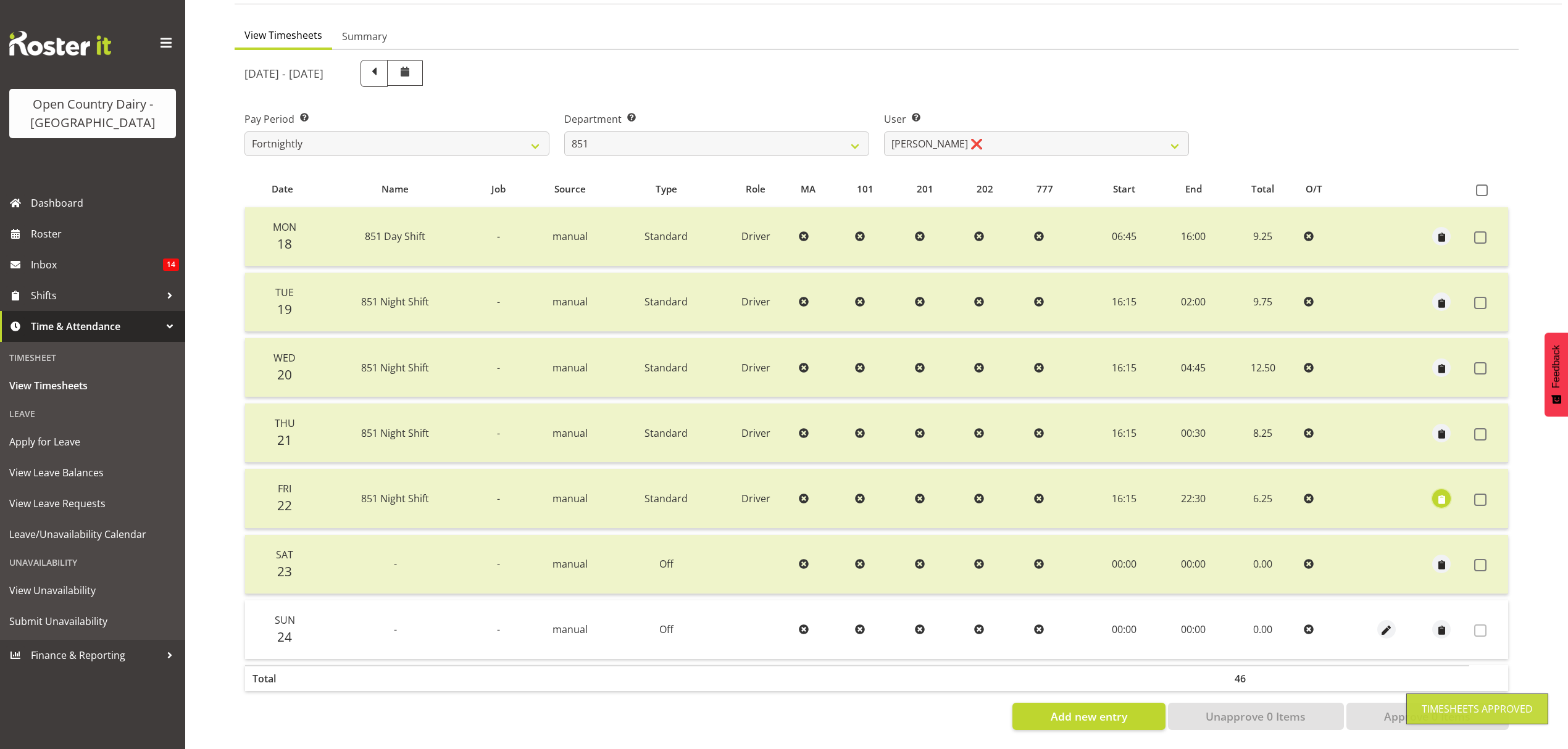
click at [1437, 492] on span "button" at bounding box center [1442, 499] width 15 height 15
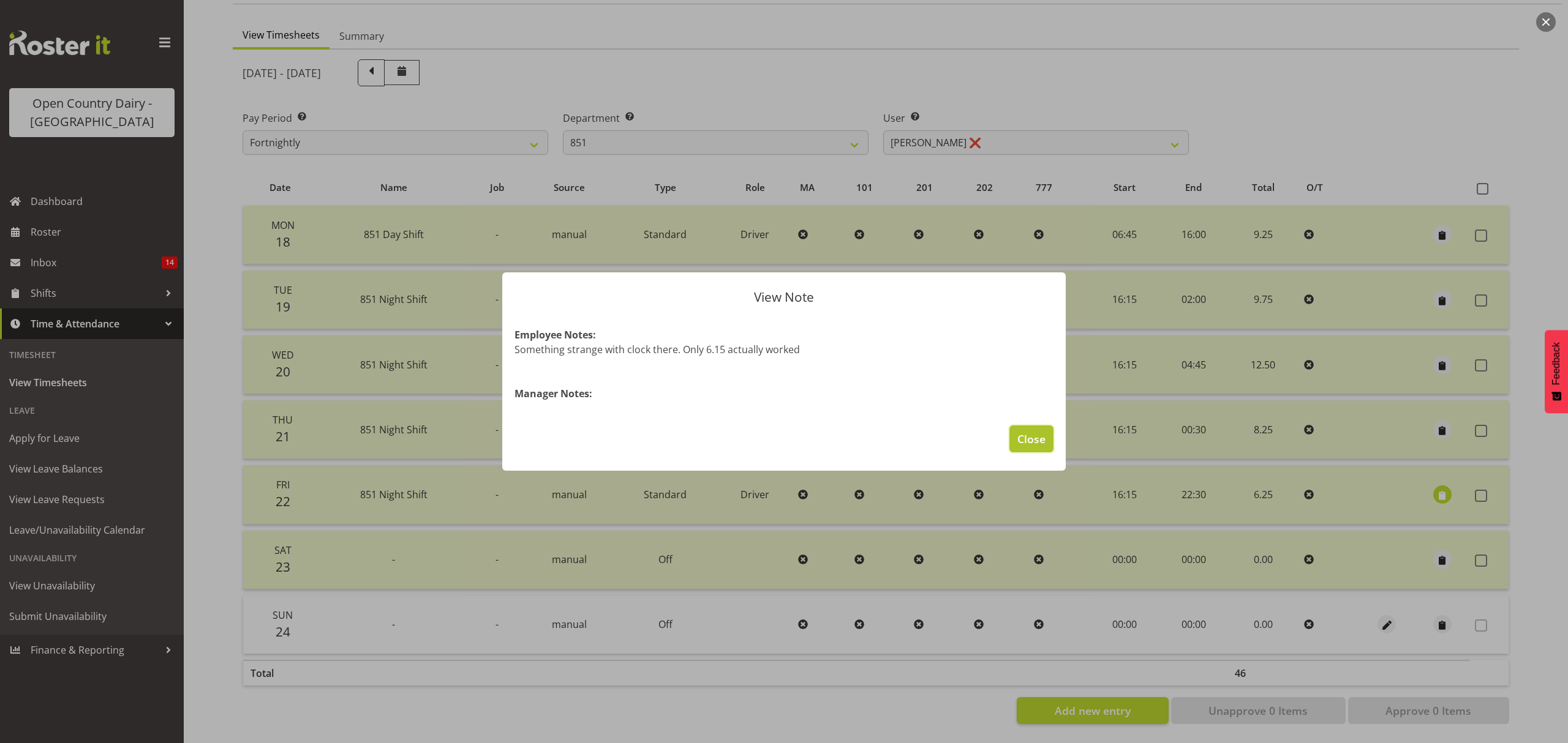
click at [1020, 426] on button "Close" at bounding box center [1031, 439] width 44 height 27
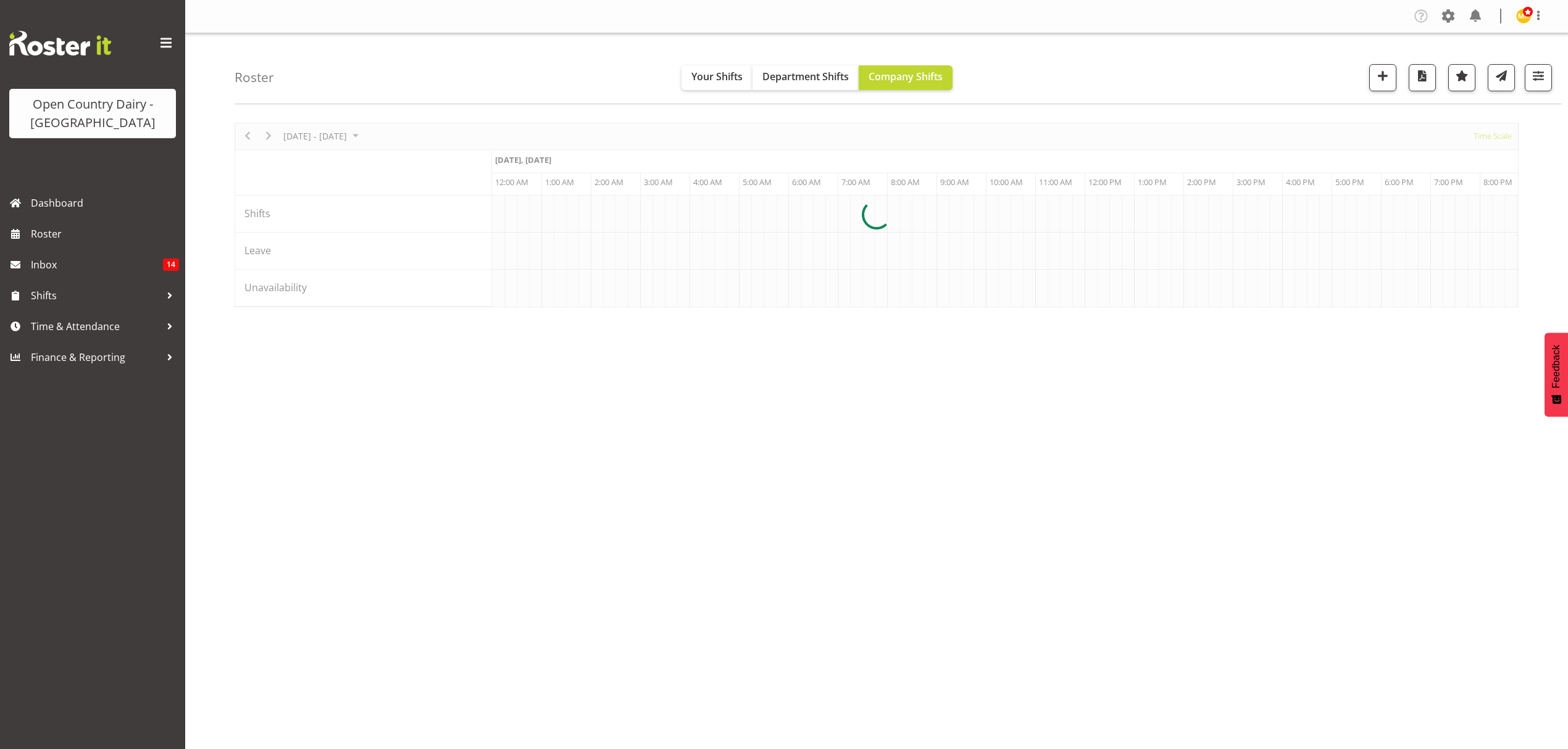
scroll to position [0, 7113]
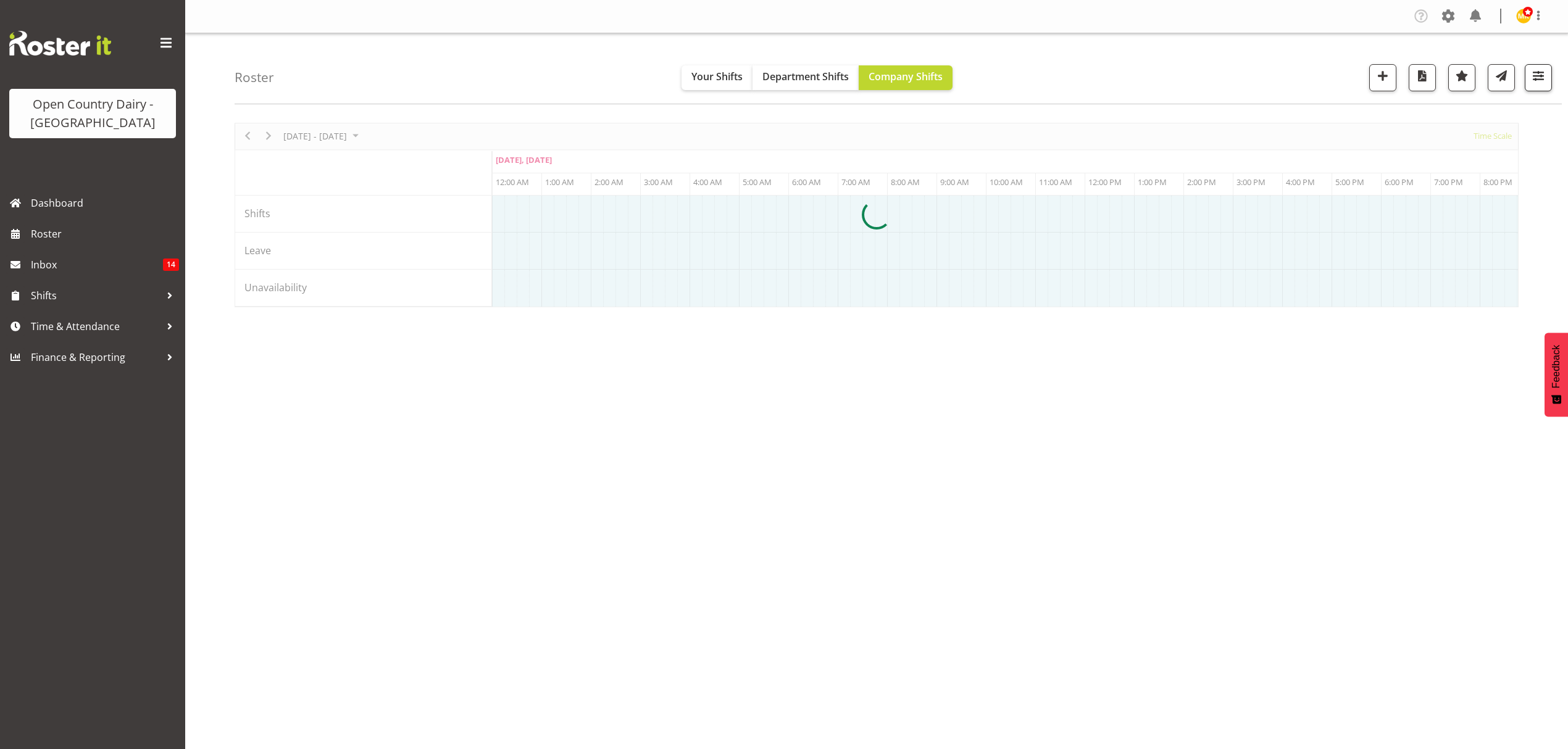
click at [1542, 77] on span "button" at bounding box center [1538, 76] width 16 height 16
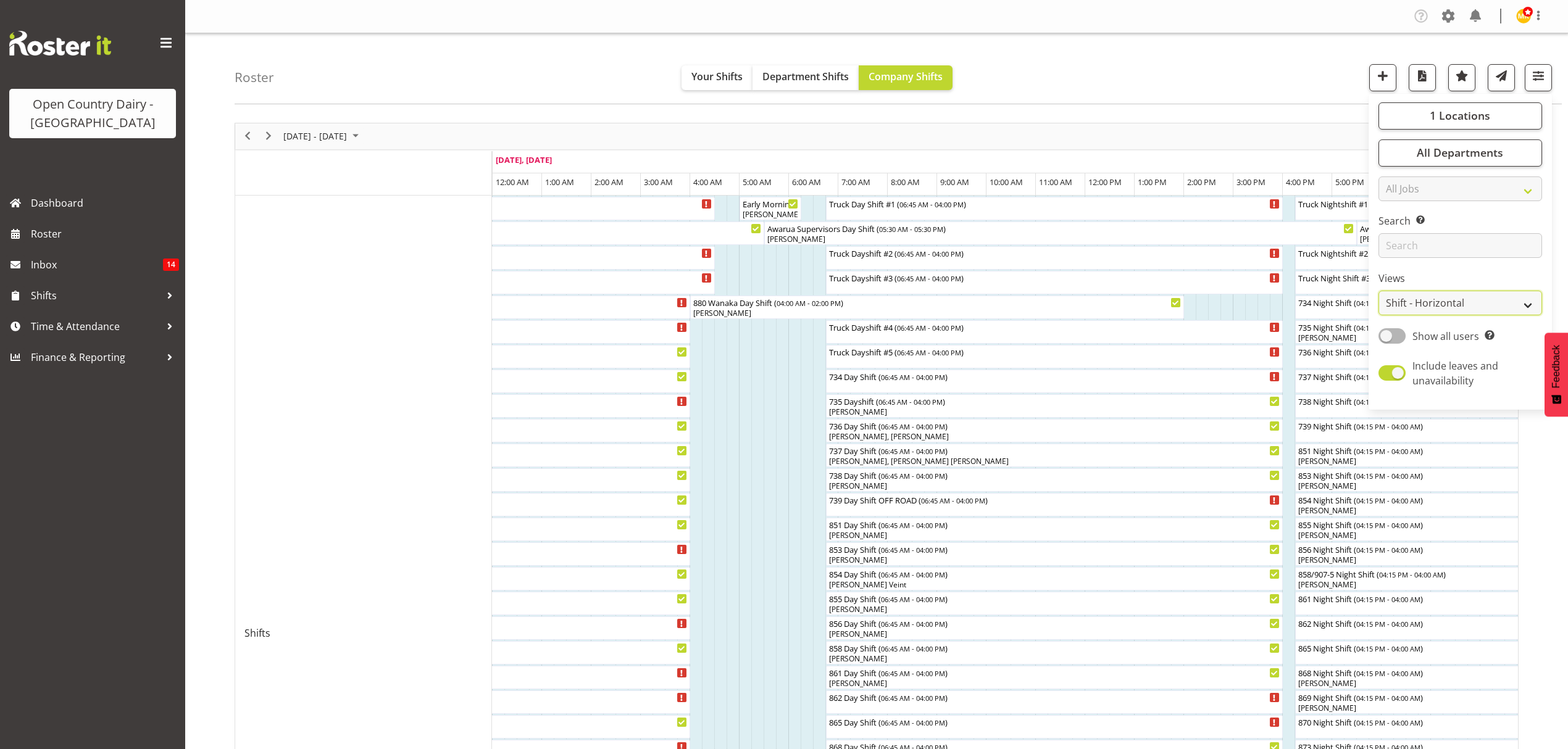
click at [1534, 305] on select "Staff Role Shift - Horizontal Shift - Vertical Staff - Location" at bounding box center [1460, 303] width 163 height 24
select select "staff"
click at [1379, 292] on select "Staff Role Shift - Horizontal Shift - Vertical Staff - Location" at bounding box center [1460, 303] width 163 height 24
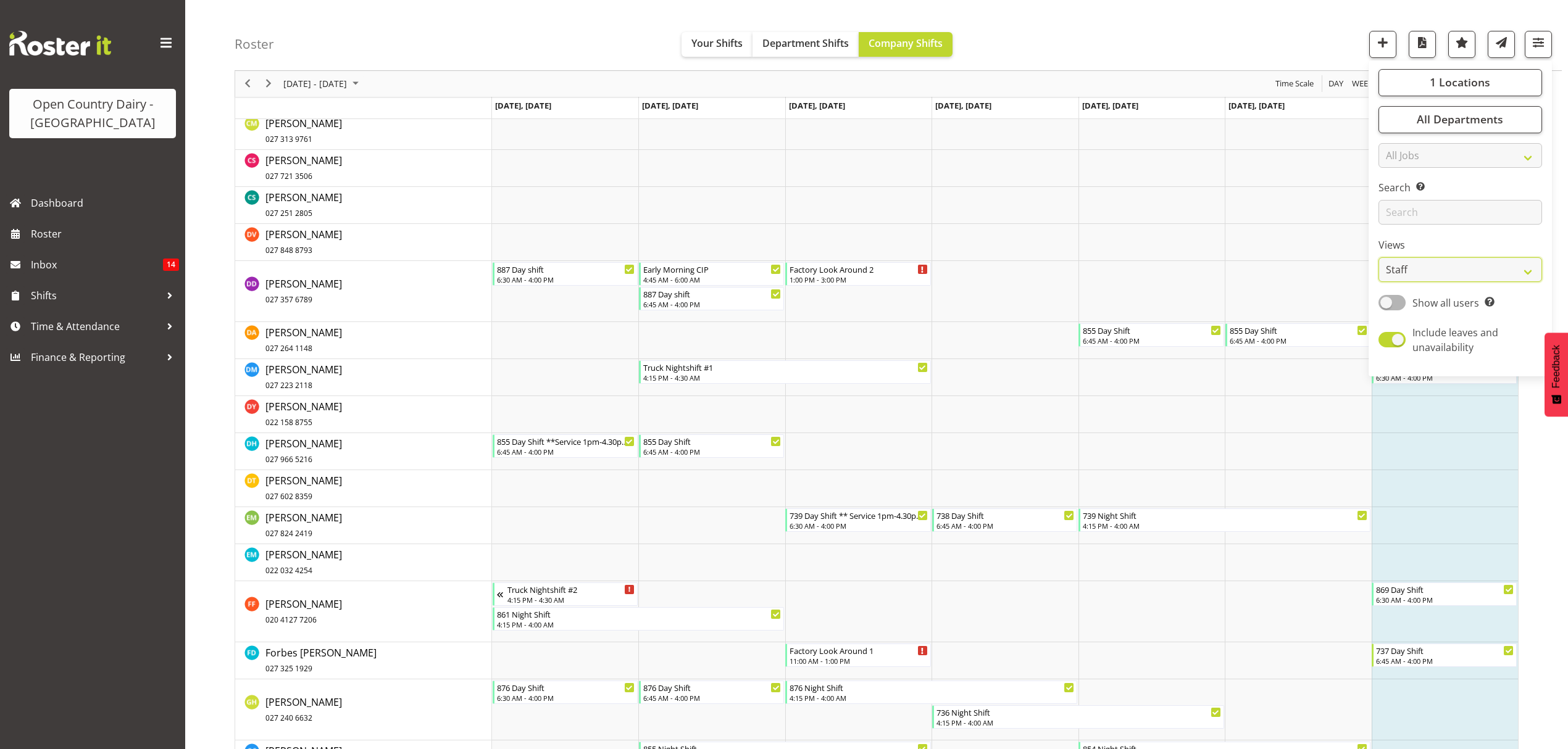
scroll to position [3045, 0]
click at [335, 522] on link "Erika McNaught 027 824 2419" at bounding box center [304, 522] width 76 height 30
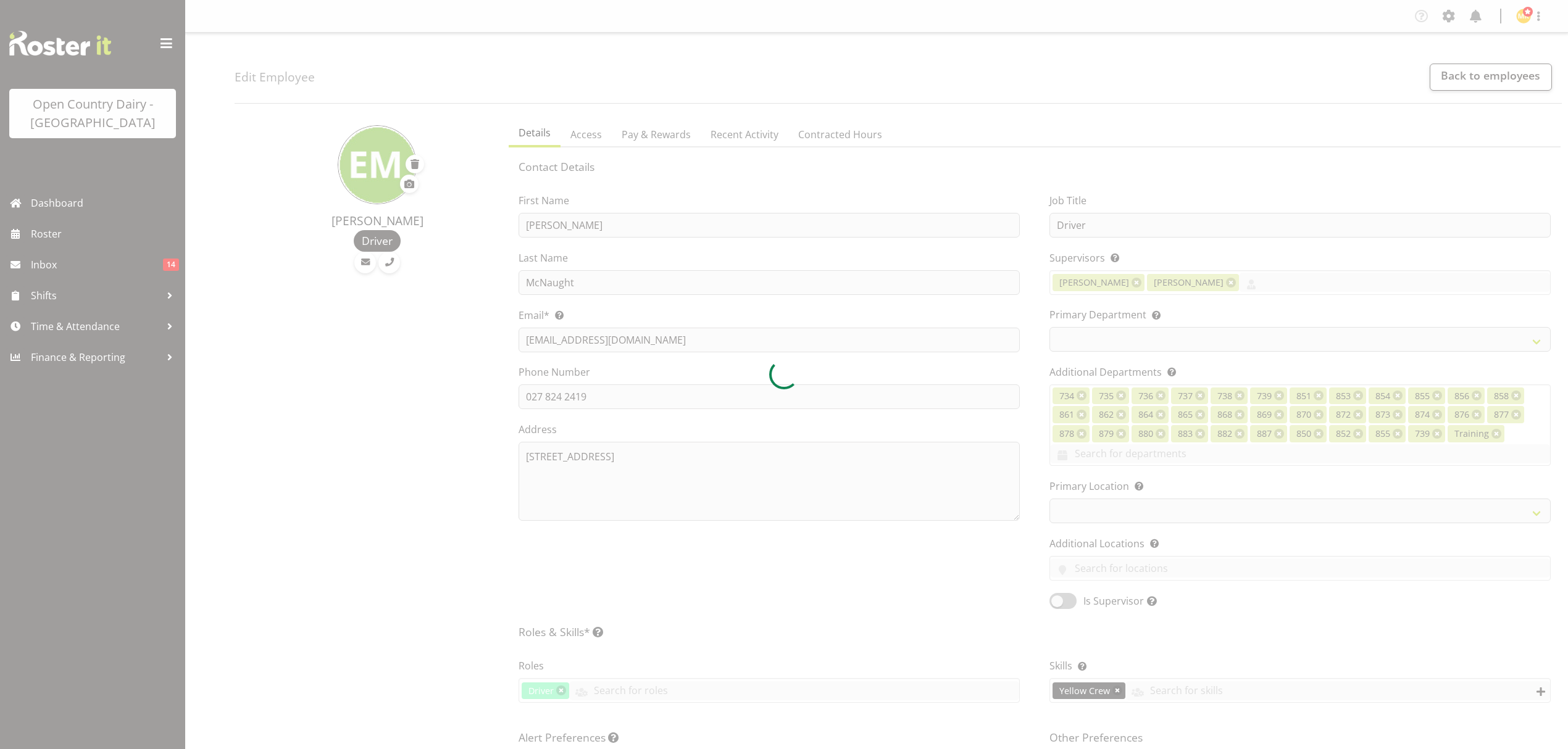
select select "TimelineWeek"
select select
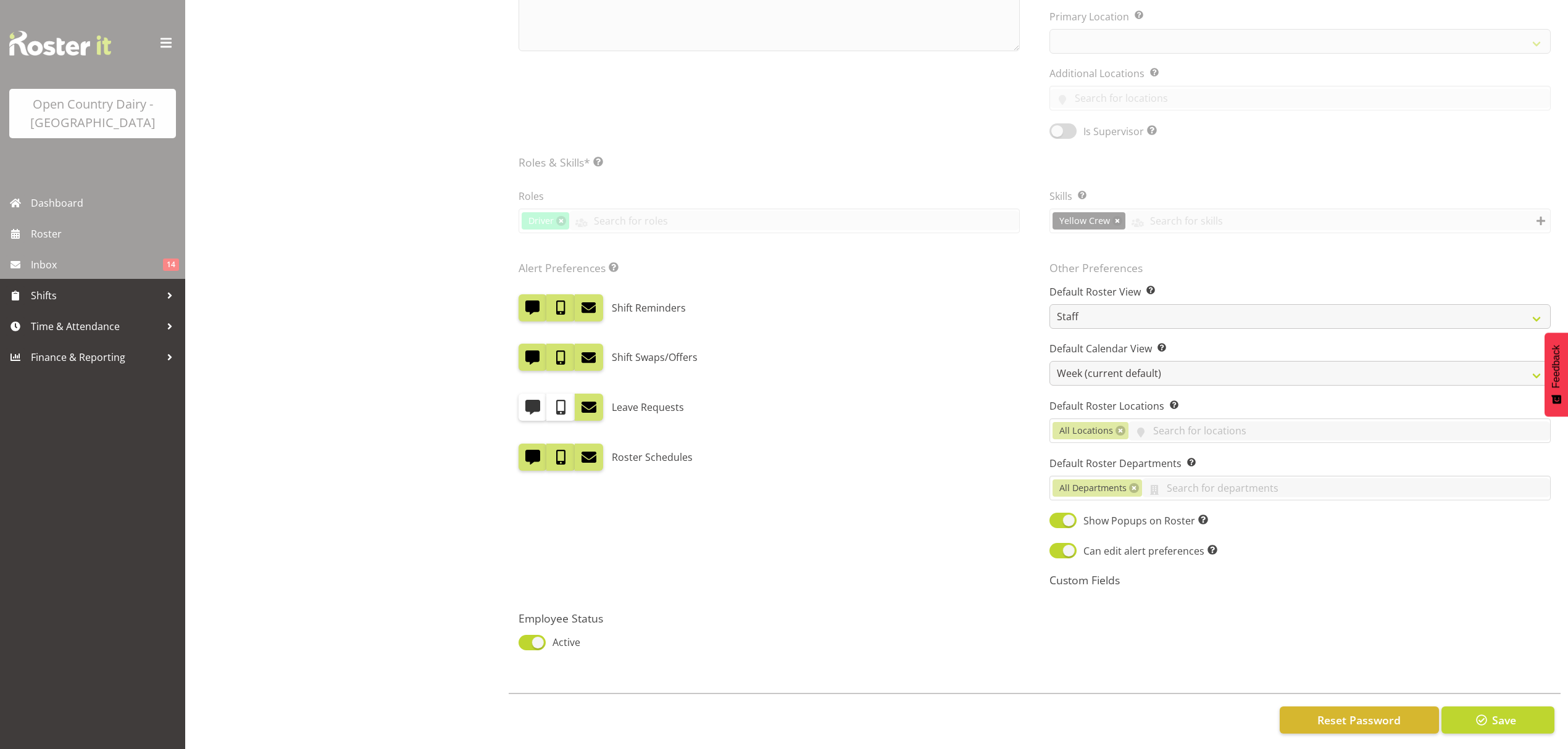
scroll to position [505, 0]
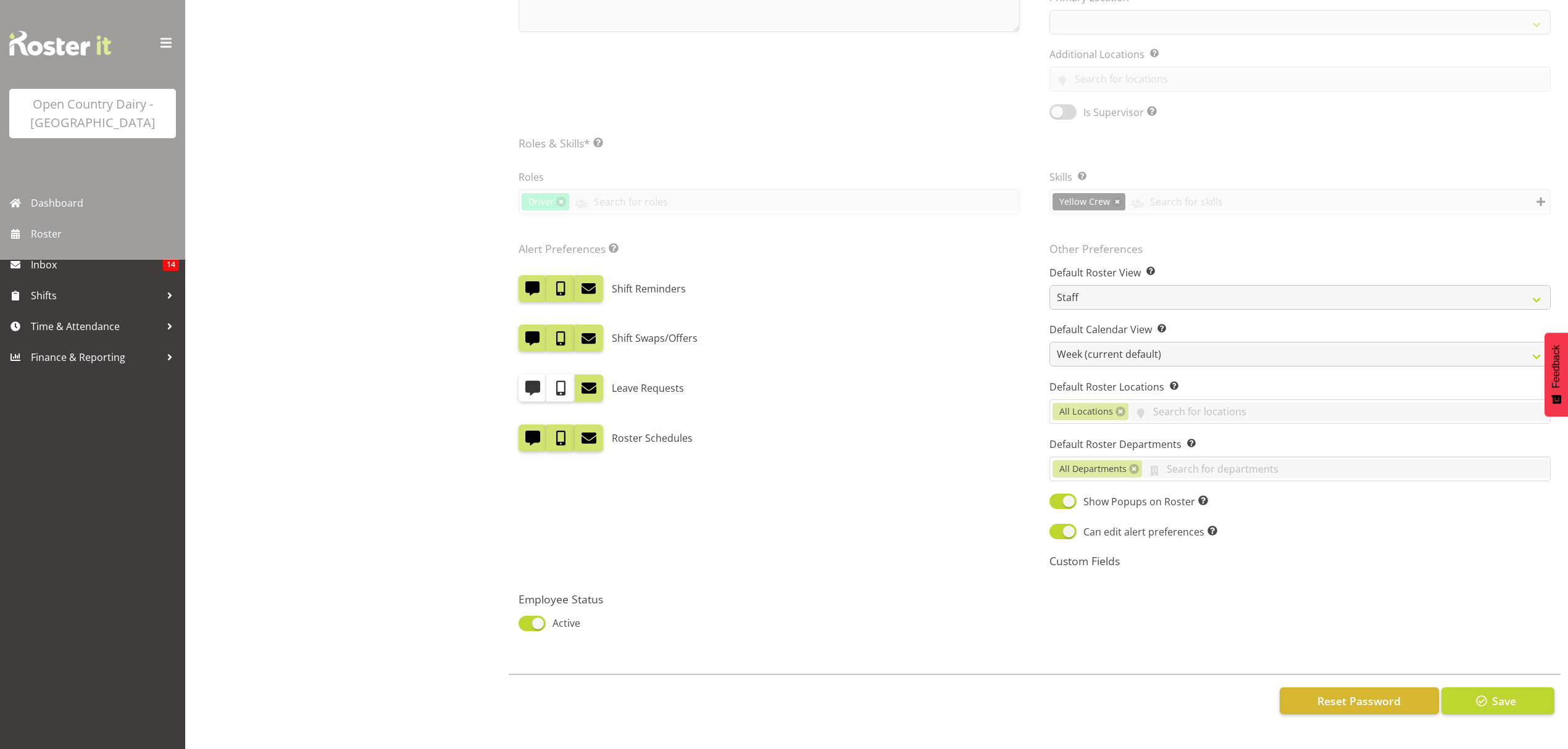
select select "902"
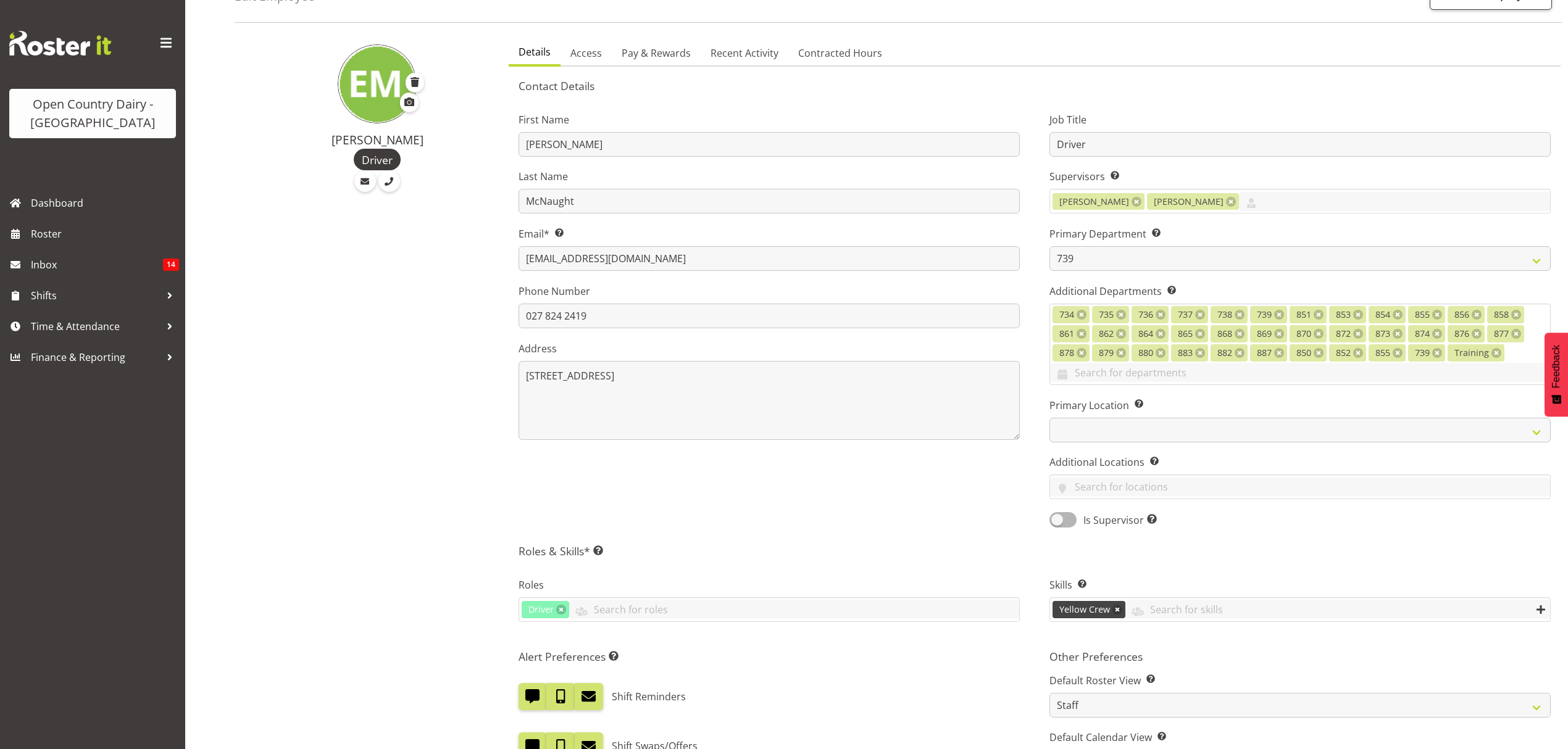
scroll to position [79, 0]
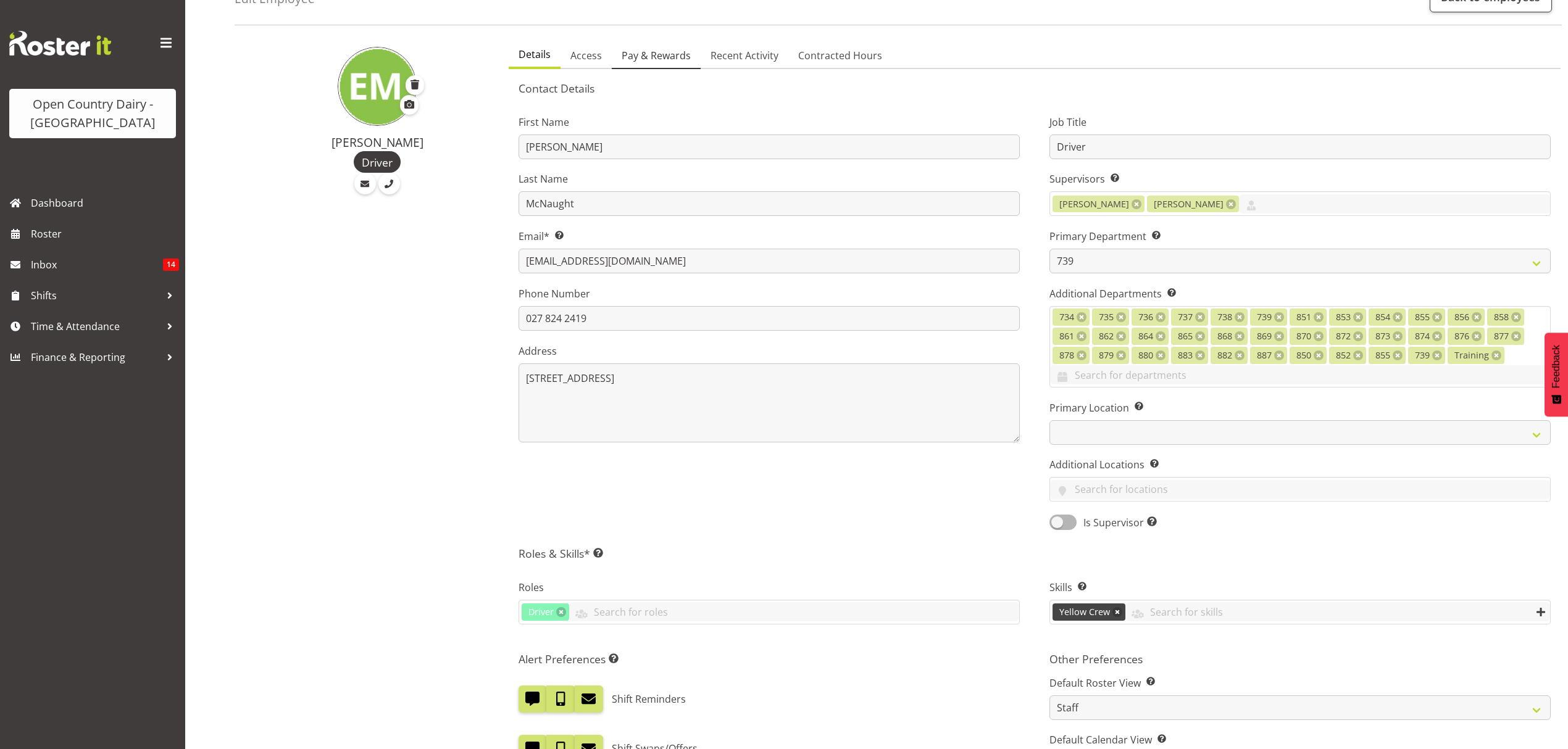
click at [645, 56] on span "Pay & Rewards" at bounding box center [656, 55] width 70 height 15
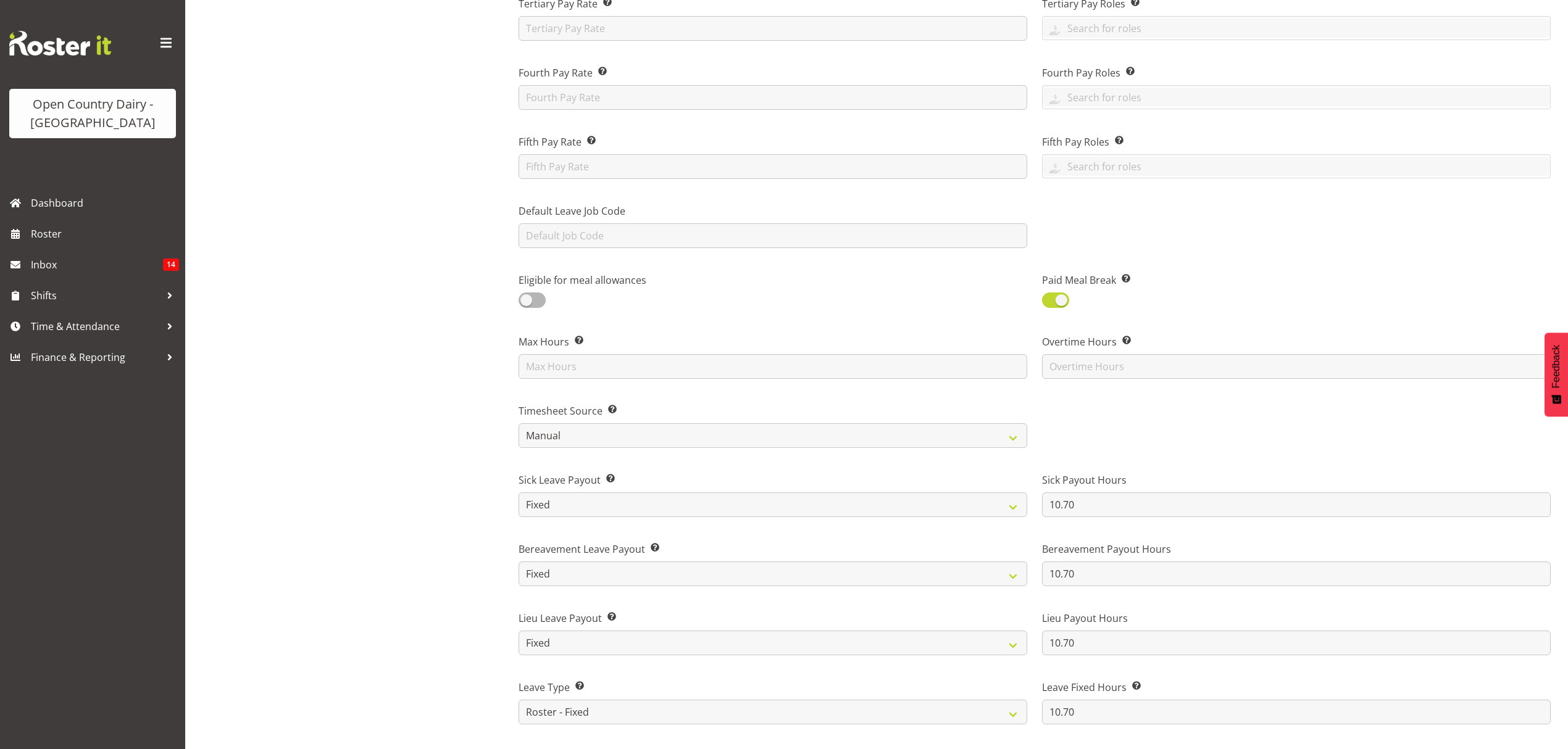
scroll to position [408, 0]
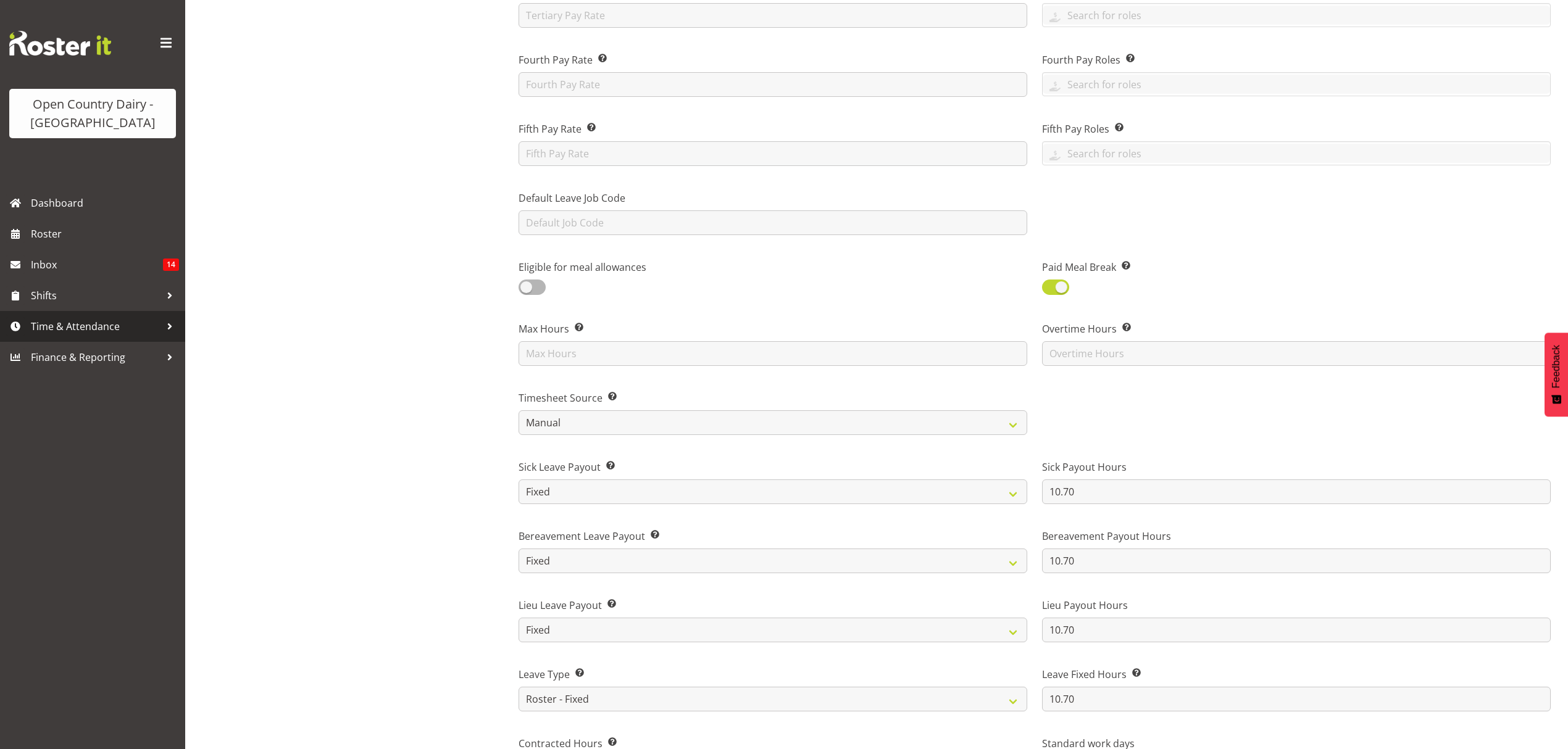
click at [50, 321] on span "Time & Attendance" at bounding box center [95, 327] width 130 height 18
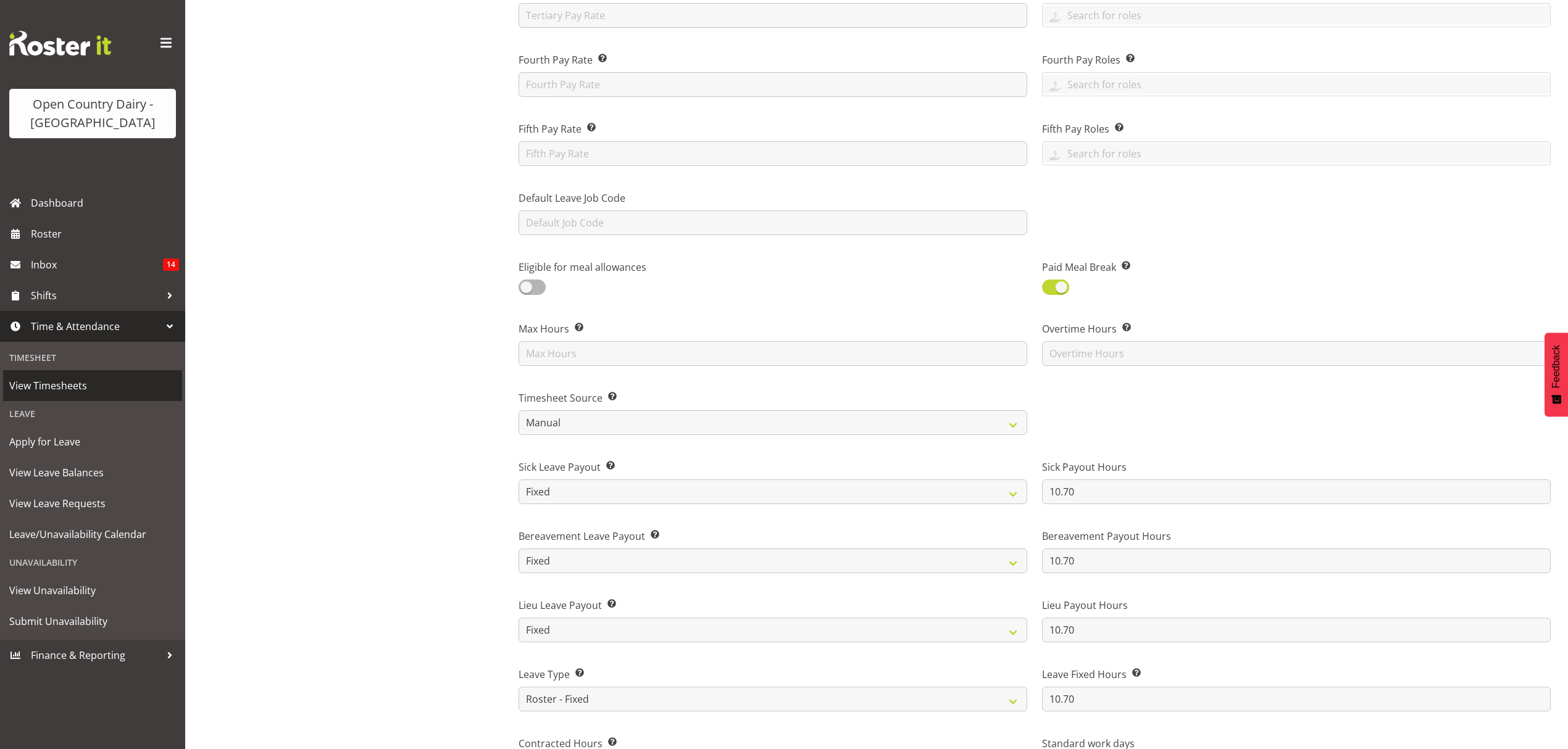
click at [43, 388] on span "View Timesheets" at bounding box center [92, 386] width 166 height 18
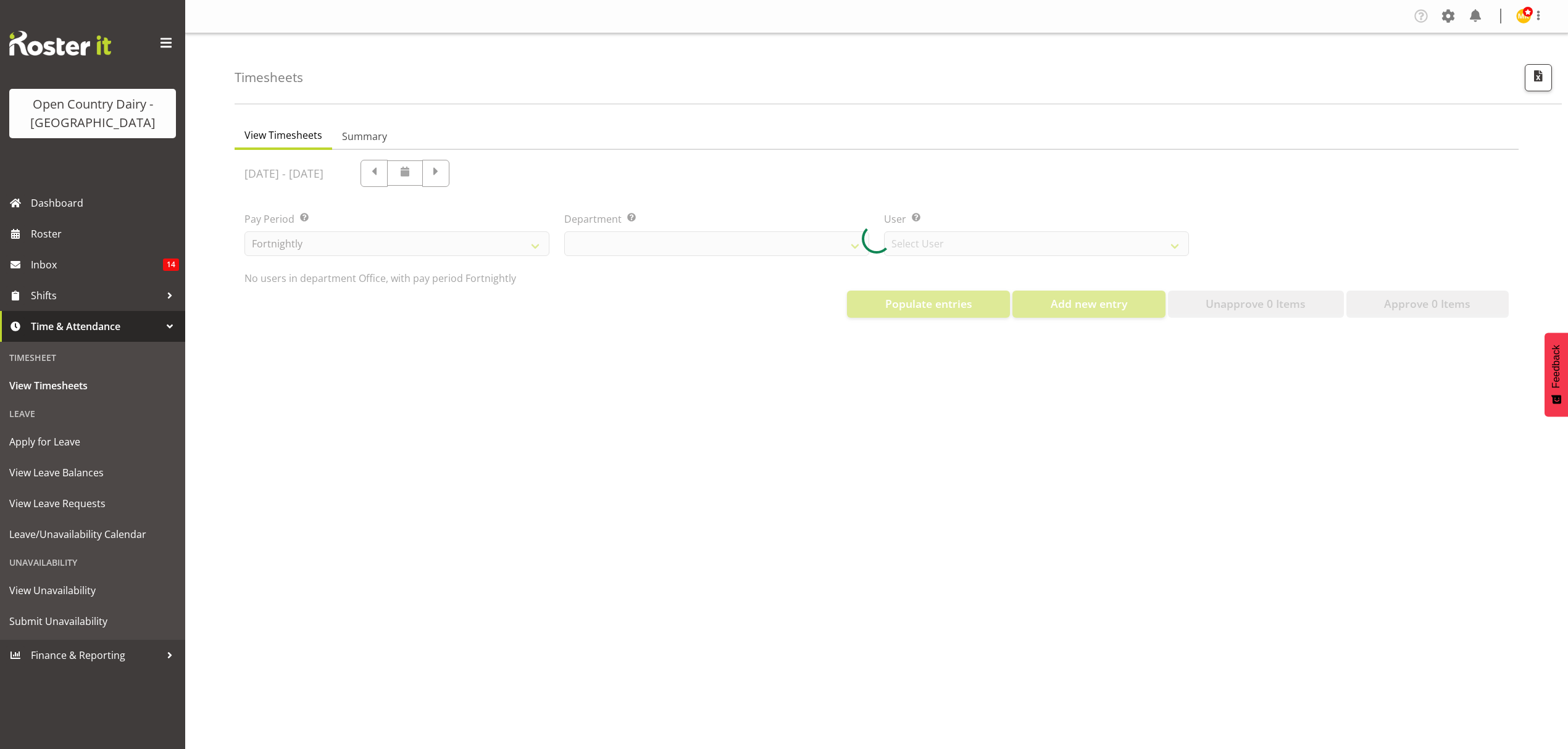
select select "699"
select select "8449"
